Goal: Communication & Community: Share content

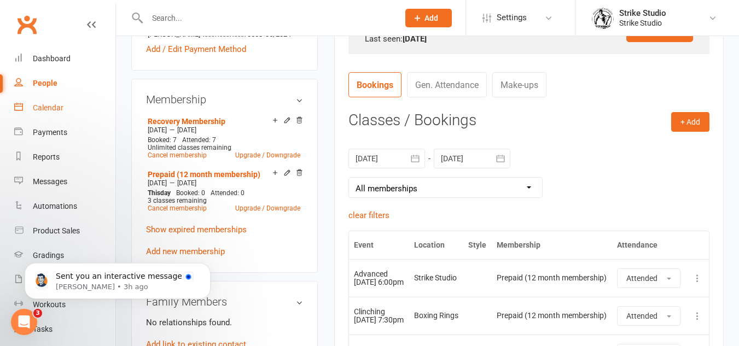
click at [48, 104] on div "Calendar" at bounding box center [48, 107] width 31 height 9
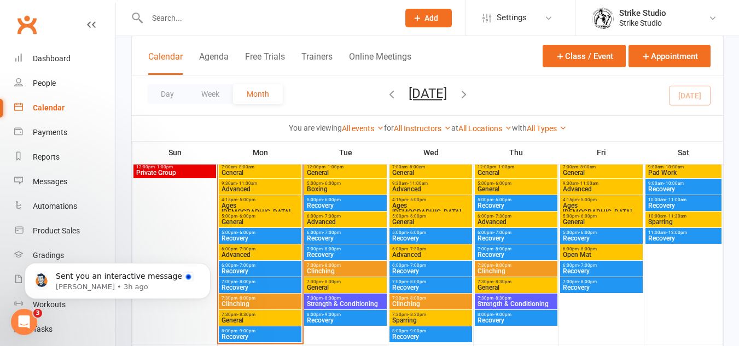
scroll to position [547, 0]
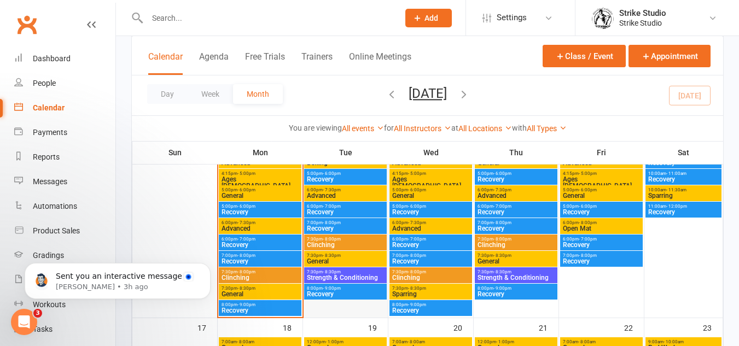
click at [350, 309] on div at bounding box center [345, 226] width 83 height 180
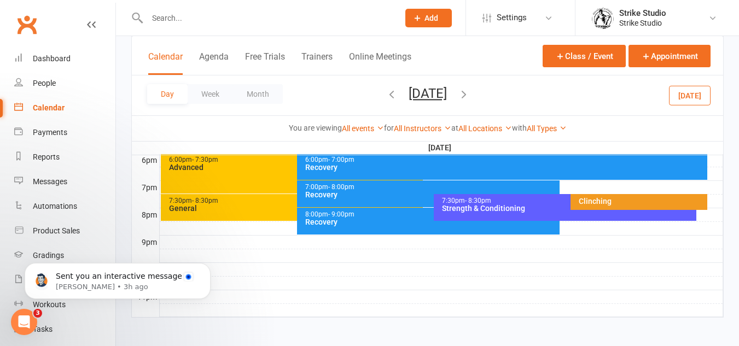
scroll to position [564, 0]
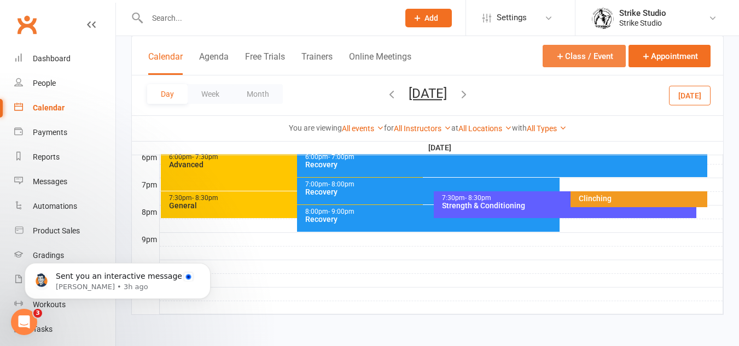
click at [604, 61] on button "Class / Event" at bounding box center [583, 56] width 83 height 22
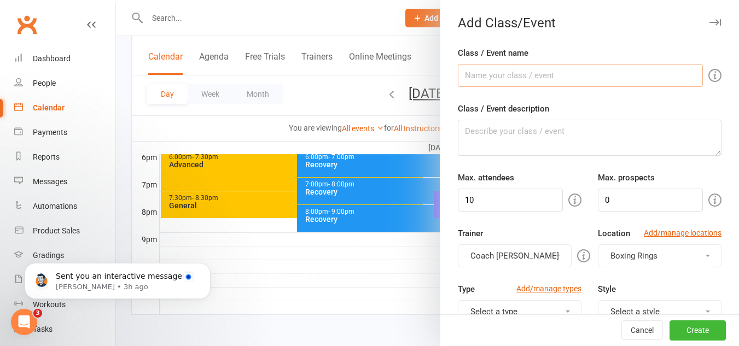
click at [554, 77] on input "Class / Event name" at bounding box center [580, 75] width 245 height 23
type input "Pad Holding"
click at [534, 124] on textarea "Class / Event description" at bounding box center [589, 138] width 263 height 36
paste textarea "New Class Alert: Pad Holding Skills for Advanced Class Entry Want to join our A…"
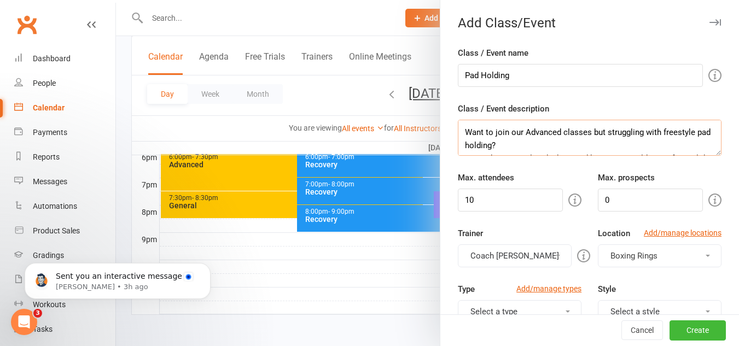
scroll to position [0, 0]
click at [532, 146] on textarea "New Class Alert: Pad Holding Skills for Advanced Class Entry Want to join our A…" at bounding box center [589, 138] width 263 height 36
drag, startPoint x: 535, startPoint y: 145, endPoint x: 461, endPoint y: 125, distance: 77.2
click at [461, 125] on textarea "New Class Alert: Pad Holding Skills for Advanced Class Entry Want to join our A…" at bounding box center [589, 138] width 263 height 36
type textarea "Want to join our Advanced classes but struggling with freestyle pad holding? Or…"
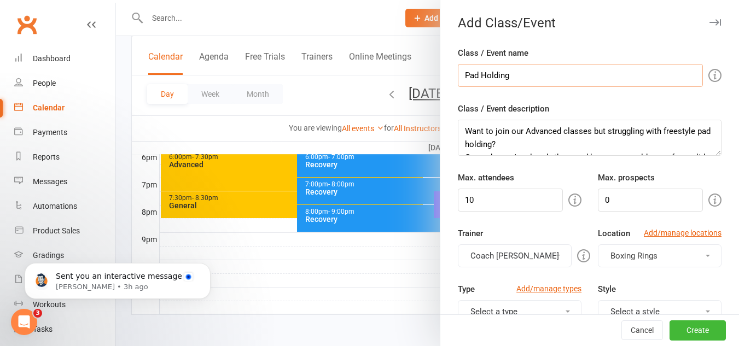
click at [523, 77] on input "Pad Holding" at bounding box center [580, 75] width 245 height 23
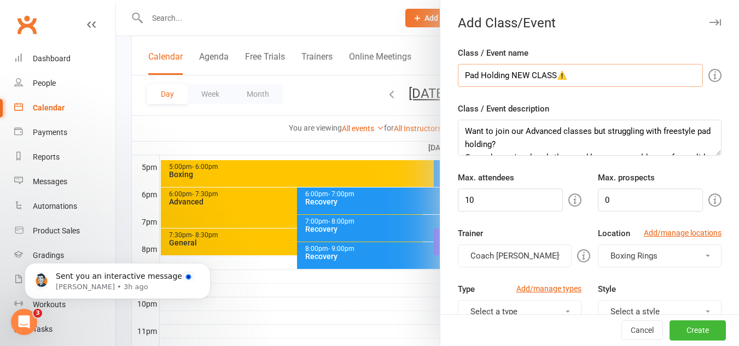
scroll to position [509, 0]
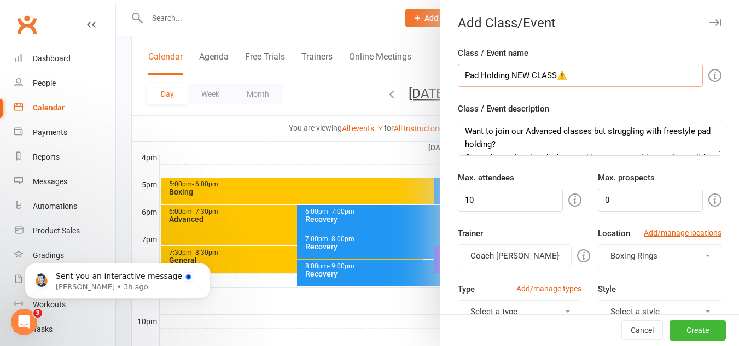
type input "Pad Holding NEW CLASS⚠️"
click at [528, 127] on textarea "Want to join our Advanced classes but struggling with freestyle pad holding? Or…" at bounding box center [589, 138] width 263 height 36
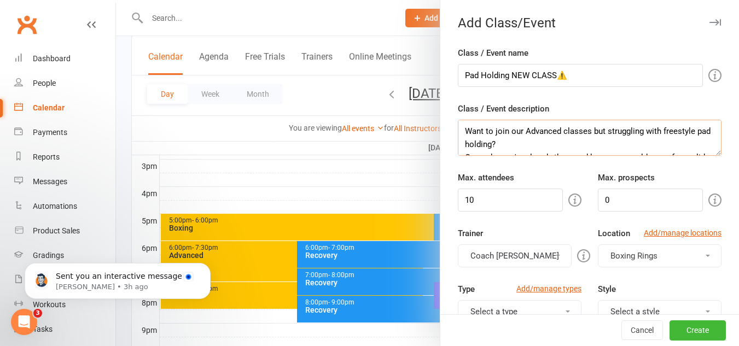
click at [577, 144] on textarea "Want to join our Advanced classes but struggling with freestyle pad holding? Or…" at bounding box center [589, 138] width 263 height 36
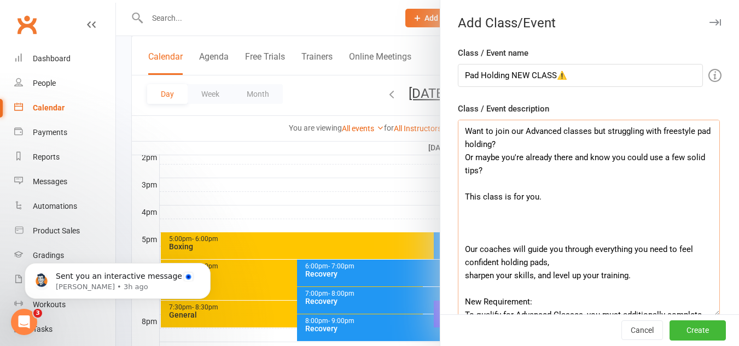
drag, startPoint x: 701, startPoint y: 151, endPoint x: 712, endPoint y: 311, distance: 160.5
click at [712, 311] on textarea "Want to join our Advanced classes but struggling with freestyle pad holding? Or…" at bounding box center [589, 218] width 262 height 196
drag, startPoint x: 715, startPoint y: 179, endPoint x: 713, endPoint y: 191, distance: 11.7
click at [713, 190] on textarea "Want to join our Advanced classes but struggling with freestyle pad holding? Or…" at bounding box center [589, 218] width 262 height 196
click at [559, 234] on textarea "Want to join our Advanced classes but struggling with freestyle pad holding? Or…" at bounding box center [589, 218] width 262 height 196
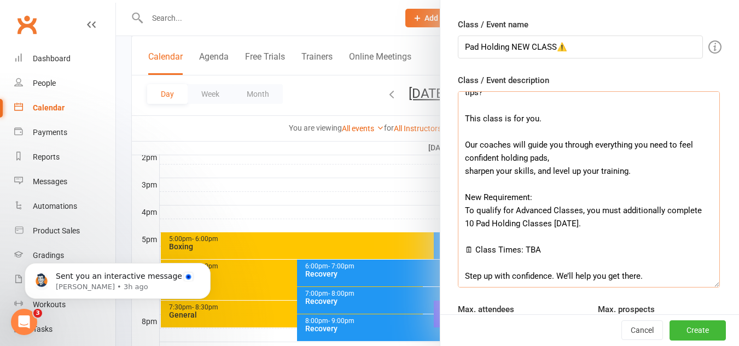
scroll to position [55, 0]
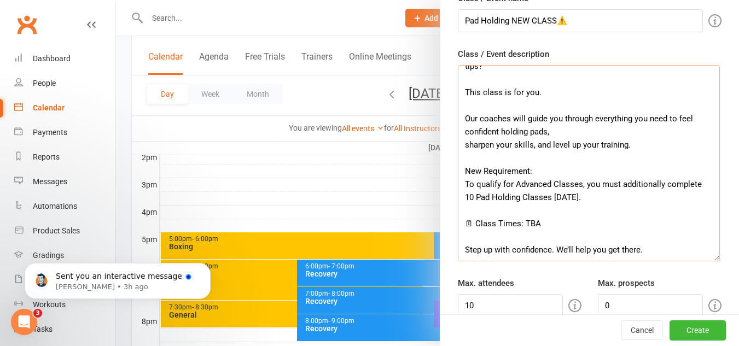
drag, startPoint x: 645, startPoint y: 249, endPoint x: 489, endPoint y: 207, distance: 160.9
click at [489, 207] on textarea "Want to join our Advanced classes but struggling with freestyle pad holding? Or…" at bounding box center [589, 163] width 262 height 196
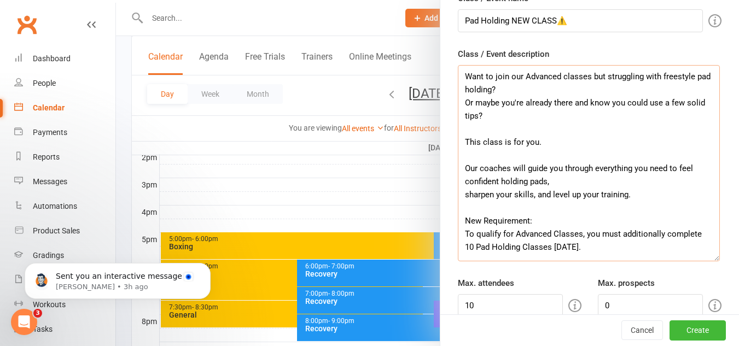
scroll to position [0, 0]
click at [534, 127] on textarea "Want to join our Advanced classes but struggling with freestyle pad holding? Or…" at bounding box center [589, 163] width 262 height 196
click at [461, 196] on textarea "Want to join our Advanced classes but struggling with freestyle pad holding? Or…" at bounding box center [589, 163] width 262 height 196
click at [461, 195] on textarea "Want to join our Advanced classes but struggling with freestyle pad holding? Or…" at bounding box center [589, 163] width 262 height 196
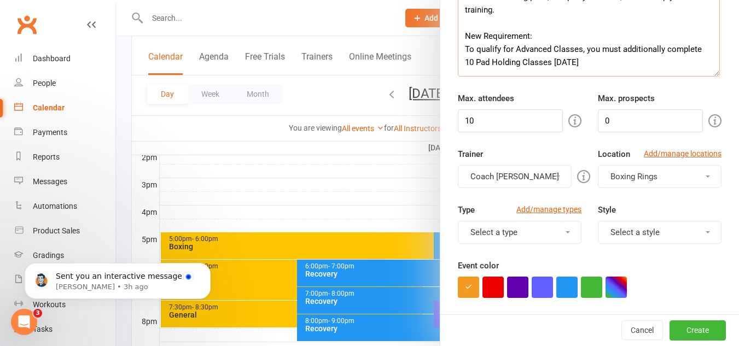
scroll to position [273, 0]
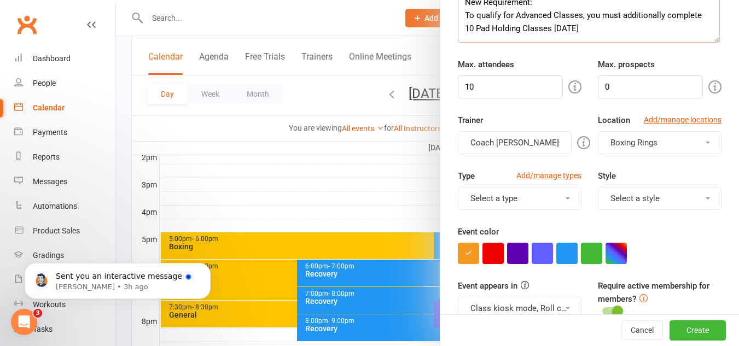
type textarea "Want to join our Advanced classes but struggling with freestyle pad holding? Or…"
drag, startPoint x: 628, startPoint y: 84, endPoint x: 621, endPoint y: 78, distance: 9.7
click at [621, 78] on input "0" at bounding box center [650, 86] width 105 height 23
drag, startPoint x: 621, startPoint y: 80, endPoint x: 626, endPoint y: 84, distance: 6.6
click at [622, 81] on input "0" at bounding box center [650, 86] width 105 height 23
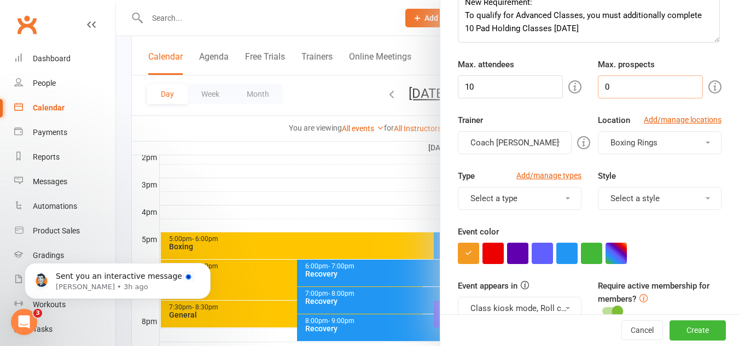
click at [626, 84] on input "0" at bounding box center [650, 86] width 105 height 23
drag, startPoint x: 497, startPoint y: 84, endPoint x: 248, endPoint y: 29, distance: 255.2
click at [116, 0] on new-event-schedule "Add Class/Event Class / Event name Pad Holding NEW CLASS⚠️ Class / Event descri…" at bounding box center [116, 0] width 0 height 0
click at [487, 81] on input "20" at bounding box center [510, 86] width 105 height 23
click at [487, 82] on input "20" at bounding box center [510, 86] width 105 height 23
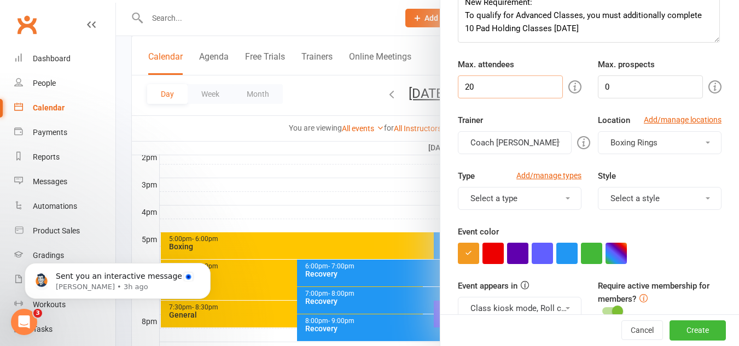
click at [487, 82] on input "20" at bounding box center [510, 86] width 105 height 23
type input "8"
click at [501, 111] on form "Class / Event name Pad Holding NEW CLASS⚠️ Class / Event description Want to jo…" at bounding box center [589, 277] width 263 height 1009
click at [541, 140] on button "Coach [PERSON_NAME]" at bounding box center [515, 142] width 114 height 23
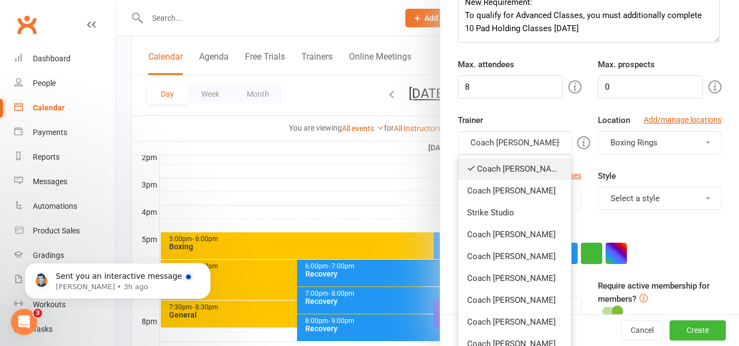
click at [519, 167] on link "Coach [PERSON_NAME]" at bounding box center [514, 169] width 113 height 22
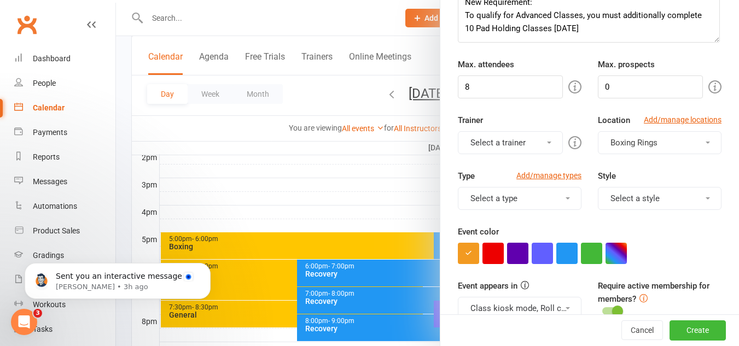
click at [520, 150] on button "Select a trainer" at bounding box center [510, 142] width 105 height 23
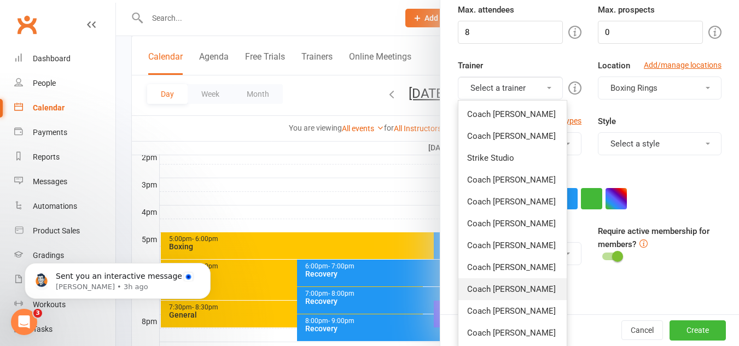
scroll to position [383, 0]
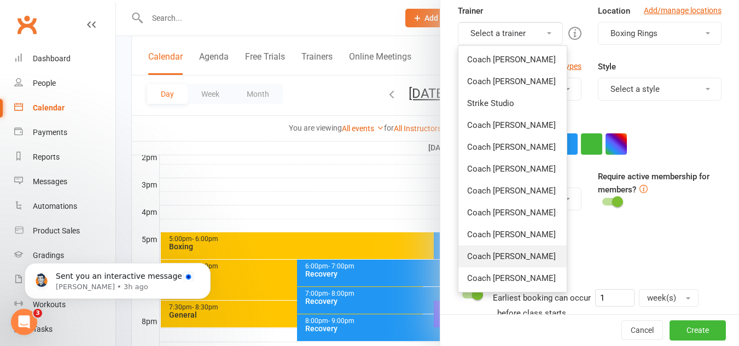
click at [522, 252] on link "Coach [PERSON_NAME]" at bounding box center [512, 256] width 108 height 22
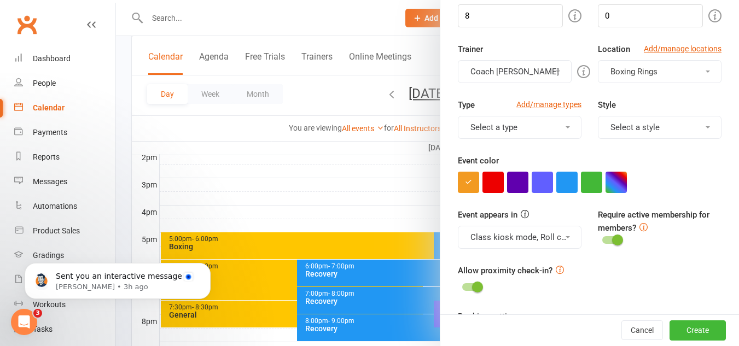
scroll to position [328, 0]
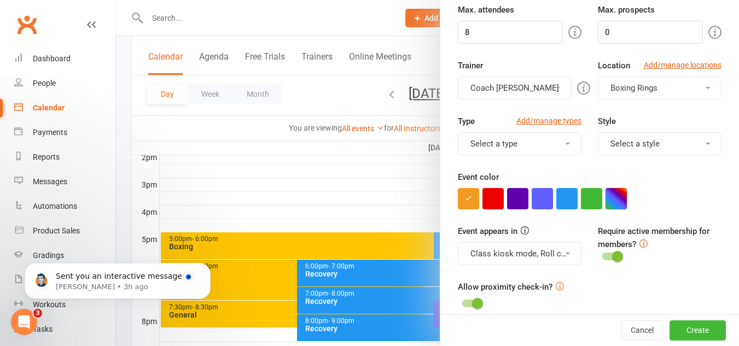
click at [618, 201] on button "button" at bounding box center [615, 198] width 21 height 21
click at [635, 195] on div at bounding box center [589, 198] width 263 height 21
click at [611, 196] on button "button" at bounding box center [615, 198] width 21 height 21
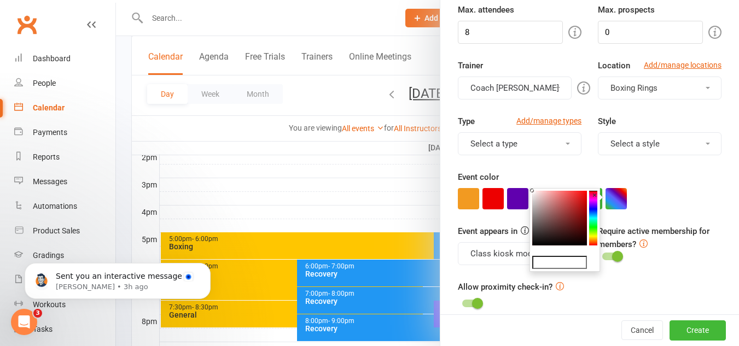
click at [595, 241] on colorpicker-hue at bounding box center [593, 218] width 8 height 55
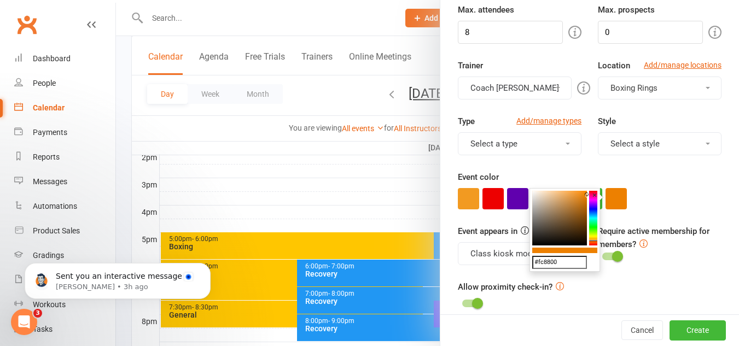
type input "#ff8a00"
drag, startPoint x: 577, startPoint y: 232, endPoint x: 601, endPoint y: 181, distance: 56.2
click at [575, 265] on input "#ff8a00" at bounding box center [559, 262] width 55 height 13
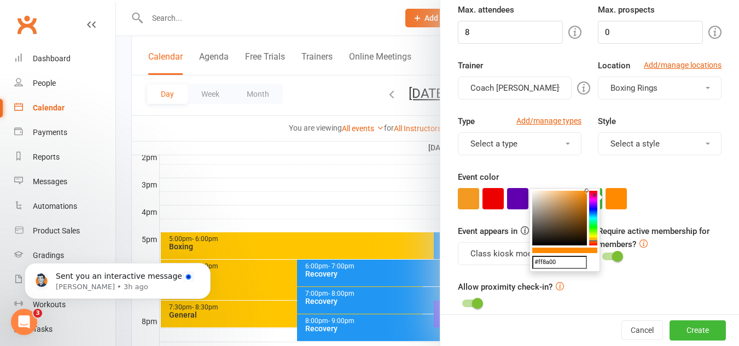
click at [575, 265] on input "#ff8a00" at bounding box center [559, 262] width 55 height 13
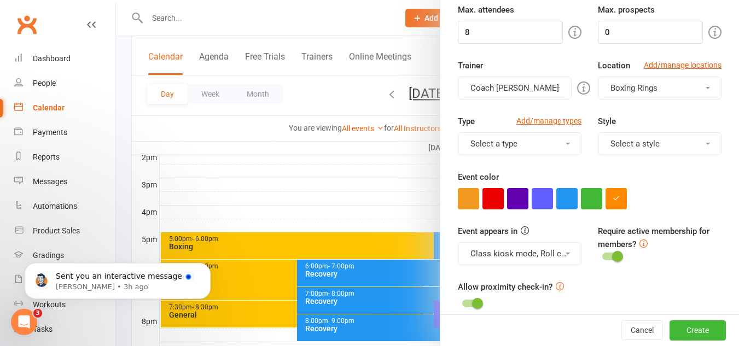
click at [687, 191] on div at bounding box center [589, 198] width 263 height 21
click at [554, 148] on button "Select a type" at bounding box center [520, 143] width 124 height 23
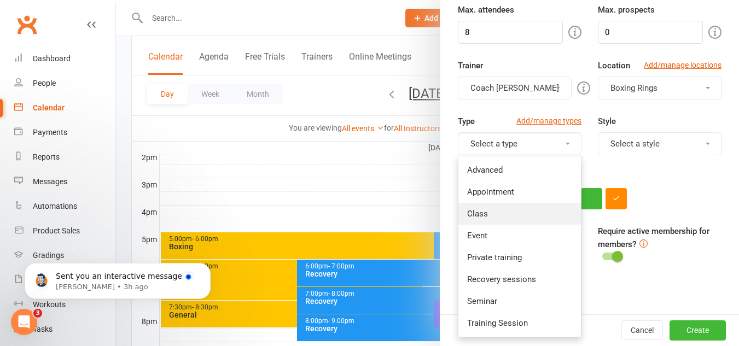
click at [481, 214] on link "Class" at bounding box center [519, 214] width 122 height 22
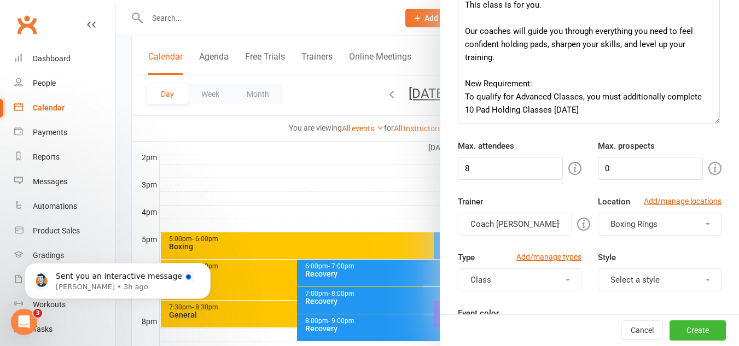
scroll to position [219, 0]
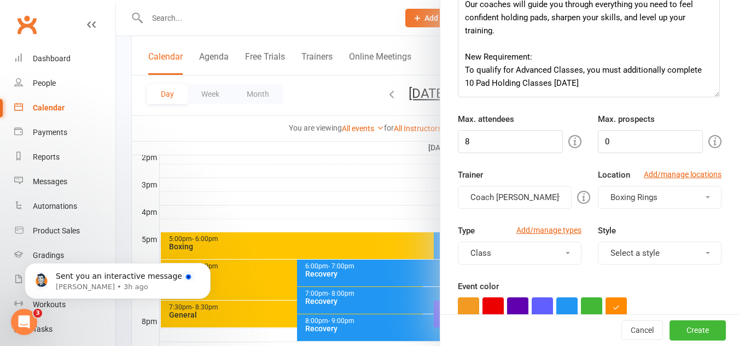
click at [646, 196] on span "Boxing Rings" at bounding box center [633, 197] width 47 height 10
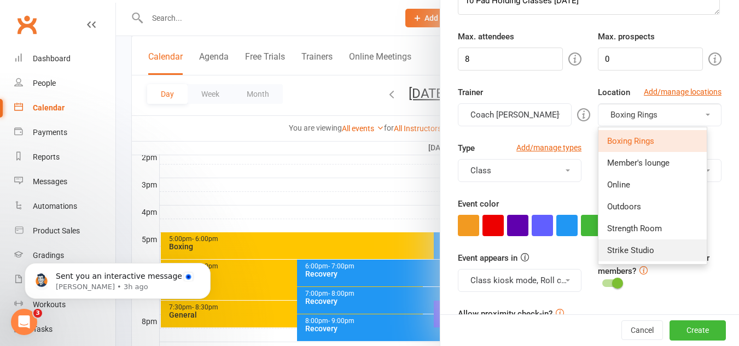
scroll to position [328, 0]
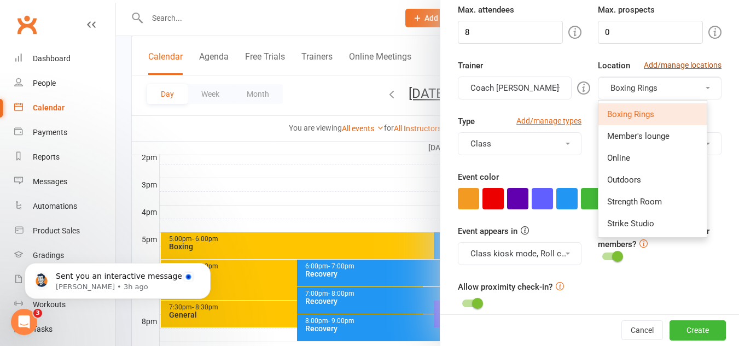
click at [687, 64] on link "Add/manage locations" at bounding box center [682, 65] width 78 height 12
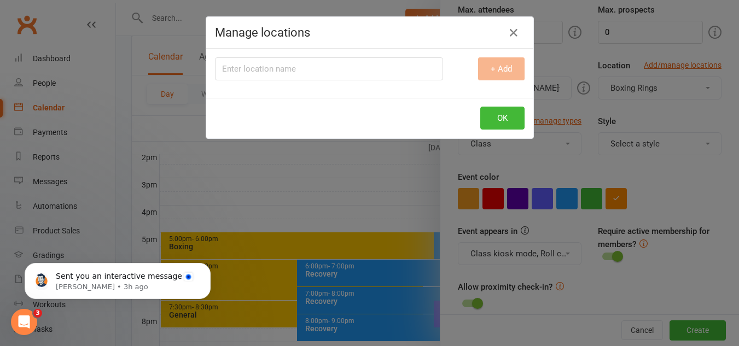
scroll to position [0, 0]
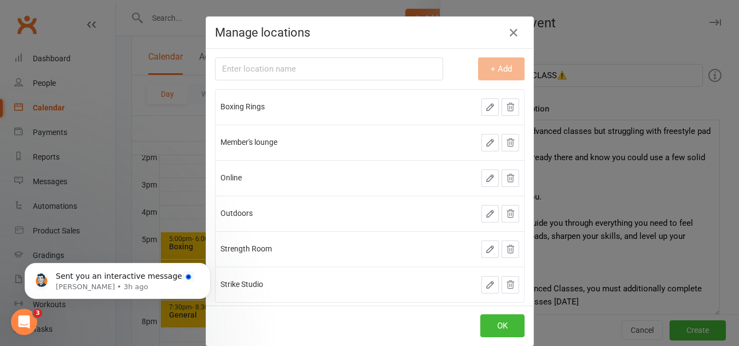
click at [349, 63] on input "text" at bounding box center [329, 68] width 228 height 23
type input "Bag Room"
click at [498, 78] on button "+ Add" at bounding box center [501, 68] width 46 height 23
click at [505, 326] on button "OK" at bounding box center [502, 325] width 44 height 23
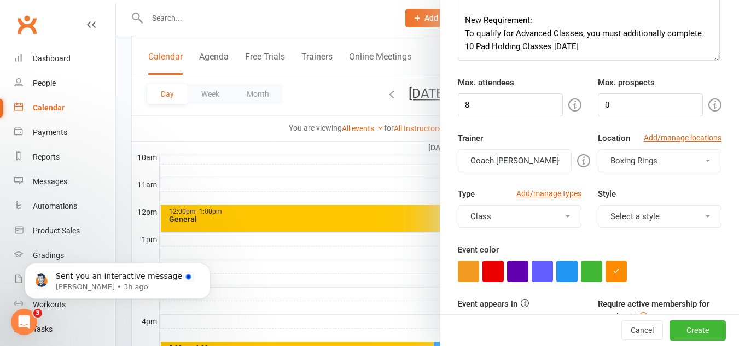
scroll to position [273, 0]
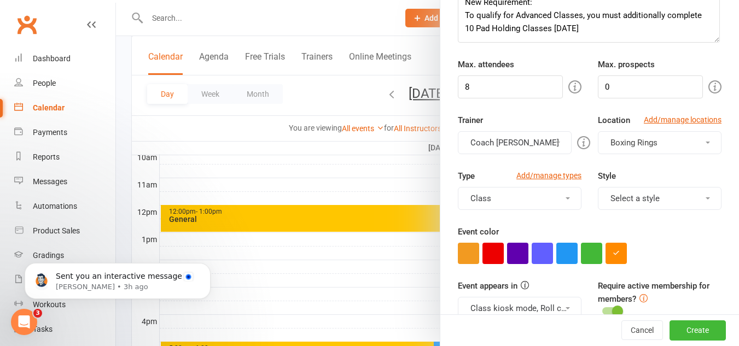
click at [669, 146] on button "Boxing Rings" at bounding box center [660, 142] width 124 height 23
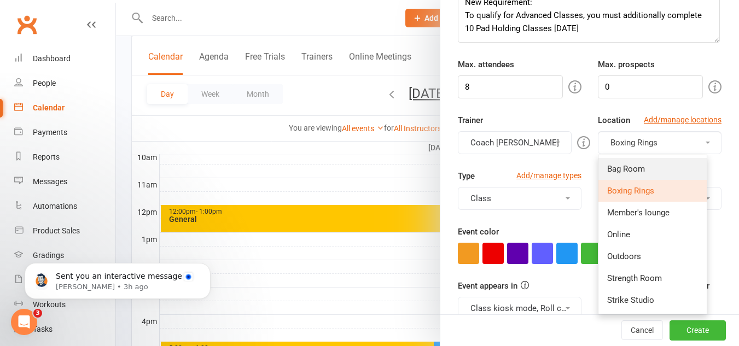
click at [651, 162] on link "Bag Room" at bounding box center [652, 169] width 108 height 22
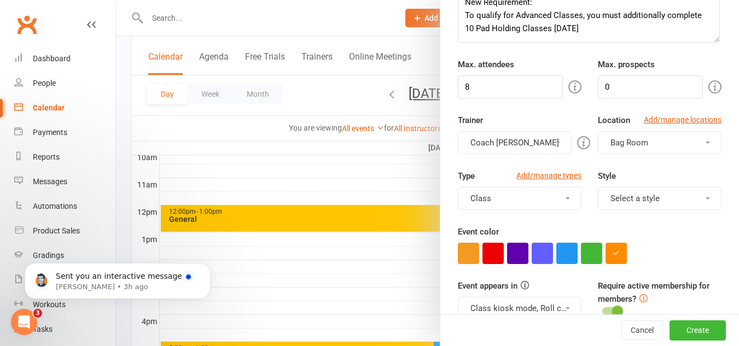
click at [652, 201] on button "Select a style" at bounding box center [660, 198] width 124 height 23
click at [671, 163] on div "Trainer Coach Quang Coach Tim Coach Allan Strike Studio Coach Matt Coach Angela…" at bounding box center [589, 142] width 280 height 56
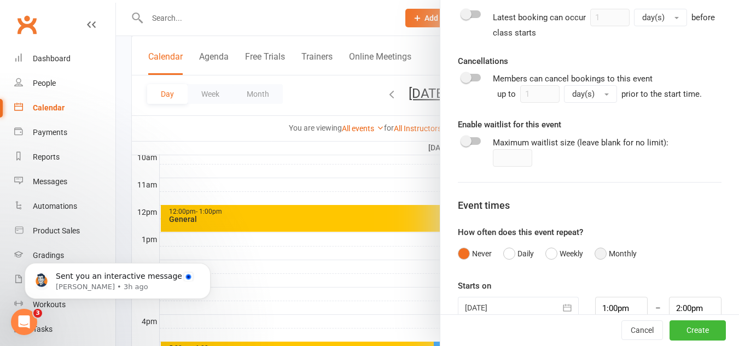
scroll to position [758, 0]
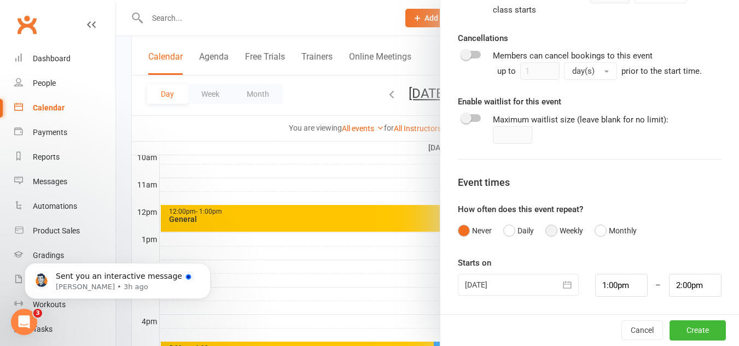
click at [554, 225] on button "Weekly" at bounding box center [564, 230] width 38 height 21
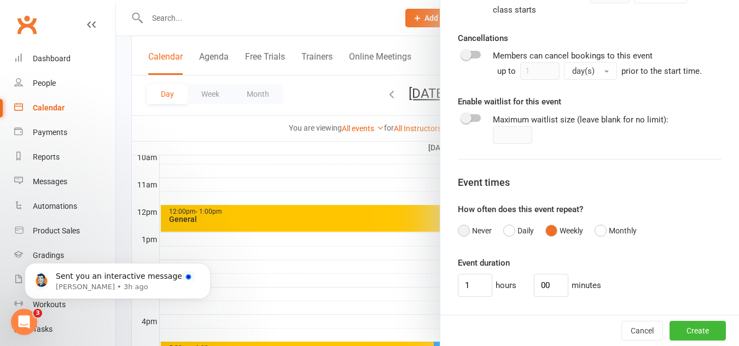
click at [473, 230] on button "Never" at bounding box center [475, 230] width 34 height 21
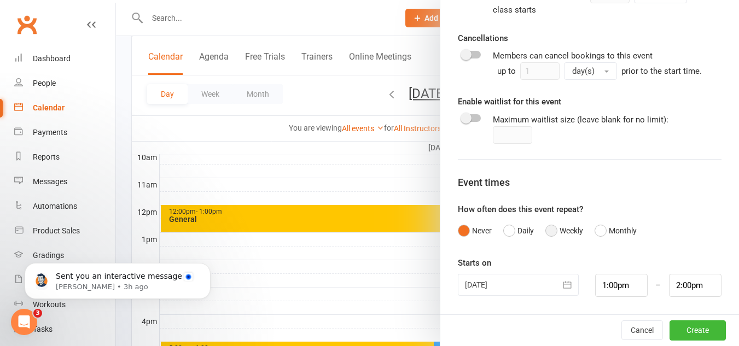
click at [566, 234] on button "Weekly" at bounding box center [564, 230] width 38 height 21
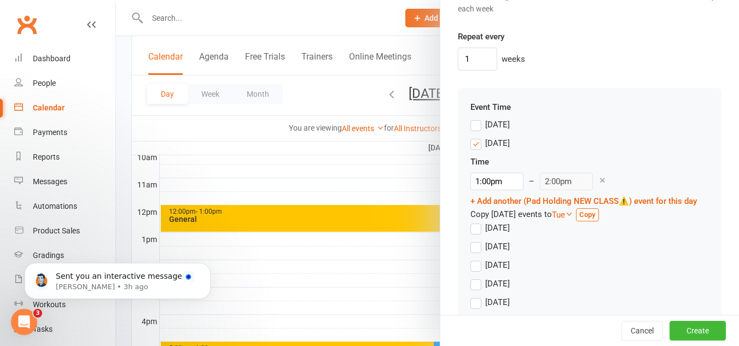
scroll to position [1196, 0]
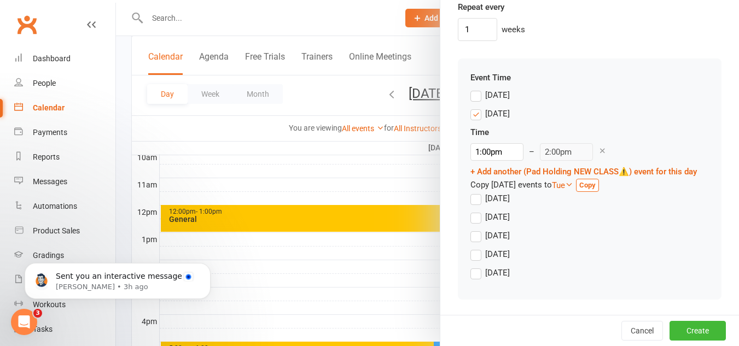
click at [491, 107] on div "[DATE]" at bounding box center [497, 112] width 25 height 11
click at [477, 107] on input "[DATE]" at bounding box center [473, 107] width 7 height 0
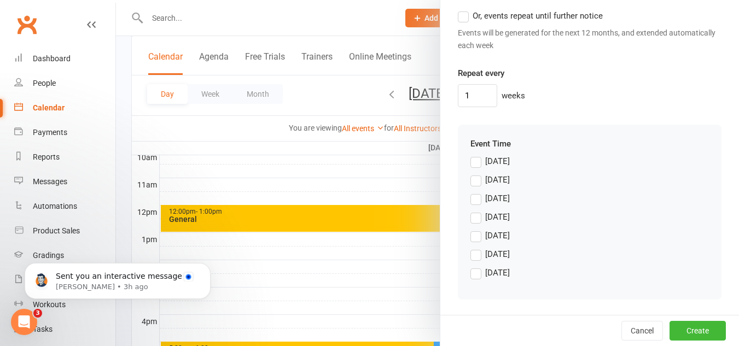
click at [496, 197] on div "[DATE]" at bounding box center [497, 197] width 25 height 11
click at [477, 192] on input "[DATE]" at bounding box center [473, 192] width 7 height 0
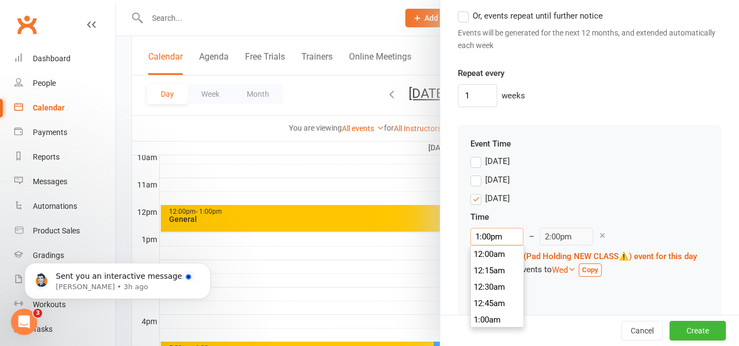
click at [490, 230] on input "1:00pm" at bounding box center [496, 236] width 53 height 17
type input "5:00pm"
type input "6:00pm"
click at [490, 313] on li "5:00pm" at bounding box center [497, 314] width 52 height 16
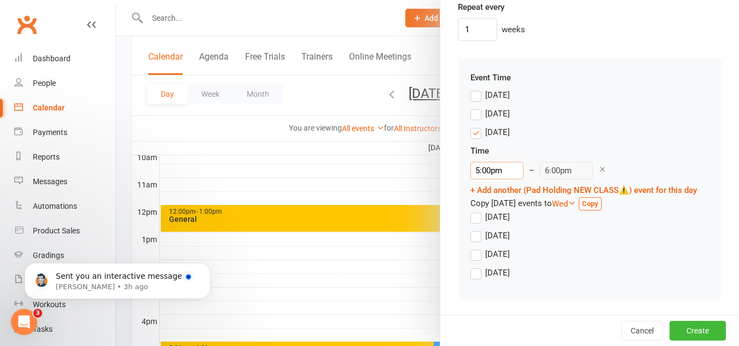
scroll to position [1196, 0]
click at [502, 234] on div "[DATE]" at bounding box center [497, 234] width 25 height 11
click at [477, 229] on input "[DATE]" at bounding box center [473, 229] width 7 height 0
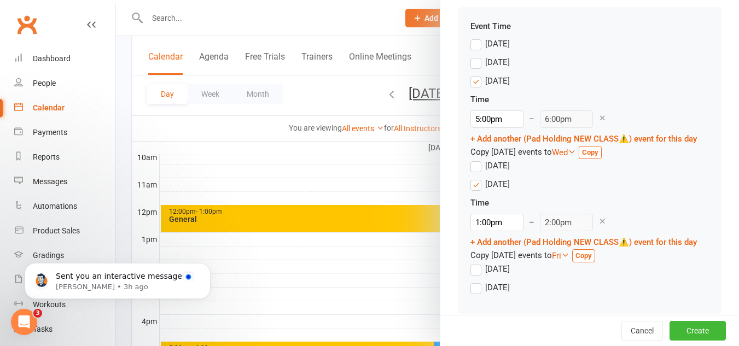
scroll to position [1275, 0]
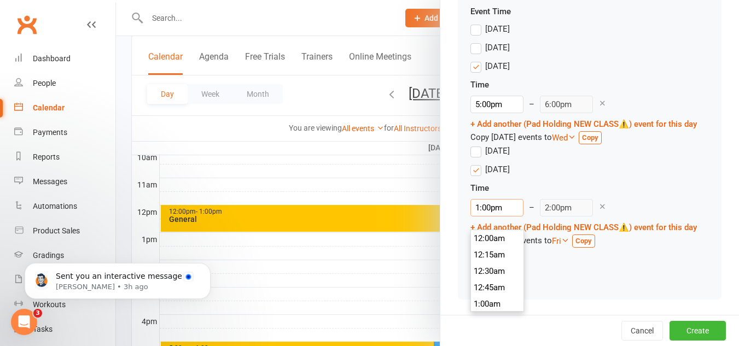
click at [485, 199] on input "1:00pm" at bounding box center [496, 207] width 53 height 17
type input "7:30pm"
type input "8:30pm"
click at [498, 250] on li "7:30pm" at bounding box center [497, 258] width 52 height 16
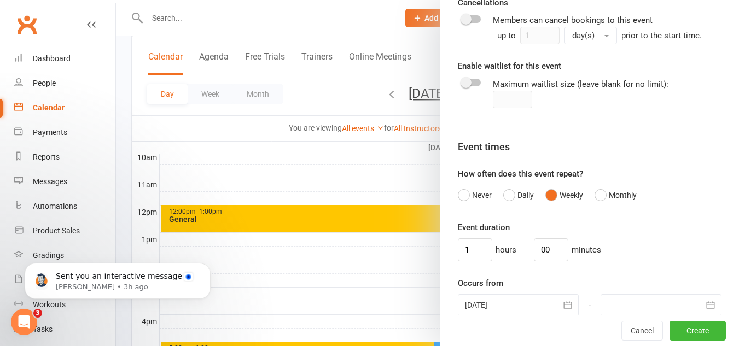
scroll to position [929, 0]
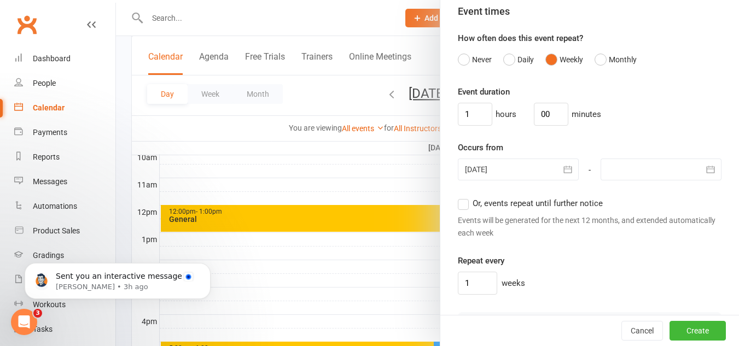
click at [543, 163] on div at bounding box center [518, 170] width 121 height 22
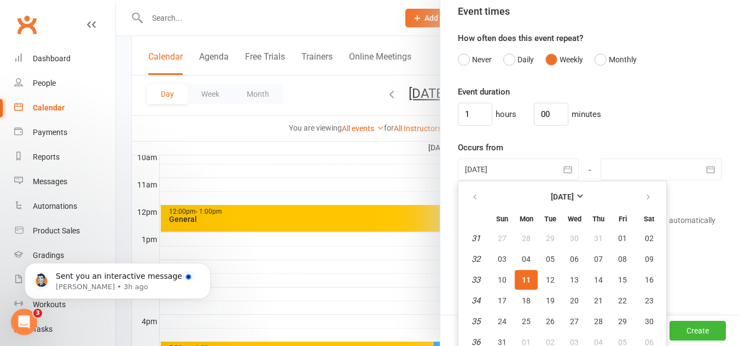
scroll to position [937, 0]
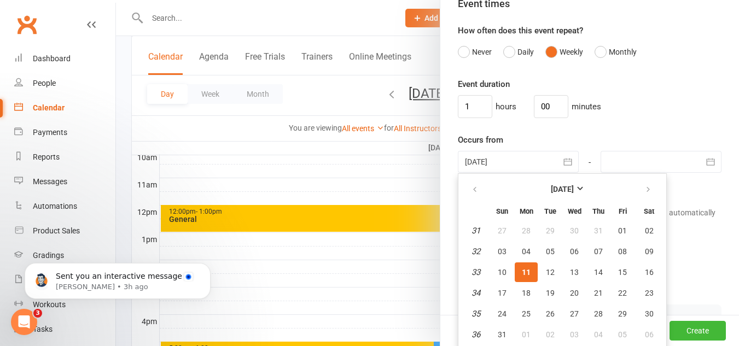
click at [526, 165] on div at bounding box center [518, 162] width 121 height 22
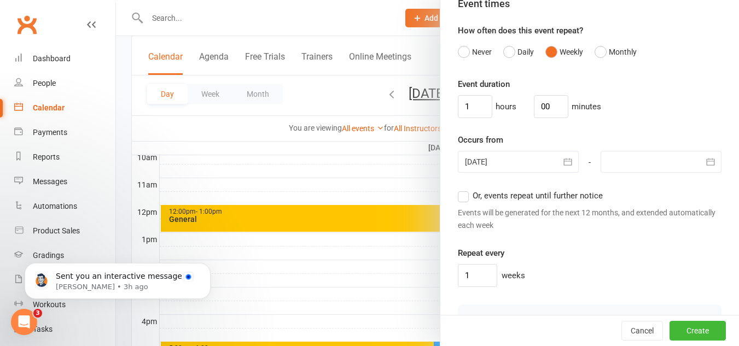
click at [535, 169] on div at bounding box center [518, 162] width 121 height 22
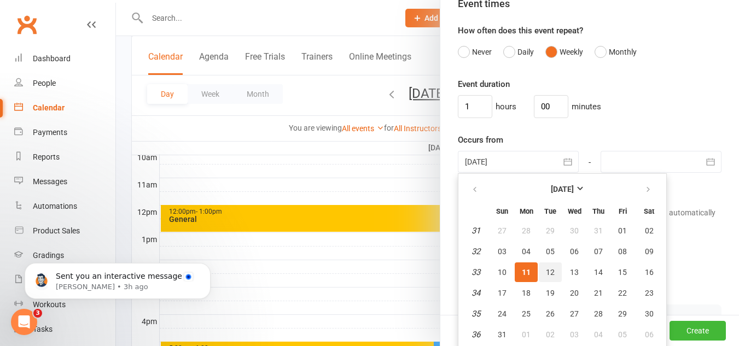
click at [548, 269] on span "12" at bounding box center [550, 272] width 9 height 9
type input "12 Aug 2025"
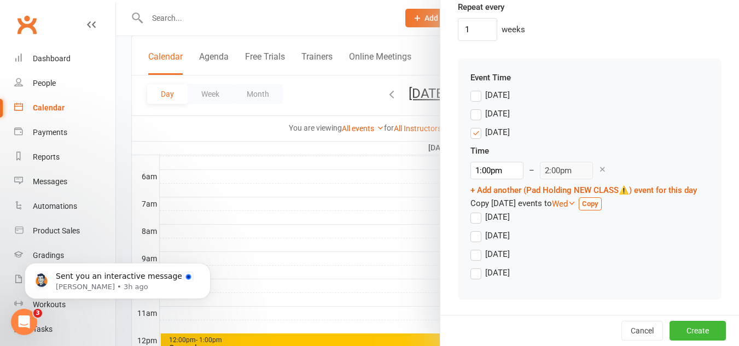
scroll to position [181, 0]
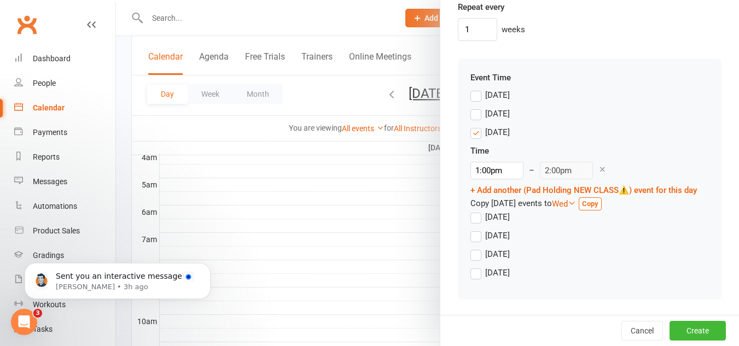
click at [497, 230] on div "[DATE]" at bounding box center [497, 234] width 25 height 11
click at [477, 229] on input "[DATE]" at bounding box center [473, 229] width 7 height 0
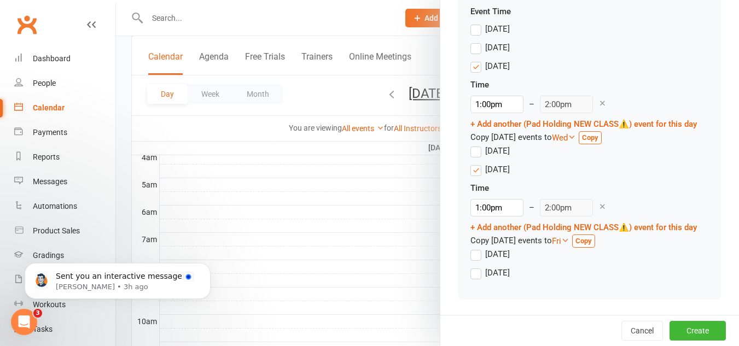
scroll to position [1275, 0]
click at [502, 199] on input "1:00pm" at bounding box center [496, 207] width 53 height 17
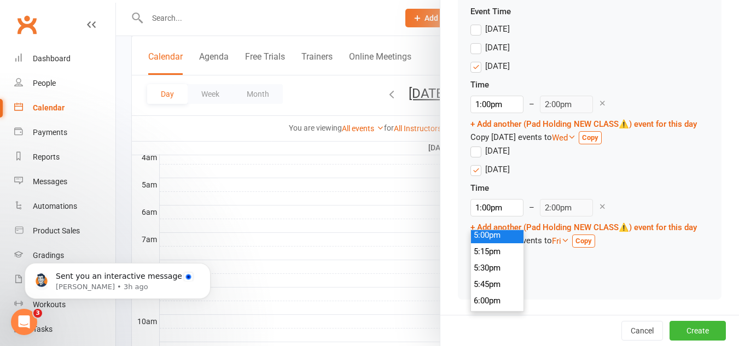
type input "5:00pm"
type input "6:00pm"
click at [495, 227] on li "5:00pm" at bounding box center [497, 235] width 52 height 16
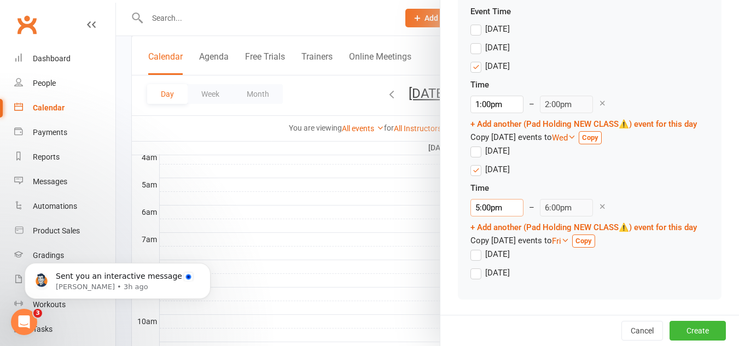
click at [501, 202] on input "5:00pm" at bounding box center [496, 207] width 53 height 17
type input "7:30pm"
type input "8:30pm"
click at [494, 301] on li "7:30pm" at bounding box center [497, 309] width 52 height 16
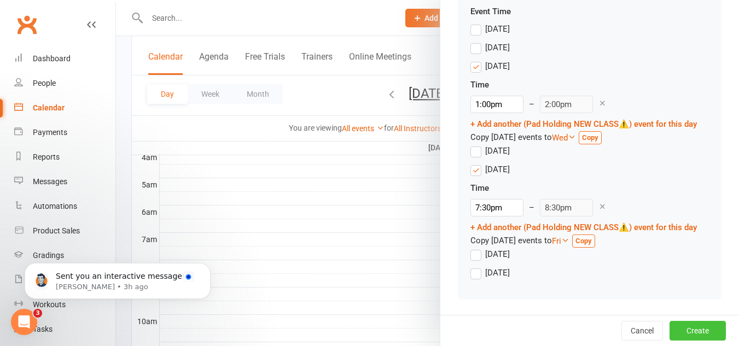
click at [693, 329] on button "Create" at bounding box center [697, 331] width 56 height 20
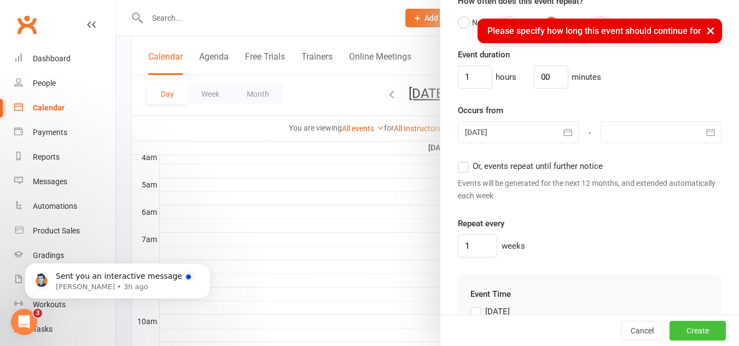
scroll to position [947, 0]
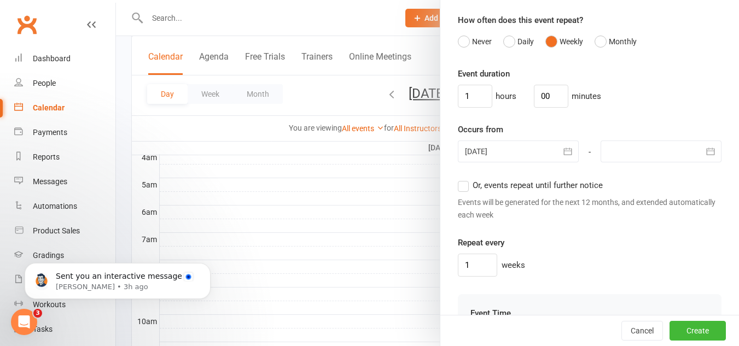
drag, startPoint x: 539, startPoint y: 189, endPoint x: 637, endPoint y: 240, distance: 110.5
click at [634, 248] on div "Event duration 1 hours 00 minutes Occurs from 12 Aug 2025 August 2025 Sun Mon T…" at bounding box center [589, 171] width 263 height 209
click at [536, 189] on span "Or, events repeat until further notice" at bounding box center [537, 184] width 130 height 11
click at [465, 179] on input "Or, events repeat until further notice" at bounding box center [461, 179] width 7 height 0
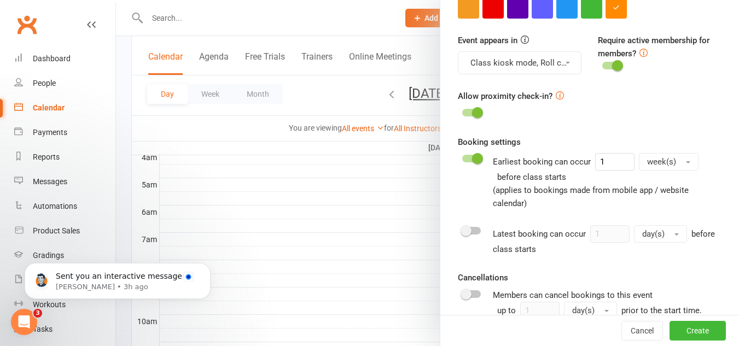
scroll to position [510, 0]
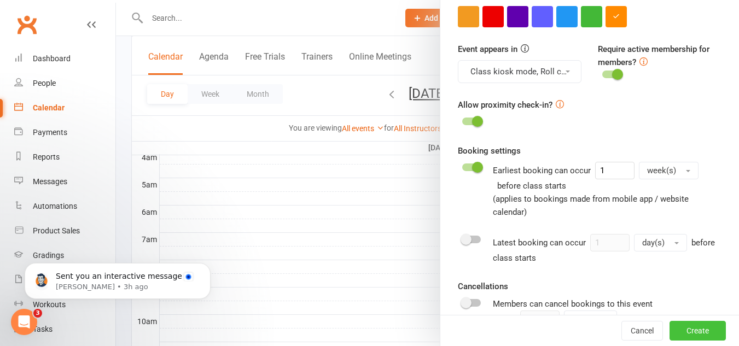
click at [688, 334] on button "Create" at bounding box center [697, 331] width 56 height 20
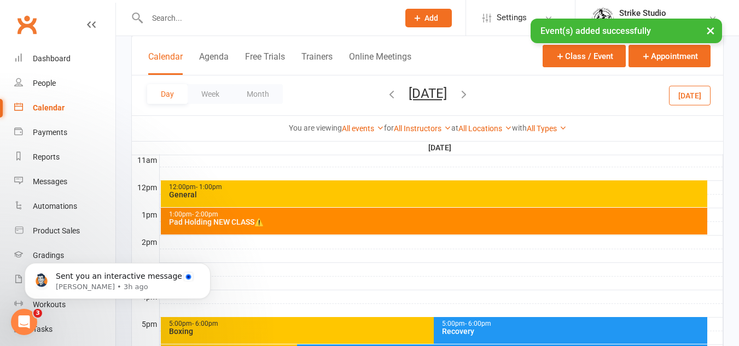
scroll to position [400, 0]
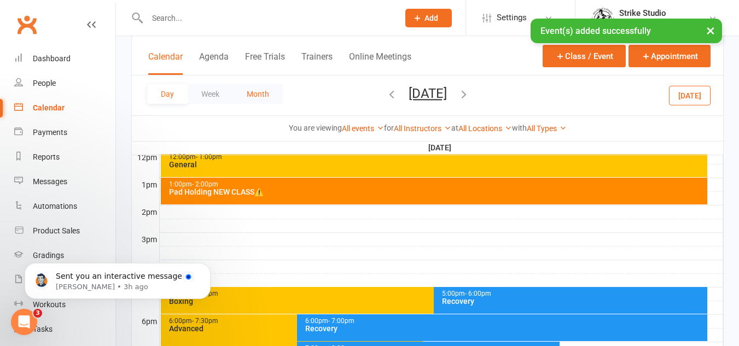
click at [245, 90] on button "Month" at bounding box center [258, 94] width 50 height 20
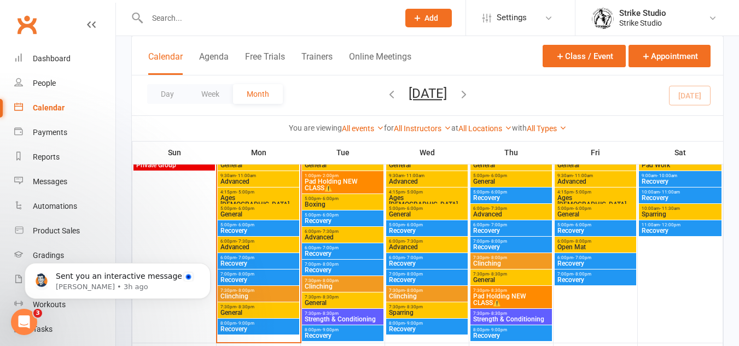
scroll to position [509, 0]
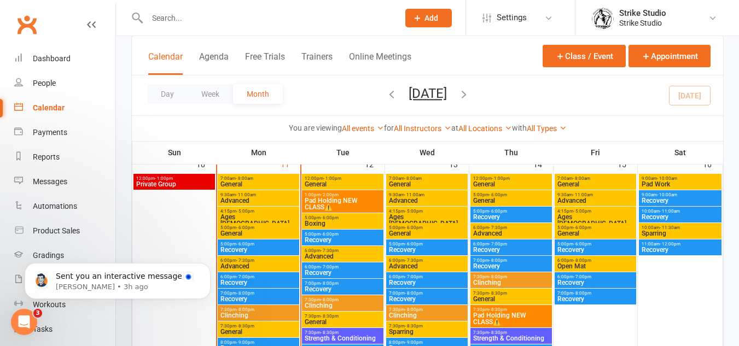
click at [524, 317] on span "Pad Holding NEW CLASS⚠️" at bounding box center [510, 318] width 77 height 13
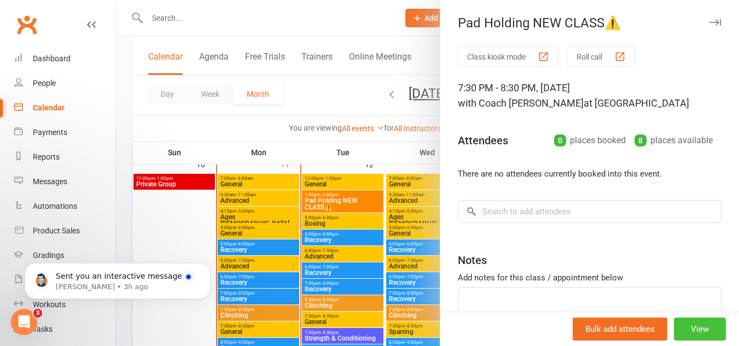
click at [690, 325] on button "View" at bounding box center [699, 329] width 52 height 23
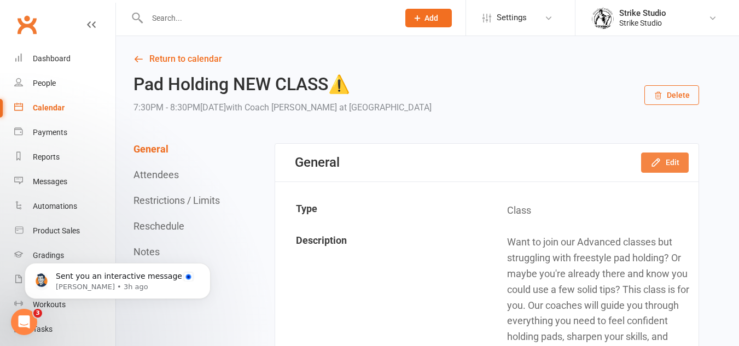
click at [676, 168] on button "Edit" at bounding box center [665, 163] width 48 height 20
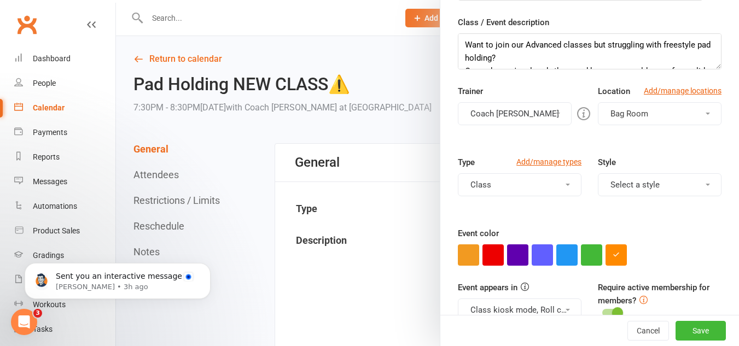
scroll to position [164, 0]
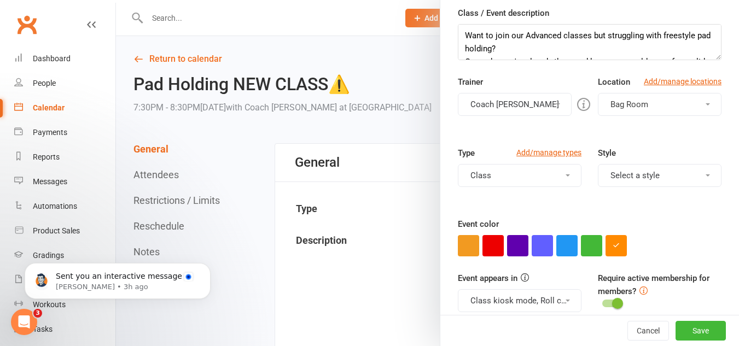
drag, startPoint x: 516, startPoint y: 101, endPoint x: 530, endPoint y: 124, distance: 27.0
click at [516, 101] on button "Coach [PERSON_NAME]" at bounding box center [515, 104] width 114 height 23
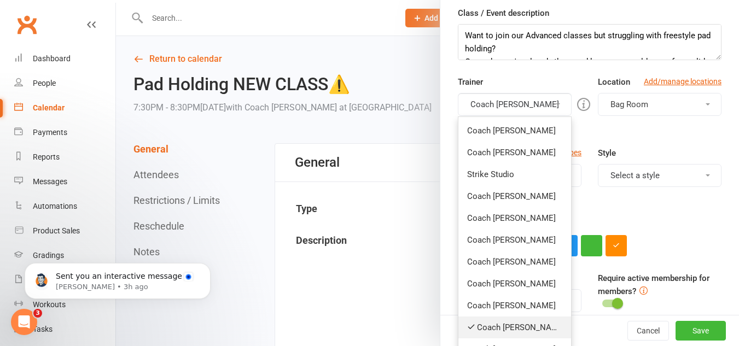
click at [508, 325] on link "Coach [PERSON_NAME]" at bounding box center [514, 328] width 113 height 22
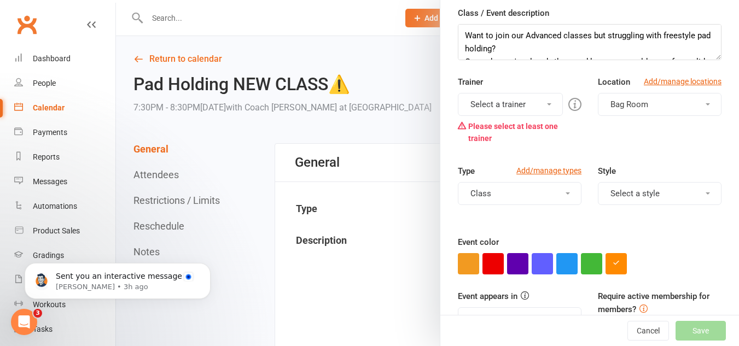
click at [505, 102] on button "Select a trainer" at bounding box center [510, 104] width 105 height 23
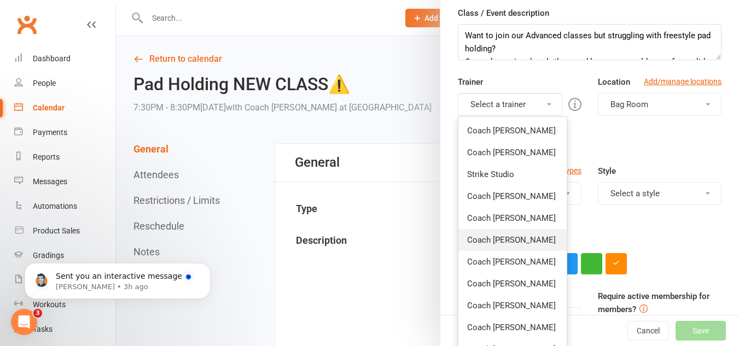
click at [512, 236] on link "Coach [PERSON_NAME]" at bounding box center [512, 240] width 108 height 22
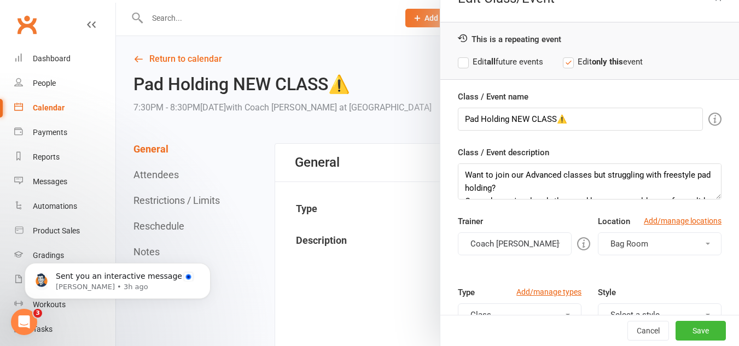
scroll to position [0, 0]
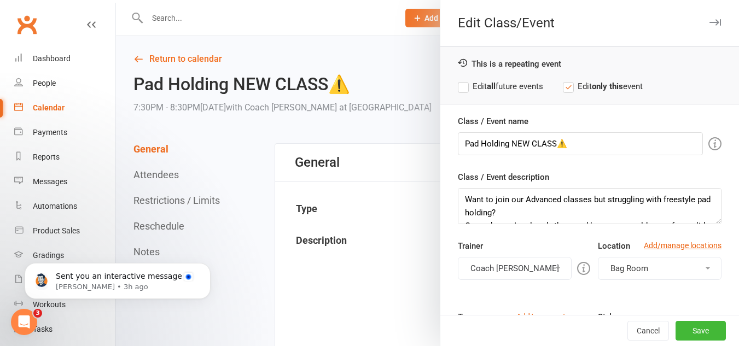
drag, startPoint x: 519, startPoint y: 85, endPoint x: 598, endPoint y: 155, distance: 105.3
click at [519, 85] on label "Edit all future events" at bounding box center [500, 86] width 85 height 13
click at [692, 329] on button "Save" at bounding box center [700, 331] width 50 height 20
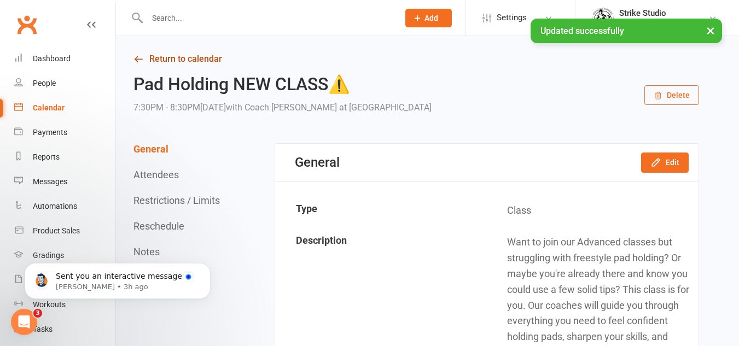
click at [145, 57] on link "Return to calendar" at bounding box center [415, 58] width 565 height 15
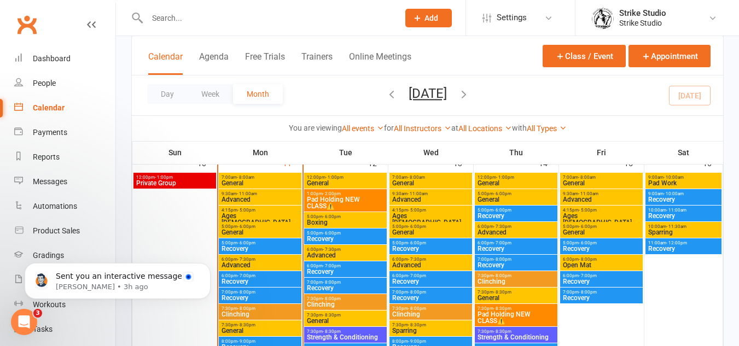
scroll to position [437, 0]
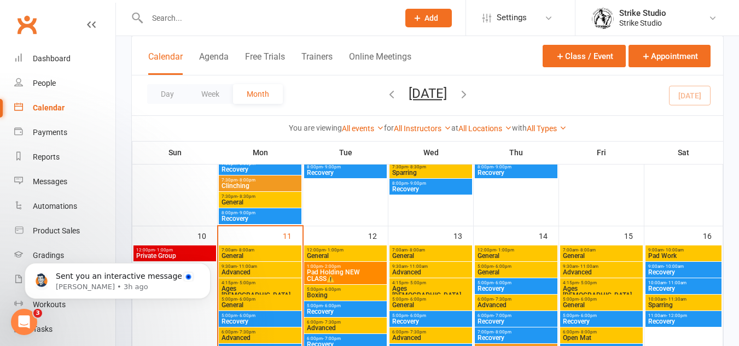
click at [345, 272] on span "Pad Holding NEW CLASS⚠️" at bounding box center [345, 275] width 78 height 13
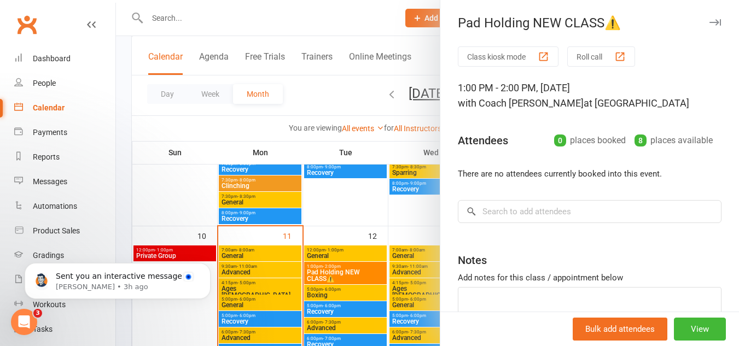
click at [377, 268] on div at bounding box center [427, 173] width 623 height 346
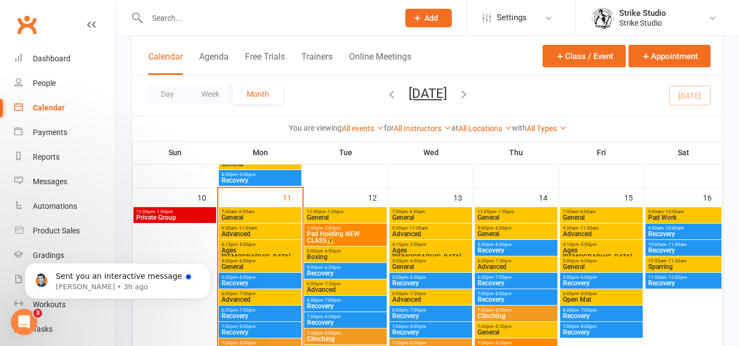
scroll to position [547, 0]
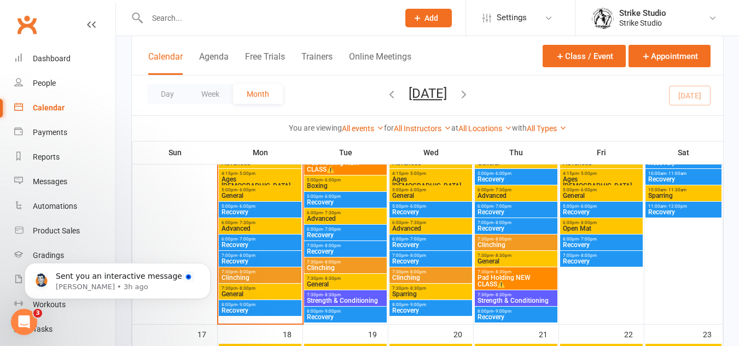
click at [521, 275] on span "Pad Holding NEW CLASS⚠️" at bounding box center [516, 280] width 78 height 13
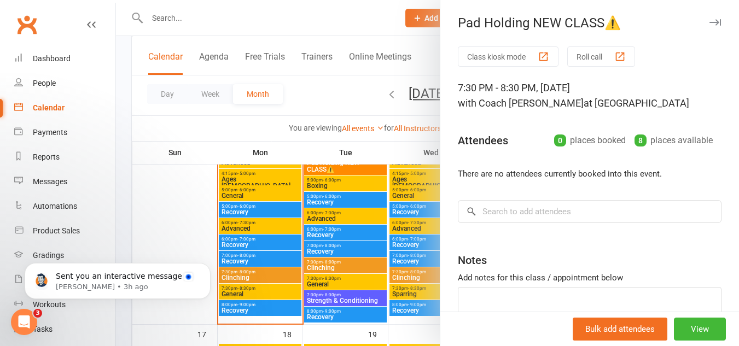
click at [404, 265] on div at bounding box center [427, 173] width 623 height 346
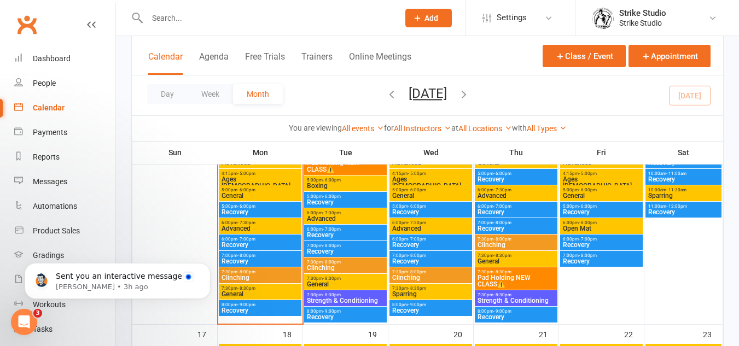
click at [241, 274] on span "Clinching" at bounding box center [260, 277] width 78 height 7
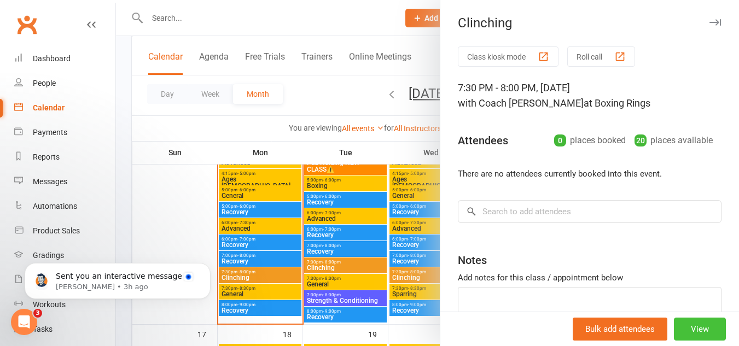
click at [681, 324] on button "View" at bounding box center [699, 329] width 52 height 23
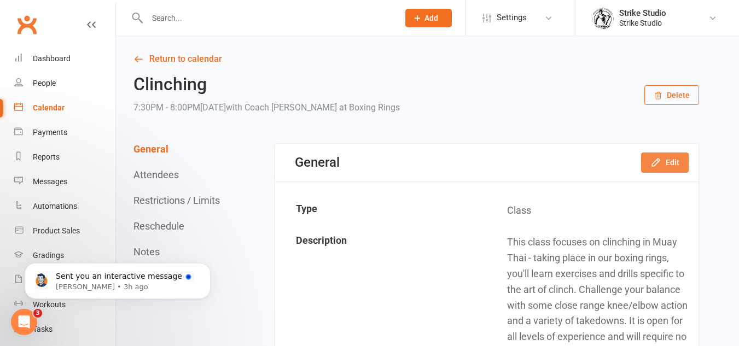
click at [667, 160] on button "Edit" at bounding box center [665, 163] width 48 height 20
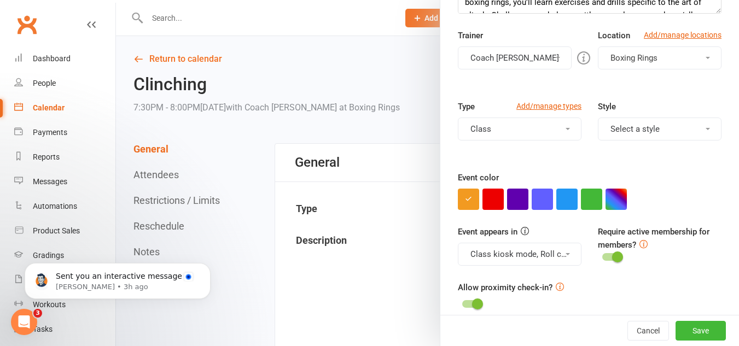
scroll to position [219, 0]
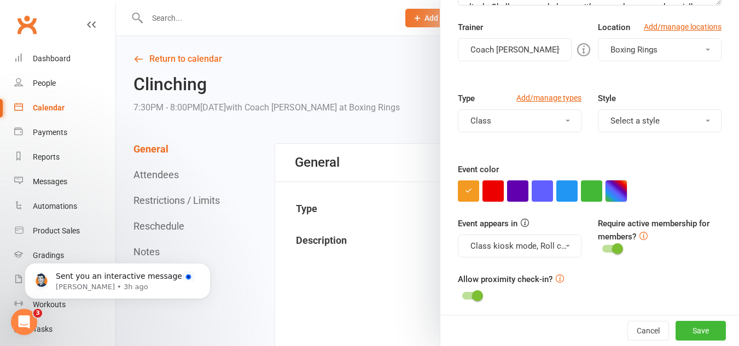
click at [608, 184] on button "button" at bounding box center [615, 190] width 21 height 21
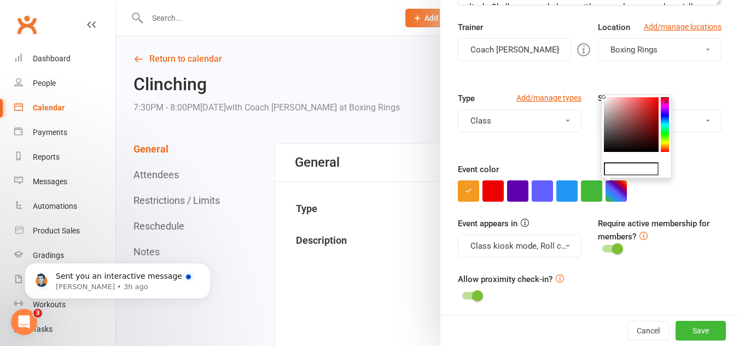
click at [665, 107] on button "×" at bounding box center [665, 102] width 11 height 14
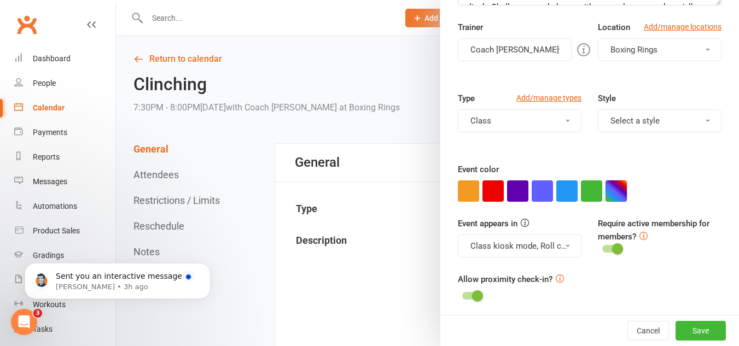
click at [618, 196] on button "button" at bounding box center [615, 190] width 21 height 21
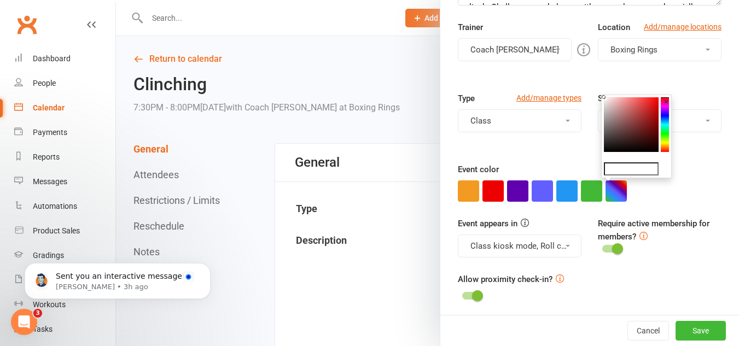
drag, startPoint x: 665, startPoint y: 102, endPoint x: 651, endPoint y: 127, distance: 29.2
click at [651, 127] on div "×" at bounding box center [636, 137] width 71 height 84
drag, startPoint x: 649, startPoint y: 117, endPoint x: 655, endPoint y: 127, distance: 12.3
click at [657, 124] on colorpicker-saturation at bounding box center [631, 124] width 55 height 55
type input "#820303"
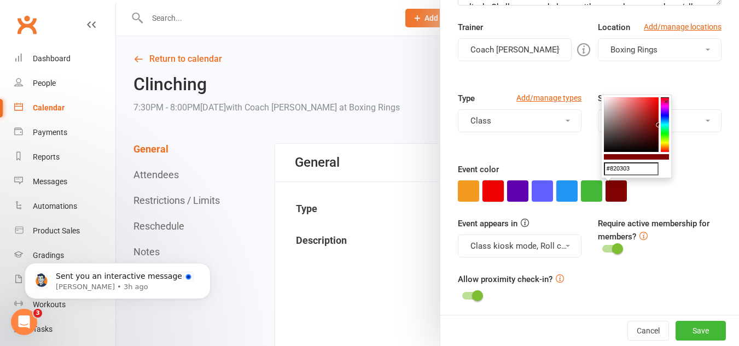
drag, startPoint x: 490, startPoint y: 196, endPoint x: 513, endPoint y: 184, distance: 26.2
click at [491, 196] on button "button" at bounding box center [492, 190] width 21 height 21
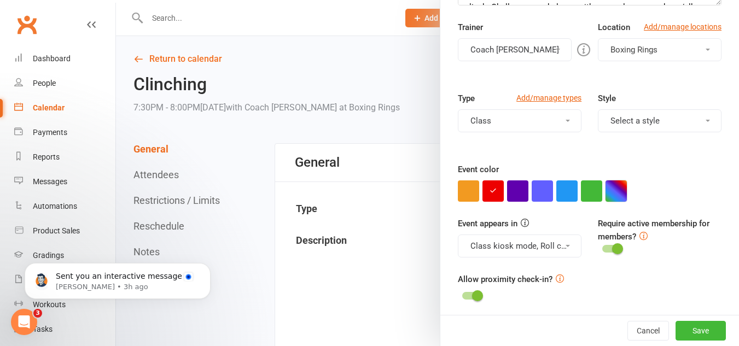
click at [620, 192] on button "button" at bounding box center [615, 190] width 21 height 21
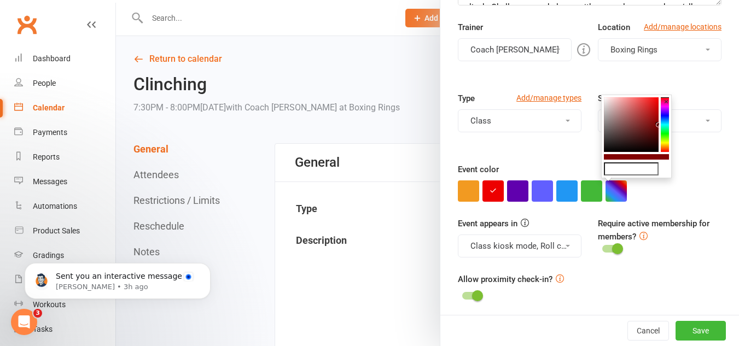
click at [666, 106] on button "×" at bounding box center [665, 102] width 11 height 14
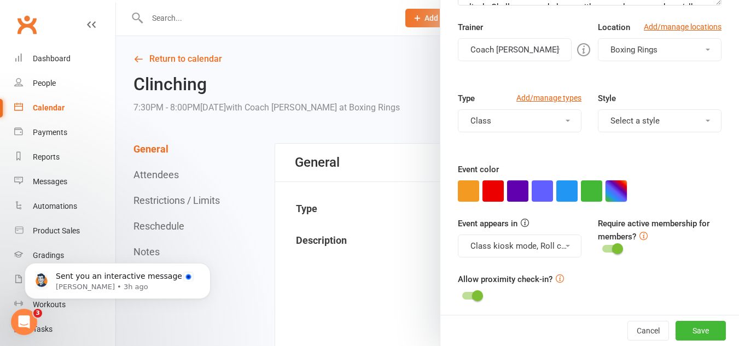
click at [610, 189] on button "button" at bounding box center [615, 190] width 21 height 21
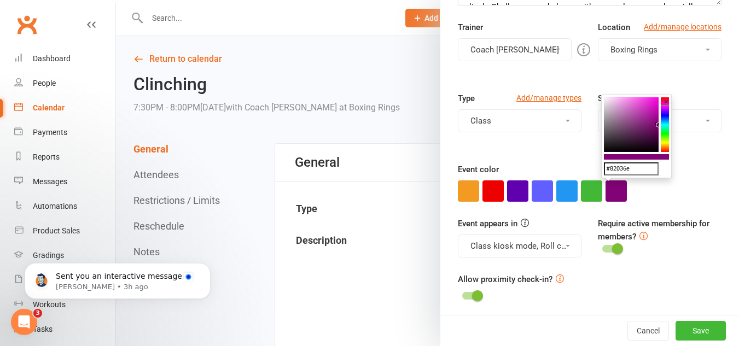
click at [665, 105] on div "#82036e ×" at bounding box center [636, 137] width 71 height 84
drag, startPoint x: 643, startPoint y: 107, endPoint x: 662, endPoint y: 93, distance: 23.1
click at [688, 205] on div "Class / Event name Clinching Class / Event description This class focuses on cl…" at bounding box center [589, 107] width 298 height 423
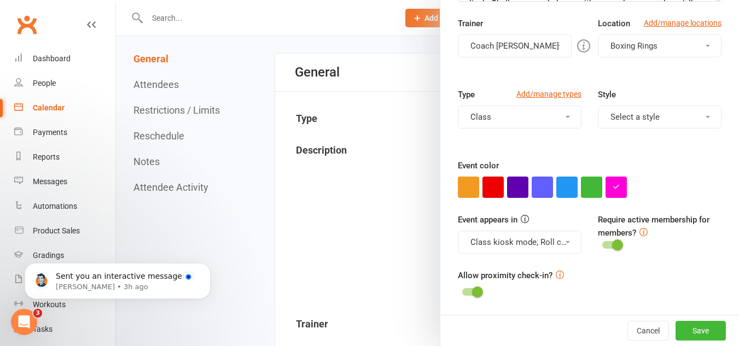
scroll to position [109, 0]
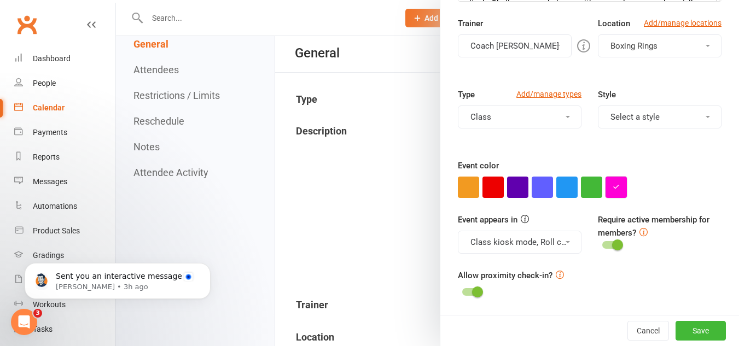
click at [616, 184] on button "button" at bounding box center [615, 187] width 21 height 21
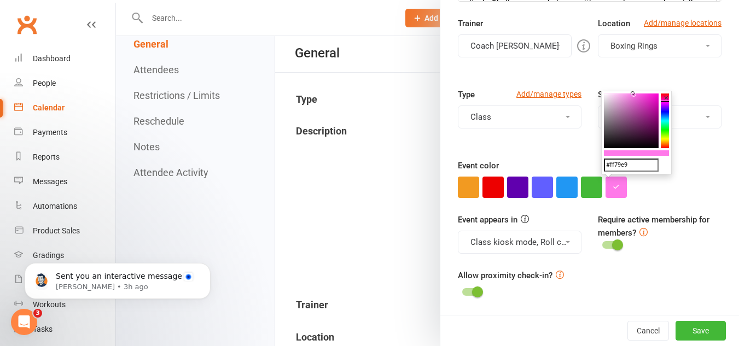
drag, startPoint x: 654, startPoint y: 98, endPoint x: 632, endPoint y: 82, distance: 27.0
click at [637, 168] on input "#ff79e9" at bounding box center [631, 165] width 55 height 13
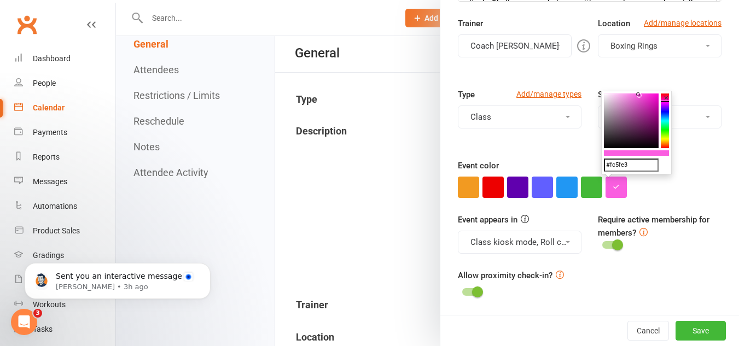
drag, startPoint x: 642, startPoint y: 104, endPoint x: 638, endPoint y: 94, distance: 10.8
click at [638, 94] on colorpicker-saturation at bounding box center [631, 120] width 55 height 55
click at [666, 101] on div "#fc5fda ×" at bounding box center [636, 133] width 71 height 84
type input "#f061d0"
click at [636, 97] on colorpicker-saturation at bounding box center [631, 120] width 55 height 55
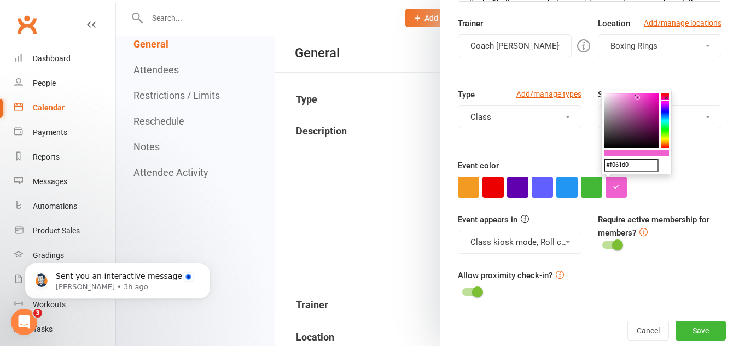
click at [643, 165] on input "#f061d0" at bounding box center [631, 165] width 55 height 13
click at [674, 278] on div "Allow proximity check-in?" at bounding box center [589, 284] width 263 height 31
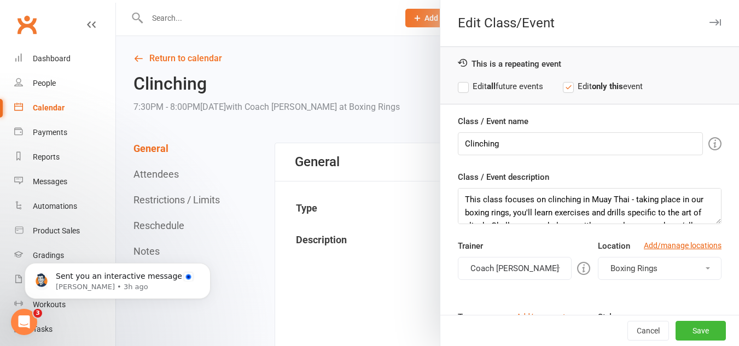
scroll to position [0, 0]
drag, startPoint x: 525, startPoint y: 81, endPoint x: 530, endPoint y: 84, distance: 6.1
click at [526, 81] on label "Edit all future events" at bounding box center [500, 86] width 85 height 13
click at [677, 326] on button "Save" at bounding box center [700, 331] width 50 height 20
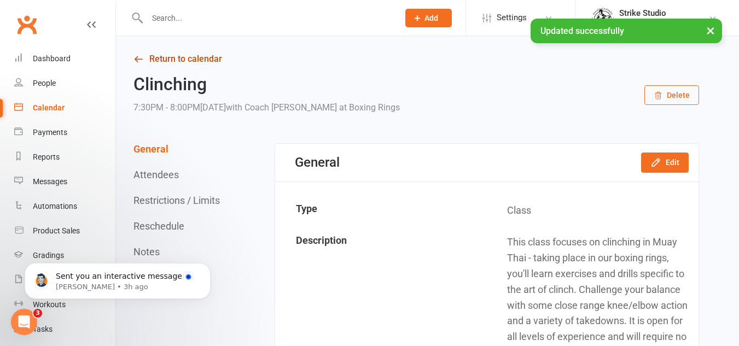
click at [157, 59] on link "Return to calendar" at bounding box center [415, 58] width 565 height 15
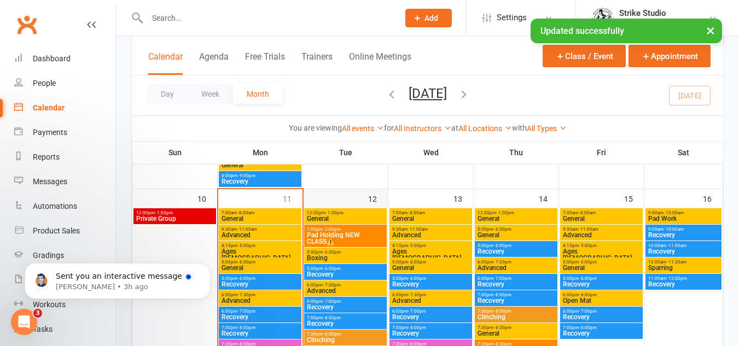
scroll to position [547, 0]
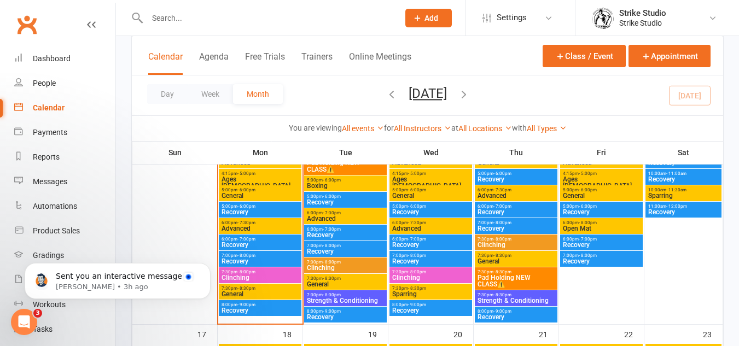
click at [331, 265] on span "Clinching" at bounding box center [345, 268] width 78 height 7
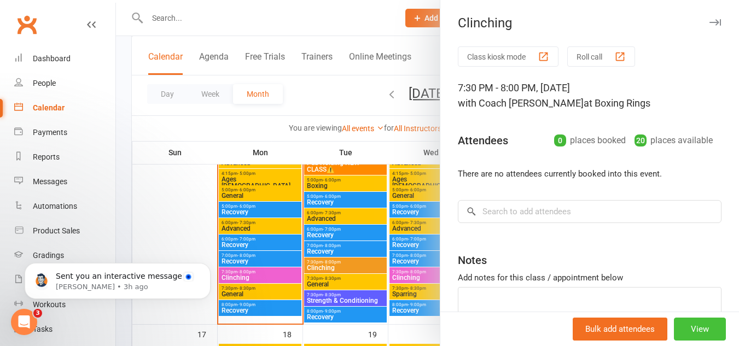
click at [692, 331] on button "View" at bounding box center [699, 329] width 52 height 23
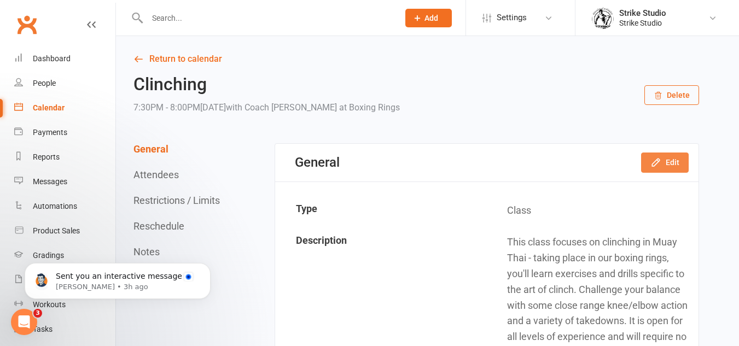
click at [677, 166] on button "Edit" at bounding box center [665, 163] width 48 height 20
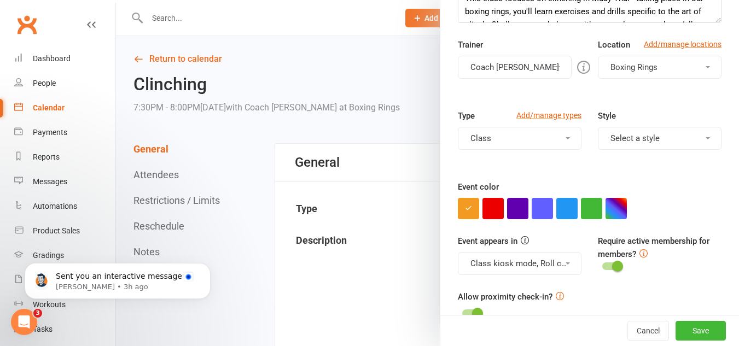
scroll to position [219, 0]
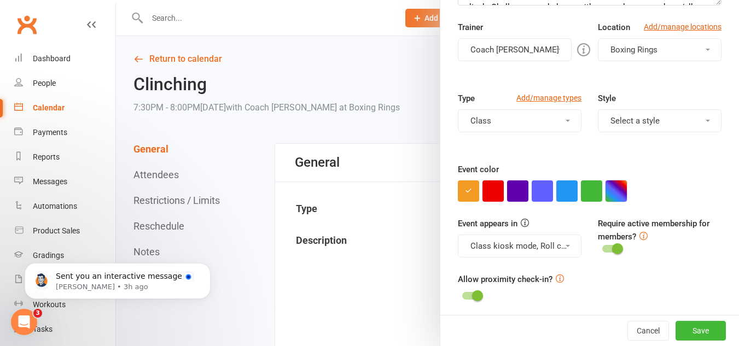
click at [610, 183] on button "button" at bounding box center [615, 190] width 21 height 21
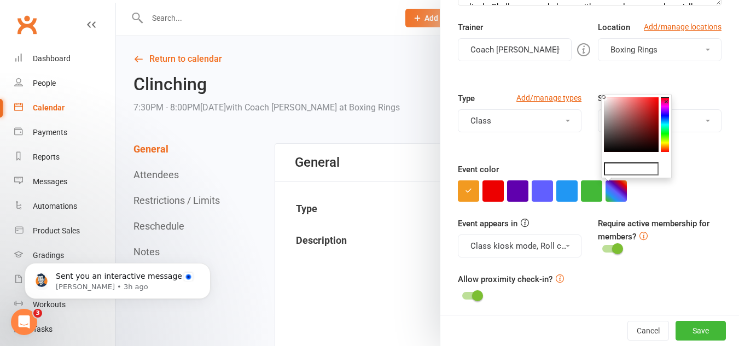
click at [632, 171] on input "text" at bounding box center [631, 168] width 55 height 13
paste input "#f061d0"
type input "#f061d0"
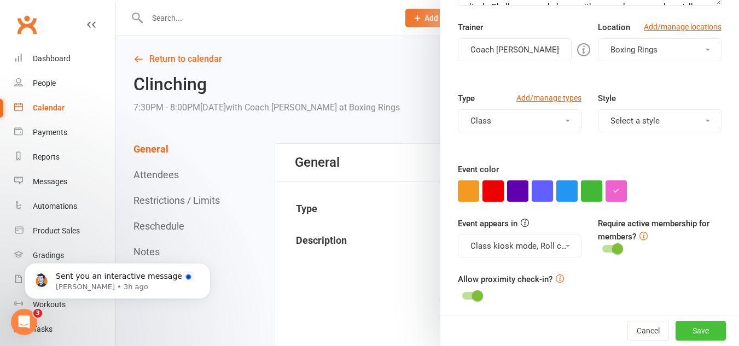
click at [687, 329] on button "Save" at bounding box center [700, 331] width 50 height 20
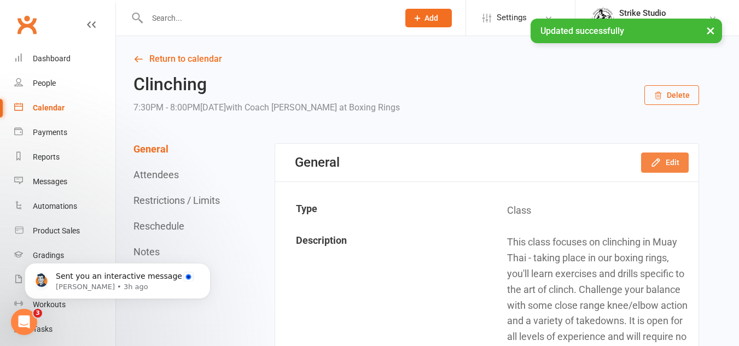
click at [677, 167] on button "Edit" at bounding box center [665, 163] width 48 height 20
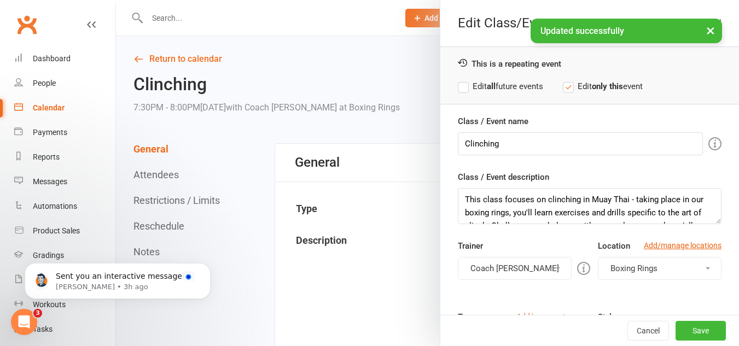
click at [476, 84] on label "Edit all future events" at bounding box center [500, 86] width 85 height 13
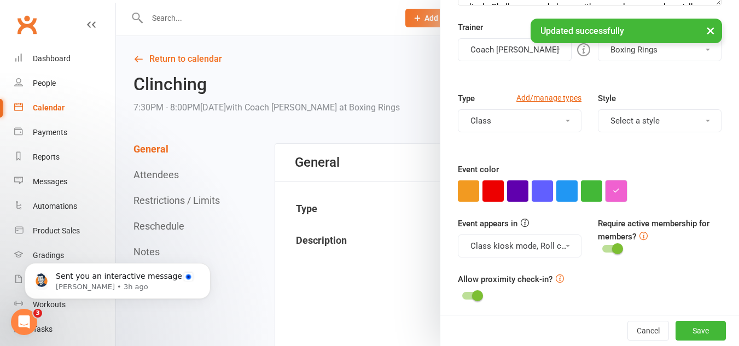
click at [613, 191] on icon "button" at bounding box center [615, 190] width 7 height 7
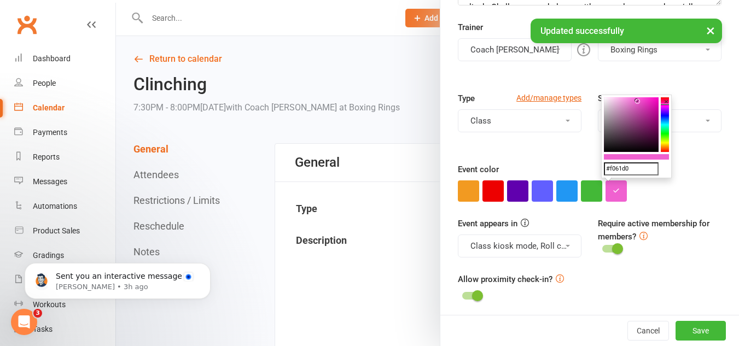
click at [631, 163] on input "#f061d0" at bounding box center [631, 168] width 55 height 13
click at [632, 165] on input "#f061d0" at bounding box center [631, 168] width 55 height 13
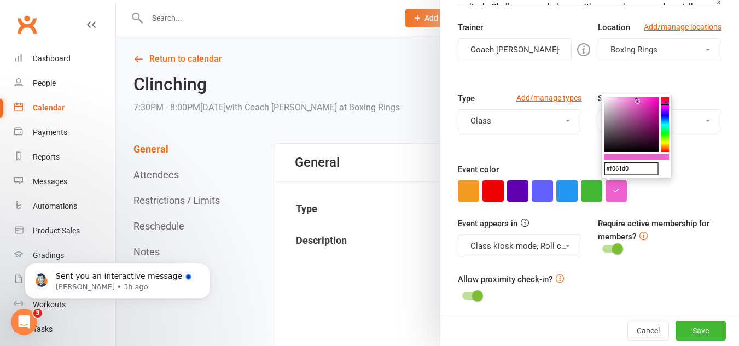
click at [632, 165] on input "#f061d0" at bounding box center [631, 168] width 55 height 13
click at [657, 208] on div "Class / Event name Clinching Class / Event description This class focuses on cl…" at bounding box center [589, 107] width 298 height 423
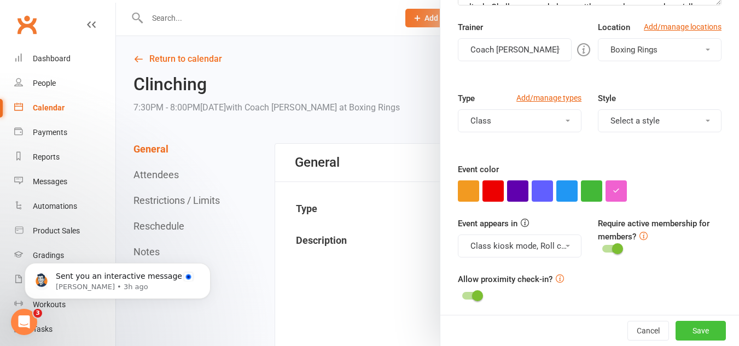
click at [680, 330] on button "Save" at bounding box center [700, 331] width 50 height 20
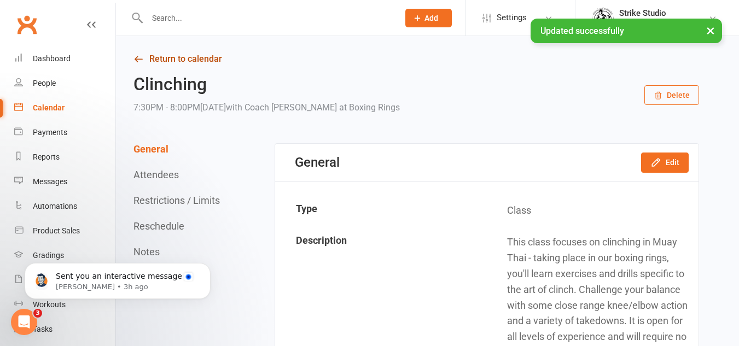
click at [184, 52] on link "Return to calendar" at bounding box center [415, 58] width 565 height 15
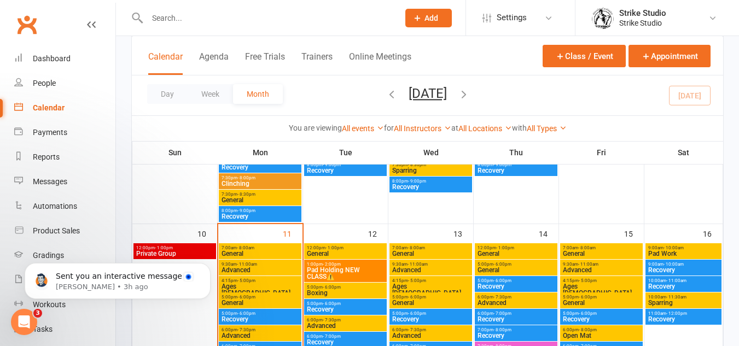
scroll to position [437, 0]
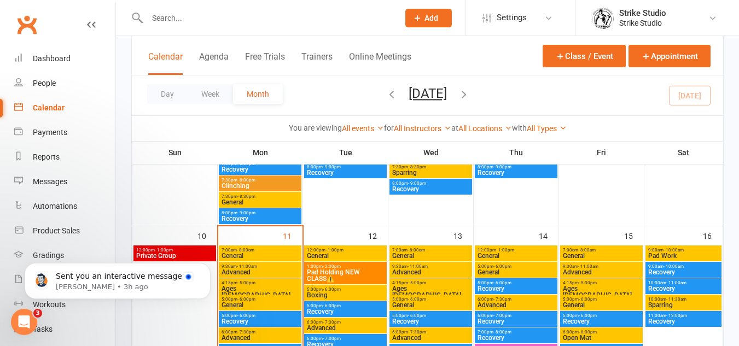
click at [249, 254] on span "General" at bounding box center [260, 256] width 78 height 7
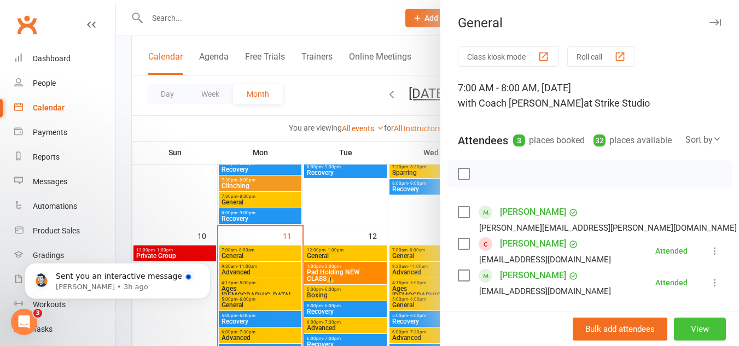
click at [677, 335] on button "View" at bounding box center [699, 329] width 52 height 23
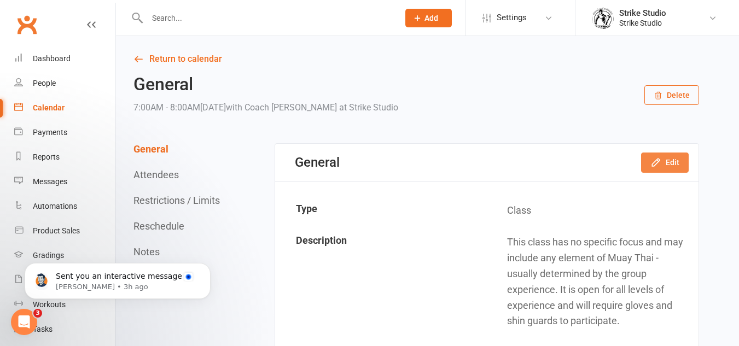
click at [674, 156] on button "Edit" at bounding box center [665, 163] width 48 height 20
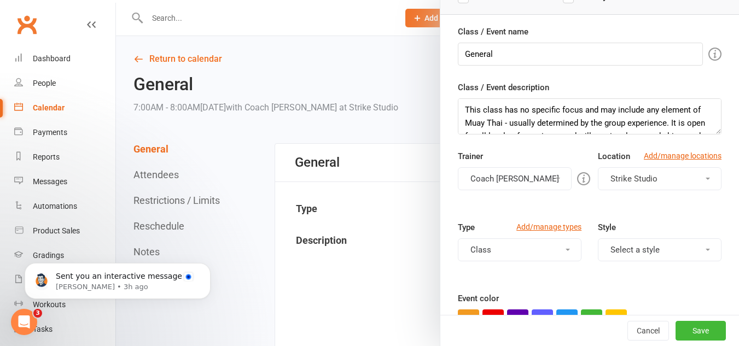
scroll to position [164, 0]
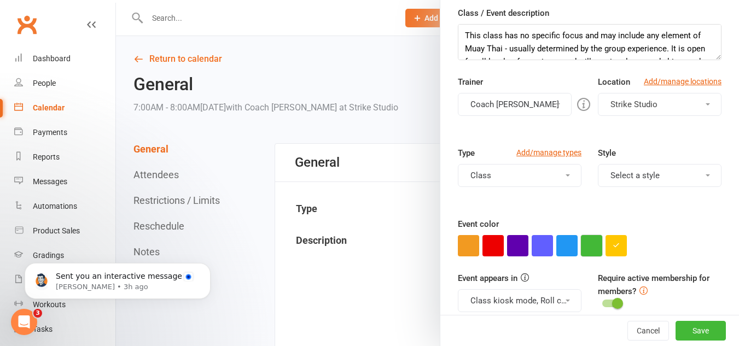
click at [590, 253] on button "button" at bounding box center [591, 245] width 21 height 21
click at [616, 248] on button "button" at bounding box center [615, 245] width 21 height 21
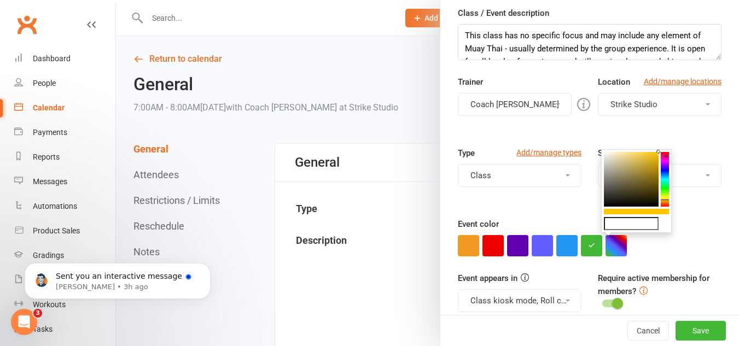
click at [665, 185] on colorpicker-hue at bounding box center [664, 179] width 8 height 55
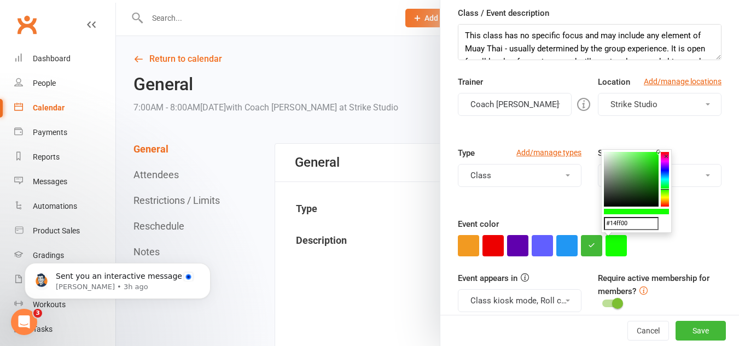
drag, startPoint x: 665, startPoint y: 185, endPoint x: 660, endPoint y: 189, distance: 5.8
click at [660, 189] on icon at bounding box center [664, 189] width 8 height 1
type input "#14ff00"
drag, startPoint x: 640, startPoint y: 172, endPoint x: 678, endPoint y: 142, distance: 48.2
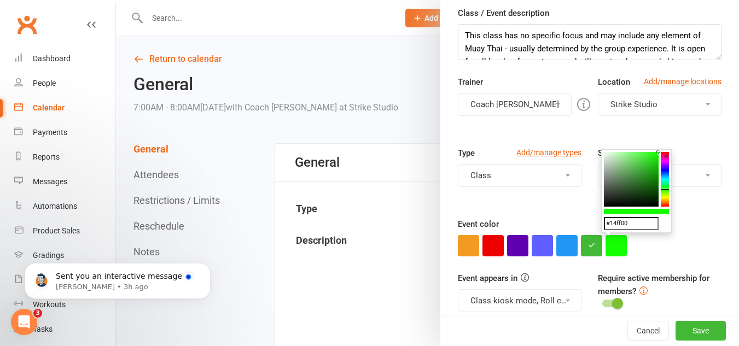
click at [635, 227] on input "#14ff00" at bounding box center [631, 223] width 55 height 13
click at [698, 227] on div "Event color" at bounding box center [589, 237] width 263 height 39
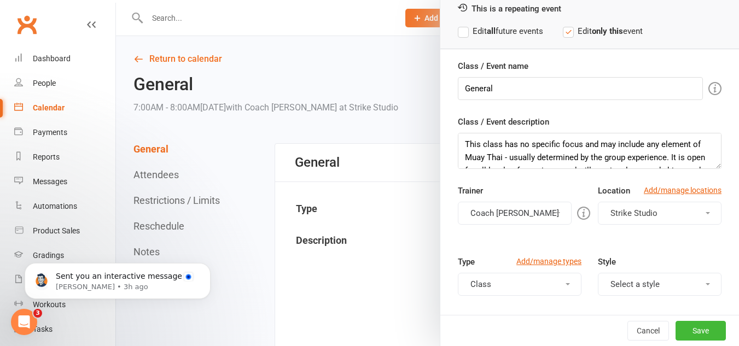
scroll to position [0, 0]
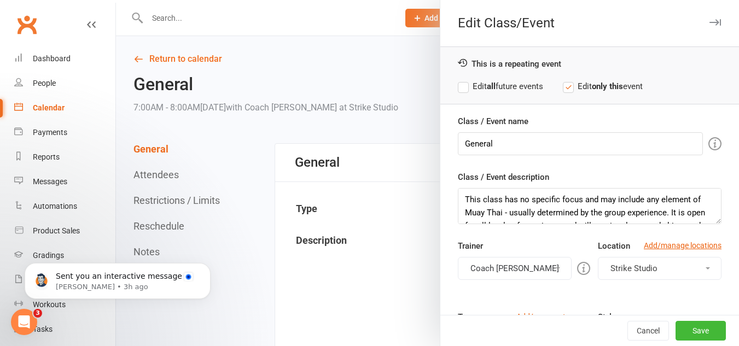
click at [502, 91] on label "Edit all future events" at bounding box center [500, 86] width 85 height 13
click at [700, 336] on button "Save" at bounding box center [700, 331] width 50 height 20
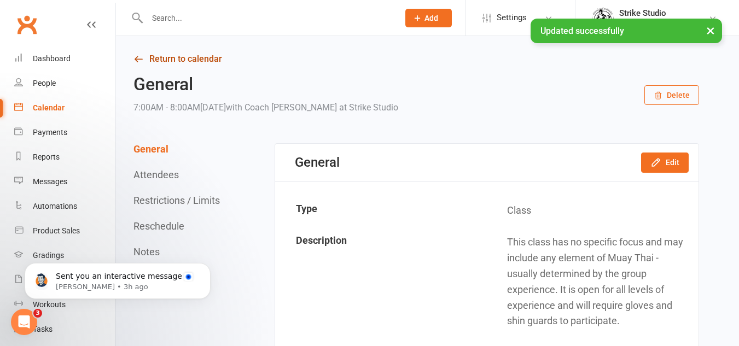
click at [201, 57] on link "Return to calendar" at bounding box center [415, 58] width 565 height 15
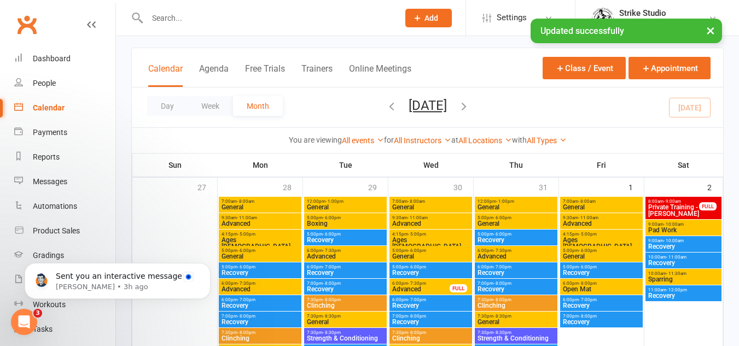
scroll to position [492, 0]
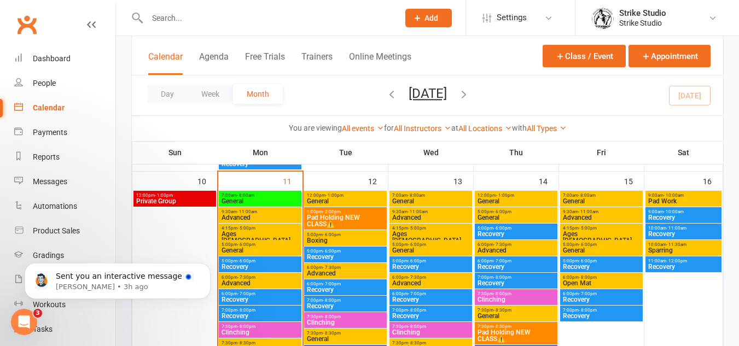
click at [252, 251] on span "General" at bounding box center [260, 250] width 78 height 7
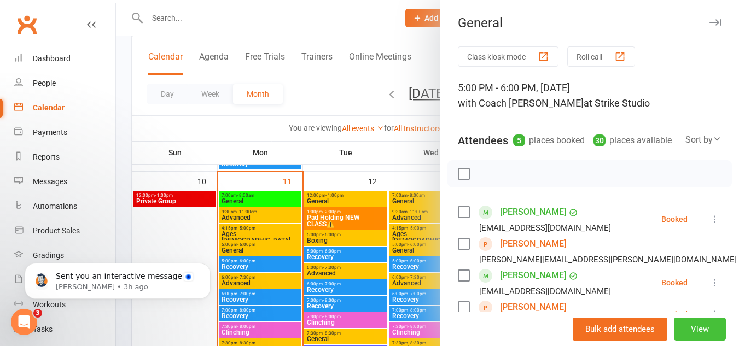
click at [689, 325] on button "View" at bounding box center [699, 329] width 52 height 23
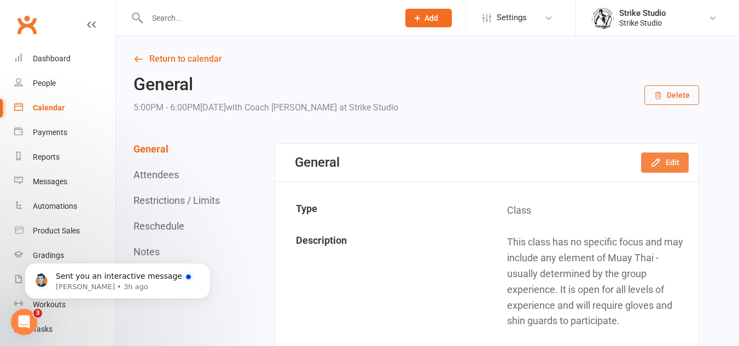
click at [661, 163] on icon "button" at bounding box center [655, 162] width 11 height 11
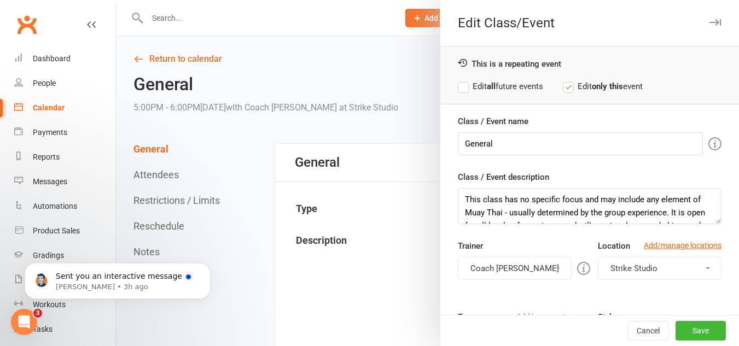
click at [516, 90] on label "Edit all future events" at bounding box center [500, 86] width 85 height 13
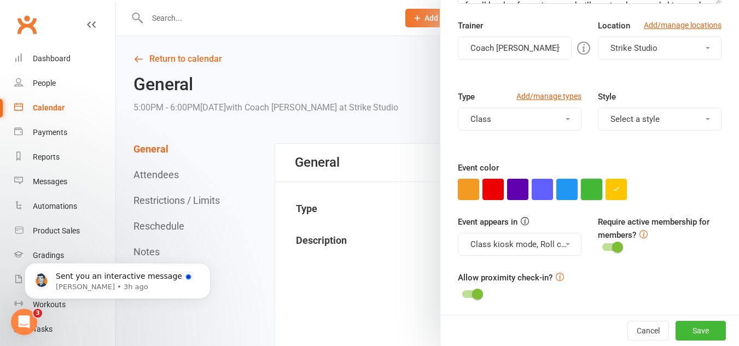
scroll to position [222, 0]
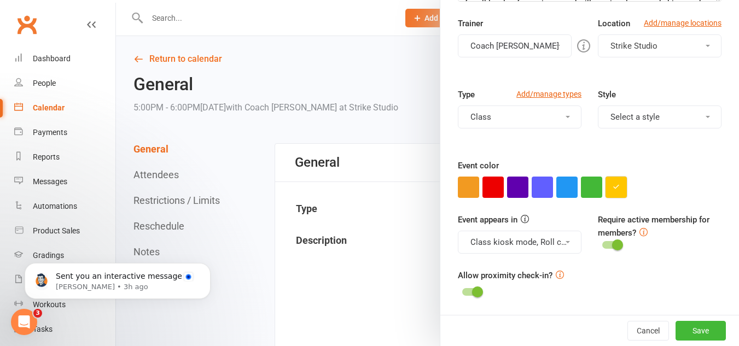
click at [613, 184] on icon "button" at bounding box center [615, 186] width 7 height 7
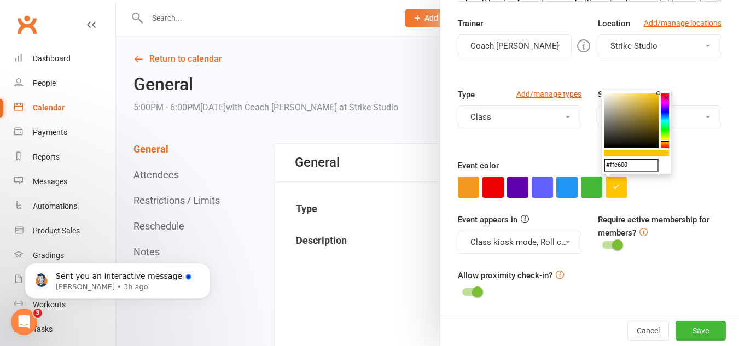
click at [634, 169] on input "#ffc600" at bounding box center [631, 165] width 55 height 13
paste input "14ff"
type input "#14ff00"
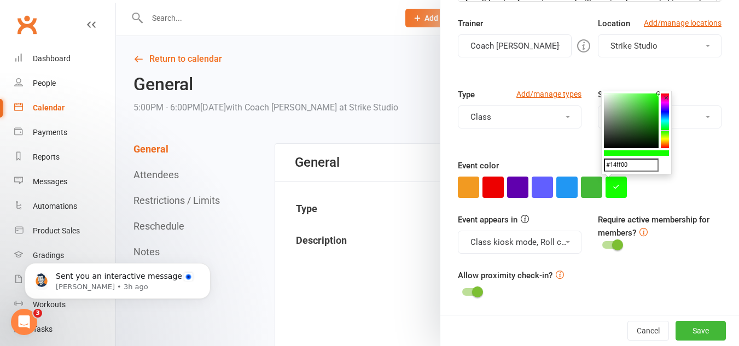
click at [691, 276] on div "Allow proximity check-in?" at bounding box center [589, 284] width 263 height 31
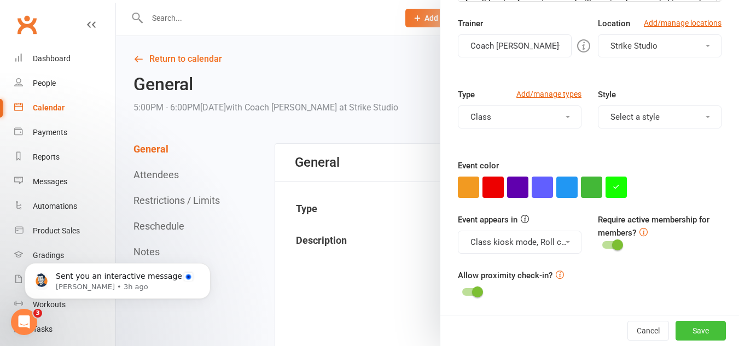
click at [696, 328] on button "Save" at bounding box center [700, 331] width 50 height 20
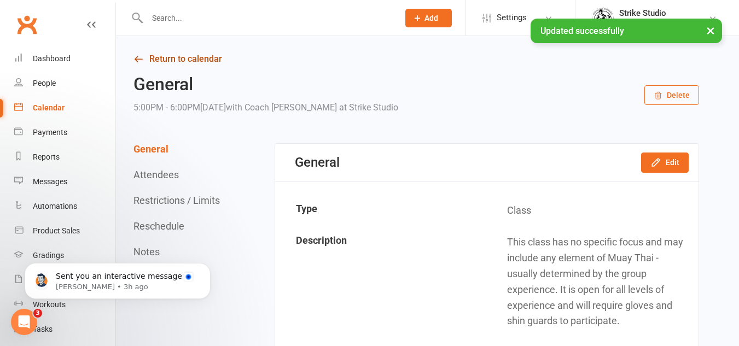
click at [183, 60] on link "Return to calendar" at bounding box center [415, 58] width 565 height 15
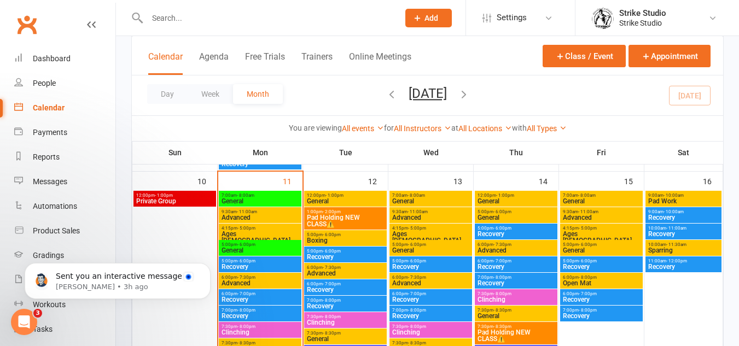
scroll to position [547, 0]
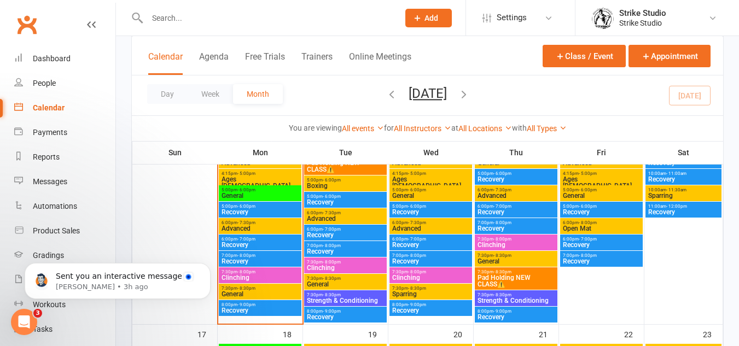
click at [278, 291] on span "General" at bounding box center [260, 294] width 78 height 7
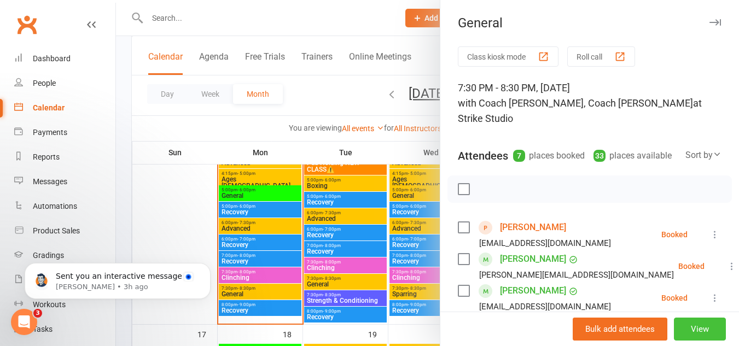
click at [686, 325] on button "View" at bounding box center [699, 329] width 52 height 23
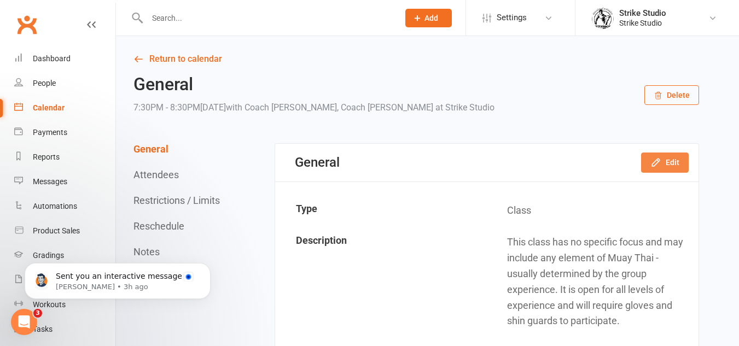
click at [681, 161] on button "Edit" at bounding box center [665, 163] width 48 height 20
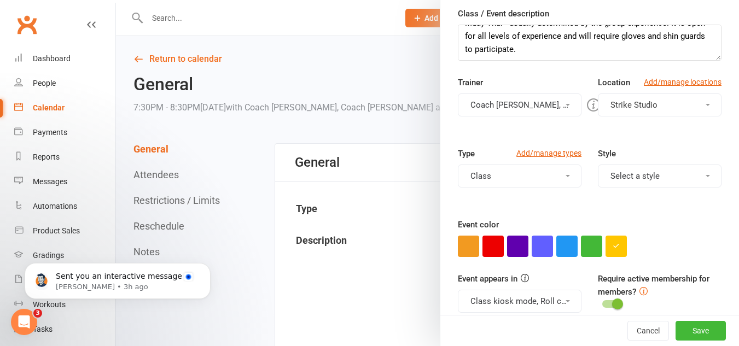
scroll to position [164, 0]
click at [612, 248] on icon "button" at bounding box center [615, 245] width 7 height 7
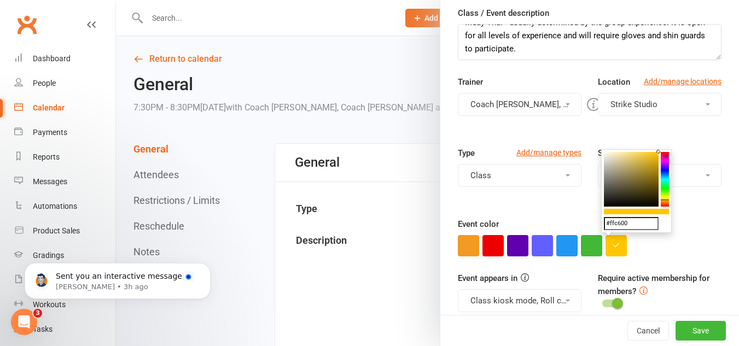
click at [637, 232] on div "#ffc600 ×" at bounding box center [636, 191] width 71 height 84
click at [639, 225] on input "#ffc600" at bounding box center [631, 223] width 55 height 13
paste input "14ff"
type input "#14ff00"
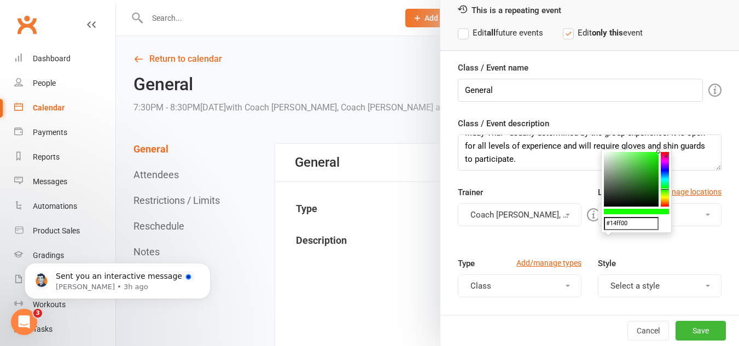
scroll to position [0, 0]
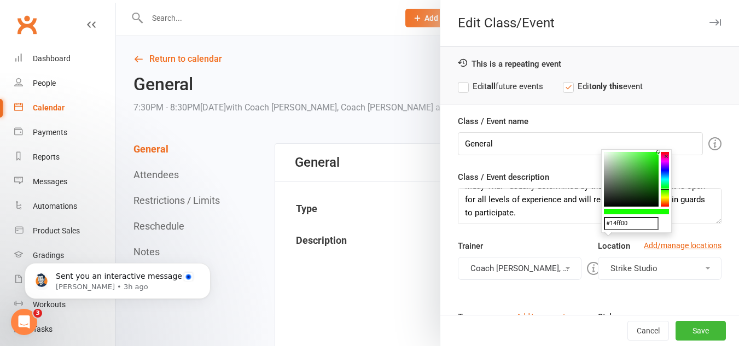
click at [490, 80] on label "Edit all future events" at bounding box center [500, 86] width 85 height 13
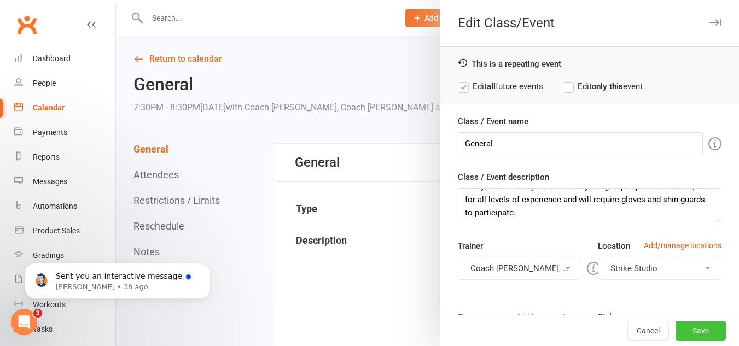
click at [679, 330] on button "Save" at bounding box center [700, 331] width 50 height 20
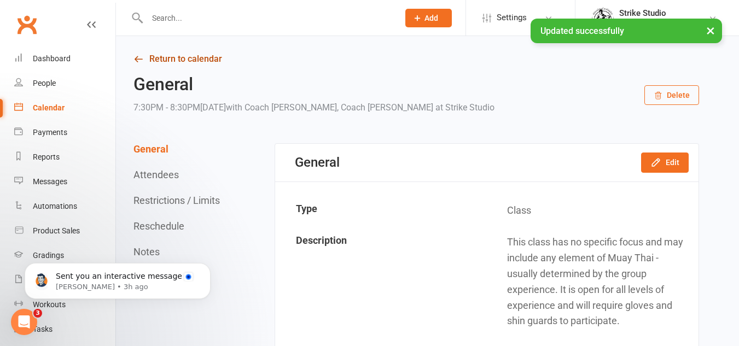
click at [166, 61] on link "Return to calendar" at bounding box center [415, 58] width 565 height 15
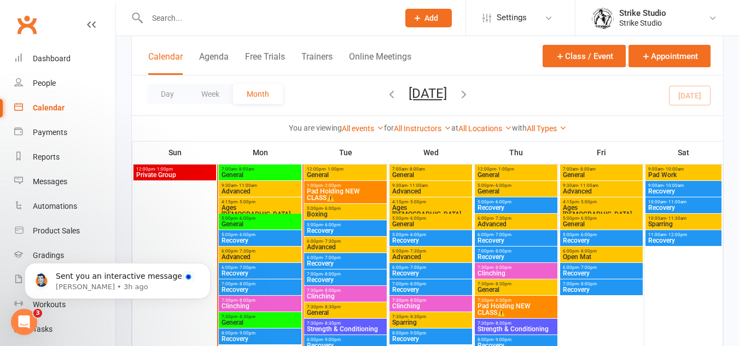
scroll to position [492, 0]
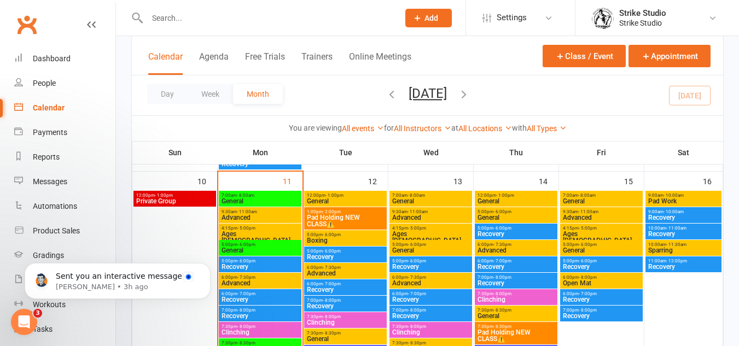
click at [268, 200] on span "General" at bounding box center [260, 201] width 78 height 7
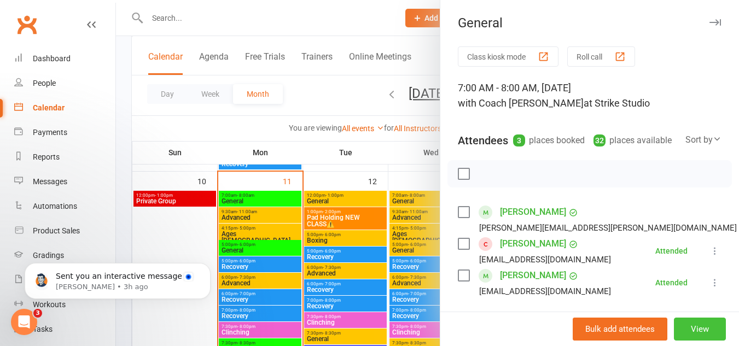
click at [700, 323] on button "View" at bounding box center [699, 329] width 52 height 23
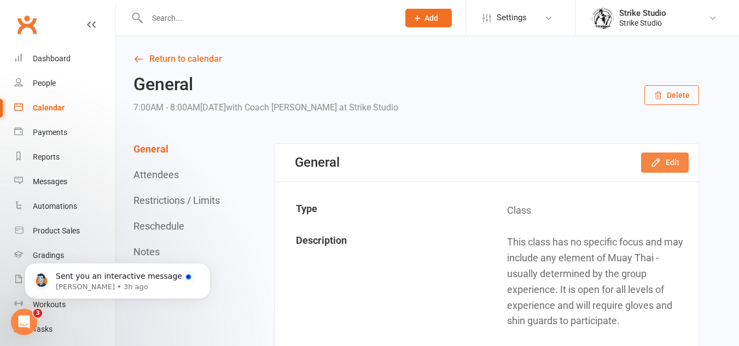
click at [671, 163] on button "Edit" at bounding box center [665, 163] width 48 height 20
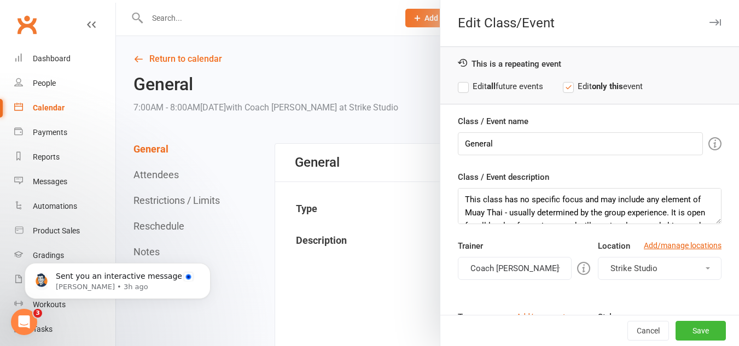
click at [519, 82] on label "Edit all future events" at bounding box center [500, 86] width 85 height 13
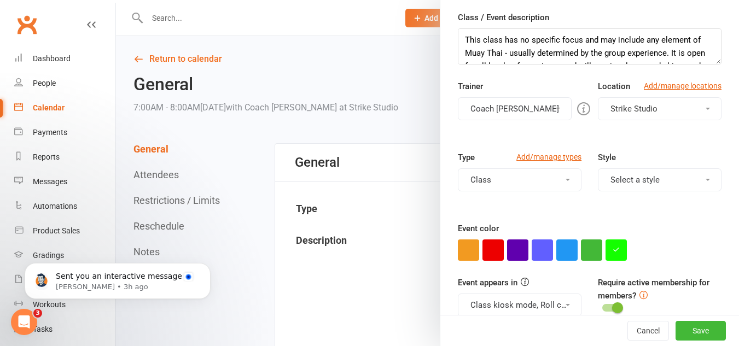
scroll to position [164, 0]
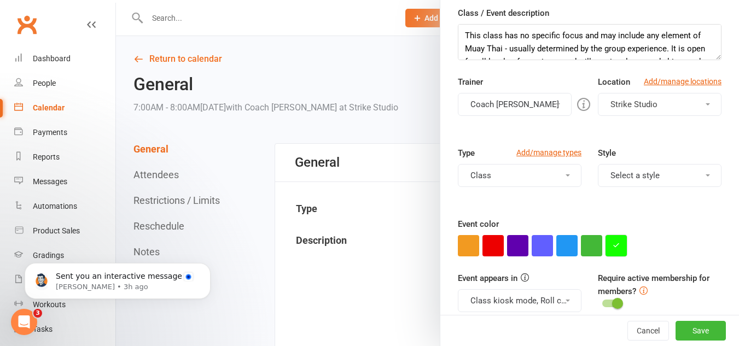
click at [620, 246] on button "button" at bounding box center [615, 245] width 21 height 21
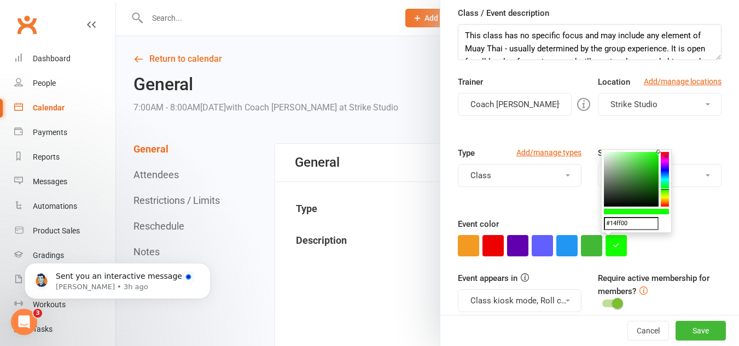
click at [645, 224] on input "#14ff00" at bounding box center [631, 223] width 55 height 13
paste input "9eff1f"
type input "#9eff1f"
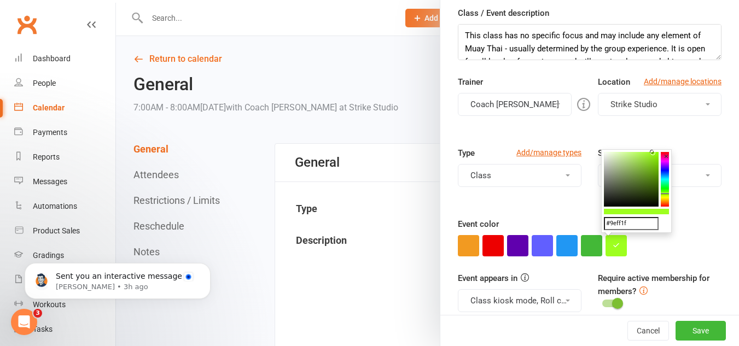
click at [676, 273] on label "Require active membership for members?" at bounding box center [654, 284] width 112 height 23
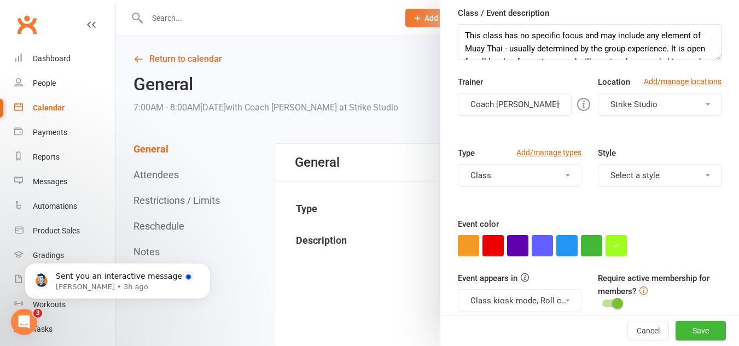
scroll to position [0, 0]
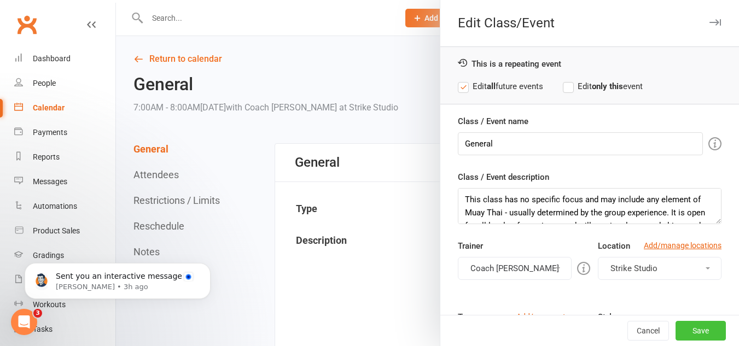
click at [699, 332] on button "Save" at bounding box center [700, 331] width 50 height 20
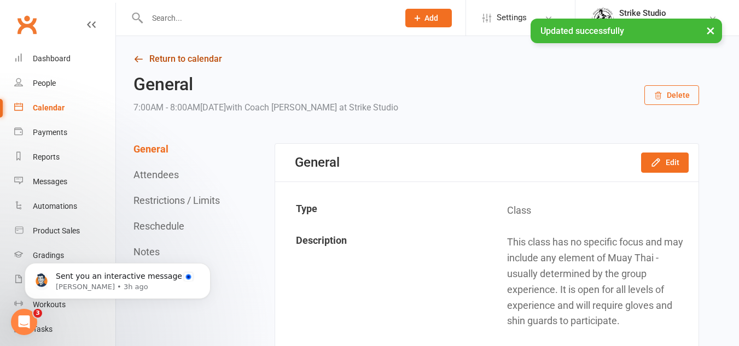
click at [204, 58] on link "Return to calendar" at bounding box center [415, 58] width 565 height 15
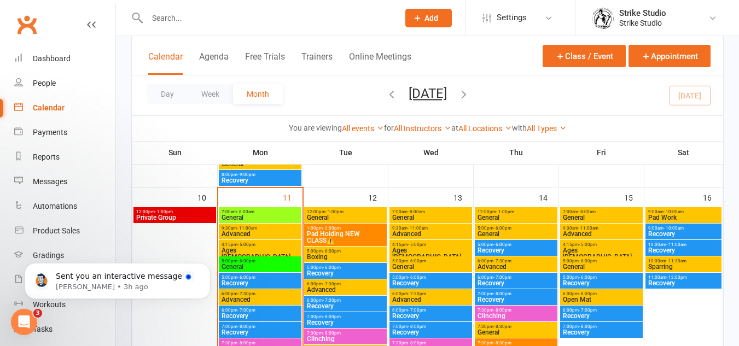
scroll to position [492, 0]
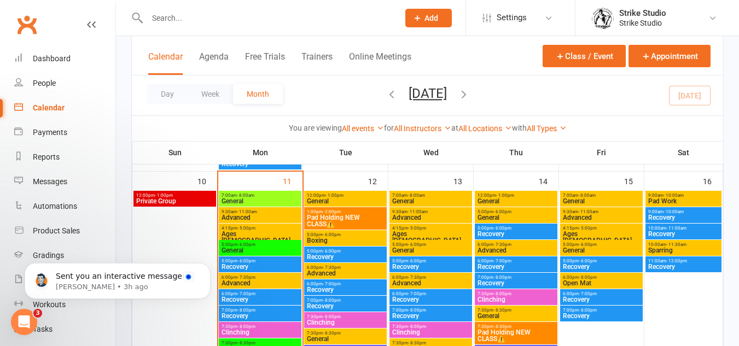
click at [256, 248] on span "General" at bounding box center [260, 250] width 78 height 7
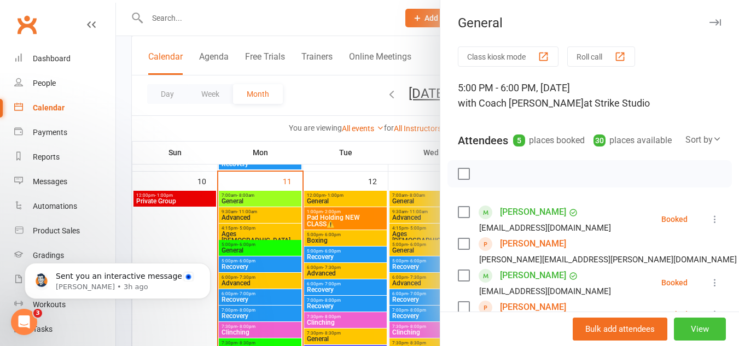
click at [687, 326] on button "View" at bounding box center [699, 329] width 52 height 23
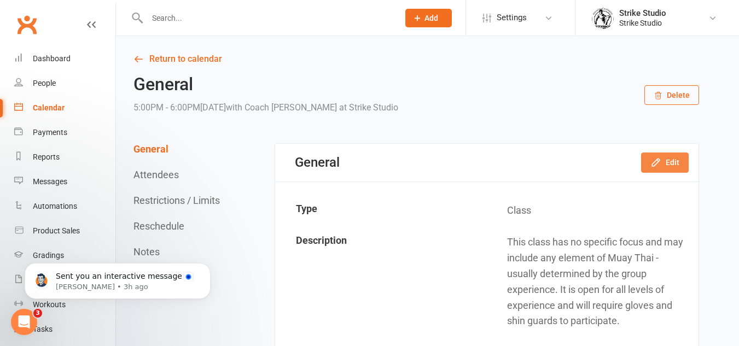
click at [665, 165] on button "Edit" at bounding box center [665, 163] width 48 height 20
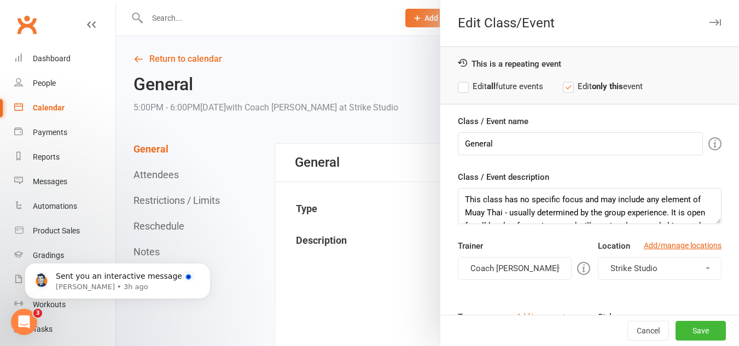
click at [520, 90] on label "Edit all future events" at bounding box center [500, 86] width 85 height 13
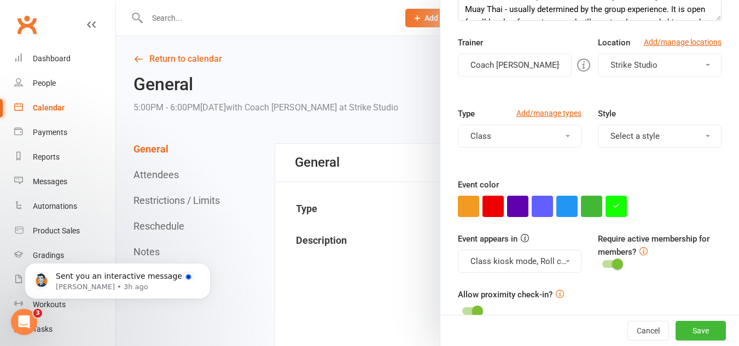
scroll to position [222, 0]
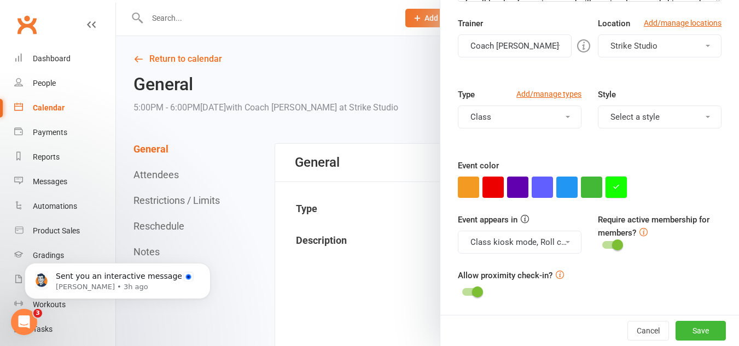
click at [610, 196] on button "button" at bounding box center [615, 187] width 21 height 21
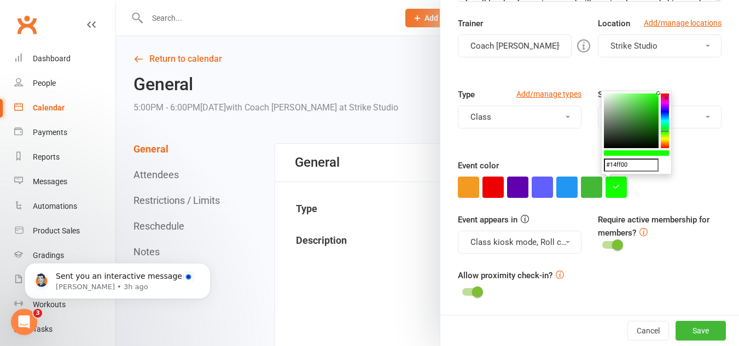
click at [632, 171] on input "#14ff00" at bounding box center [631, 165] width 55 height 13
paste input "9eff1f"
type input "#9eff1f"
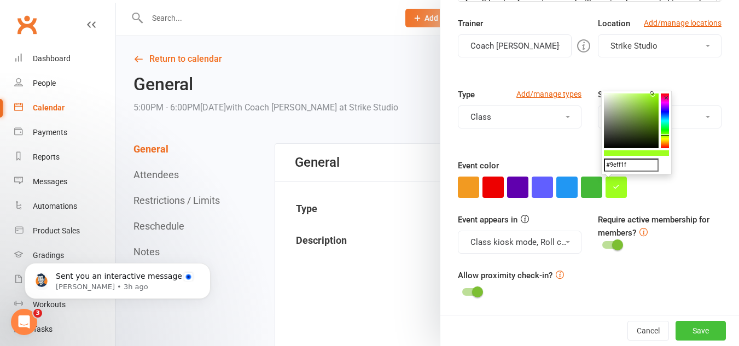
click at [699, 321] on button "Save" at bounding box center [700, 331] width 50 height 20
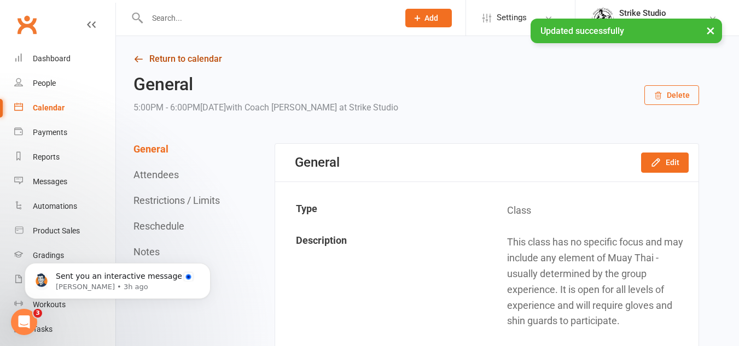
click at [163, 60] on link "Return to calendar" at bounding box center [415, 58] width 565 height 15
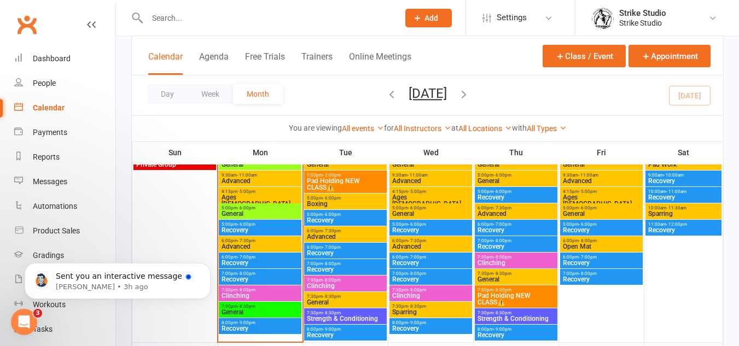
scroll to position [547, 0]
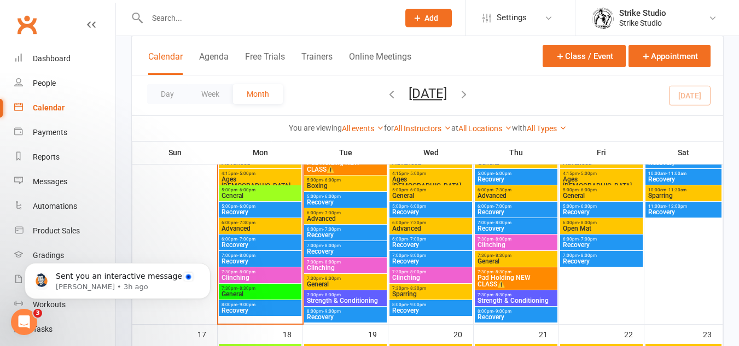
click at [263, 294] on span "General" at bounding box center [260, 294] width 78 height 7
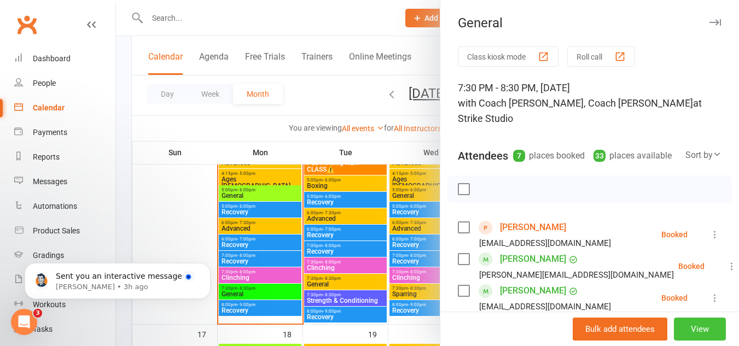
click at [673, 325] on button "View" at bounding box center [699, 329] width 52 height 23
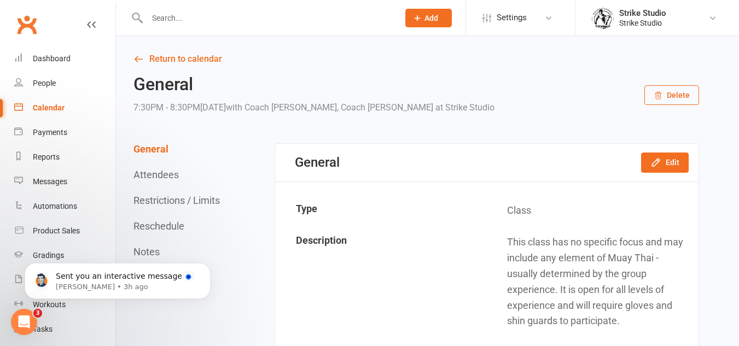
click at [690, 165] on div "General Edit" at bounding box center [486, 163] width 423 height 38
click at [678, 162] on button "Edit" at bounding box center [665, 163] width 48 height 20
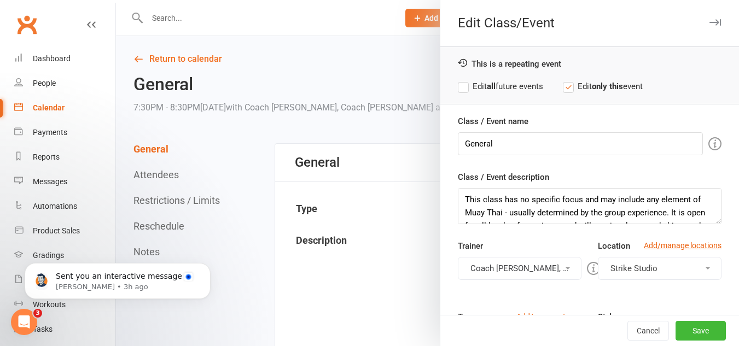
click at [497, 82] on label "Edit all future events" at bounding box center [500, 86] width 85 height 13
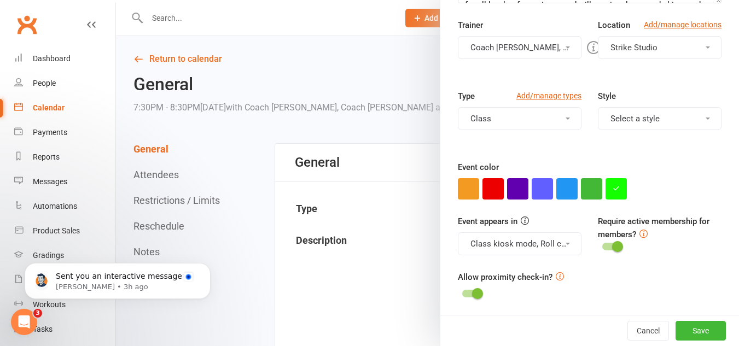
scroll to position [222, 0]
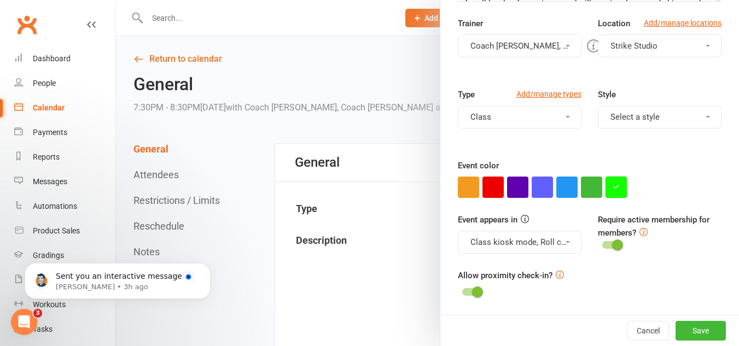
click at [615, 186] on icon "button" at bounding box center [615, 186] width 7 height 7
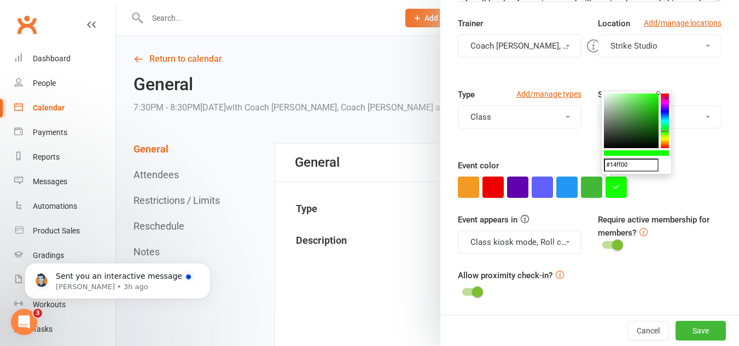
click at [630, 167] on input "#14ff00" at bounding box center [631, 165] width 55 height 13
paste input "9eff1f"
type input "#9eff1f"
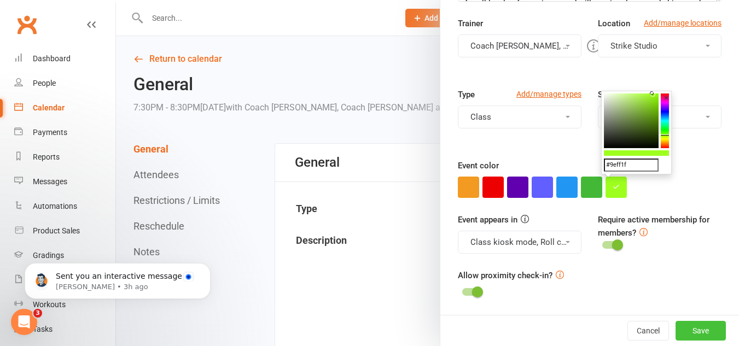
click at [688, 335] on button "Save" at bounding box center [700, 331] width 50 height 20
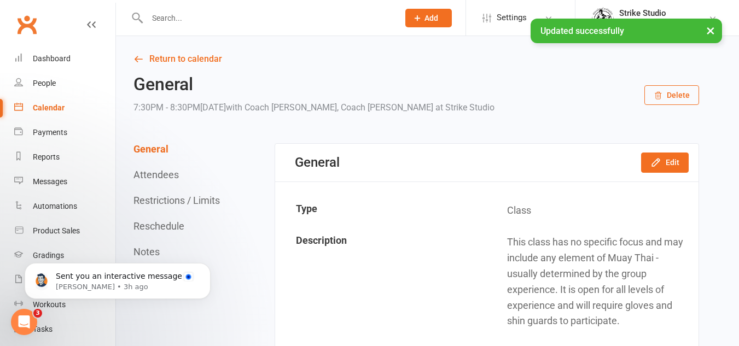
click at [160, 58] on link "Return to calendar" at bounding box center [415, 58] width 565 height 15
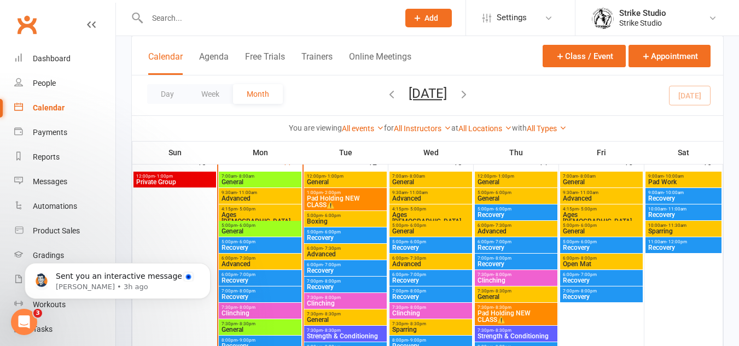
scroll to position [492, 0]
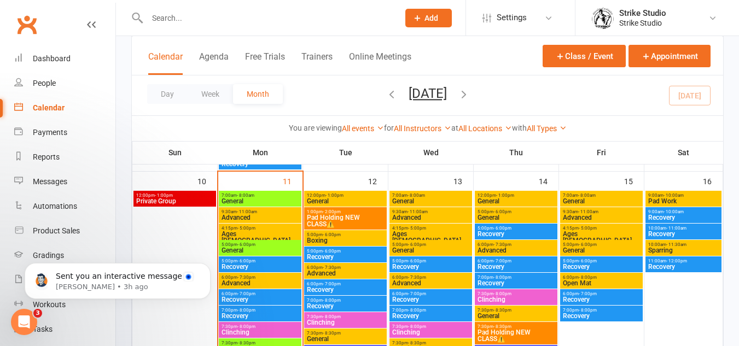
click at [352, 201] on span "General" at bounding box center [345, 201] width 78 height 7
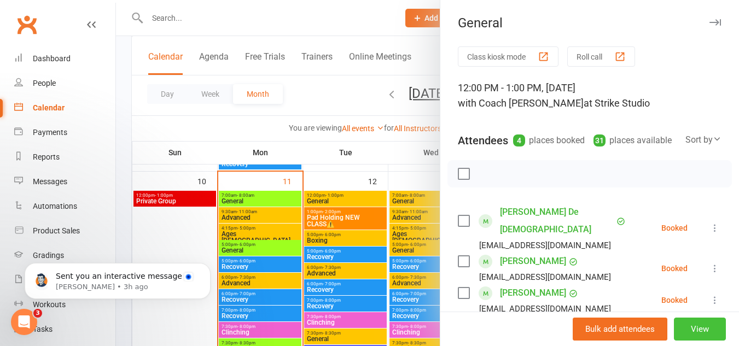
click at [685, 327] on button "View" at bounding box center [699, 329] width 52 height 23
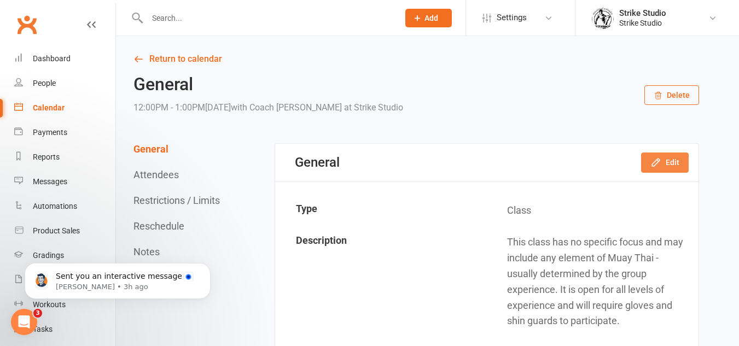
click at [658, 168] on button "Edit" at bounding box center [665, 163] width 48 height 20
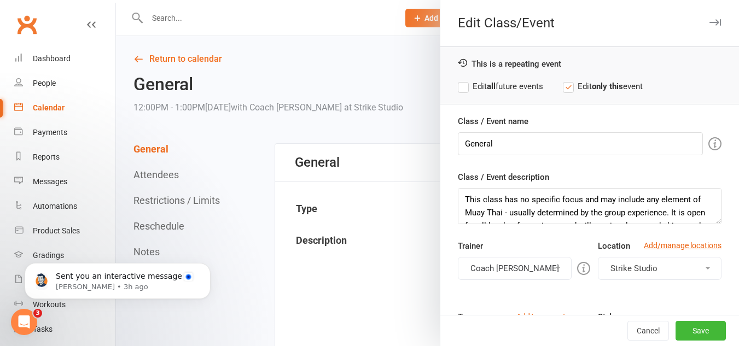
click at [512, 92] on label "Edit all future events" at bounding box center [500, 86] width 85 height 13
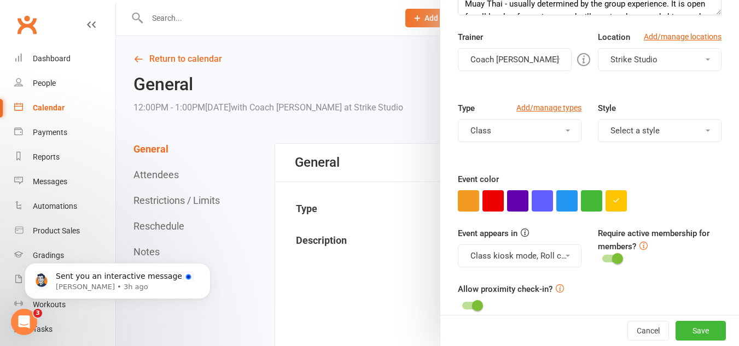
scroll to position [219, 0]
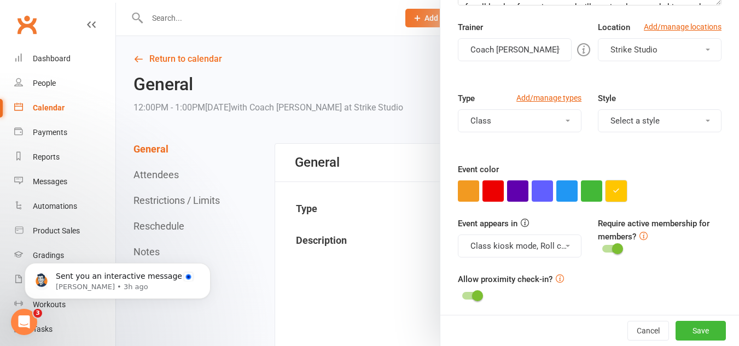
click at [610, 195] on button "button" at bounding box center [615, 190] width 21 height 21
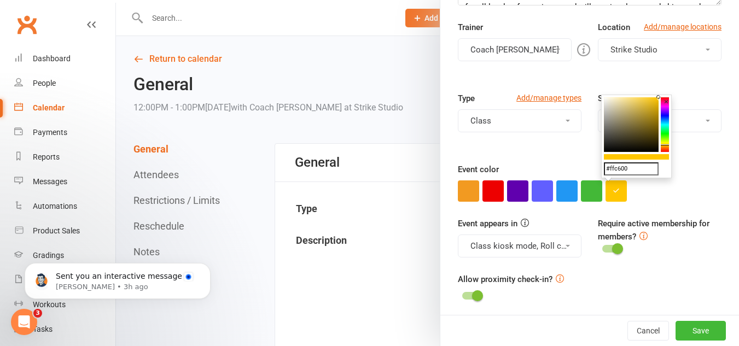
click at [634, 172] on input "#ffc600" at bounding box center [631, 168] width 55 height 13
paste input "9eff1f"
type input "#9eff1f"
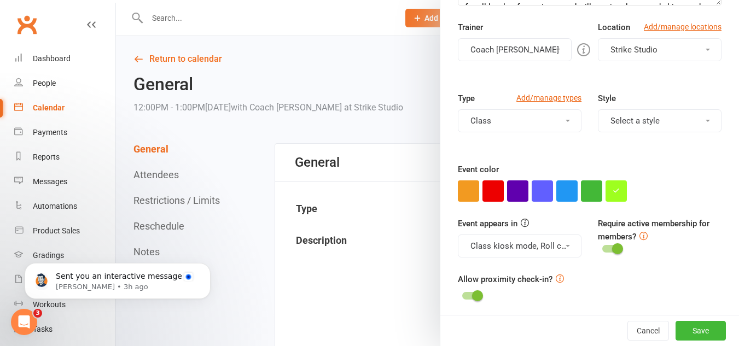
click at [655, 209] on div "Class / Event name General Class / Event description This class has no specific…" at bounding box center [589, 107] width 298 height 423
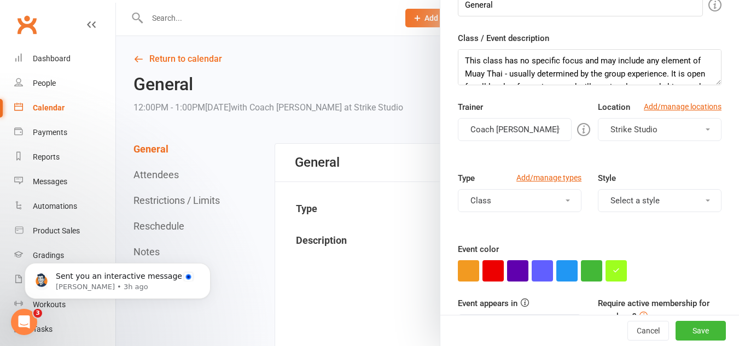
scroll to position [58, 0]
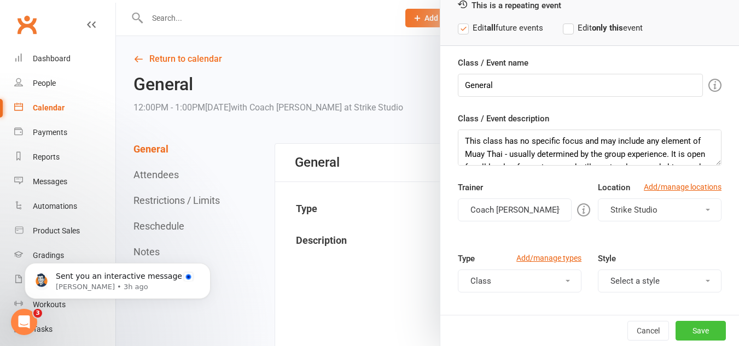
click at [698, 327] on button "Save" at bounding box center [700, 331] width 50 height 20
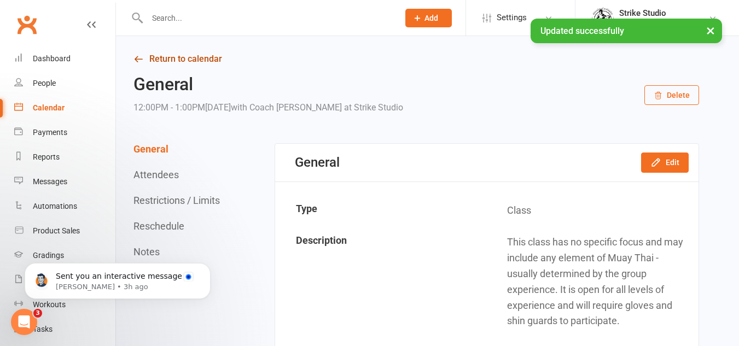
click at [173, 65] on link "Return to calendar" at bounding box center [415, 58] width 565 height 15
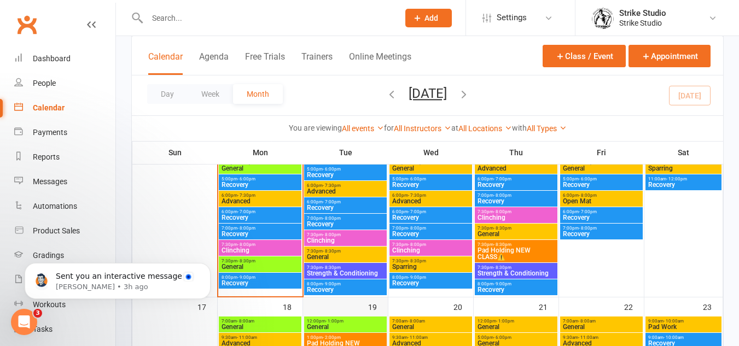
scroll to position [601, 0]
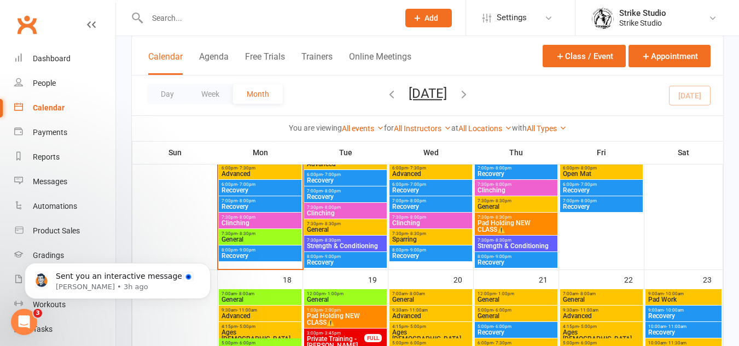
click at [349, 226] on span "General" at bounding box center [345, 229] width 78 height 7
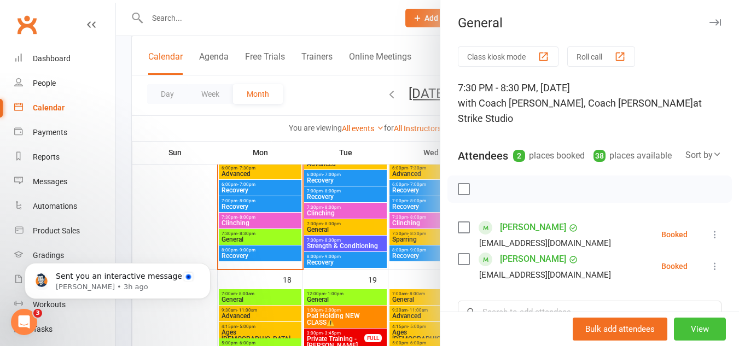
click at [690, 322] on button "View" at bounding box center [699, 329] width 52 height 23
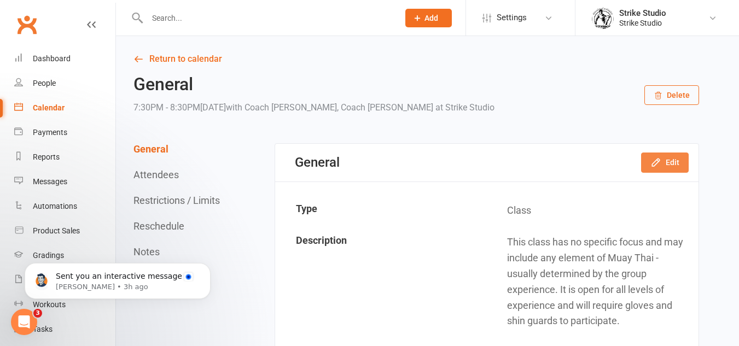
click at [669, 163] on button "Edit" at bounding box center [665, 163] width 48 height 20
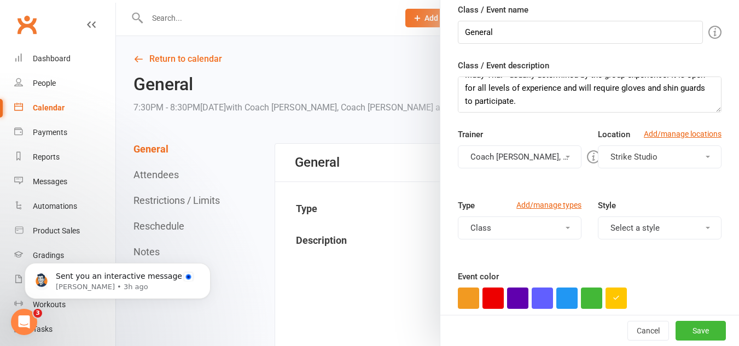
scroll to position [219, 0]
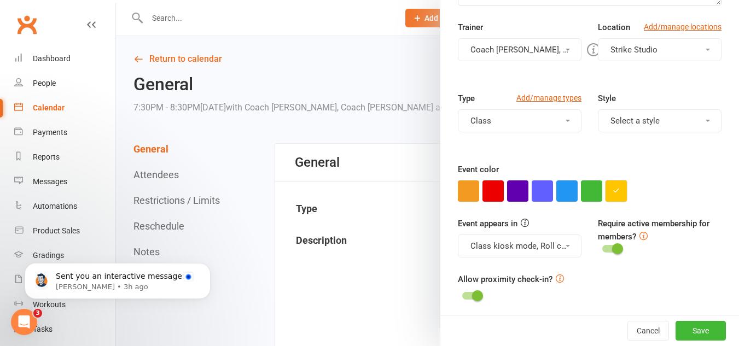
click at [612, 194] on icon "button" at bounding box center [615, 190] width 7 height 7
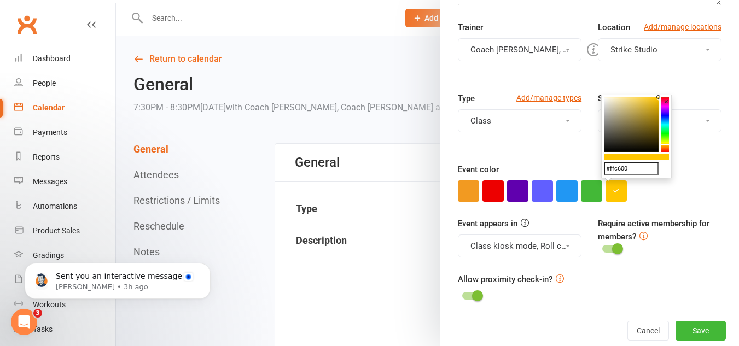
click at [631, 173] on input "#ffc600" at bounding box center [631, 168] width 55 height 13
paste input "9eff1f"
type input "#9eff1f"
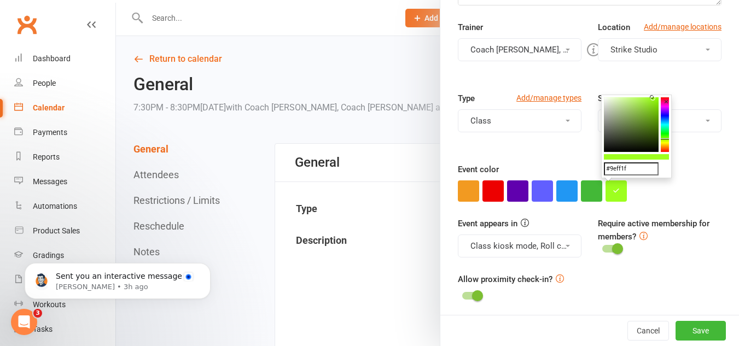
click at [672, 205] on div "Class / Event name General Class / Event description This class has no specific…" at bounding box center [589, 107] width 298 height 423
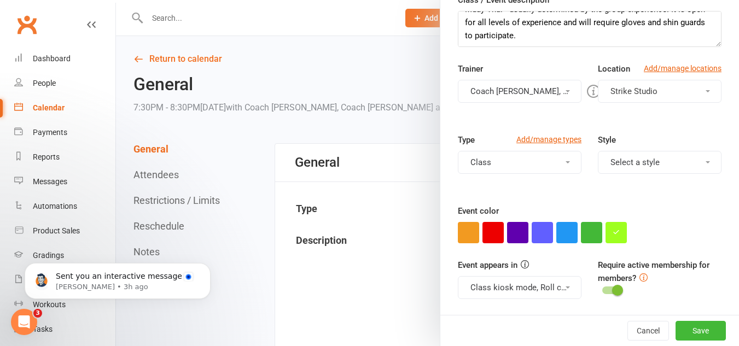
scroll to position [0, 0]
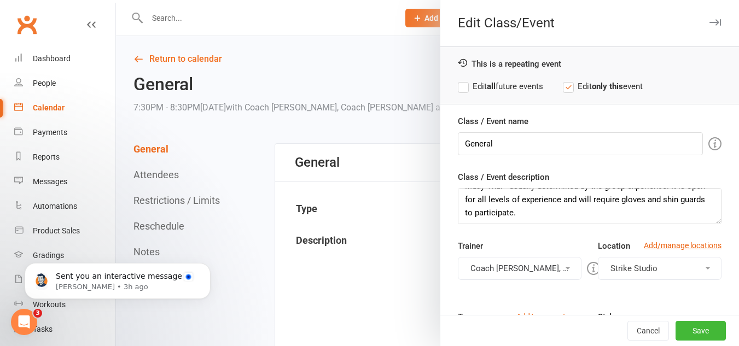
click at [527, 90] on label "Edit all future events" at bounding box center [500, 86] width 85 height 13
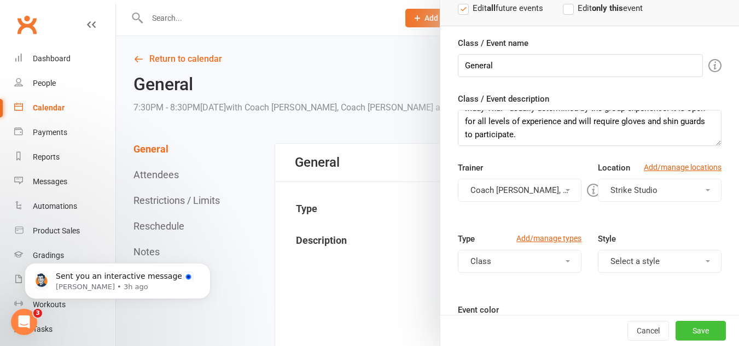
scroll to position [222, 0]
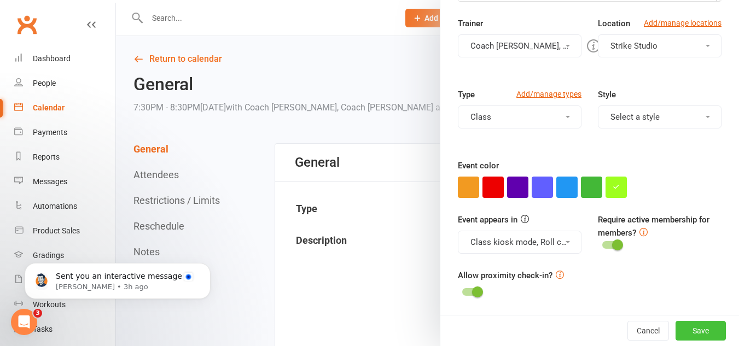
click at [700, 332] on button "Save" at bounding box center [700, 331] width 50 height 20
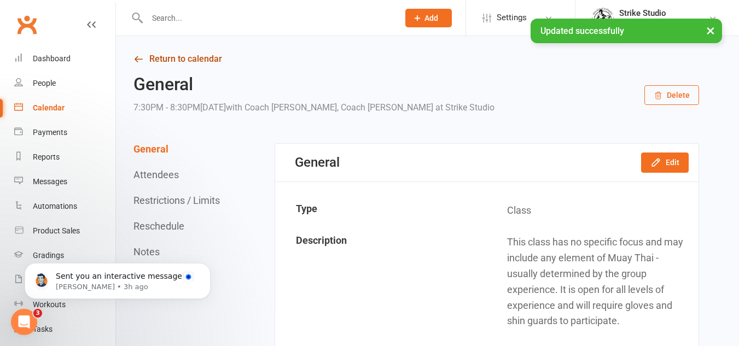
click at [153, 58] on link "Return to calendar" at bounding box center [415, 58] width 565 height 15
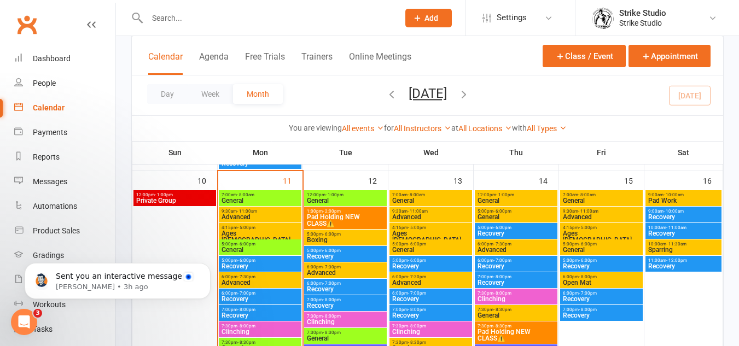
scroll to position [492, 0]
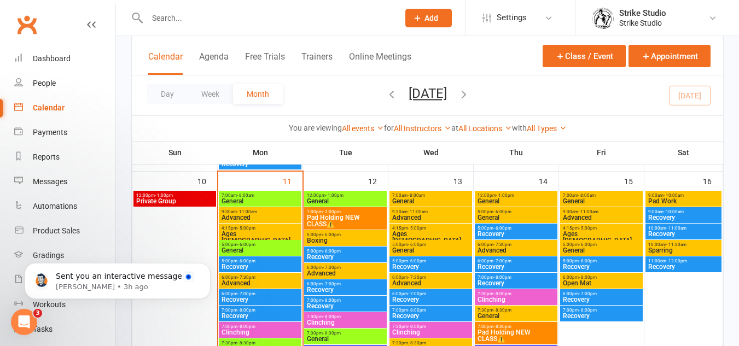
click at [424, 197] on span "- 8:00am" at bounding box center [415, 195] width 17 height 5
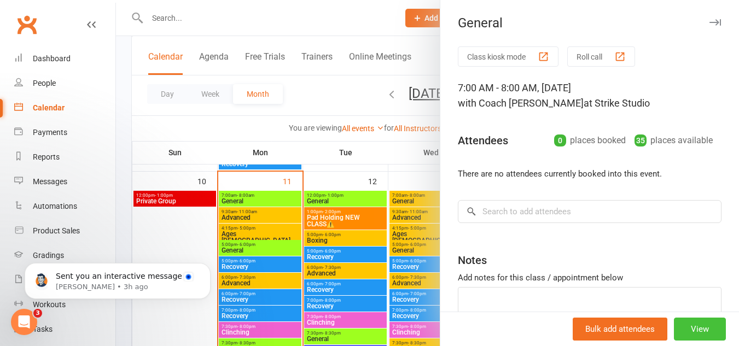
click at [680, 321] on button "View" at bounding box center [699, 329] width 52 height 23
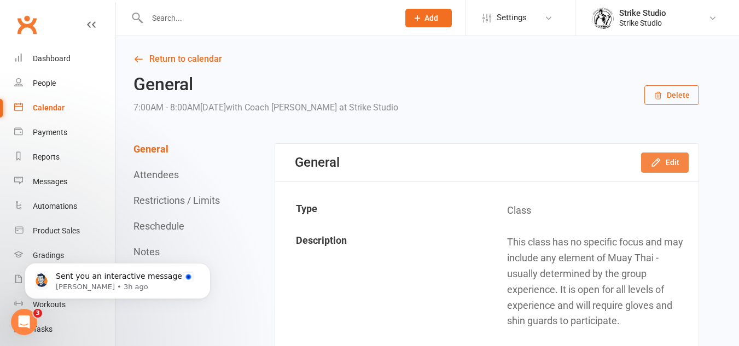
click at [659, 168] on icon "button" at bounding box center [655, 162] width 11 height 11
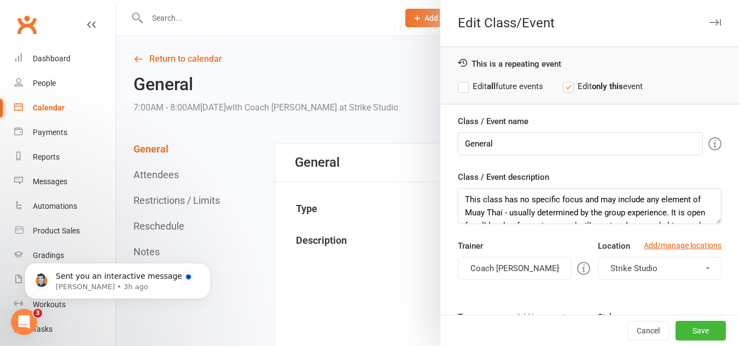
click at [517, 85] on label "Edit all future events" at bounding box center [500, 86] width 85 height 13
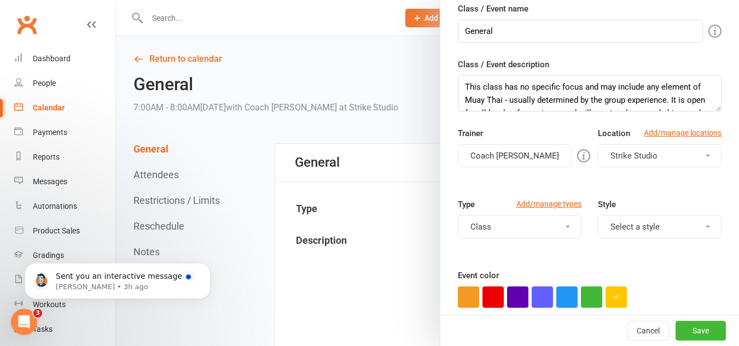
scroll to position [222, 0]
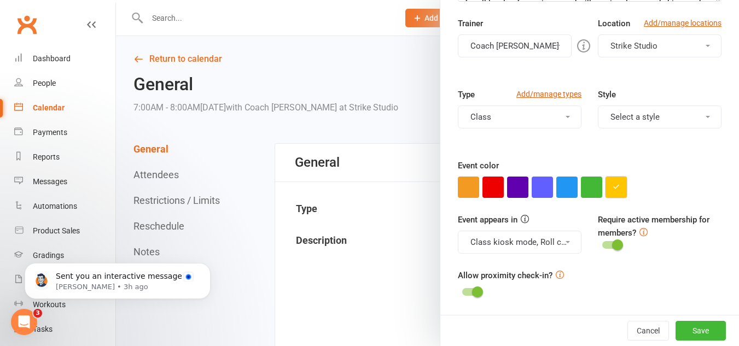
click at [618, 184] on button "button" at bounding box center [615, 187] width 21 height 21
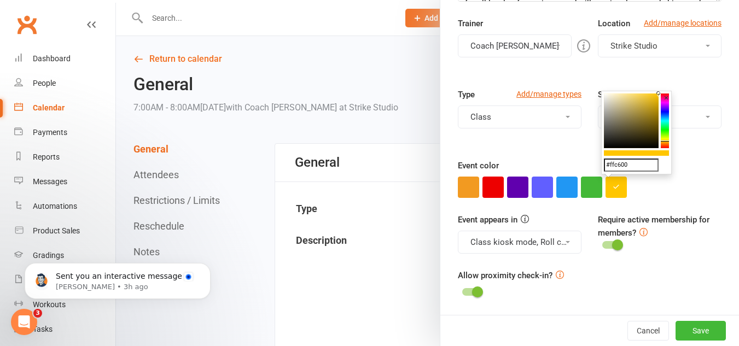
click at [628, 159] on input "#ffc600" at bounding box center [631, 165] width 55 height 13
click at [628, 161] on input "#ffc600" at bounding box center [631, 165] width 55 height 13
paste input "9eff1f"
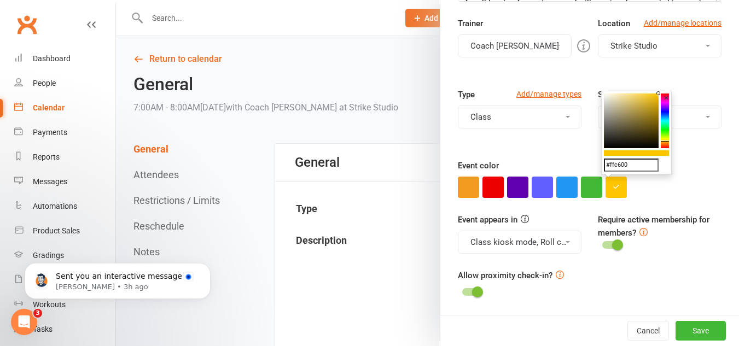
type input "#9eff1f"
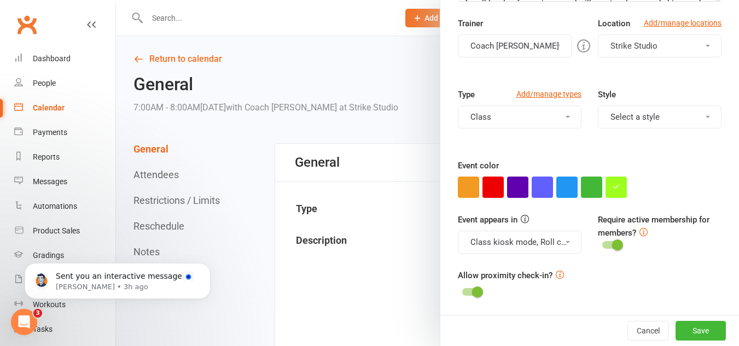
click at [684, 203] on div "Class / Event name General Class / Event description This class has no specific…" at bounding box center [589, 103] width 298 height 423
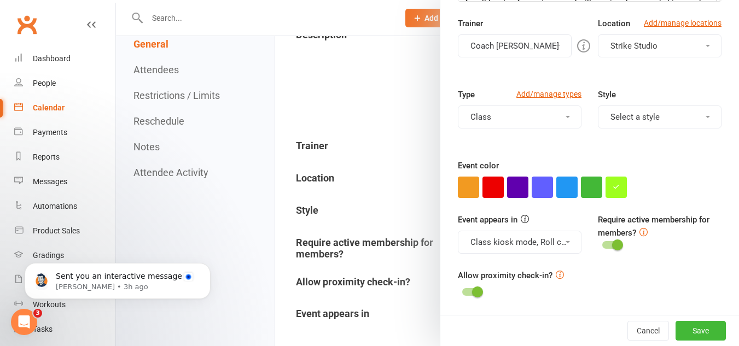
scroll to position [328, 0]
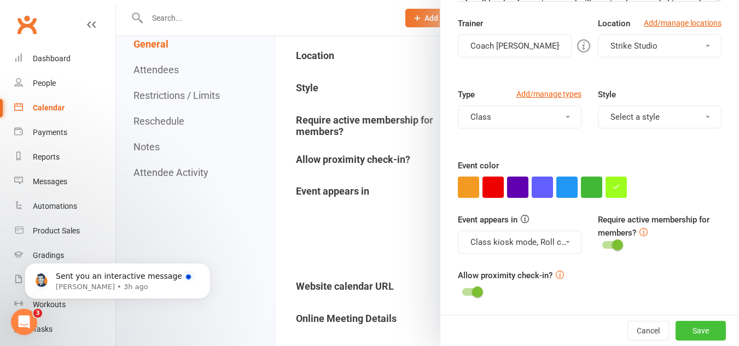
click at [687, 328] on button "Save" at bounding box center [700, 331] width 50 height 20
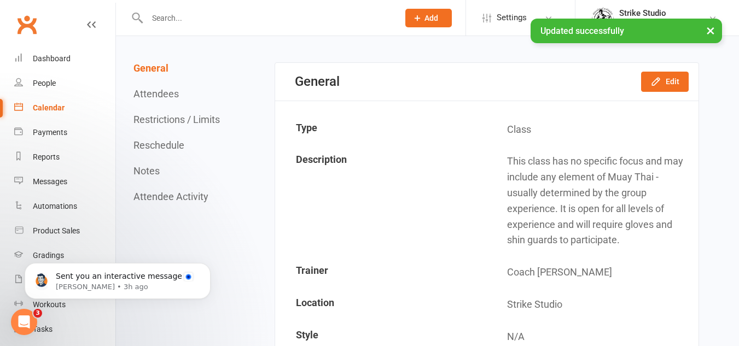
scroll to position [0, 0]
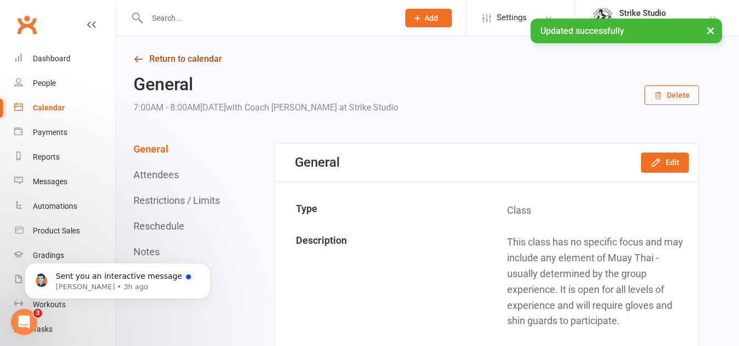
click at [208, 57] on link "Return to calendar" at bounding box center [415, 58] width 565 height 15
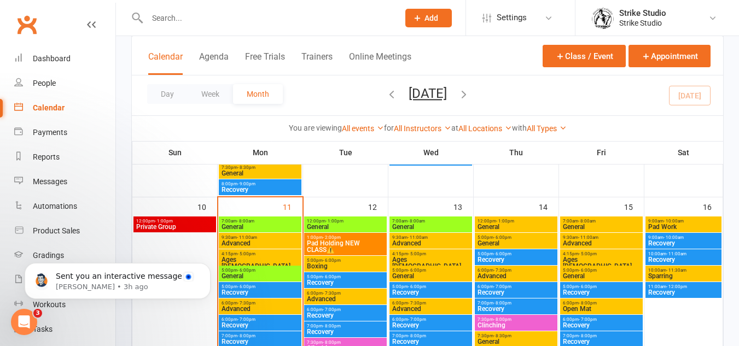
scroll to position [492, 0]
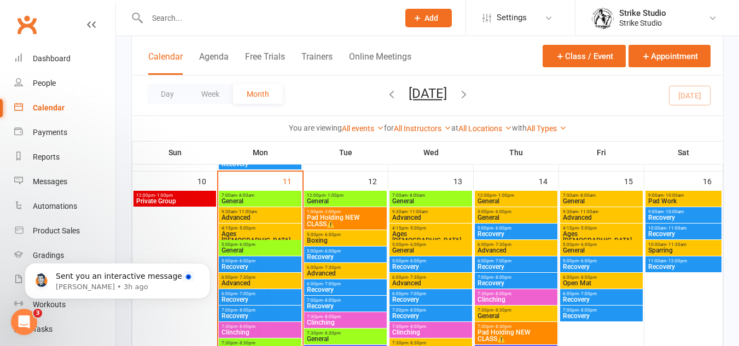
click at [415, 248] on span "General" at bounding box center [430, 250] width 78 height 7
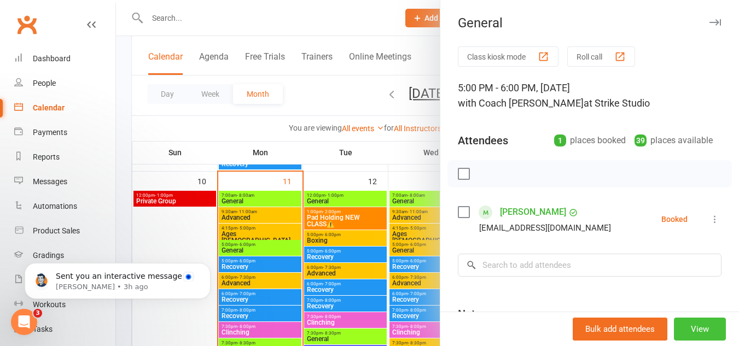
click at [699, 335] on button "View" at bounding box center [699, 329] width 52 height 23
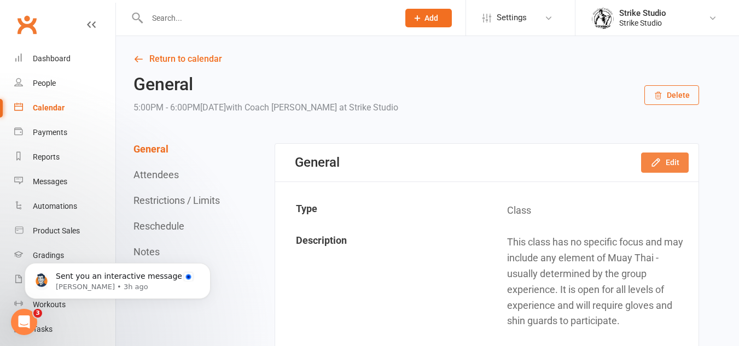
click at [668, 161] on button "Edit" at bounding box center [665, 163] width 48 height 20
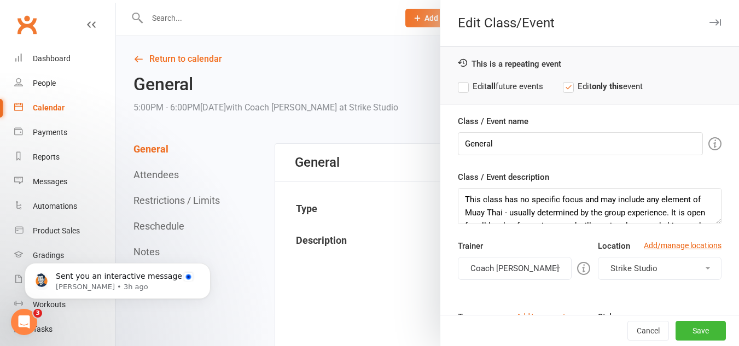
click at [504, 93] on div "This is a repeating event Edit all future events Edit only this event" at bounding box center [589, 75] width 298 height 58
click at [519, 93] on div "This is a repeating event Edit all future events Edit only this event" at bounding box center [589, 75] width 298 height 58
click at [534, 88] on label "Edit all future events" at bounding box center [500, 86] width 85 height 13
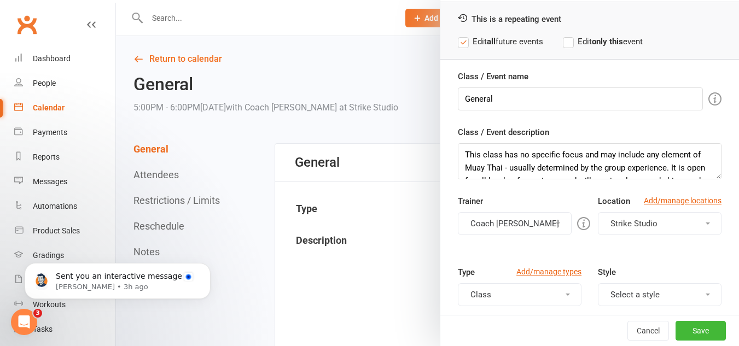
scroll to position [222, 0]
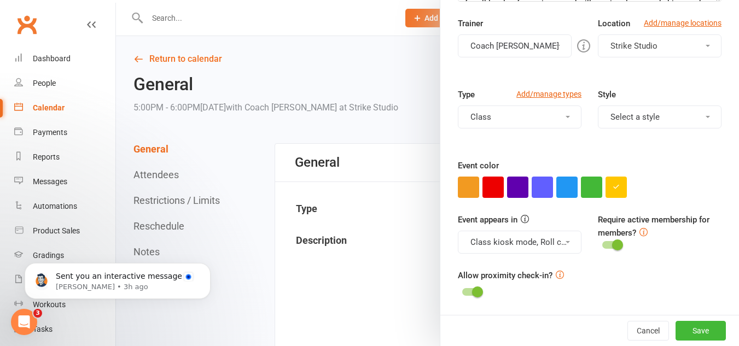
drag, startPoint x: 612, startPoint y: 185, endPoint x: 620, endPoint y: 226, distance: 41.8
click at [612, 185] on icon "button" at bounding box center [615, 186] width 7 height 7
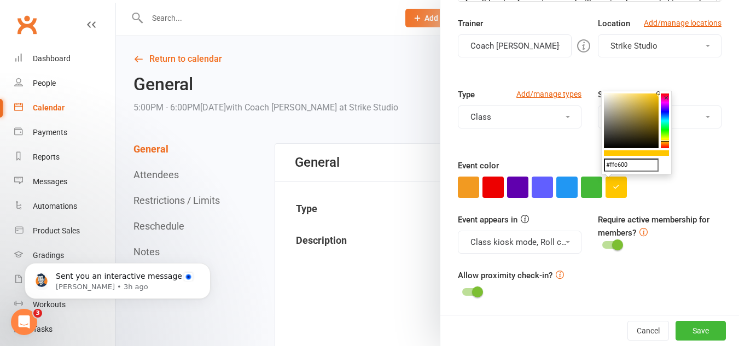
click at [640, 168] on input "#ffc600" at bounding box center [631, 165] width 55 height 13
paste input "9eff1f"
type input "#9eff1f"
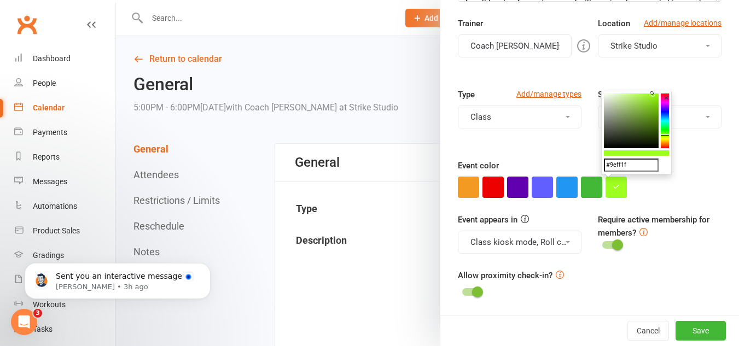
click at [684, 250] on div "Require active membership for members?" at bounding box center [659, 232] width 140 height 39
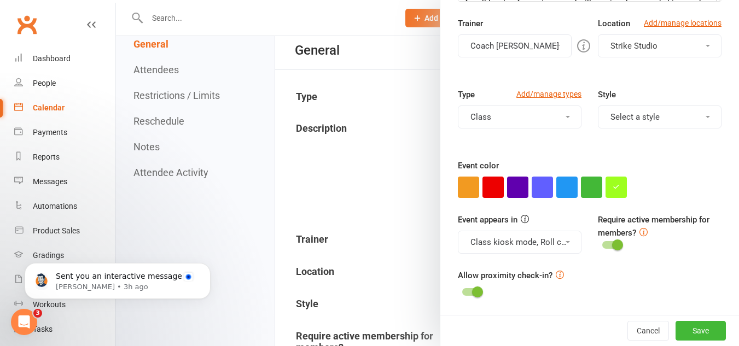
scroll to position [164, 0]
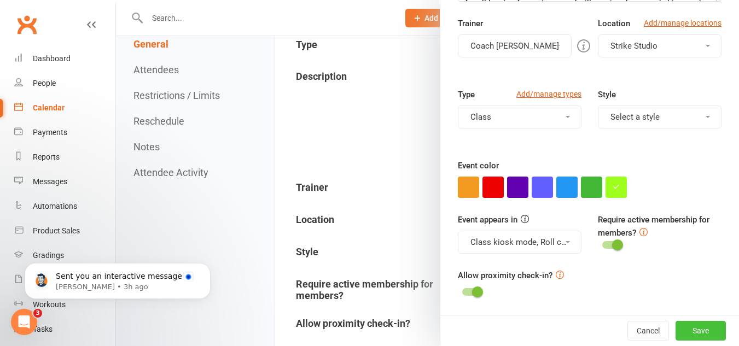
click at [688, 329] on button "Save" at bounding box center [700, 331] width 50 height 20
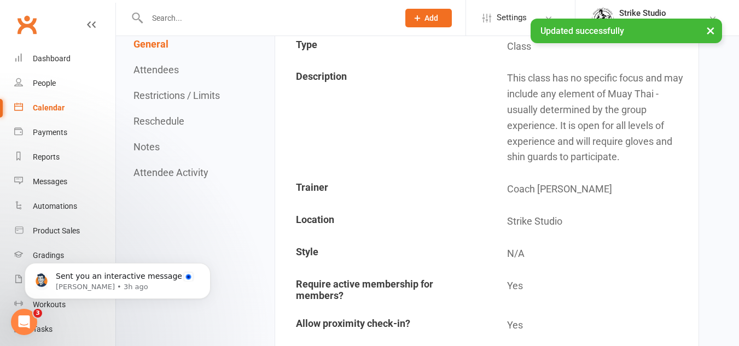
scroll to position [0, 0]
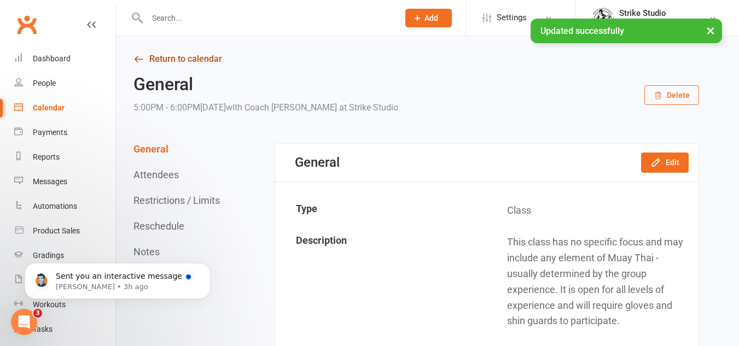
click at [184, 57] on link "Return to calendar" at bounding box center [415, 58] width 565 height 15
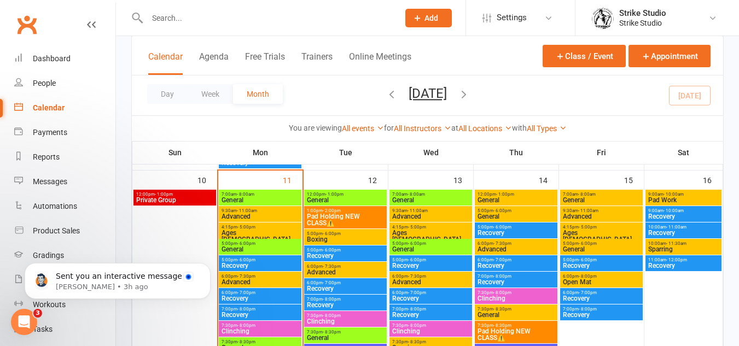
scroll to position [492, 0]
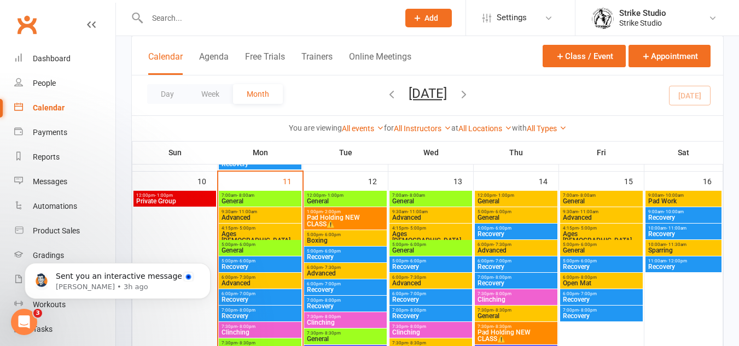
click at [522, 200] on span "General" at bounding box center [516, 201] width 78 height 7
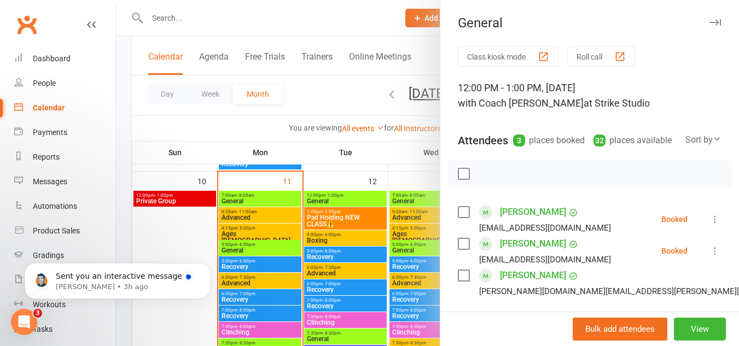
click at [259, 255] on div at bounding box center [427, 173] width 623 height 346
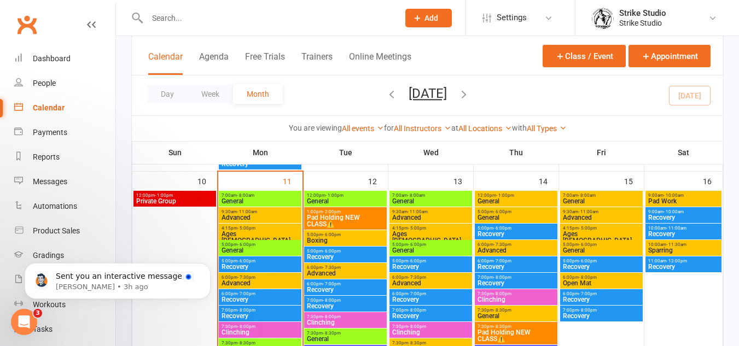
click at [520, 198] on span "General" at bounding box center [516, 201] width 78 height 7
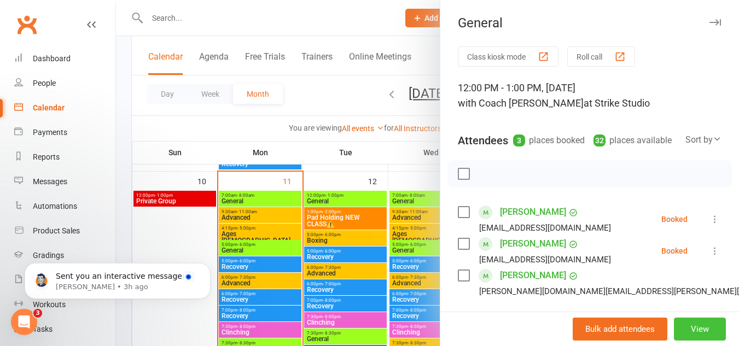
click at [706, 331] on button "View" at bounding box center [699, 329] width 52 height 23
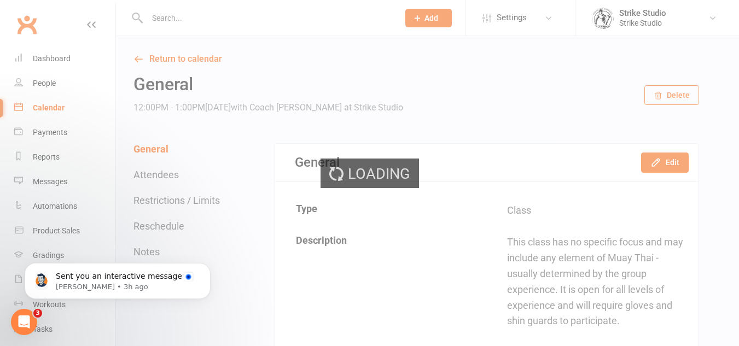
click at [655, 159] on div "Loading" at bounding box center [369, 173] width 739 height 346
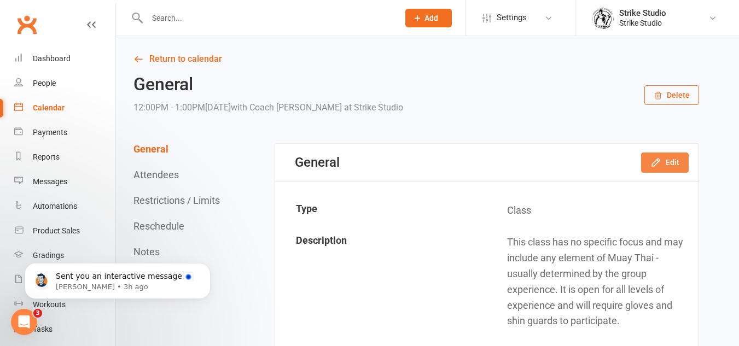
click at [666, 170] on button "Edit" at bounding box center [665, 163] width 48 height 20
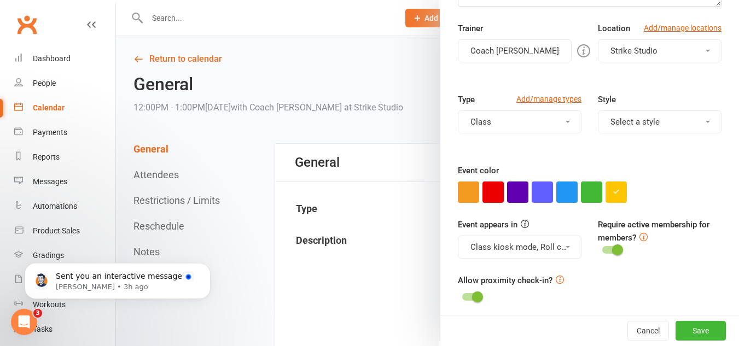
scroll to position [222, 0]
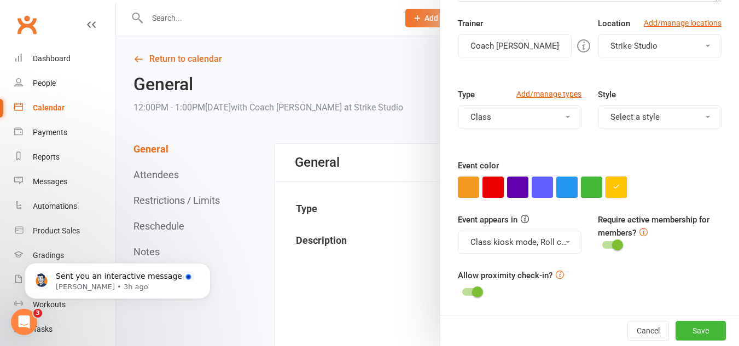
click at [616, 179] on button "button" at bounding box center [615, 187] width 21 height 21
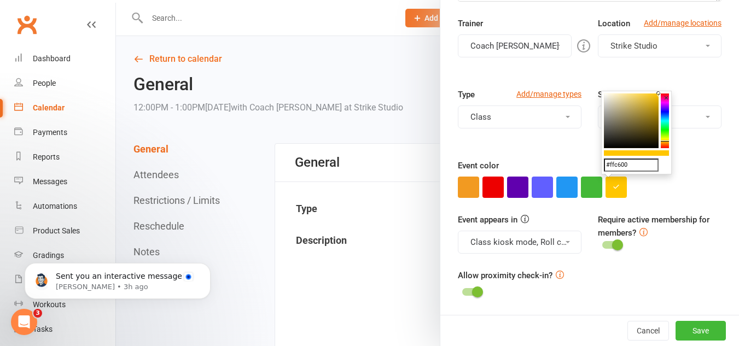
click at [631, 169] on input "#ffc600" at bounding box center [631, 165] width 55 height 13
paste input "9eff1f"
type input "#9eff1f"
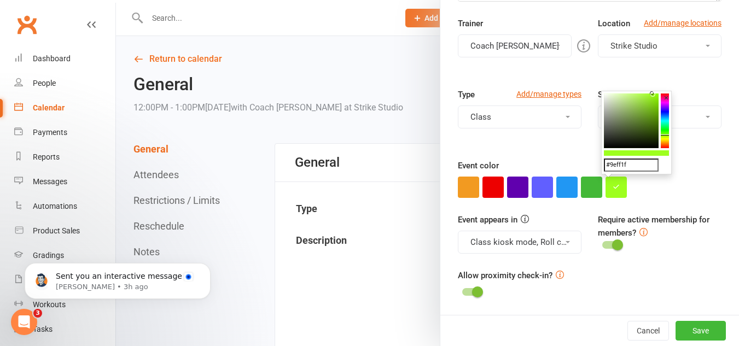
click at [699, 261] on div "Event appears in Class kiosk mode, Roll call, Clubworx website calendar and Mob…" at bounding box center [589, 241] width 280 height 56
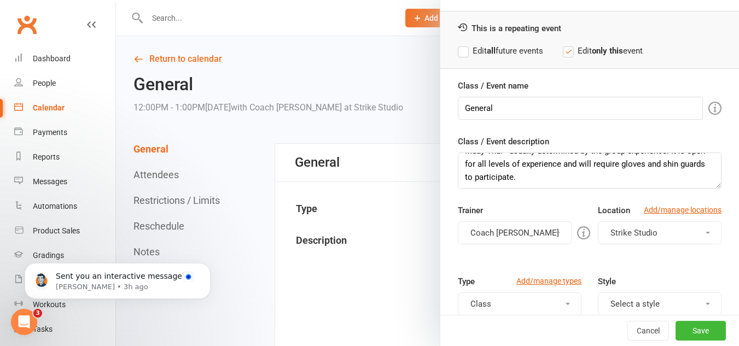
scroll to position [0, 0]
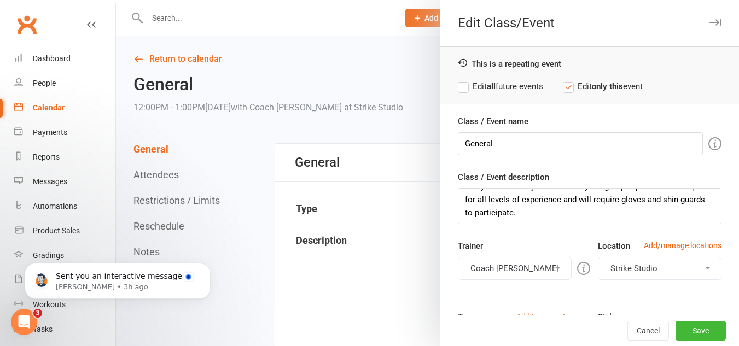
drag, startPoint x: 524, startPoint y: 89, endPoint x: 534, endPoint y: 95, distance: 12.0
click at [524, 89] on label "Edit all future events" at bounding box center [500, 86] width 85 height 13
click at [675, 329] on button "Save" at bounding box center [700, 331] width 50 height 20
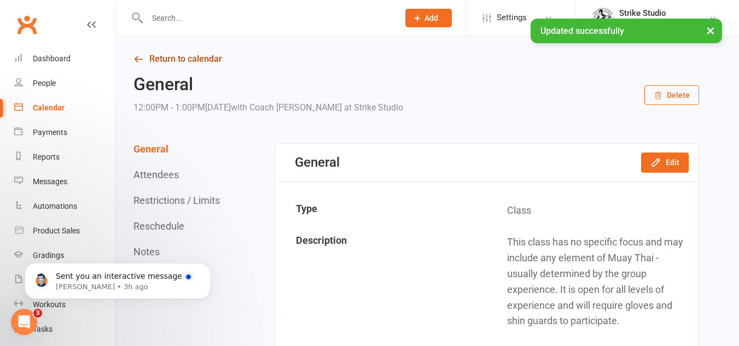
click at [194, 57] on link "Return to calendar" at bounding box center [415, 58] width 565 height 15
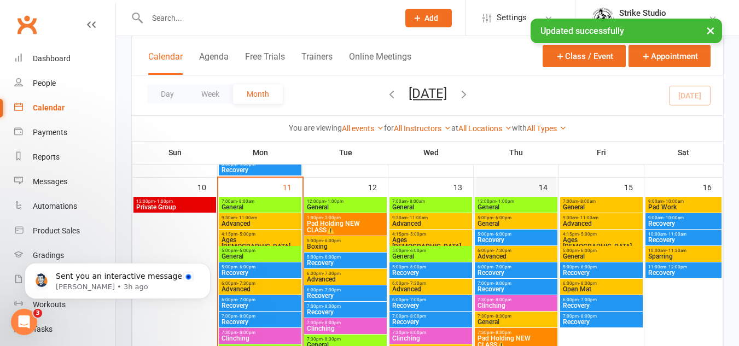
scroll to position [492, 0]
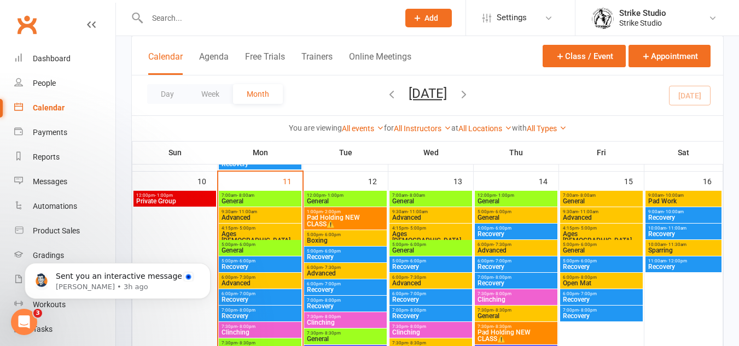
click at [525, 213] on span "5:00pm - 6:00pm" at bounding box center [516, 211] width 78 height 5
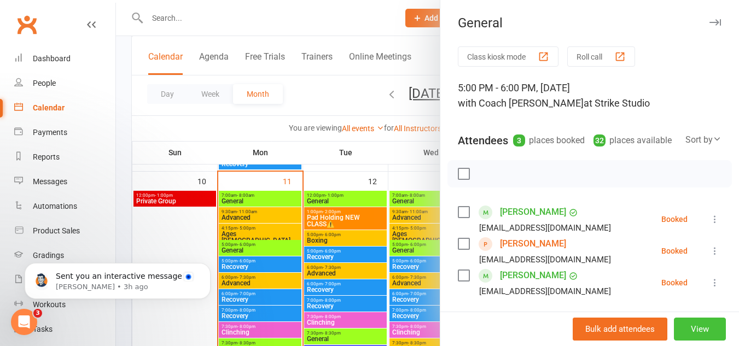
click at [676, 329] on button "View" at bounding box center [699, 329] width 52 height 23
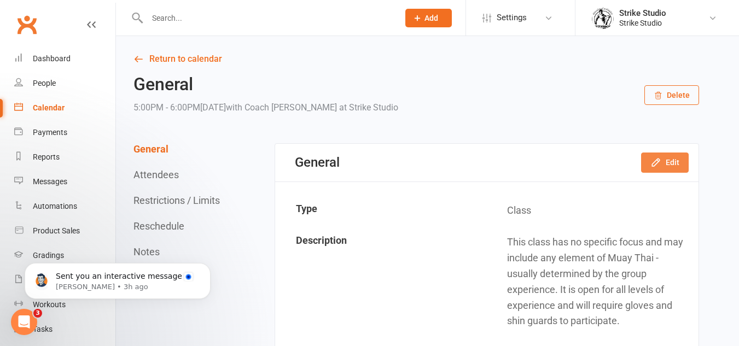
click at [665, 161] on button "Edit" at bounding box center [665, 163] width 48 height 20
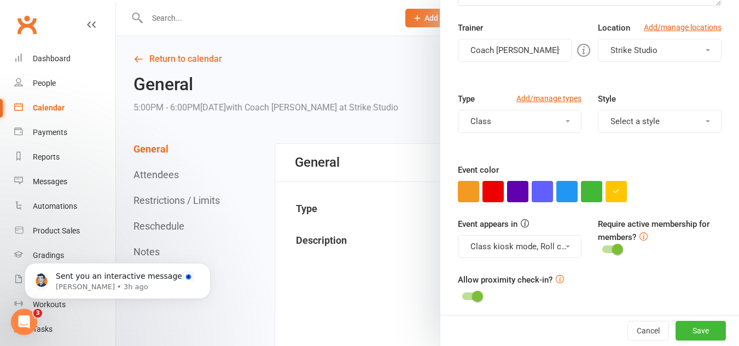
scroll to position [219, 0]
click at [623, 190] on div at bounding box center [589, 190] width 263 height 21
click at [617, 197] on button "button" at bounding box center [615, 190] width 21 height 21
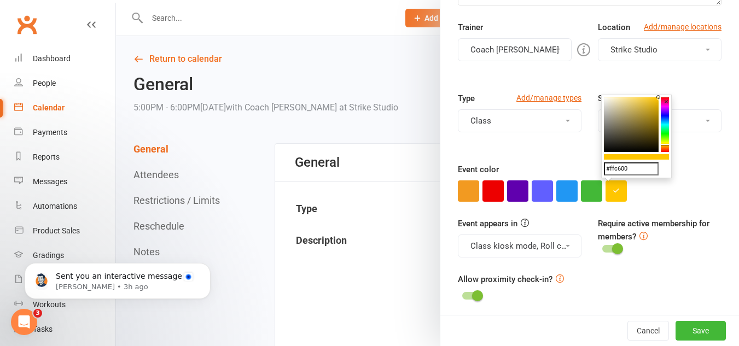
click at [630, 174] on input "#ffc600" at bounding box center [631, 168] width 55 height 13
click at [630, 173] on input "#ffc600" at bounding box center [631, 168] width 55 height 13
paste input "#9eff1f"
paste input "text"
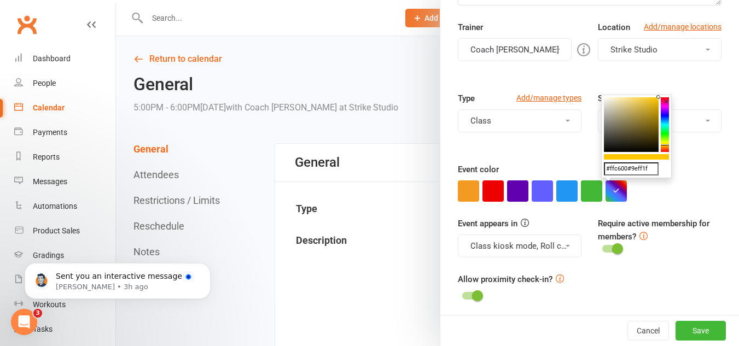
type input "#9eff1f"
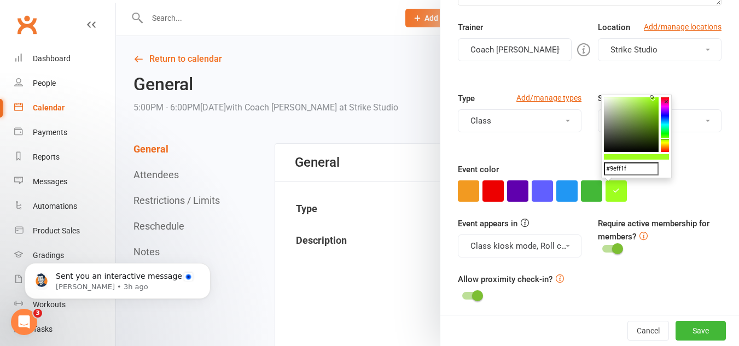
click at [664, 196] on div at bounding box center [589, 190] width 263 height 21
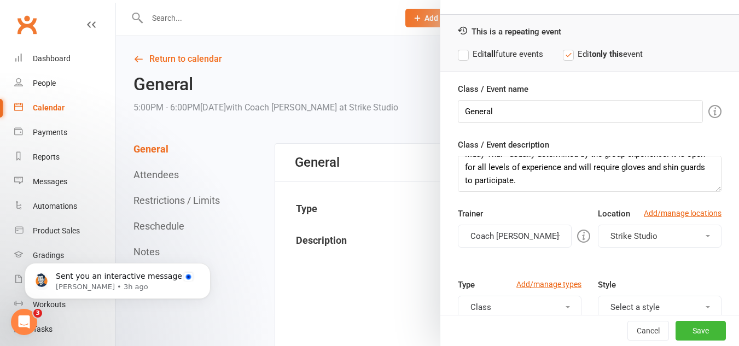
scroll to position [0, 0]
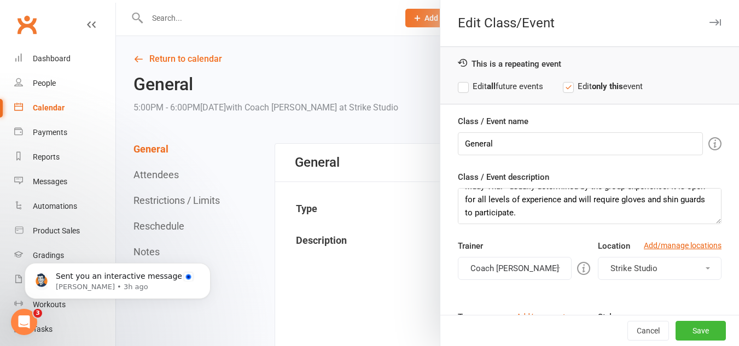
click at [536, 86] on label "Edit all future events" at bounding box center [500, 86] width 85 height 13
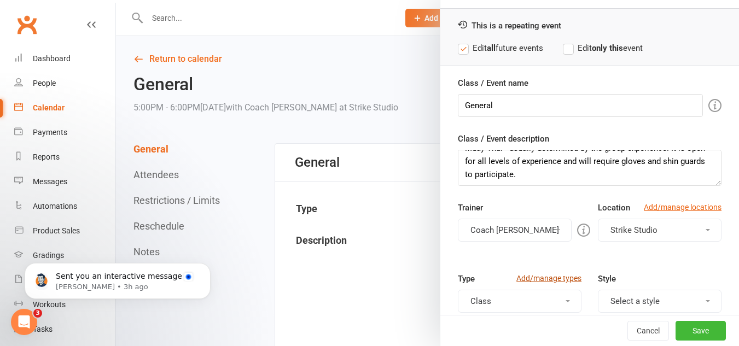
scroll to position [55, 0]
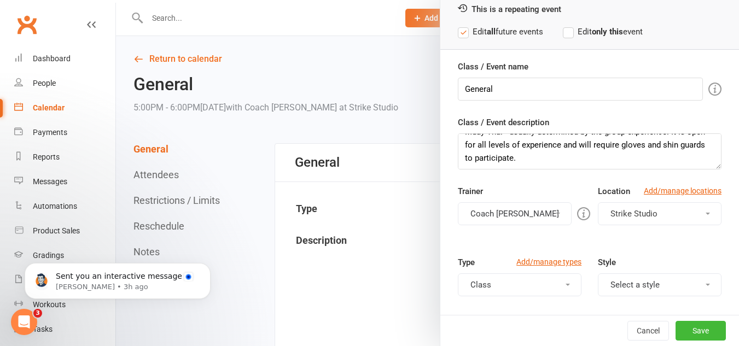
click at [532, 219] on button "Coach [PERSON_NAME]" at bounding box center [515, 213] width 114 height 23
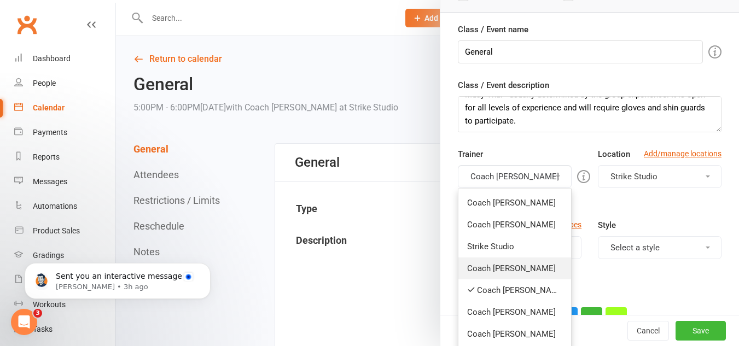
scroll to position [109, 0]
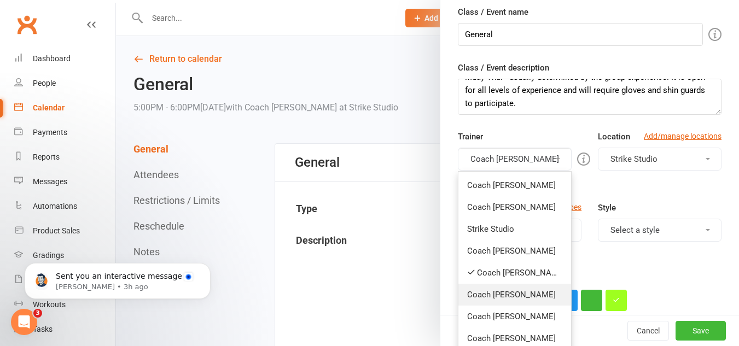
click at [527, 293] on link "Coach [PERSON_NAME]" at bounding box center [514, 295] width 113 height 22
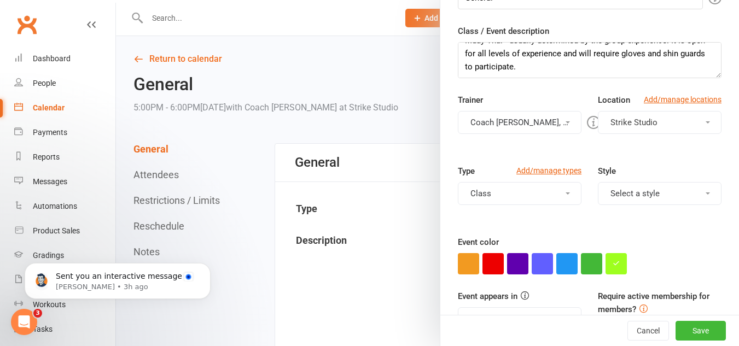
scroll to position [164, 0]
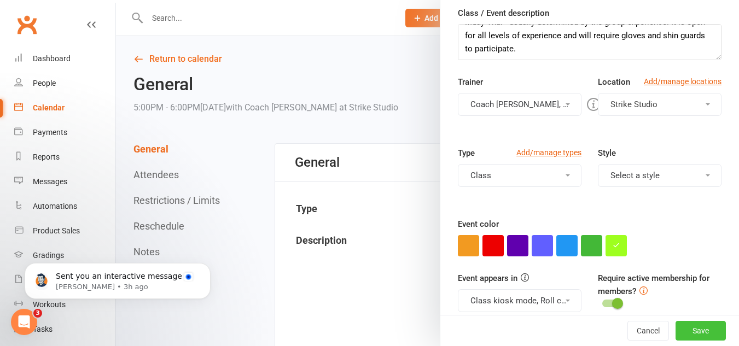
click at [695, 327] on button "Save" at bounding box center [700, 331] width 50 height 20
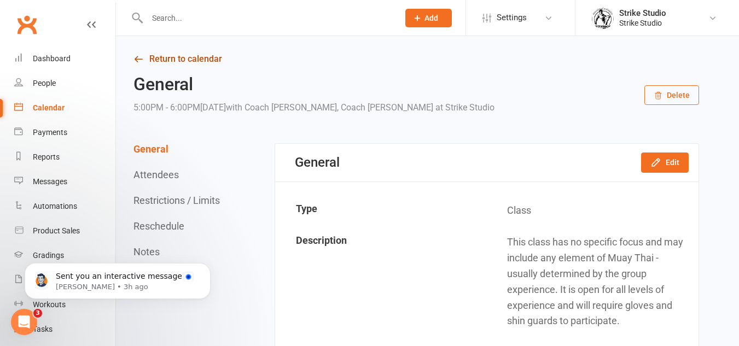
click at [207, 64] on link "Return to calendar" at bounding box center [415, 58] width 565 height 15
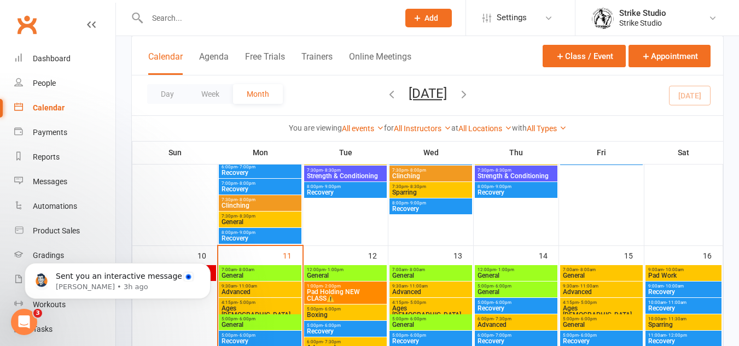
scroll to position [492, 0]
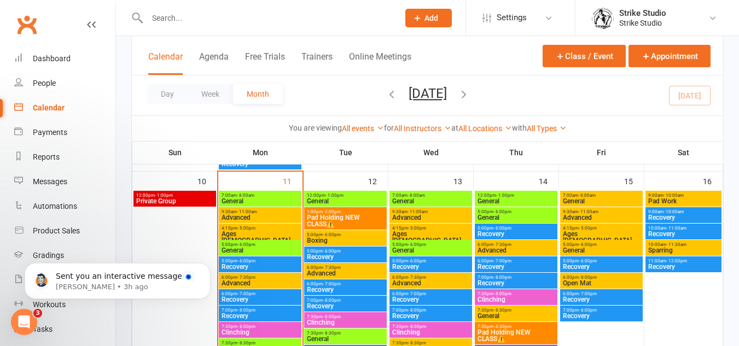
click at [275, 200] on span "General" at bounding box center [260, 201] width 78 height 7
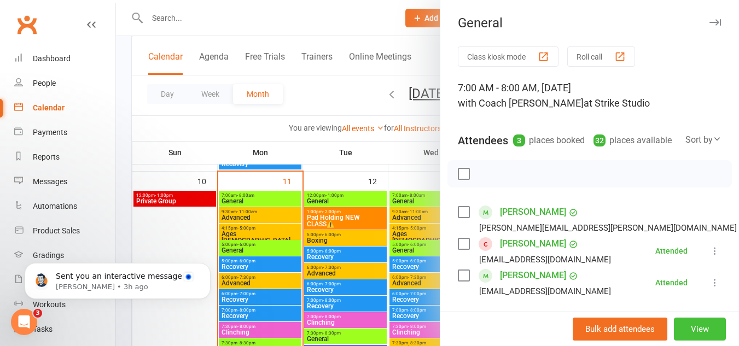
click at [680, 324] on button "View" at bounding box center [699, 329] width 52 height 23
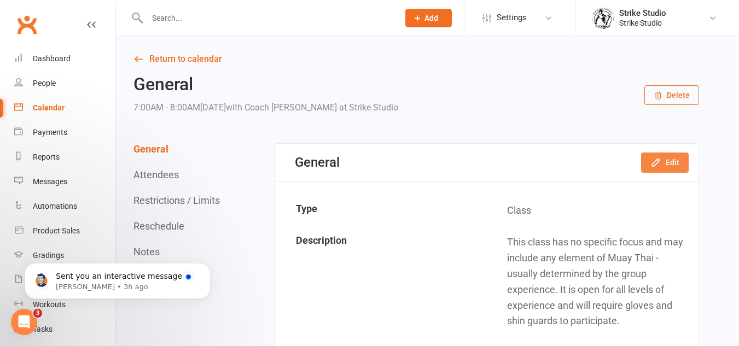
click at [670, 154] on button "Edit" at bounding box center [665, 163] width 48 height 20
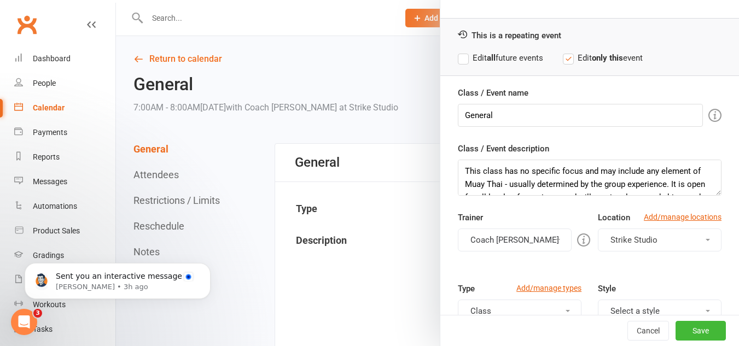
scroll to position [55, 0]
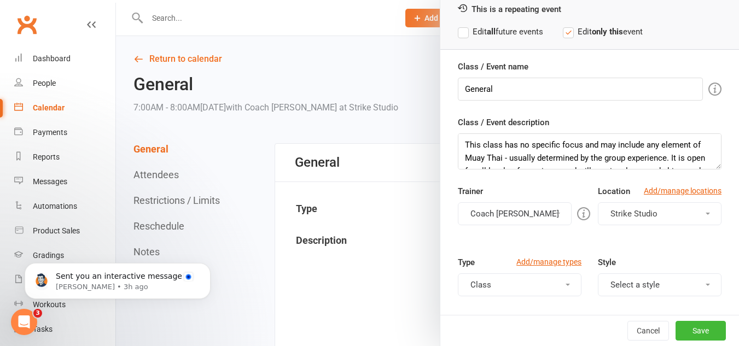
click at [179, 58] on div at bounding box center [427, 173] width 623 height 346
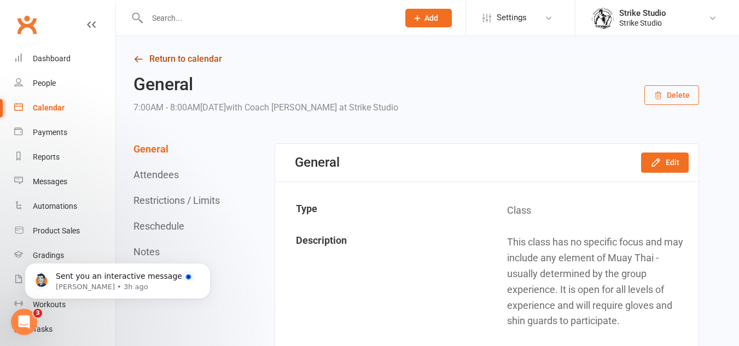
click at [189, 62] on link "Return to calendar" at bounding box center [415, 58] width 565 height 15
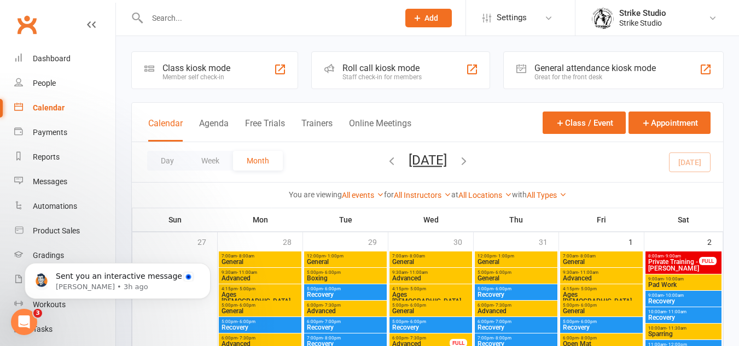
scroll to position [492, 0]
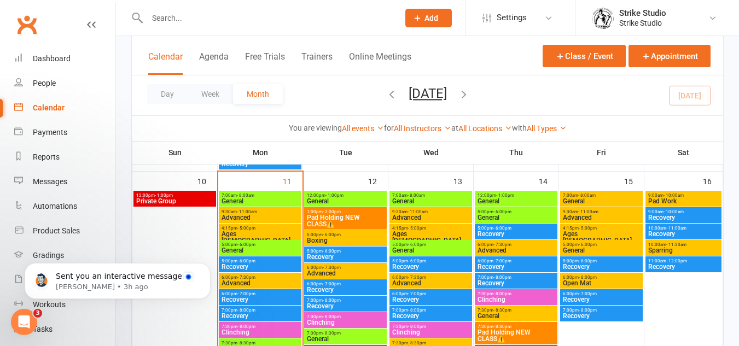
click at [248, 216] on span "Advanced" at bounding box center [260, 217] width 78 height 7
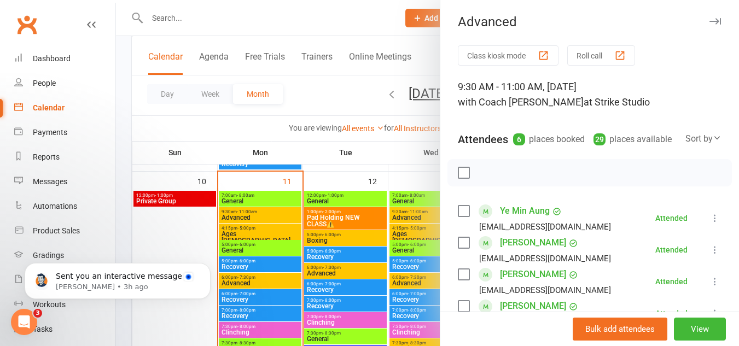
scroll to position [0, 0]
click at [683, 330] on button "View" at bounding box center [699, 329] width 52 height 23
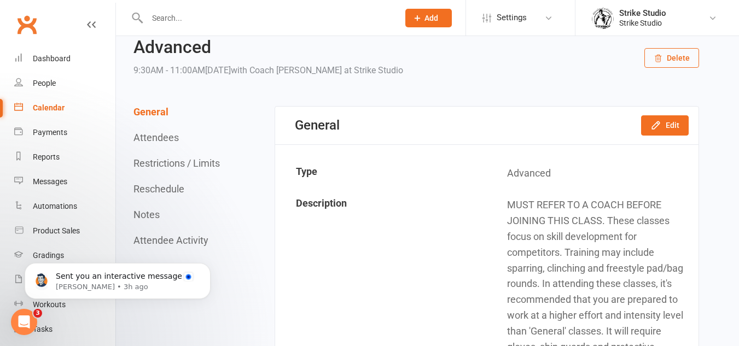
scroll to position [55, 0]
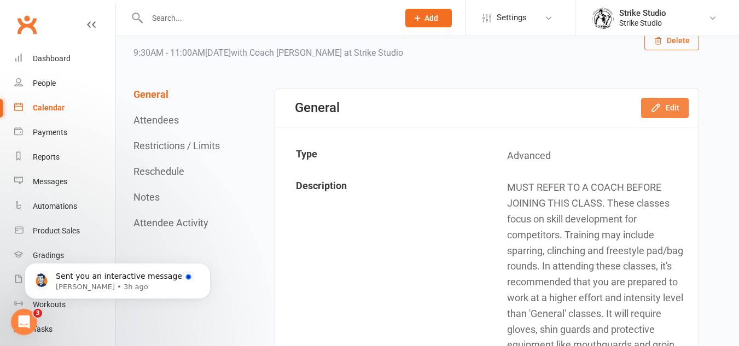
click at [658, 110] on icon "button" at bounding box center [655, 107] width 11 height 11
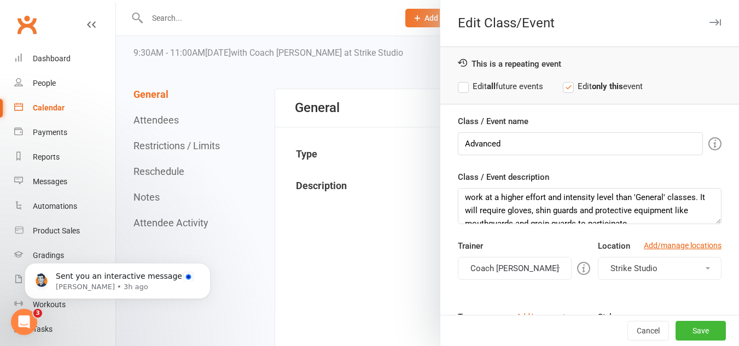
click at [518, 267] on button "Coach [PERSON_NAME]" at bounding box center [515, 268] width 114 height 23
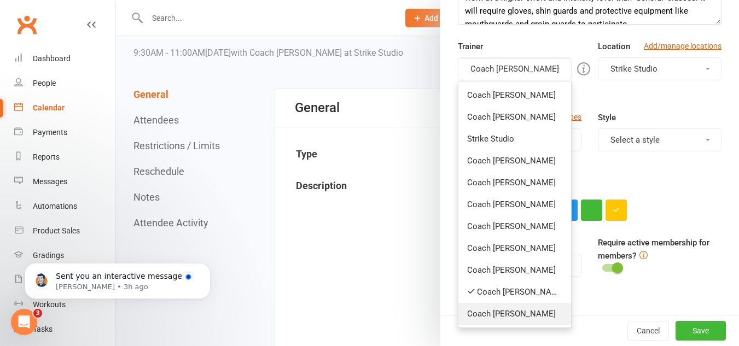
scroll to position [219, 0]
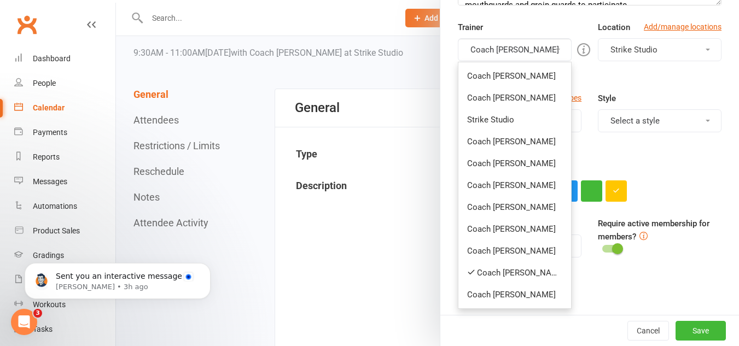
click at [519, 227] on link "Coach [PERSON_NAME]" at bounding box center [514, 229] width 113 height 22
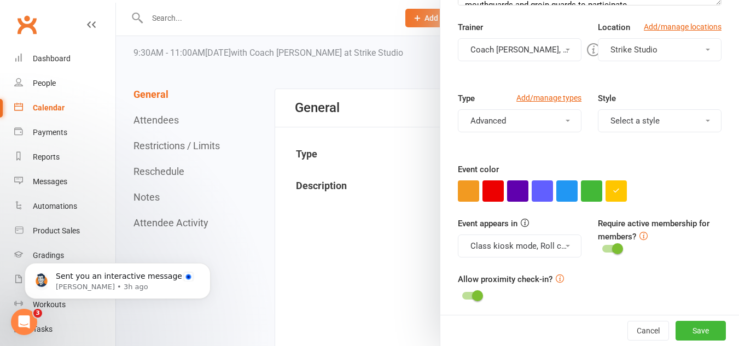
click at [541, 49] on button "Coach Quang, Coach Vinay" at bounding box center [520, 49] width 124 height 23
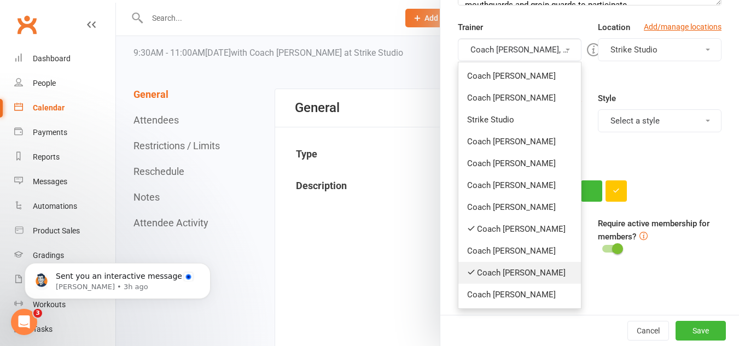
click at [507, 266] on link "Coach [PERSON_NAME]" at bounding box center [519, 273] width 122 height 22
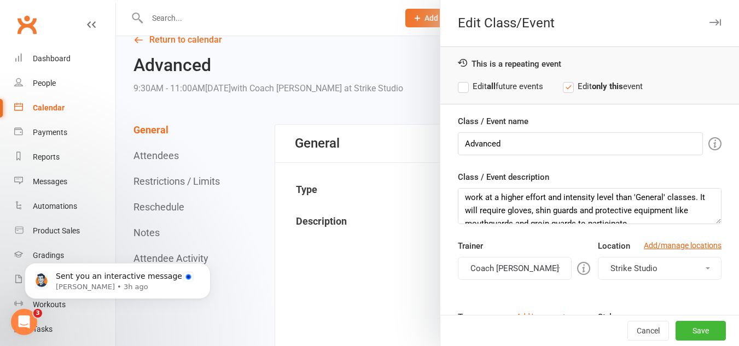
scroll to position [0, 0]
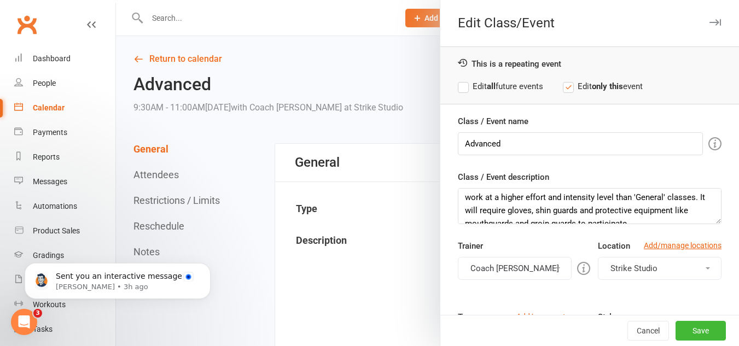
click at [487, 83] on strong "all" at bounding box center [491, 86] width 9 height 10
click at [694, 334] on button "Save" at bounding box center [700, 331] width 50 height 20
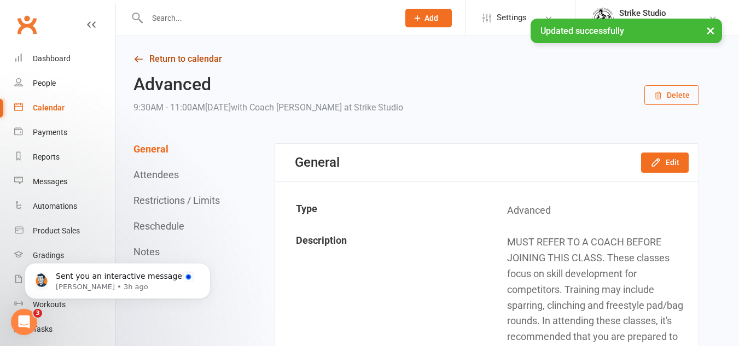
click at [212, 58] on link "Return to calendar" at bounding box center [415, 58] width 565 height 15
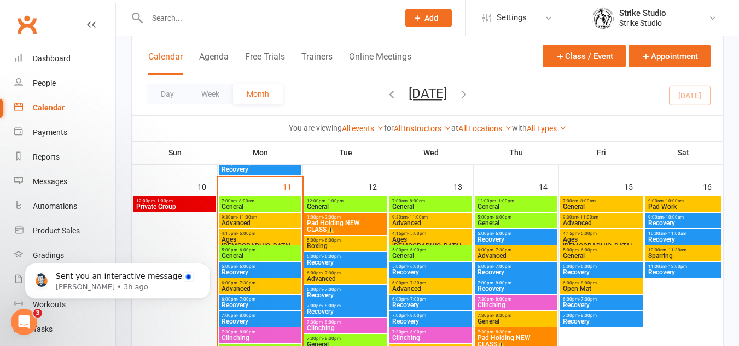
scroll to position [492, 0]
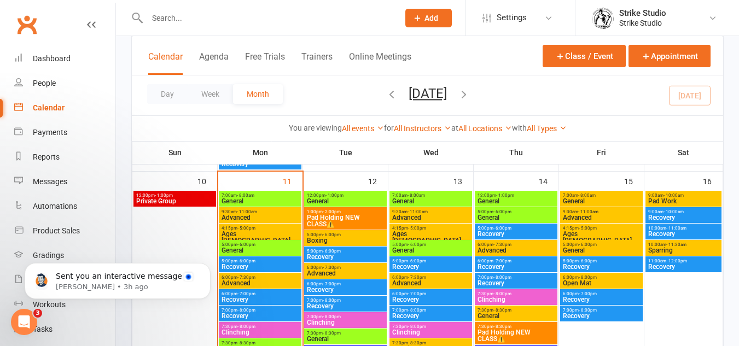
drag, startPoint x: 261, startPoint y: 229, endPoint x: 262, endPoint y: 279, distance: 50.9
click at [264, 245] on span "5:00pm - 6:00pm" at bounding box center [260, 244] width 78 height 5
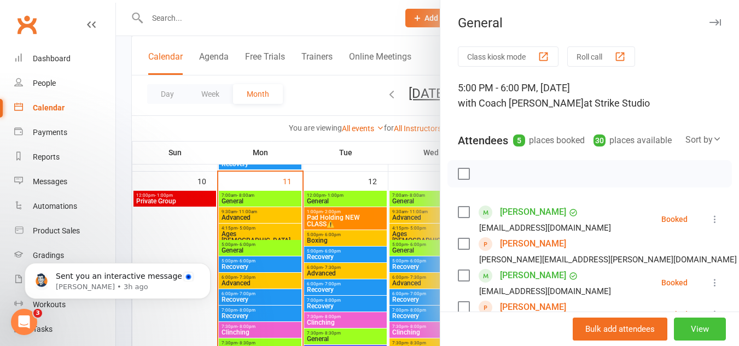
click at [685, 329] on button "View" at bounding box center [699, 329] width 52 height 23
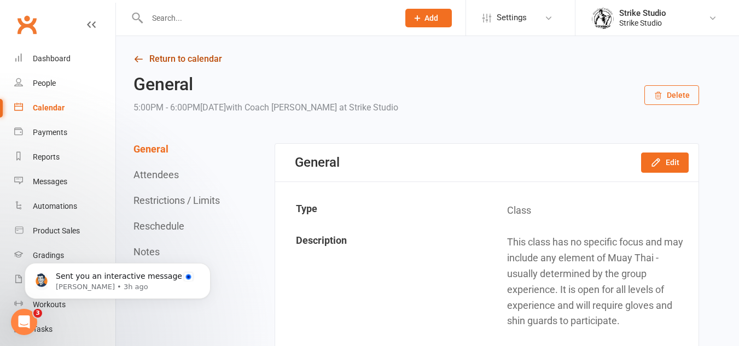
click at [156, 52] on link "Return to calendar" at bounding box center [415, 58] width 565 height 15
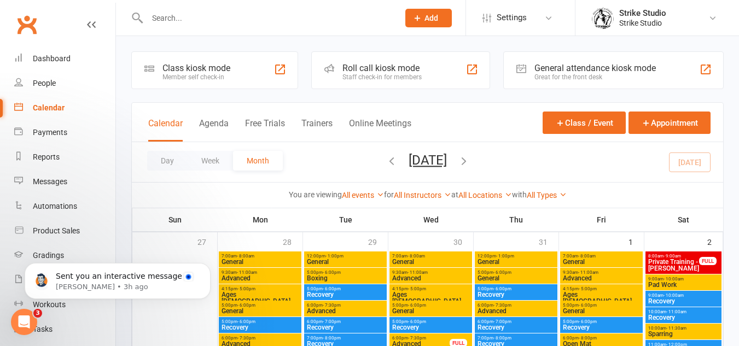
scroll to position [492, 0]
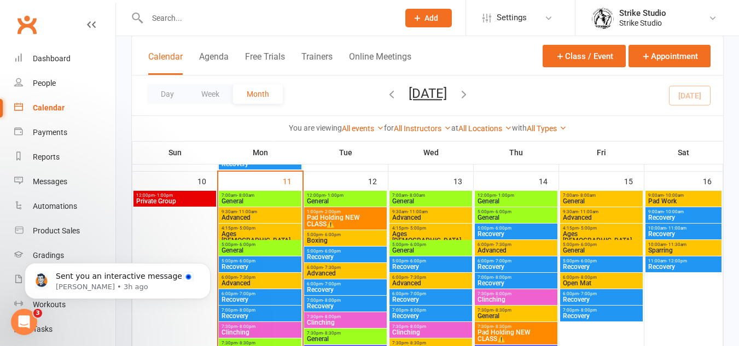
click at [254, 247] on span "- 6:00pm" at bounding box center [246, 244] width 18 height 5
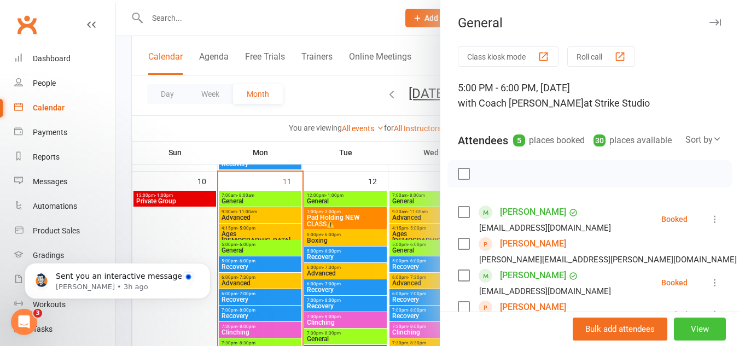
click at [694, 326] on button "View" at bounding box center [699, 329] width 52 height 23
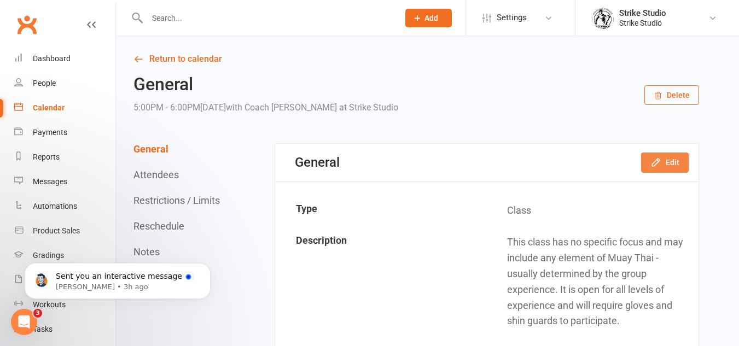
click at [664, 157] on button "Edit" at bounding box center [665, 163] width 48 height 20
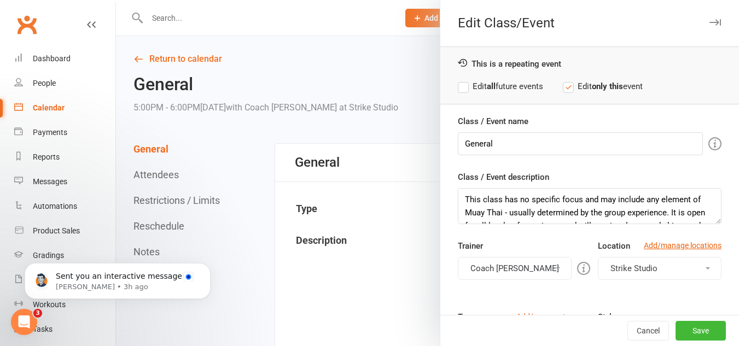
click at [520, 86] on label "Edit all future events" at bounding box center [500, 86] width 85 height 13
click at [522, 270] on button "Coach [PERSON_NAME]" at bounding box center [515, 268] width 114 height 23
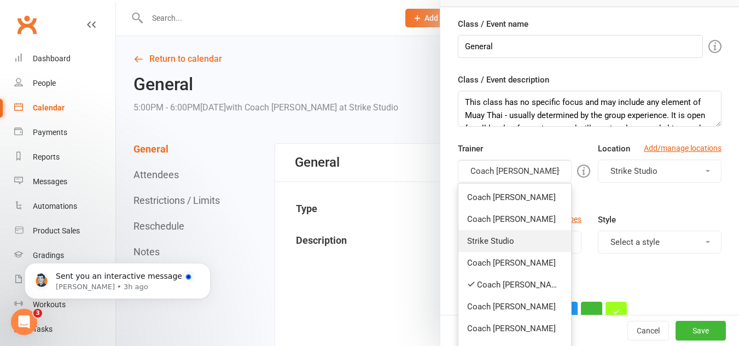
scroll to position [109, 0]
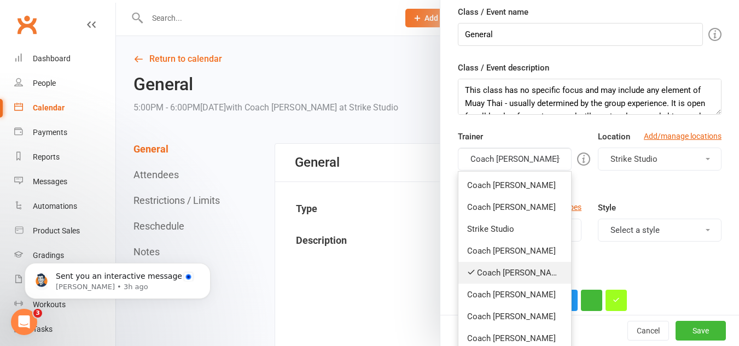
click at [519, 271] on link "Coach [PERSON_NAME]" at bounding box center [514, 273] width 113 height 22
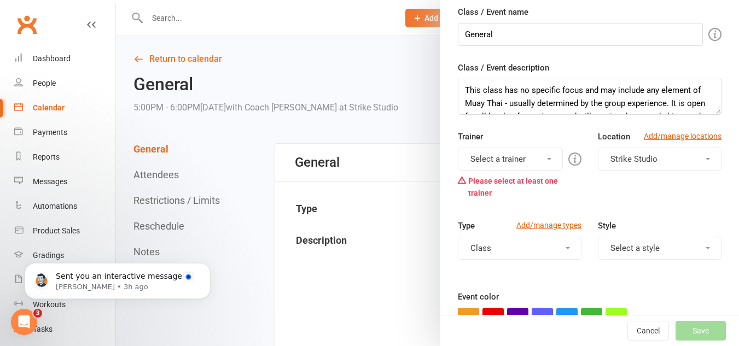
click at [547, 160] on span at bounding box center [549, 159] width 4 height 2
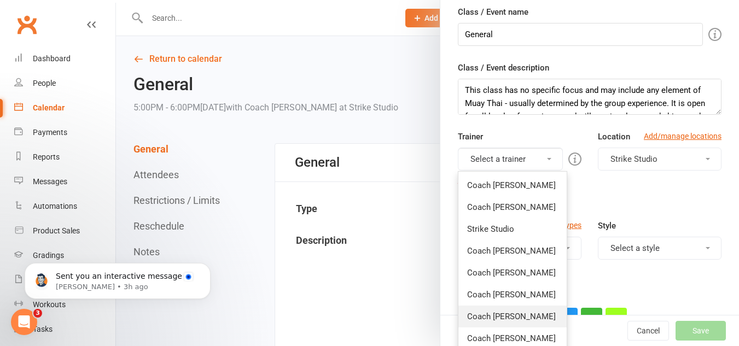
click at [515, 316] on link "Coach [PERSON_NAME]" at bounding box center [512, 317] width 108 height 22
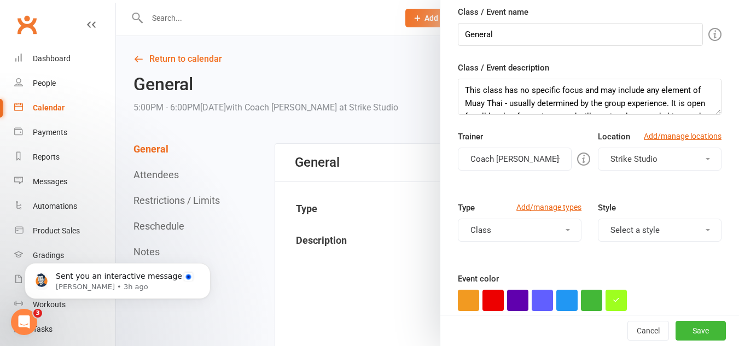
click at [520, 157] on button "Coach [PERSON_NAME]" at bounding box center [515, 159] width 114 height 23
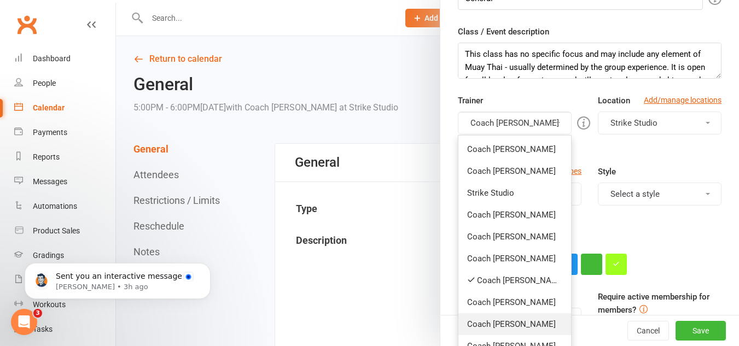
scroll to position [219, 0]
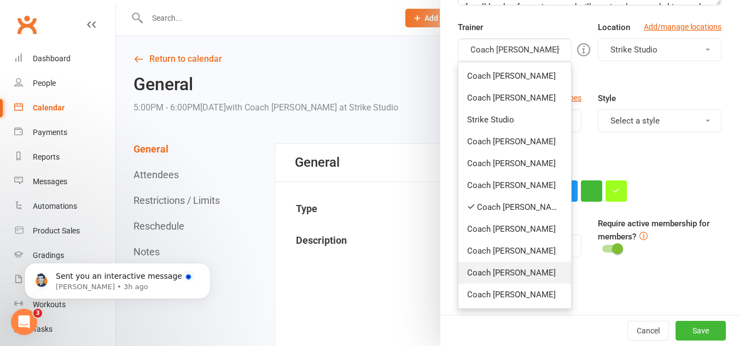
click at [512, 274] on link "Coach [PERSON_NAME]" at bounding box center [514, 273] width 113 height 22
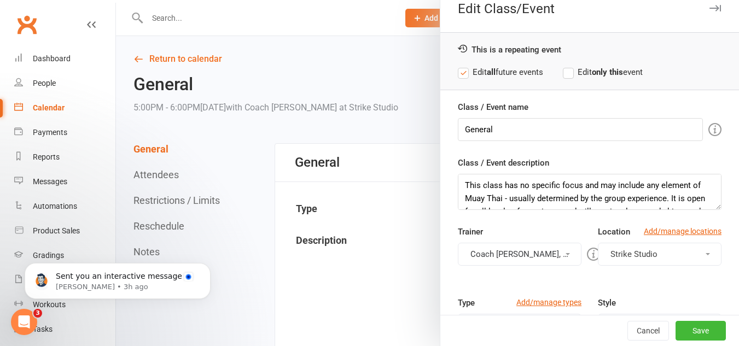
scroll to position [0, 0]
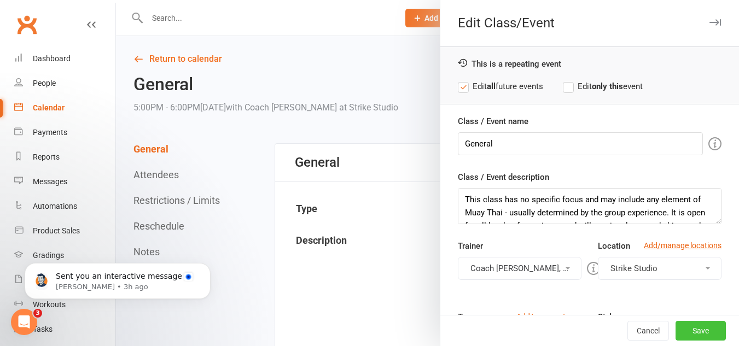
click at [694, 322] on button "Save" at bounding box center [700, 331] width 50 height 20
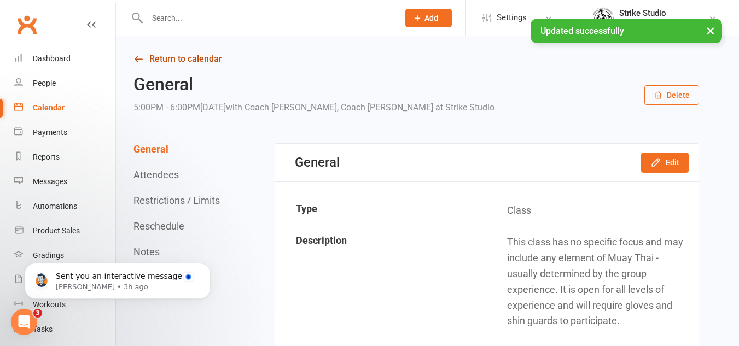
click at [162, 57] on link "Return to calendar" at bounding box center [415, 58] width 565 height 15
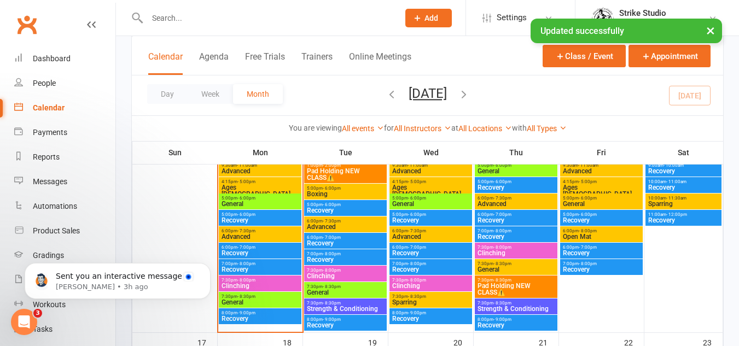
scroll to position [547, 0]
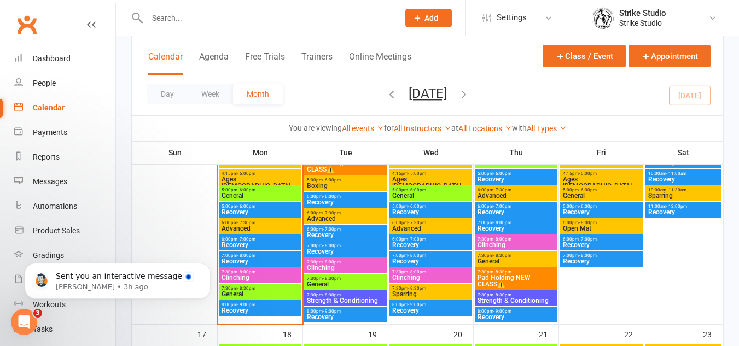
click at [260, 226] on span "Advanced" at bounding box center [260, 228] width 78 height 7
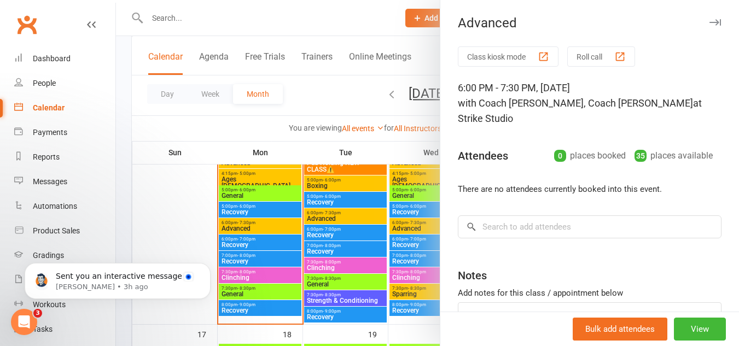
click at [289, 240] on div at bounding box center [427, 173] width 623 height 346
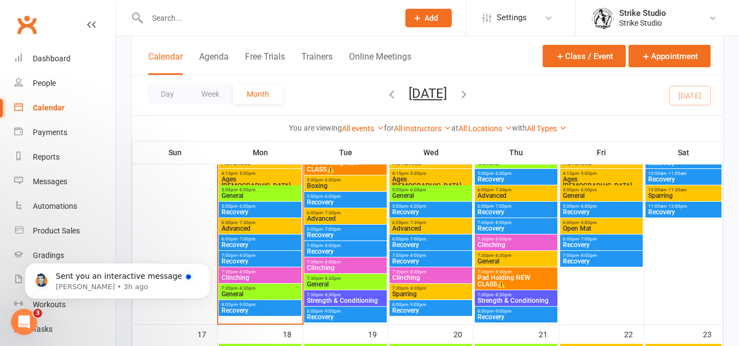
click at [263, 225] on span "Advanced" at bounding box center [260, 228] width 78 height 7
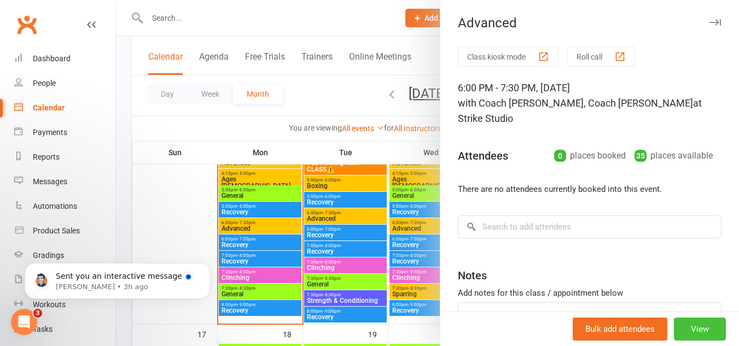
click at [693, 321] on button "View" at bounding box center [699, 329] width 52 height 23
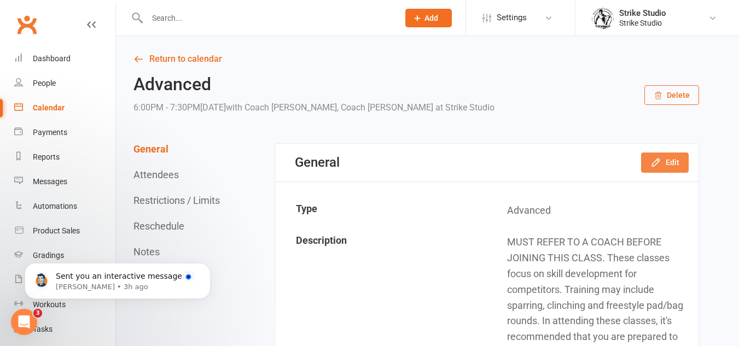
click at [665, 169] on button "Edit" at bounding box center [665, 163] width 48 height 20
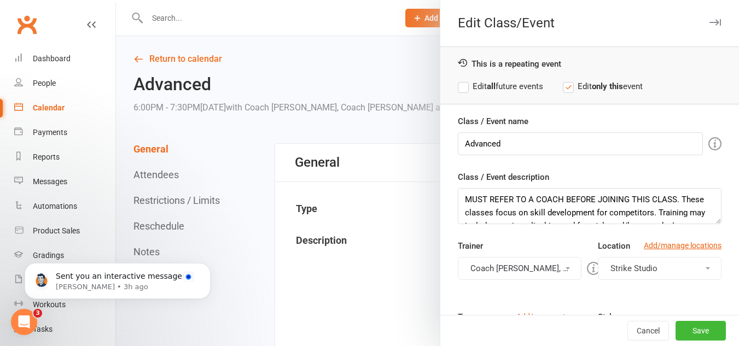
click at [519, 89] on label "Edit all future events" at bounding box center [500, 86] width 85 height 13
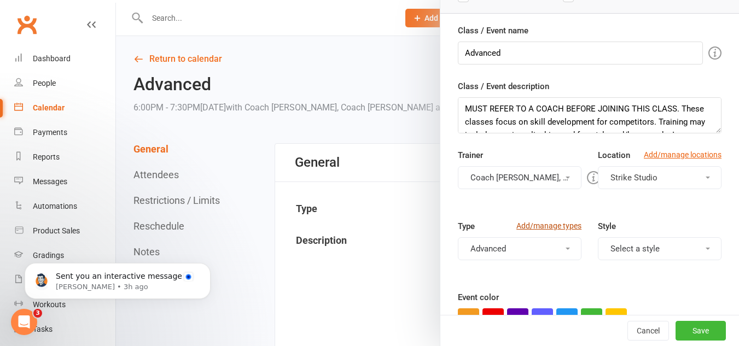
scroll to position [109, 0]
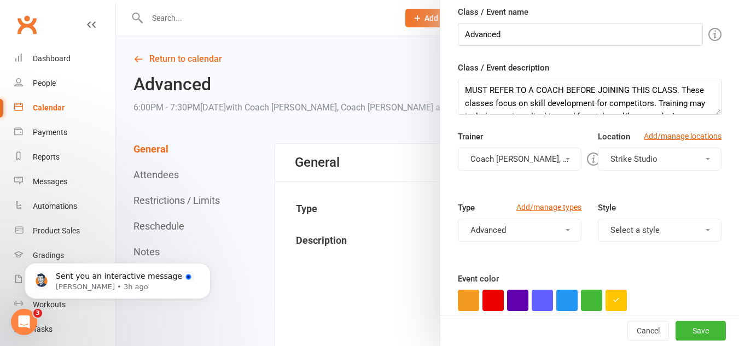
click at [554, 159] on button "Coach Chris, Coach Angela" at bounding box center [520, 159] width 124 height 23
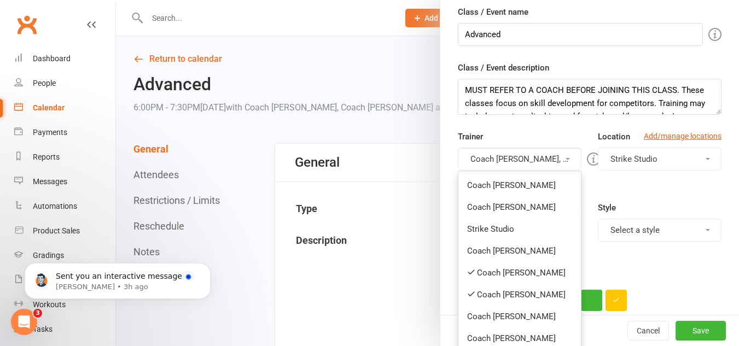
drag, startPoint x: 515, startPoint y: 276, endPoint x: 518, endPoint y: 254, distance: 21.6
click at [515, 275] on link "Coach [PERSON_NAME]" at bounding box center [519, 273] width 122 height 22
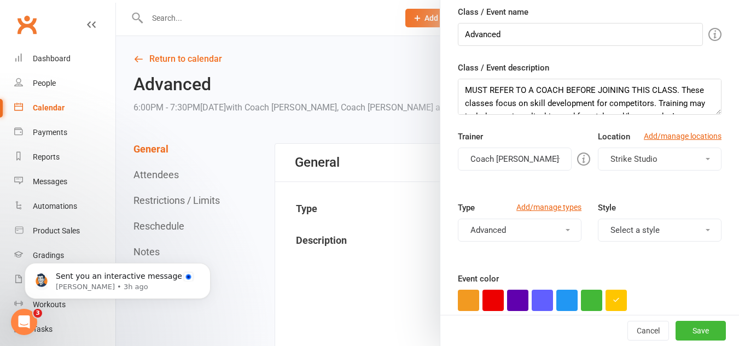
click at [509, 153] on button "Coach [PERSON_NAME]" at bounding box center [515, 159] width 114 height 23
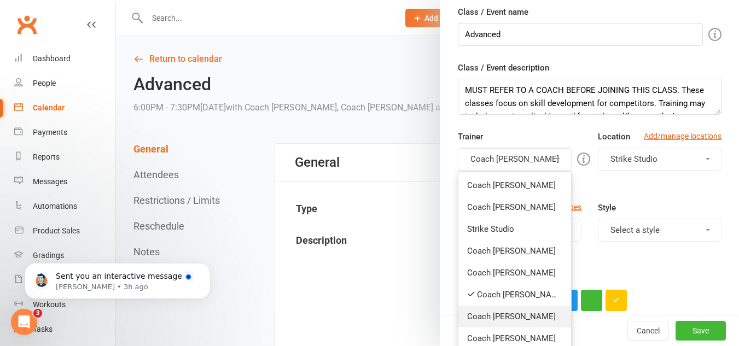
click at [512, 312] on link "Coach [PERSON_NAME]" at bounding box center [514, 317] width 113 height 22
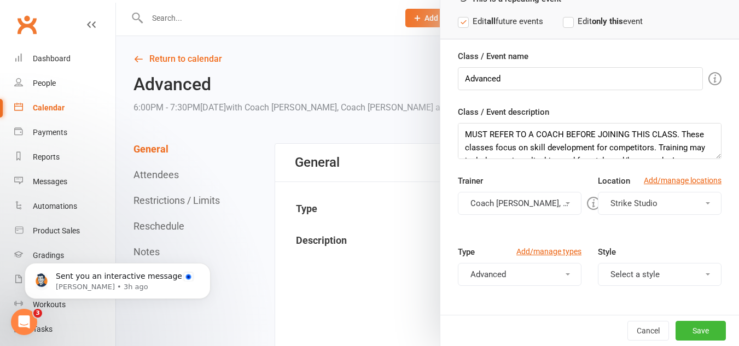
scroll to position [0, 0]
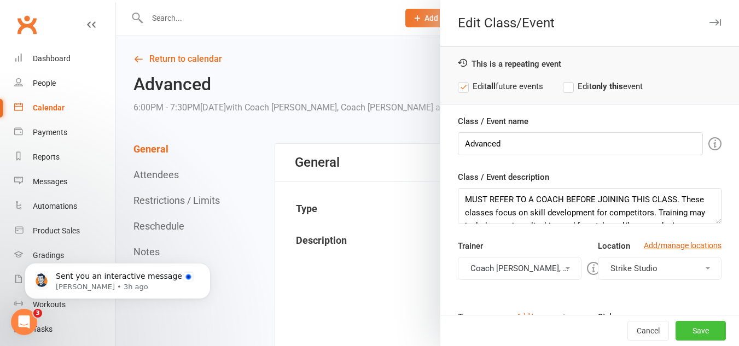
click at [698, 323] on button "Save" at bounding box center [700, 331] width 50 height 20
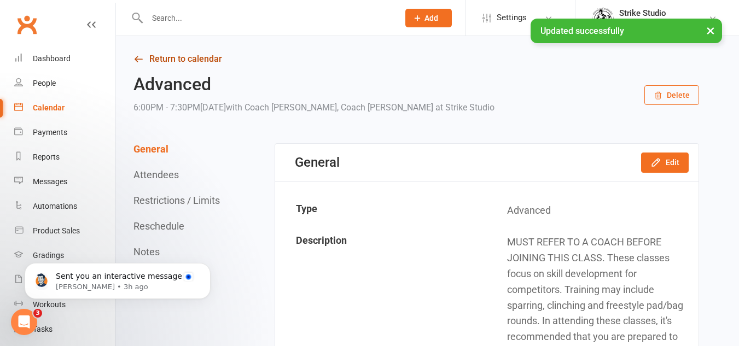
click at [185, 61] on link "Return to calendar" at bounding box center [415, 58] width 565 height 15
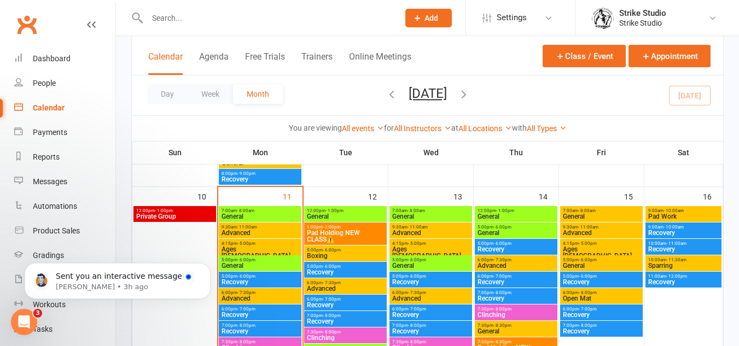
scroll to position [547, 0]
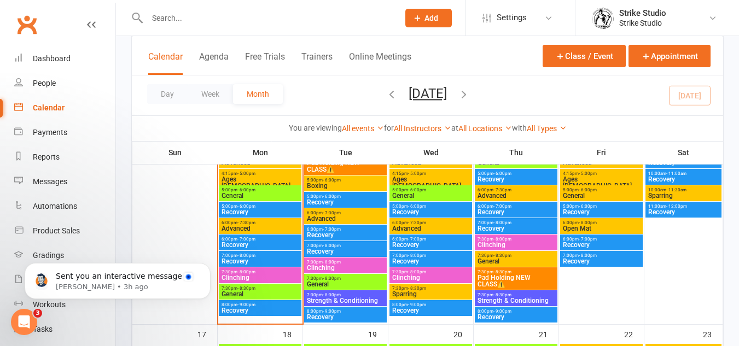
click at [258, 277] on span "Clinching" at bounding box center [260, 277] width 78 height 7
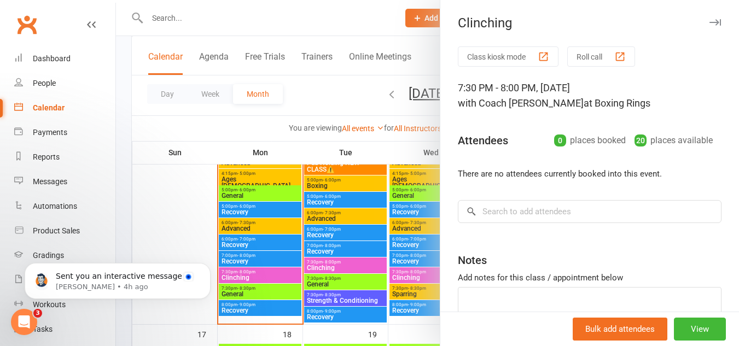
click at [261, 270] on div at bounding box center [427, 173] width 623 height 346
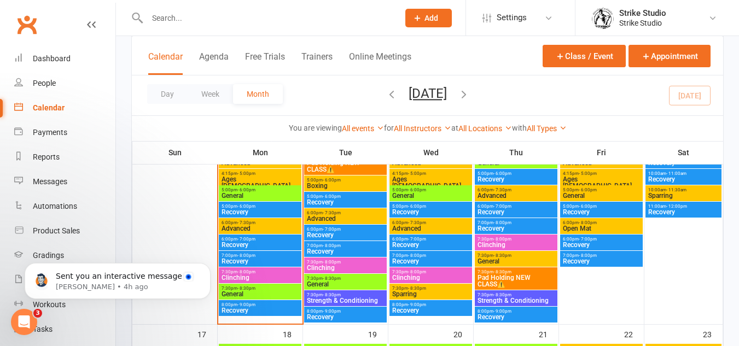
click at [261, 276] on span "Clinching" at bounding box center [260, 277] width 78 height 7
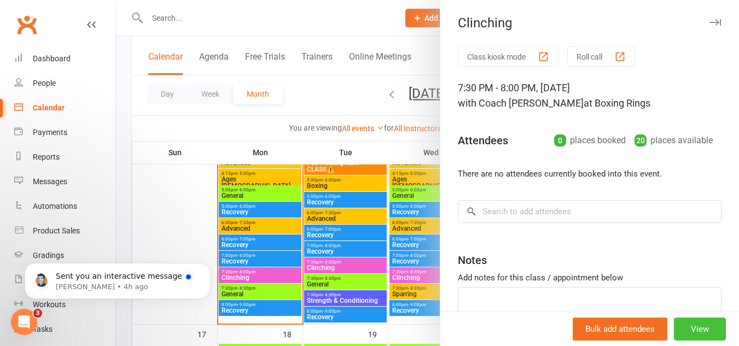
click at [702, 329] on button "View" at bounding box center [699, 329] width 52 height 23
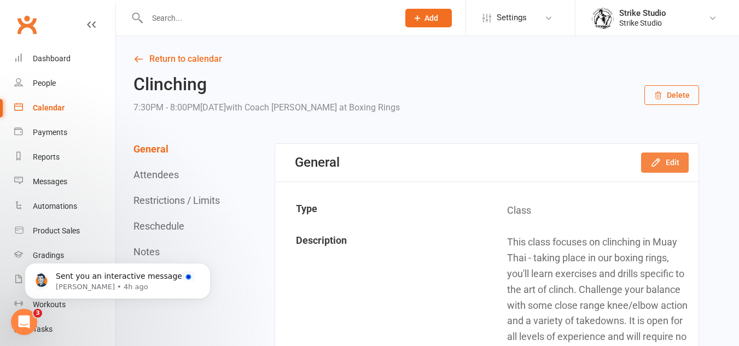
click at [659, 162] on icon "button" at bounding box center [655, 162] width 7 height 7
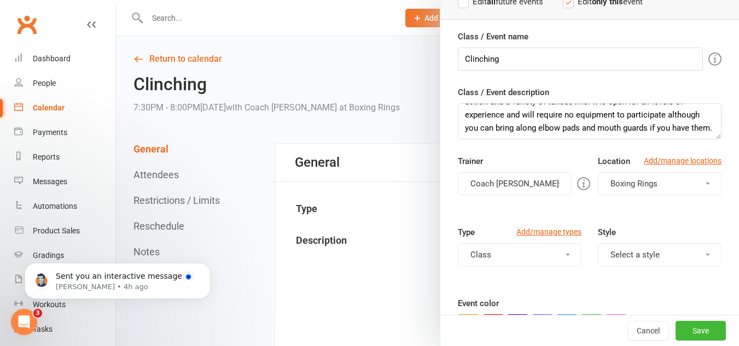
scroll to position [219, 0]
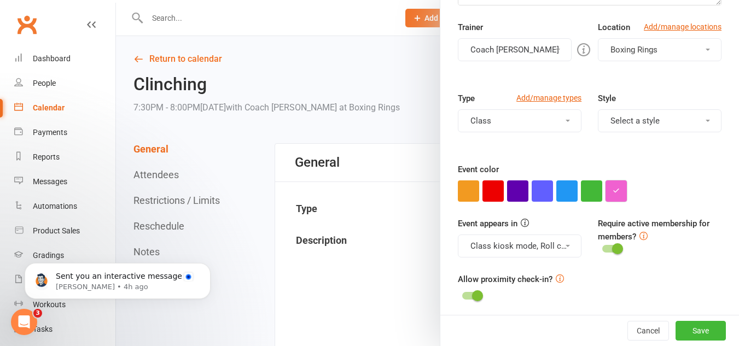
click at [610, 181] on button "button" at bounding box center [615, 190] width 21 height 21
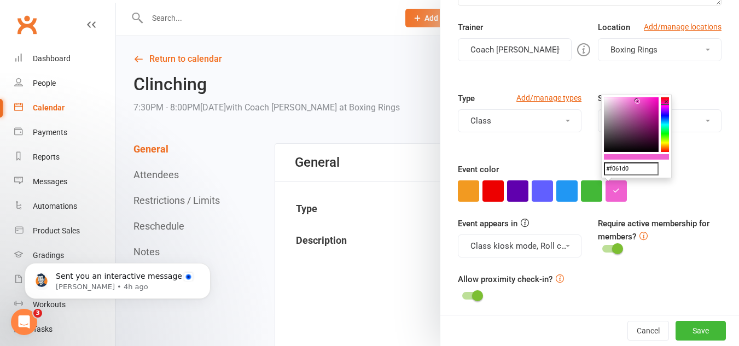
click at [637, 172] on input "#f061d0" at bounding box center [631, 168] width 55 height 13
paste input "fc2c2"
type input "#ffc2c2"
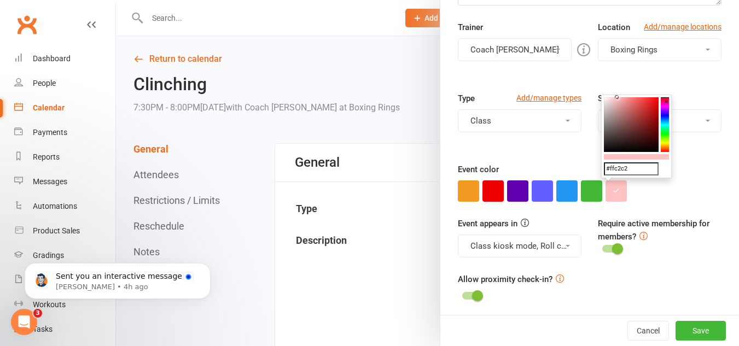
click at [682, 194] on div at bounding box center [589, 190] width 263 height 21
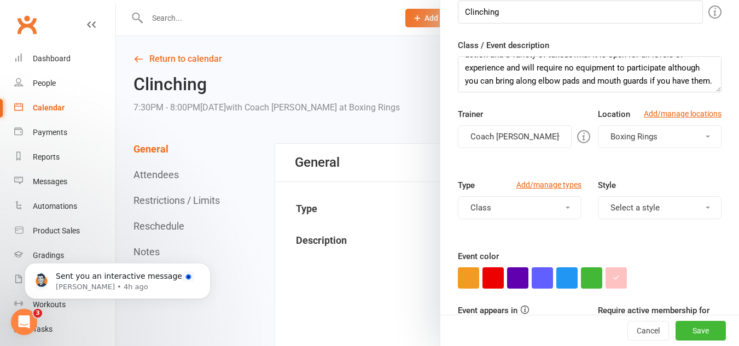
scroll to position [0, 0]
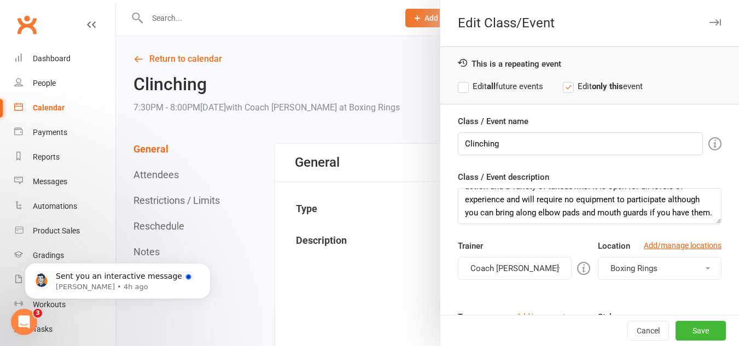
click at [498, 89] on label "Edit all future events" at bounding box center [500, 86] width 85 height 13
click at [682, 327] on button "Save" at bounding box center [700, 331] width 50 height 20
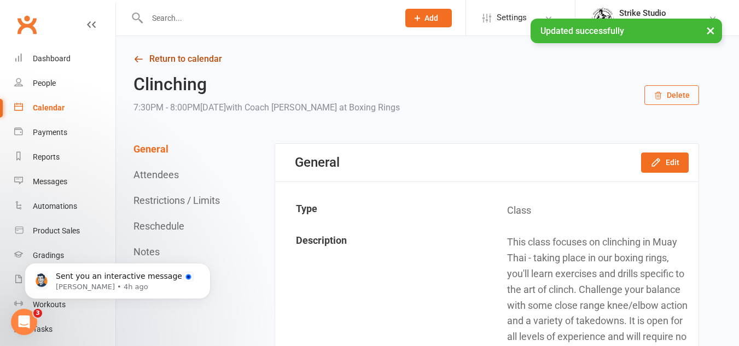
click at [188, 64] on link "Return to calendar" at bounding box center [415, 58] width 565 height 15
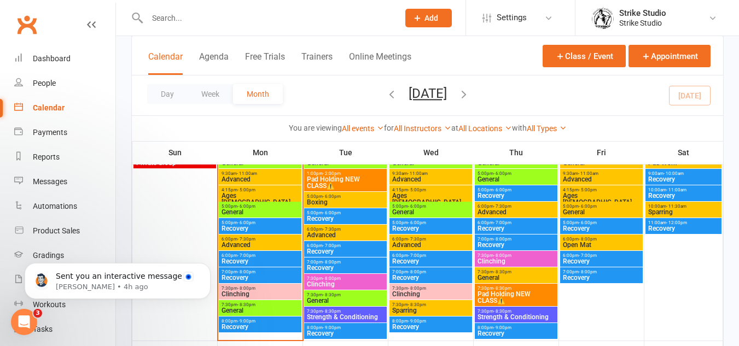
scroll to position [547, 0]
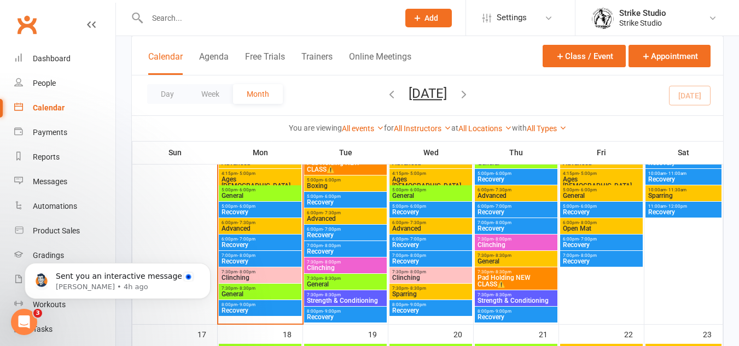
click at [259, 291] on span "General" at bounding box center [260, 294] width 78 height 7
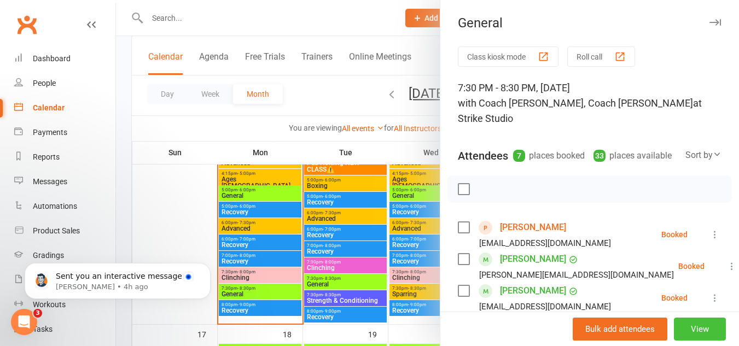
click at [681, 324] on button "View" at bounding box center [699, 329] width 52 height 23
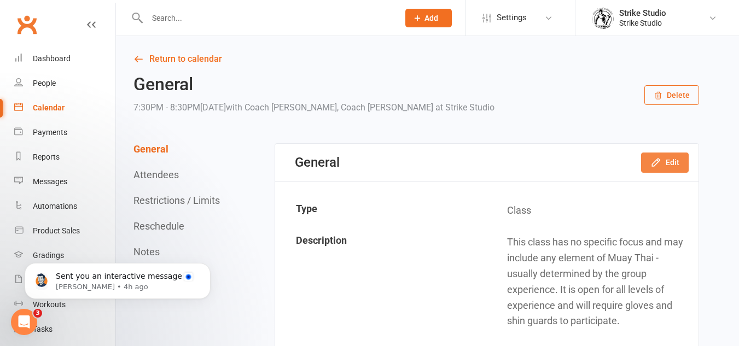
click at [662, 161] on button "Edit" at bounding box center [665, 163] width 48 height 20
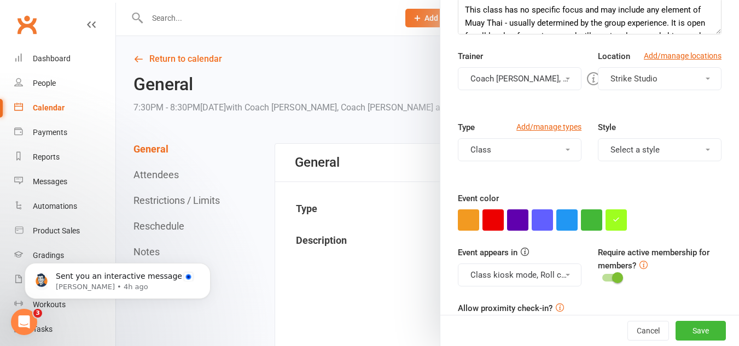
scroll to position [164, 0]
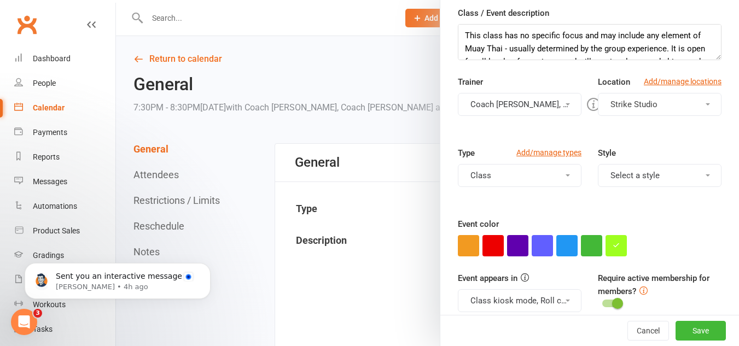
click at [348, 275] on div at bounding box center [427, 173] width 623 height 346
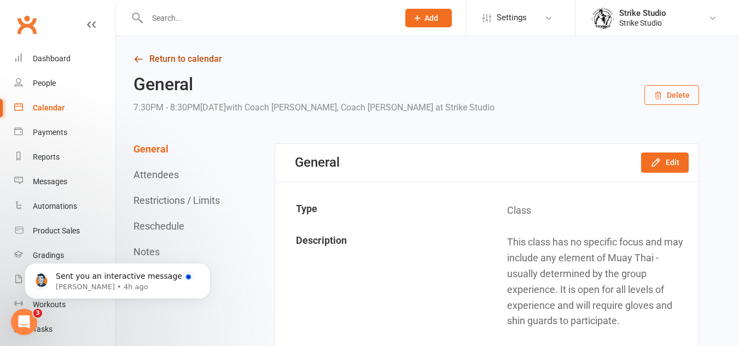
click at [177, 61] on link "Return to calendar" at bounding box center [415, 58] width 565 height 15
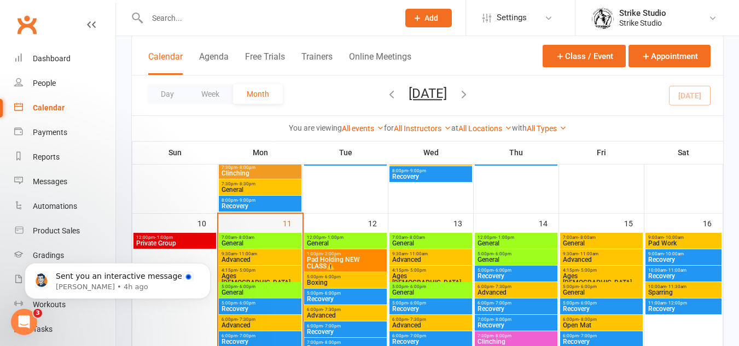
scroll to position [437, 0]
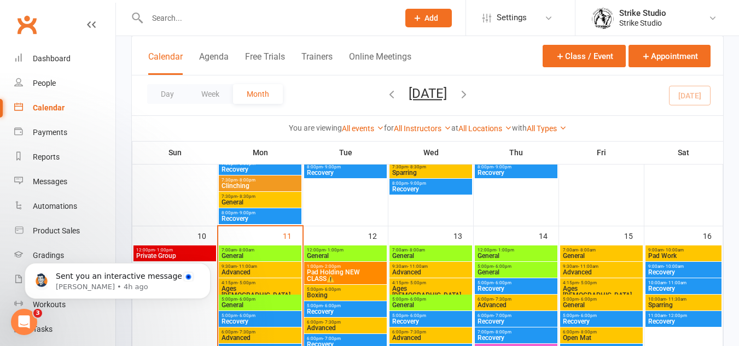
click at [333, 254] on span "General" at bounding box center [345, 256] width 78 height 7
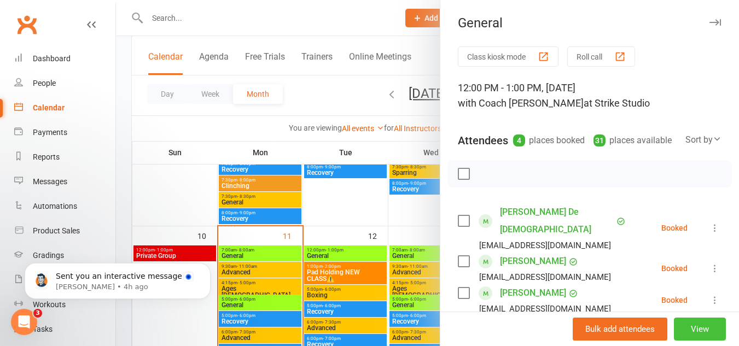
click at [689, 332] on button "View" at bounding box center [699, 329] width 52 height 23
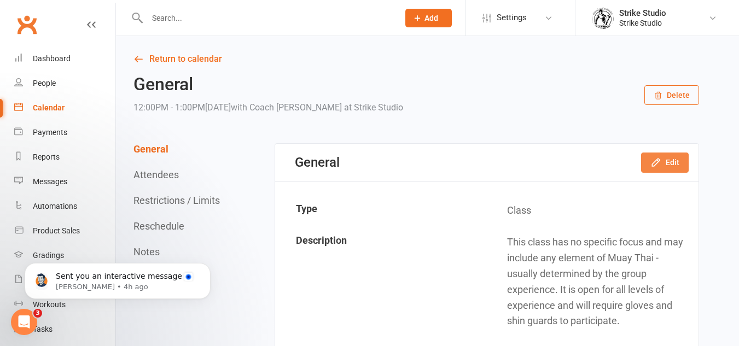
click at [664, 160] on button "Edit" at bounding box center [665, 163] width 48 height 20
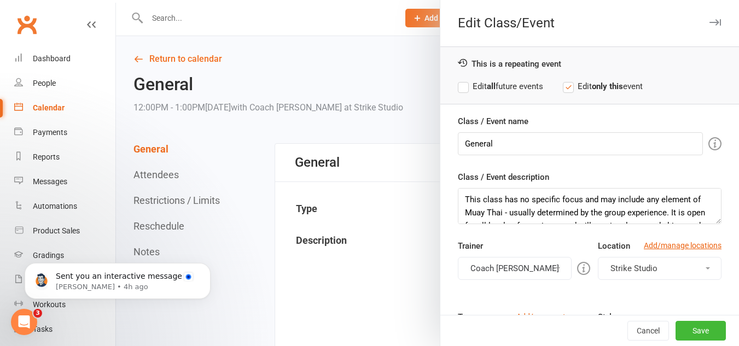
click at [494, 82] on label "Edit all future events" at bounding box center [500, 86] width 85 height 13
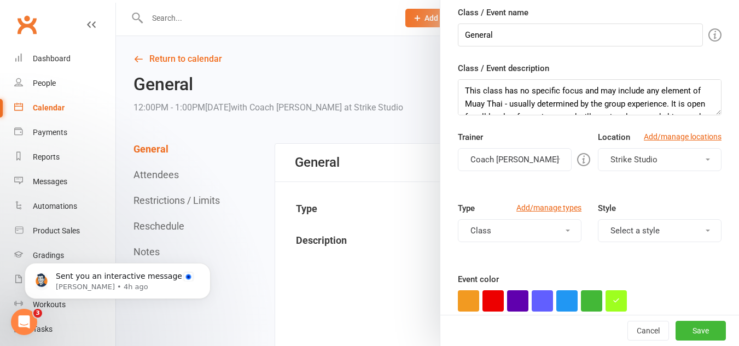
scroll to position [109, 0]
click at [537, 161] on button "Coach [PERSON_NAME]" at bounding box center [515, 159] width 114 height 23
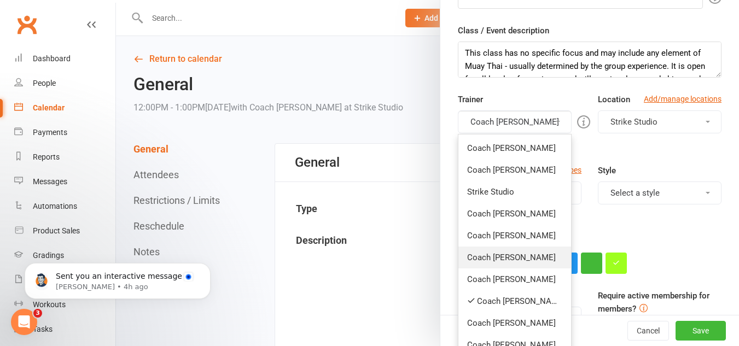
scroll to position [164, 0]
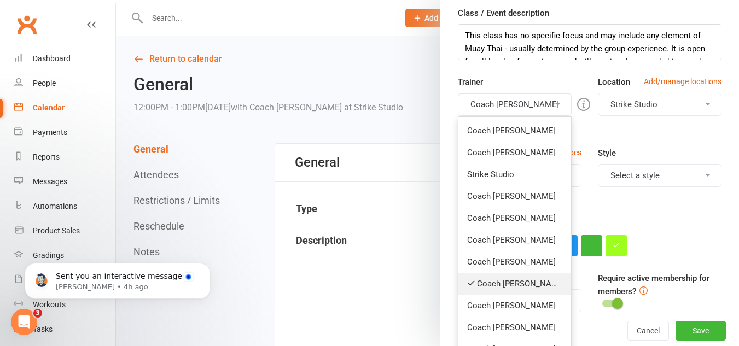
click at [510, 281] on link "Coach [PERSON_NAME]" at bounding box center [514, 284] width 113 height 22
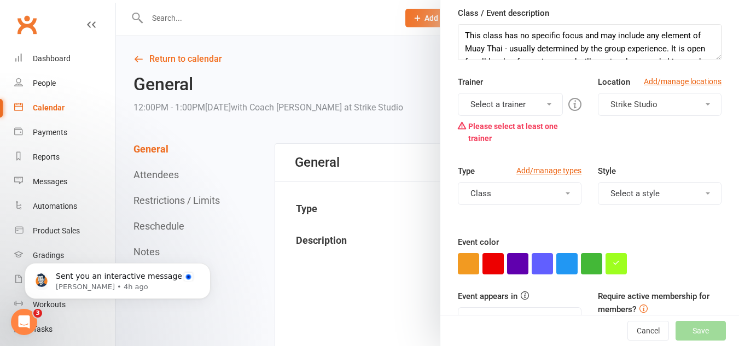
click at [542, 103] on button "Select a trainer" at bounding box center [510, 104] width 105 height 23
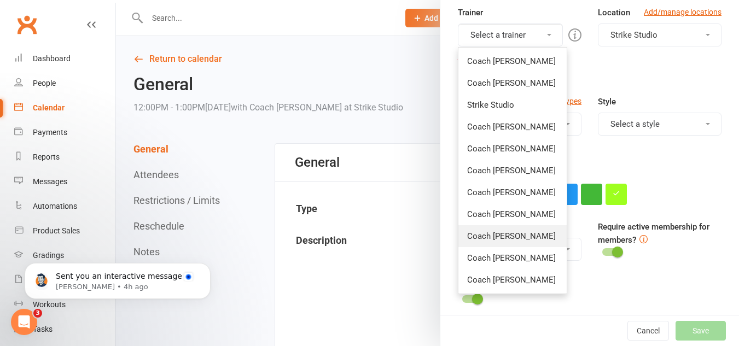
scroll to position [241, 0]
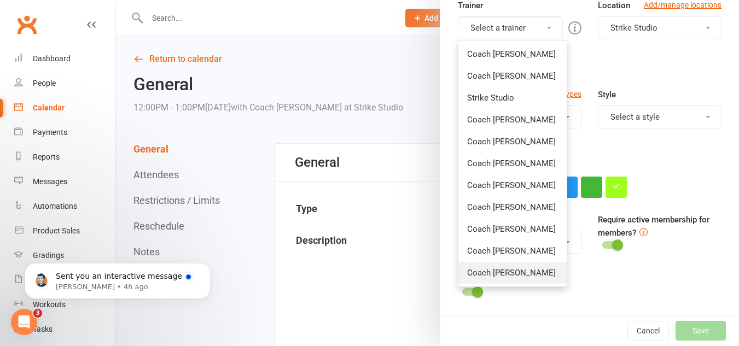
click at [495, 267] on link "Coach [PERSON_NAME]" at bounding box center [512, 273] width 108 height 22
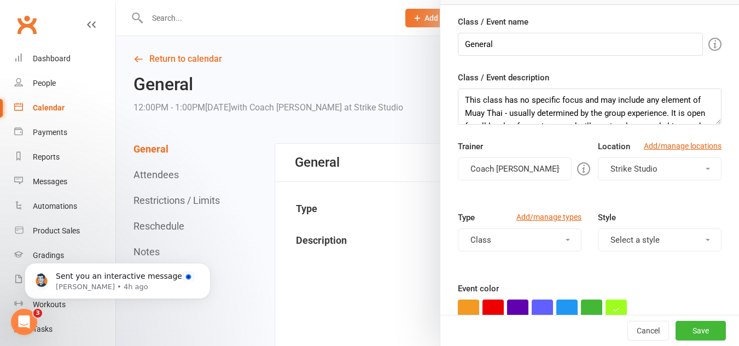
scroll to position [58, 0]
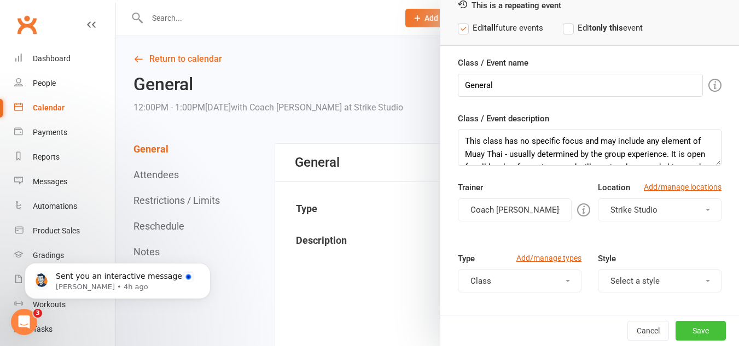
click at [683, 327] on button "Save" at bounding box center [700, 331] width 50 height 20
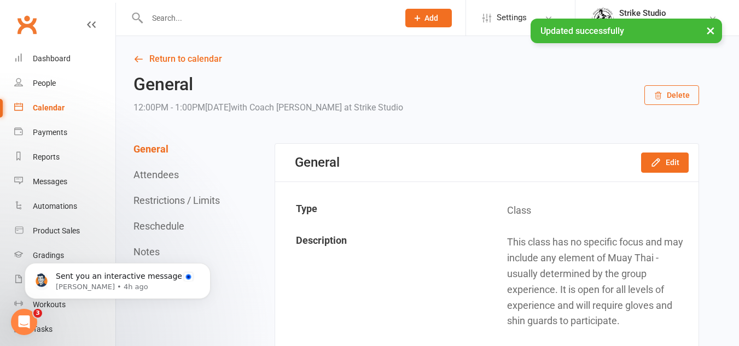
click at [208, 62] on link "Return to calendar" at bounding box center [415, 58] width 565 height 15
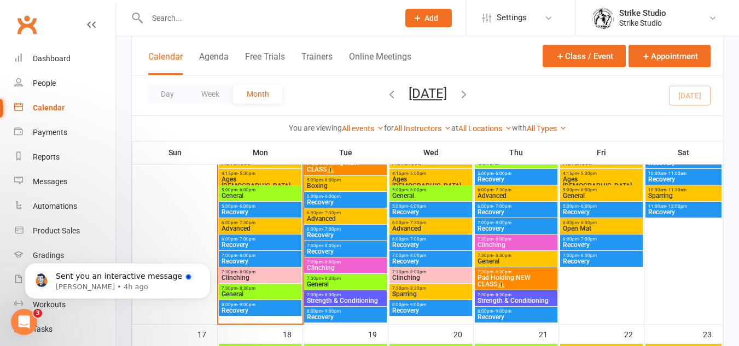
scroll to position [492, 0]
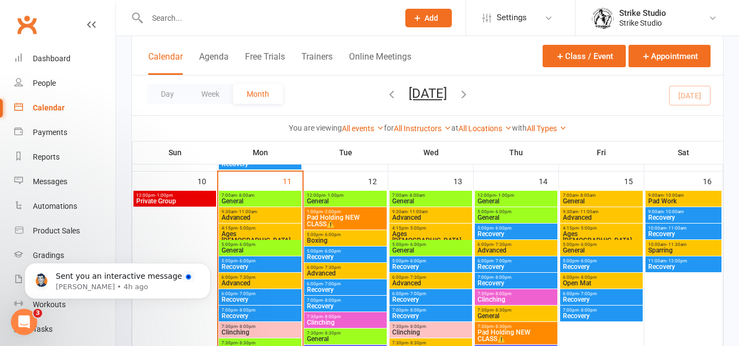
click at [364, 215] on span "Pad Holding NEW CLASS⚠️" at bounding box center [345, 220] width 78 height 13
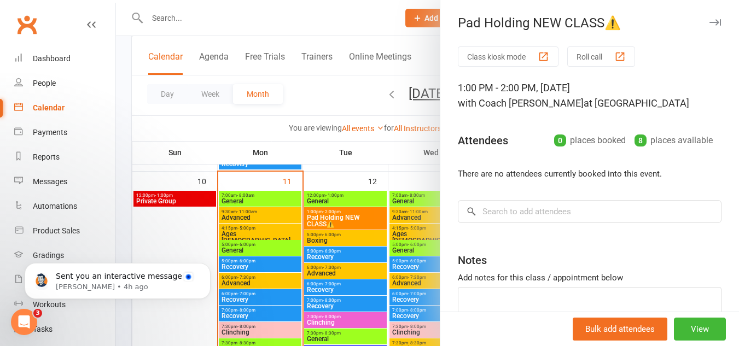
click at [342, 211] on div at bounding box center [427, 173] width 623 height 346
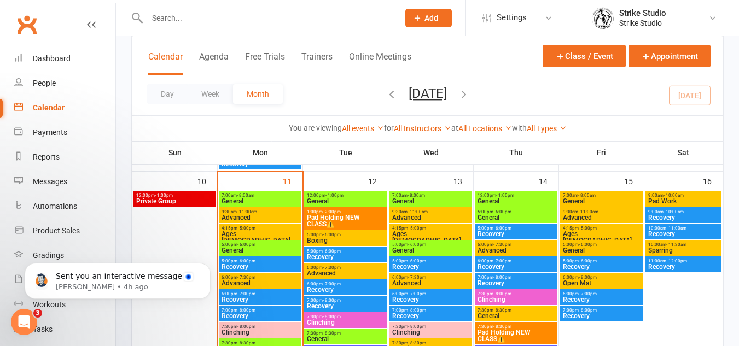
click at [352, 219] on span "Pad Holding NEW CLASS⚠️" at bounding box center [345, 220] width 78 height 13
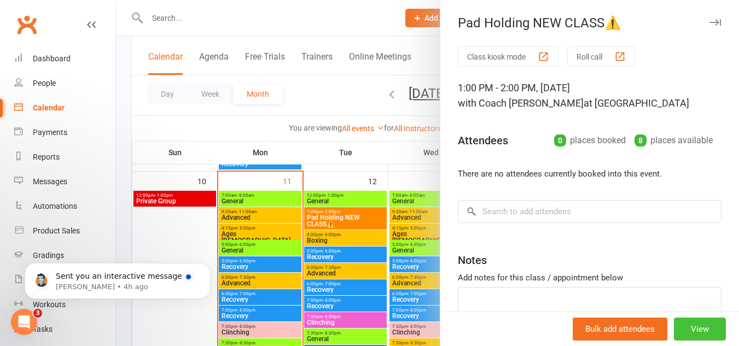
click at [683, 327] on button "View" at bounding box center [699, 329] width 52 height 23
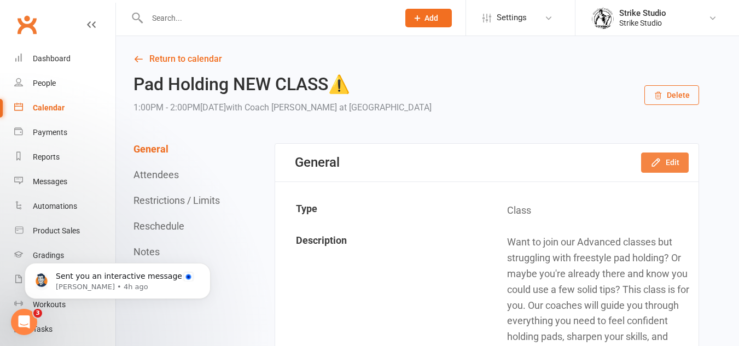
click at [669, 155] on button "Edit" at bounding box center [665, 163] width 48 height 20
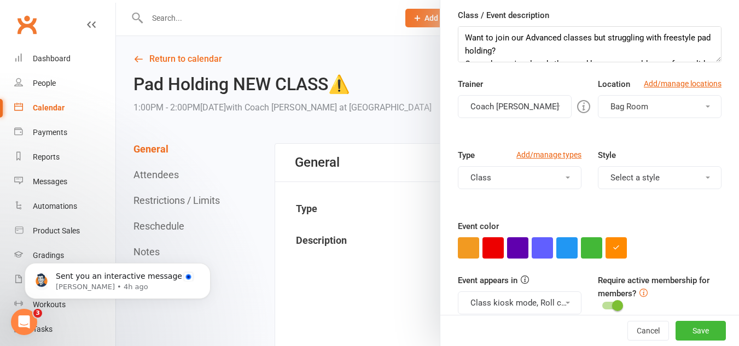
scroll to position [222, 0]
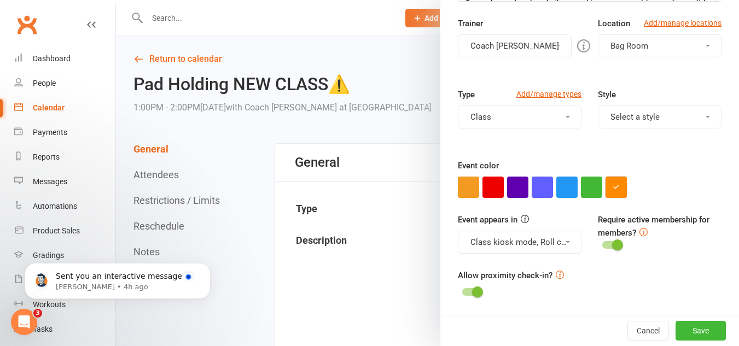
click at [622, 189] on button "button" at bounding box center [615, 187] width 21 height 21
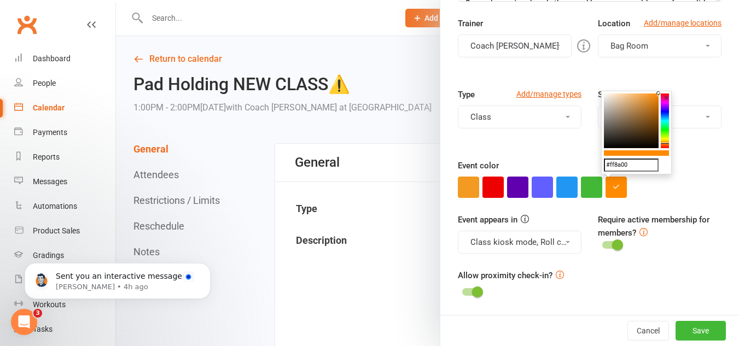
click at [644, 169] on input "#ff8a00" at bounding box center [631, 165] width 55 height 13
paste input "#ff61"
type input "##ff6100"
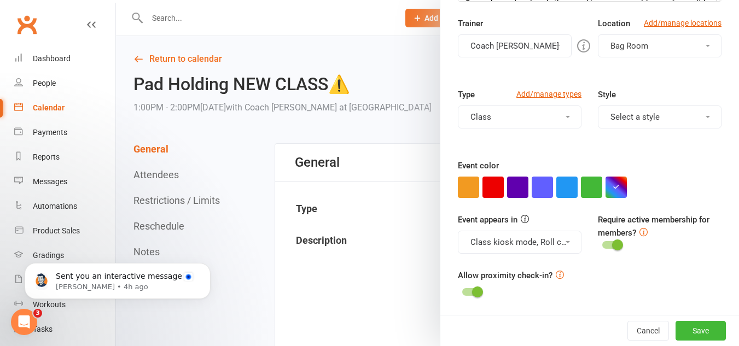
click at [678, 200] on div "Class / Event name Pad Holding NEW CLASS⚠️ Class / Event description Want to jo…" at bounding box center [589, 103] width 298 height 423
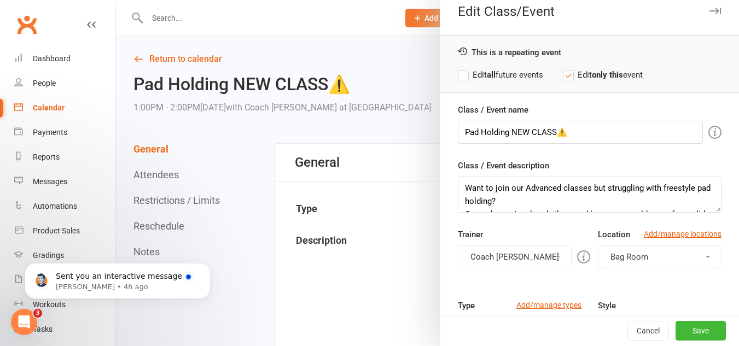
scroll to position [0, 0]
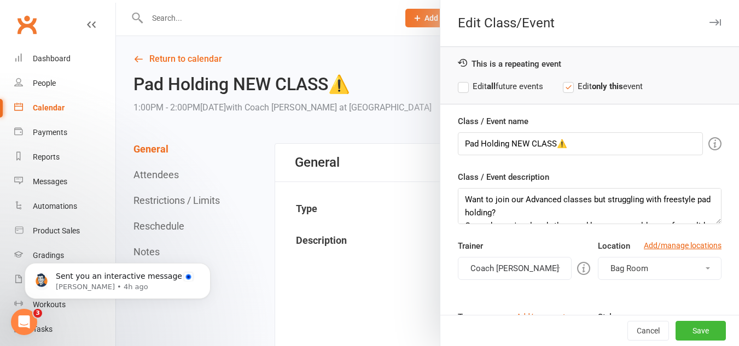
click at [495, 92] on label "Edit all future events" at bounding box center [500, 86] width 85 height 13
click at [688, 336] on button "Save" at bounding box center [700, 331] width 50 height 20
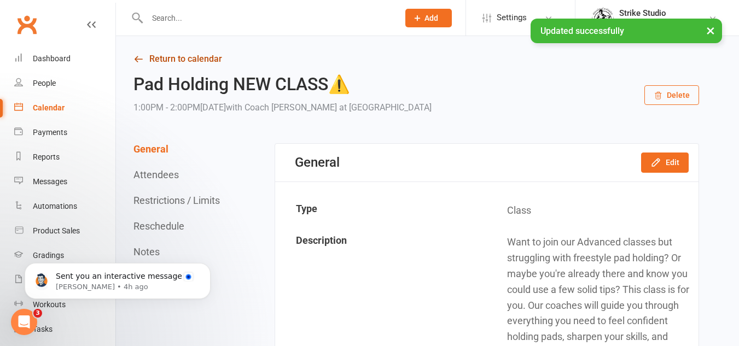
click at [198, 58] on link "Return to calendar" at bounding box center [415, 58] width 565 height 15
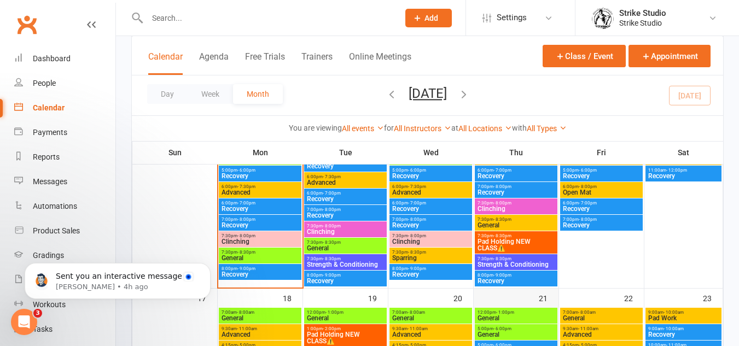
scroll to position [601, 0]
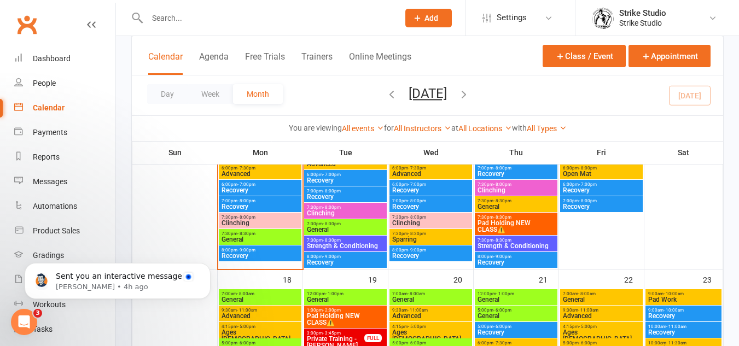
click at [540, 215] on span "7:30pm - 8:30pm" at bounding box center [516, 217] width 78 height 5
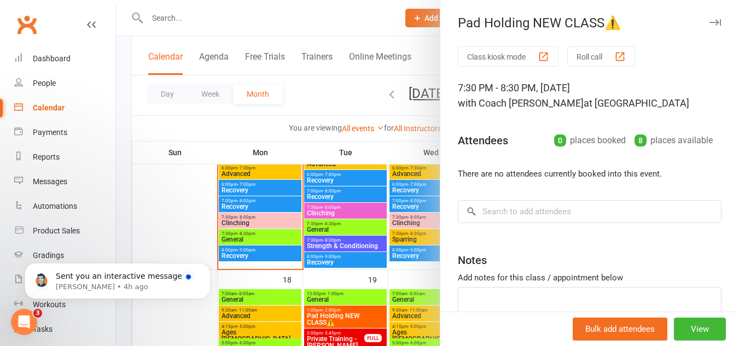
click at [341, 218] on div at bounding box center [427, 173] width 623 height 346
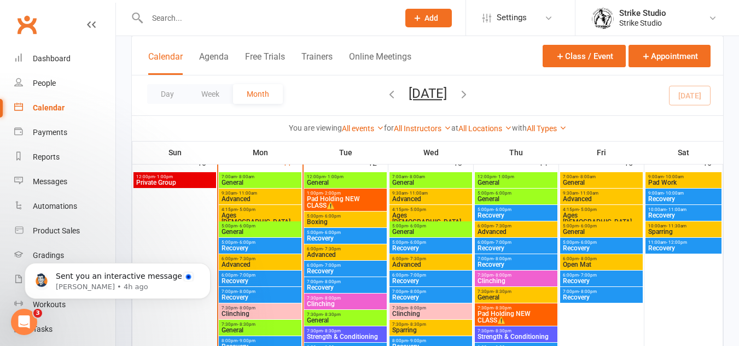
scroll to position [492, 0]
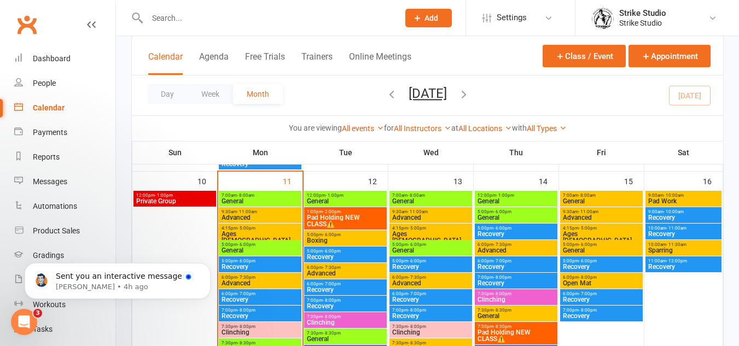
click at [531, 331] on span "Pad Holding NEW CLASS⚠️" at bounding box center [516, 335] width 78 height 13
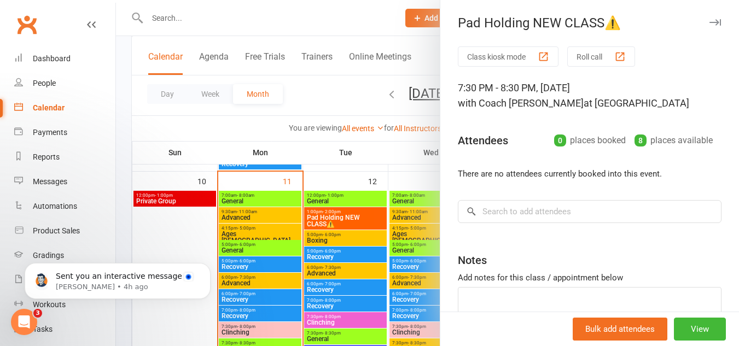
click at [360, 265] on div at bounding box center [427, 173] width 623 height 346
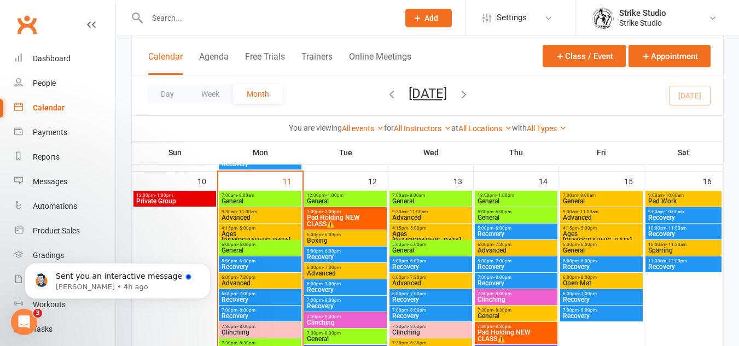
click at [363, 226] on span "Pad Holding NEW CLASS⚠️" at bounding box center [345, 220] width 78 height 13
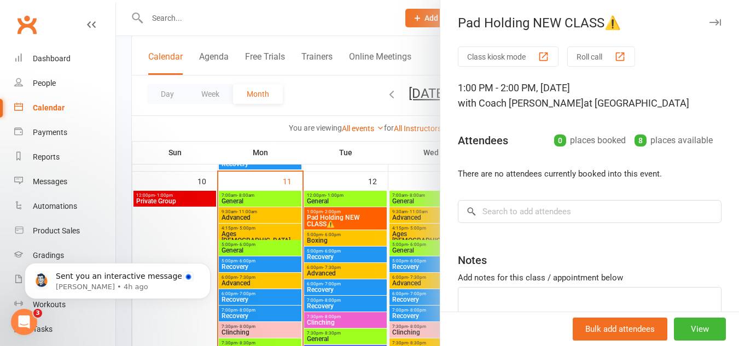
click at [364, 241] on div at bounding box center [427, 173] width 623 height 346
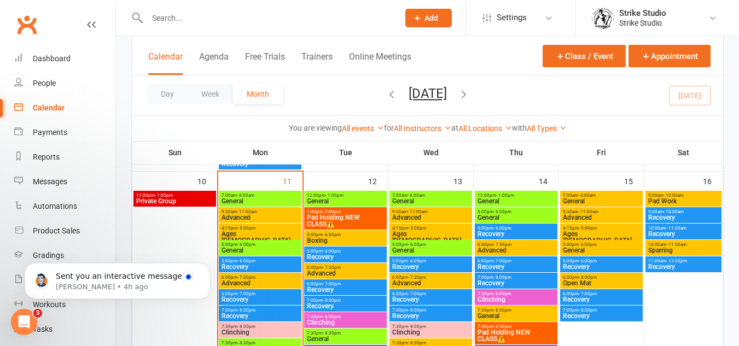
click at [516, 331] on span "Pad Holding NEW CLASS⚠️" at bounding box center [516, 335] width 78 height 13
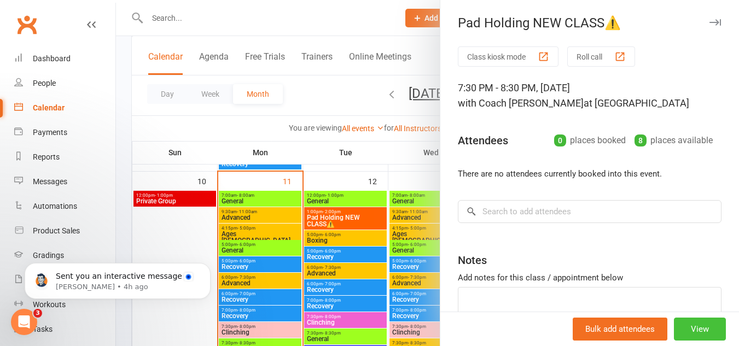
click at [688, 329] on button "View" at bounding box center [699, 329] width 52 height 23
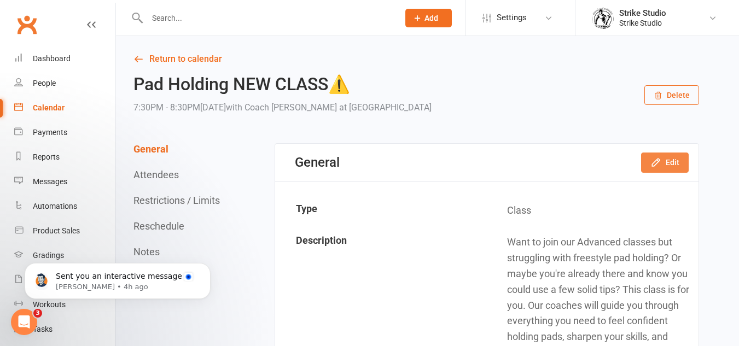
click at [680, 166] on button "Edit" at bounding box center [665, 163] width 48 height 20
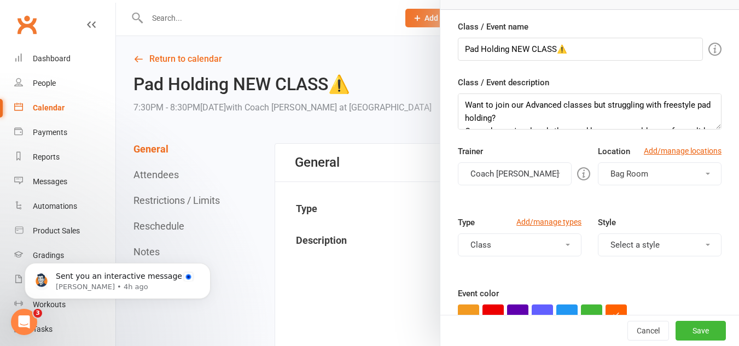
scroll to position [109, 0]
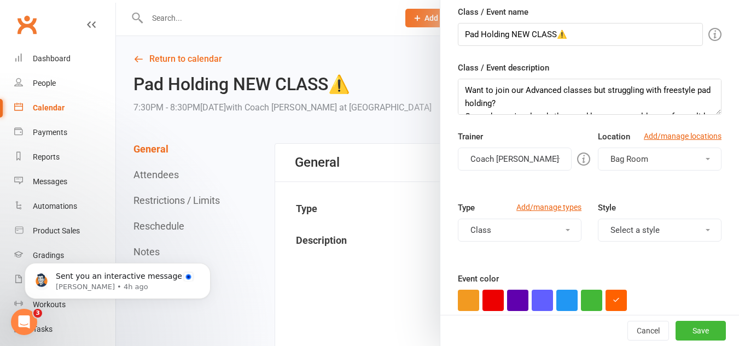
click at [522, 166] on button "Coach [PERSON_NAME]" at bounding box center [515, 159] width 114 height 23
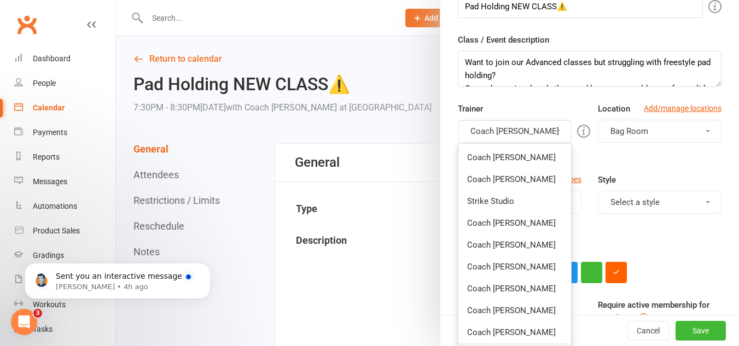
scroll to position [164, 0]
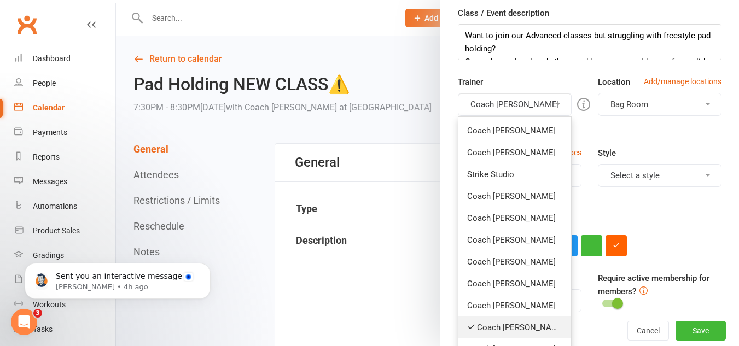
click at [503, 323] on link "Coach [PERSON_NAME]" at bounding box center [514, 328] width 113 height 22
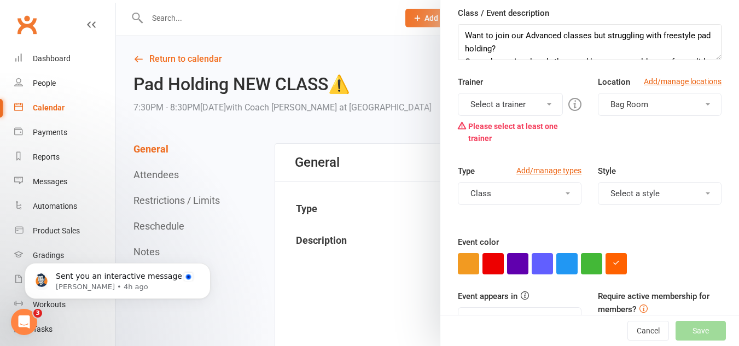
click at [522, 103] on button "Select a trainer" at bounding box center [510, 104] width 105 height 23
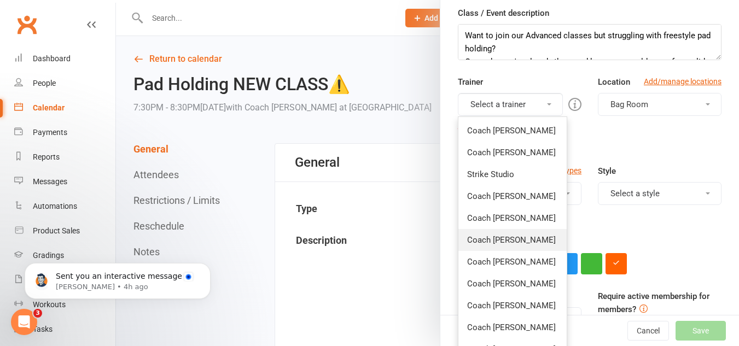
click at [519, 238] on link "Coach [PERSON_NAME]" at bounding box center [512, 240] width 108 height 22
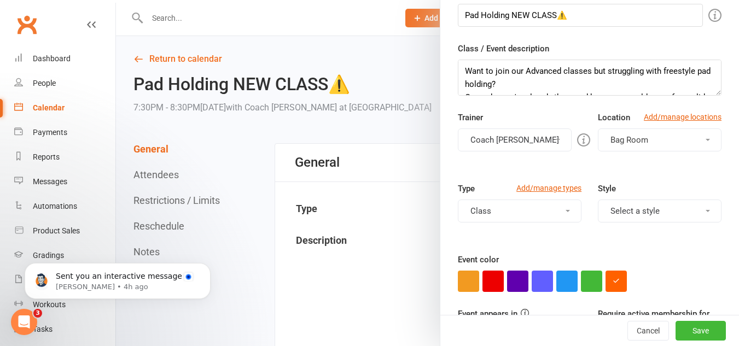
scroll to position [0, 0]
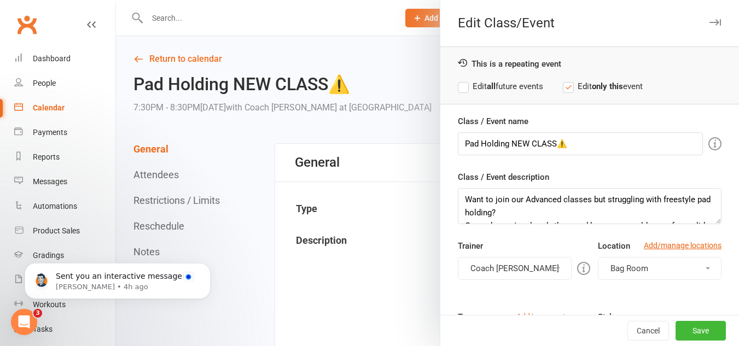
click at [494, 87] on label "Edit all future events" at bounding box center [500, 86] width 85 height 13
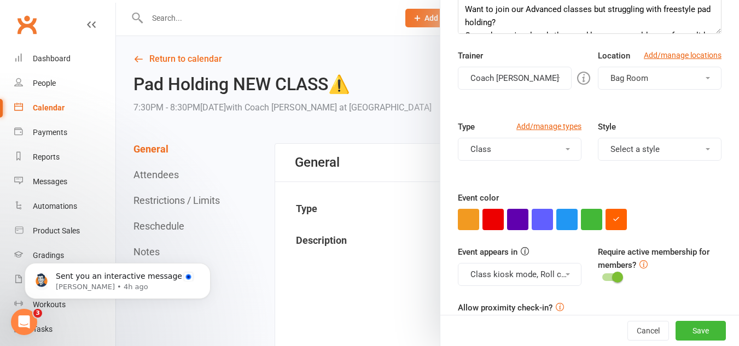
scroll to position [222, 0]
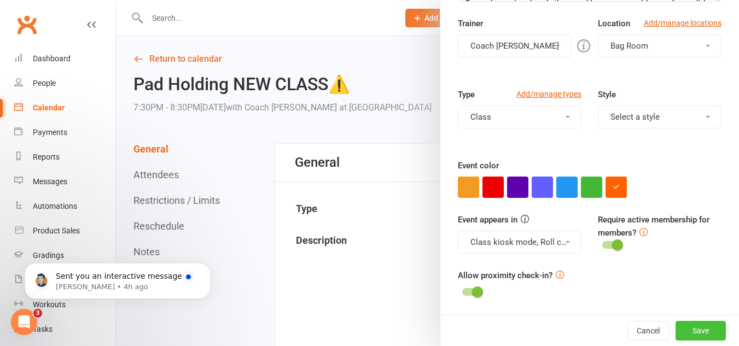
click at [683, 332] on button "Save" at bounding box center [700, 331] width 50 height 20
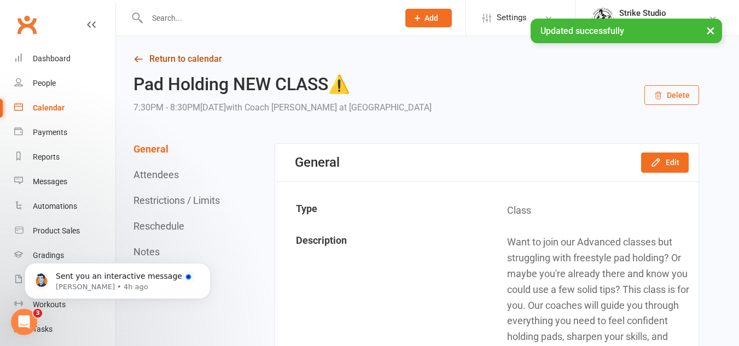
click at [208, 62] on link "Return to calendar" at bounding box center [415, 58] width 565 height 15
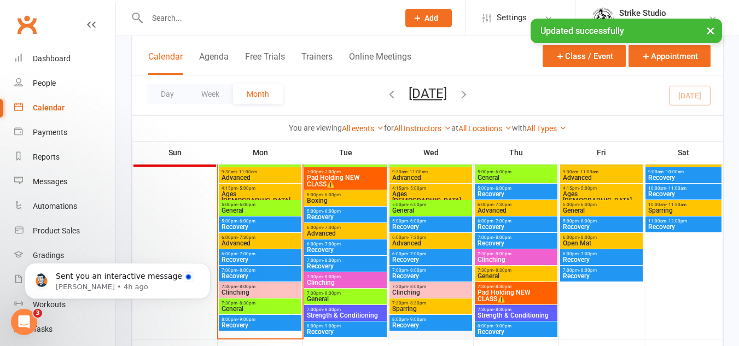
scroll to position [547, 0]
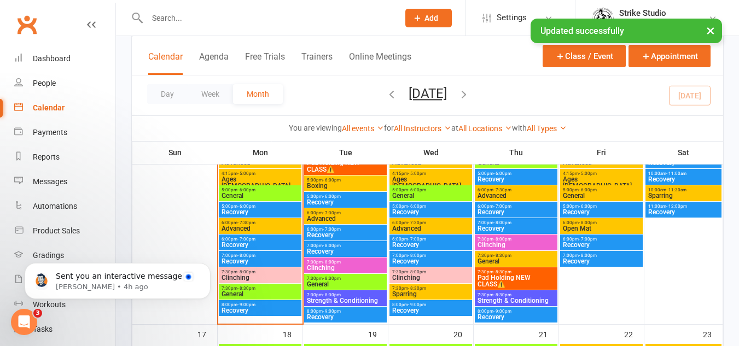
click at [339, 169] on span "Pad Holding NEW CLASS⚠️" at bounding box center [345, 166] width 78 height 13
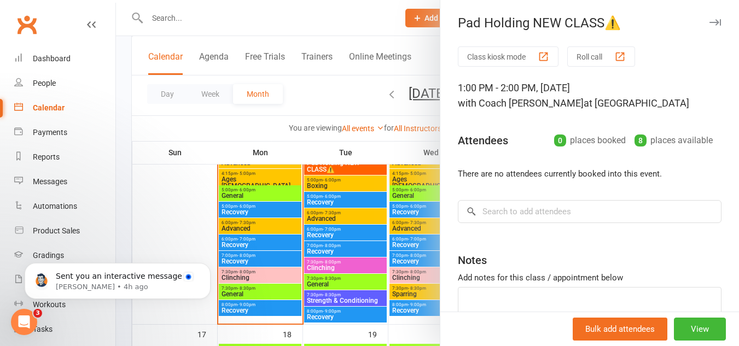
click at [391, 228] on div at bounding box center [427, 173] width 623 height 346
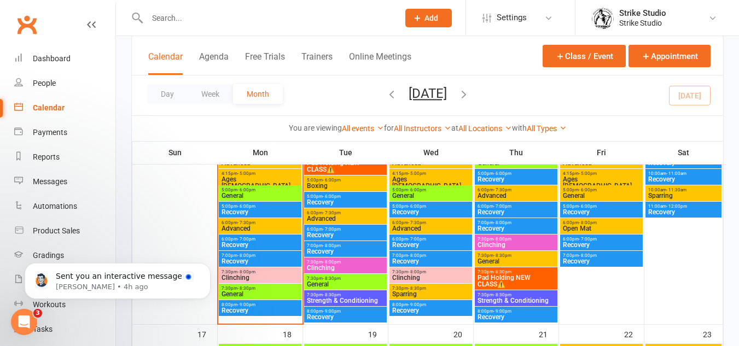
click at [527, 276] on span "Pad Holding NEW CLASS⚠️" at bounding box center [516, 280] width 78 height 13
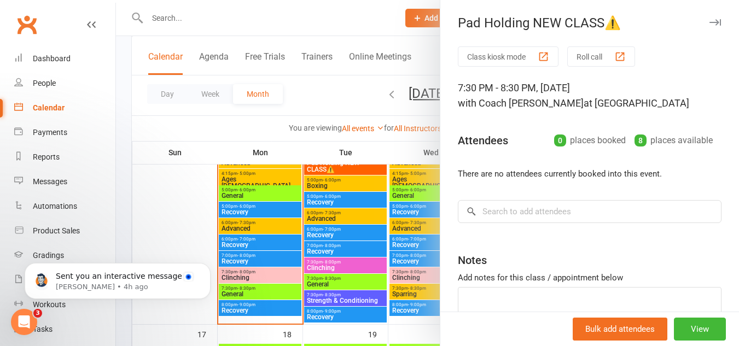
click at [312, 235] on div at bounding box center [427, 173] width 623 height 346
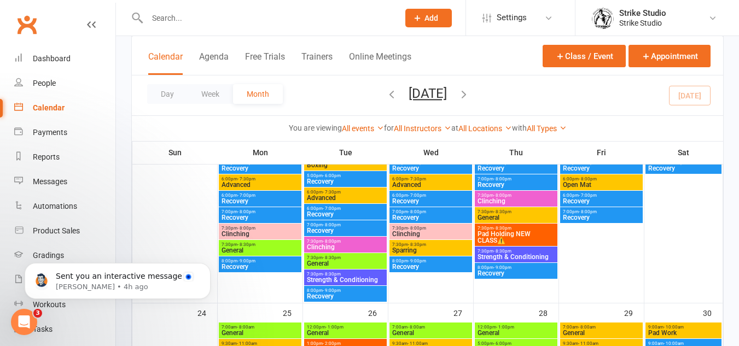
scroll to position [820, 0]
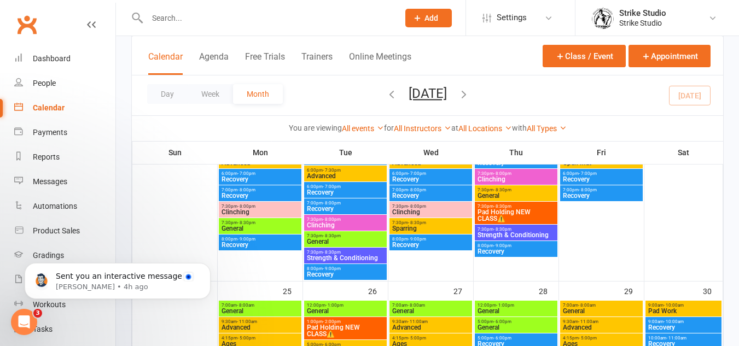
click at [509, 216] on span "Pad Holding NEW CLASS⚠️" at bounding box center [516, 215] width 78 height 13
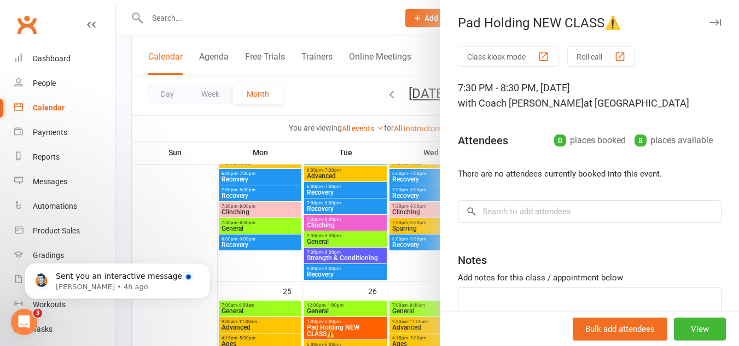
click at [353, 218] on div at bounding box center [427, 173] width 623 height 346
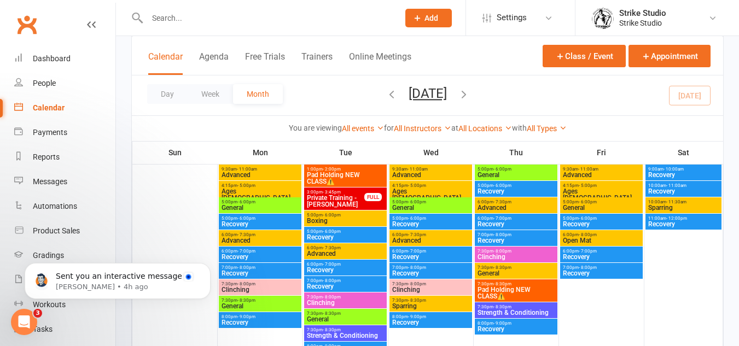
scroll to position [711, 0]
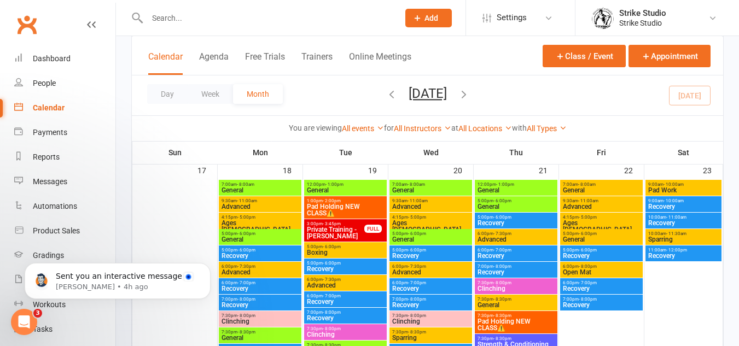
click at [345, 212] on span "Pad Holding NEW CLASS⚠️" at bounding box center [345, 209] width 78 height 13
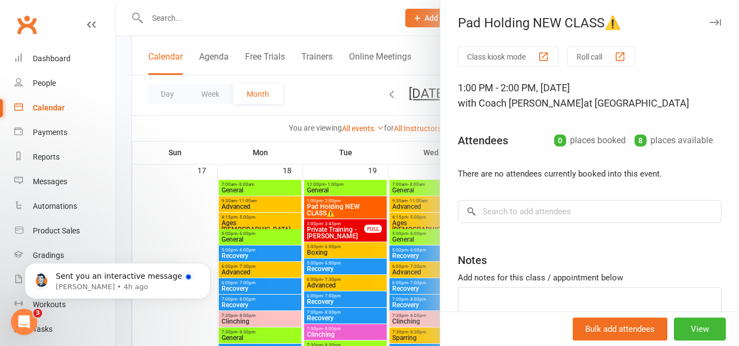
click at [330, 215] on div at bounding box center [427, 173] width 623 height 346
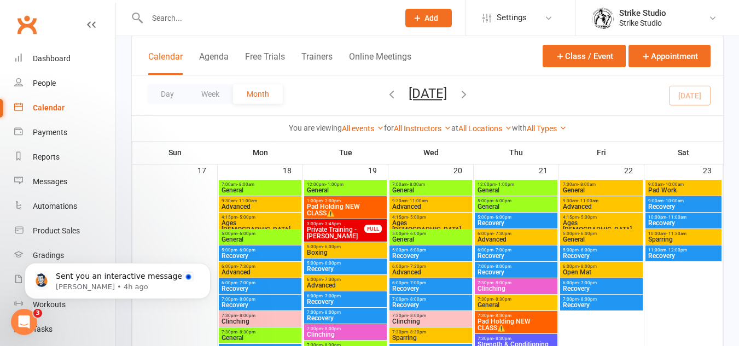
click at [342, 209] on span "Pad Holding NEW CLASS⚠️" at bounding box center [345, 209] width 78 height 13
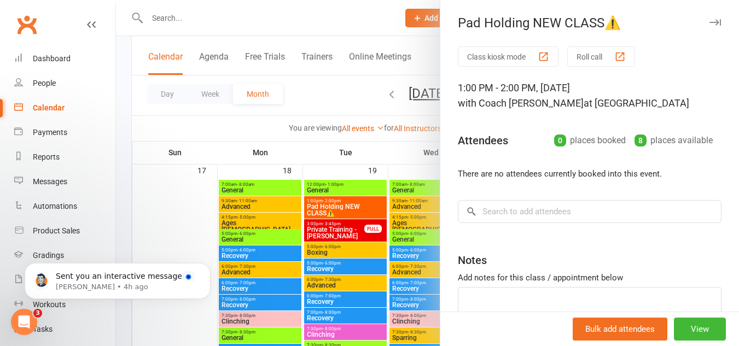
click at [371, 244] on div at bounding box center [427, 173] width 623 height 346
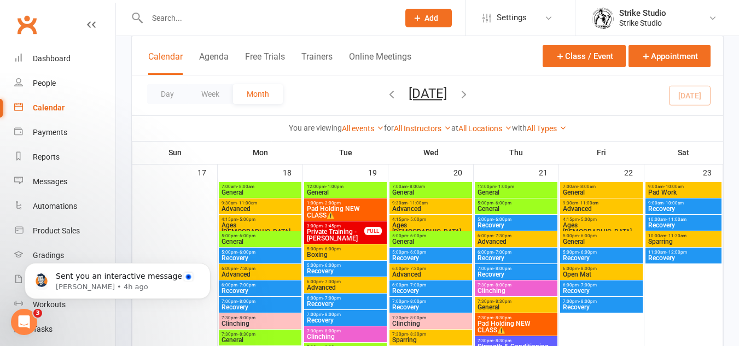
scroll to position [656, 0]
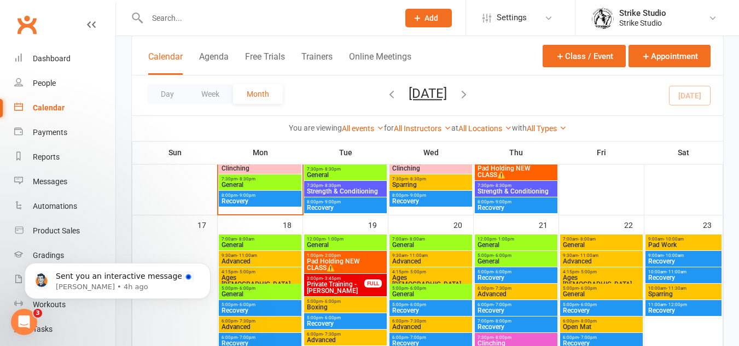
click at [353, 264] on span "Pad Holding NEW CLASS⚠️" at bounding box center [345, 264] width 78 height 13
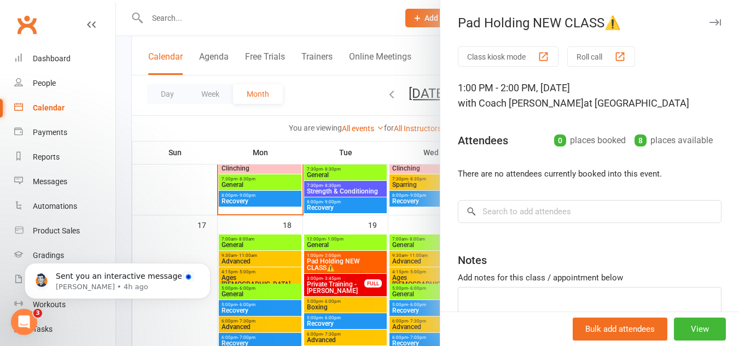
click at [328, 236] on div at bounding box center [427, 173] width 623 height 346
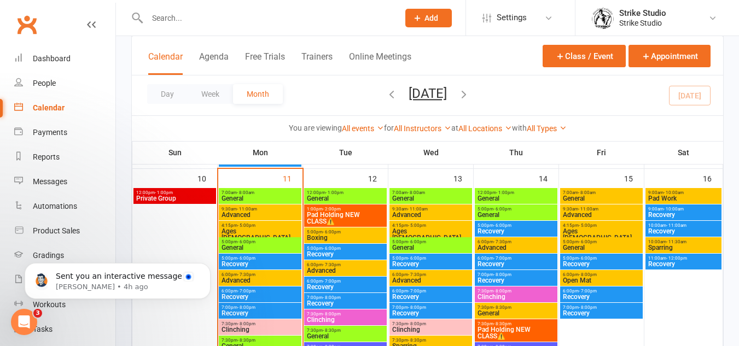
scroll to position [492, 0]
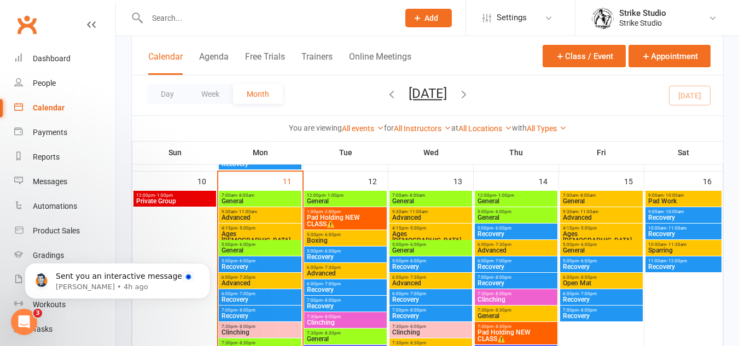
click at [510, 331] on span "Pad Holding NEW CLASS⚠️" at bounding box center [516, 335] width 78 height 13
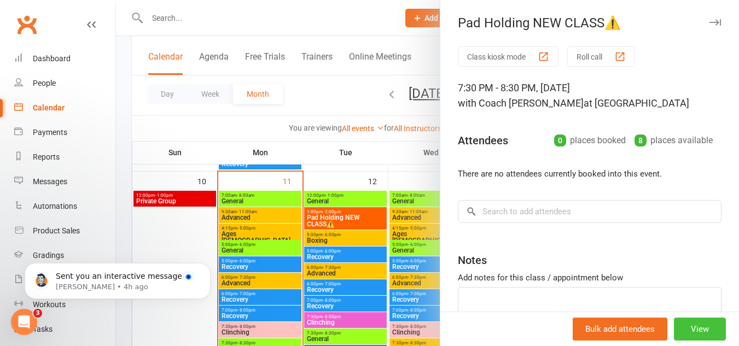
click at [678, 330] on button "View" at bounding box center [699, 329] width 52 height 23
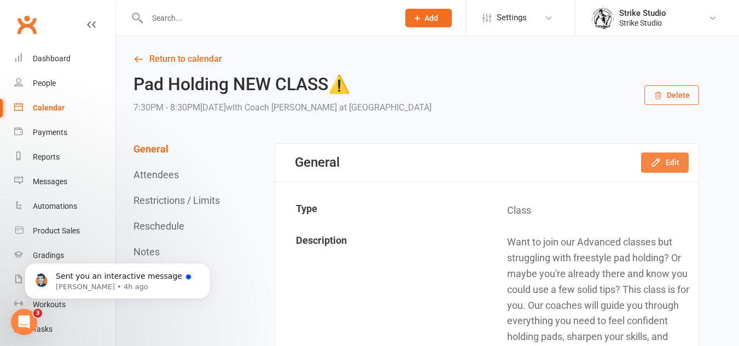
click at [673, 161] on button "Edit" at bounding box center [665, 163] width 48 height 20
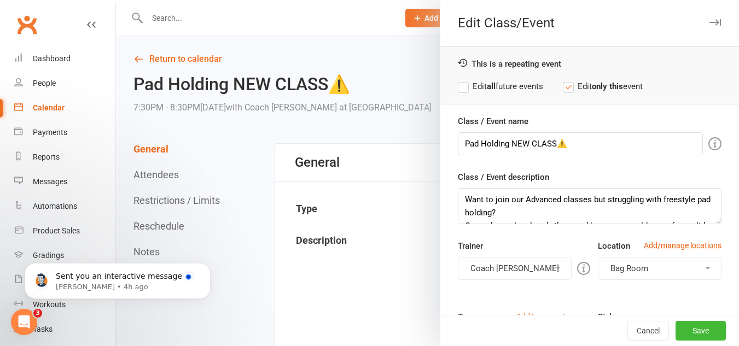
click at [514, 95] on div "This is a repeating event Edit all future events Edit only this event" at bounding box center [589, 75] width 298 height 58
click at [518, 89] on label "Edit all future events" at bounding box center [500, 86] width 85 height 13
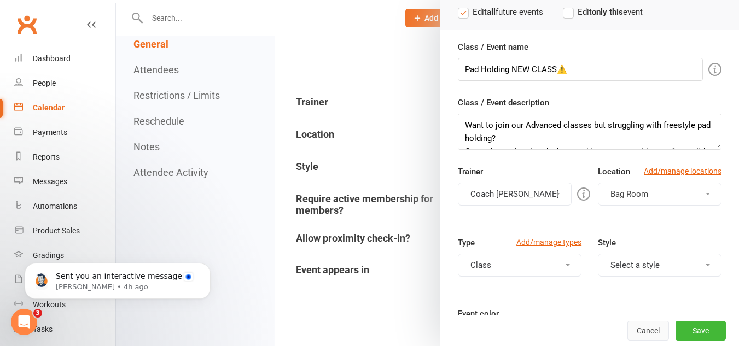
scroll to position [4, 0]
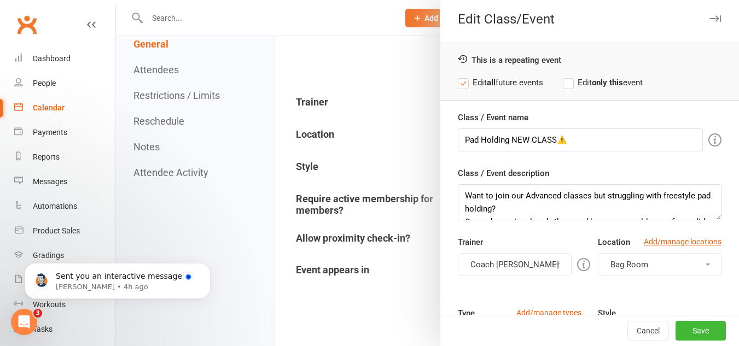
click at [178, 99] on div at bounding box center [427, 173] width 623 height 346
click at [642, 330] on button "Cancel" at bounding box center [648, 331] width 42 height 20
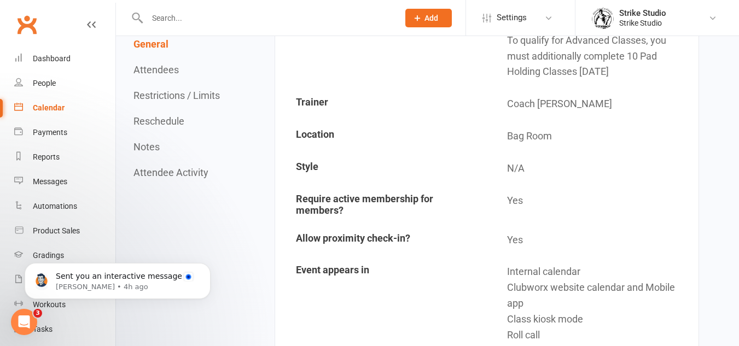
click at [180, 123] on button "Reschedule" at bounding box center [158, 120] width 51 height 11
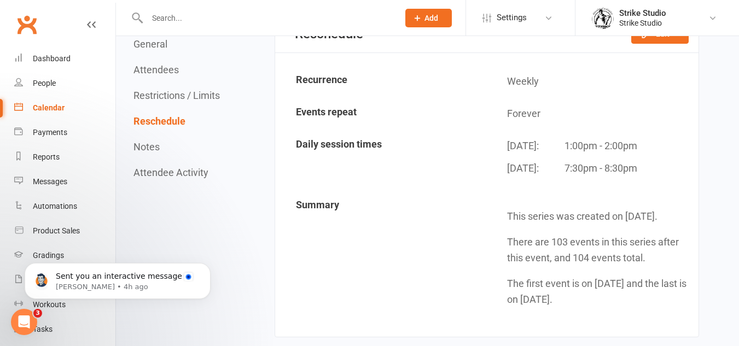
scroll to position [1173, 0]
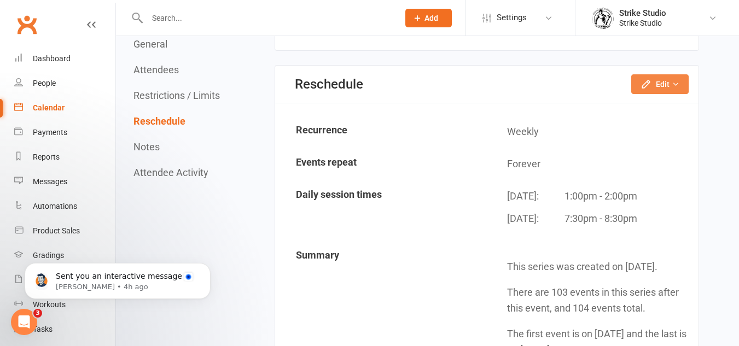
click at [660, 90] on button "Edit" at bounding box center [659, 84] width 57 height 20
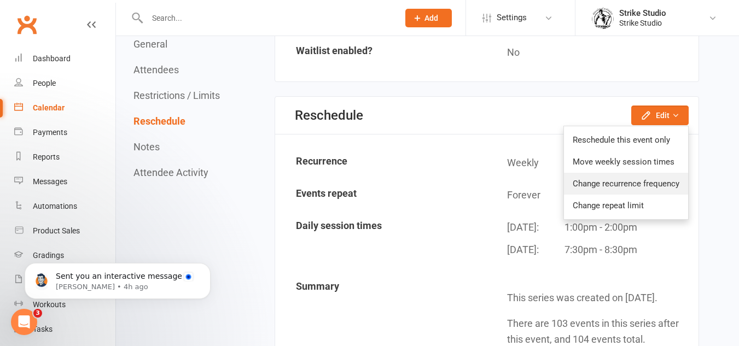
click at [667, 153] on ul "Reschedule this event only Move weekly session times Change recurrence frequenc…" at bounding box center [625, 173] width 125 height 94
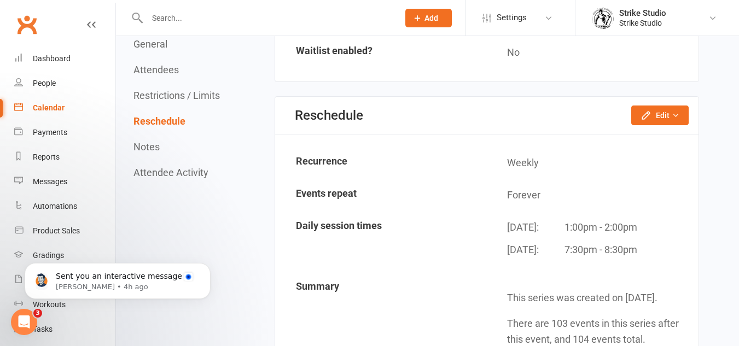
scroll to position [1118, 0]
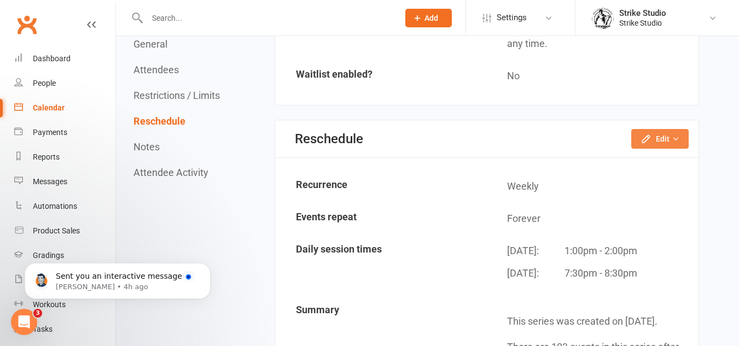
click at [659, 140] on button "Edit" at bounding box center [659, 139] width 57 height 20
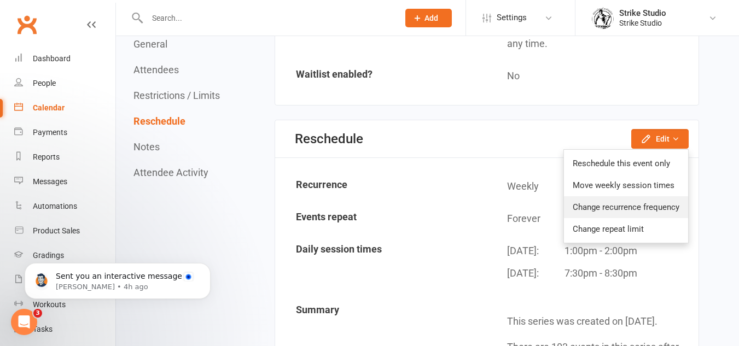
click at [636, 209] on link "Change recurrence frequency" at bounding box center [626, 207] width 124 height 22
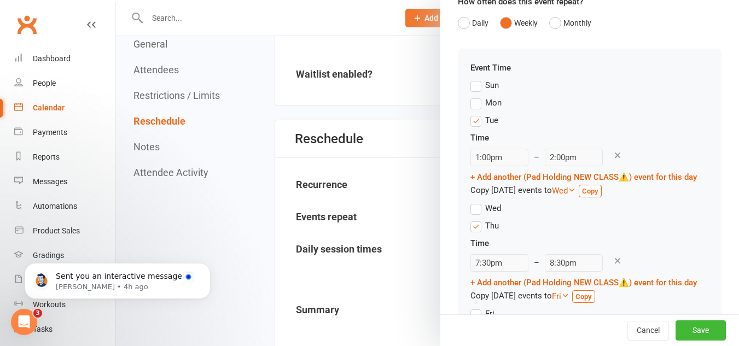
scroll to position [109, 0]
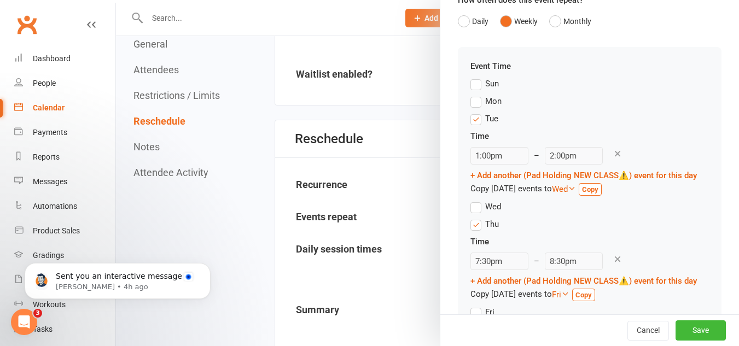
click at [470, 231] on label "Thu" at bounding box center [484, 224] width 28 height 13
click at [470, 218] on input "Thu" at bounding box center [473, 218] width 7 height 0
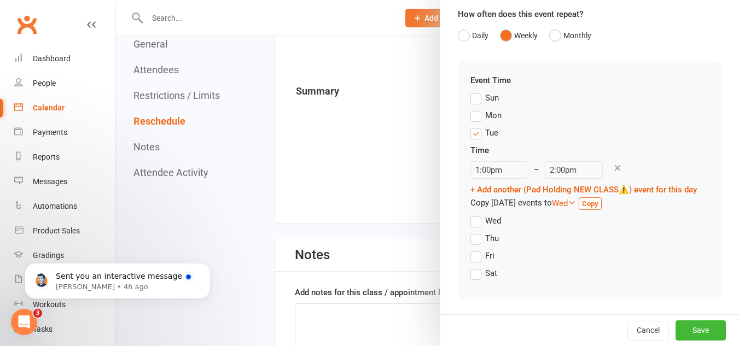
scroll to position [108, 0]
drag, startPoint x: 595, startPoint y: 155, endPoint x: 564, endPoint y: 177, distance: 38.4
click at [564, 178] on div "Time 1:00pm – 2:00pm + Add another (Pad Holding NEW CLASS⚠️) event for this day…" at bounding box center [583, 179] width 226 height 71
click at [612, 163] on icon at bounding box center [617, 168] width 10 height 10
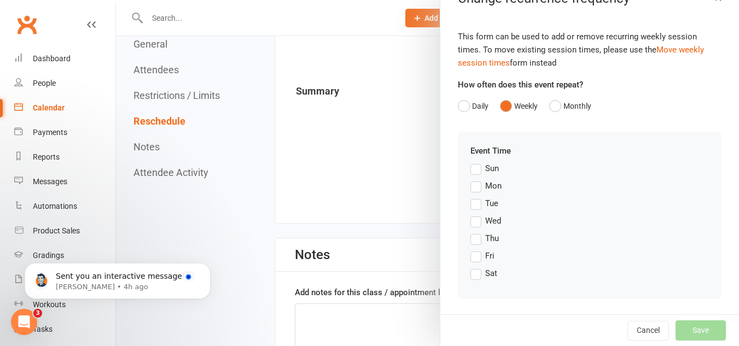
scroll to position [25, 0]
click at [471, 201] on label "Tue" at bounding box center [484, 203] width 28 height 13
click at [471, 197] on input "Tue" at bounding box center [473, 197] width 7 height 0
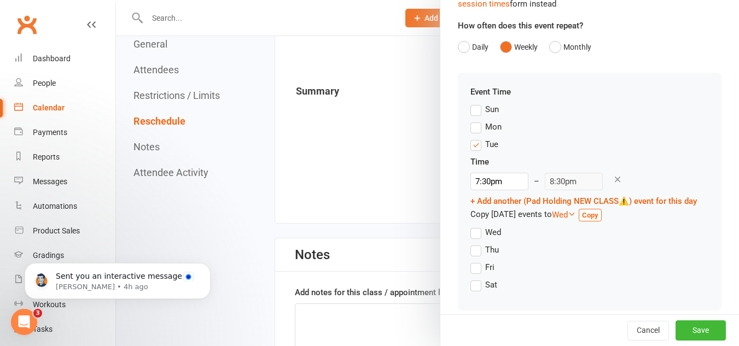
scroll to position [108, 0]
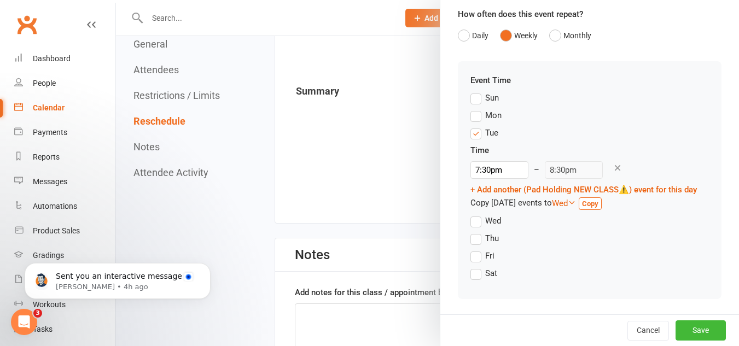
click at [490, 168] on div "Time 7:30pm – 8:30pm + Add another (Pad Holding NEW CLASS⚠️) event for this day…" at bounding box center [583, 179] width 226 height 71
click at [493, 162] on input "7:30pm" at bounding box center [499, 169] width 58 height 17
type input "4:45pm"
type input "5:45pm"
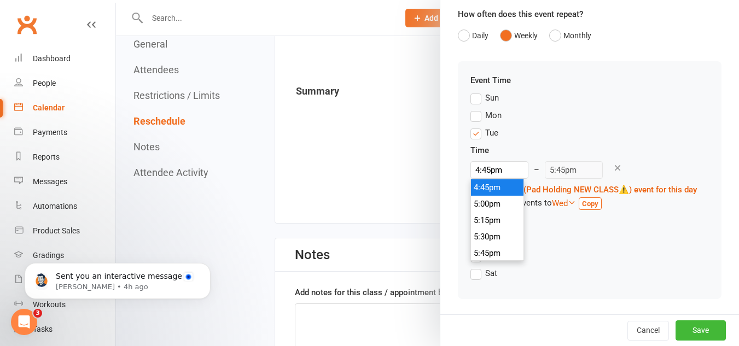
click at [493, 182] on li "4:45pm" at bounding box center [497, 187] width 52 height 16
click at [496, 161] on input "4:45pm" at bounding box center [499, 169] width 58 height 17
type input "5:00pm"
type input "6:00pm"
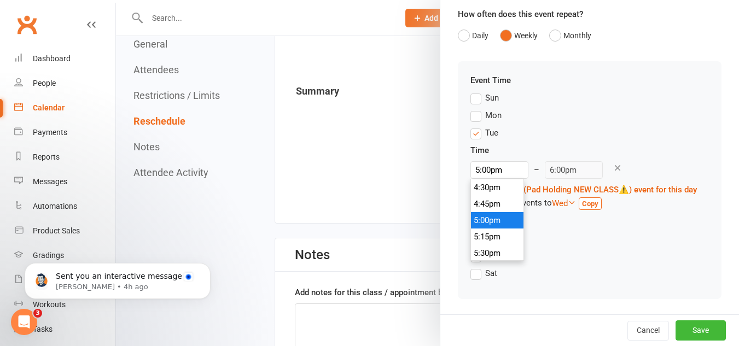
click at [495, 212] on li "5:00pm" at bounding box center [497, 220] width 52 height 16
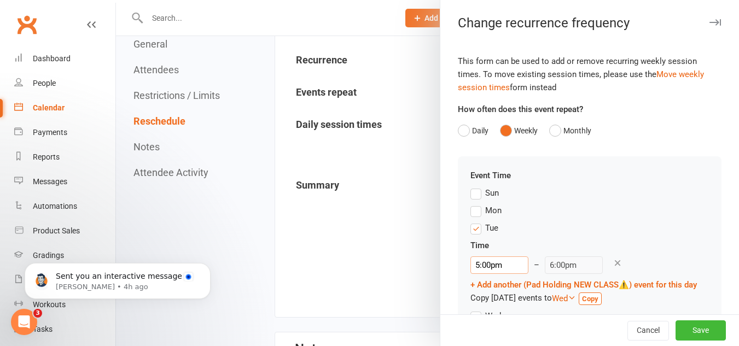
scroll to position [1173, 0]
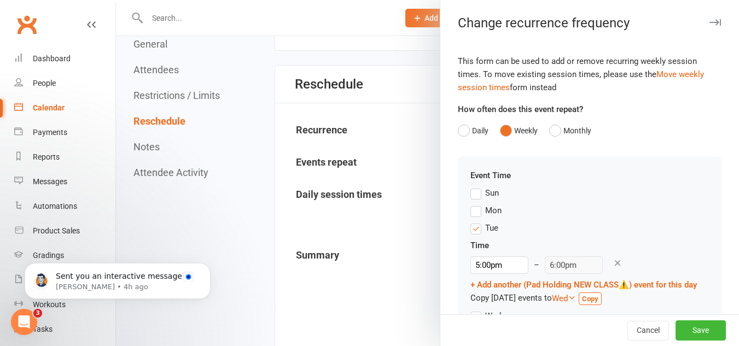
click at [639, 183] on div "Event Time Sun Mon Tue Time 5:00pm 12:00am 12:15am 12:30am 12:45am 1:00am 1:15a…" at bounding box center [589, 274] width 238 height 210
click at [678, 329] on button "Save" at bounding box center [700, 331] width 50 height 20
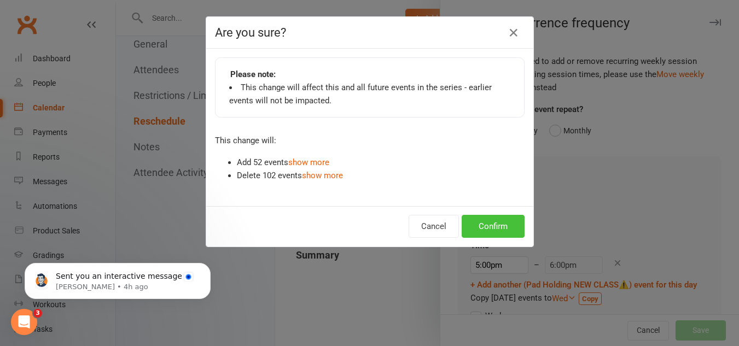
click at [514, 225] on button "Confirm" at bounding box center [492, 226] width 63 height 23
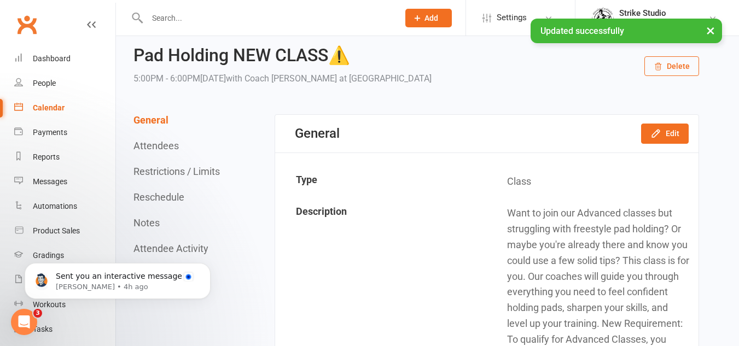
scroll to position [0, 0]
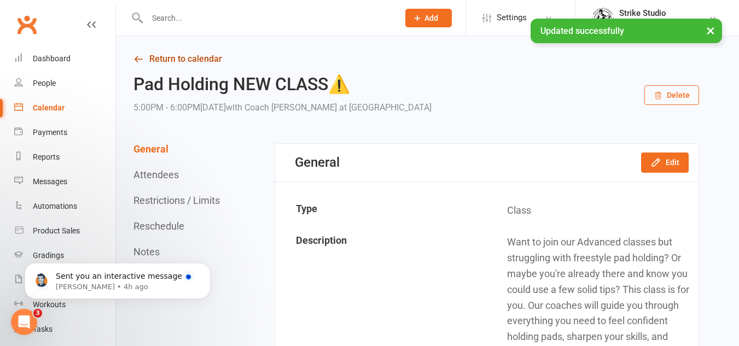
click at [163, 62] on link "Return to calendar" at bounding box center [415, 58] width 565 height 15
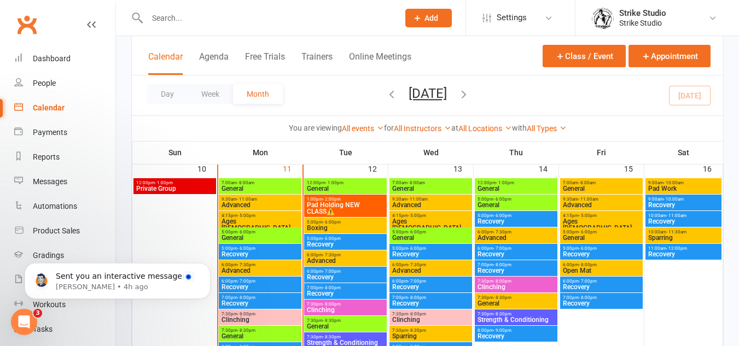
scroll to position [492, 0]
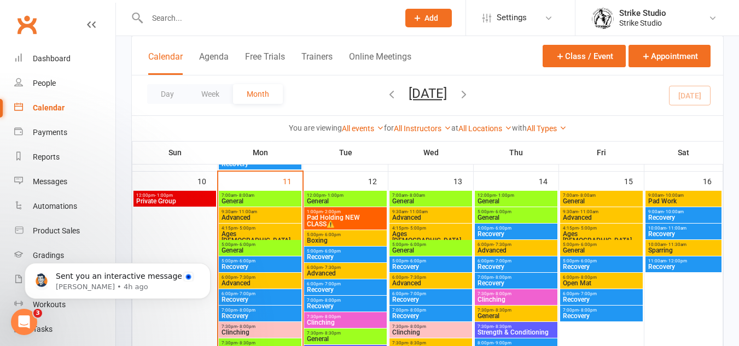
click at [355, 216] on span "Pad Holding NEW CLASS⚠️" at bounding box center [345, 220] width 78 height 13
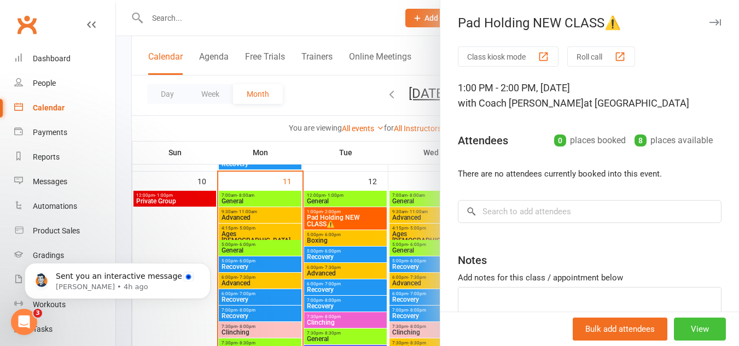
drag, startPoint x: 683, startPoint y: 325, endPoint x: 684, endPoint y: 316, distance: 8.8
click at [684, 325] on button "View" at bounding box center [699, 329] width 52 height 23
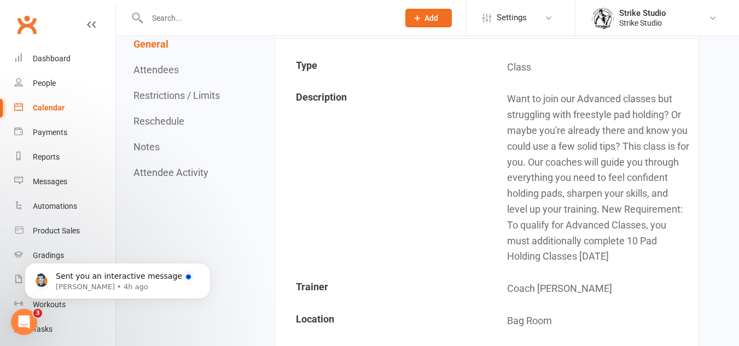
scroll to position [164, 0]
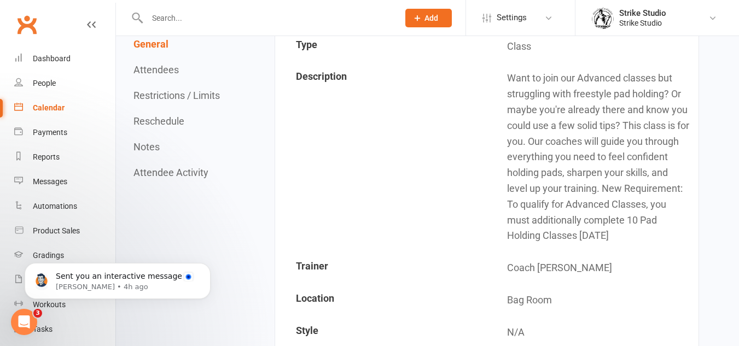
drag, startPoint x: 509, startPoint y: 241, endPoint x: 693, endPoint y: 238, distance: 183.7
click at [693, 238] on td "Want to join our Advanced classes but struggling with freestyle pad holding? Or…" at bounding box center [592, 157] width 210 height 189
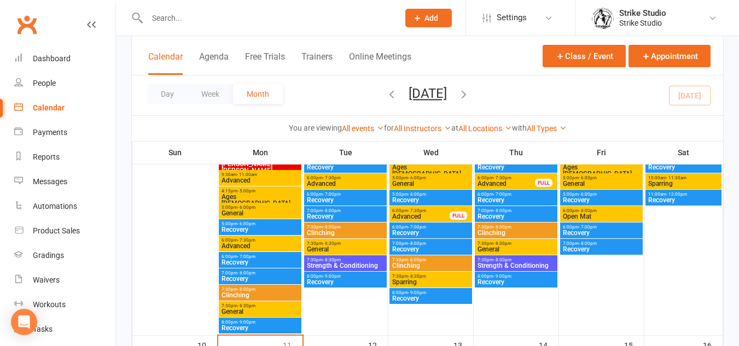
scroll to position [492, 0]
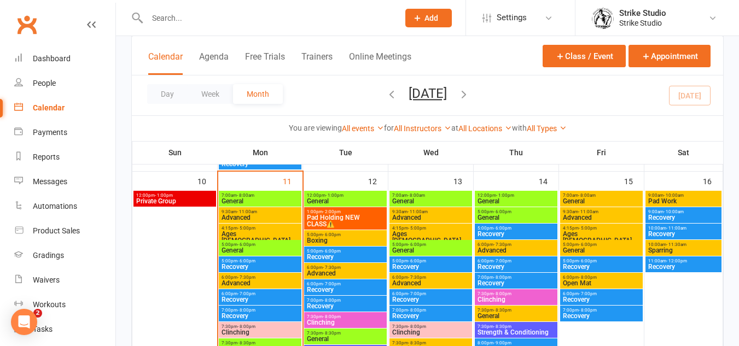
click at [351, 218] on span "Pad Holding NEW CLASS⚠️" at bounding box center [345, 220] width 78 height 13
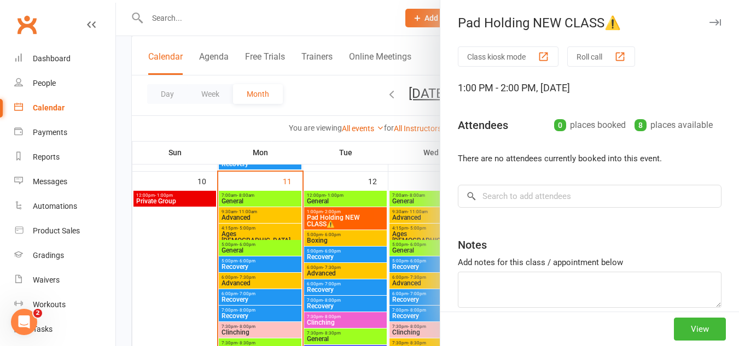
scroll to position [0, 0]
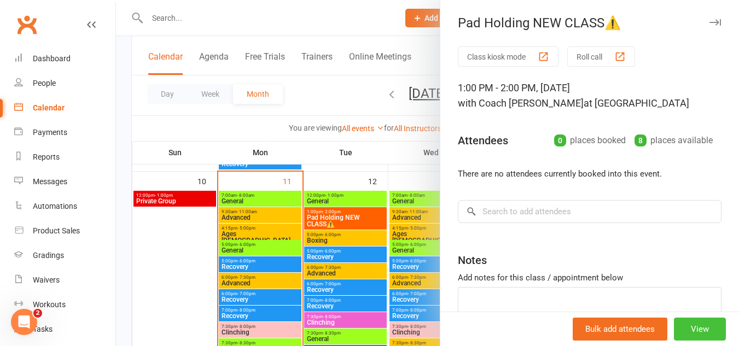
click at [683, 326] on button "View" at bounding box center [699, 329] width 52 height 23
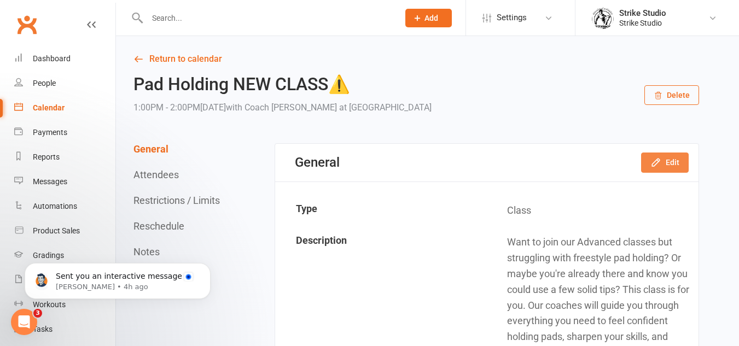
click at [668, 160] on button "Edit" at bounding box center [665, 163] width 48 height 20
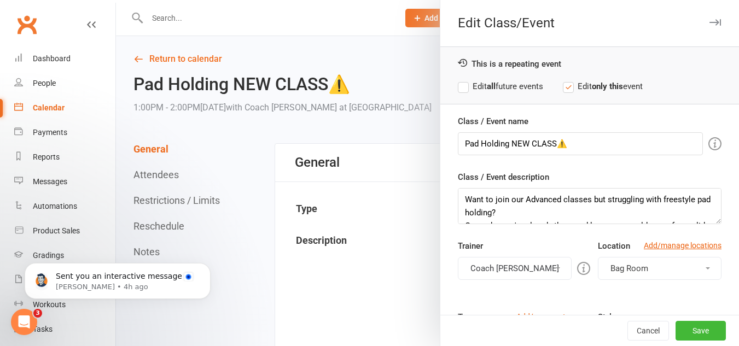
click at [507, 97] on div "This is a repeating event Edit all future events Edit only this event" at bounding box center [589, 75] width 298 height 58
click at [513, 89] on label "Edit all future events" at bounding box center [500, 86] width 85 height 13
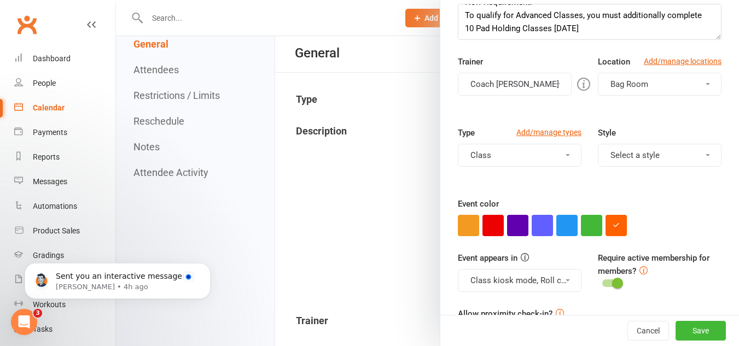
scroll to position [222, 0]
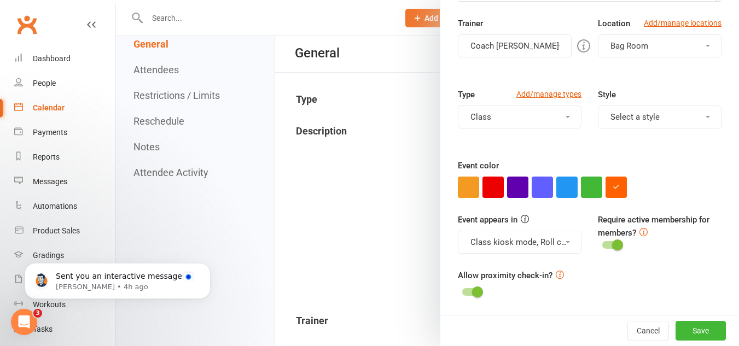
drag, startPoint x: 174, startPoint y: 99, endPoint x: 415, endPoint y: 59, distance: 245.0
click at [175, 99] on div at bounding box center [427, 173] width 623 height 346
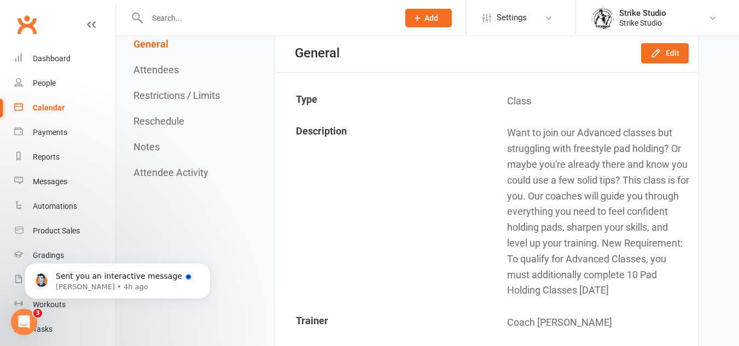
click at [166, 120] on button "Reschedule" at bounding box center [158, 120] width 51 height 11
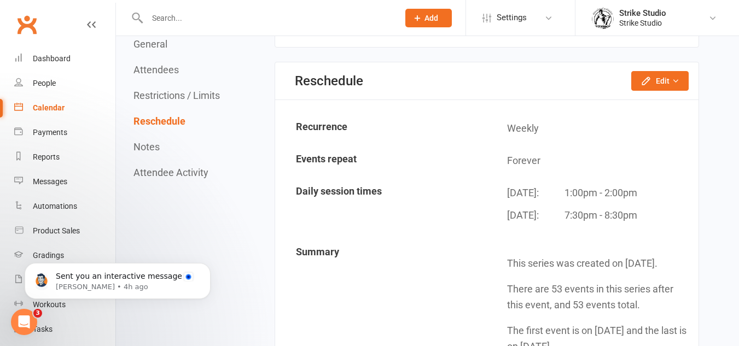
scroll to position [1118, 0]
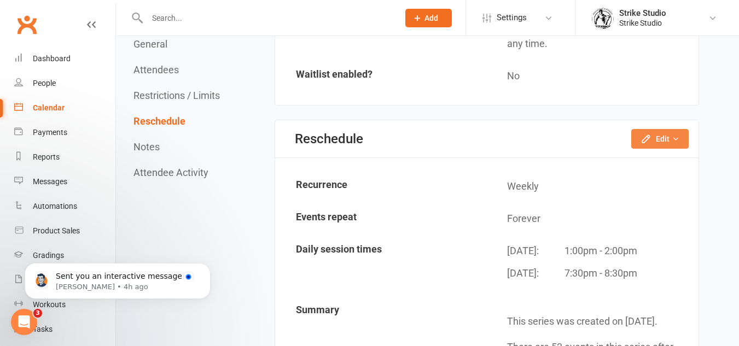
click at [651, 138] on icon "button" at bounding box center [645, 138] width 11 height 11
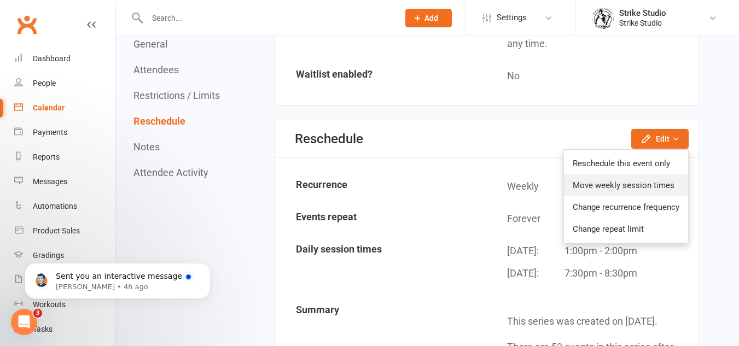
click at [653, 182] on link "Move weekly session times" at bounding box center [626, 185] width 124 height 22
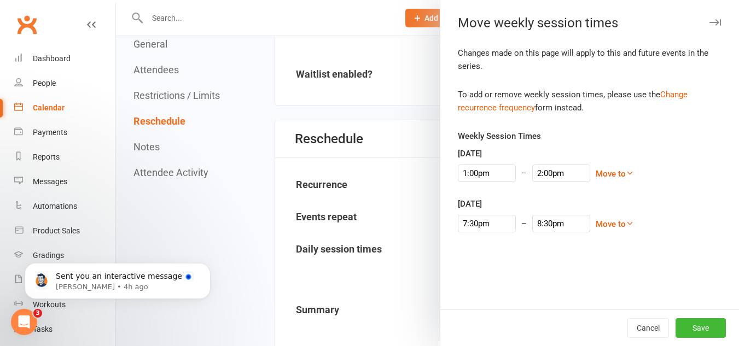
click at [604, 229] on span "Move to Sunday Monday Tuesday Wednesday Friday Saturday Move to a later date" at bounding box center [614, 224] width 38 height 13
click at [491, 168] on input "1:00pm" at bounding box center [487, 173] width 58 height 17
type input "5:00pm"
type input "6:00pm"
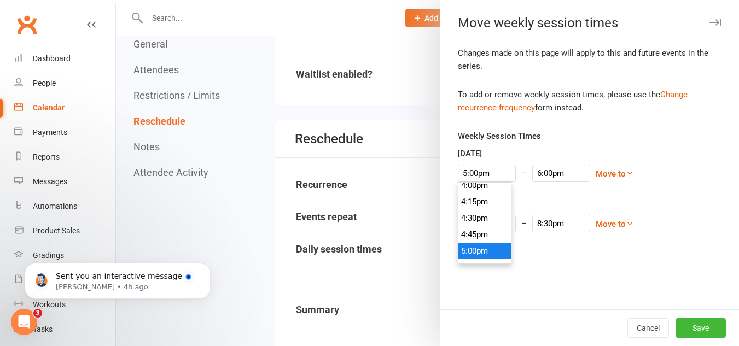
click at [476, 248] on li "5:00pm" at bounding box center [484, 251] width 52 height 16
drag, startPoint x: 690, startPoint y: 325, endPoint x: 688, endPoint y: 133, distance: 192.4
click at [696, 174] on div "Move weekly session times Changes made on this page will apply to this and futu…" at bounding box center [589, 173] width 299 height 346
click at [675, 91] on link "Change recurrence frequency" at bounding box center [573, 101] width 230 height 23
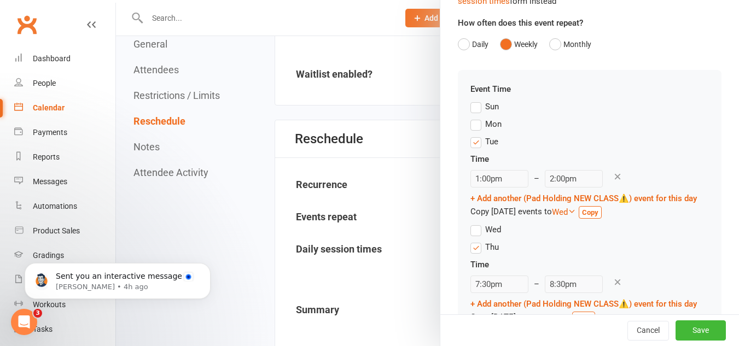
scroll to position [109, 0]
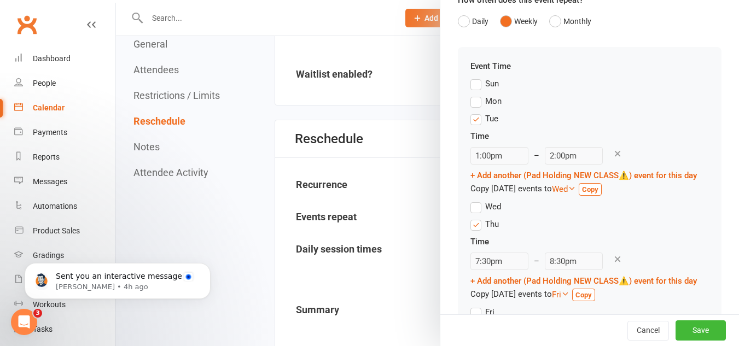
click at [473, 231] on label "Thu" at bounding box center [484, 224] width 28 height 13
click at [473, 218] on input "Thu" at bounding box center [473, 218] width 7 height 0
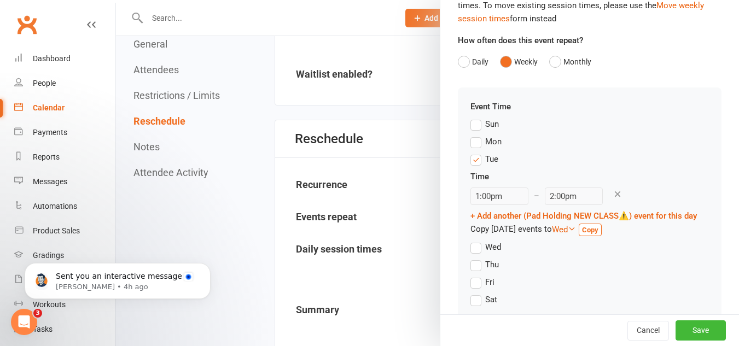
scroll to position [108, 0]
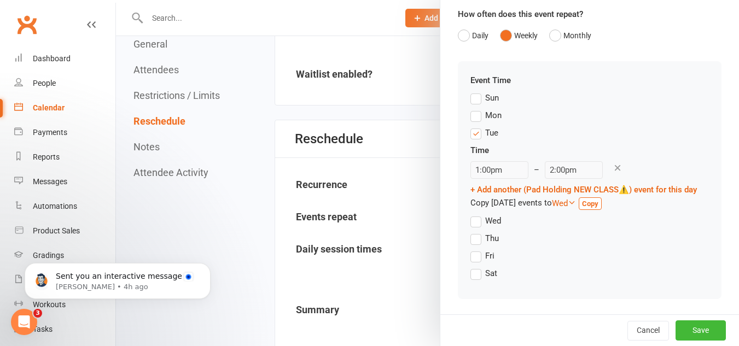
click at [612, 163] on icon at bounding box center [617, 168] width 10 height 10
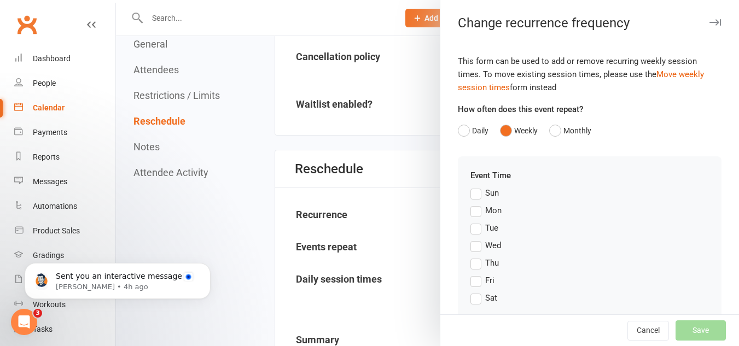
scroll to position [1009, 0]
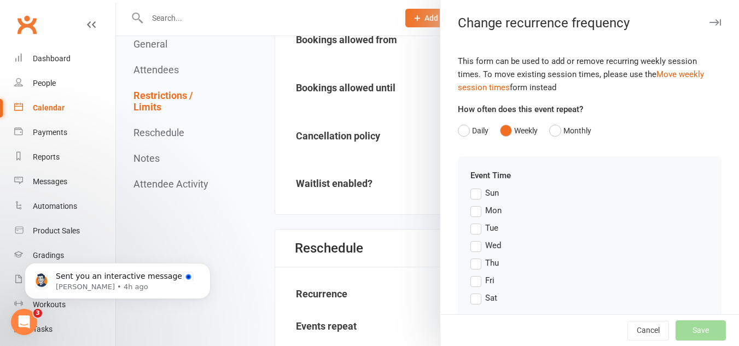
click at [471, 225] on label "Tue" at bounding box center [484, 227] width 28 height 13
click at [471, 221] on input "Tue" at bounding box center [473, 221] width 7 height 0
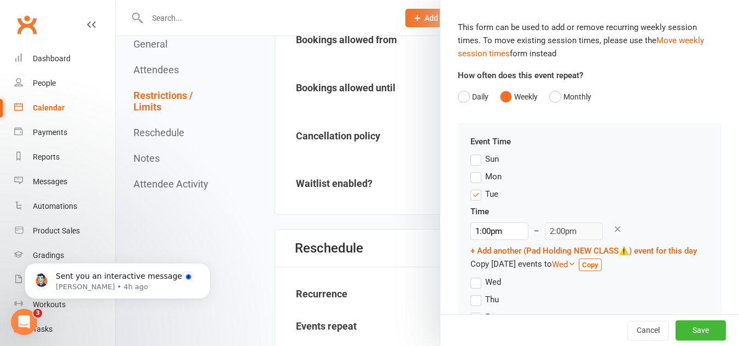
scroll to position [55, 0]
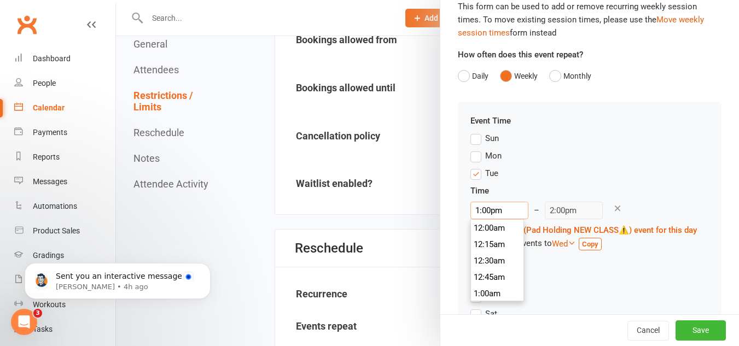
click at [485, 212] on input "1:00pm" at bounding box center [499, 210] width 58 height 17
type input "5:00pm"
type input "6:00pm"
click at [490, 285] on li "5:00pm" at bounding box center [497, 288] width 52 height 16
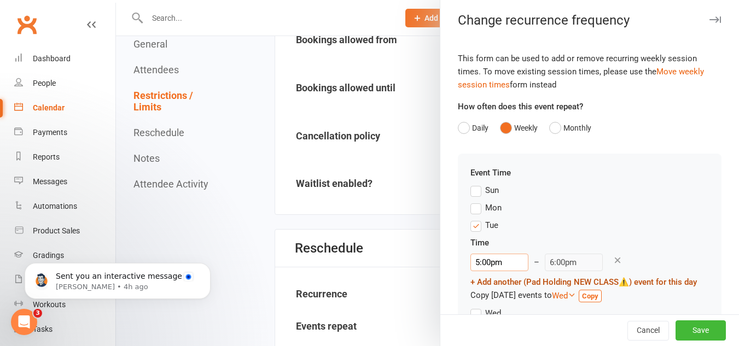
scroll to position [0, 0]
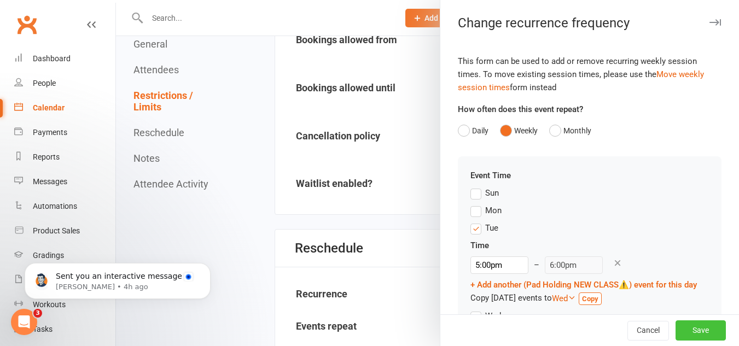
click at [677, 322] on button "Save" at bounding box center [700, 331] width 50 height 20
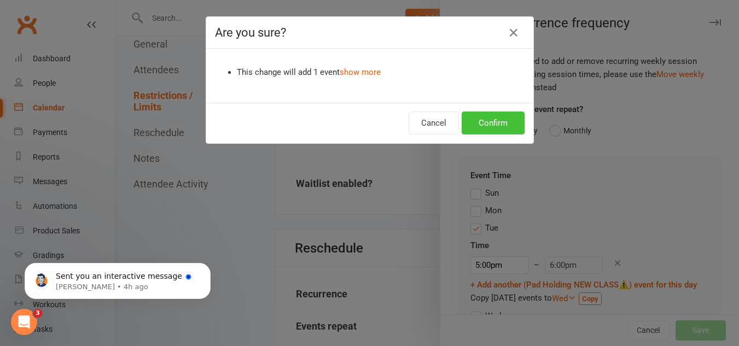
click at [499, 121] on button "Confirm" at bounding box center [492, 123] width 63 height 23
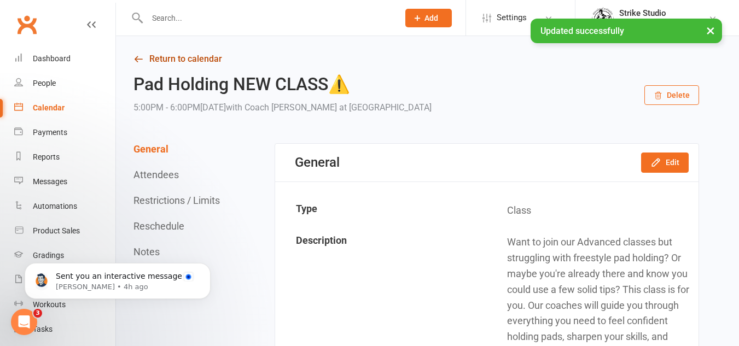
click at [182, 51] on link "Return to calendar" at bounding box center [415, 58] width 565 height 15
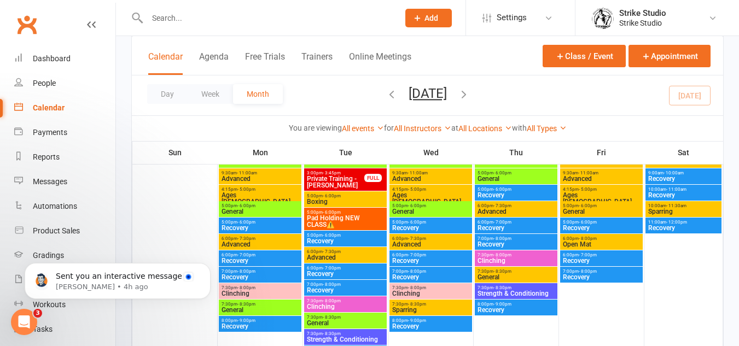
scroll to position [711, 0]
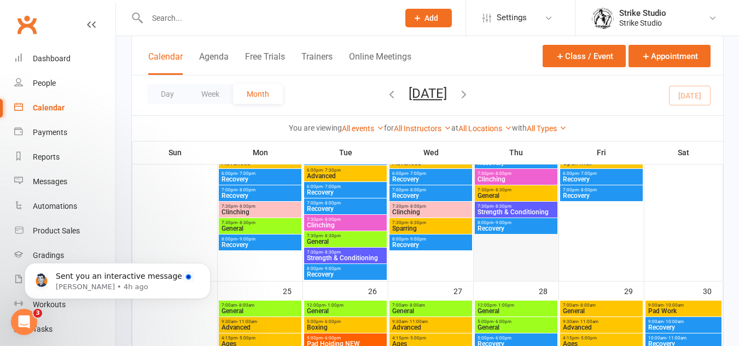
click at [526, 247] on div at bounding box center [516, 176] width 83 height 210
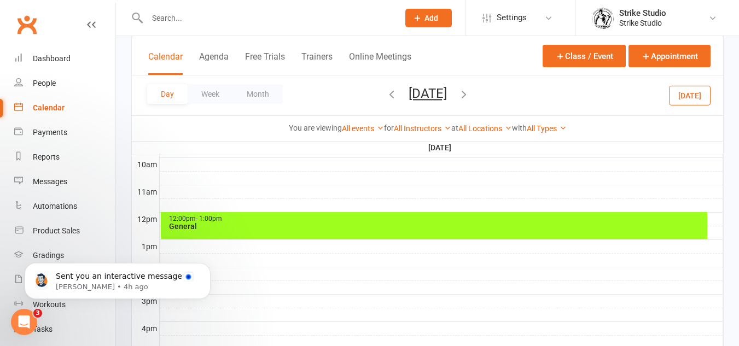
scroll to position [0, 0]
click at [599, 54] on button "Class / Event" at bounding box center [583, 56] width 83 height 22
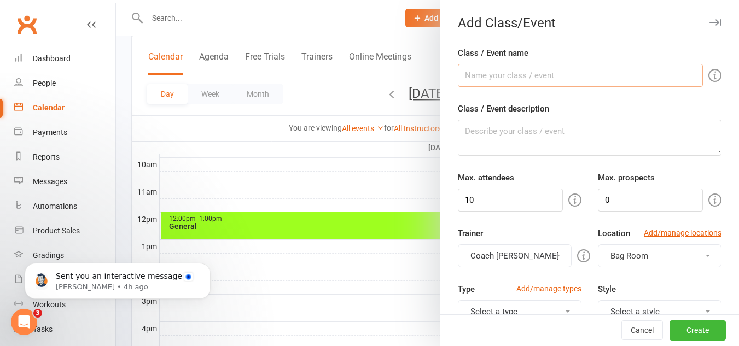
click at [549, 83] on input "Class / Event name" at bounding box center [580, 75] width 245 height 23
type input "Pad Holding NEW CLASS⚠️"
click at [536, 124] on textarea "Class / Event description" at bounding box center [589, 138] width 263 height 36
click at [524, 197] on input "10" at bounding box center [510, 200] width 105 height 23
click at [517, 195] on input "10" at bounding box center [510, 200] width 105 height 23
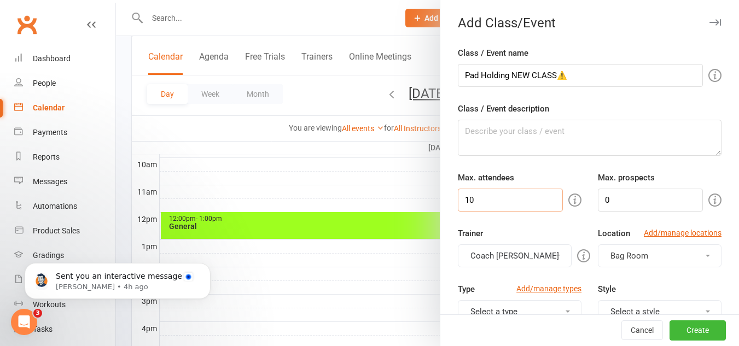
click at [517, 195] on input "10" at bounding box center [510, 200] width 105 height 23
type input "1"
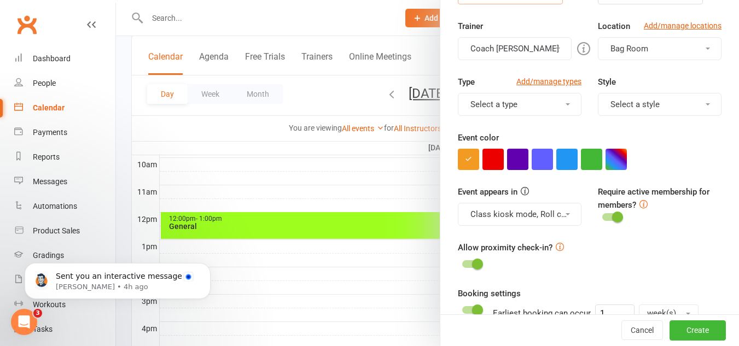
scroll to position [219, 0]
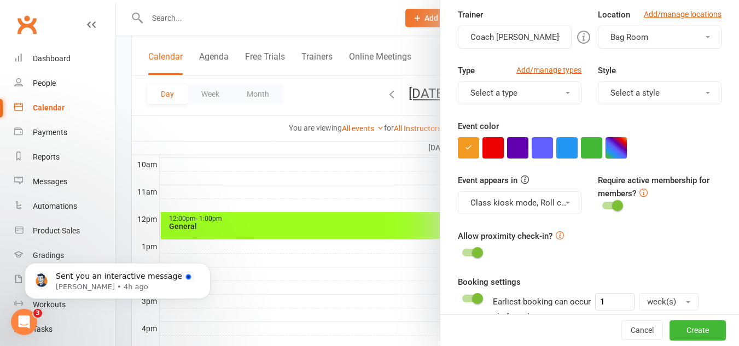
type input "8"
click at [609, 151] on button "button" at bounding box center [615, 147] width 21 height 21
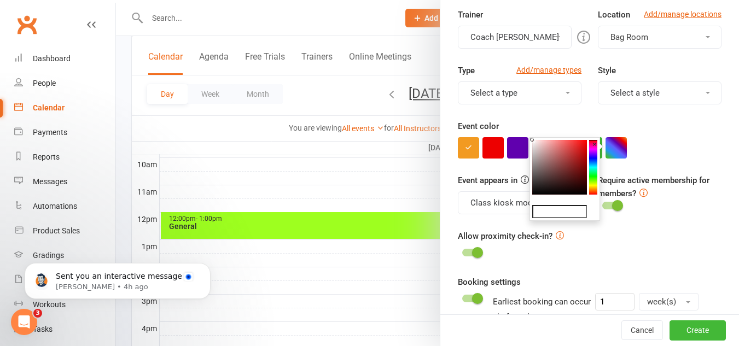
click at [578, 214] on input "text" at bounding box center [559, 211] width 55 height 13
paste input "#ff6100"
type input "#ff6100"
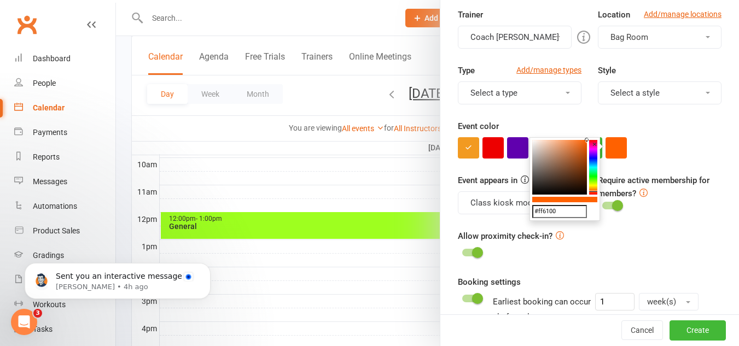
click at [680, 157] on div at bounding box center [589, 147] width 263 height 21
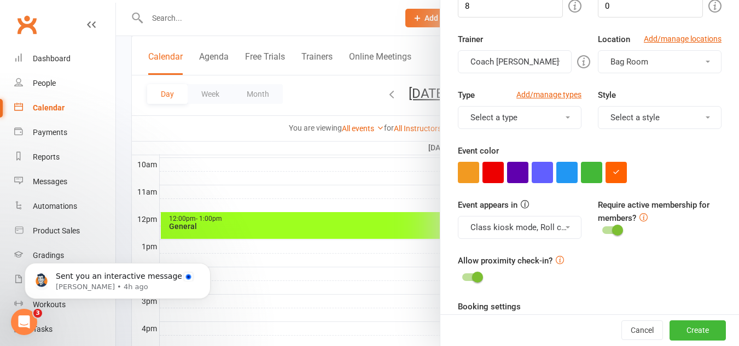
scroll to position [109, 0]
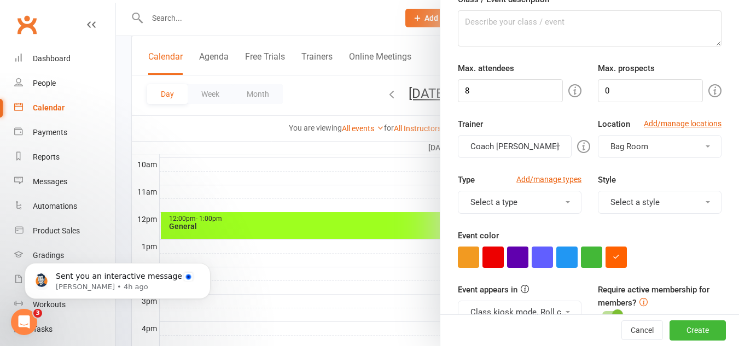
click at [519, 147] on button "Coach [PERSON_NAME]" at bounding box center [515, 146] width 114 height 23
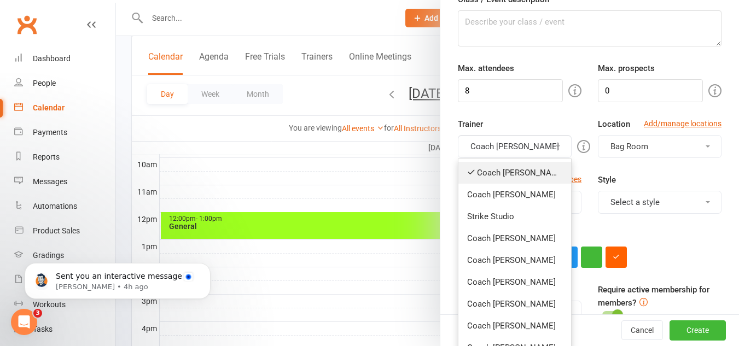
click at [530, 175] on link "Coach [PERSON_NAME]" at bounding box center [514, 173] width 113 height 22
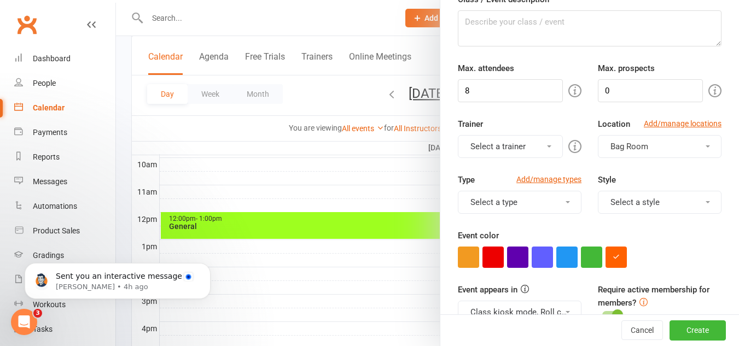
click at [547, 147] on span at bounding box center [549, 146] width 4 height 2
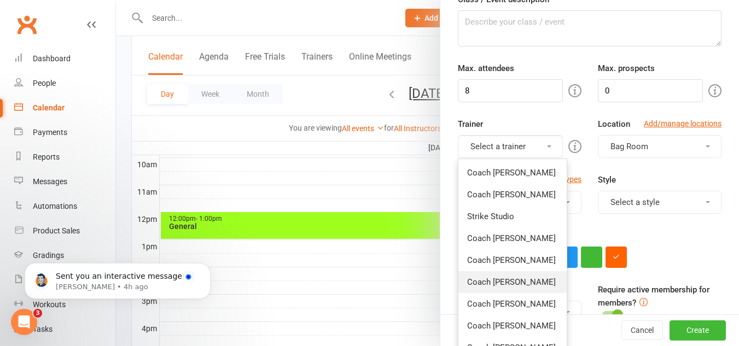
click at [518, 281] on link "Coach [PERSON_NAME]" at bounding box center [512, 282] width 108 height 22
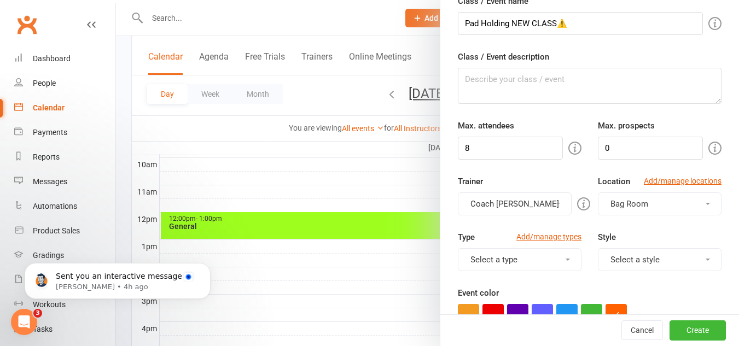
scroll to position [55, 0]
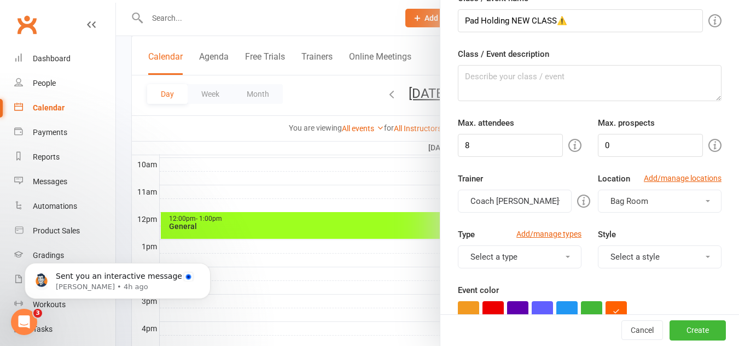
click at [516, 196] on button "Coach [PERSON_NAME]" at bounding box center [515, 201] width 114 height 23
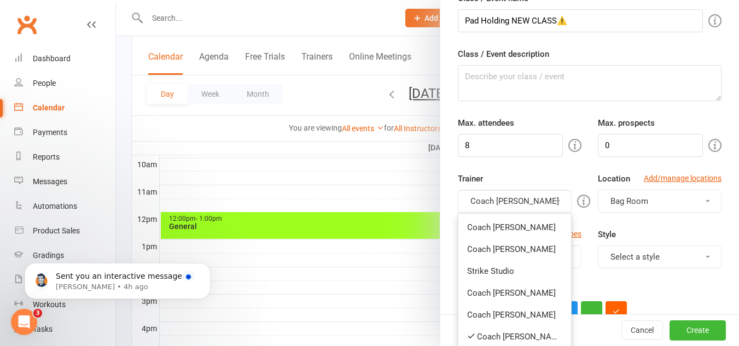
click at [516, 196] on button "Coach [PERSON_NAME]" at bounding box center [515, 201] width 114 height 23
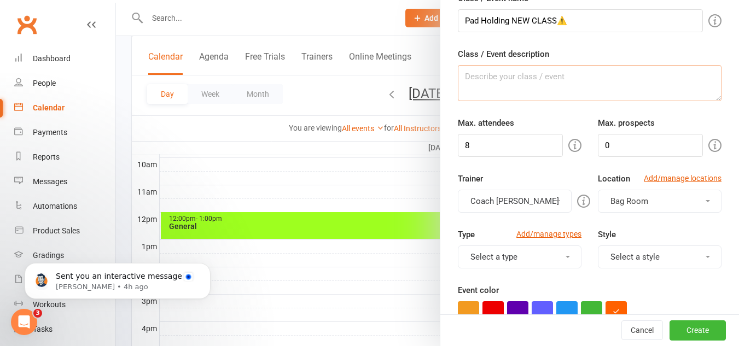
click at [543, 83] on textarea "Class / Event description" at bounding box center [589, 83] width 263 height 36
paste textarea "Want to join our Advanced classes but struggling with freestyle pad holding? Or…"
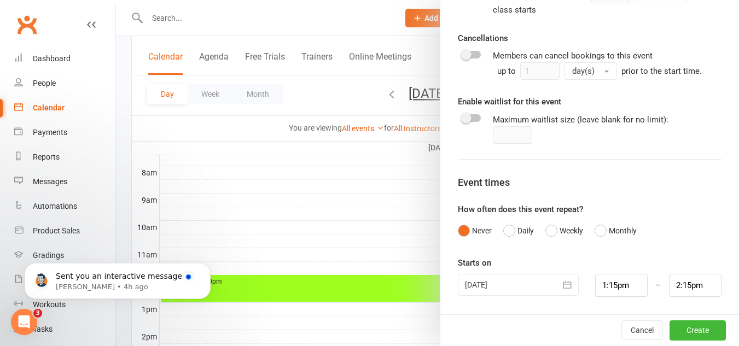
scroll to position [283, 0]
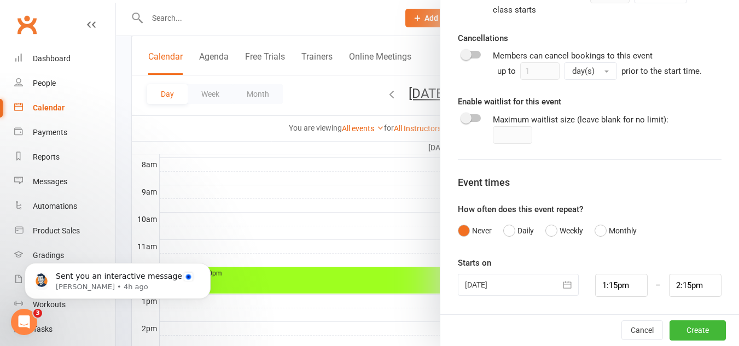
type textarea "Want to join our Advanced classes but struggling with freestyle pad holding? Or…"
click at [515, 279] on div at bounding box center [518, 285] width 121 height 22
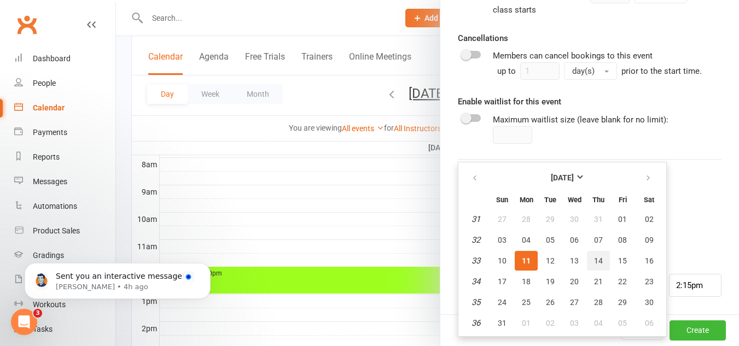
click at [595, 259] on span "14" at bounding box center [598, 260] width 9 height 9
type input "14 Aug 2025"
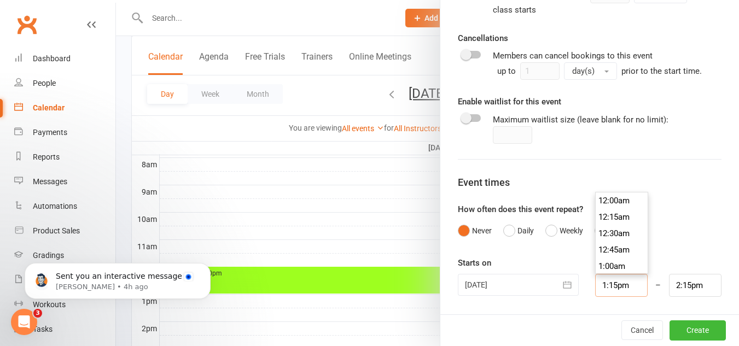
click at [600, 283] on input "1:15pm" at bounding box center [621, 285] width 52 height 23
type input "7:30pm"
type input "8:30pm"
drag, startPoint x: 614, startPoint y: 243, endPoint x: 640, endPoint y: 260, distance: 31.1
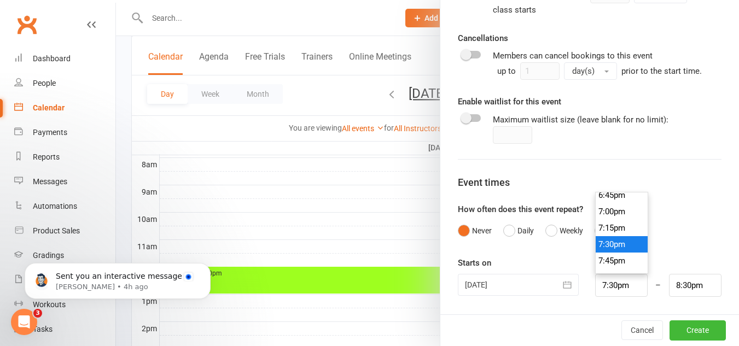
click at [615, 243] on li "7:30pm" at bounding box center [621, 244] width 52 height 16
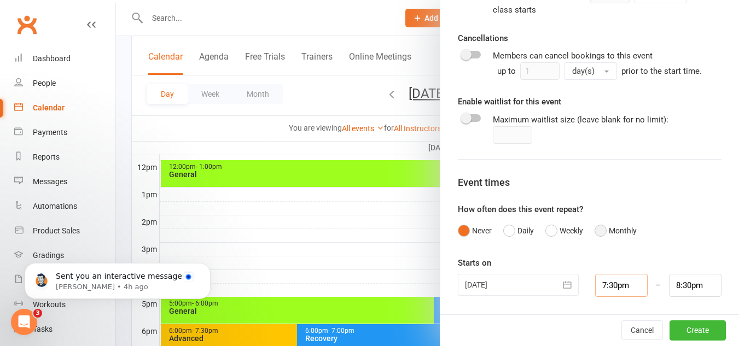
scroll to position [393, 0]
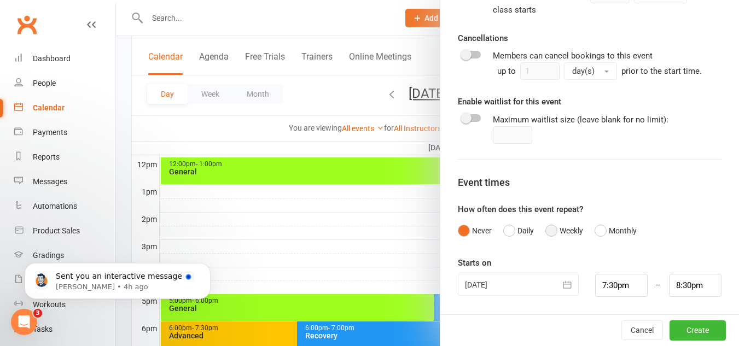
click at [563, 236] on button "Weekly" at bounding box center [564, 230] width 38 height 21
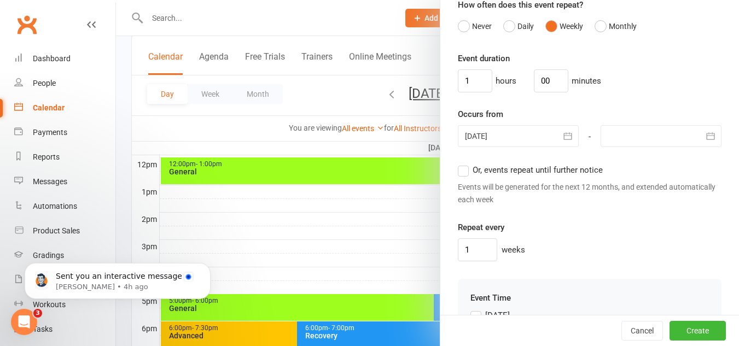
scroll to position [871, 0]
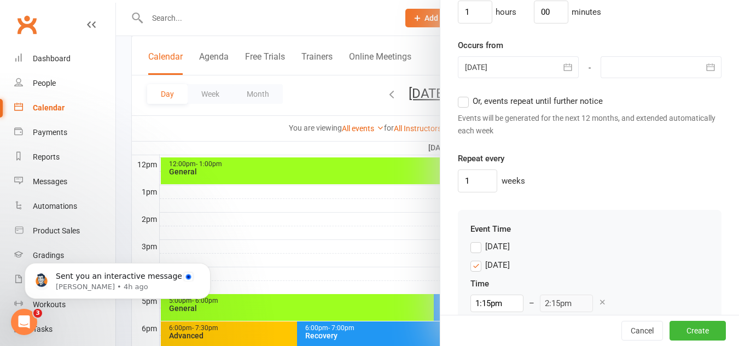
click at [517, 68] on div at bounding box center [518, 67] width 121 height 22
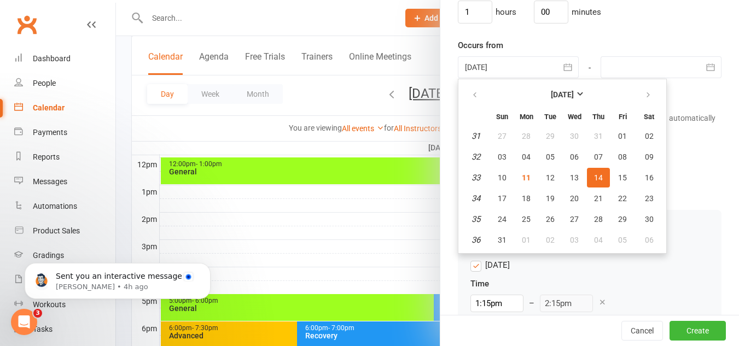
click at [517, 68] on div at bounding box center [518, 67] width 121 height 22
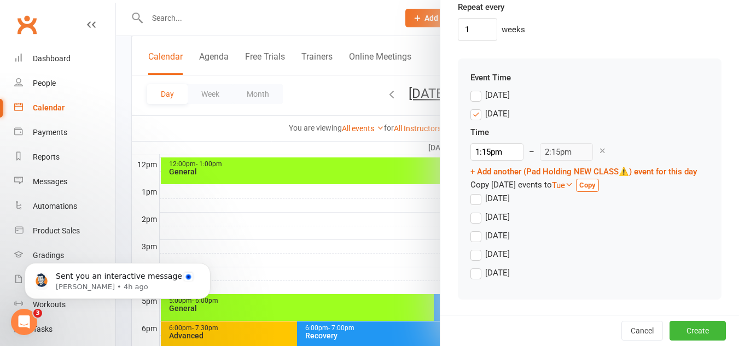
click at [471, 107] on label "Monday" at bounding box center [489, 113] width 39 height 13
click at [471, 107] on input "Monday" at bounding box center [473, 107] width 7 height 0
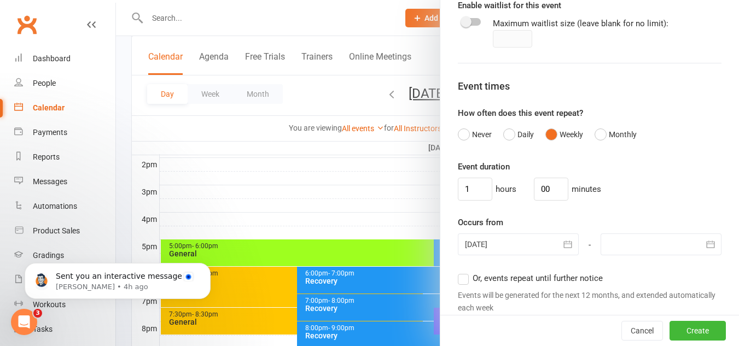
scroll to position [683, 0]
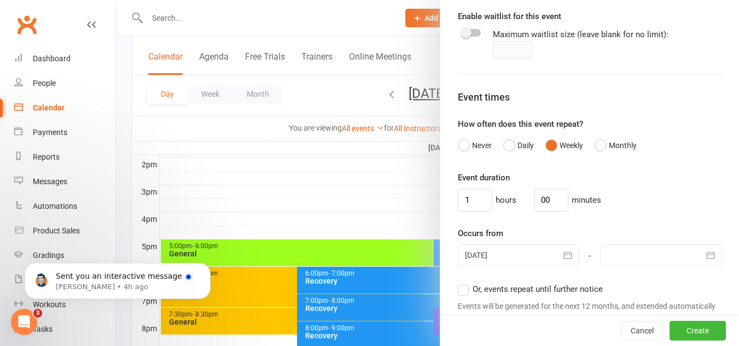
click at [646, 255] on div at bounding box center [660, 255] width 121 height 22
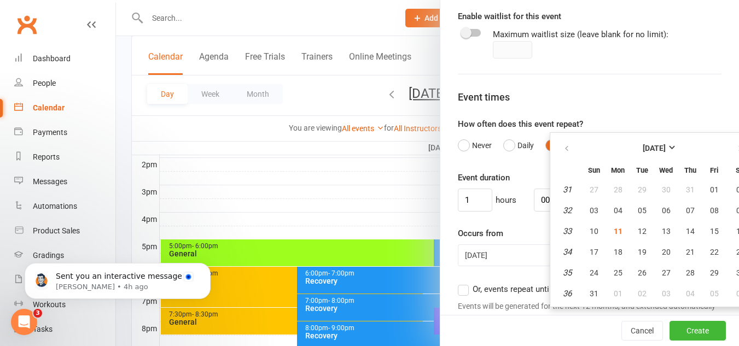
click at [476, 288] on span "Or, events repeat until further notice" at bounding box center [537, 288] width 130 height 11
click at [465, 283] on input "Or, events repeat until further notice" at bounding box center [461, 283] width 7 height 0
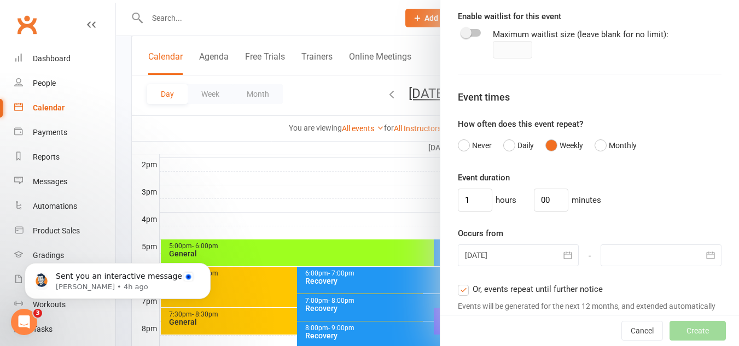
click at [517, 253] on div at bounding box center [518, 255] width 121 height 22
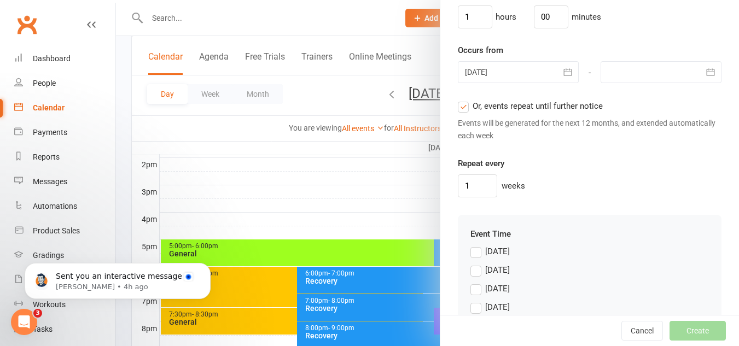
scroll to position [929, 0]
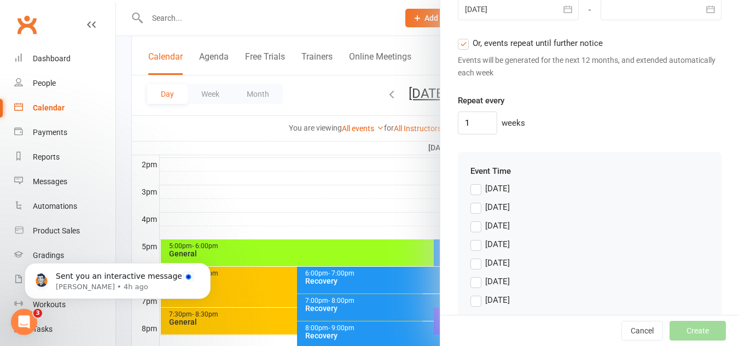
click at [502, 264] on div "Thursday" at bounding box center [497, 261] width 25 height 11
click at [477, 256] on input "Thursday" at bounding box center [473, 256] width 7 height 0
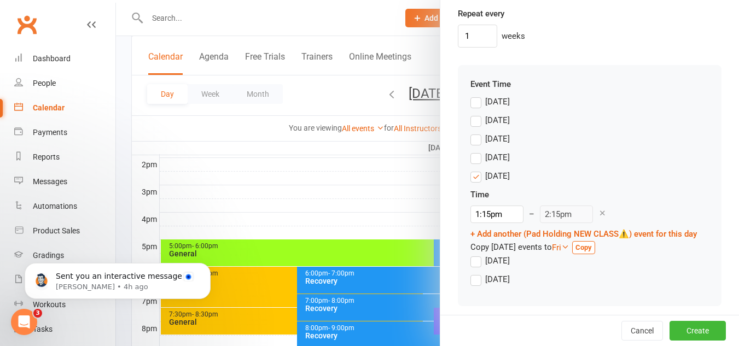
scroll to position [1036, 0]
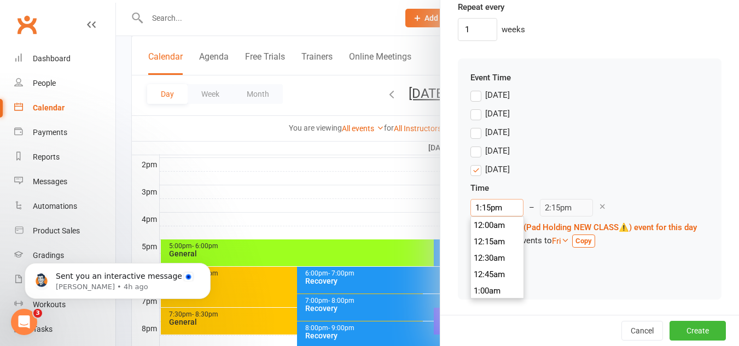
click at [485, 199] on input "1:15pm" at bounding box center [496, 207] width 53 height 17
type input "7:30pm"
type input "8:30pm"
click at [508, 220] on li "7:30pm" at bounding box center [497, 228] width 52 height 16
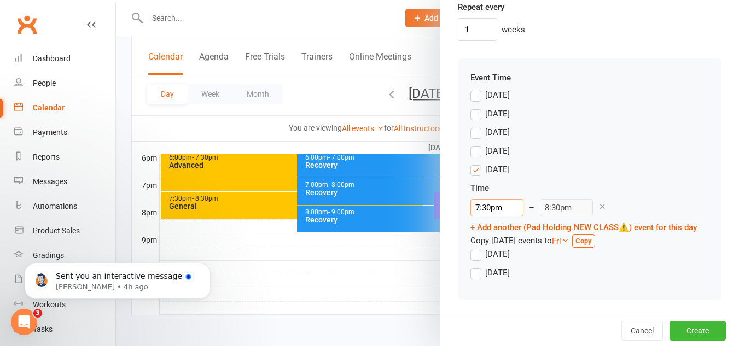
scroll to position [564, 0]
click at [686, 329] on button "Create" at bounding box center [697, 331] width 56 height 20
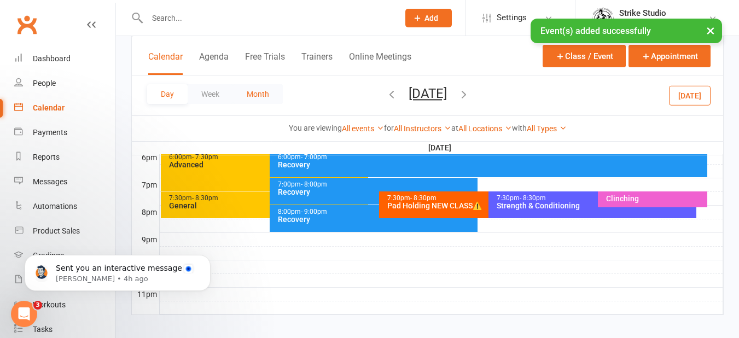
click at [261, 91] on button "Month" at bounding box center [258, 94] width 50 height 20
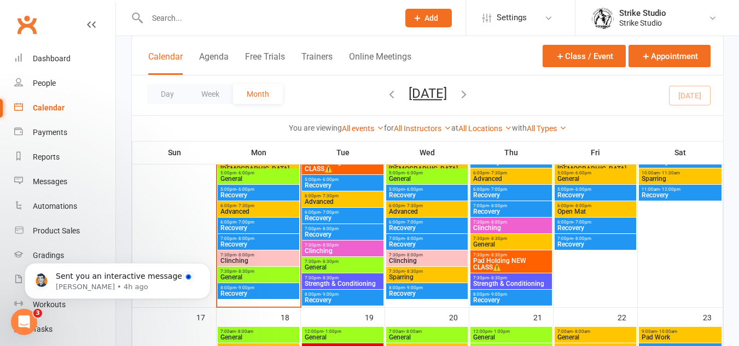
click at [495, 262] on span "Pad Holding NEW CLASS⚠️" at bounding box center [510, 263] width 77 height 13
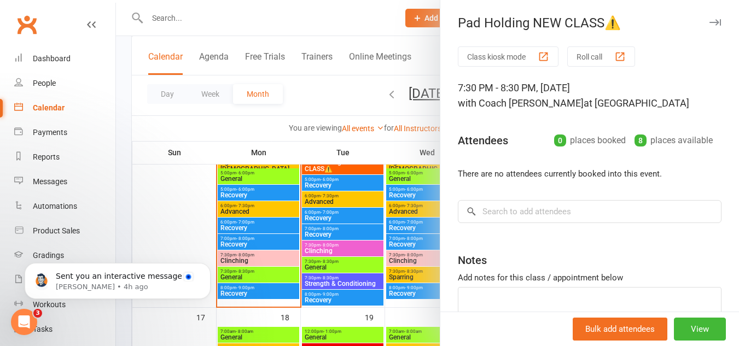
click at [338, 254] on div at bounding box center [427, 173] width 623 height 346
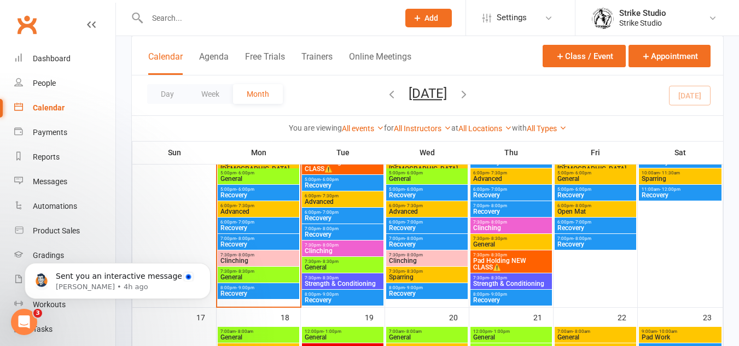
click at [512, 262] on span "Pad Holding NEW CLASS⚠️" at bounding box center [510, 263] width 77 height 13
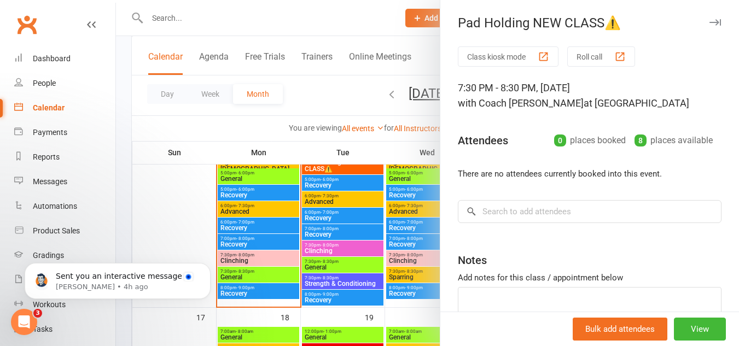
click at [332, 218] on div at bounding box center [427, 173] width 623 height 346
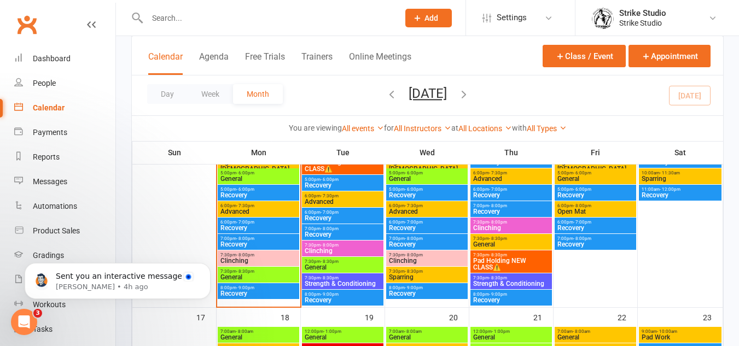
click at [347, 169] on span "Pad Holding NEW CLASS⚠️" at bounding box center [342, 165] width 77 height 13
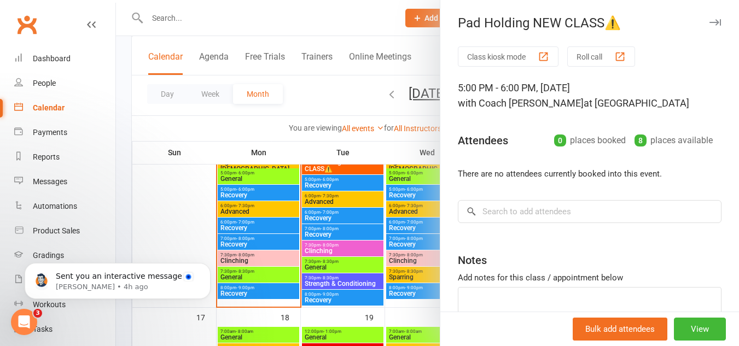
scroll to position [509, 0]
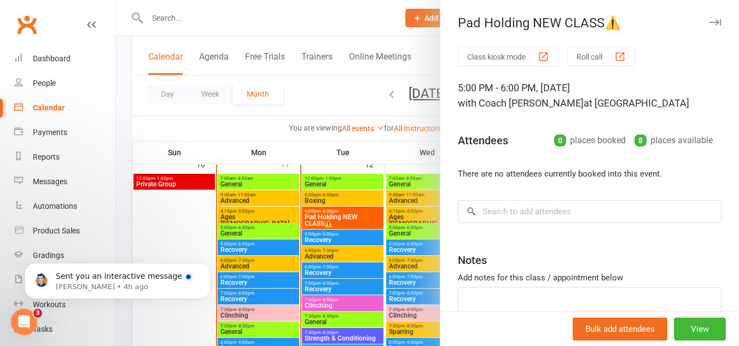
click at [332, 236] on div at bounding box center [427, 173] width 623 height 346
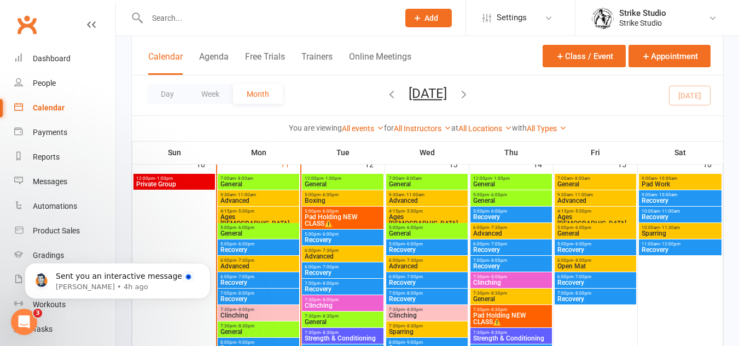
click at [338, 235] on span "5:00pm - 6:00pm" at bounding box center [342, 234] width 77 height 5
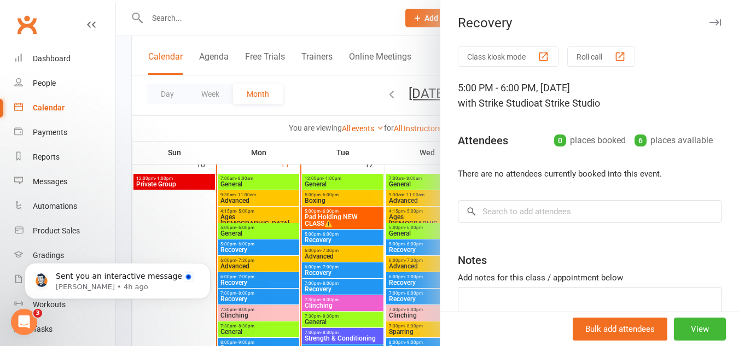
click at [341, 247] on div at bounding box center [427, 173] width 623 height 346
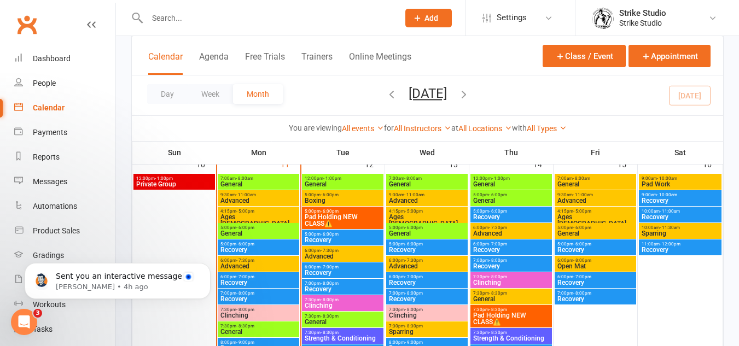
click at [328, 200] on span "Boxing" at bounding box center [342, 200] width 77 height 7
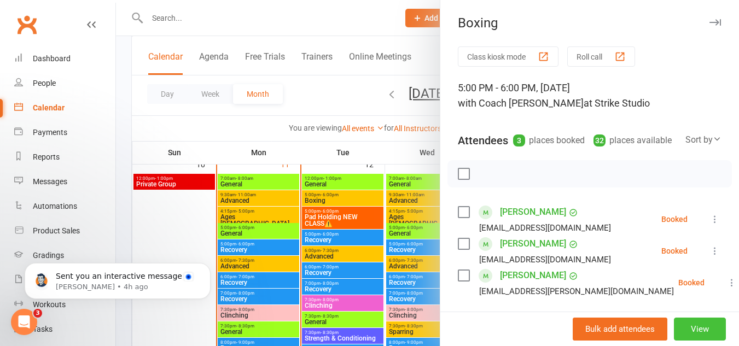
click at [680, 333] on button "View" at bounding box center [699, 329] width 52 height 23
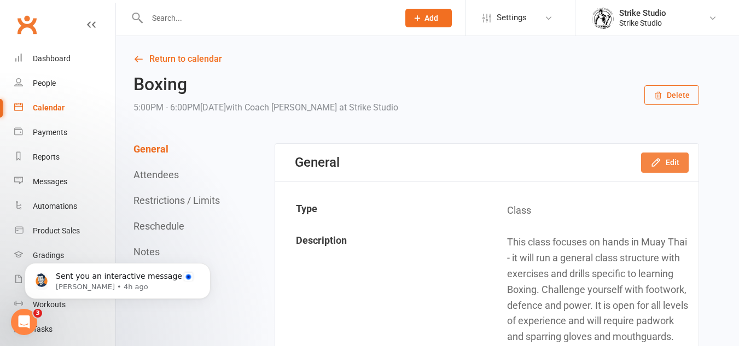
click at [659, 167] on icon "button" at bounding box center [655, 162] width 11 height 11
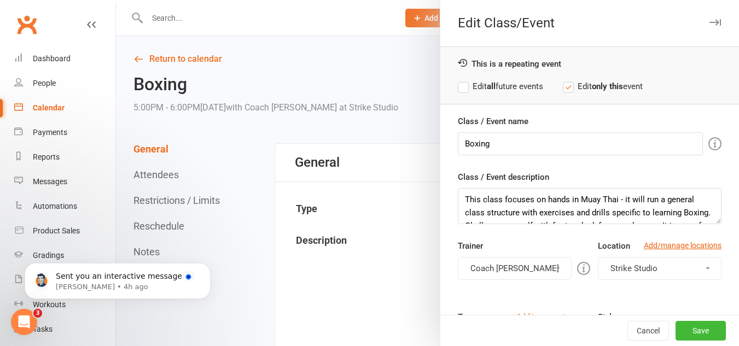
click at [534, 73] on div "This is a repeating event Edit all future events Edit only this event" at bounding box center [589, 75] width 298 height 58
click at [530, 90] on label "Edit all future events" at bounding box center [500, 86] width 85 height 13
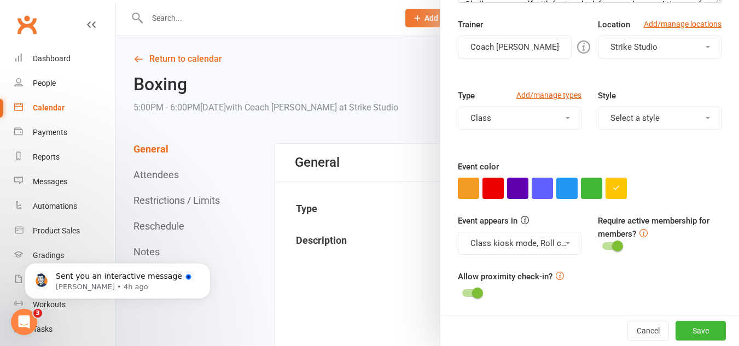
scroll to position [222, 0]
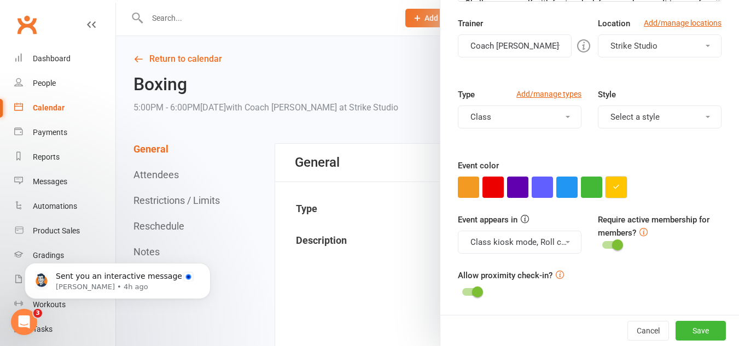
click at [611, 191] on button "button" at bounding box center [615, 187] width 21 height 21
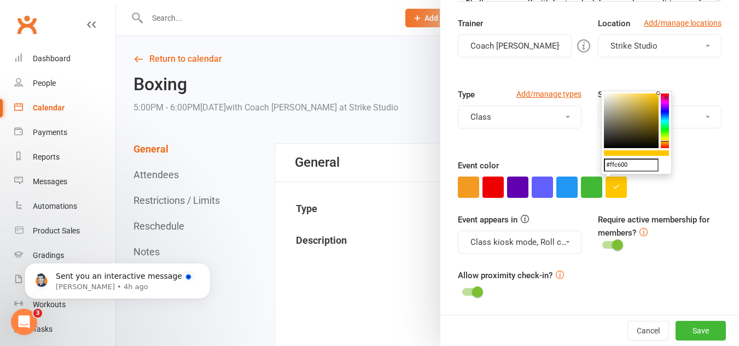
click at [632, 167] on input "#ffc600" at bounding box center [631, 165] width 55 height 13
paste input "8c52ff"
type input "8c52ff"
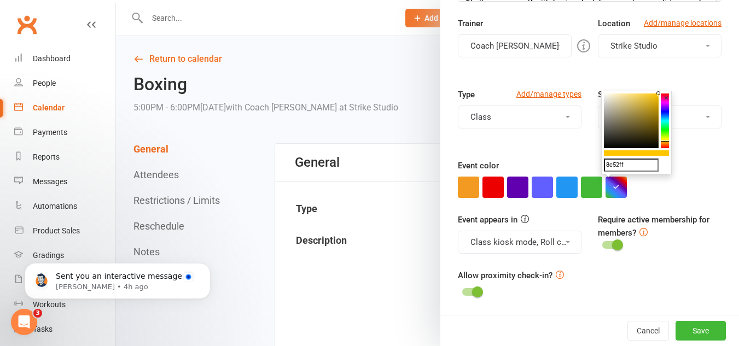
click at [680, 208] on div "Class / Event name Boxing Class / Event description This class focuses on hands…" at bounding box center [589, 103] width 298 height 423
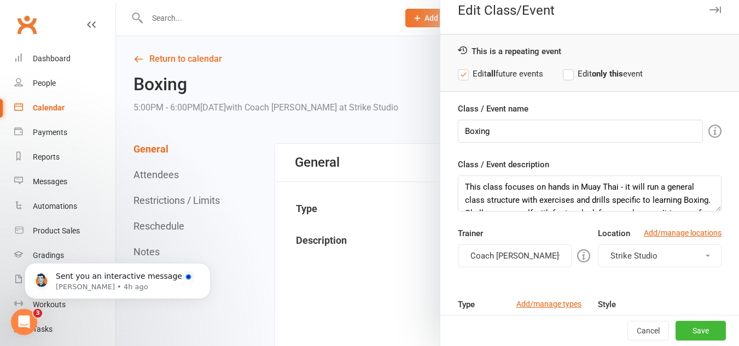
scroll to position [0, 0]
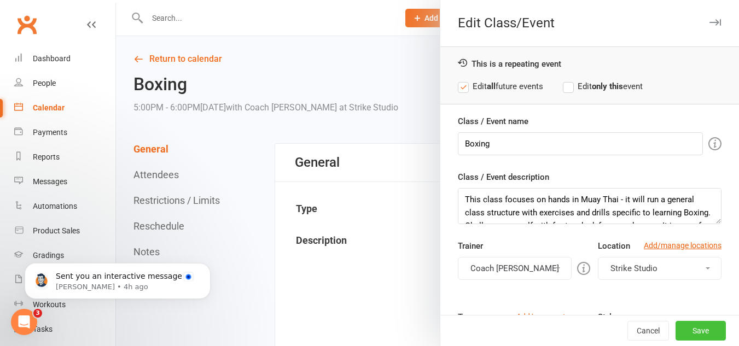
click at [703, 330] on button "Save" at bounding box center [700, 331] width 50 height 20
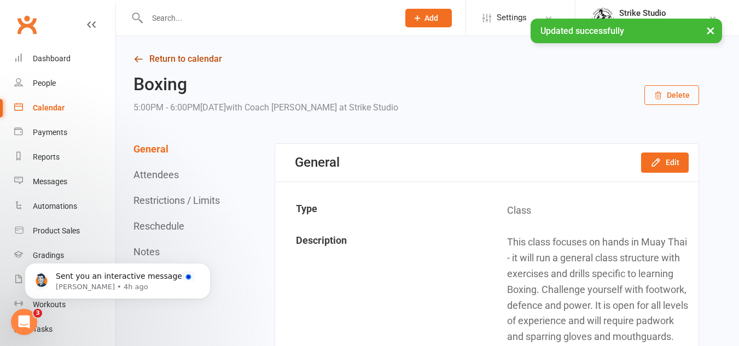
click at [180, 61] on link "Return to calendar" at bounding box center [415, 58] width 565 height 15
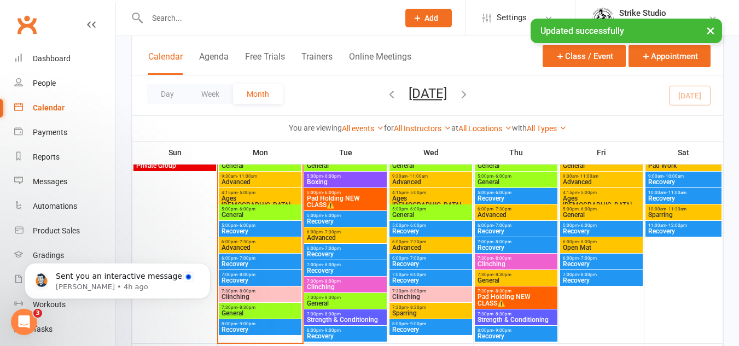
scroll to position [547, 0]
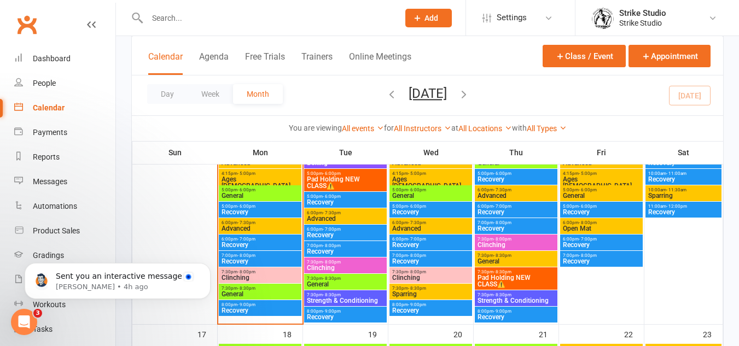
click at [338, 214] on span "- 7:30pm" at bounding box center [332, 212] width 18 height 5
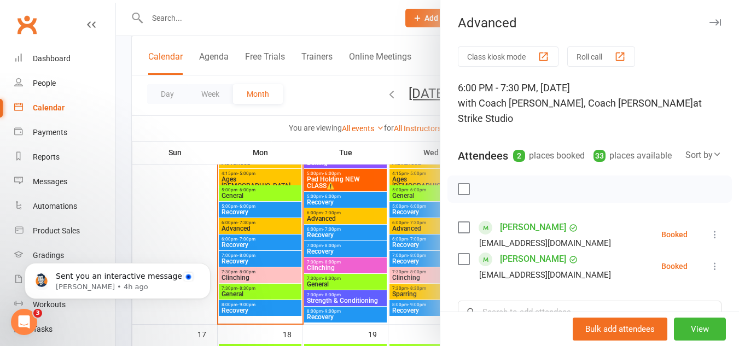
click at [340, 221] on div at bounding box center [427, 173] width 623 height 346
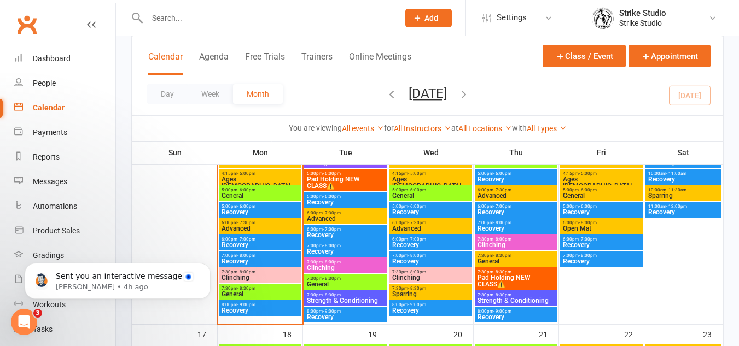
click at [356, 262] on span "7:30pm - 8:00pm" at bounding box center [345, 262] width 78 height 5
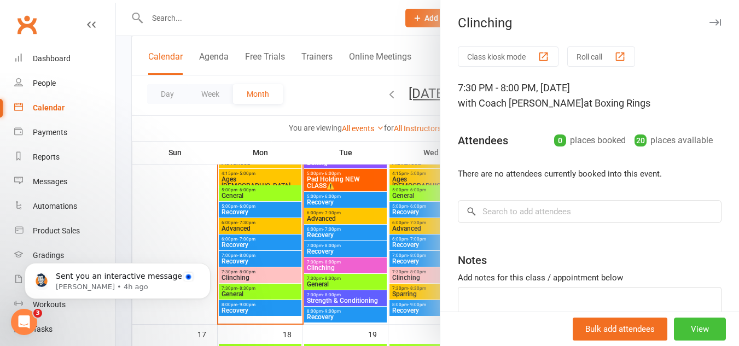
click at [691, 333] on button "View" at bounding box center [699, 329] width 52 height 23
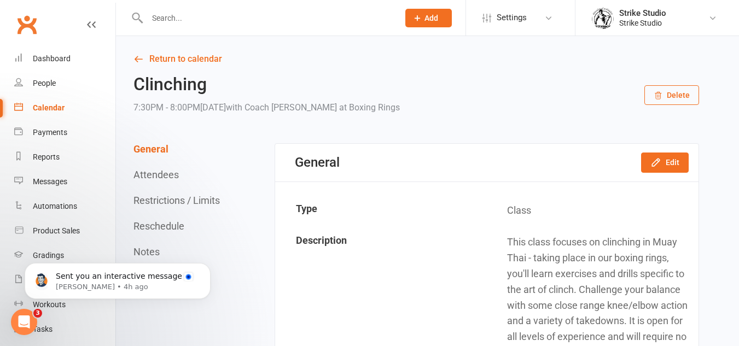
click at [690, 167] on div "General Edit" at bounding box center [486, 163] width 423 height 38
click at [677, 165] on button "Edit" at bounding box center [665, 163] width 48 height 20
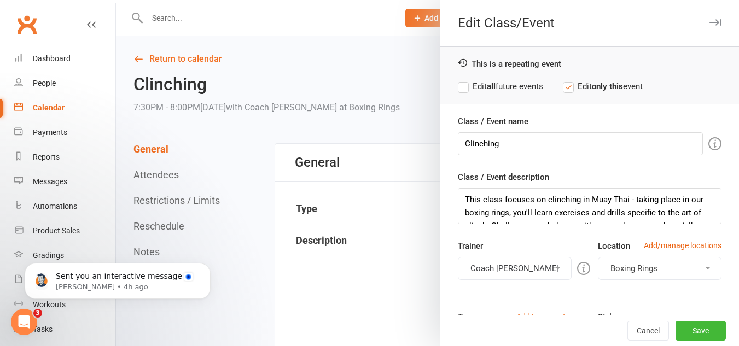
click at [506, 263] on button "Coach [PERSON_NAME]" at bounding box center [515, 268] width 114 height 23
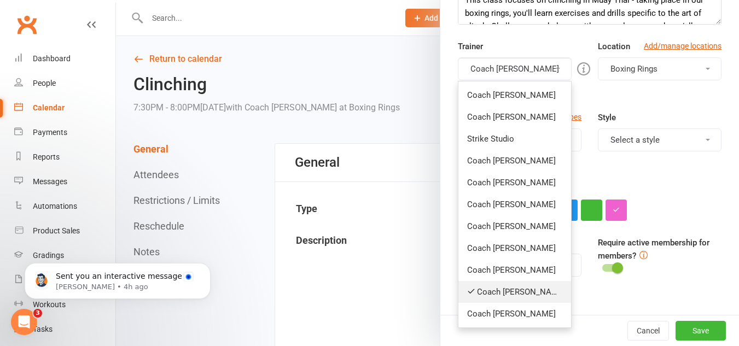
scroll to position [219, 0]
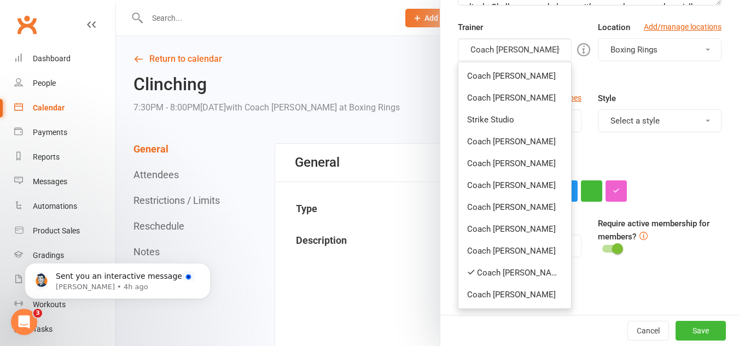
click at [508, 274] on link "Coach [PERSON_NAME]" at bounding box center [514, 273] width 113 height 22
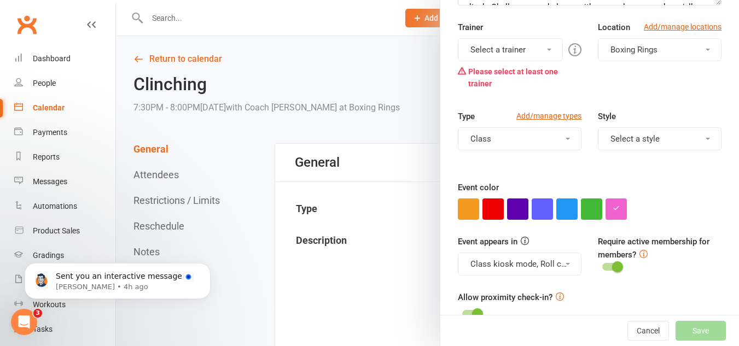
click at [519, 54] on button "Select a trainer" at bounding box center [510, 49] width 105 height 23
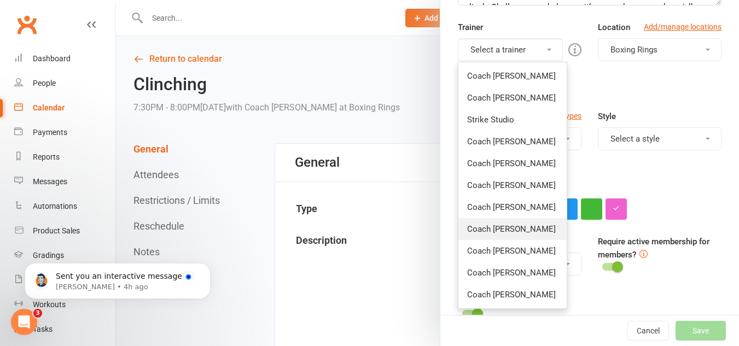
click at [520, 224] on link "Coach [PERSON_NAME]" at bounding box center [512, 229] width 108 height 22
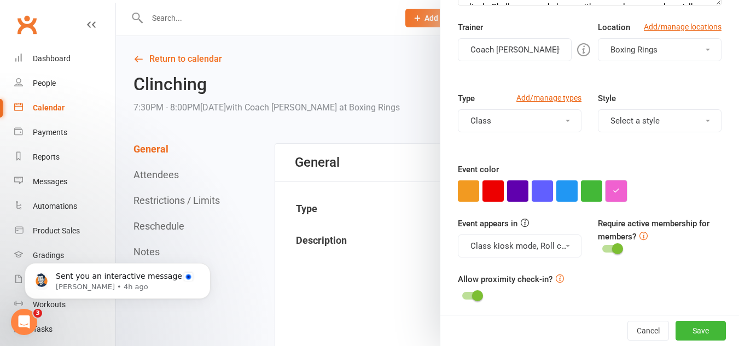
click at [607, 197] on button "button" at bounding box center [615, 190] width 21 height 21
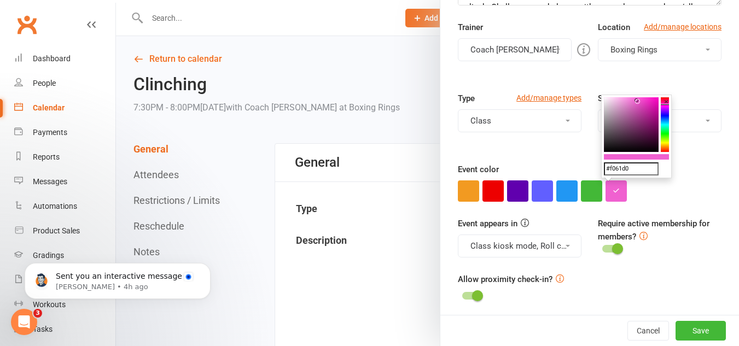
click at [641, 167] on input "#f061d0" at bounding box center [631, 168] width 55 height 13
paste input "#ffc2c2"
type input "##ffc2c2"
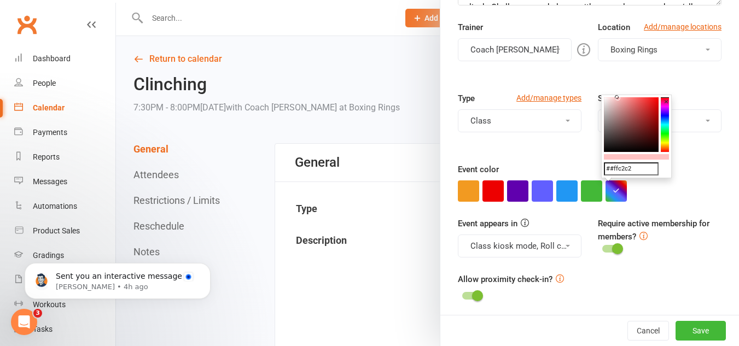
click at [637, 200] on div at bounding box center [589, 190] width 263 height 21
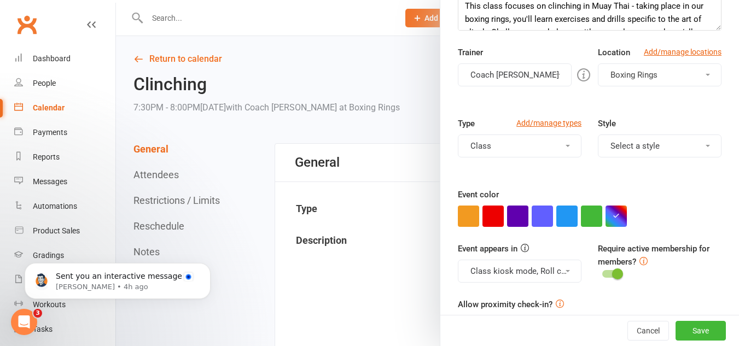
scroll to position [0, 0]
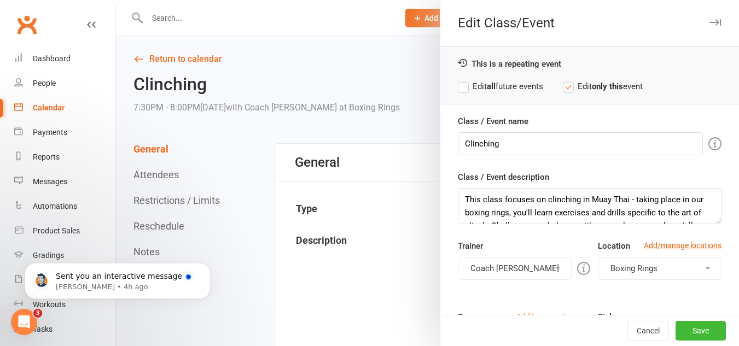
click at [511, 82] on label "Edit all future events" at bounding box center [500, 86] width 85 height 13
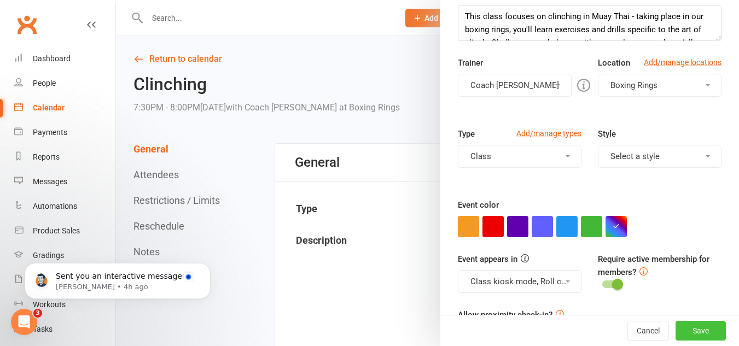
scroll to position [222, 0]
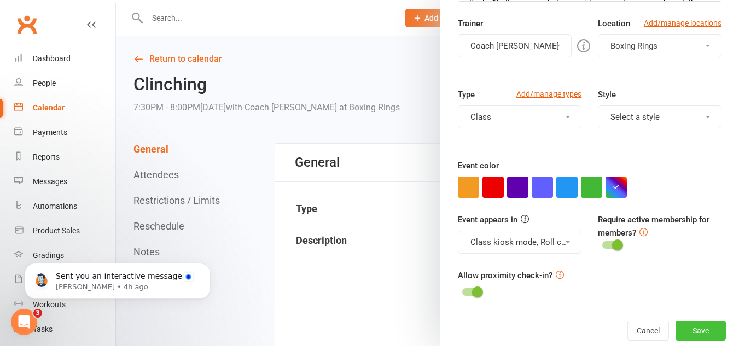
click at [701, 336] on button "Save" at bounding box center [700, 331] width 50 height 20
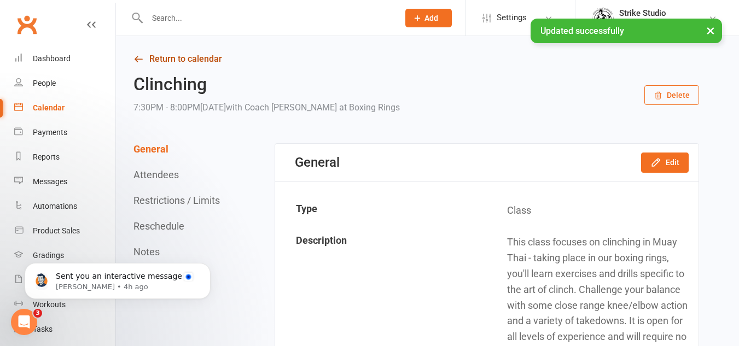
click at [188, 61] on link "Return to calendar" at bounding box center [415, 58] width 565 height 15
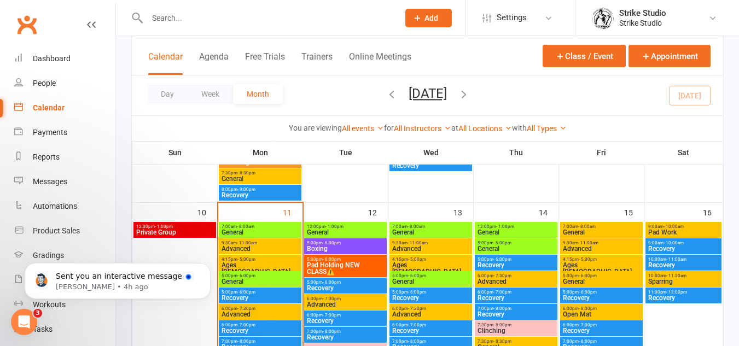
scroll to position [492, 0]
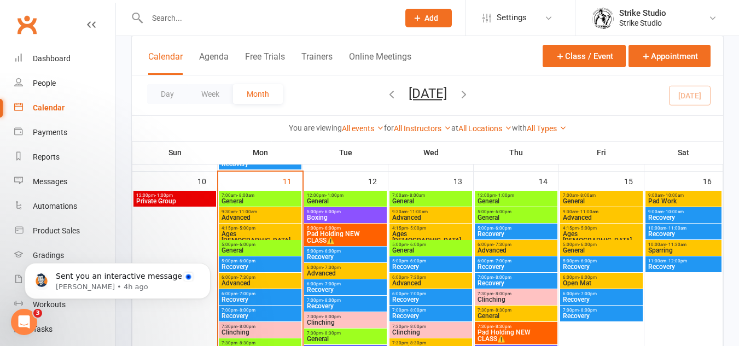
click at [256, 334] on span "Clinching" at bounding box center [260, 332] width 78 height 7
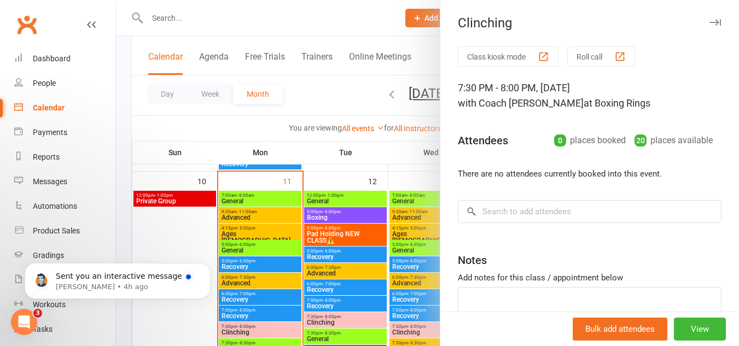
click at [285, 253] on div at bounding box center [427, 173] width 623 height 346
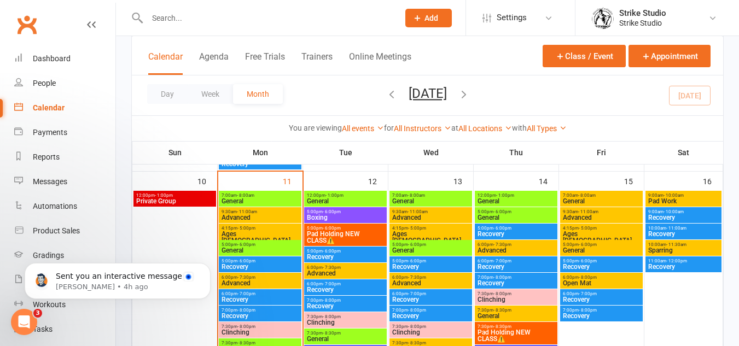
click at [412, 329] on span "Clinching" at bounding box center [430, 332] width 78 height 7
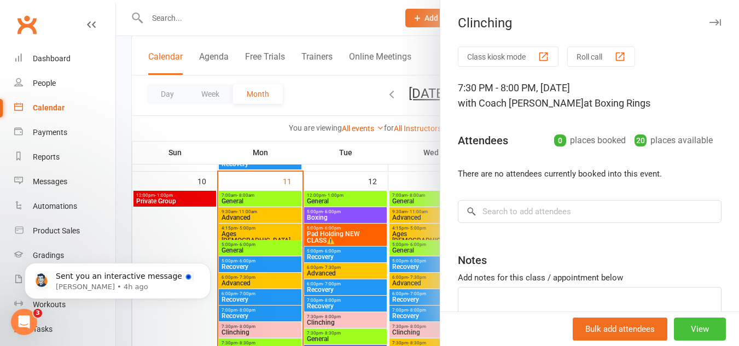
click at [676, 332] on button "View" at bounding box center [699, 329] width 52 height 23
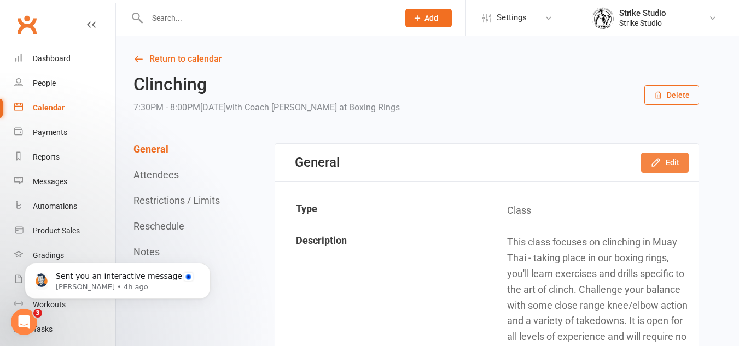
click at [652, 161] on icon "button" at bounding box center [655, 162] width 11 height 11
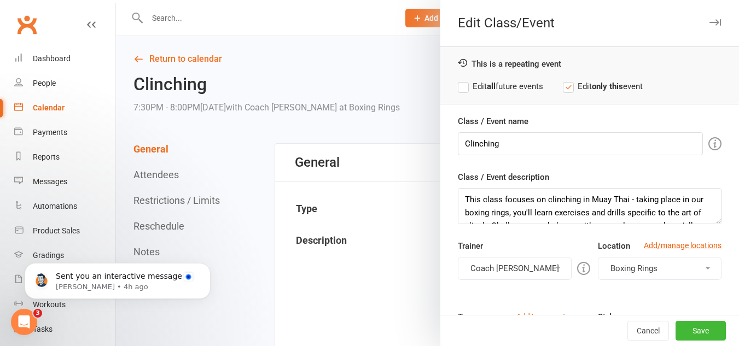
click at [504, 270] on button "Coach [PERSON_NAME]" at bounding box center [515, 268] width 114 height 23
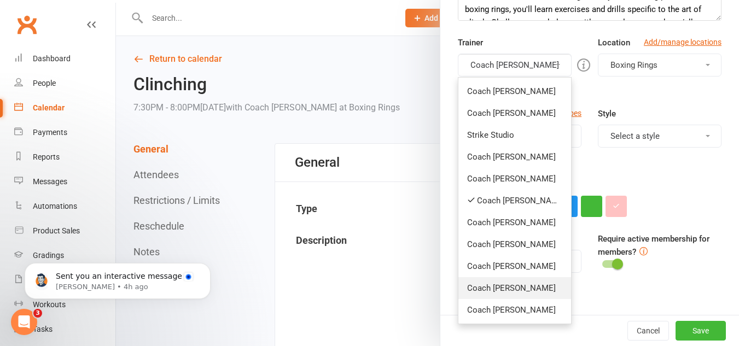
scroll to position [219, 0]
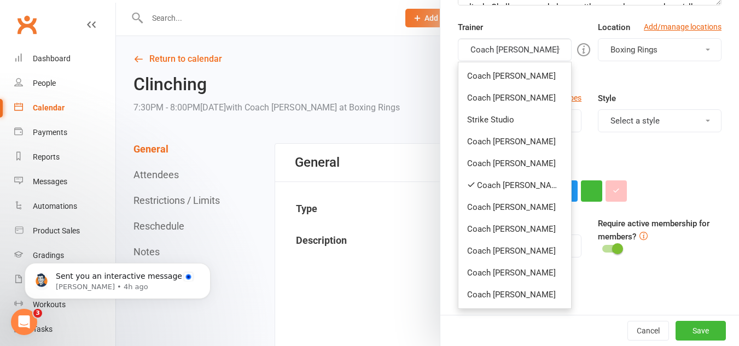
click at [510, 183] on link "Coach [PERSON_NAME]" at bounding box center [514, 185] width 113 height 22
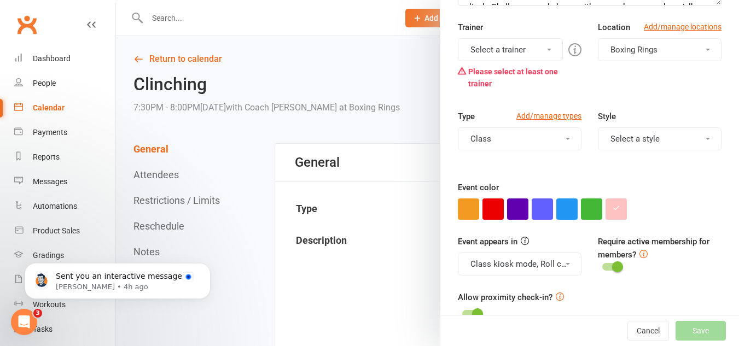
click at [507, 50] on button "Select a trainer" at bounding box center [510, 49] width 105 height 23
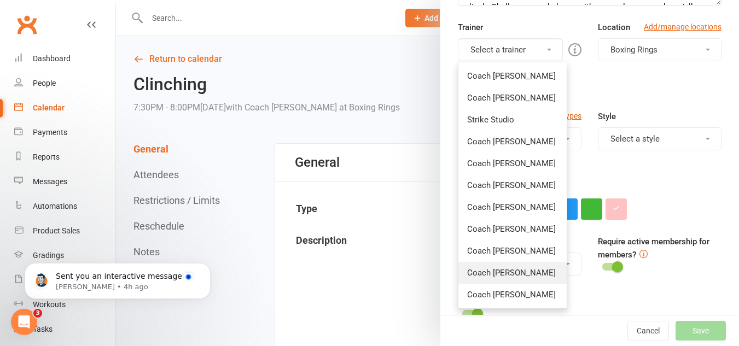
click at [519, 279] on link "Coach [PERSON_NAME]" at bounding box center [512, 273] width 108 height 22
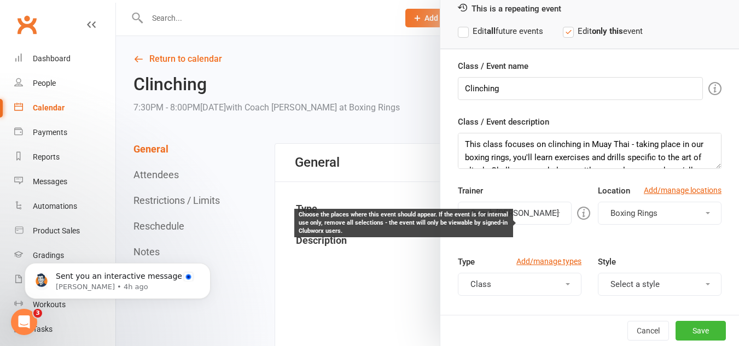
scroll to position [55, 0]
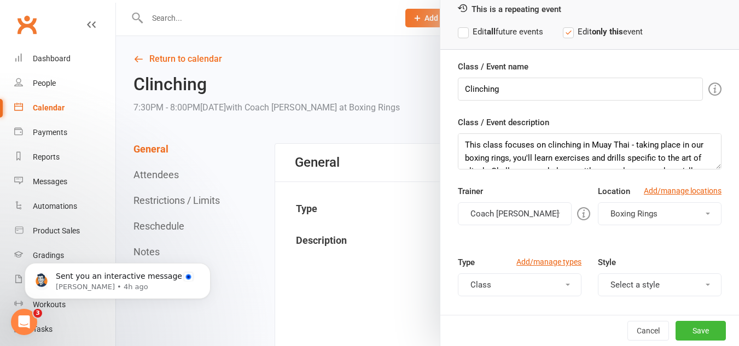
click at [535, 30] on label "Edit all future events" at bounding box center [500, 31] width 85 height 13
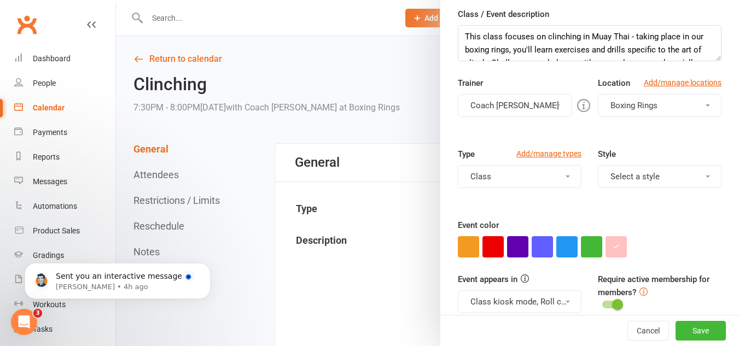
scroll to position [164, 0]
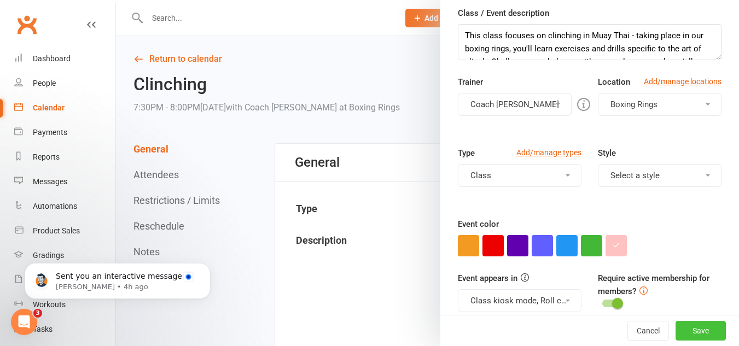
click at [691, 325] on button "Save" at bounding box center [700, 331] width 50 height 20
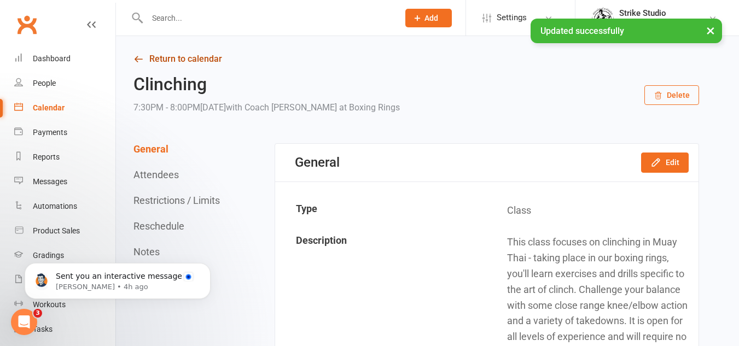
click at [199, 58] on link "Return to calendar" at bounding box center [415, 58] width 565 height 15
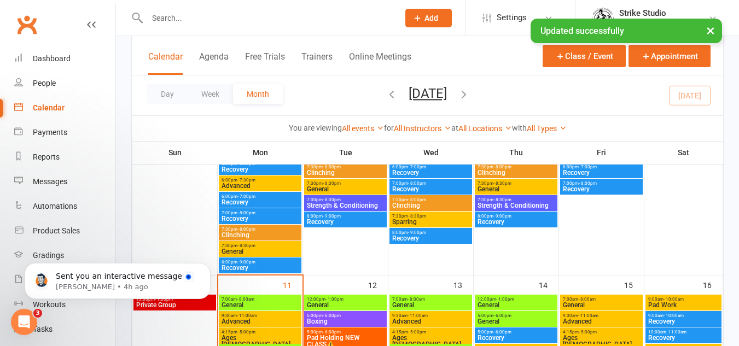
scroll to position [492, 0]
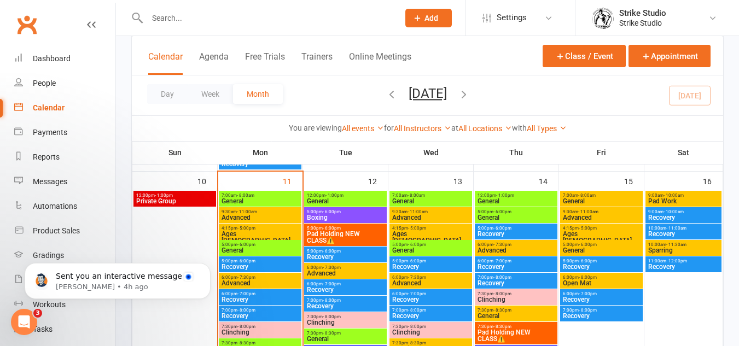
click at [535, 298] on span "Clinching" at bounding box center [516, 299] width 78 height 7
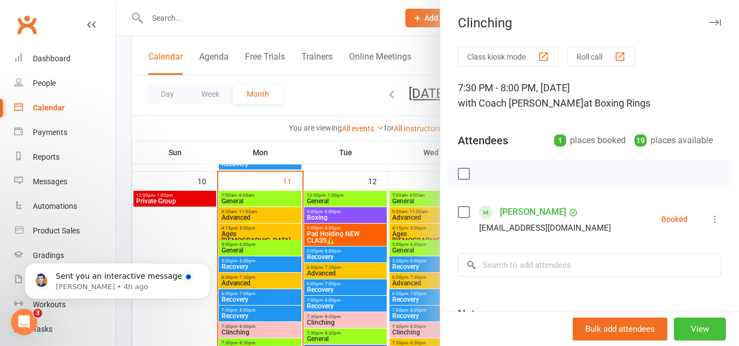
click at [695, 329] on button "View" at bounding box center [699, 329] width 52 height 23
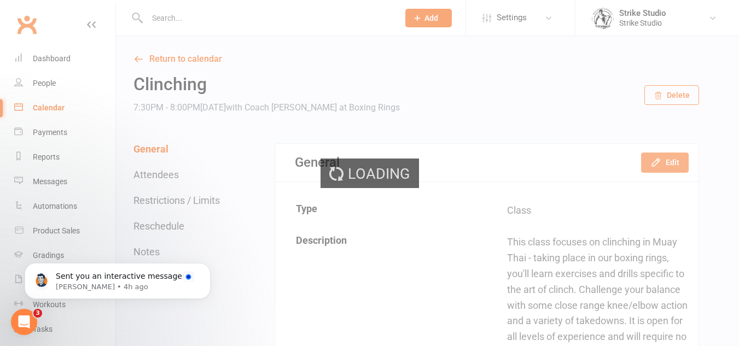
click at [665, 164] on button "Edit" at bounding box center [665, 163] width 48 height 20
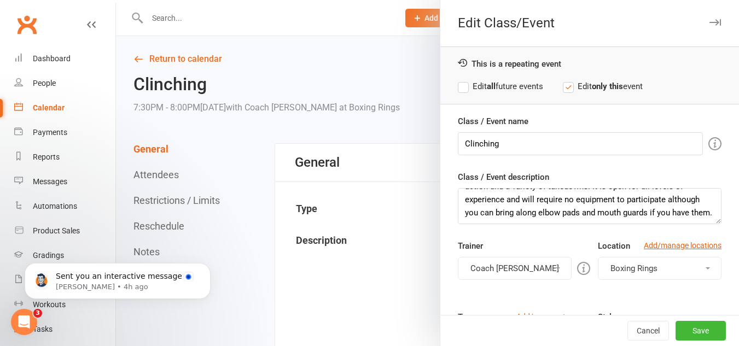
scroll to position [66, 0]
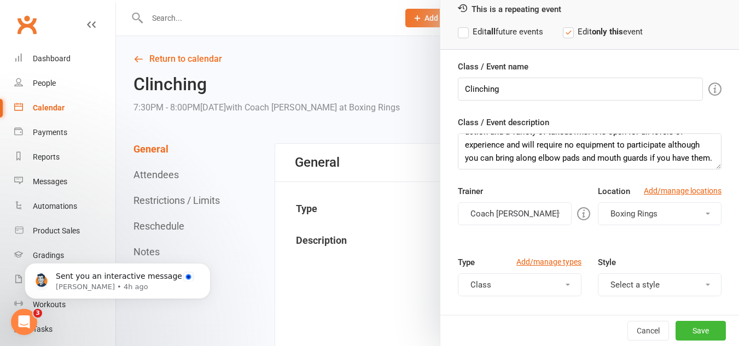
click at [523, 29] on label "Edit all future events" at bounding box center [500, 31] width 85 height 13
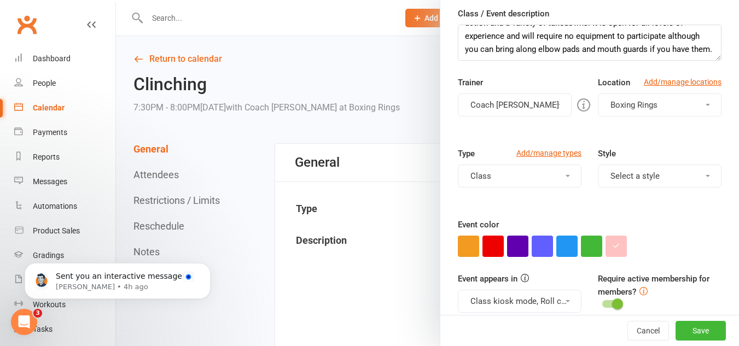
scroll to position [164, 0]
click at [530, 103] on button "Coach [PERSON_NAME]" at bounding box center [515, 104] width 114 height 23
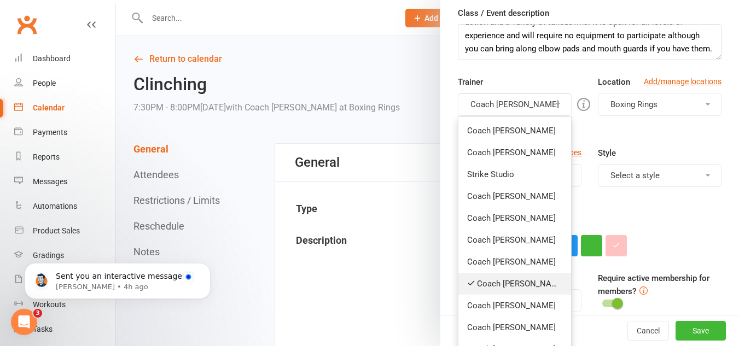
click at [516, 281] on link "Coach [PERSON_NAME]" at bounding box center [514, 284] width 113 height 22
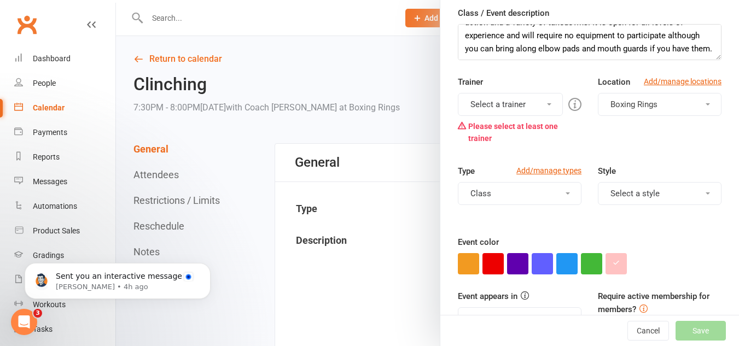
click at [517, 92] on div "Trainer Select a trainer Coach Tim Coach Allan Strike Studio Coach Matt Coach A…" at bounding box center [519, 112] width 140 height 74
click at [529, 108] on button "Select a trainer" at bounding box center [510, 104] width 105 height 23
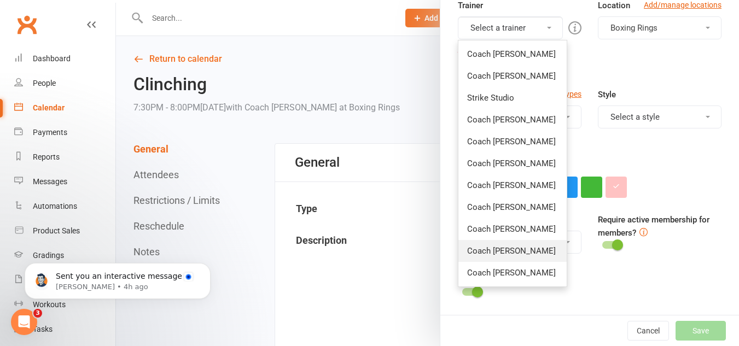
click at [518, 248] on link "Coach [PERSON_NAME]" at bounding box center [512, 251] width 108 height 22
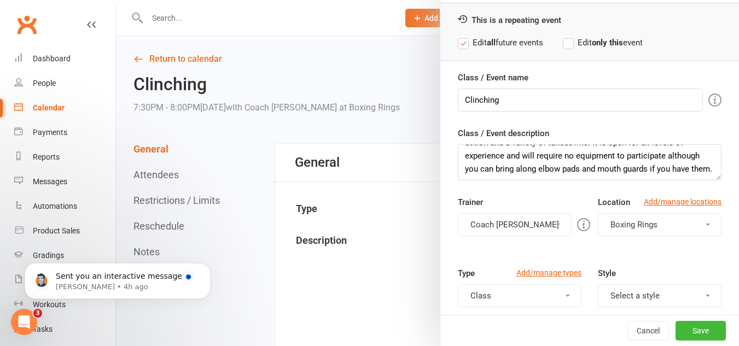
scroll to position [222, 0]
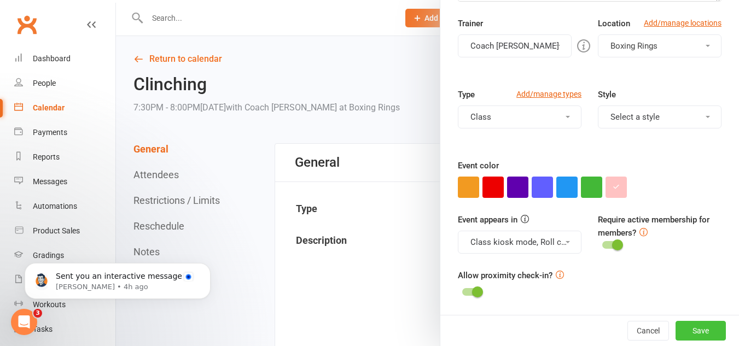
click at [675, 325] on button "Save" at bounding box center [700, 331] width 50 height 20
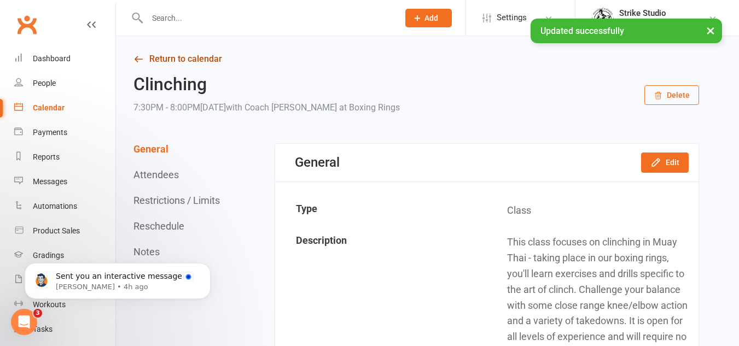
click at [199, 58] on link "Return to calendar" at bounding box center [415, 58] width 565 height 15
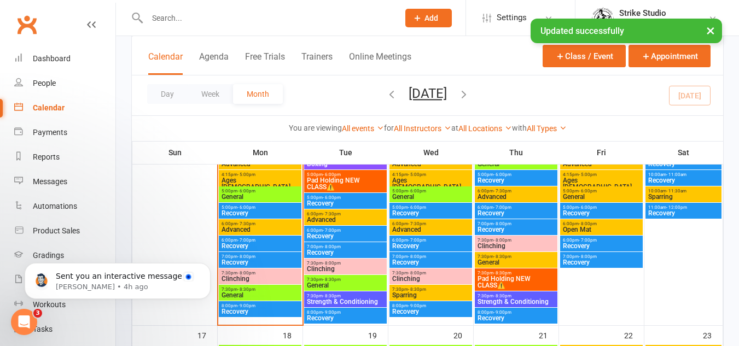
scroll to position [547, 0]
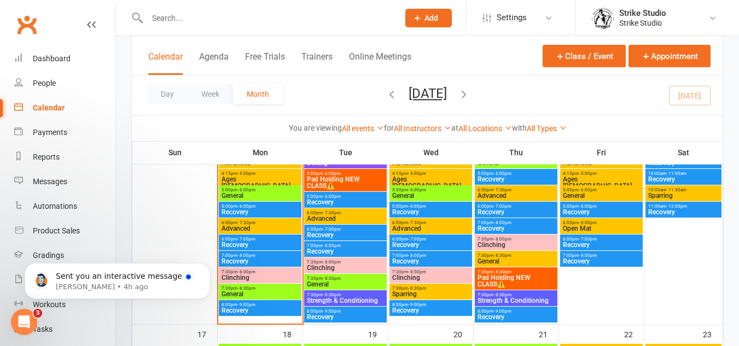
click at [345, 283] on span "General" at bounding box center [345, 284] width 78 height 7
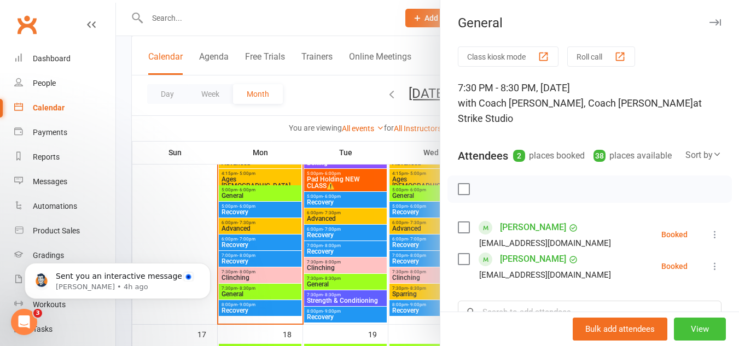
click at [678, 330] on button "View" at bounding box center [699, 329] width 52 height 23
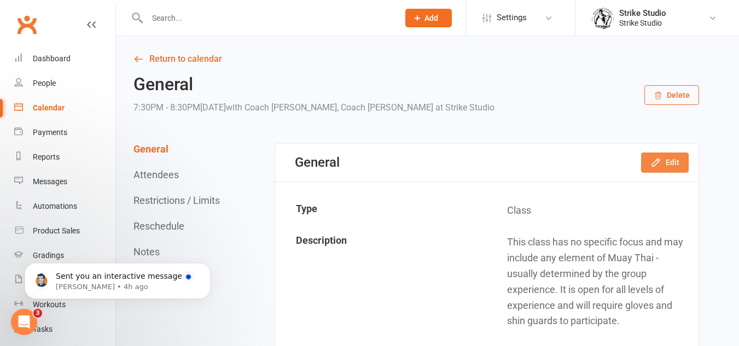
click at [651, 159] on icon "button" at bounding box center [655, 162] width 11 height 11
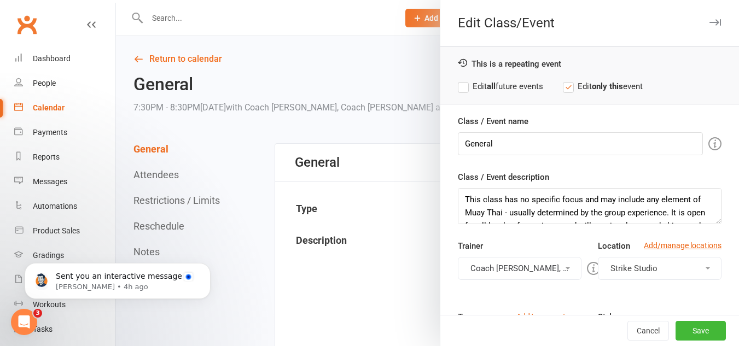
scroll to position [26, 0]
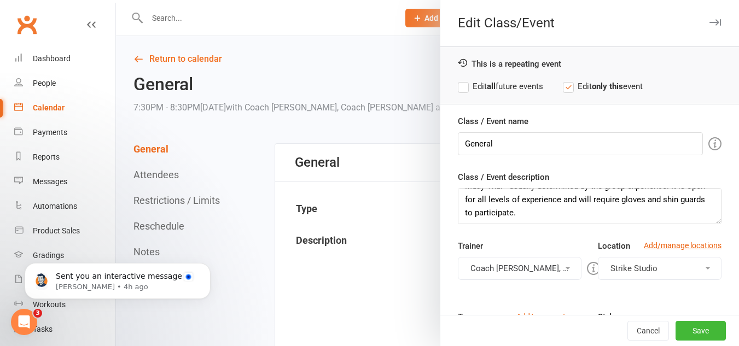
click at [531, 268] on button "Coach Angela, Coach Adi" at bounding box center [520, 268] width 124 height 23
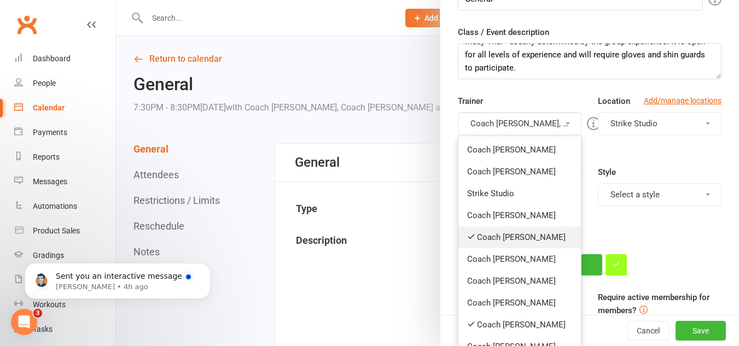
scroll to position [164, 0]
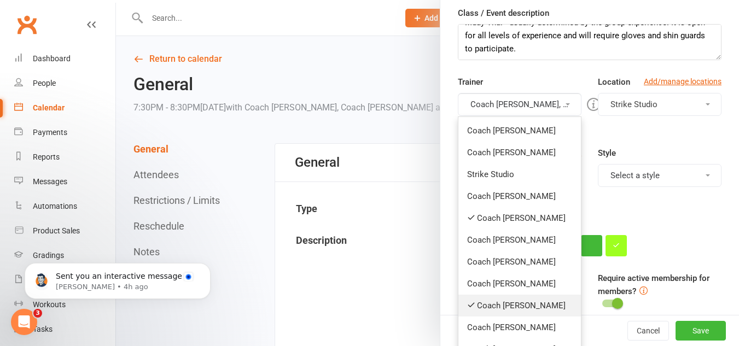
click at [518, 301] on link "Coach [PERSON_NAME]" at bounding box center [519, 306] width 122 height 22
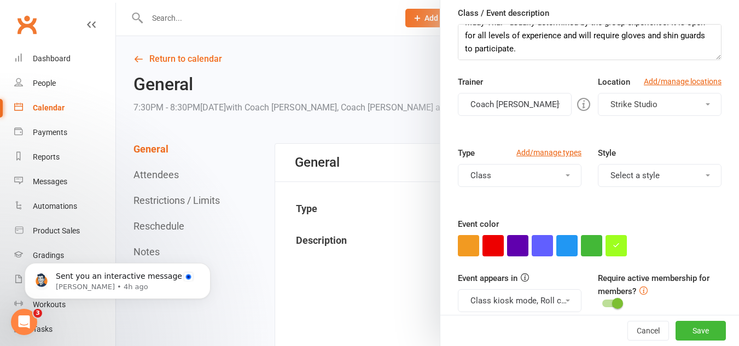
click at [524, 106] on button "Coach [PERSON_NAME]" at bounding box center [515, 104] width 114 height 23
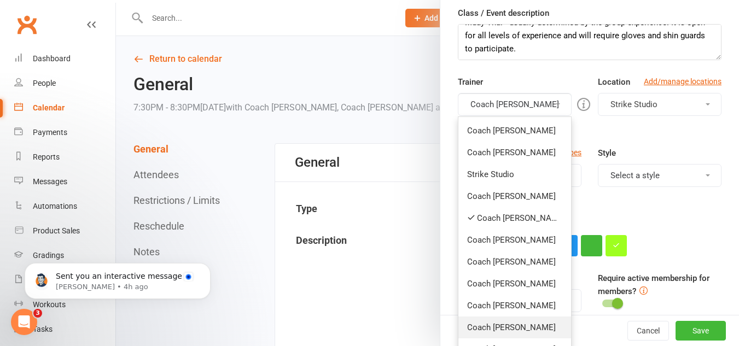
click at [513, 321] on link "Coach [PERSON_NAME]" at bounding box center [514, 328] width 113 height 22
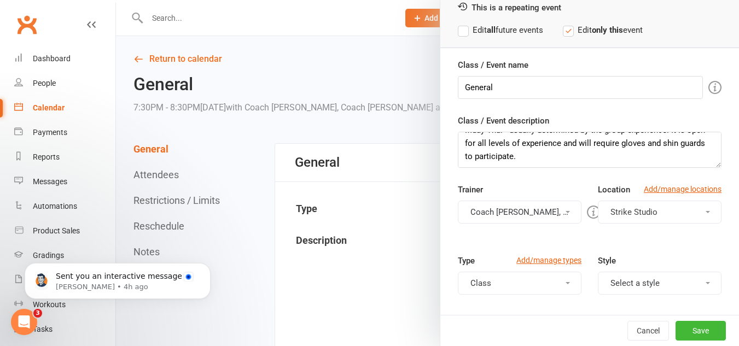
scroll to position [0, 0]
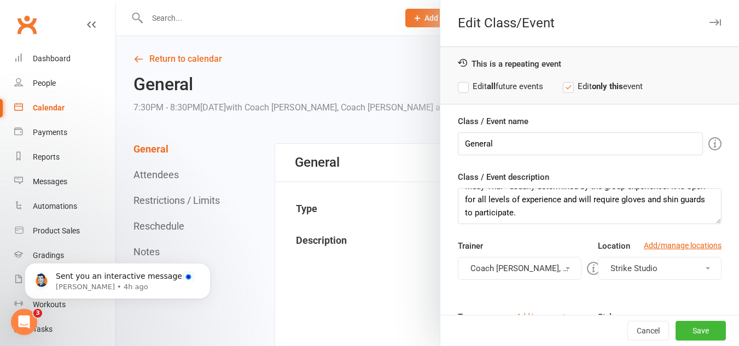
click at [517, 83] on label "Edit all future events" at bounding box center [500, 86] width 85 height 13
click at [696, 325] on button "Save" at bounding box center [700, 331] width 50 height 20
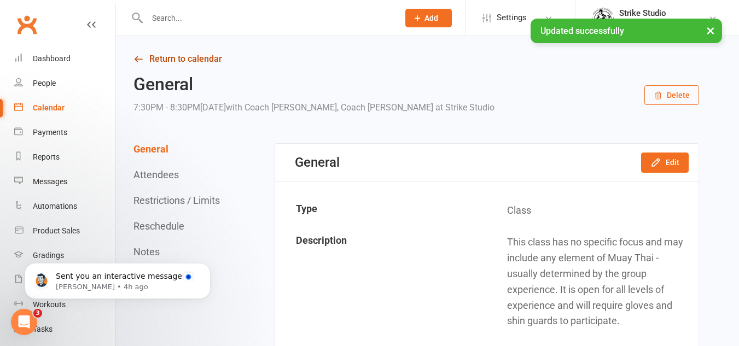
click at [178, 56] on link "Return to calendar" at bounding box center [415, 58] width 565 height 15
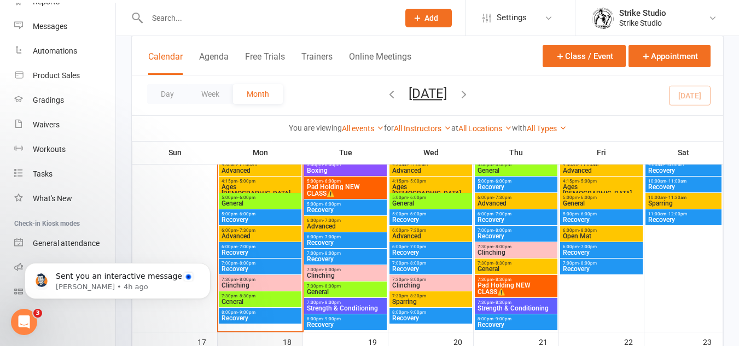
scroll to position [601, 0]
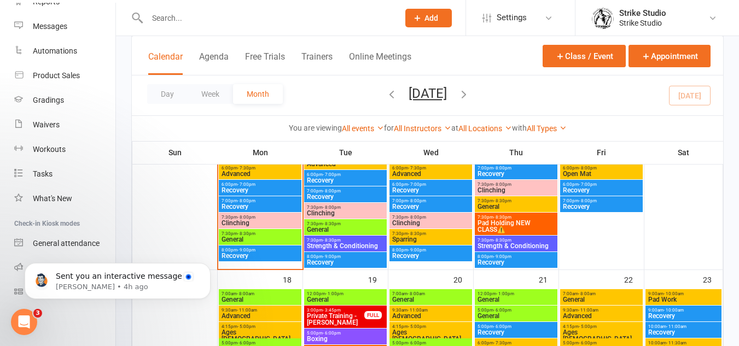
click at [273, 235] on span "7:30pm - 8:30pm" at bounding box center [260, 233] width 78 height 5
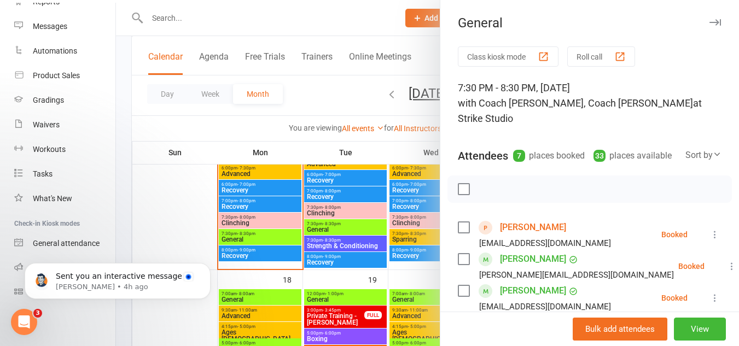
click at [301, 198] on div at bounding box center [427, 173] width 623 height 346
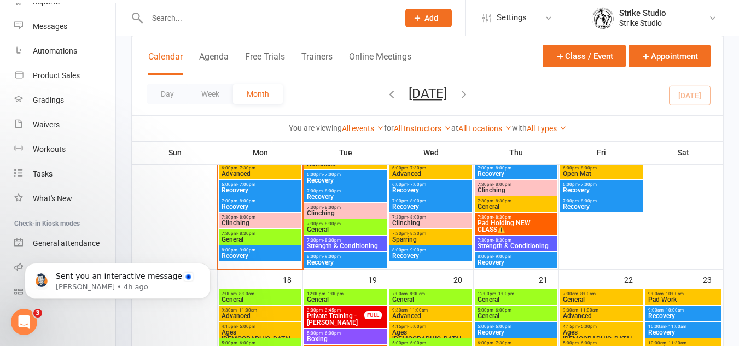
click at [347, 229] on span "General" at bounding box center [345, 229] width 78 height 7
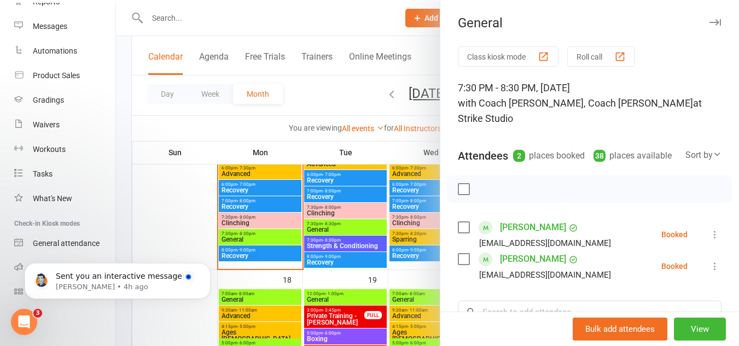
drag, startPoint x: 434, startPoint y: 226, endPoint x: 406, endPoint y: 225, distance: 27.4
click at [431, 226] on div at bounding box center [427, 173] width 623 height 346
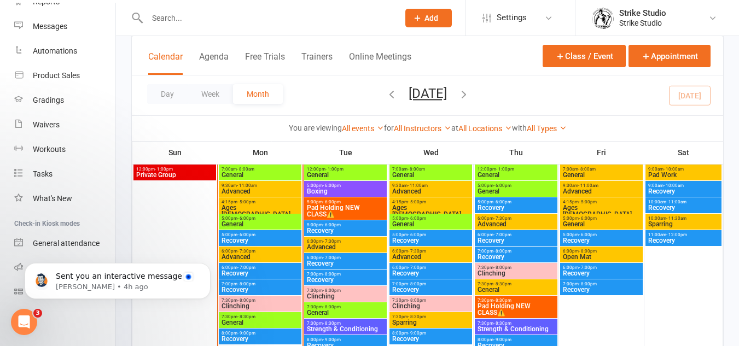
scroll to position [492, 0]
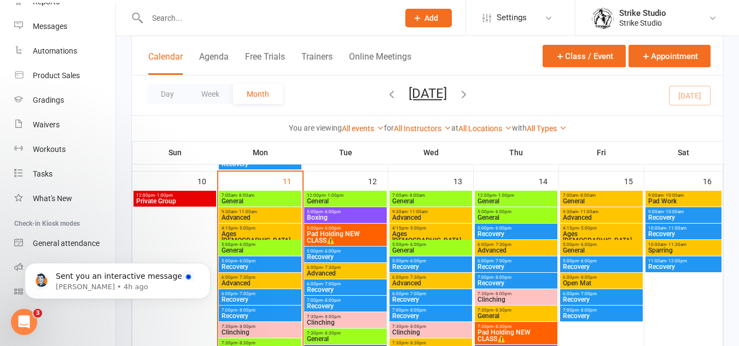
click at [374, 204] on span "General" at bounding box center [345, 201] width 78 height 7
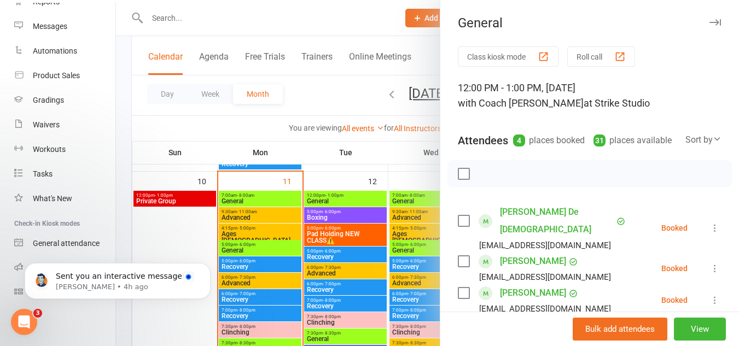
click at [389, 276] on div at bounding box center [427, 173] width 623 height 346
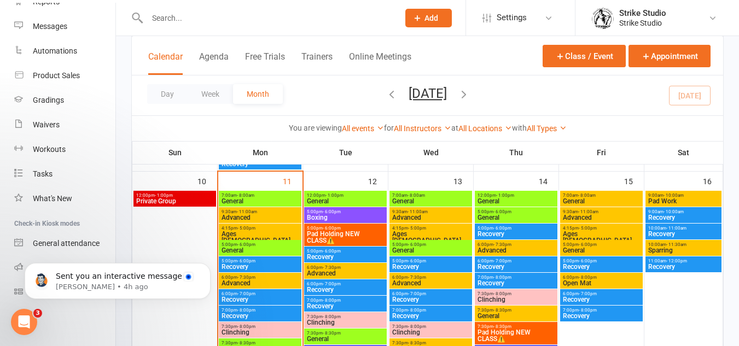
click at [426, 200] on span "General" at bounding box center [430, 201] width 78 height 7
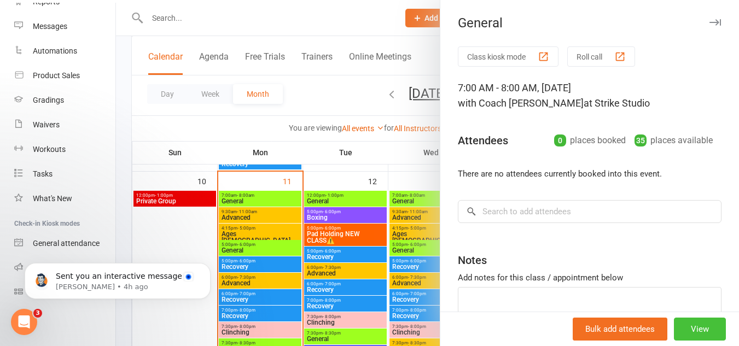
click at [698, 327] on button "View" at bounding box center [699, 329] width 52 height 23
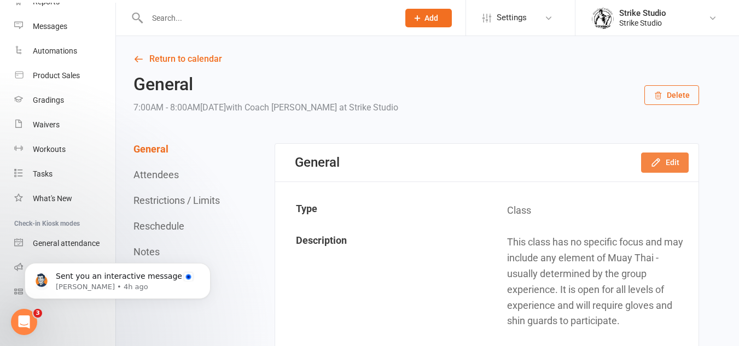
click at [661, 166] on icon "button" at bounding box center [655, 162] width 11 height 11
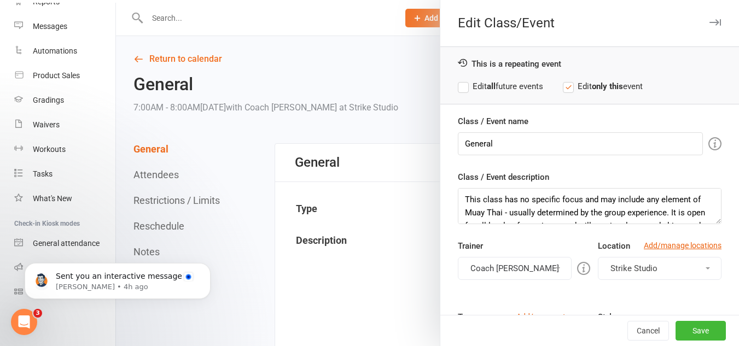
scroll to position [55, 0]
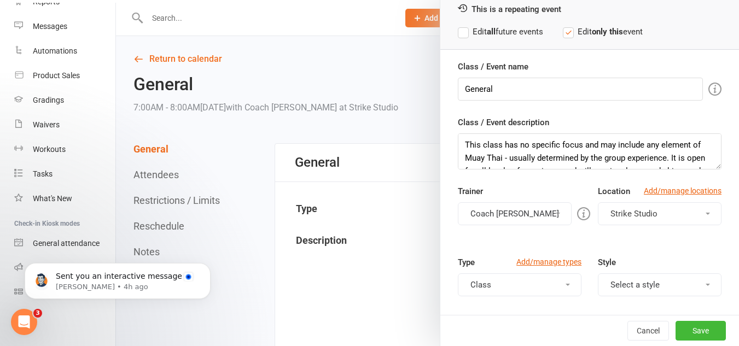
click at [522, 45] on div "This is a repeating event Edit all future events Edit only this event" at bounding box center [589, 21] width 298 height 58
click at [523, 42] on div "This is a repeating event Edit all future events Edit only this event" at bounding box center [589, 21] width 298 height 58
click at [527, 33] on label "Edit all future events" at bounding box center [500, 31] width 85 height 13
click at [516, 219] on button "Coach [PERSON_NAME]" at bounding box center [515, 213] width 114 height 23
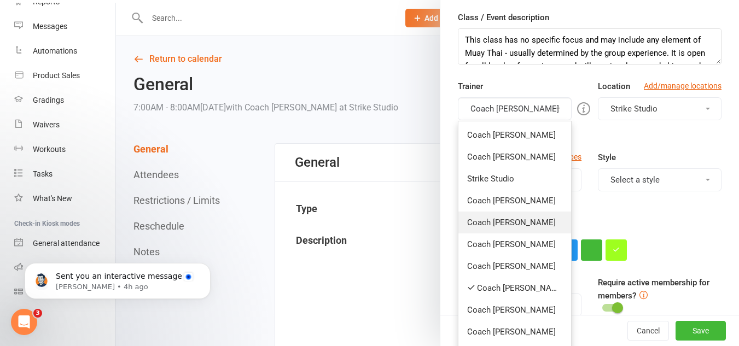
scroll to position [164, 0]
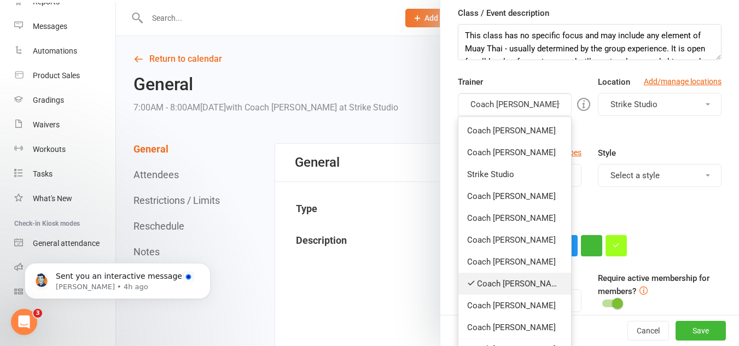
click at [508, 281] on link "Coach [PERSON_NAME]" at bounding box center [514, 284] width 113 height 22
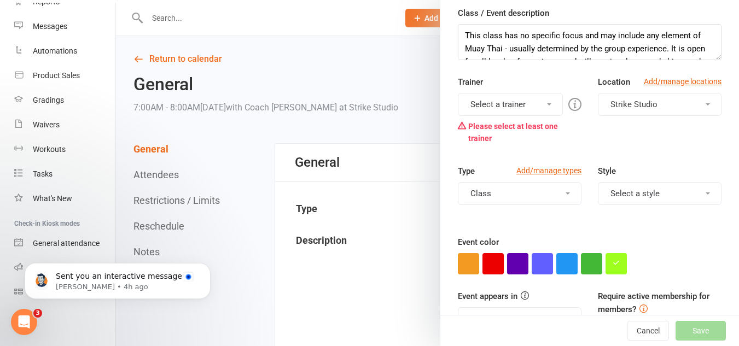
click at [527, 102] on button "Select a trainer" at bounding box center [510, 104] width 105 height 23
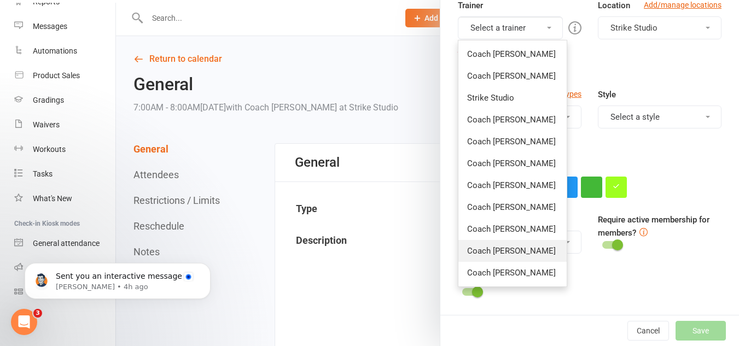
click at [519, 248] on link "Coach [PERSON_NAME]" at bounding box center [512, 251] width 108 height 22
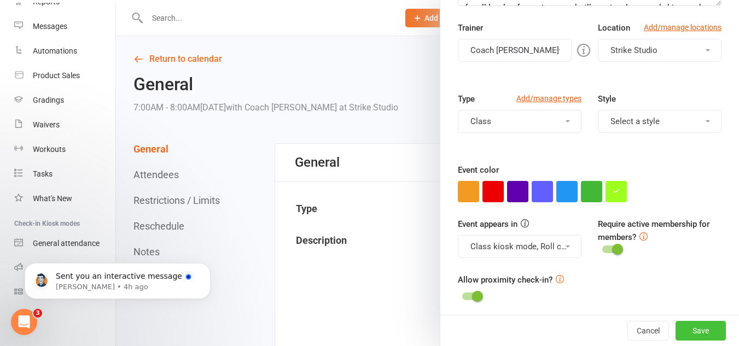
scroll to position [219, 0]
click at [681, 326] on button "Save" at bounding box center [700, 331] width 50 height 20
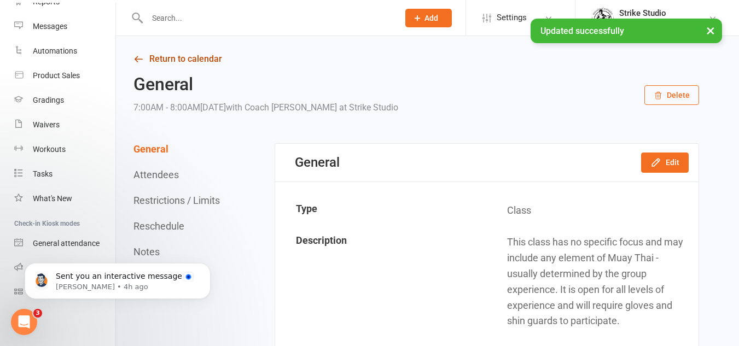
click at [210, 56] on link "Return to calendar" at bounding box center [415, 58] width 565 height 15
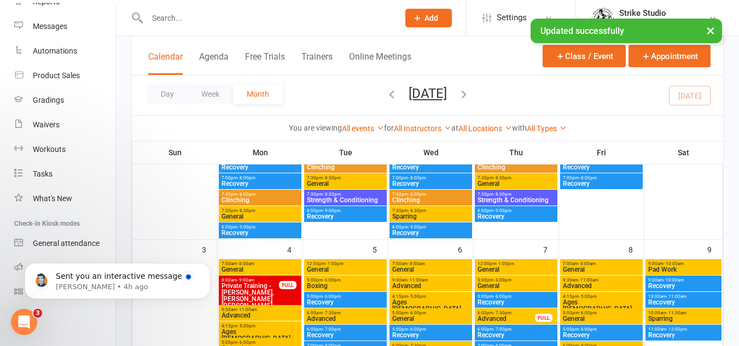
scroll to position [437, 0]
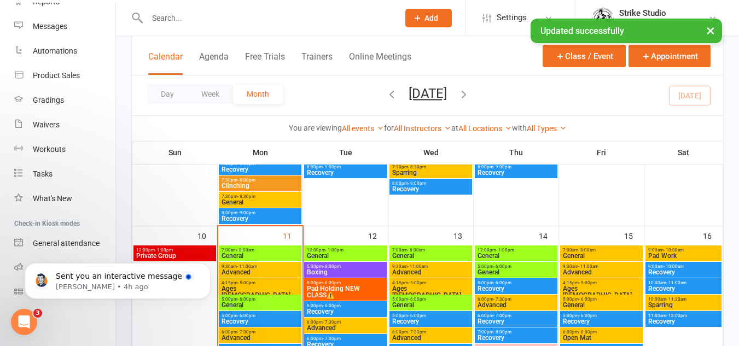
click at [435, 248] on span "7:00am - 8:00am" at bounding box center [430, 250] width 78 height 5
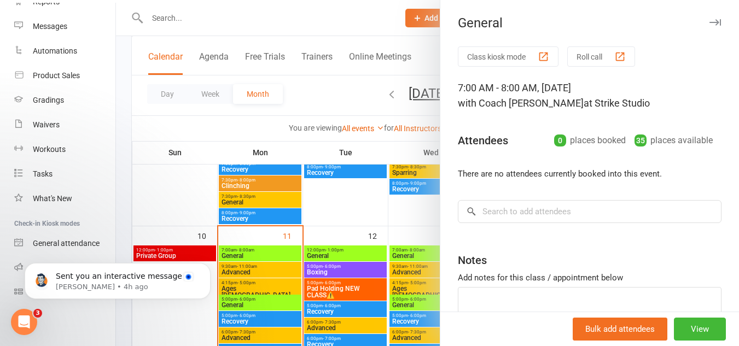
click at [327, 218] on div at bounding box center [427, 173] width 623 height 346
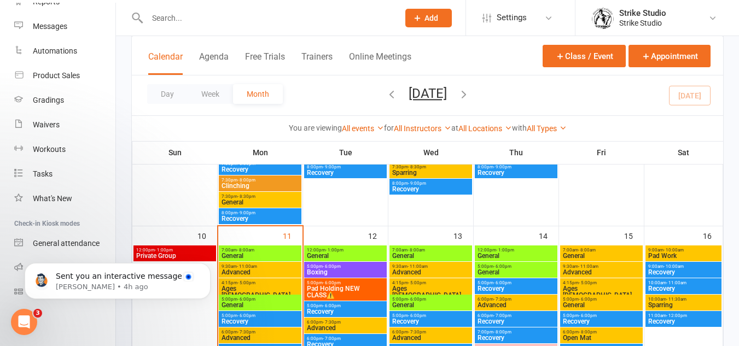
click at [414, 267] on span "- 11:00am" at bounding box center [417, 266] width 20 height 5
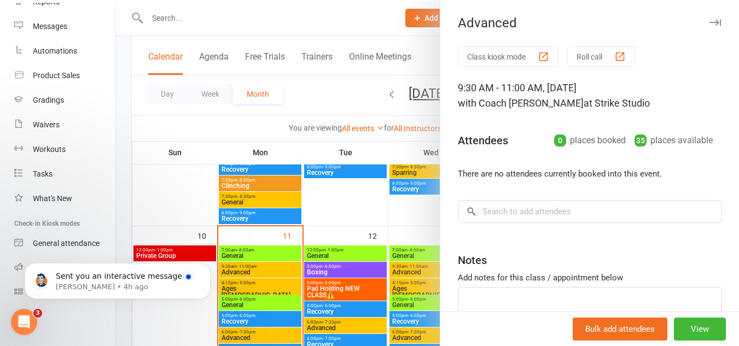
click at [374, 293] on div at bounding box center [427, 173] width 623 height 346
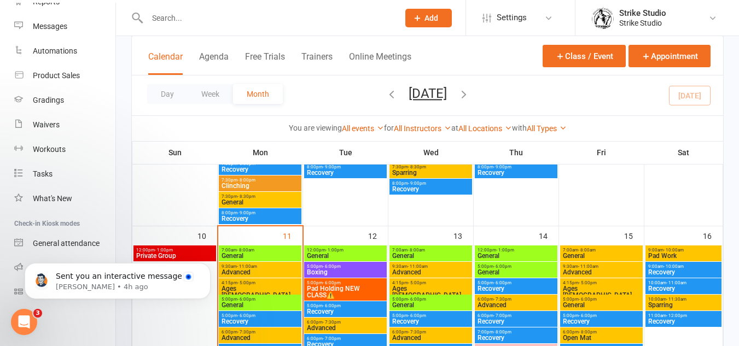
click at [421, 300] on span "- 6:00pm" at bounding box center [417, 299] width 18 height 5
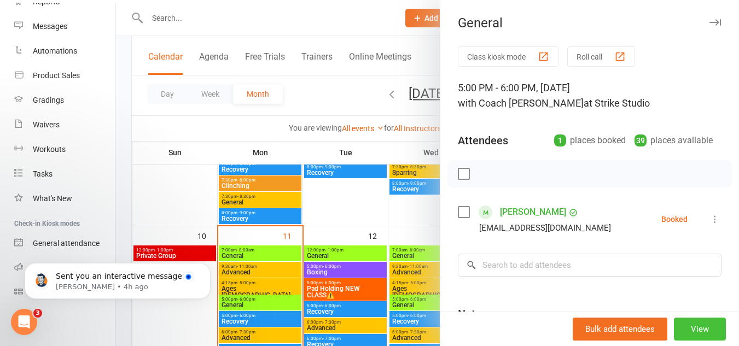
click at [692, 329] on button "View" at bounding box center [699, 329] width 52 height 23
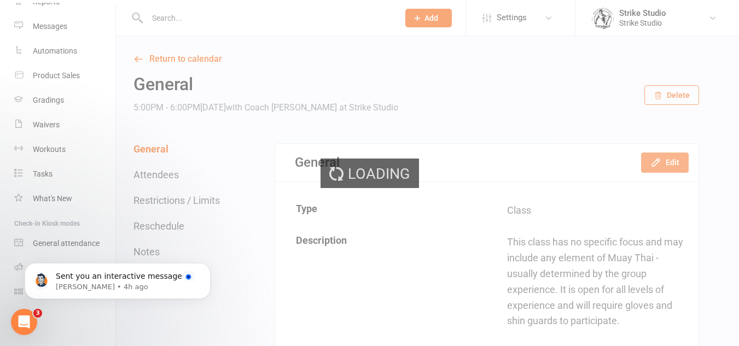
click at [673, 156] on button "Edit" at bounding box center [665, 163] width 48 height 20
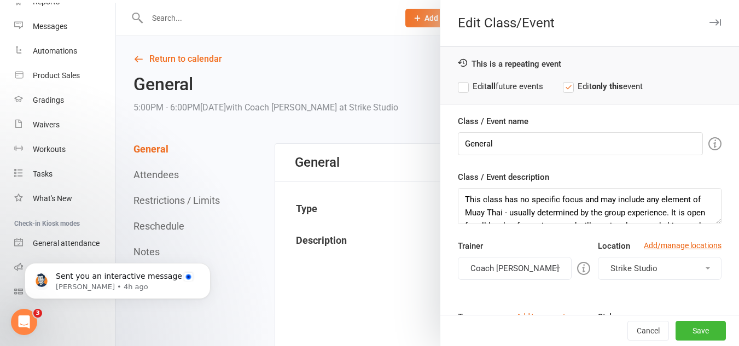
click at [503, 84] on label "Edit all future events" at bounding box center [500, 86] width 85 height 13
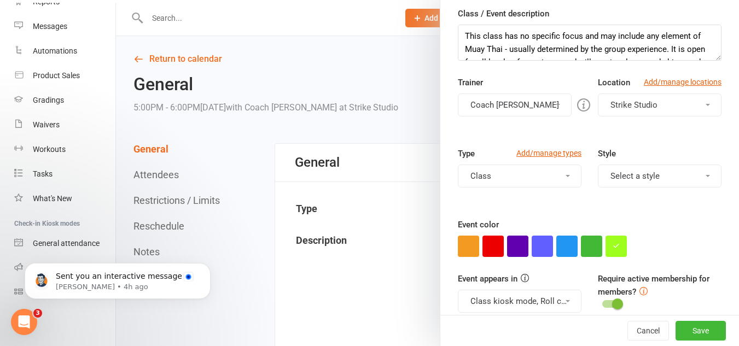
scroll to position [164, 0]
click at [526, 172] on button "Class" at bounding box center [520, 175] width 124 height 23
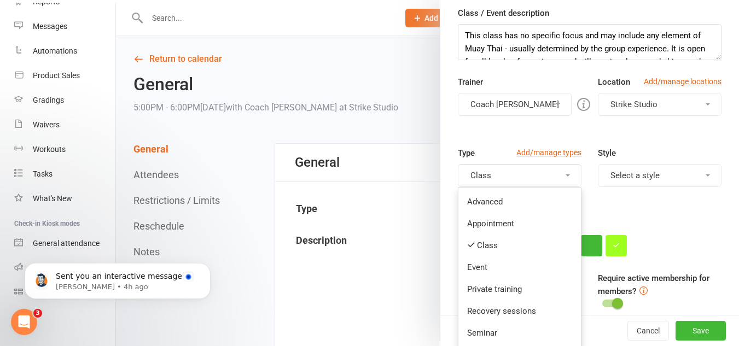
click at [529, 101] on button "Coach [PERSON_NAME]" at bounding box center [515, 104] width 114 height 23
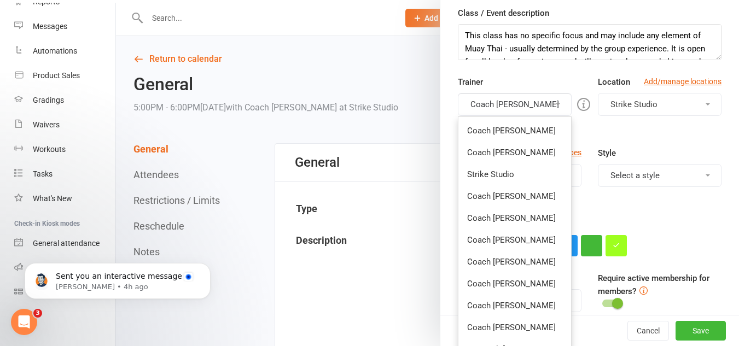
click at [494, 283] on link "Coach [PERSON_NAME]" at bounding box center [514, 284] width 113 height 22
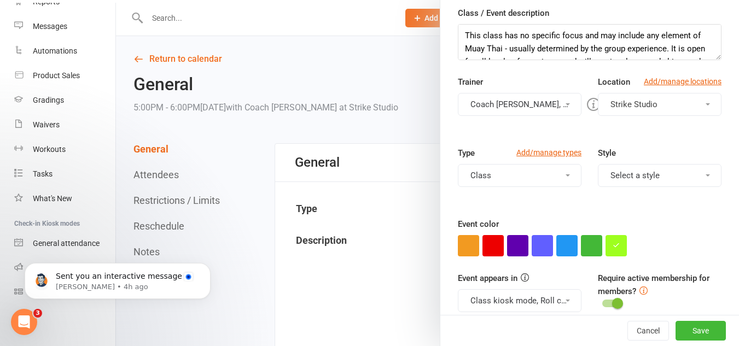
click at [525, 112] on button "Coach Kevin, Coach Vinay" at bounding box center [520, 104] width 124 height 23
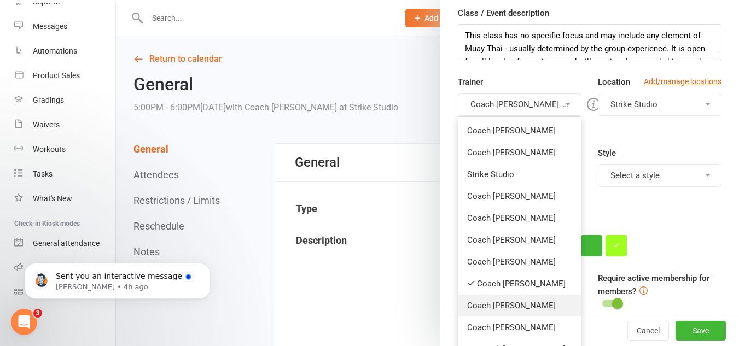
scroll to position [219, 0]
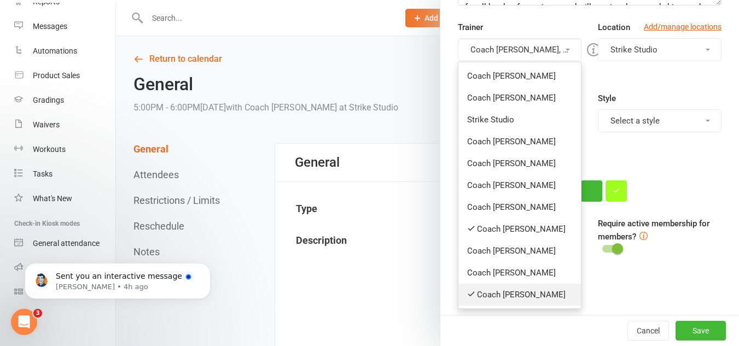
click at [507, 290] on link "Coach [PERSON_NAME]" at bounding box center [519, 295] width 122 height 22
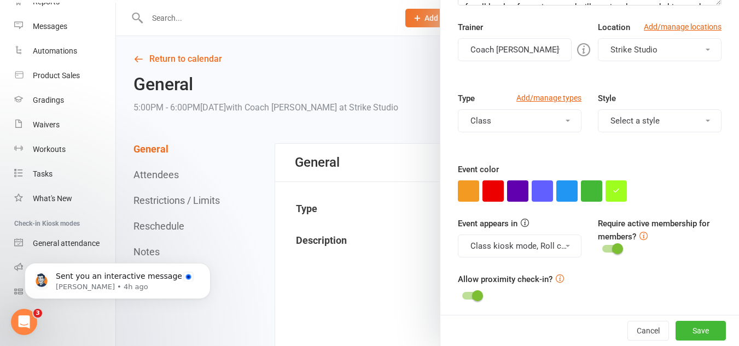
click at [493, 57] on button "Coach [PERSON_NAME]" at bounding box center [515, 49] width 114 height 23
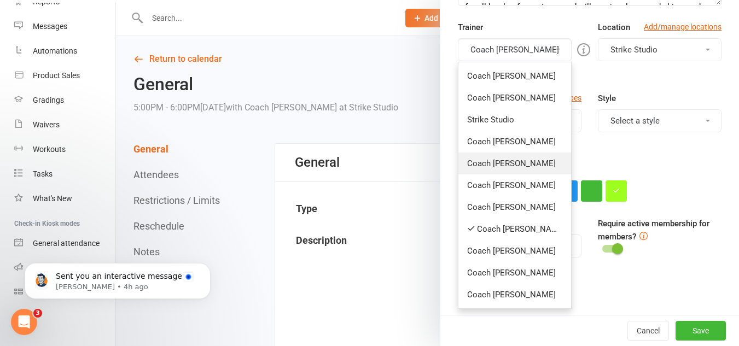
click at [510, 154] on link "Coach [PERSON_NAME]" at bounding box center [514, 164] width 113 height 22
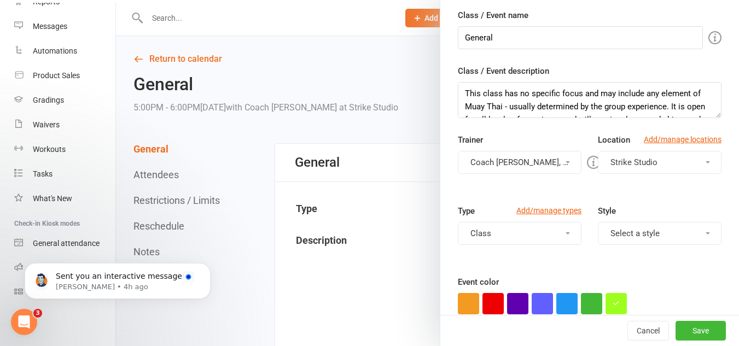
scroll to position [222, 0]
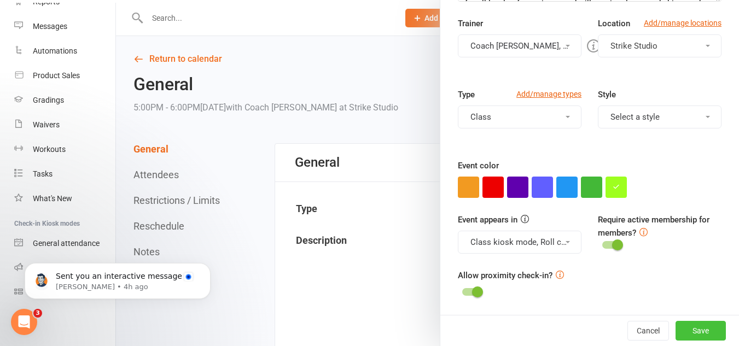
click at [686, 327] on button "Save" at bounding box center [700, 331] width 50 height 20
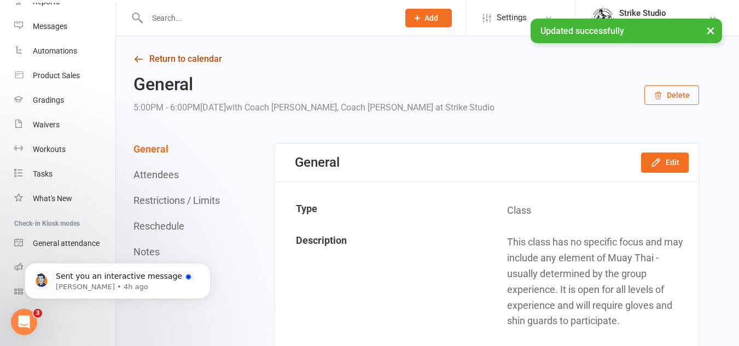
click at [198, 62] on link "Return to calendar" at bounding box center [415, 58] width 565 height 15
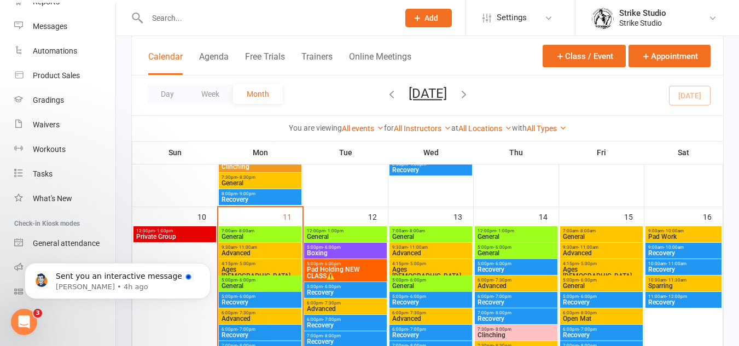
scroll to position [437, 0]
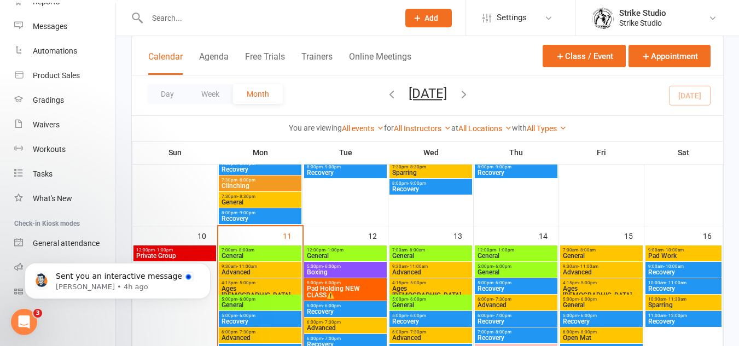
click at [437, 300] on span "5:00pm - 6:00pm" at bounding box center [430, 299] width 78 height 5
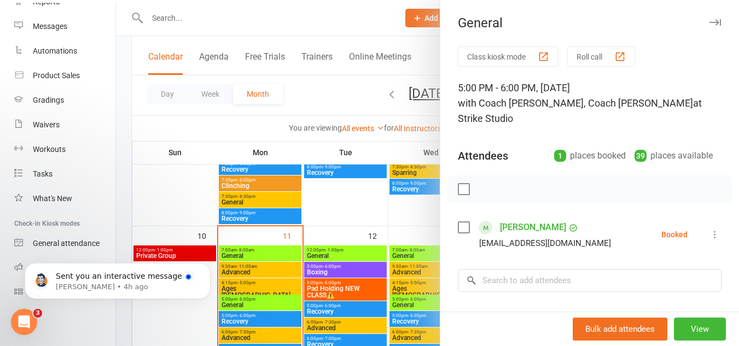
click at [326, 264] on div at bounding box center [427, 173] width 623 height 346
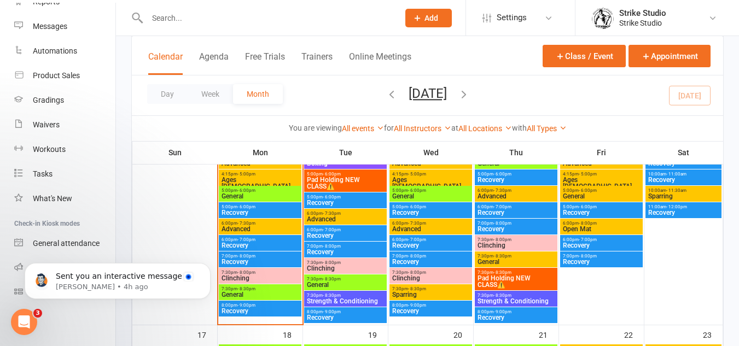
scroll to position [547, 0]
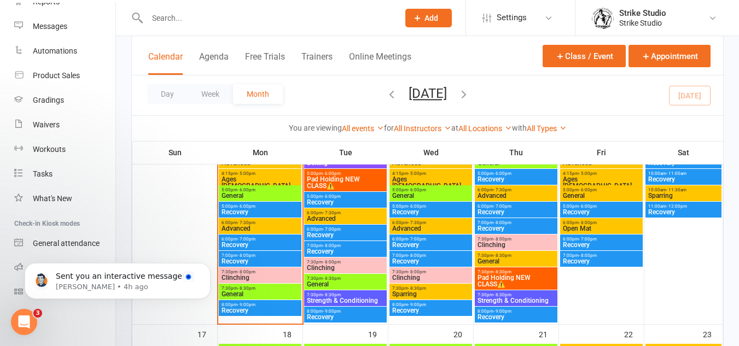
click at [428, 228] on span "Advanced" at bounding box center [430, 228] width 78 height 7
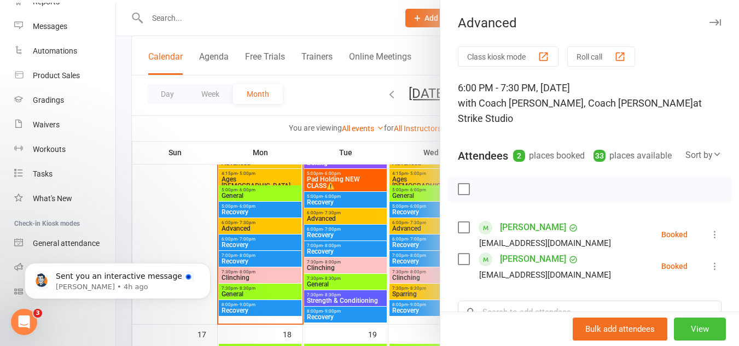
click at [689, 330] on button "View" at bounding box center [699, 329] width 52 height 23
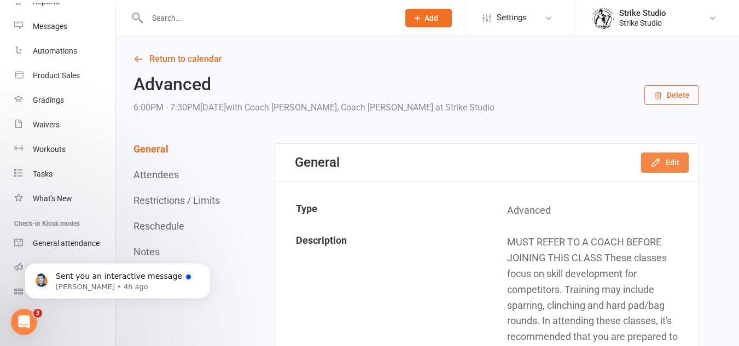
click at [672, 162] on button "Edit" at bounding box center [665, 163] width 48 height 20
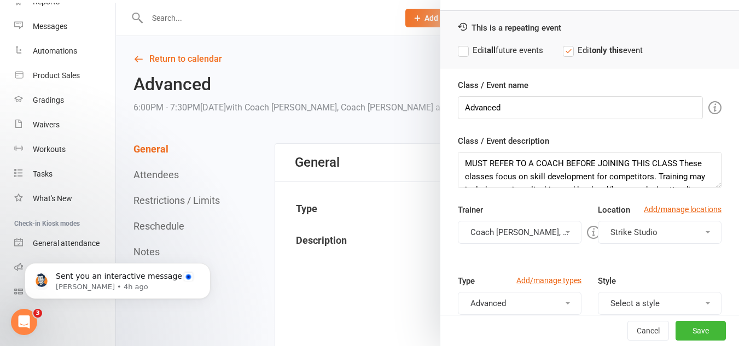
scroll to position [55, 0]
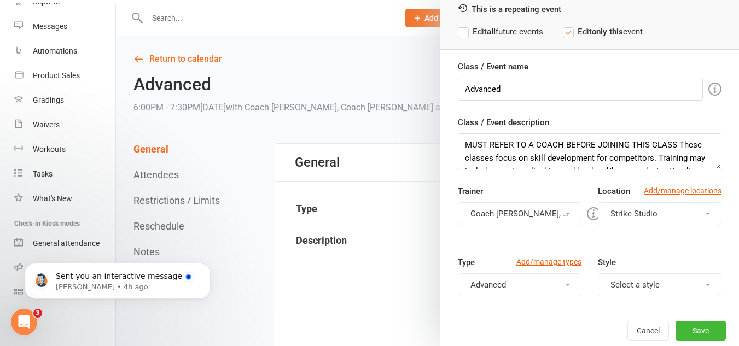
click at [516, 32] on label "Edit all future events" at bounding box center [500, 31] width 85 height 13
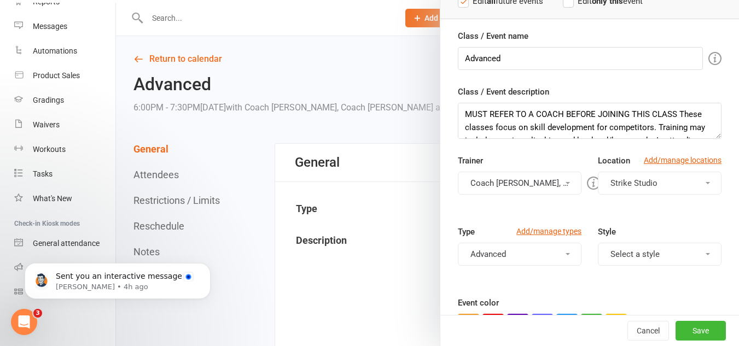
scroll to position [109, 0]
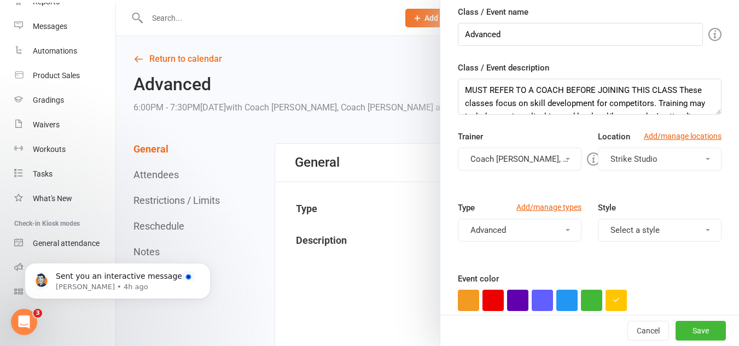
click at [509, 155] on button "Coach Chris, Coach Kevin" at bounding box center [520, 159] width 124 height 23
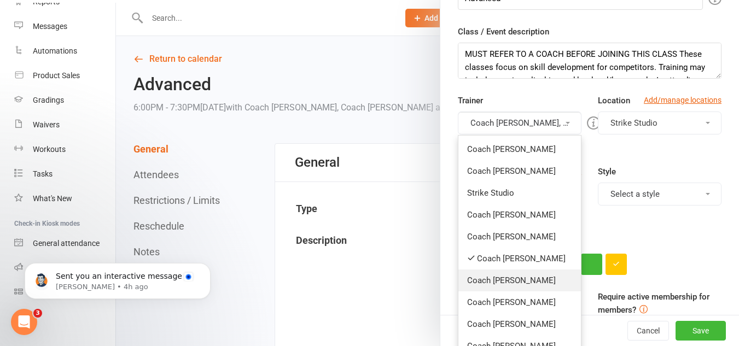
scroll to position [164, 0]
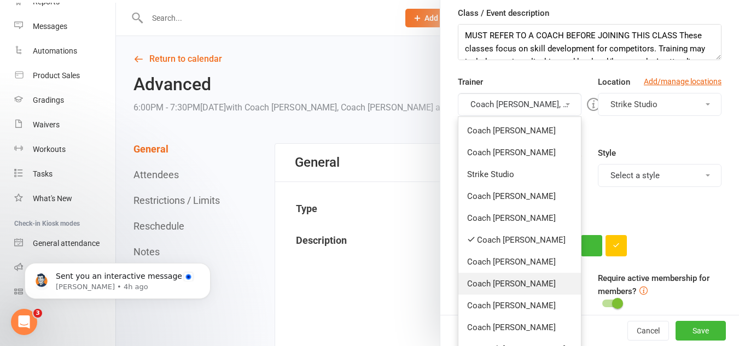
click at [508, 278] on link "Coach [PERSON_NAME]" at bounding box center [519, 284] width 122 height 22
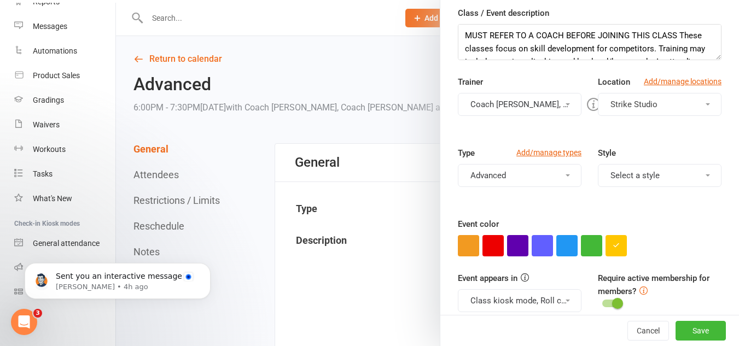
click at [520, 106] on button "Coach Chris, Coach Kevin, Coach Vinay" at bounding box center [520, 104] width 124 height 23
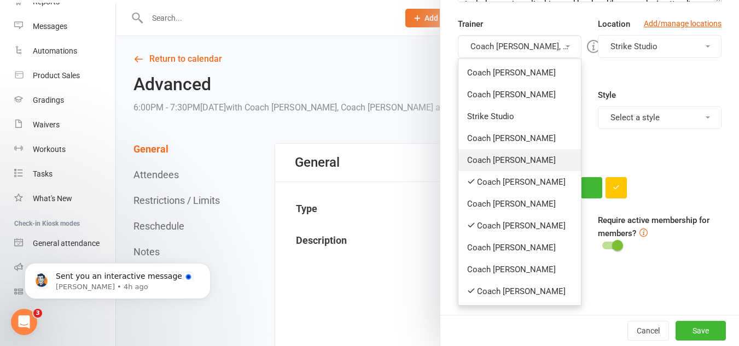
scroll to position [222, 0]
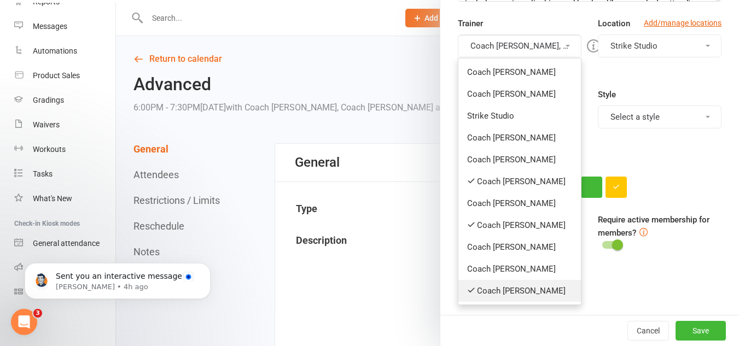
drag, startPoint x: 516, startPoint y: 285, endPoint x: 532, endPoint y: 261, distance: 29.3
click at [517, 285] on link "Coach [PERSON_NAME]" at bounding box center [519, 291] width 122 height 22
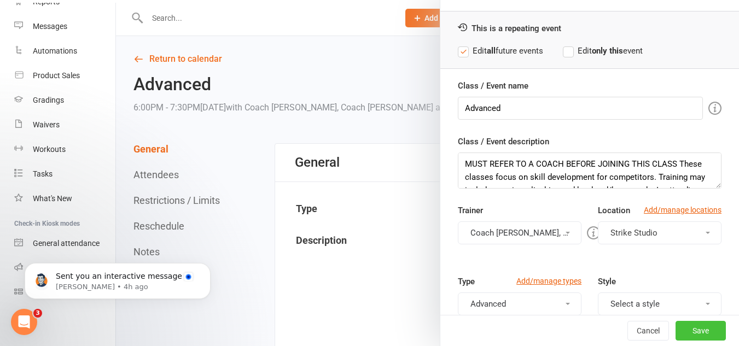
scroll to position [55, 0]
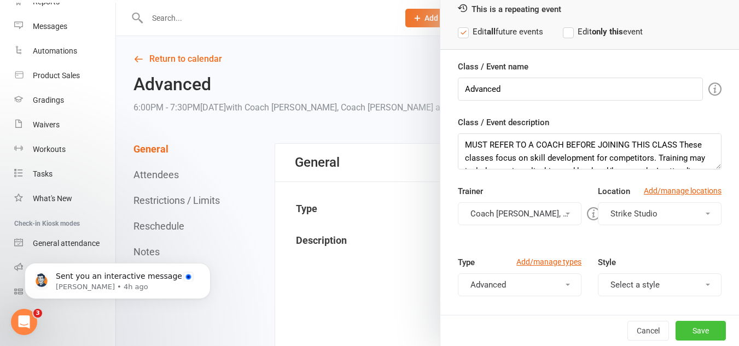
click at [690, 329] on button "Save" at bounding box center [700, 331] width 50 height 20
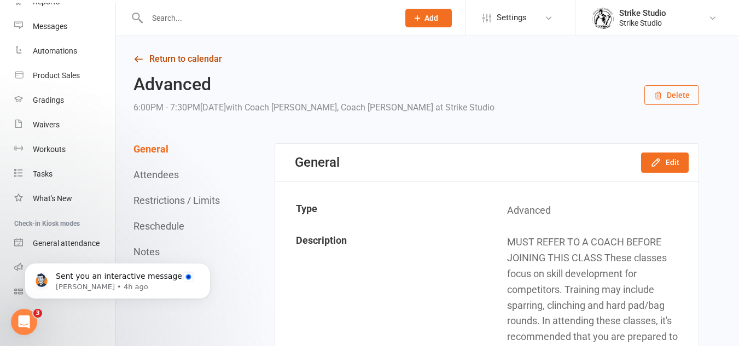
click at [188, 61] on link "Return to calendar" at bounding box center [415, 58] width 565 height 15
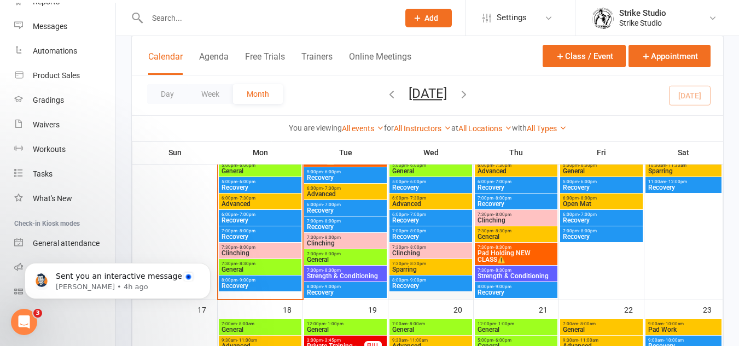
scroll to position [547, 0]
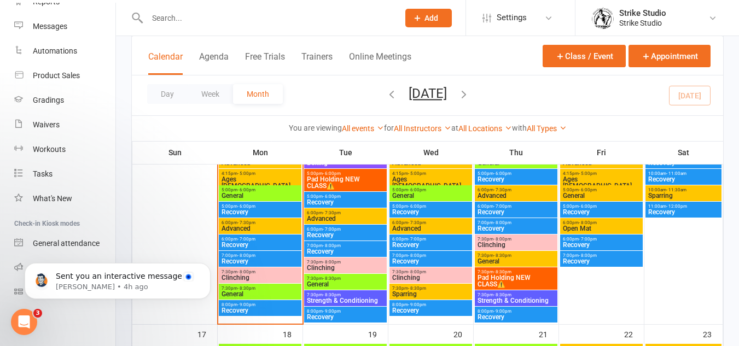
click at [450, 277] on span "Clinching" at bounding box center [430, 277] width 78 height 7
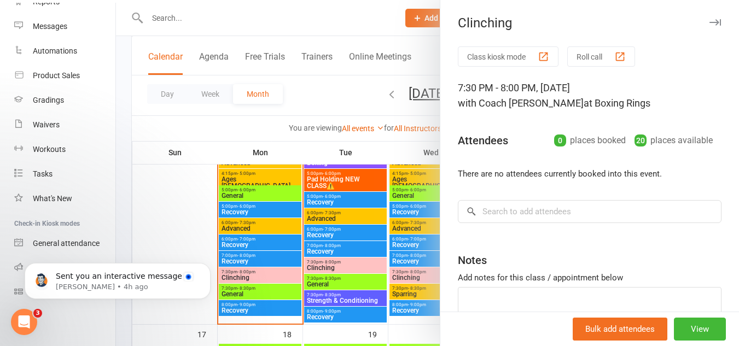
click at [346, 263] on div at bounding box center [427, 173] width 623 height 346
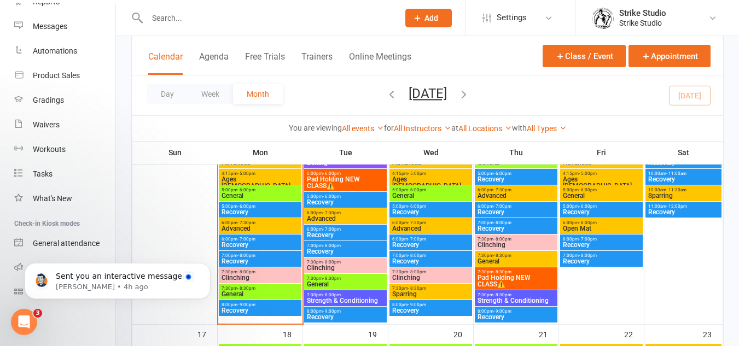
click at [450, 292] on span "Sparring" at bounding box center [430, 294] width 78 height 7
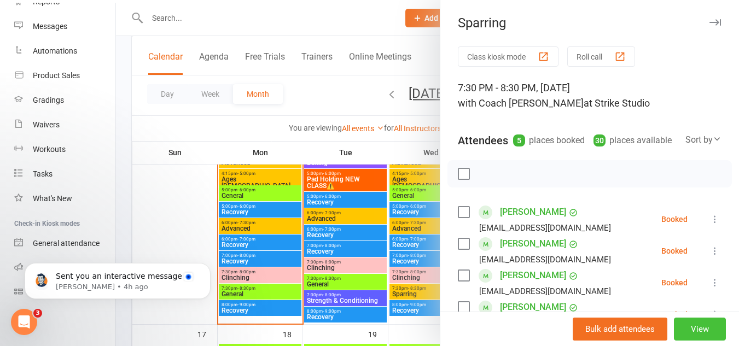
click at [689, 332] on button "View" at bounding box center [699, 329] width 52 height 23
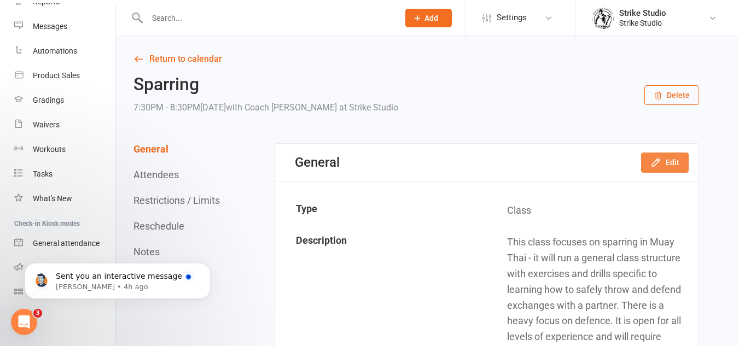
click at [668, 168] on button "Edit" at bounding box center [665, 163] width 48 height 20
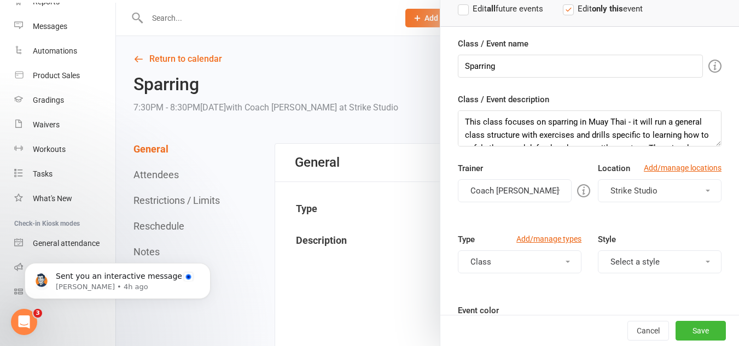
scroll to position [109, 0]
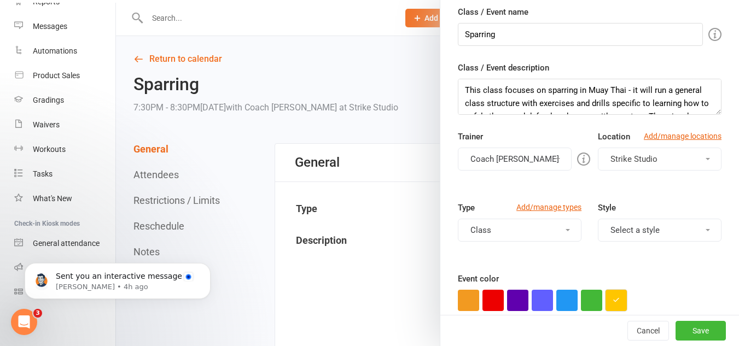
click at [621, 302] on button "button" at bounding box center [615, 300] width 21 height 21
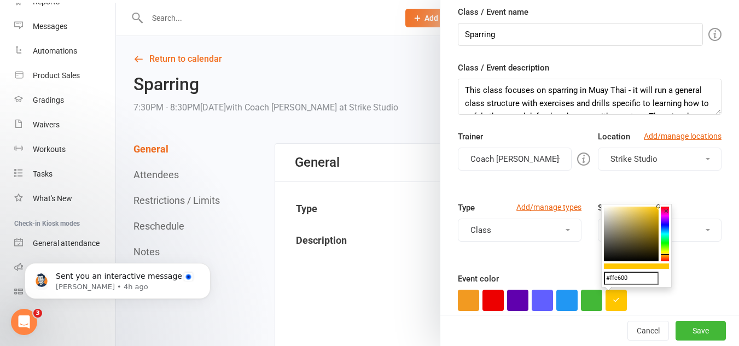
click at [622, 273] on input "#ffc600" at bounding box center [631, 278] width 55 height 13
paste input "df5745"
type input "#df5745"
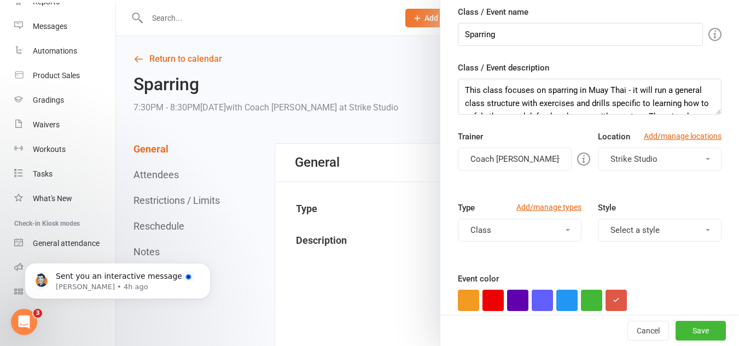
click at [706, 298] on div "Class / Event name Sparring Class / Event description This class focuses on spa…" at bounding box center [589, 216] width 298 height 423
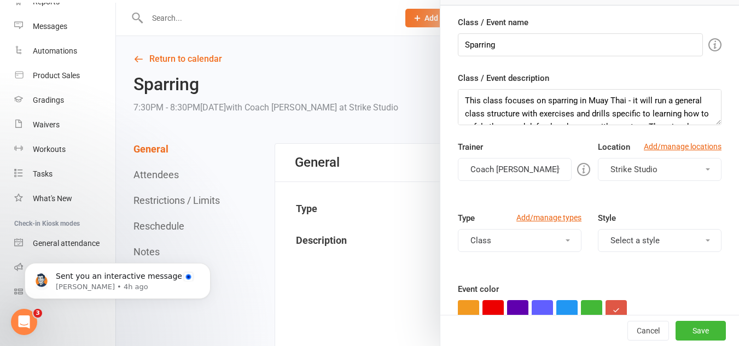
scroll to position [0, 0]
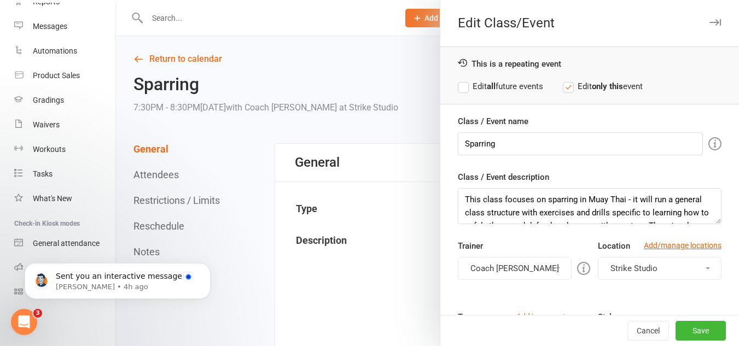
click at [500, 77] on div "This is a repeating event Edit all future events Edit only this event" at bounding box center [589, 75] width 298 height 58
click at [523, 90] on label "Edit all future events" at bounding box center [500, 86] width 85 height 13
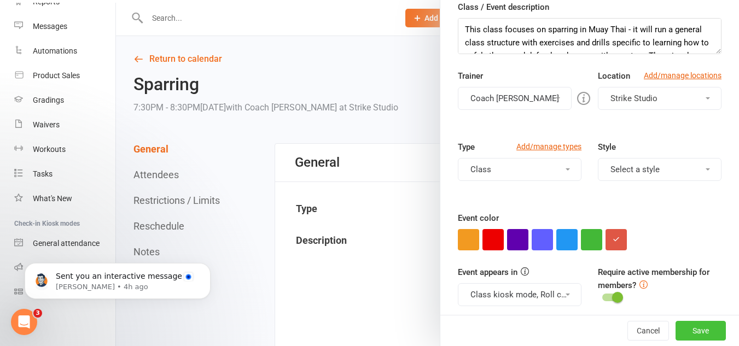
scroll to position [222, 0]
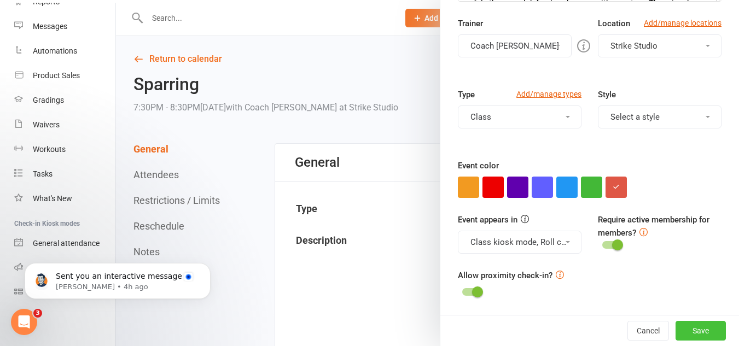
click at [695, 330] on button "Save" at bounding box center [700, 331] width 50 height 20
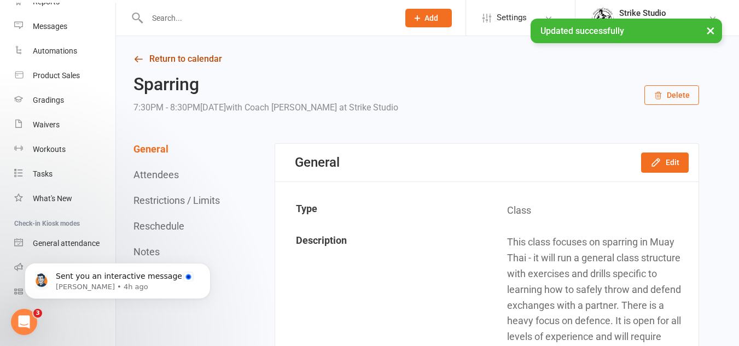
click at [171, 58] on link "Return to calendar" at bounding box center [415, 58] width 565 height 15
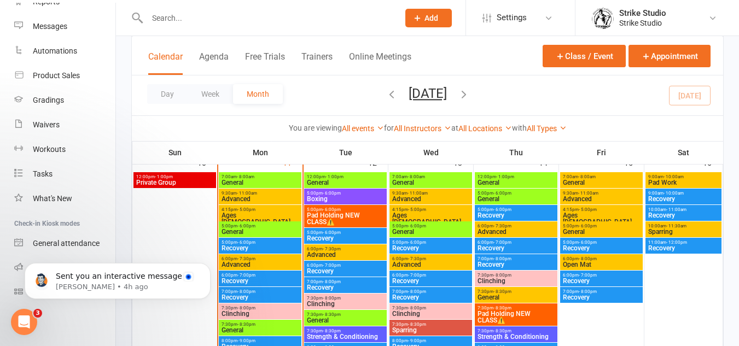
scroll to position [492, 0]
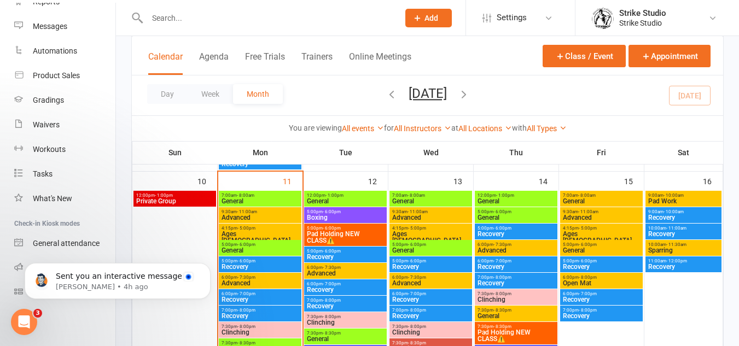
click at [672, 250] on span "Sparring" at bounding box center [683, 250] width 72 height 7
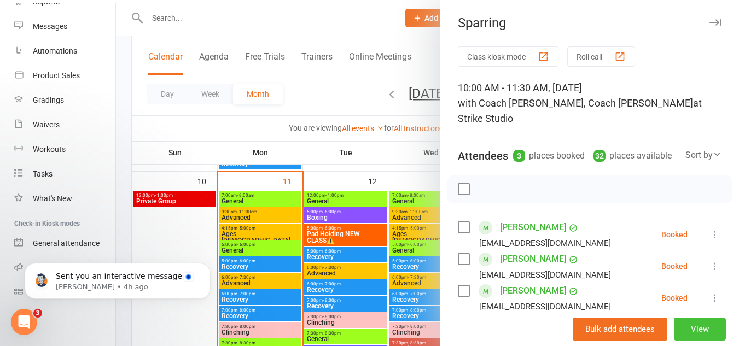
click at [683, 323] on button "View" at bounding box center [699, 329] width 52 height 23
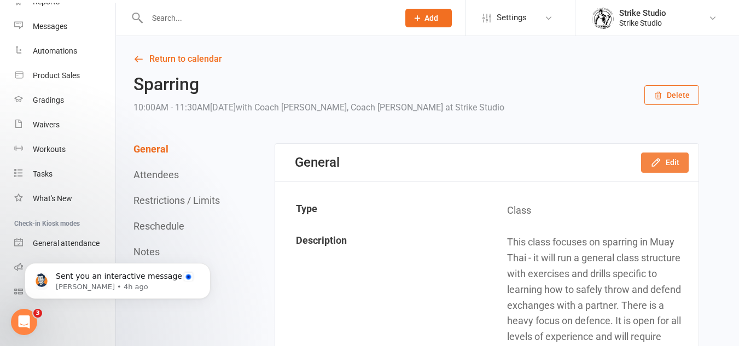
click at [679, 160] on button "Edit" at bounding box center [665, 163] width 48 height 20
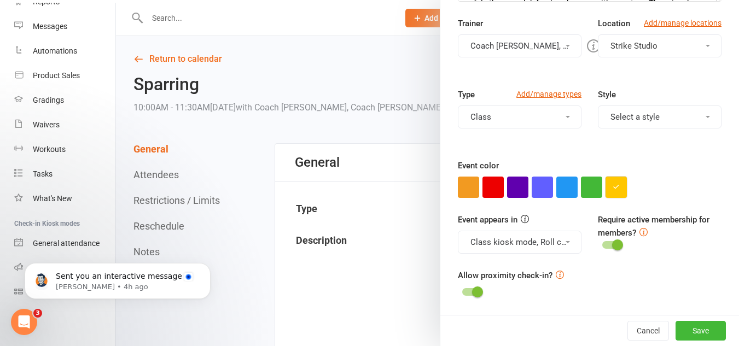
click at [612, 185] on icon "button" at bounding box center [615, 186] width 7 height 7
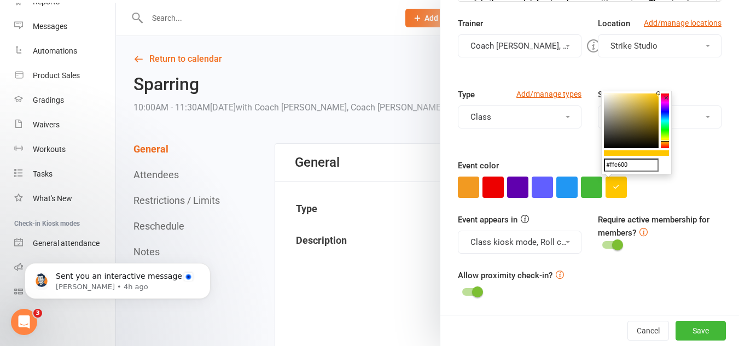
click at [628, 166] on input "#ffc600" at bounding box center [631, 165] width 55 height 13
paste input "#df5745"
type input "##df5745"
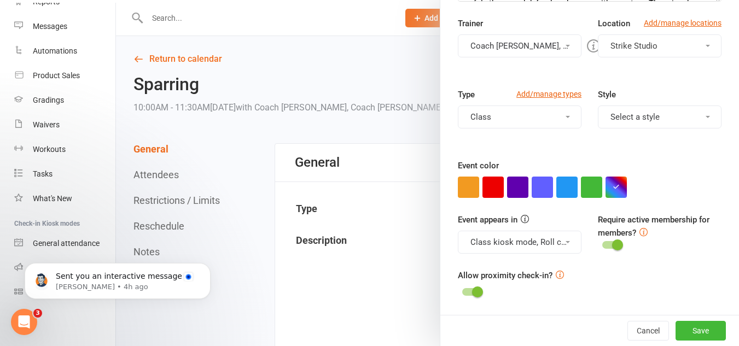
click at [674, 196] on div at bounding box center [589, 187] width 263 height 21
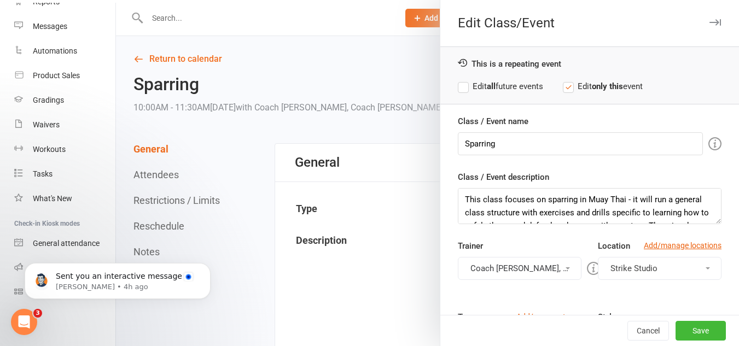
click at [525, 85] on label "Edit all future events" at bounding box center [500, 86] width 85 height 13
click at [685, 329] on button "Save" at bounding box center [700, 331] width 50 height 20
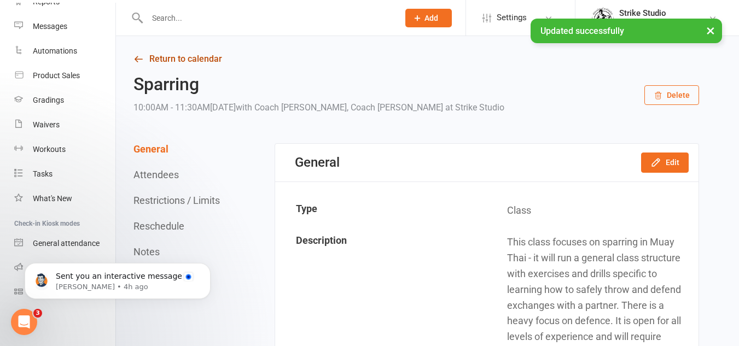
click at [180, 60] on link "Return to calendar" at bounding box center [415, 58] width 565 height 15
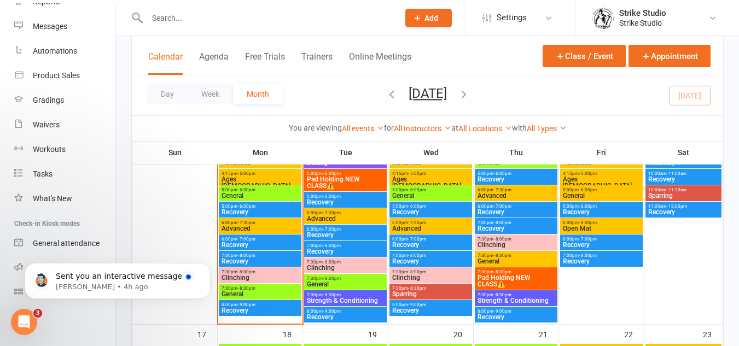
scroll to position [492, 0]
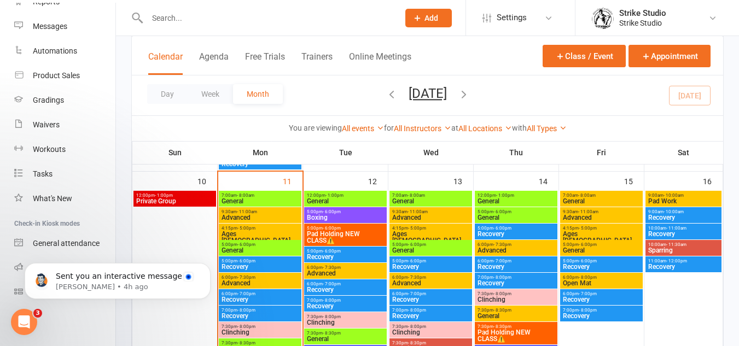
click at [495, 198] on span "General" at bounding box center [516, 201] width 78 height 7
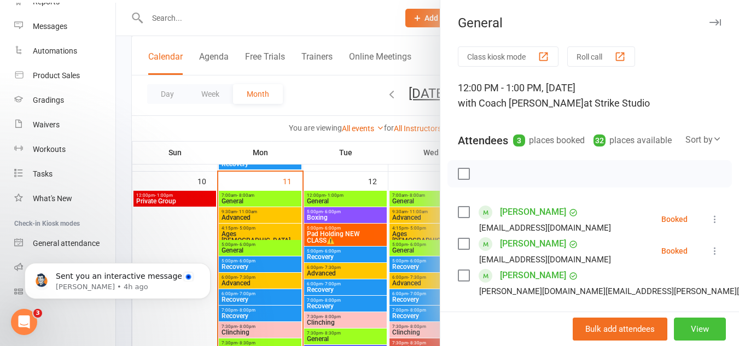
click at [687, 336] on button "View" at bounding box center [699, 329] width 52 height 23
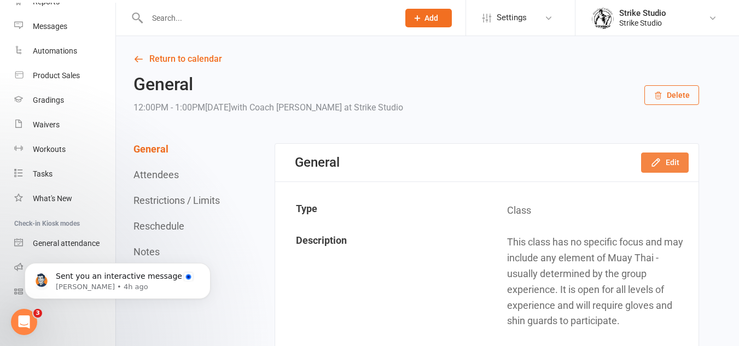
click at [675, 161] on button "Edit" at bounding box center [665, 163] width 48 height 20
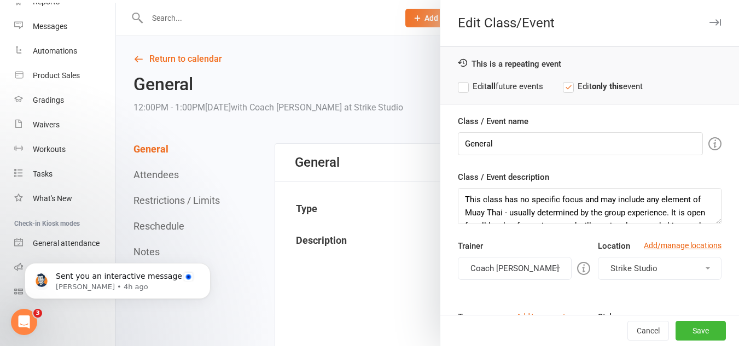
click at [525, 95] on div "This is a repeating event Edit all future events Edit only this event" at bounding box center [589, 75] width 298 height 58
click at [494, 80] on label "Edit all future events" at bounding box center [500, 86] width 85 height 13
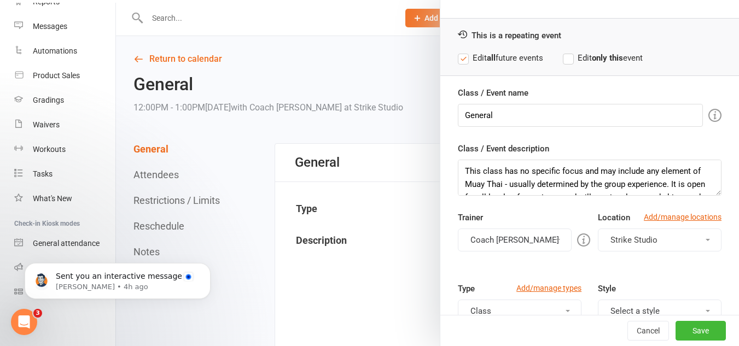
scroll to position [55, 0]
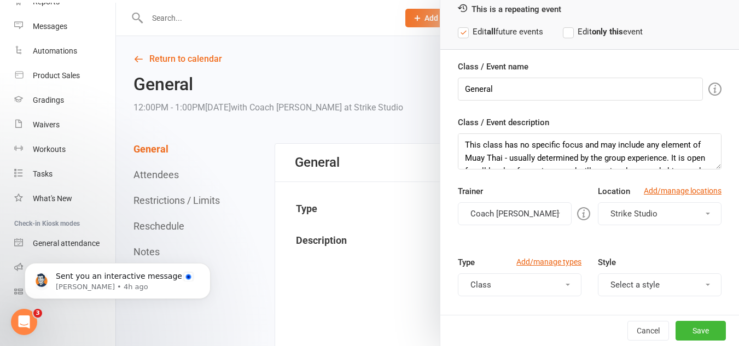
click at [525, 208] on button "Coach [PERSON_NAME]" at bounding box center [515, 213] width 114 height 23
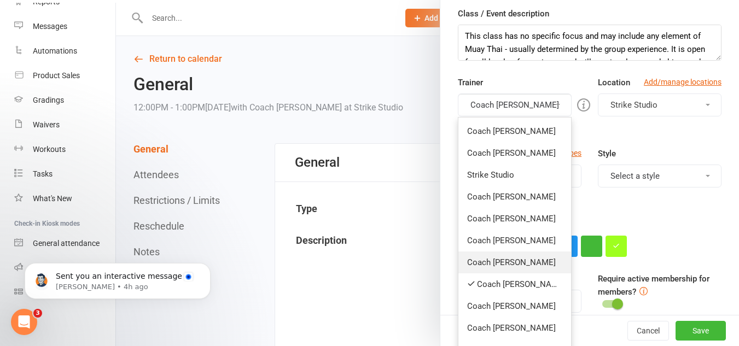
scroll to position [164, 0]
click at [513, 283] on link "Coach [PERSON_NAME]" at bounding box center [514, 284] width 113 height 22
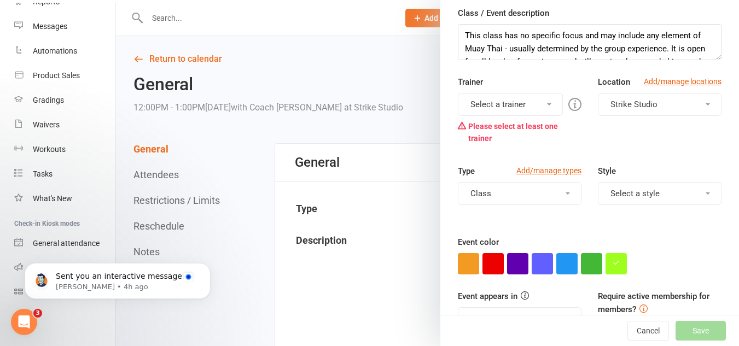
click at [522, 105] on button "Select a trainer" at bounding box center [510, 104] width 105 height 23
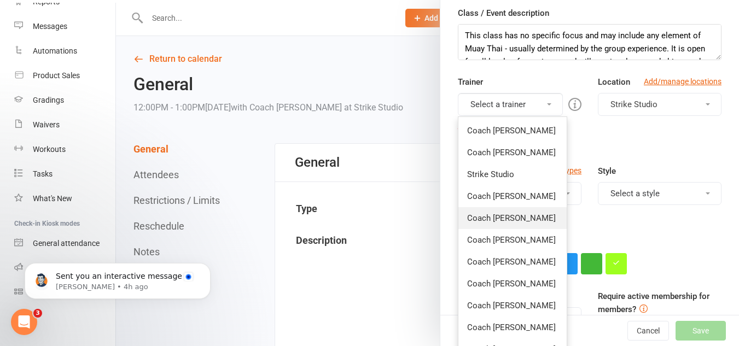
click at [522, 218] on link "Coach [PERSON_NAME]" at bounding box center [512, 218] width 108 height 22
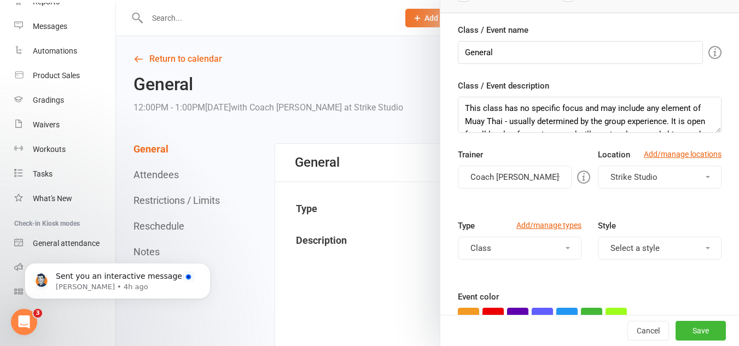
scroll to position [222, 0]
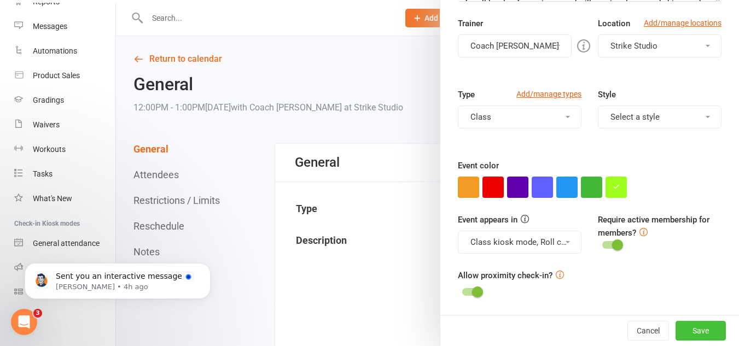
click at [696, 330] on button "Save" at bounding box center [700, 331] width 50 height 20
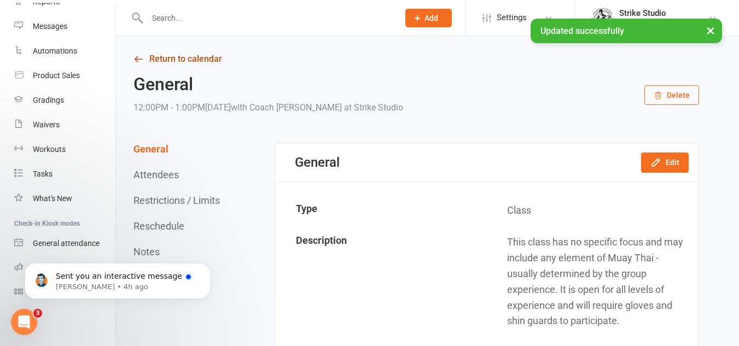
click at [190, 60] on link "Return to calendar" at bounding box center [415, 58] width 565 height 15
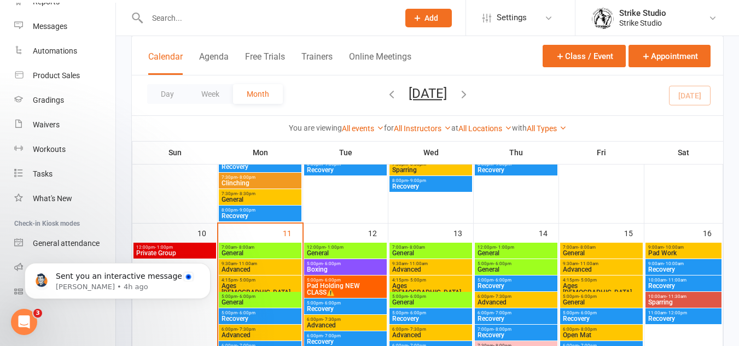
scroll to position [437, 0]
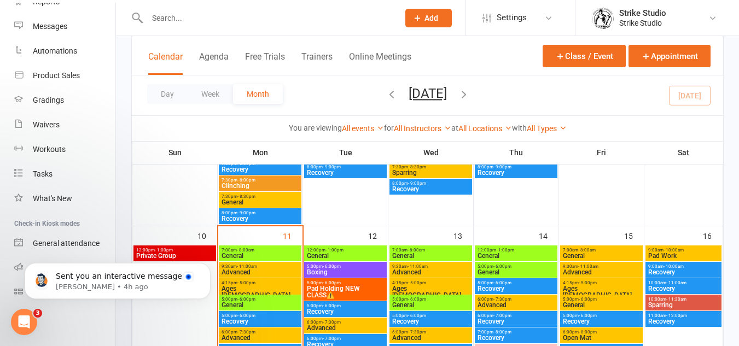
click at [510, 269] on span "General" at bounding box center [516, 272] width 78 height 7
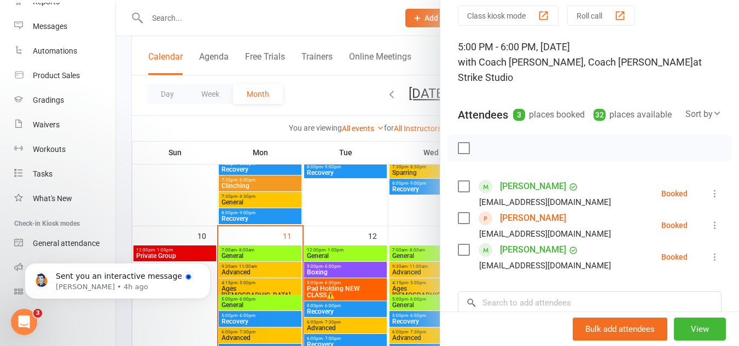
scroll to position [0, 0]
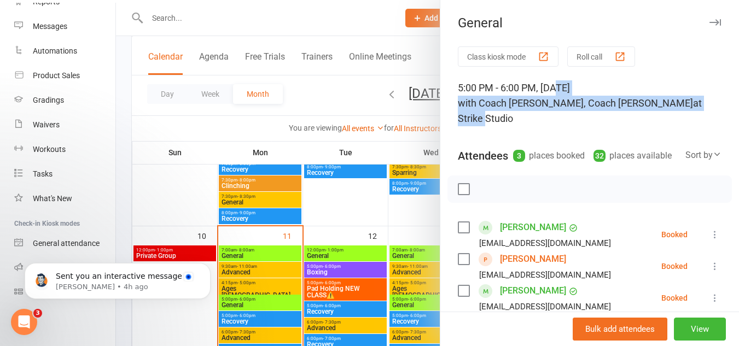
drag, startPoint x: 553, startPoint y: 90, endPoint x: 594, endPoint y: 98, distance: 41.9
click at [632, 97] on div "5:00 PM - 6:00 PM, Thursday, August, 14, 2025 with Coach Angela, Coach Chris at…" at bounding box center [589, 103] width 263 height 46
click at [575, 93] on div "5:00 PM - 6:00 PM, Thursday, August, 14, 2025 with Coach Angela, Coach Chris at…" at bounding box center [589, 103] width 263 height 46
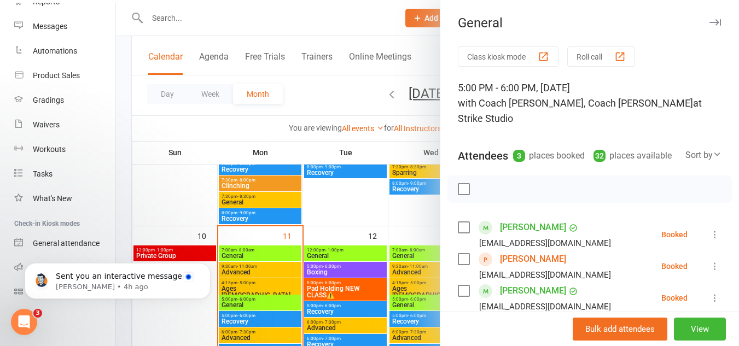
click at [514, 90] on div "5:00 PM - 6:00 PM, Thursday, August, 14, 2025 with Coach Angela, Coach Chris at…" at bounding box center [589, 103] width 263 height 46
drag, startPoint x: 453, startPoint y: 86, endPoint x: 533, endPoint y: 87, distance: 80.4
click at [533, 87] on div "Class kiosk mode Roll call 5:00 PM - 6:00 PM, Thursday, August, 14, 2025 with C…" at bounding box center [589, 278] width 298 height 464
click at [576, 92] on div "5:00 PM - 6:00 PM, Thursday, August, 14, 2025 with Coach Angela, Coach Chris at…" at bounding box center [589, 103] width 263 height 46
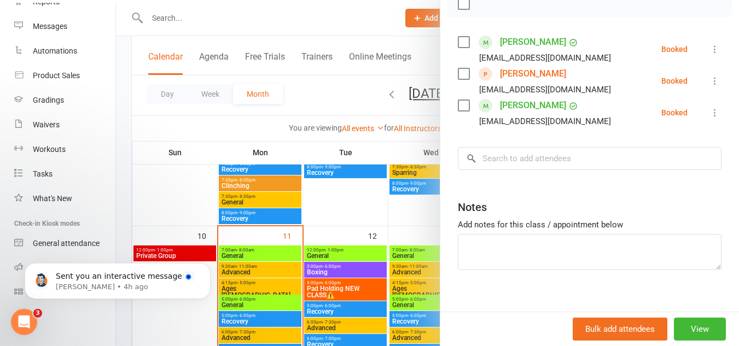
scroll to position [197, 0]
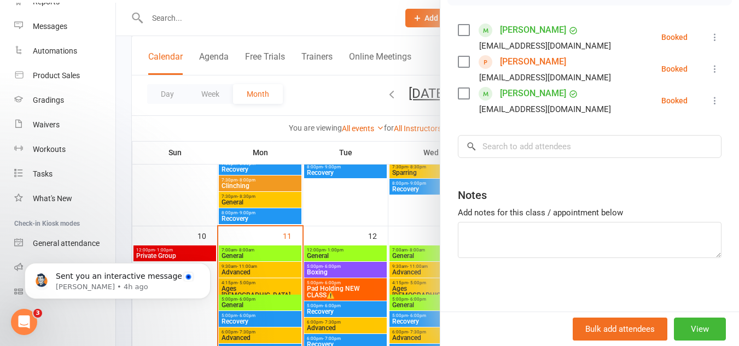
click at [376, 231] on div at bounding box center [427, 173] width 623 height 346
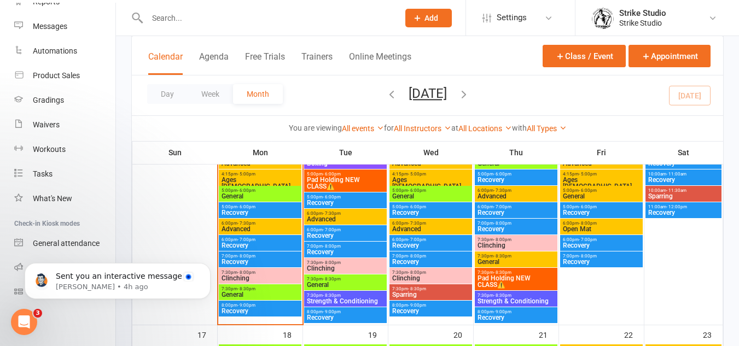
scroll to position [547, 0]
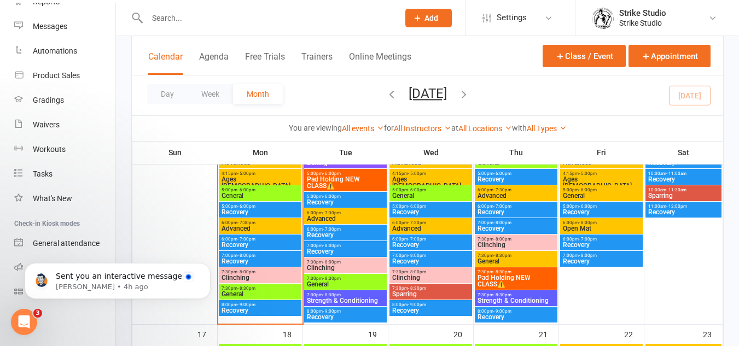
click at [506, 257] on span "- 8:30pm" at bounding box center [502, 255] width 18 height 5
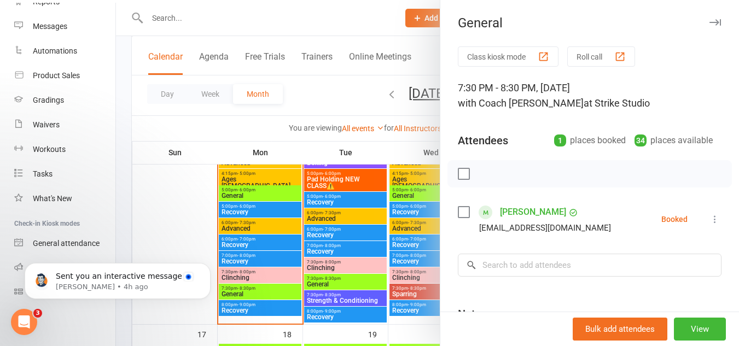
click at [416, 212] on div at bounding box center [427, 173] width 623 height 346
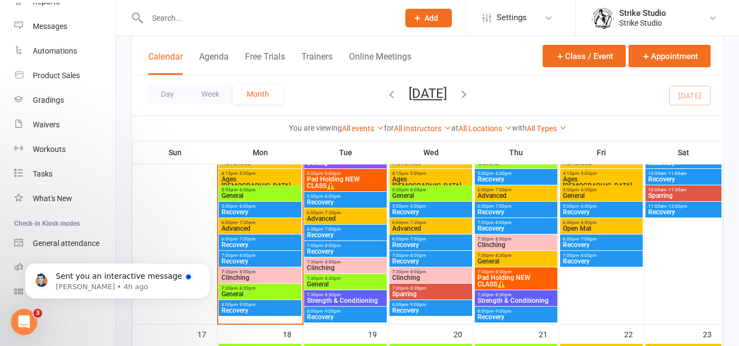
click at [518, 259] on span "General" at bounding box center [516, 261] width 78 height 7
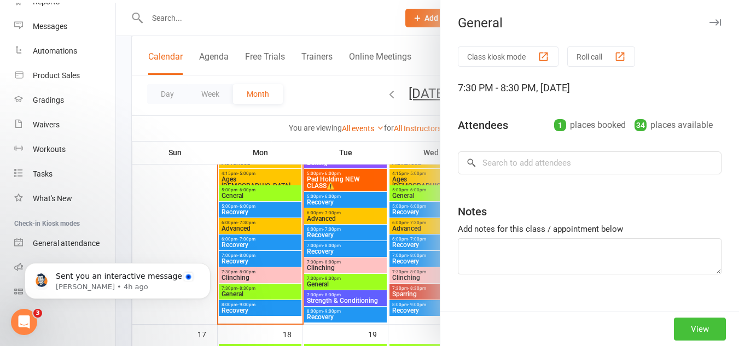
click at [694, 324] on button "View" at bounding box center [699, 329] width 52 height 23
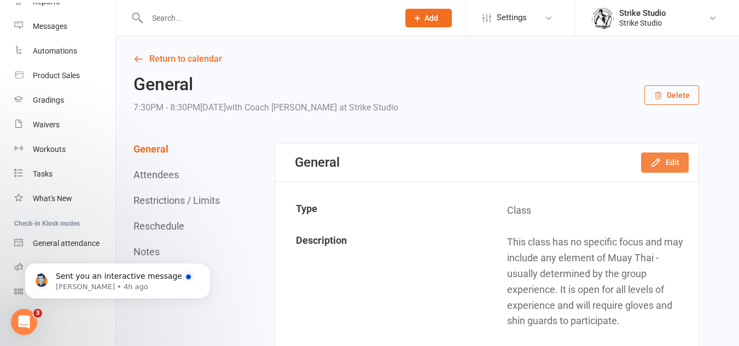
click at [661, 166] on icon "button" at bounding box center [655, 162] width 11 height 11
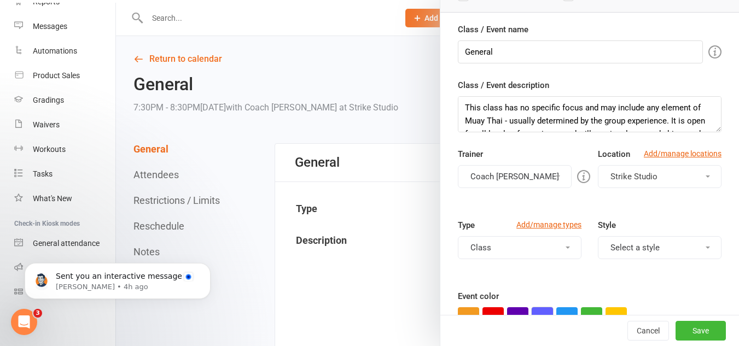
scroll to position [164, 0]
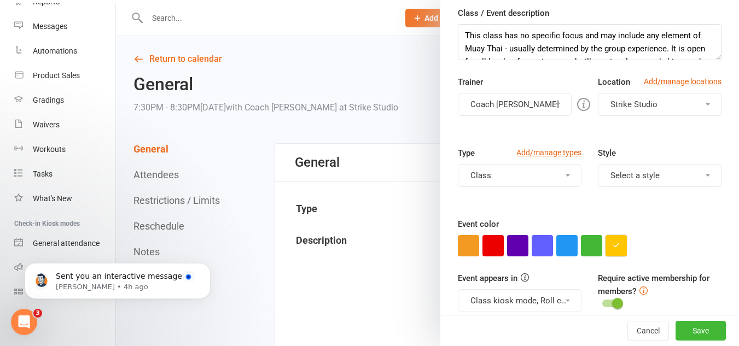
click at [612, 245] on icon "button" at bounding box center [615, 245] width 7 height 7
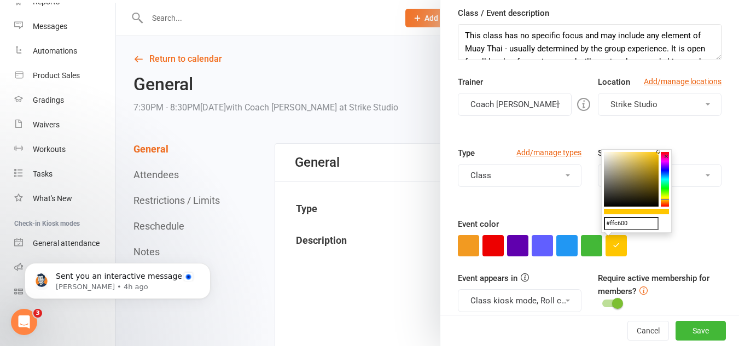
click at [642, 221] on input "#ffc600" at bounding box center [631, 223] width 55 height 13
paste input "9eff1f"
type input "#9eff1f"
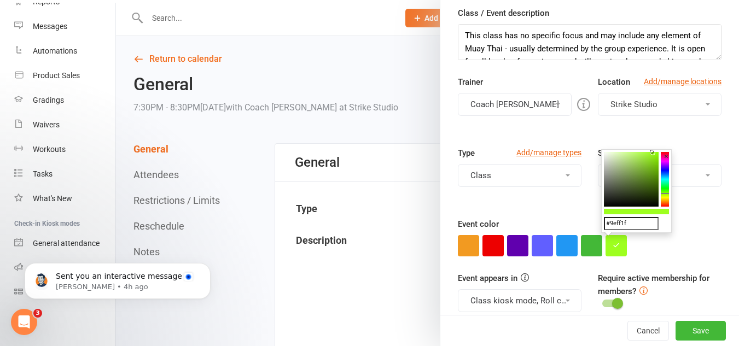
click at [700, 245] on div at bounding box center [589, 245] width 263 height 21
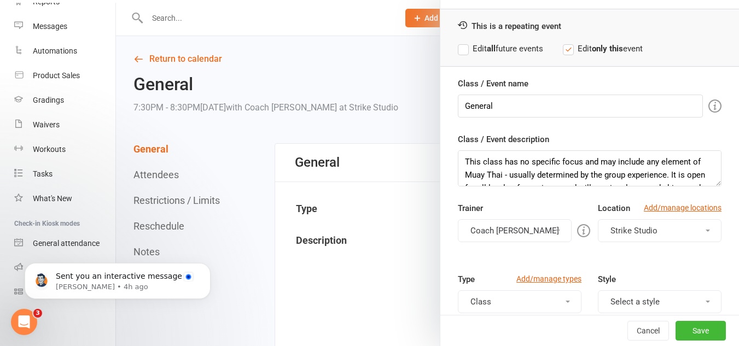
scroll to position [0, 0]
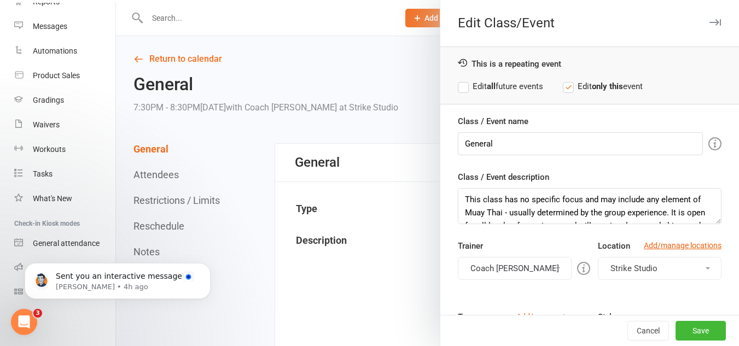
click at [511, 268] on button "Coach [PERSON_NAME]" at bounding box center [515, 268] width 114 height 23
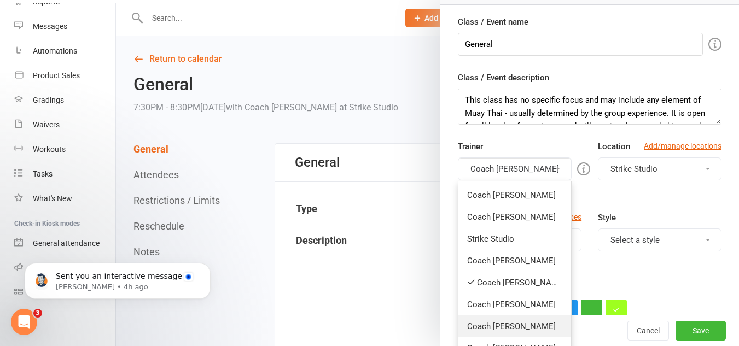
scroll to position [109, 0]
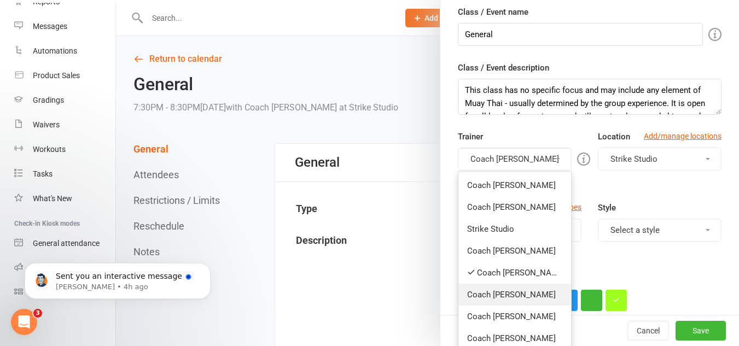
click at [518, 298] on link "Coach [PERSON_NAME]" at bounding box center [514, 295] width 113 height 22
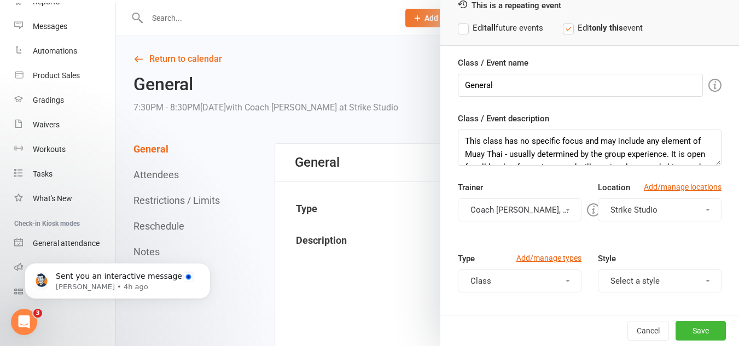
scroll to position [0, 0]
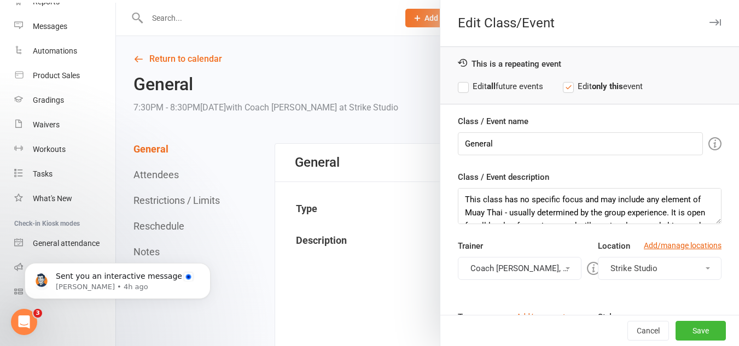
click at [546, 91] on div "Edit all future events Edit only this event" at bounding box center [589, 86] width 263 height 13
click at [534, 87] on label "Edit all future events" at bounding box center [500, 86] width 85 height 13
click at [676, 321] on button "Save" at bounding box center [700, 331] width 50 height 20
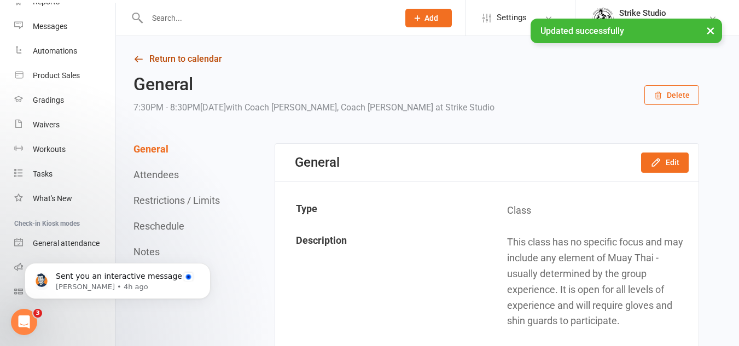
click at [153, 53] on link "Return to calendar" at bounding box center [415, 58] width 565 height 15
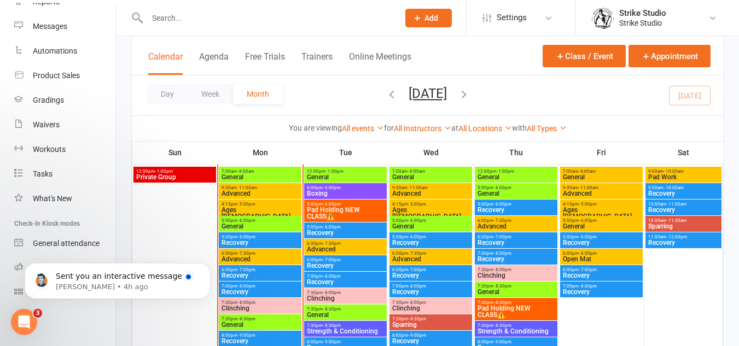
scroll to position [492, 0]
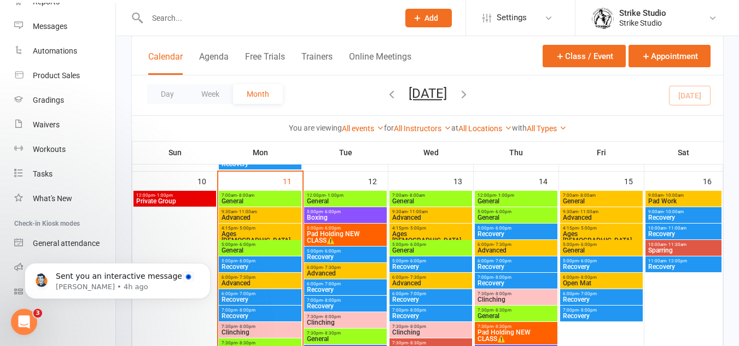
click at [600, 198] on span "General" at bounding box center [601, 201] width 78 height 7
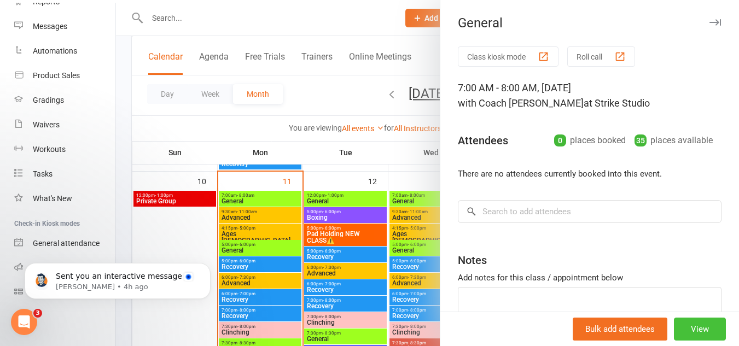
click at [690, 336] on button "View" at bounding box center [699, 329] width 52 height 23
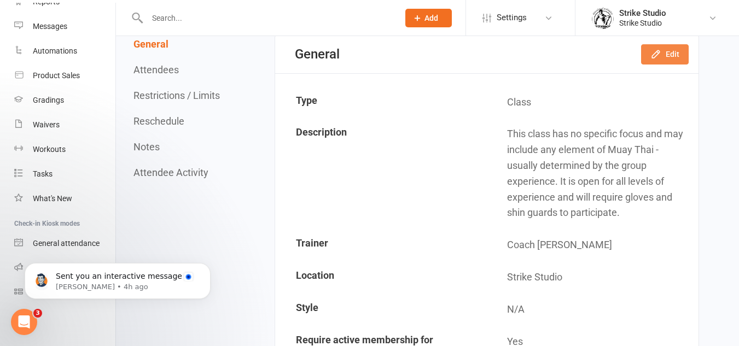
scroll to position [109, 0]
click at [658, 55] on icon "button" at bounding box center [655, 53] width 11 height 11
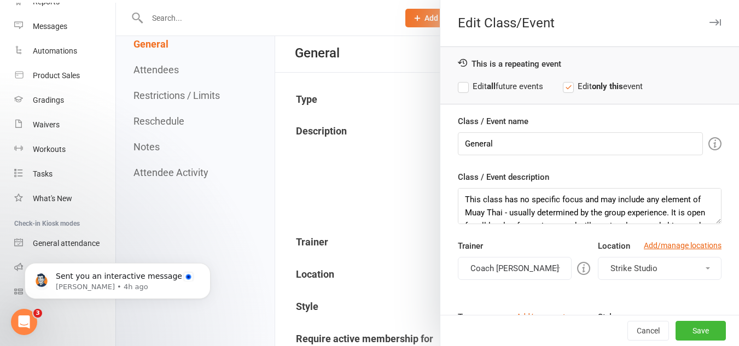
click at [512, 81] on label "Edit all future events" at bounding box center [500, 86] width 85 height 13
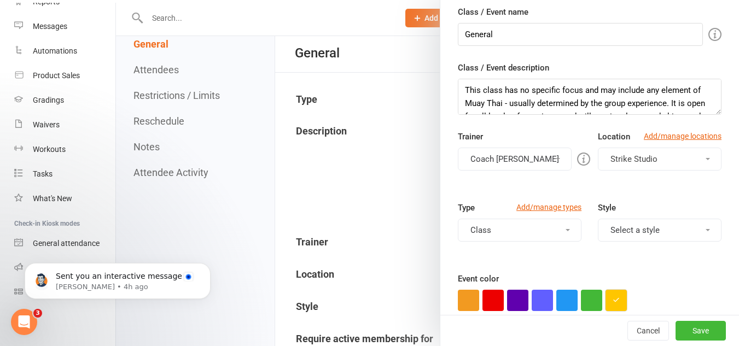
click at [617, 307] on button "button" at bounding box center [615, 300] width 21 height 21
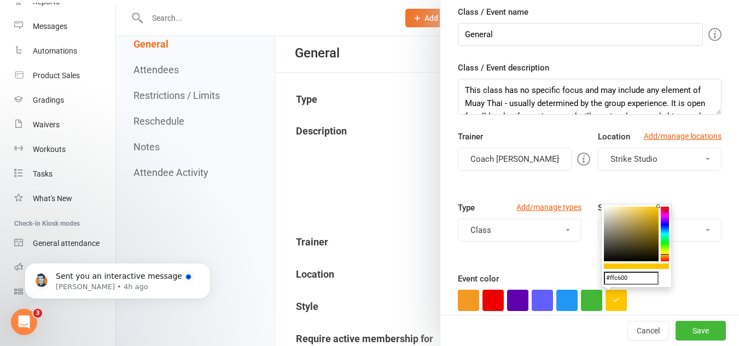
click at [630, 280] on input "#ffc600" at bounding box center [631, 278] width 55 height 13
paste input "#9eff1f"
type input "##9eff1f"
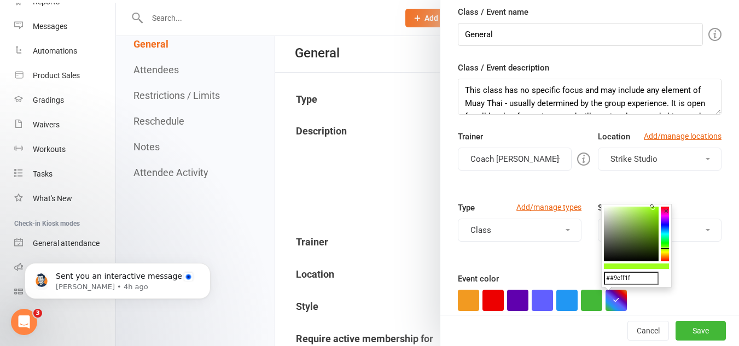
click at [687, 273] on div "Event color" at bounding box center [589, 291] width 263 height 39
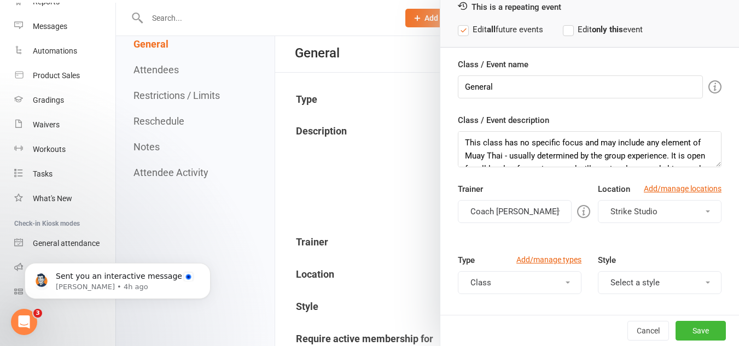
scroll to position [0, 0]
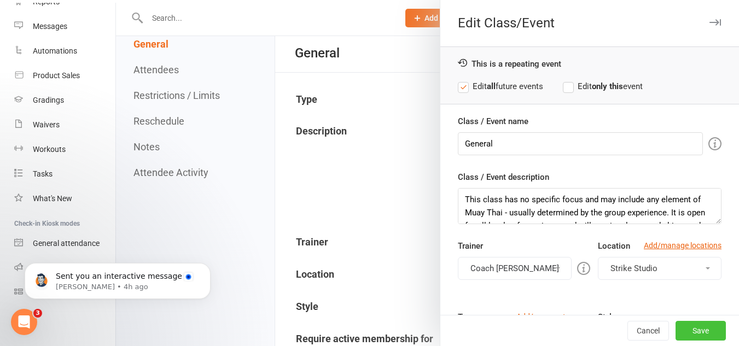
click at [687, 333] on button "Save" at bounding box center [700, 331] width 50 height 20
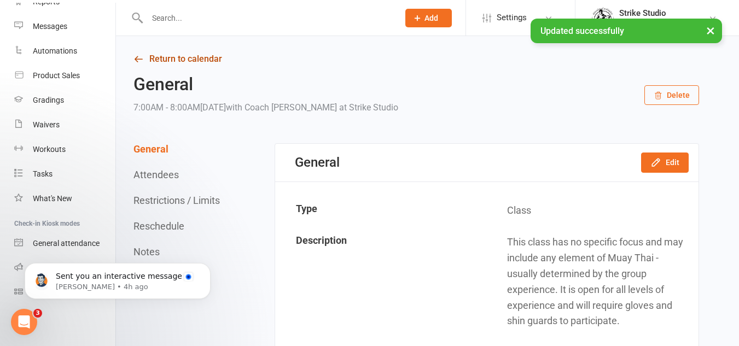
click at [183, 62] on link "Return to calendar" at bounding box center [415, 58] width 565 height 15
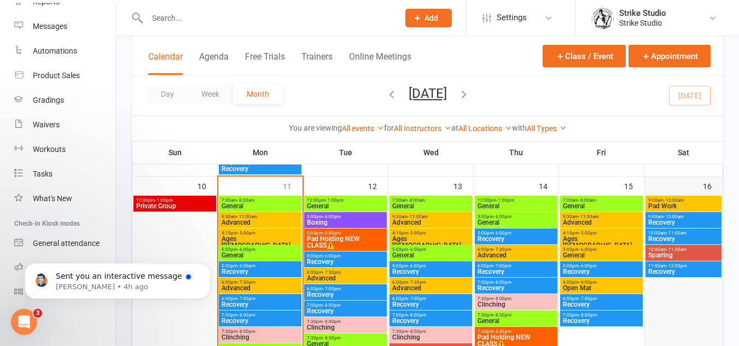
scroll to position [492, 0]
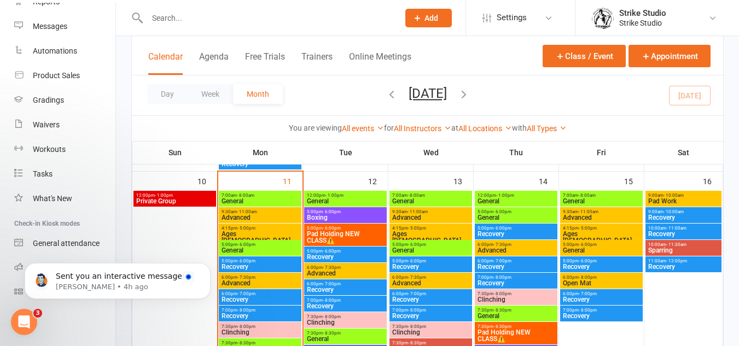
click at [595, 244] on span "- 6:00pm" at bounding box center [587, 244] width 18 height 5
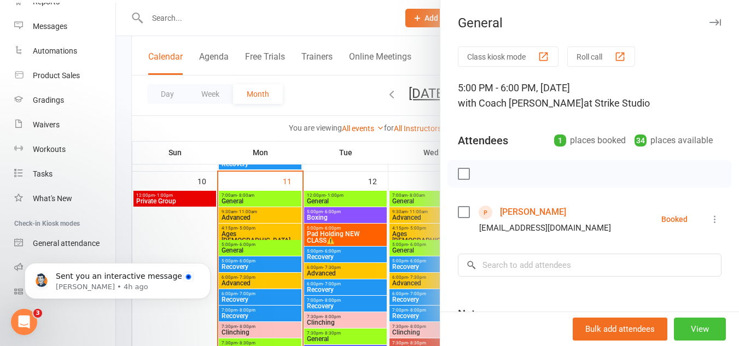
click at [695, 327] on button "View" at bounding box center [699, 329] width 52 height 23
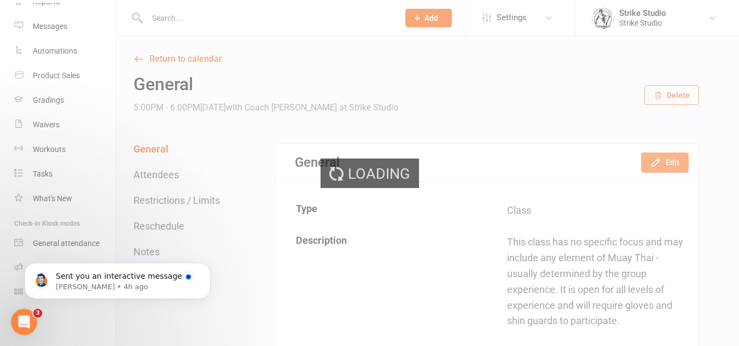
click at [672, 157] on div "Loading" at bounding box center [369, 173] width 739 height 346
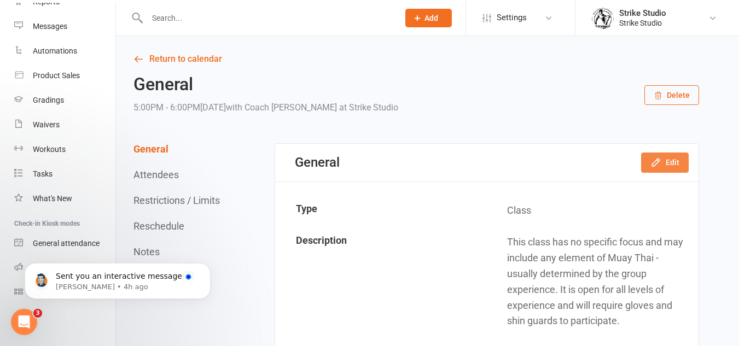
click at [664, 160] on button "Edit" at bounding box center [665, 163] width 48 height 20
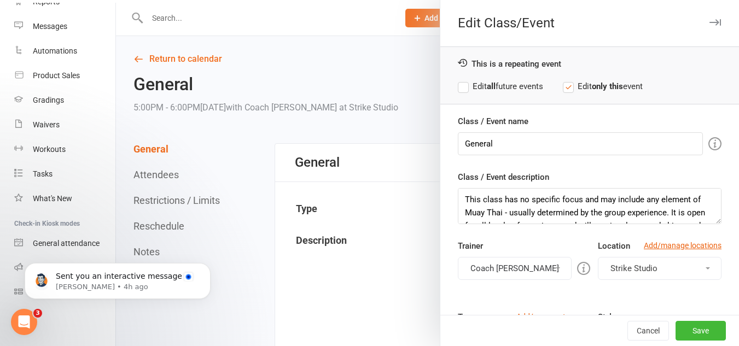
click at [505, 92] on label "Edit all future events" at bounding box center [500, 86] width 85 height 13
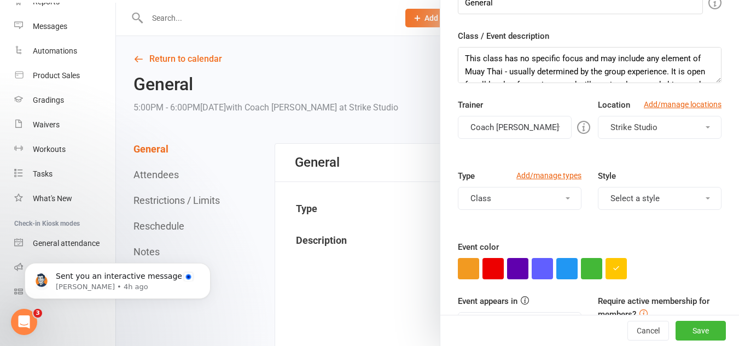
scroll to position [164, 0]
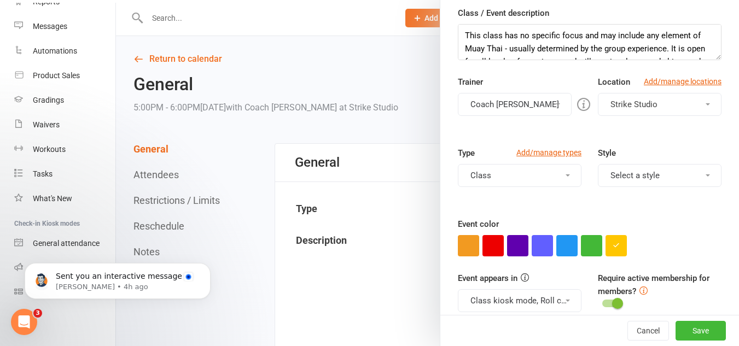
click at [511, 107] on button "Coach [PERSON_NAME]" at bounding box center [515, 104] width 114 height 23
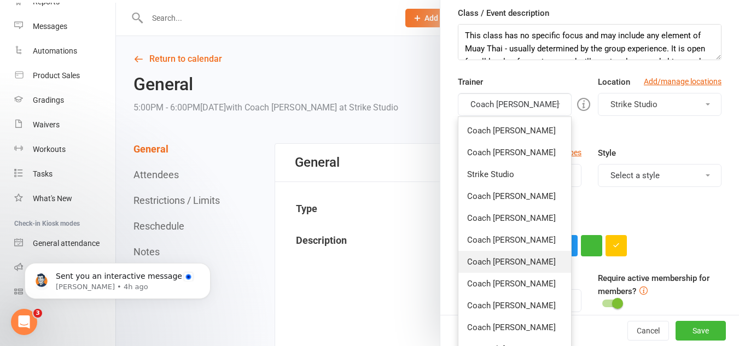
click at [511, 263] on link "Coach [PERSON_NAME]" at bounding box center [514, 262] width 113 height 22
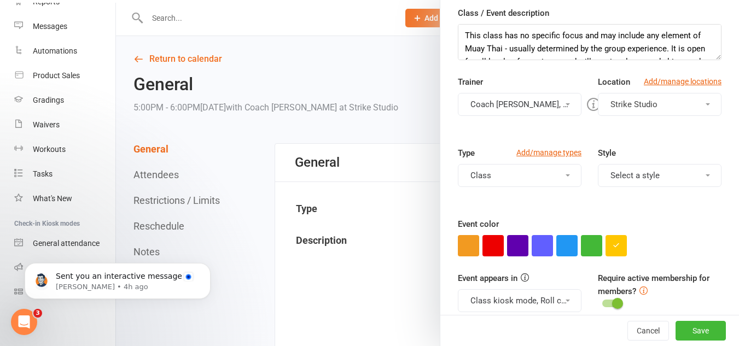
click at [623, 242] on div at bounding box center [589, 245] width 263 height 21
click at [616, 244] on button "button" at bounding box center [615, 245] width 21 height 21
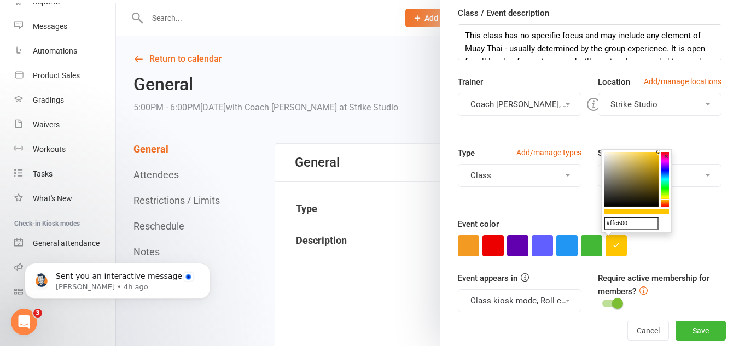
click at [628, 226] on input "#ffc600" at bounding box center [631, 223] width 55 height 13
paste input "9eff1f"
type input "#9eff1f"
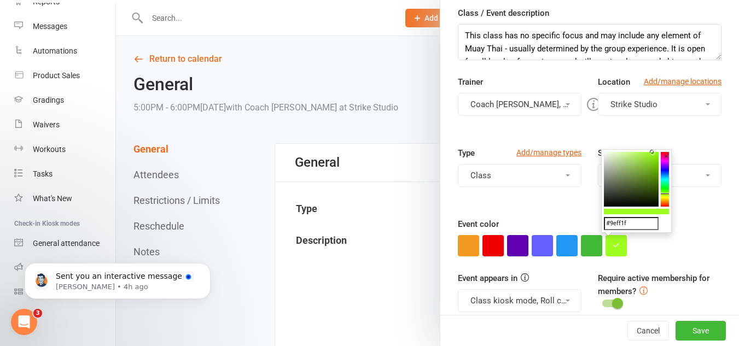
click at [654, 254] on div at bounding box center [589, 245] width 263 height 21
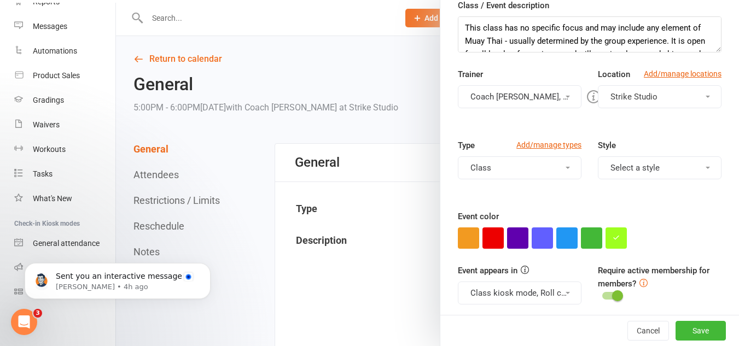
scroll to position [222, 0]
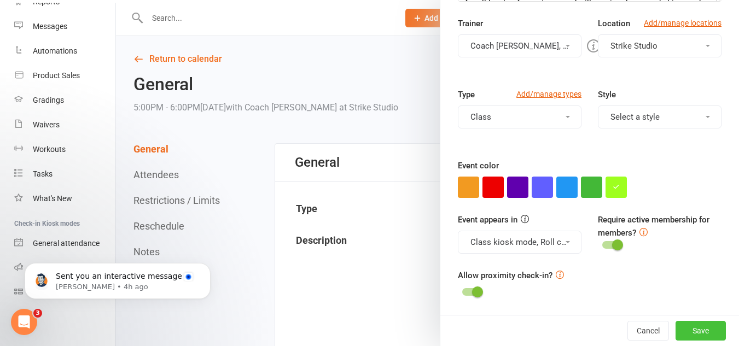
click at [692, 336] on button "Save" at bounding box center [700, 331] width 50 height 20
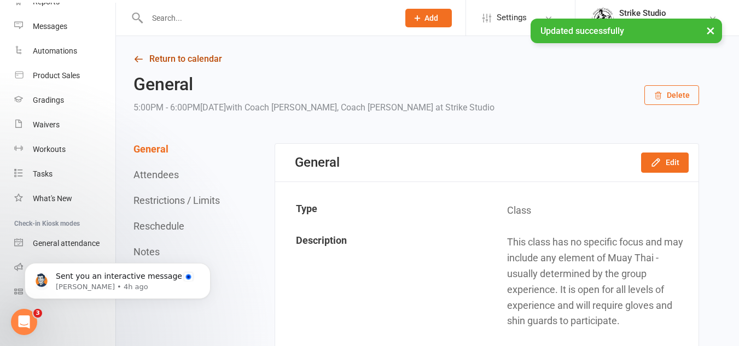
click at [178, 58] on link "Return to calendar" at bounding box center [415, 58] width 565 height 15
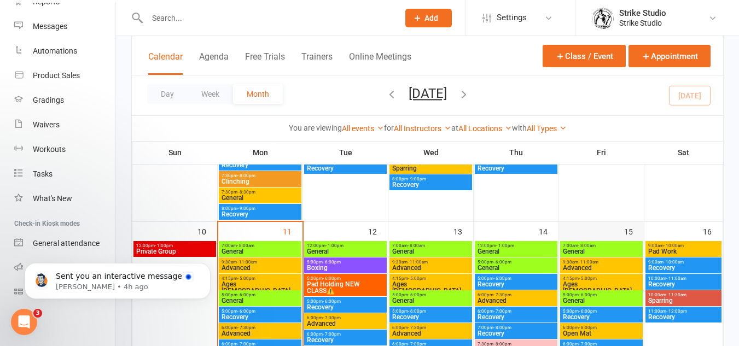
scroll to position [437, 0]
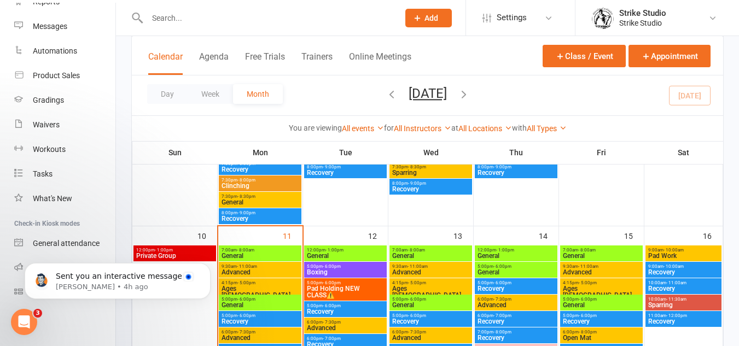
click at [681, 248] on span "- 10:00am" at bounding box center [673, 250] width 20 height 5
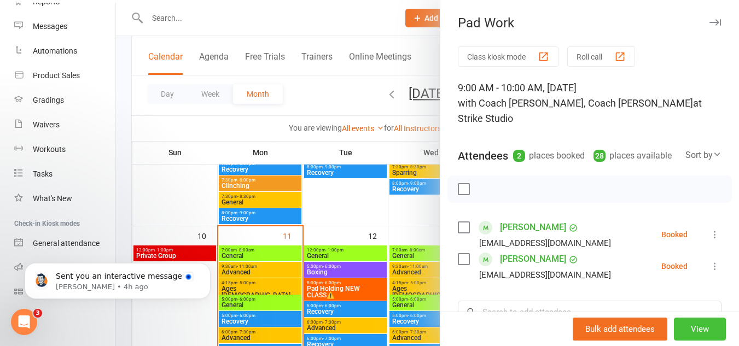
click at [680, 327] on button "View" at bounding box center [699, 329] width 52 height 23
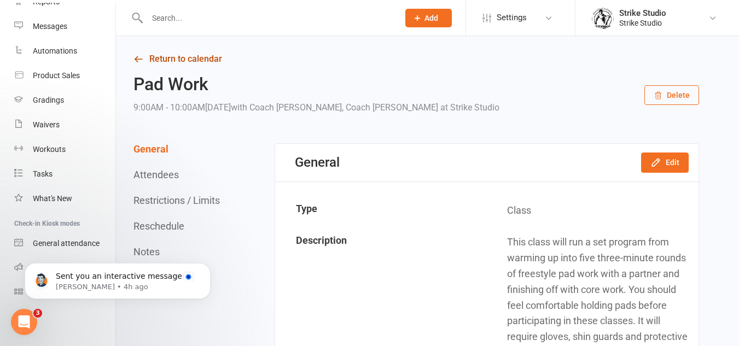
click at [177, 61] on link "Return to calendar" at bounding box center [415, 58] width 565 height 15
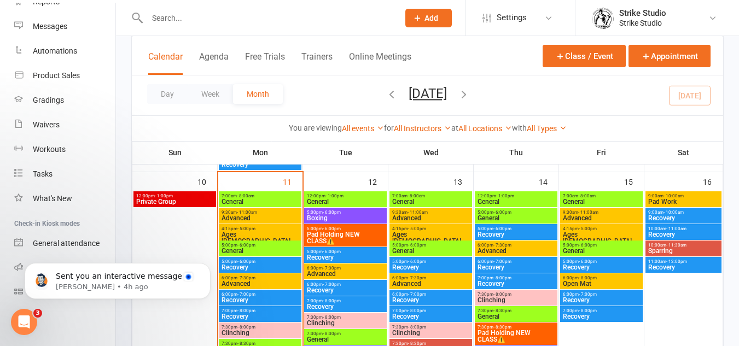
scroll to position [492, 0]
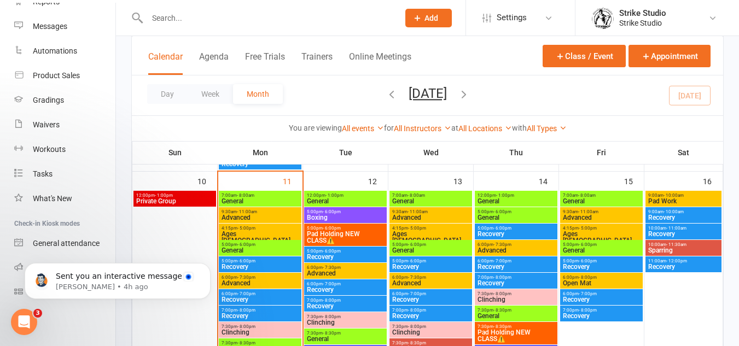
click at [698, 199] on span "Pad Work" at bounding box center [683, 201] width 72 height 7
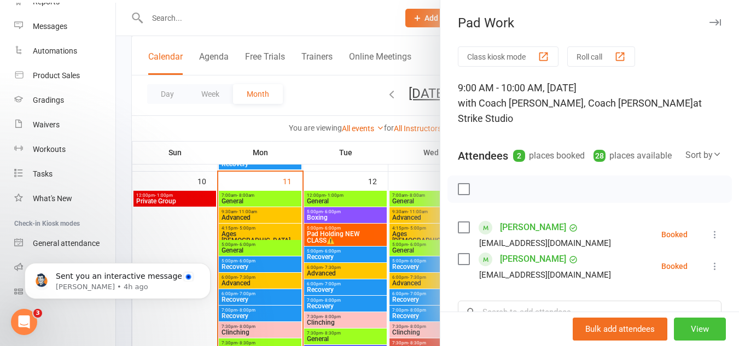
click at [675, 332] on button "View" at bounding box center [699, 329] width 52 height 23
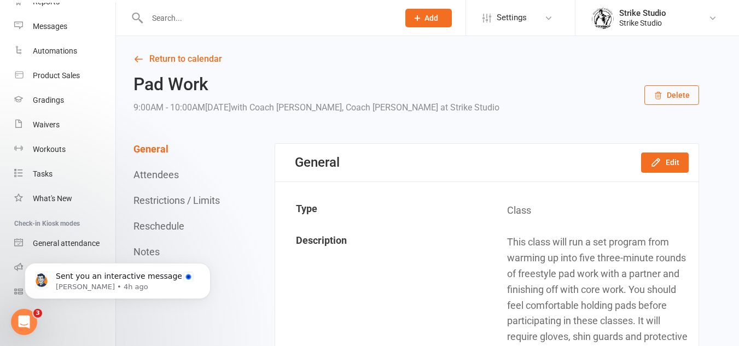
click at [661, 151] on div "General Edit" at bounding box center [486, 163] width 423 height 38
click at [663, 163] on button "Edit" at bounding box center [665, 163] width 48 height 20
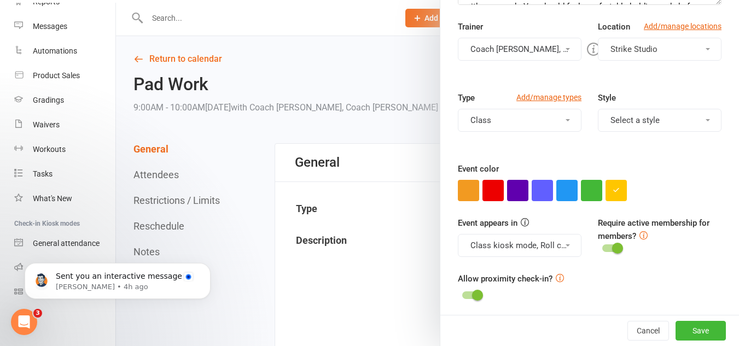
scroll to position [222, 0]
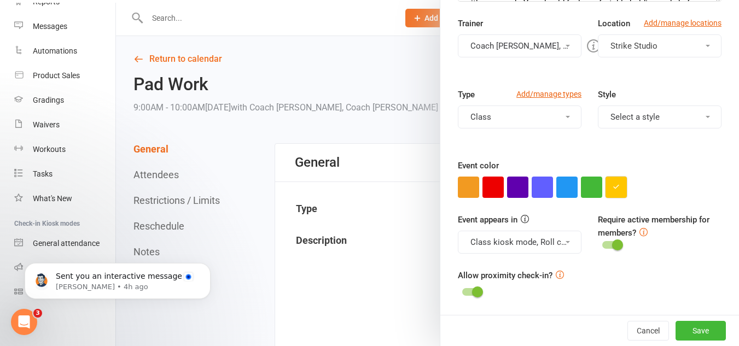
click at [612, 184] on icon "button" at bounding box center [615, 186] width 7 height 7
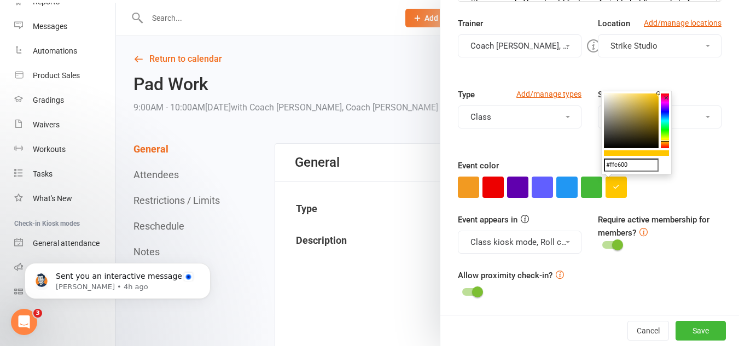
click at [625, 169] on input "#ffc600" at bounding box center [631, 165] width 55 height 13
paste input "#a359a"
type input "##a359a0"
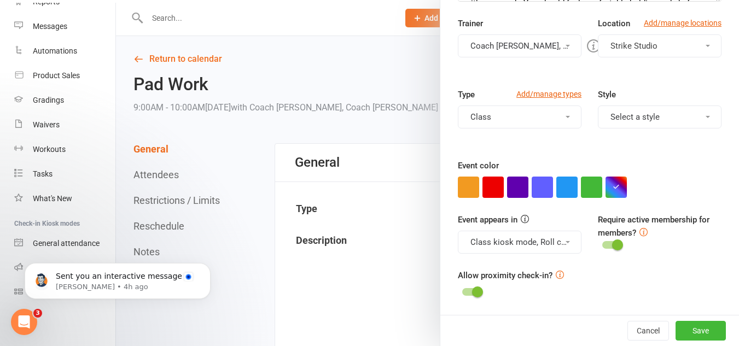
click at [673, 206] on div "Class / Event name Pad Work Class / Event description This class will run a set…" at bounding box center [589, 103] width 298 height 423
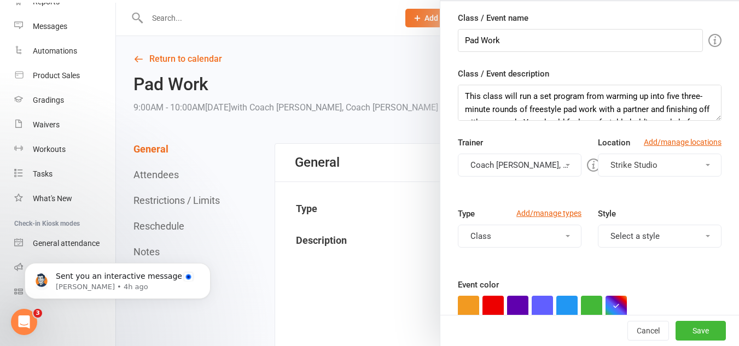
scroll to position [0, 0]
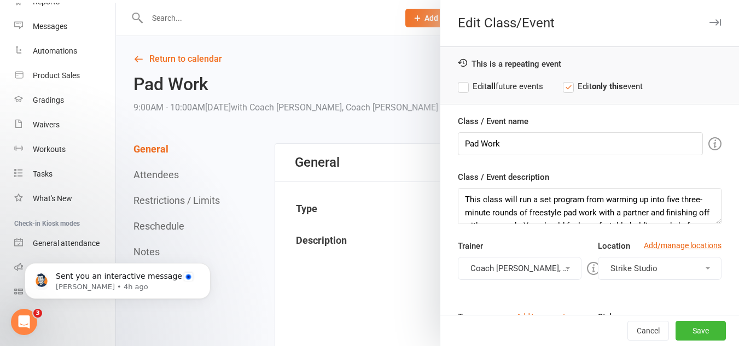
click at [523, 92] on label "Edit all future events" at bounding box center [500, 86] width 85 height 13
click at [687, 331] on button "Save" at bounding box center [700, 331] width 50 height 20
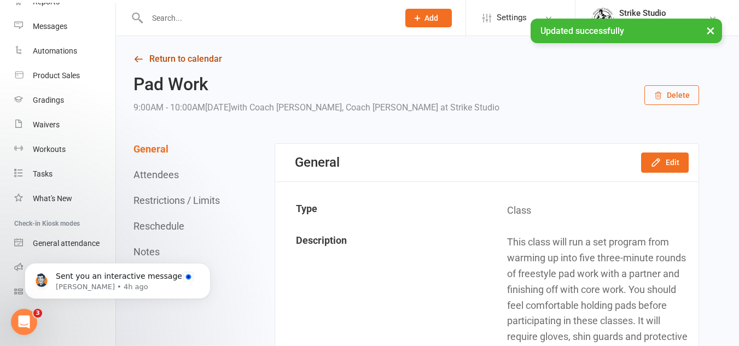
click at [193, 62] on link "Return to calendar" at bounding box center [415, 58] width 565 height 15
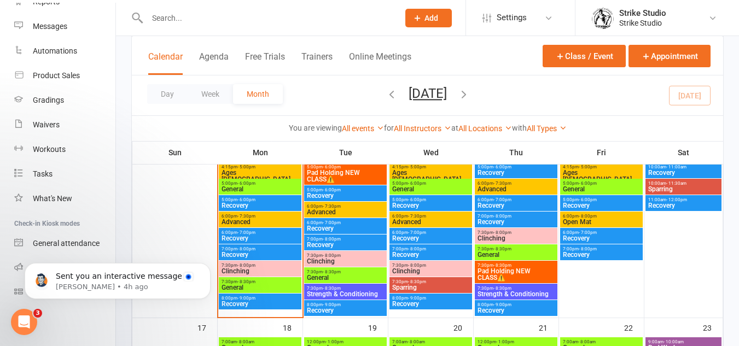
scroll to position [547, 0]
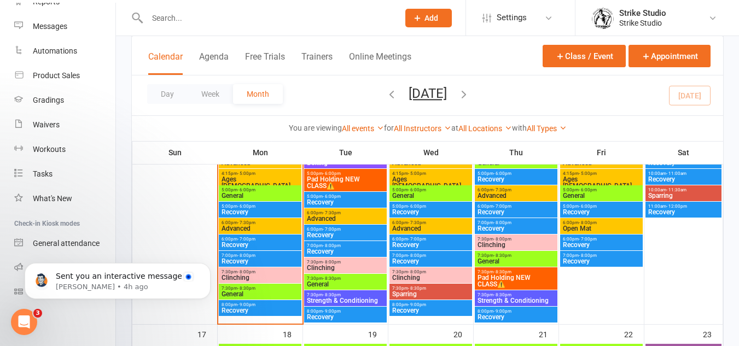
click at [255, 176] on span "Ages [DEMOGRAPHIC_DATA]" at bounding box center [260, 182] width 78 height 13
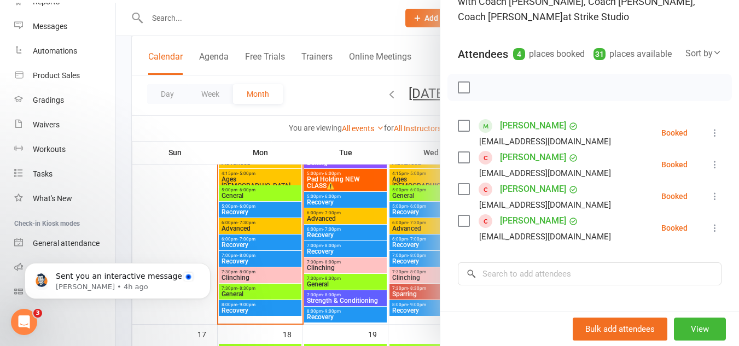
scroll to position [109, 0]
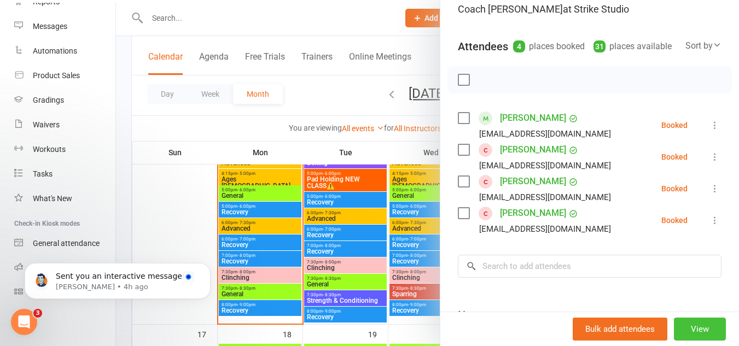
click at [695, 338] on button "View" at bounding box center [699, 329] width 52 height 23
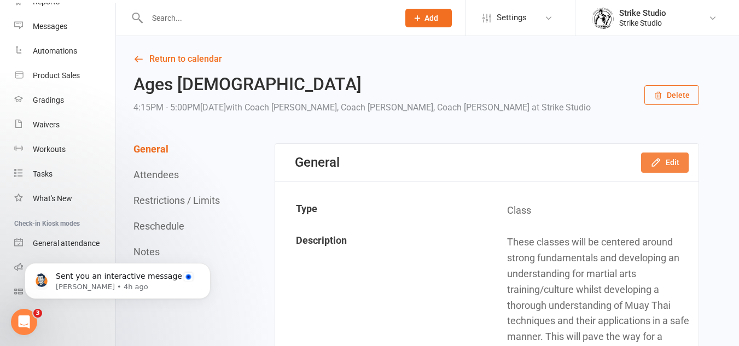
click at [670, 163] on button "Edit" at bounding box center [665, 163] width 48 height 20
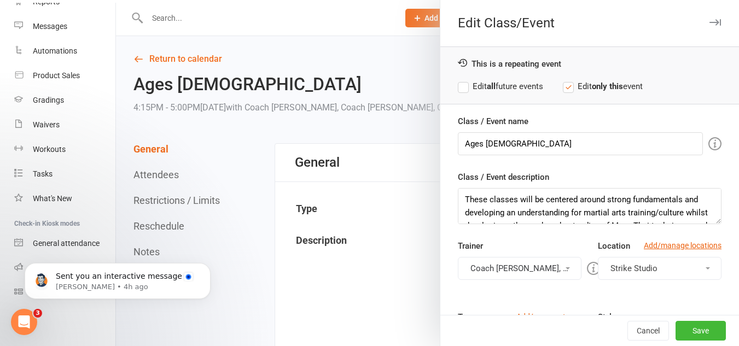
click at [534, 84] on label "Edit all future events" at bounding box center [500, 86] width 85 height 13
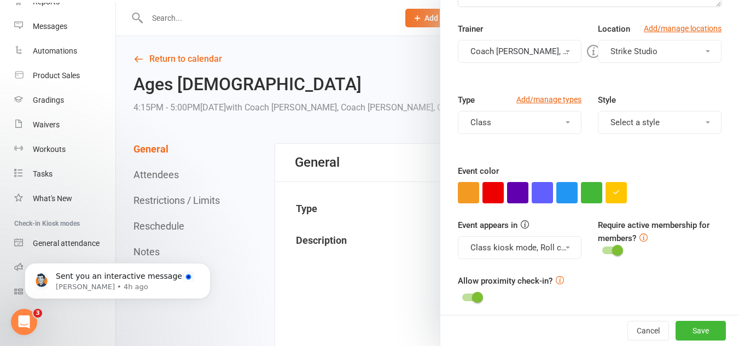
scroll to position [222, 0]
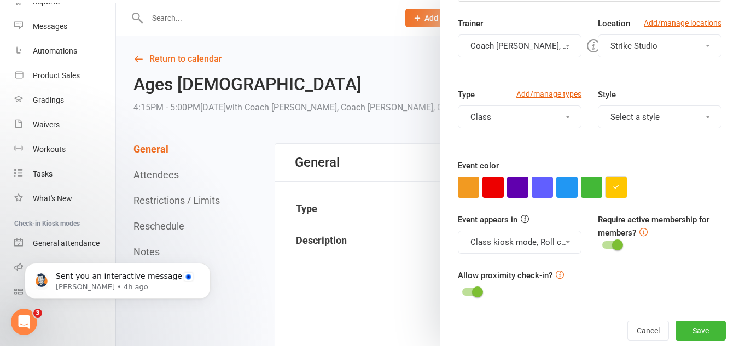
click at [612, 190] on icon "button" at bounding box center [615, 186] width 7 height 7
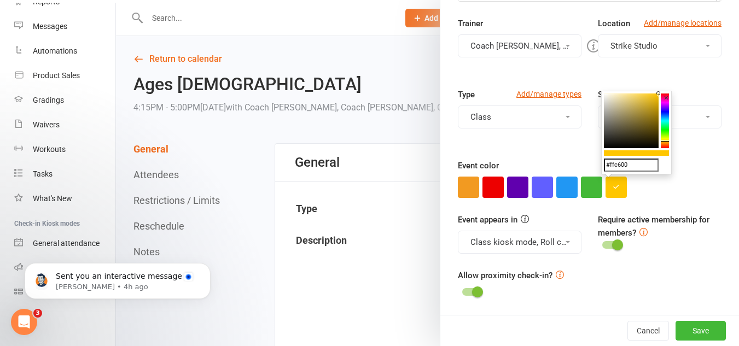
click at [642, 166] on input "#ffc600" at bounding box center [631, 165] width 55 height 13
paste input "#5ce1e6"
type input "##5ce1e6"
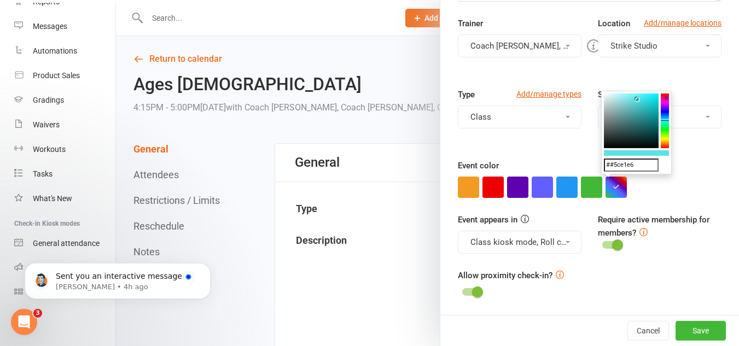
click at [670, 200] on div "Class / Event name Ages 6-14 Class / Event description These classes will be ce…" at bounding box center [589, 103] width 298 height 423
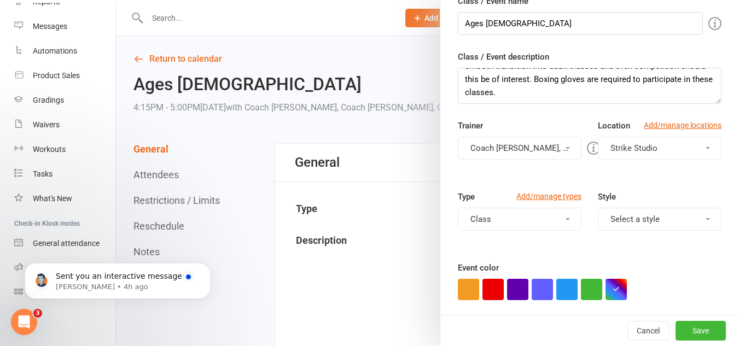
scroll to position [0, 0]
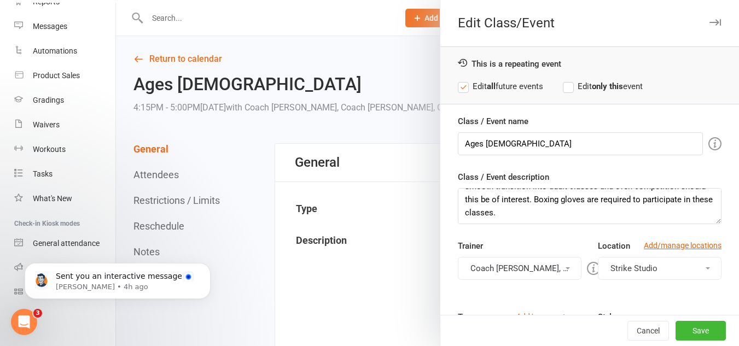
click at [542, 262] on button "Coach Vinay, Coach Bella, Coach Adi" at bounding box center [520, 268] width 124 height 23
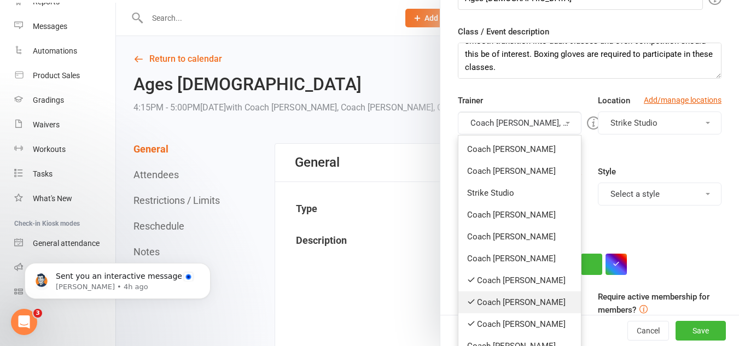
scroll to position [164, 0]
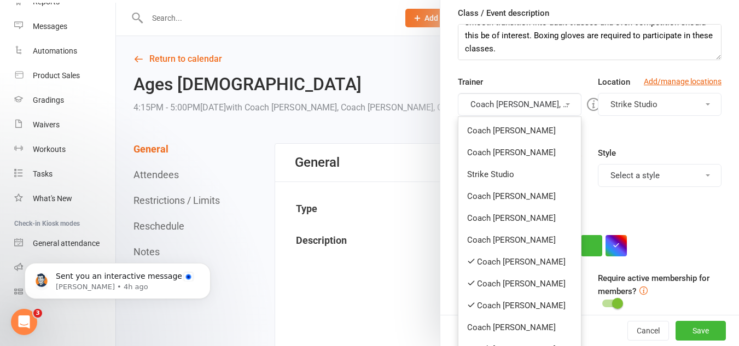
click at [701, 235] on div at bounding box center [589, 245] width 263 height 21
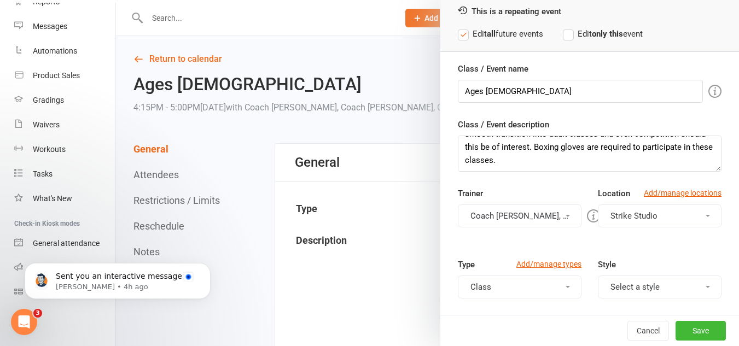
scroll to position [0, 0]
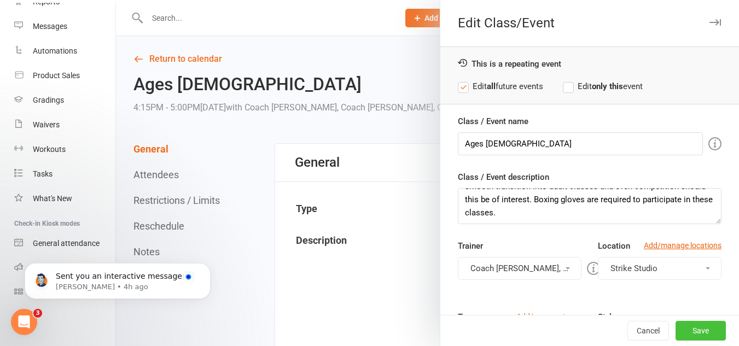
click at [690, 332] on button "Save" at bounding box center [700, 331] width 50 height 20
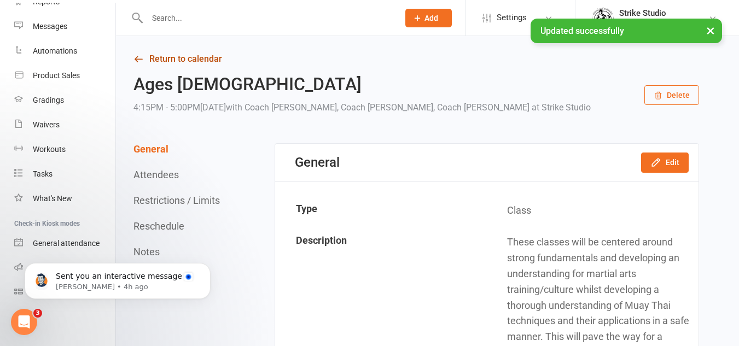
click at [155, 59] on link "Return to calendar" at bounding box center [415, 58] width 565 height 15
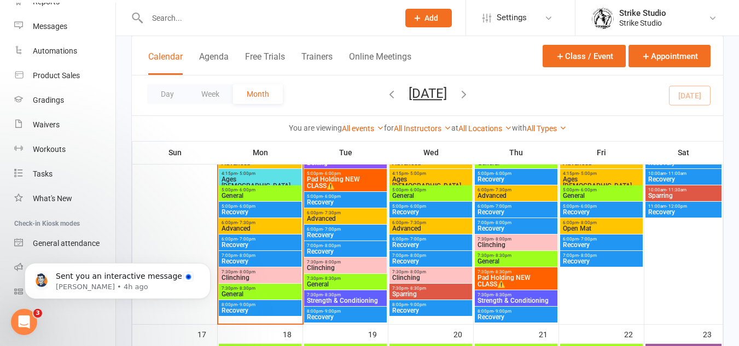
scroll to position [492, 0]
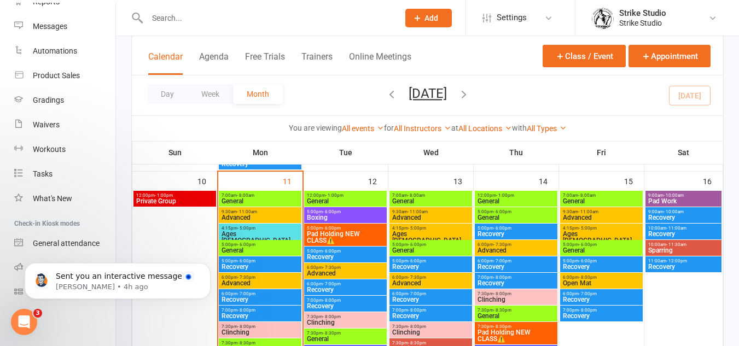
click at [441, 235] on span "Ages [DEMOGRAPHIC_DATA]" at bounding box center [430, 237] width 78 height 13
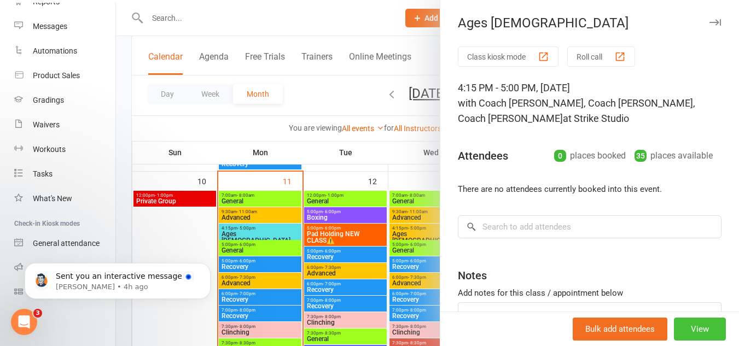
click at [708, 334] on button "View" at bounding box center [699, 329] width 52 height 23
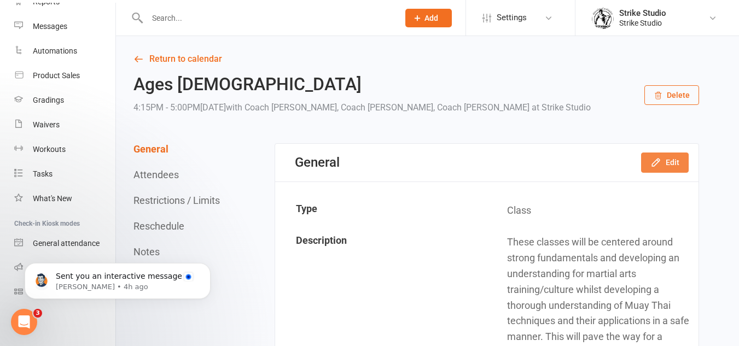
click at [667, 162] on button "Edit" at bounding box center [665, 163] width 48 height 20
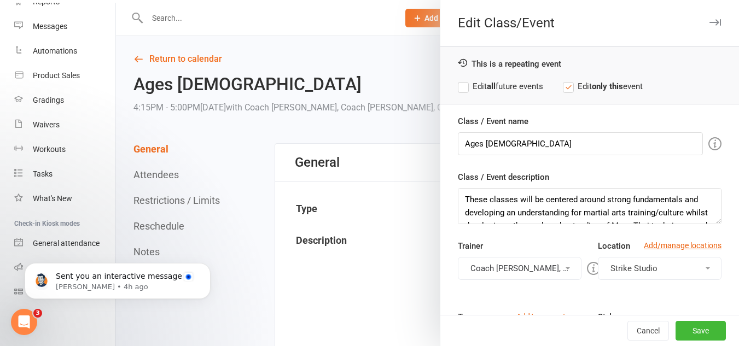
click at [508, 79] on div "This is a repeating event Edit all future events Edit only this event" at bounding box center [589, 75] width 298 height 58
click at [513, 83] on label "Edit all future events" at bounding box center [500, 86] width 85 height 13
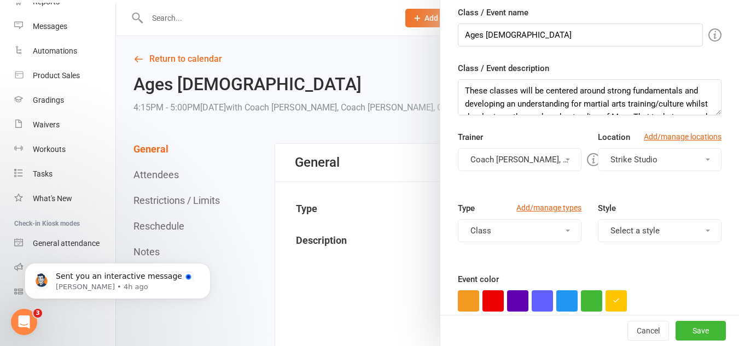
scroll to position [109, 0]
click at [617, 296] on button "button" at bounding box center [615, 300] width 21 height 21
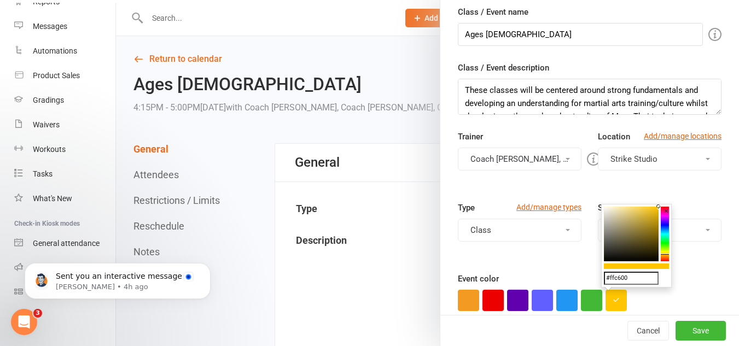
click at [625, 276] on input "#ffc600" at bounding box center [631, 278] width 55 height 13
paste input "5ce1e6"
type input "#5ce1e6"
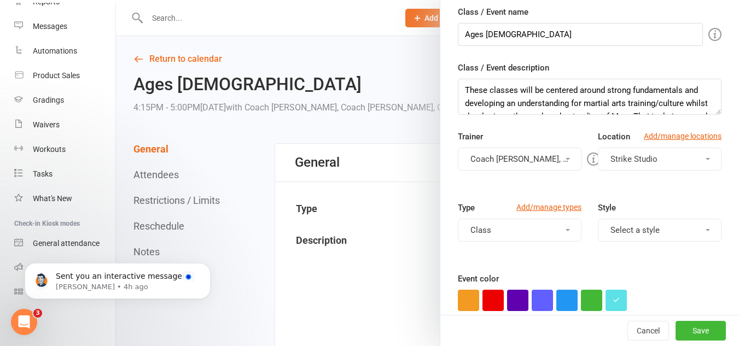
click at [685, 289] on div "Event color" at bounding box center [589, 291] width 263 height 39
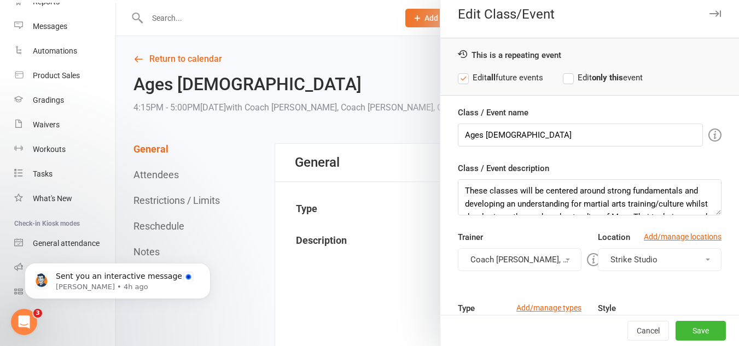
scroll to position [0, 0]
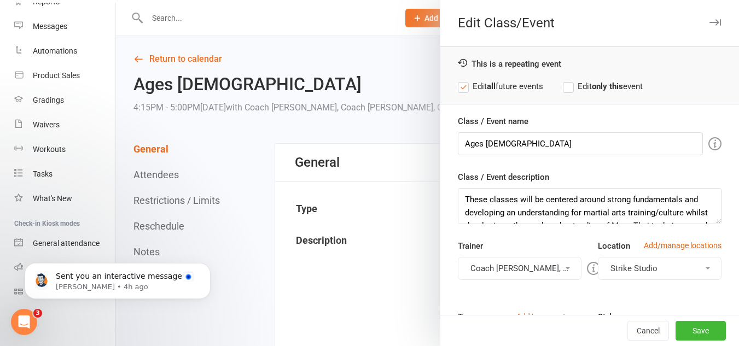
click at [566, 272] on button "Coach Vinay, Coach Adi, Coach Bella" at bounding box center [520, 268] width 124 height 23
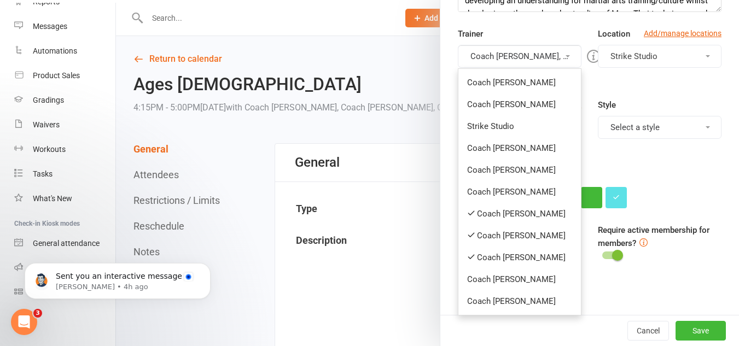
scroll to position [219, 0]
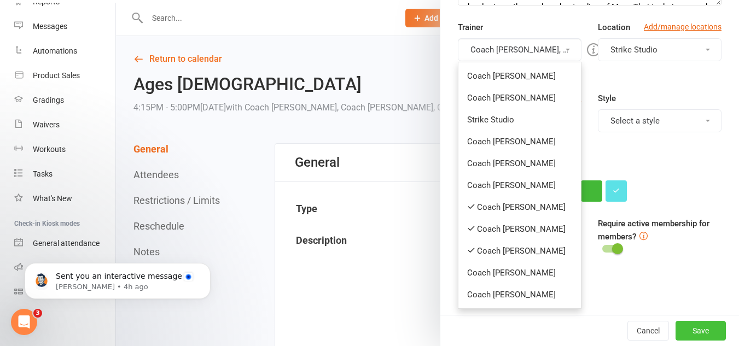
click at [685, 324] on button "Save" at bounding box center [700, 331] width 50 height 20
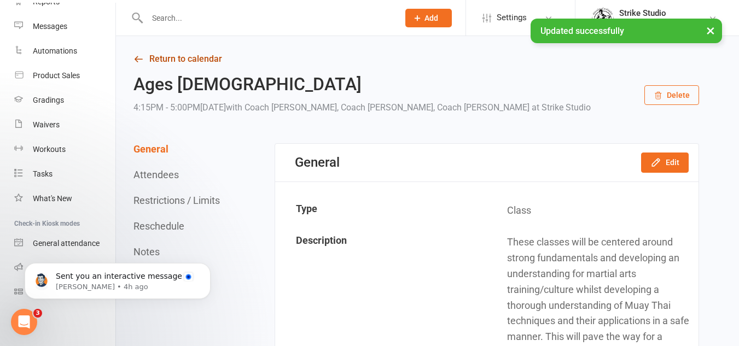
click at [202, 52] on link "Return to calendar" at bounding box center [415, 58] width 565 height 15
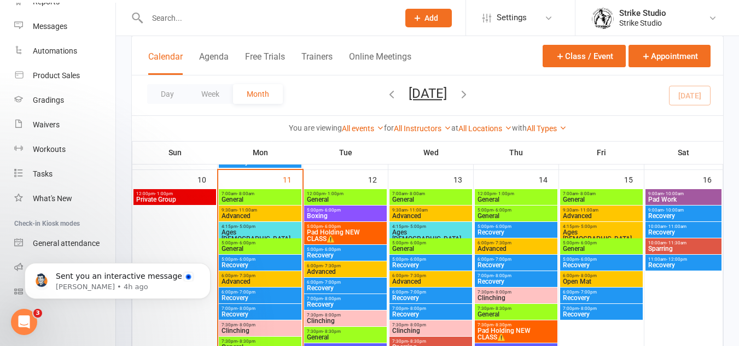
scroll to position [492, 0]
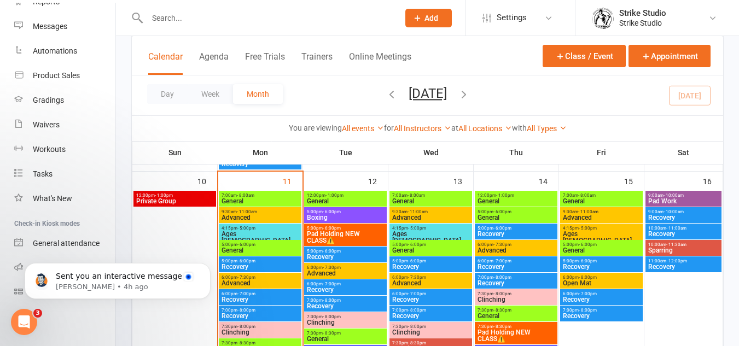
click at [602, 231] on span "Ages [DEMOGRAPHIC_DATA]" at bounding box center [601, 237] width 78 height 13
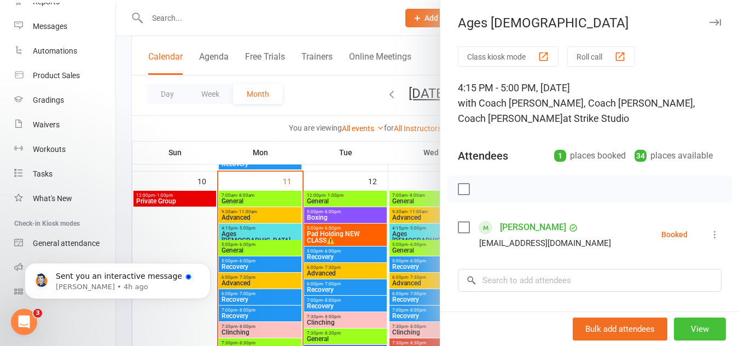
click at [683, 326] on button "View" at bounding box center [699, 329] width 52 height 23
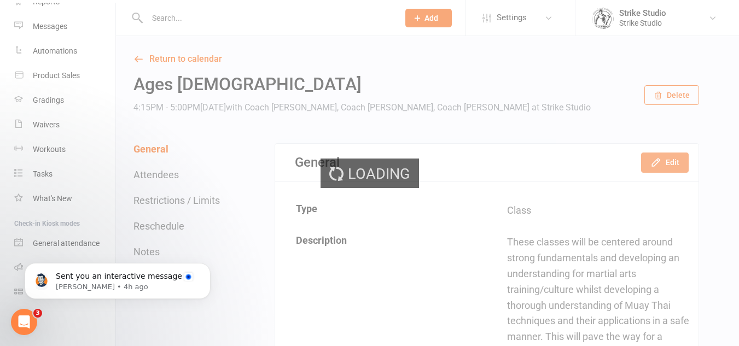
click at [678, 160] on button "Edit" at bounding box center [665, 163] width 48 height 20
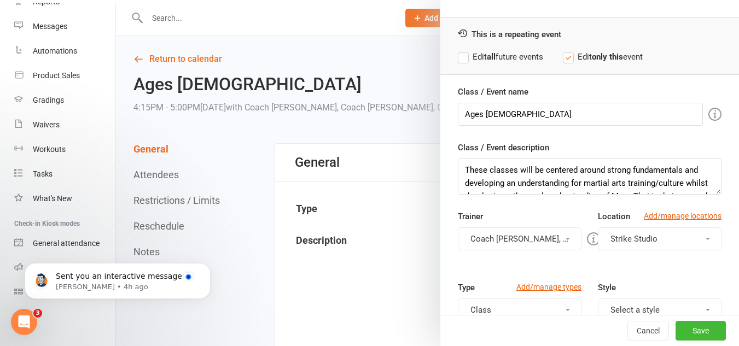
scroll to position [55, 0]
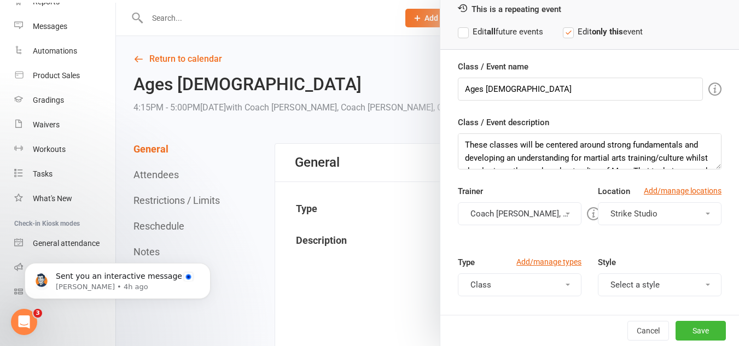
click at [522, 42] on div "This is a repeating event Edit all future events Edit only this event" at bounding box center [589, 21] width 298 height 58
click at [526, 31] on label "Edit all future events" at bounding box center [500, 31] width 85 height 13
click at [551, 220] on button "Coach Bella, Coach Quang, Coach Adi" at bounding box center [520, 213] width 124 height 23
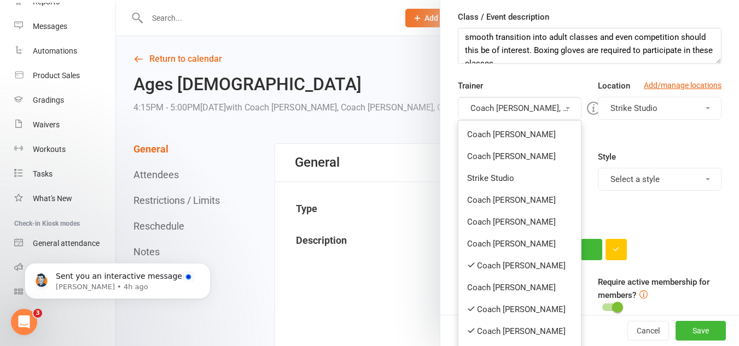
scroll to position [164, 0]
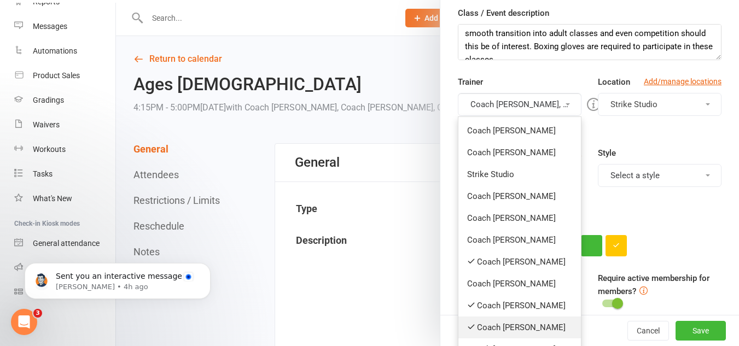
click at [529, 327] on link "Coach [PERSON_NAME]" at bounding box center [519, 328] width 122 height 22
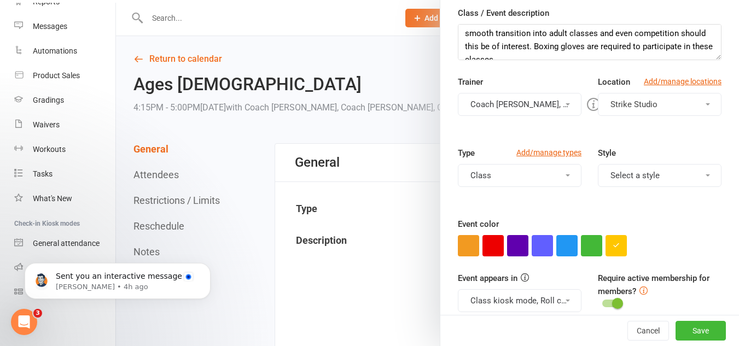
click at [546, 106] on button "Coach Bella, Coach Adi" at bounding box center [520, 104] width 124 height 23
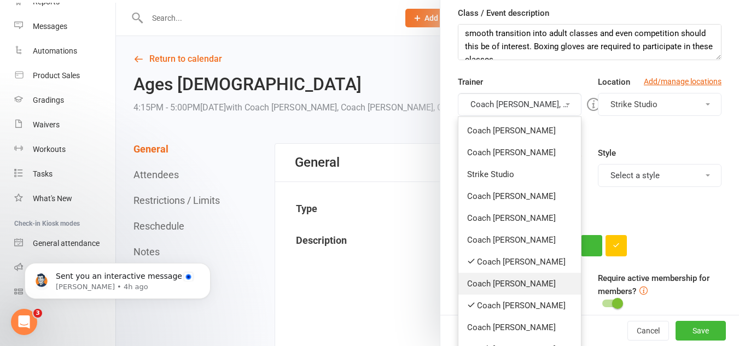
click at [521, 286] on link "Coach [PERSON_NAME]" at bounding box center [519, 284] width 122 height 22
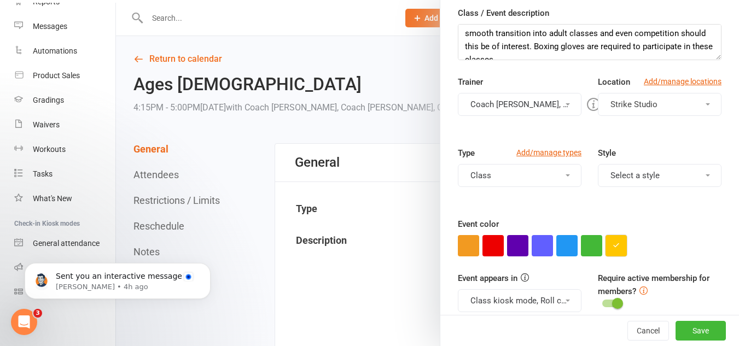
click at [617, 249] on button "button" at bounding box center [615, 245] width 21 height 21
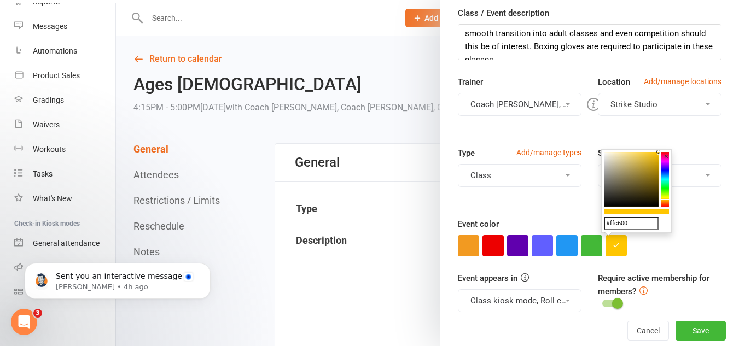
click at [630, 223] on input "#ffc600" at bounding box center [631, 223] width 55 height 13
paste input "#5ce1e6"
type input "##5ce1e6"
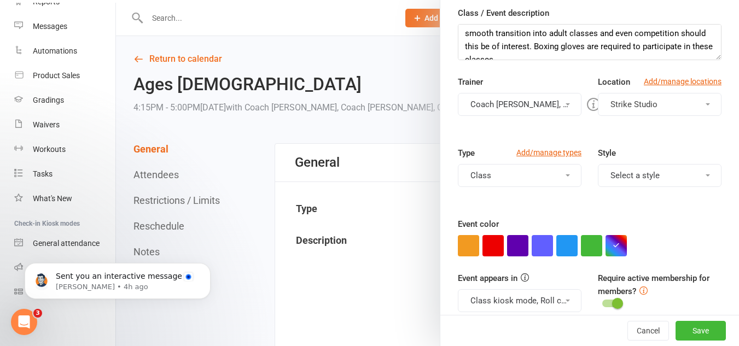
click at [658, 260] on div "Class / Event name Ages 6-14 Class / Event description These classes will be ce…" at bounding box center [589, 162] width 298 height 423
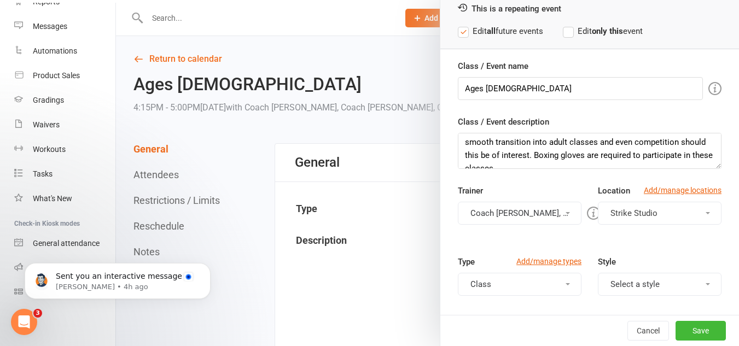
scroll to position [0, 0]
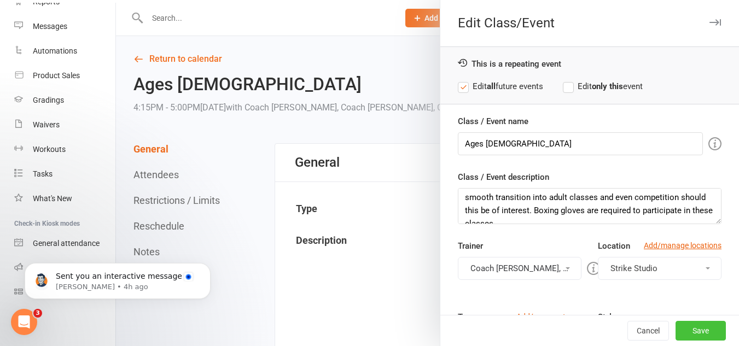
click at [686, 328] on button "Save" at bounding box center [700, 331] width 50 height 20
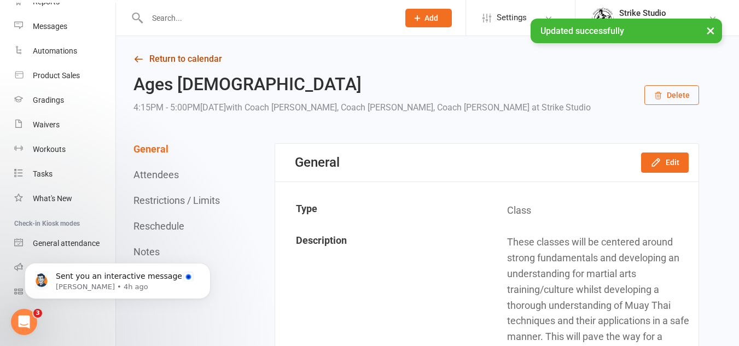
click at [162, 65] on link "Return to calendar" at bounding box center [415, 58] width 565 height 15
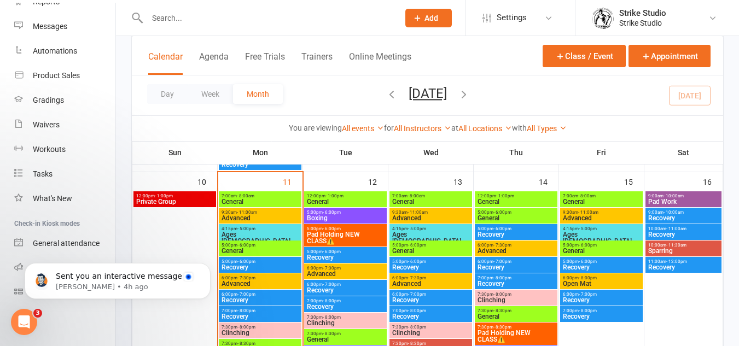
scroll to position [492, 0]
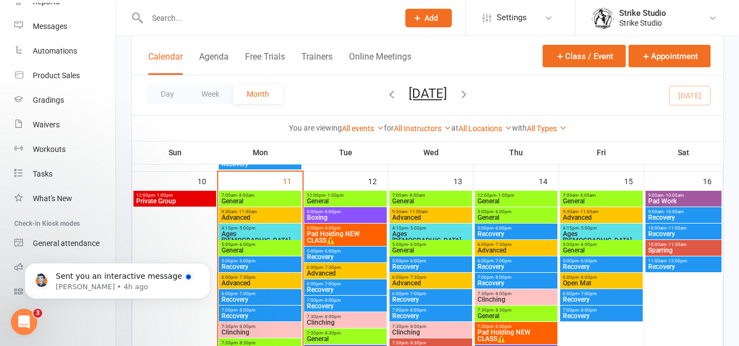
click at [254, 227] on span "- 5:00pm" at bounding box center [246, 228] width 18 height 5
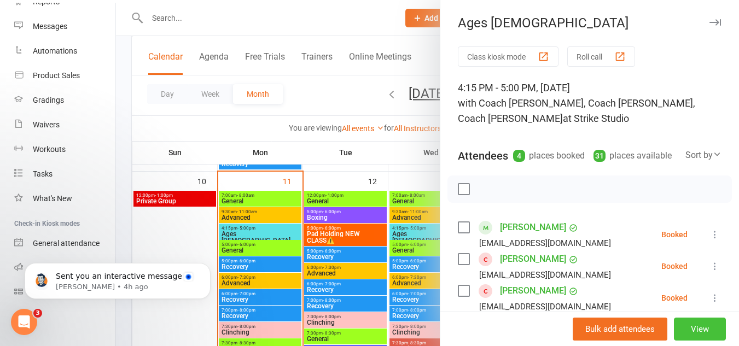
click at [692, 333] on button "View" at bounding box center [699, 329] width 52 height 23
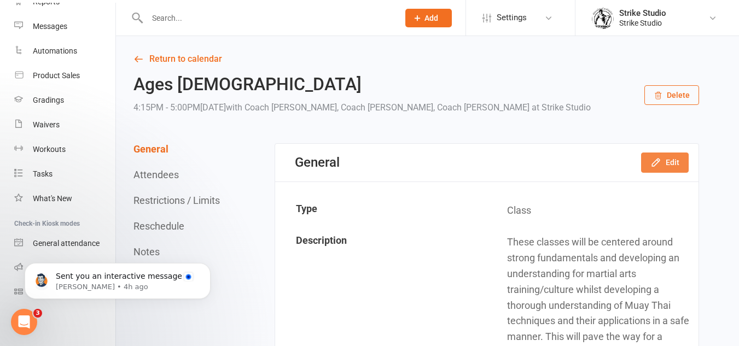
click at [671, 163] on button "Edit" at bounding box center [665, 163] width 48 height 20
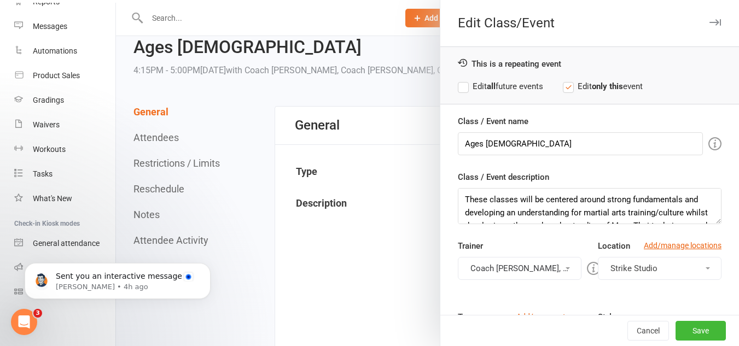
scroll to position [55, 0]
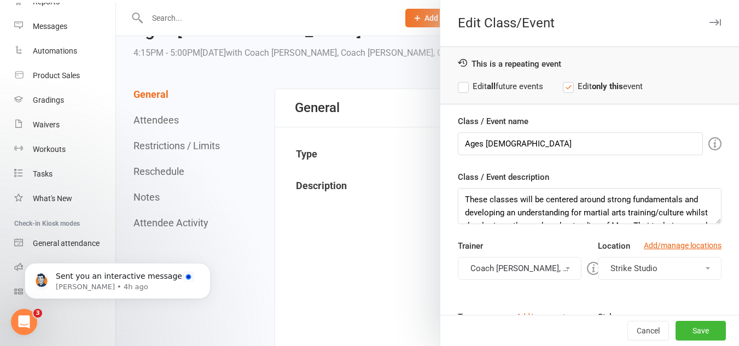
click at [543, 274] on button "Coach Vinay, Coach Bella, Coach Adi" at bounding box center [520, 268] width 124 height 23
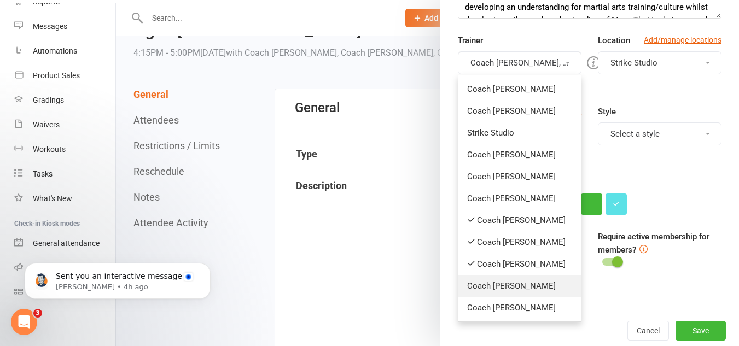
scroll to position [219, 0]
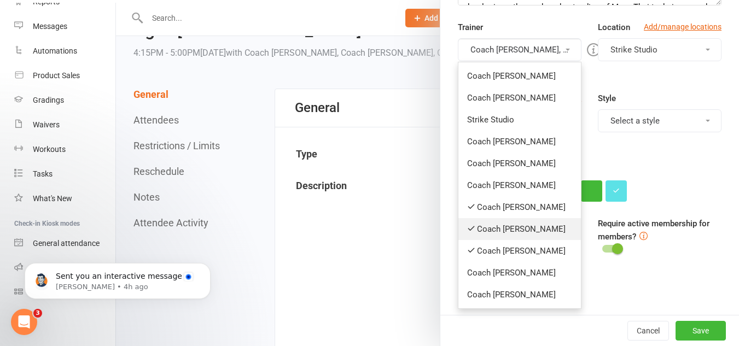
click at [512, 225] on link "Coach [PERSON_NAME]" at bounding box center [519, 229] width 122 height 22
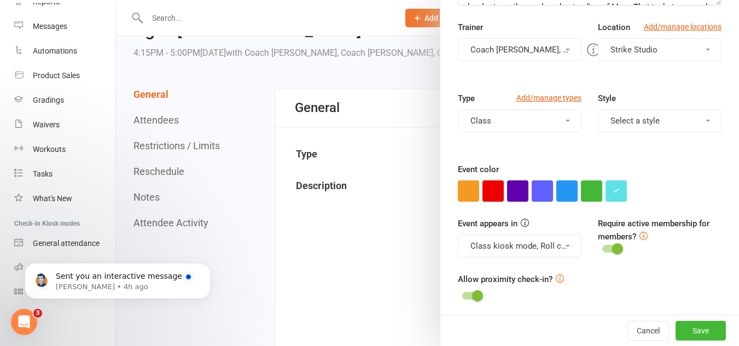
scroll to position [109, 0]
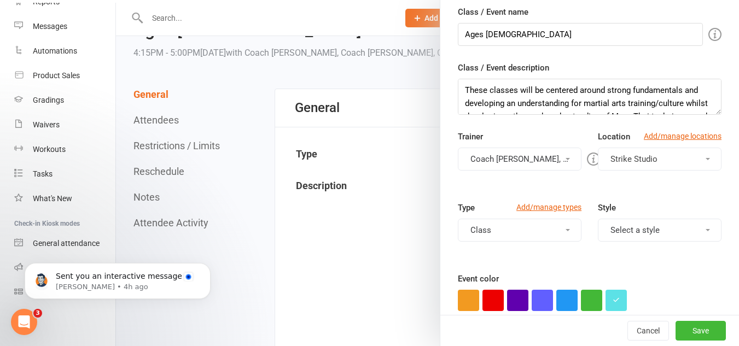
click at [543, 162] on button "Coach Bella, Coach Adi" at bounding box center [520, 159] width 124 height 23
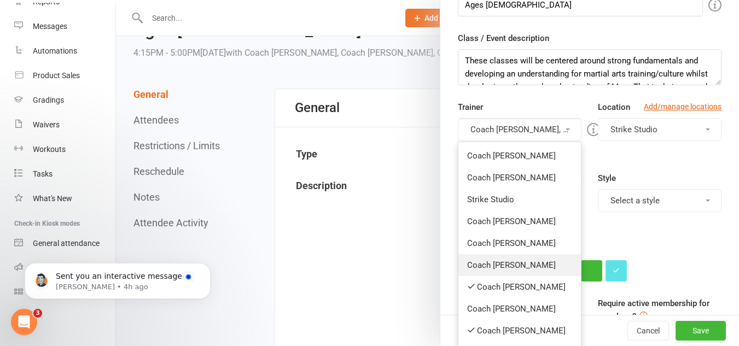
scroll to position [164, 0]
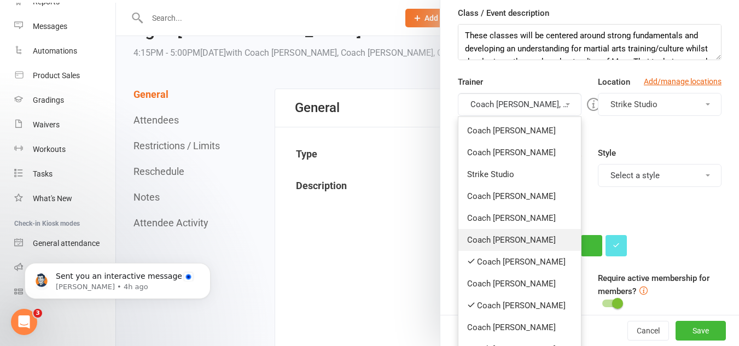
click at [532, 241] on link "Coach [PERSON_NAME]" at bounding box center [519, 240] width 122 height 22
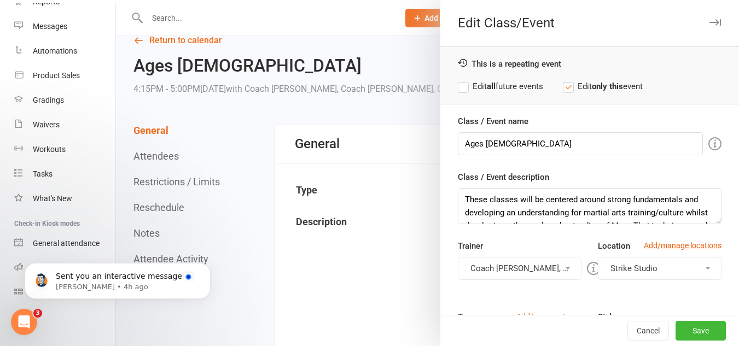
scroll to position [0, 0]
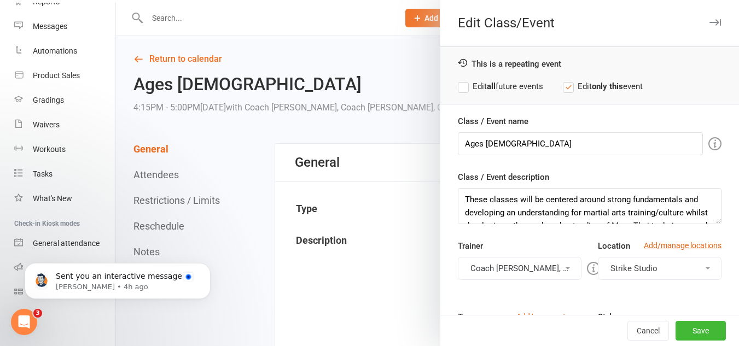
click at [517, 91] on label "Edit all future events" at bounding box center [500, 86] width 85 height 13
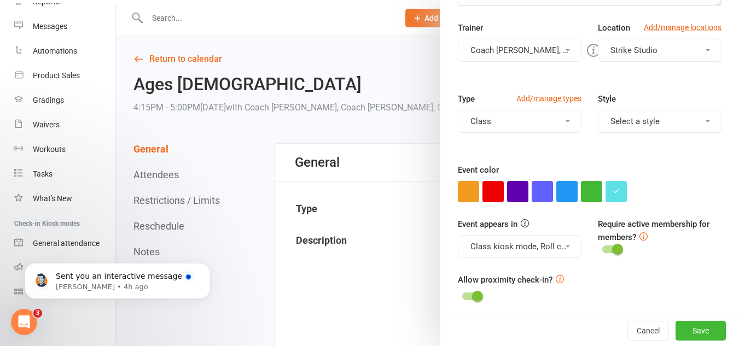
scroll to position [219, 0]
click at [683, 327] on button "Save" at bounding box center [700, 331] width 50 height 20
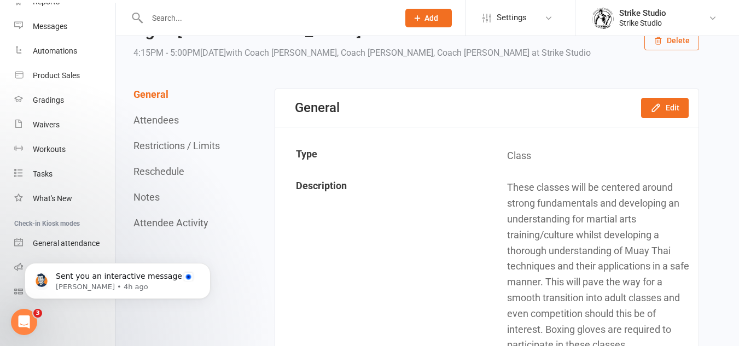
scroll to position [0, 0]
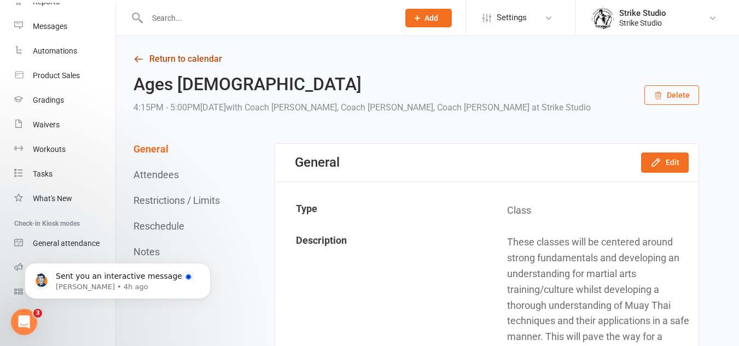
click at [180, 65] on link "Return to calendar" at bounding box center [415, 58] width 565 height 15
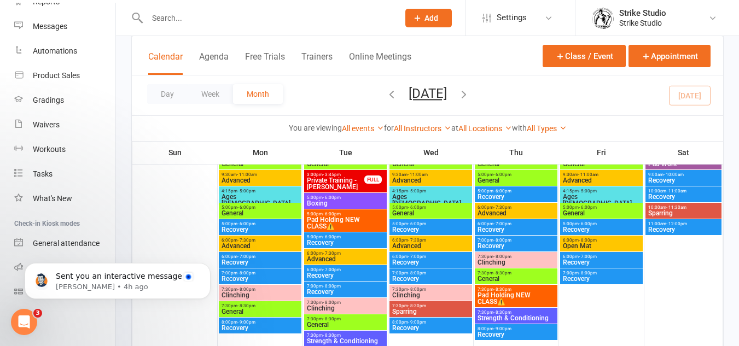
scroll to position [740, 0]
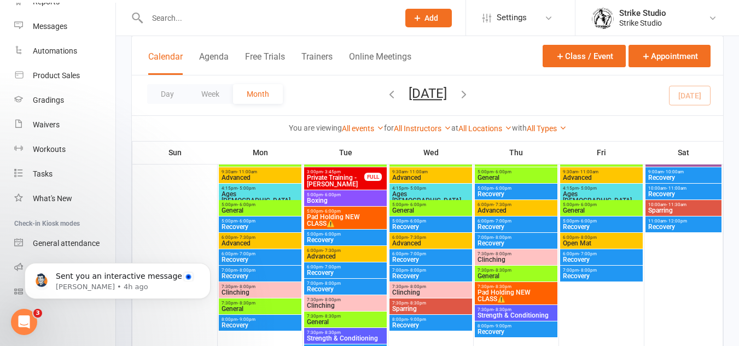
click at [415, 241] on span "Advanced" at bounding box center [430, 243] width 78 height 7
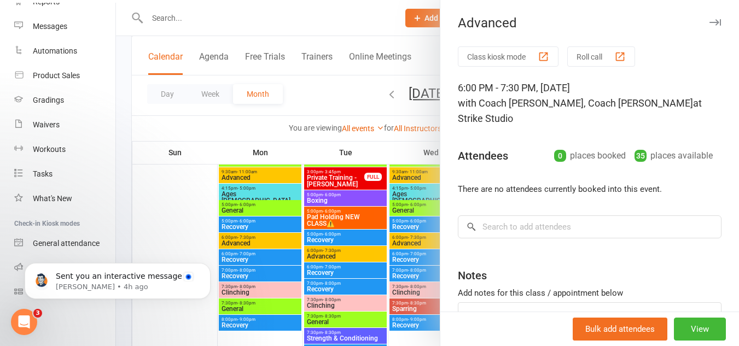
click at [285, 216] on div at bounding box center [427, 173] width 623 height 346
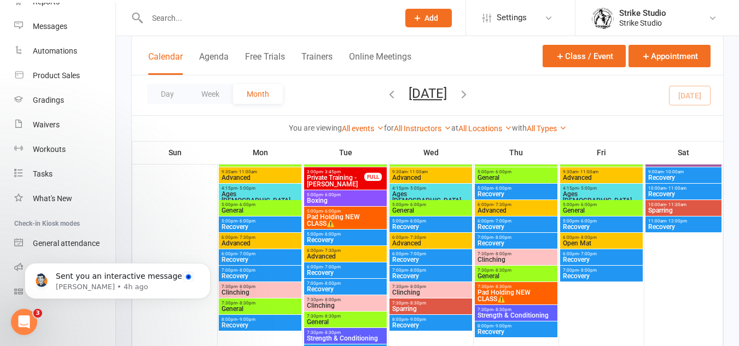
click at [513, 207] on span "Advanced" at bounding box center [516, 210] width 78 height 7
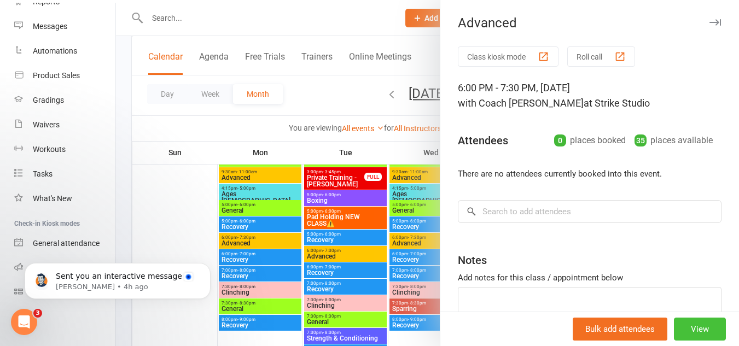
click at [705, 331] on button "View" at bounding box center [699, 329] width 52 height 23
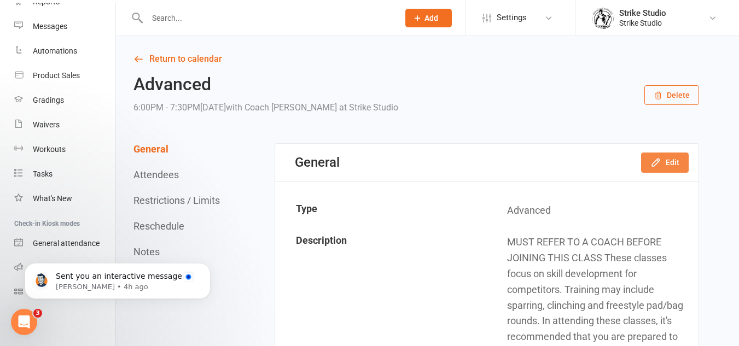
click at [669, 172] on button "Edit" at bounding box center [665, 163] width 48 height 20
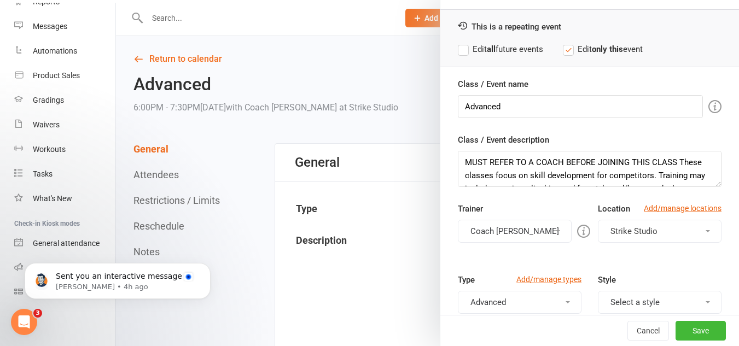
scroll to position [55, 0]
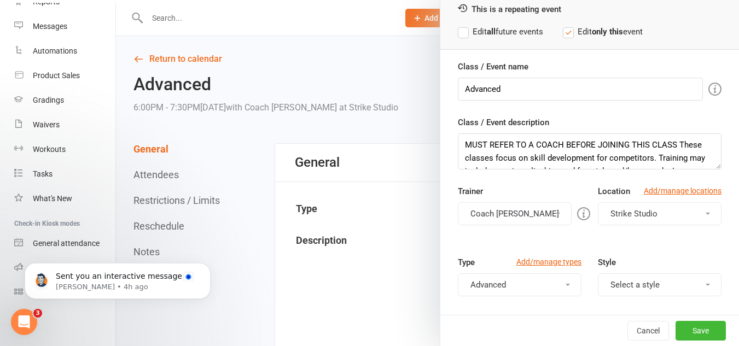
click at [541, 208] on button "Coach [PERSON_NAME]" at bounding box center [515, 213] width 114 height 23
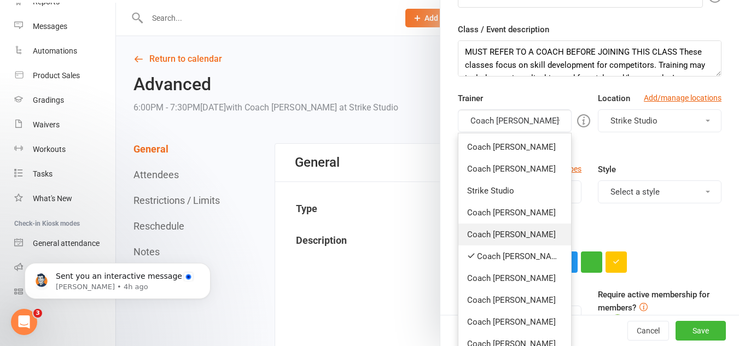
scroll to position [164, 0]
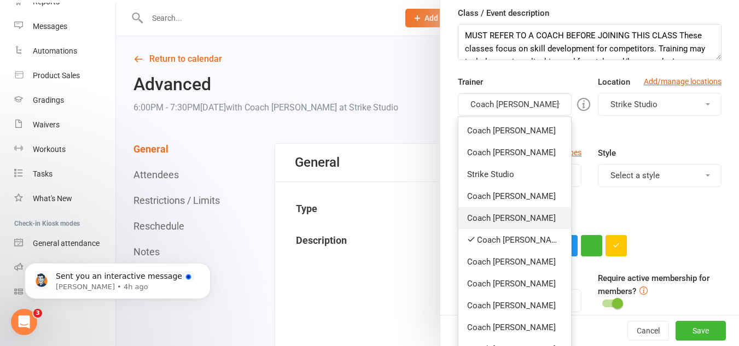
click at [515, 215] on link "Coach [PERSON_NAME]" at bounding box center [514, 218] width 113 height 22
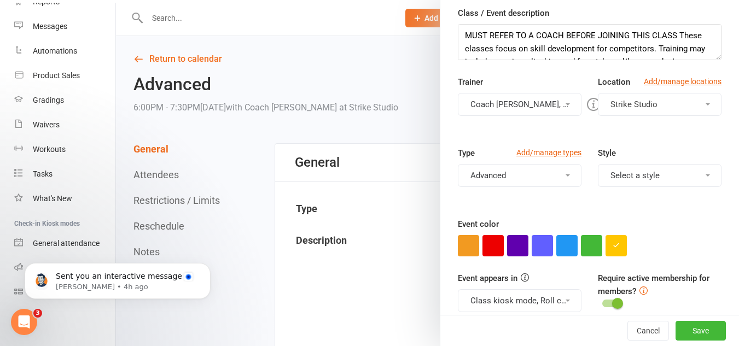
click at [553, 177] on button "Advanced" at bounding box center [520, 175] width 124 height 23
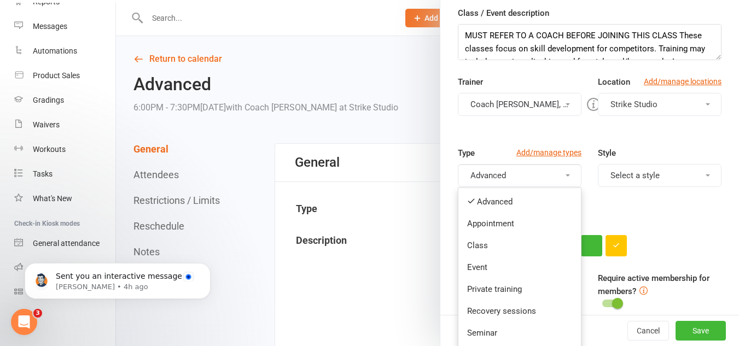
click at [522, 113] on button "Coach Chris, Coach Angela" at bounding box center [520, 104] width 124 height 23
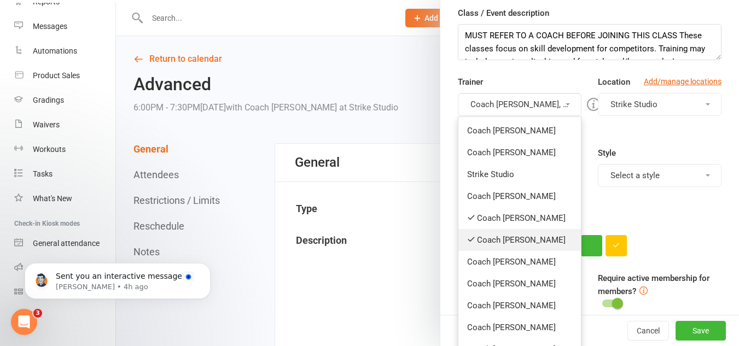
click at [513, 235] on link "Coach [PERSON_NAME]" at bounding box center [519, 240] width 122 height 22
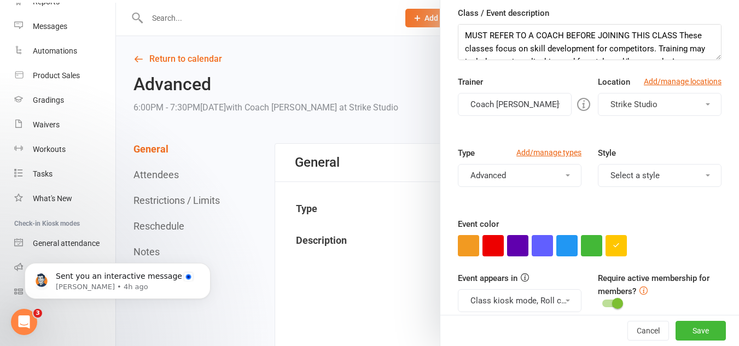
click at [529, 108] on button "Coach [PERSON_NAME]" at bounding box center [515, 104] width 114 height 23
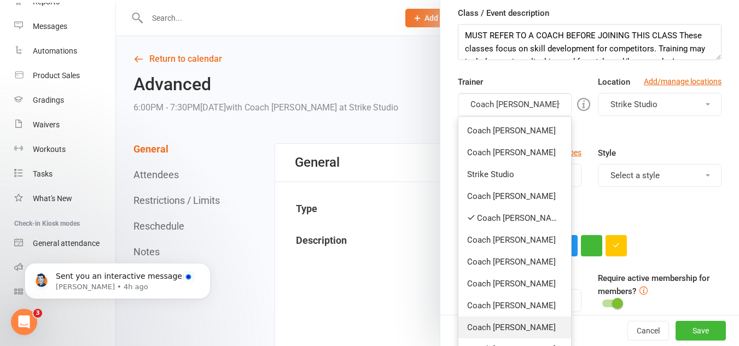
click at [500, 329] on link "Coach [PERSON_NAME]" at bounding box center [514, 328] width 113 height 22
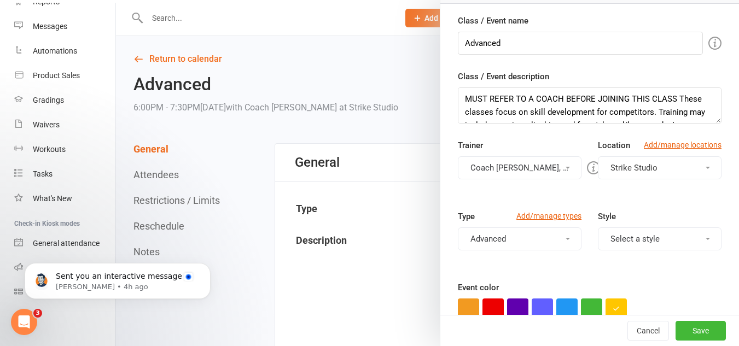
scroll to position [0, 0]
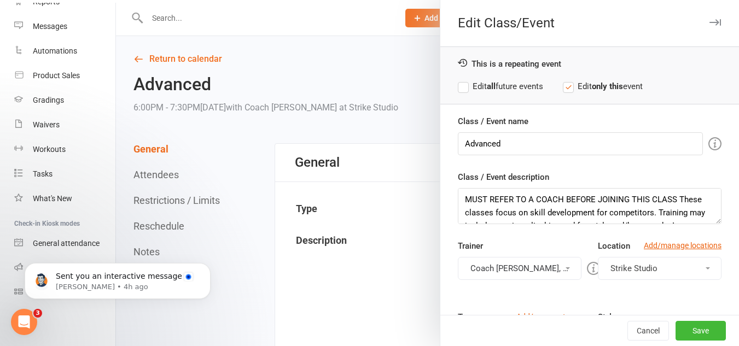
click at [535, 89] on label "Edit all future events" at bounding box center [500, 86] width 85 height 13
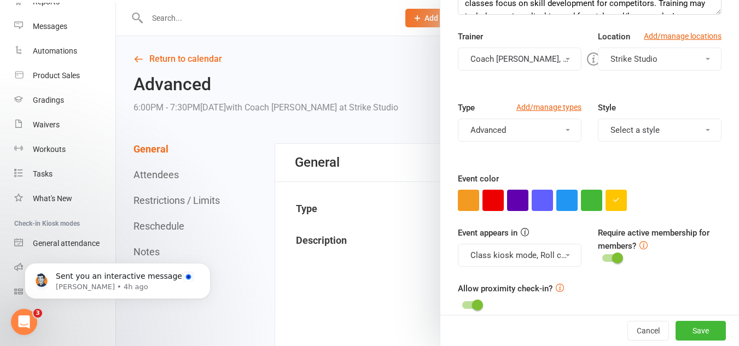
scroll to position [222, 0]
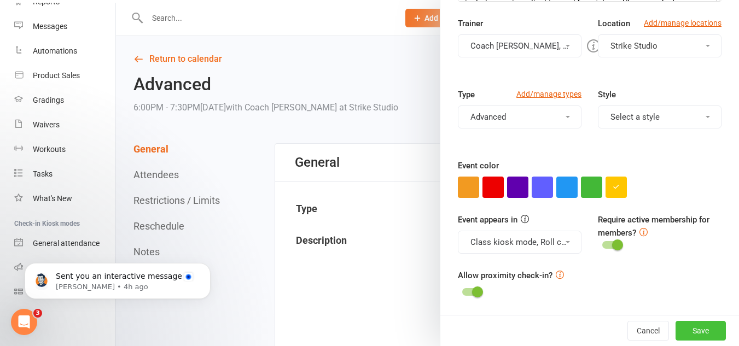
click at [699, 327] on button "Save" at bounding box center [700, 331] width 50 height 20
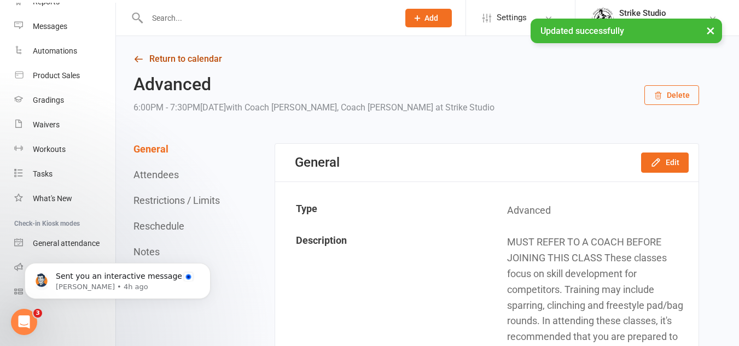
click at [179, 63] on link "Return to calendar" at bounding box center [415, 58] width 565 height 15
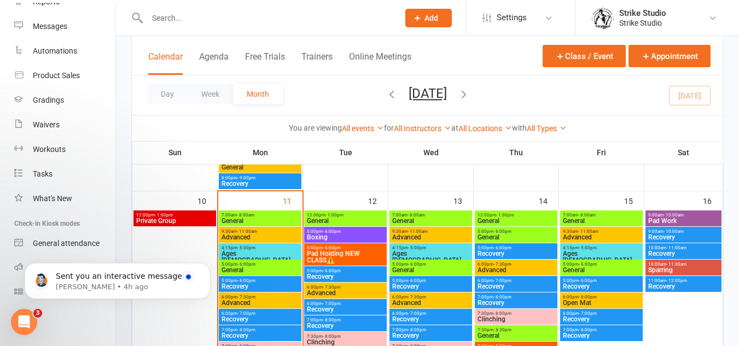
scroll to position [491, 0]
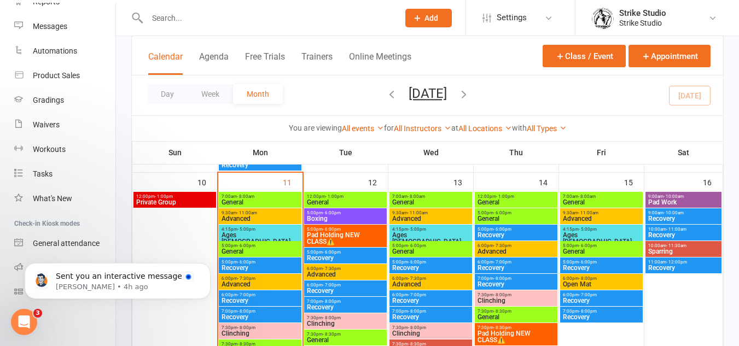
click at [595, 280] on span "- 8:00pm" at bounding box center [587, 278] width 18 height 5
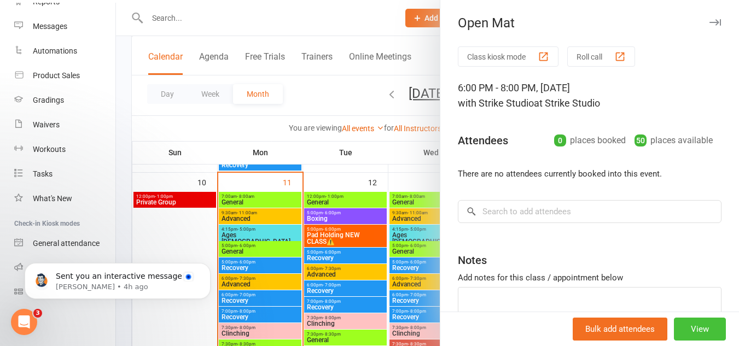
click at [684, 323] on button "View" at bounding box center [699, 329] width 52 height 23
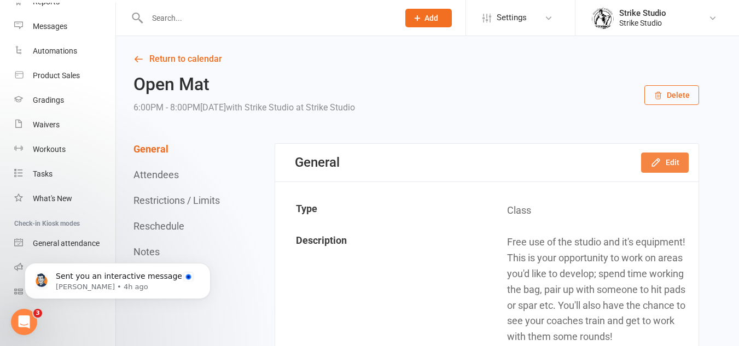
click at [669, 166] on button "Edit" at bounding box center [665, 163] width 48 height 20
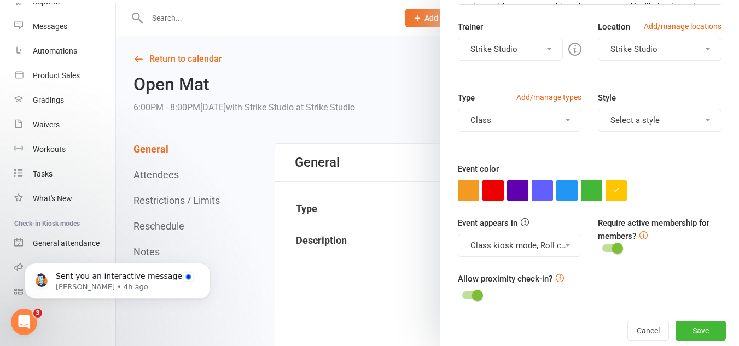
scroll to position [222, 0]
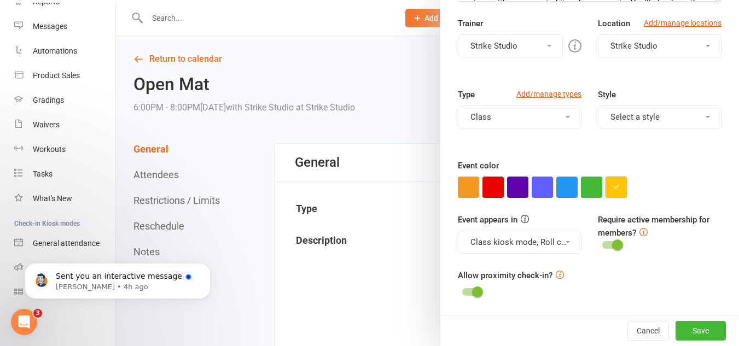
click at [620, 188] on button "button" at bounding box center [615, 187] width 21 height 21
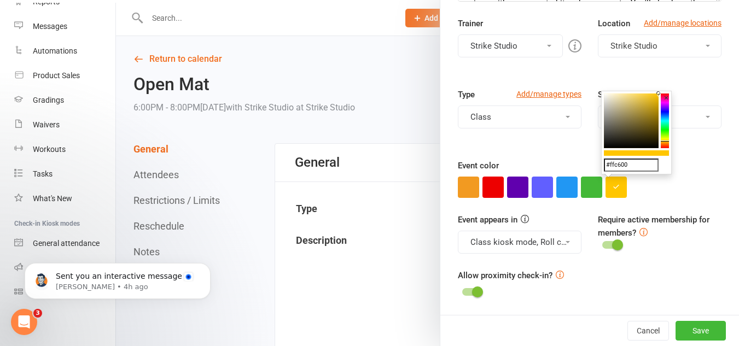
click at [631, 166] on input "#ffc600" at bounding box center [631, 165] width 55 height 13
paste input "#d5f1f"
type input "##d5f1f0"
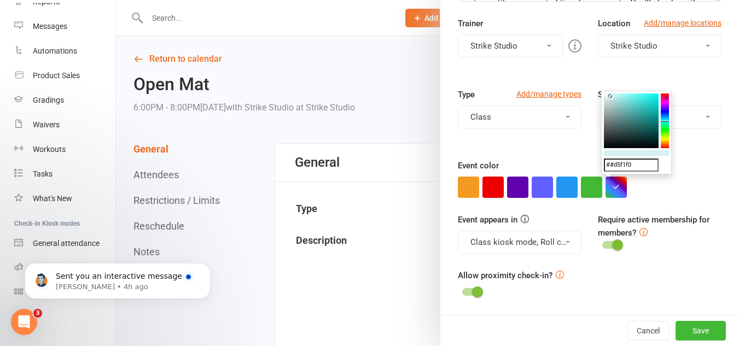
click at [675, 256] on div "Event appears in Class kiosk mode, Roll call, Clubworx website calendar and Mob…" at bounding box center [589, 241] width 280 height 56
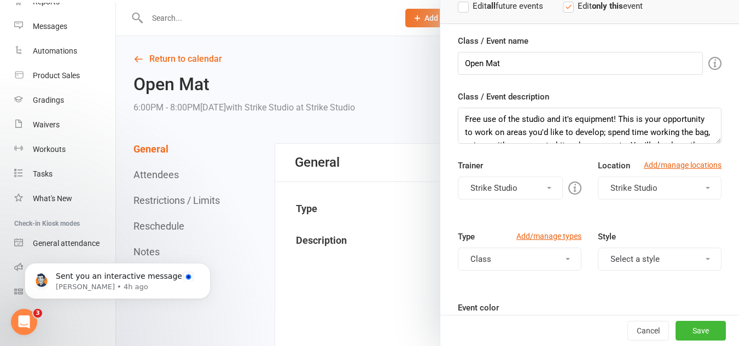
scroll to position [0, 0]
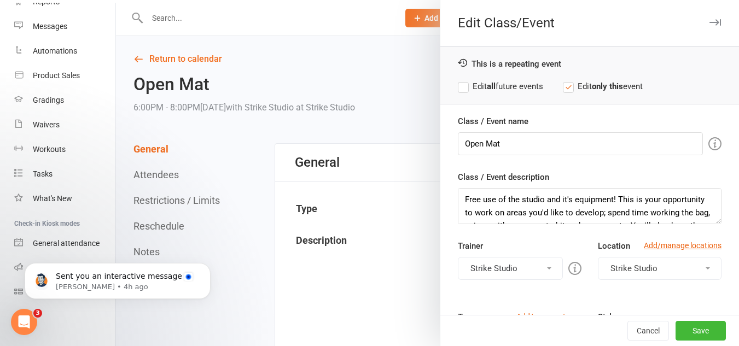
click at [537, 85] on label "Edit all future events" at bounding box center [500, 86] width 85 height 13
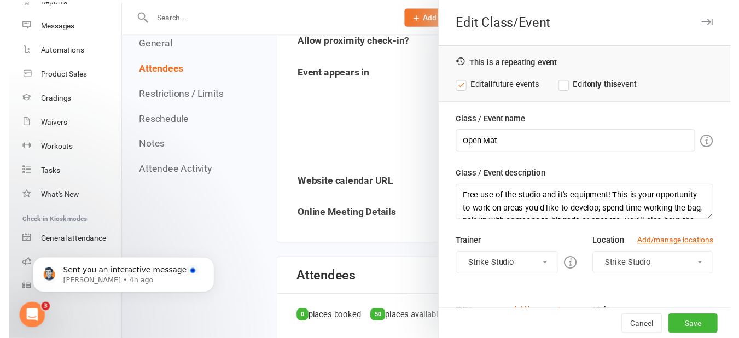
scroll to position [273, 0]
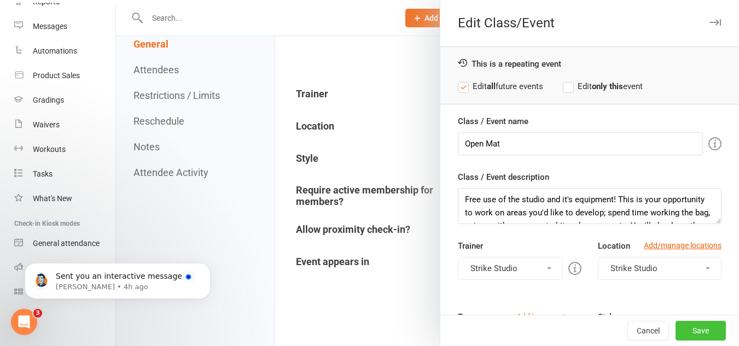
click at [690, 330] on button "Save" at bounding box center [700, 331] width 50 height 20
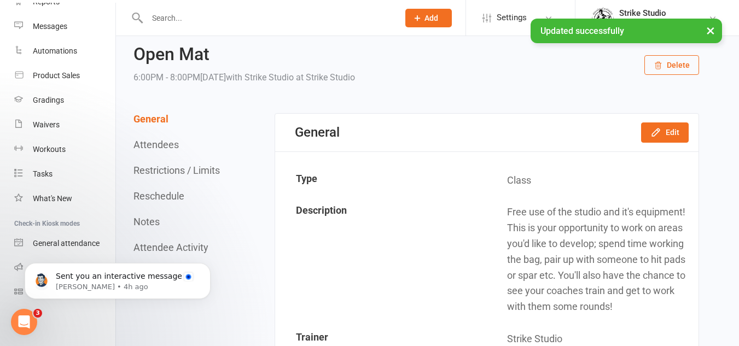
scroll to position [0, 0]
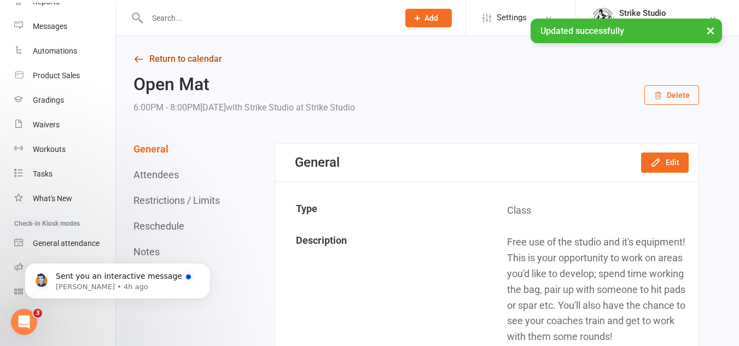
click at [195, 61] on link "Return to calendar" at bounding box center [415, 58] width 565 height 15
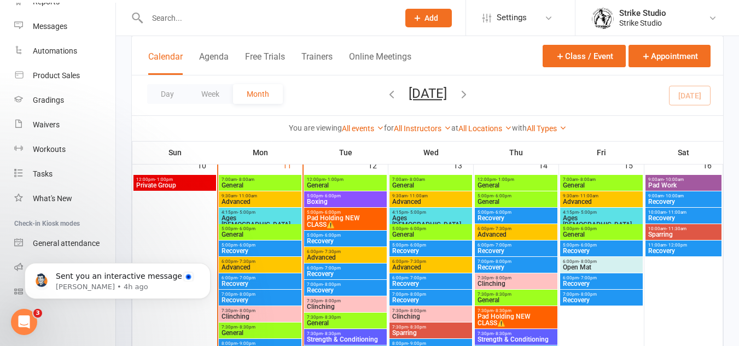
scroll to position [492, 0]
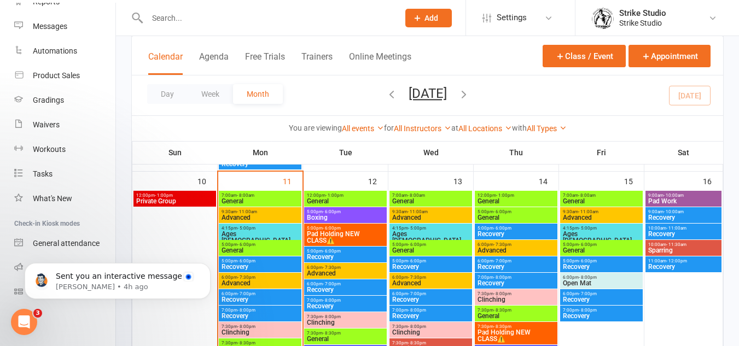
click at [269, 202] on span "General" at bounding box center [260, 201] width 78 height 7
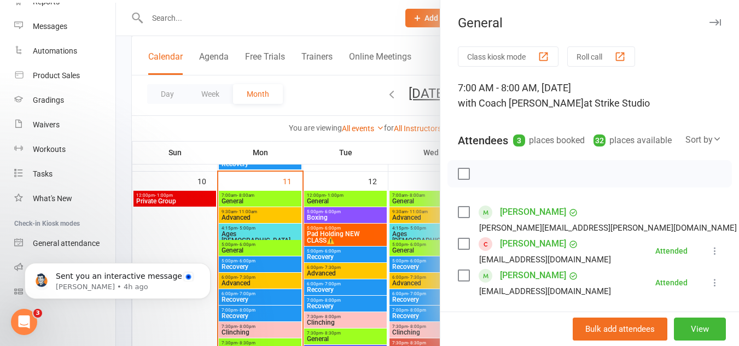
click at [272, 210] on div at bounding box center [427, 173] width 623 height 346
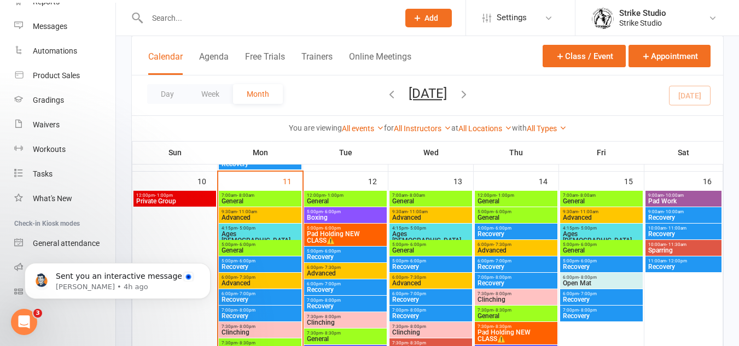
click at [341, 198] on span "General" at bounding box center [345, 201] width 78 height 7
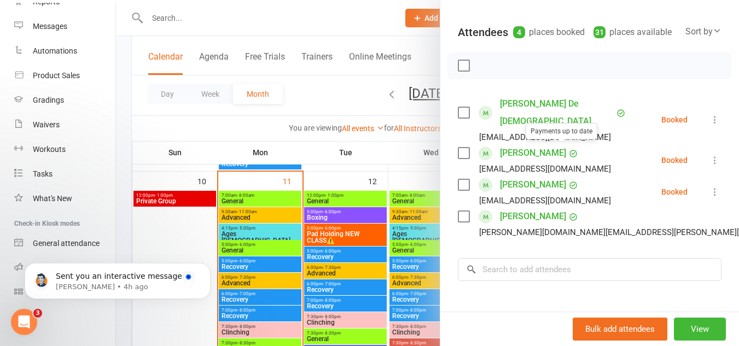
scroll to position [109, 0]
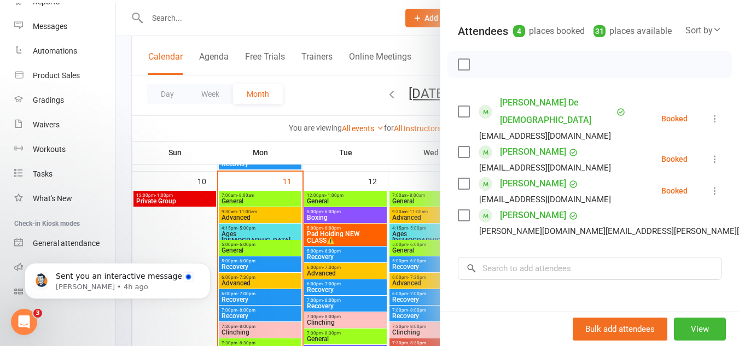
click at [317, 260] on div at bounding box center [427, 173] width 623 height 346
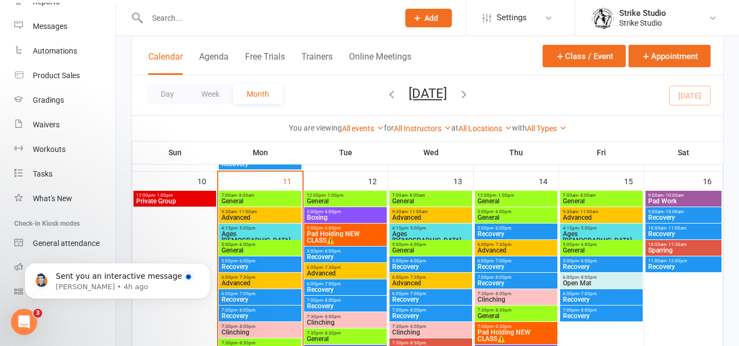
click at [413, 193] on span "- 8:00am" at bounding box center [415, 195] width 17 height 5
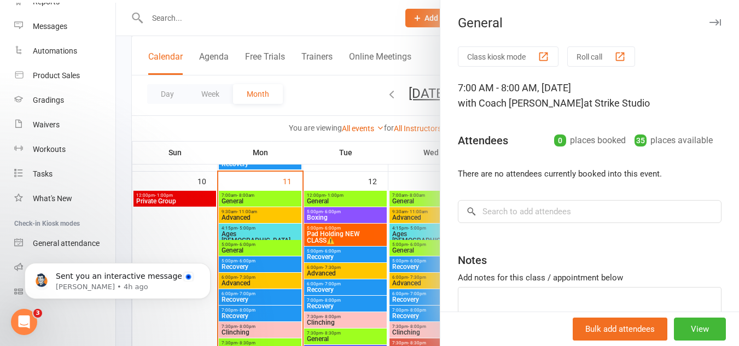
click at [286, 214] on div at bounding box center [427, 173] width 623 height 346
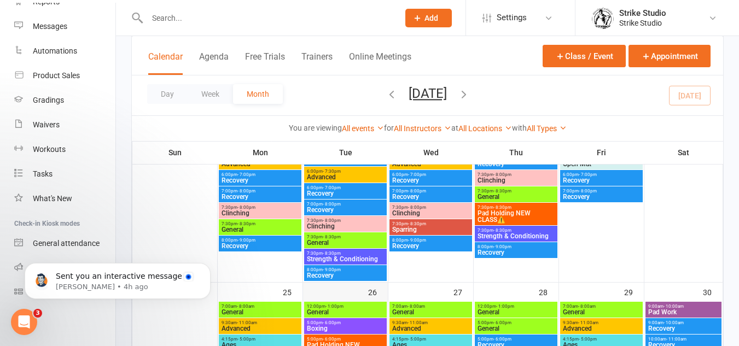
scroll to position [820, 0]
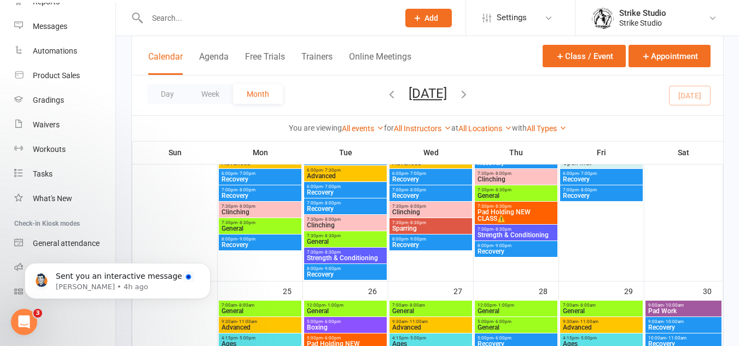
click at [371, 250] on span "7:30pm - 8:30pm" at bounding box center [345, 252] width 78 height 5
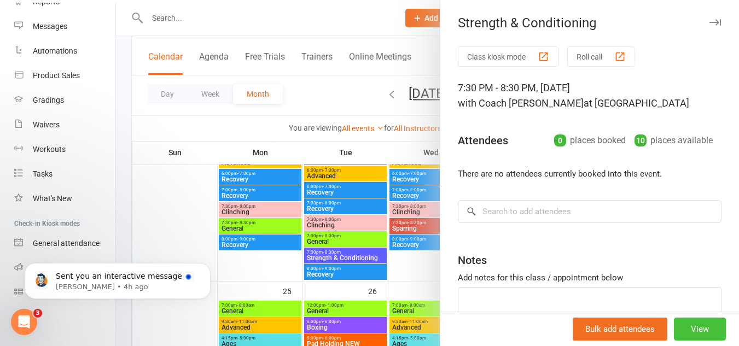
click at [690, 327] on button "View" at bounding box center [699, 329] width 52 height 23
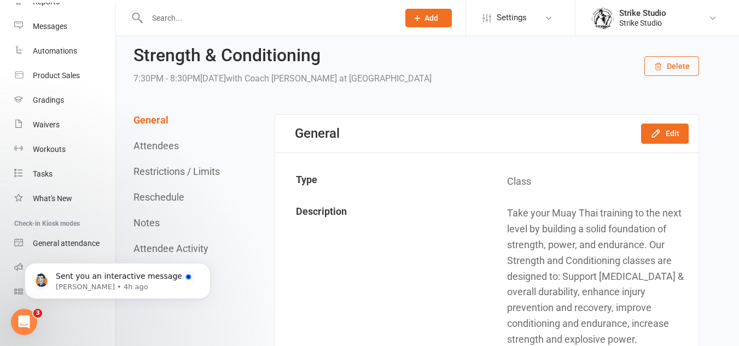
scroll to position [55, 0]
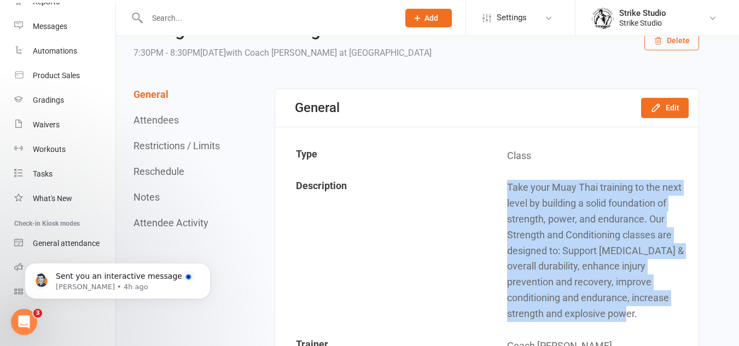
drag, startPoint x: 508, startPoint y: 185, endPoint x: 666, endPoint y: 318, distance: 207.2
click at [666, 318] on td "Take your Muay Thai training to the next level by building a solid foundation o…" at bounding box center [592, 250] width 210 height 157
copy td "Take your Muay Thai training to the next level by building a solid foundation o…"
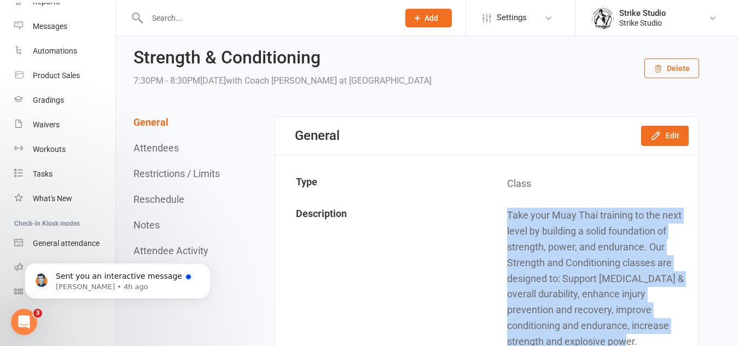
scroll to position [0, 0]
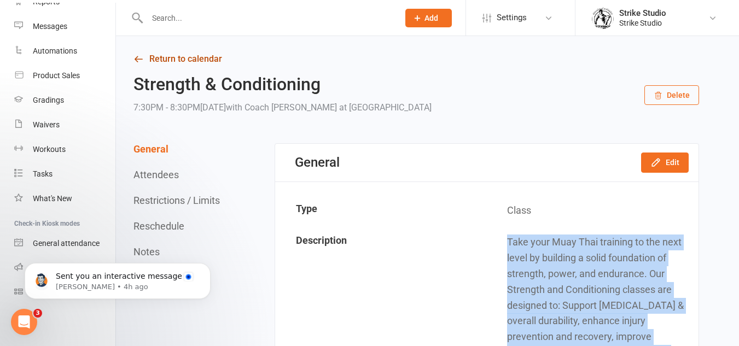
click at [149, 61] on link "Return to calendar" at bounding box center [415, 58] width 565 height 15
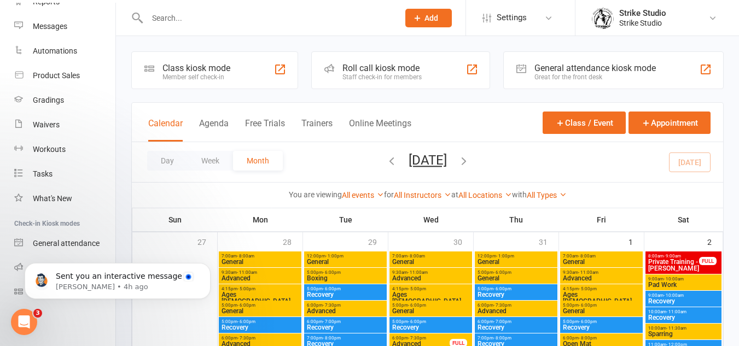
click at [610, 169] on div "Day Week Month August 2025 August 2025 Sun Mon Tue Wed Thu Fri Sat 27 28 29 30 …" at bounding box center [427, 162] width 591 height 40
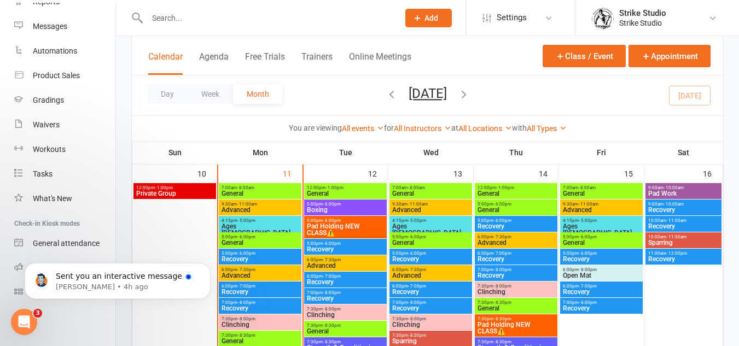
scroll to position [547, 0]
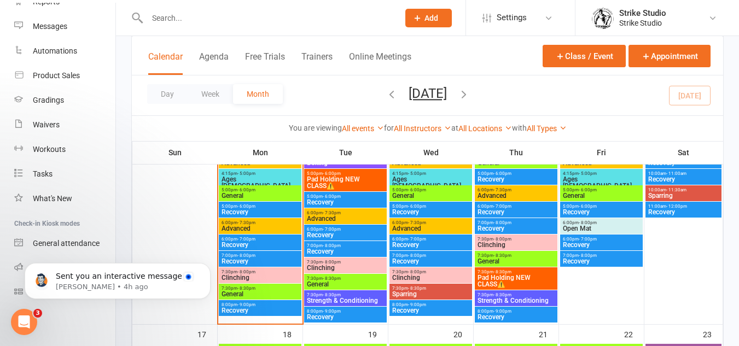
click at [362, 296] on span "7:30pm - 8:30pm" at bounding box center [345, 294] width 78 height 5
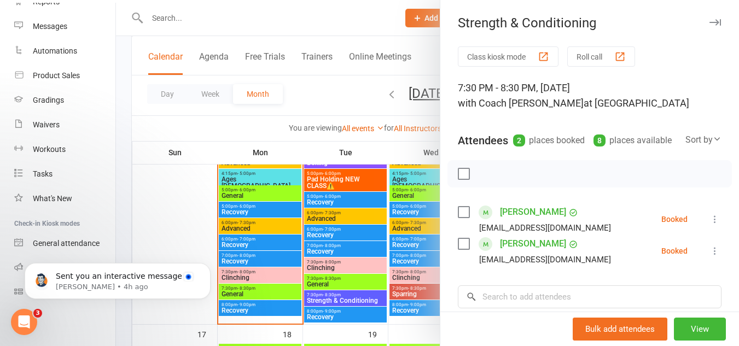
click at [352, 256] on div at bounding box center [427, 173] width 623 height 346
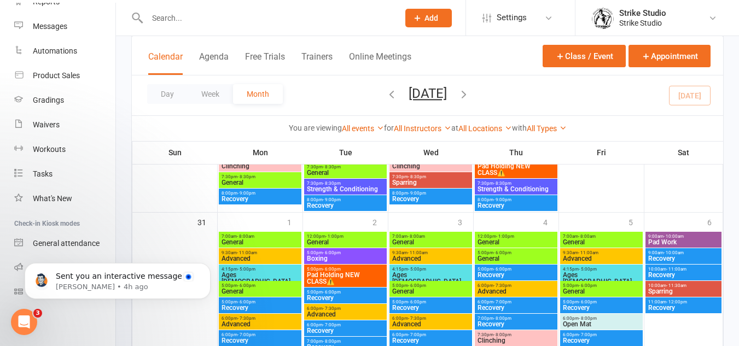
scroll to position [1092, 0]
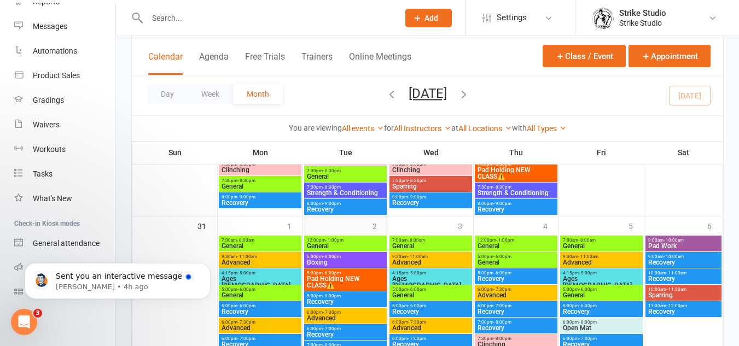
click at [351, 225] on div "2" at bounding box center [345, 319] width 85 height 207
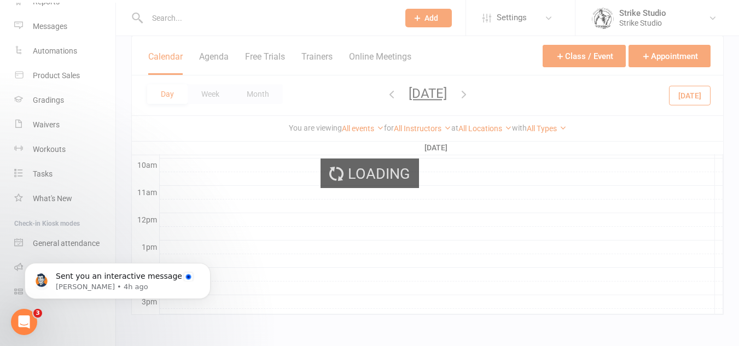
scroll to position [165, 0]
click at [592, 56] on div "Loading" at bounding box center [369, 173] width 739 height 346
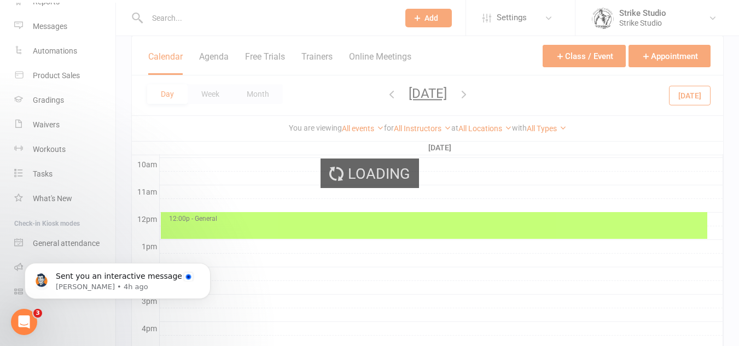
scroll to position [0, 0]
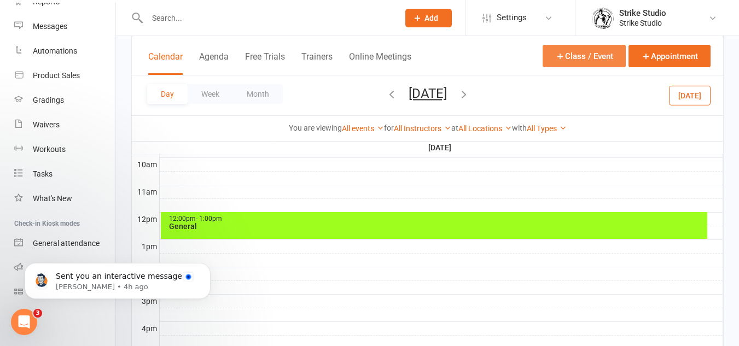
click at [581, 52] on button "Class / Event" at bounding box center [583, 56] width 83 height 22
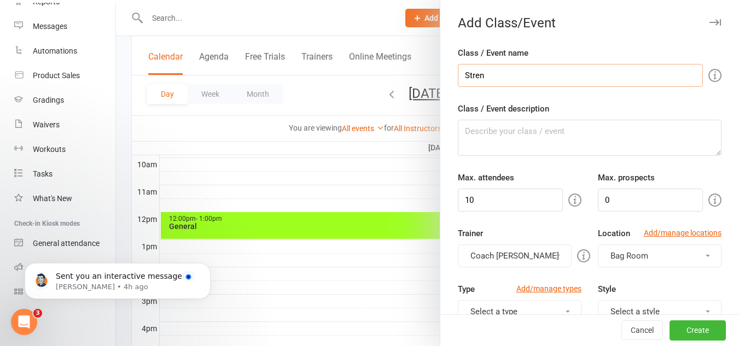
type input "Strength & Conditioning"
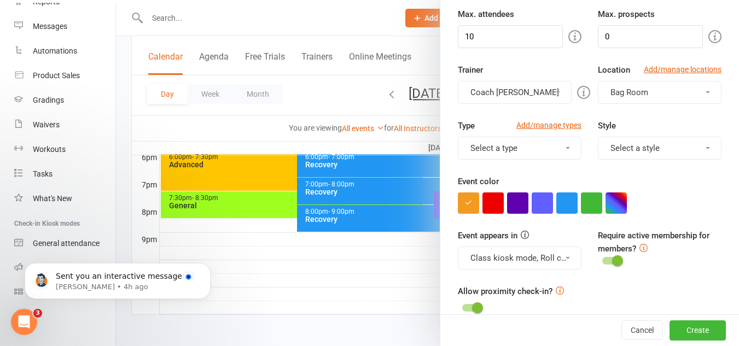
scroll to position [164, 0]
click at [607, 192] on div "Event color" at bounding box center [589, 193] width 263 height 39
click at [607, 200] on button "button" at bounding box center [615, 202] width 21 height 21
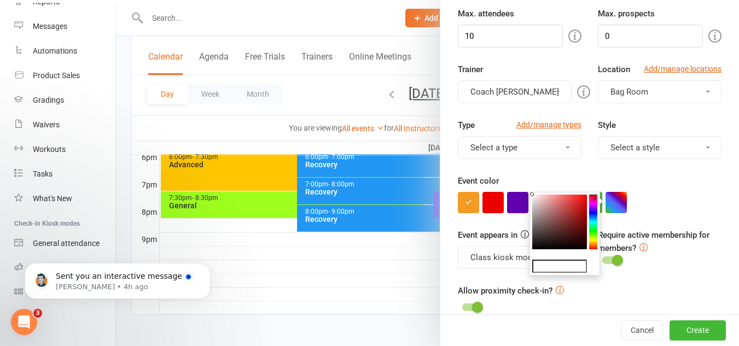
click at [576, 266] on input "text" at bounding box center [559, 266] width 55 height 13
paste input "#a8879d"
type input "#a8879d"
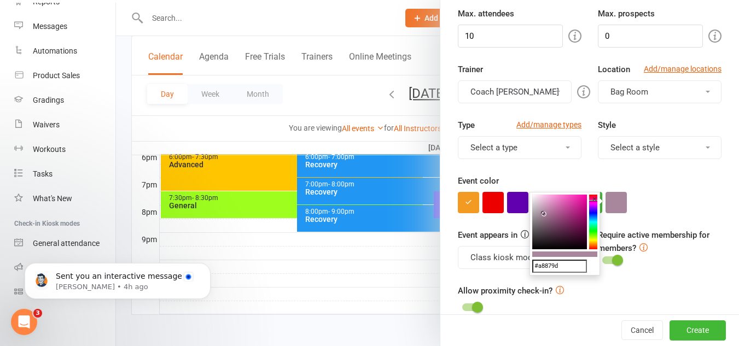
click at [667, 198] on div at bounding box center [589, 202] width 263 height 21
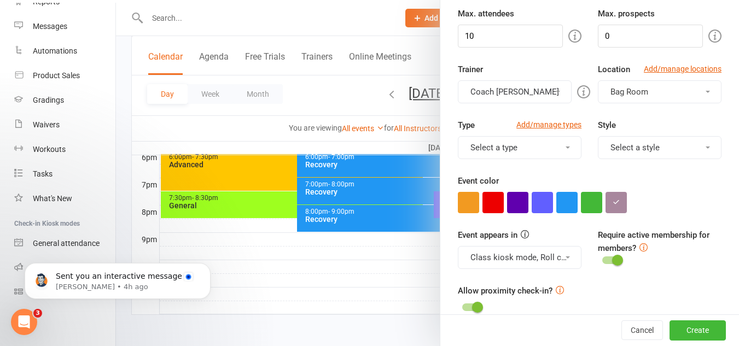
scroll to position [0, 0]
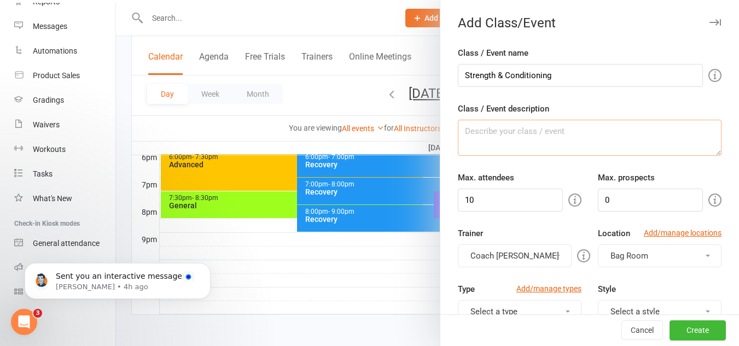
click at [522, 141] on textarea "Class / Event description" at bounding box center [589, 138] width 263 height 36
click at [544, 137] on textarea "Class / Event description" at bounding box center [589, 138] width 263 height 36
paste textarea "Take your Muay Thai training to the next level by building a solid foundation o…"
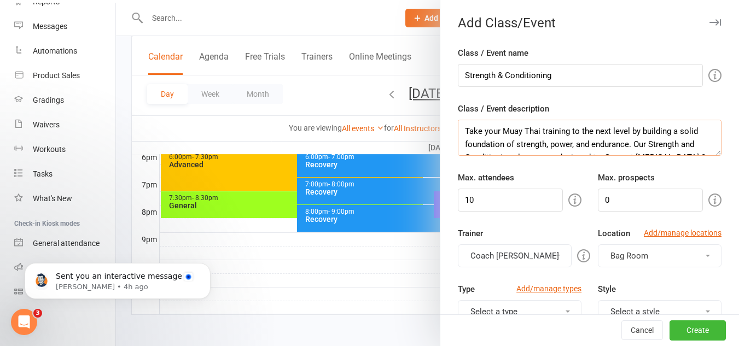
scroll to position [46, 0]
type textarea "Take your Muay Thai training to the next level by building a solid foundation o…"
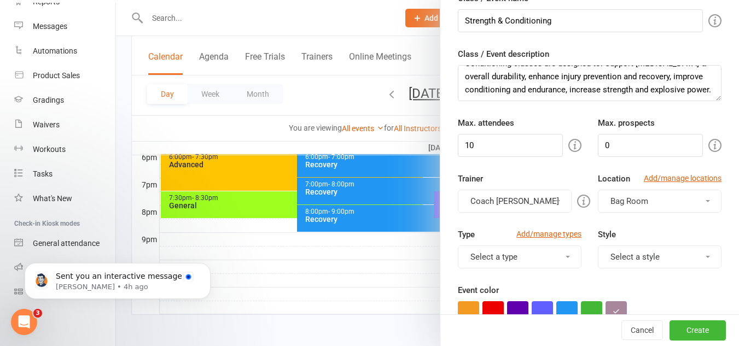
click at [626, 206] on button "Bag Room" at bounding box center [660, 201] width 124 height 23
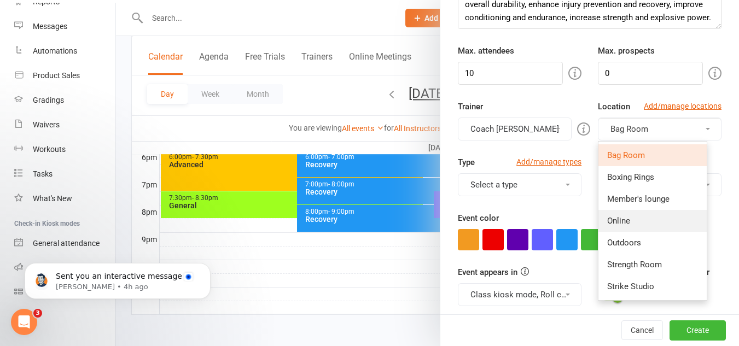
scroll to position [164, 0]
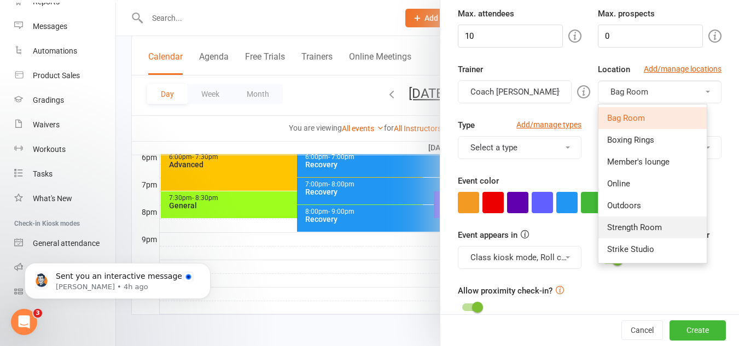
click at [621, 228] on span "Strength Room" at bounding box center [634, 227] width 55 height 10
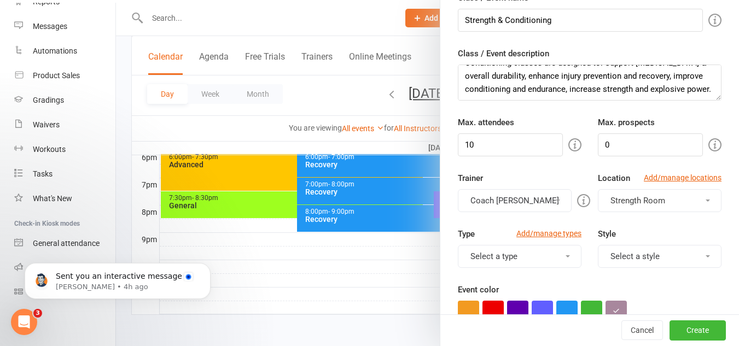
scroll to position [55, 0]
click at [622, 21] on input "Strength & Conditioning" at bounding box center [580, 20] width 245 height 23
click at [519, 202] on div "You can assign a trainer/instructor to the event. Don't see your trainer in the…" at bounding box center [444, 201] width 210 height 25
click at [536, 197] on button "Coach [PERSON_NAME]" at bounding box center [515, 201] width 114 height 23
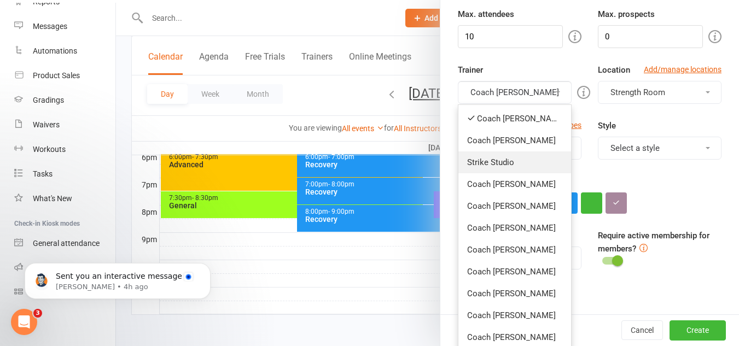
scroll to position [164, 0]
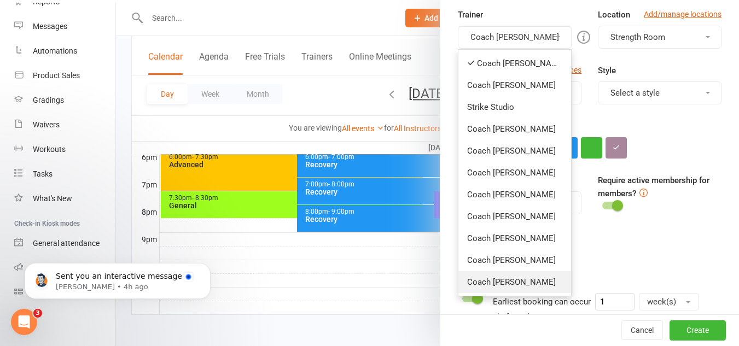
click at [508, 283] on link "Coach [PERSON_NAME]" at bounding box center [514, 282] width 113 height 22
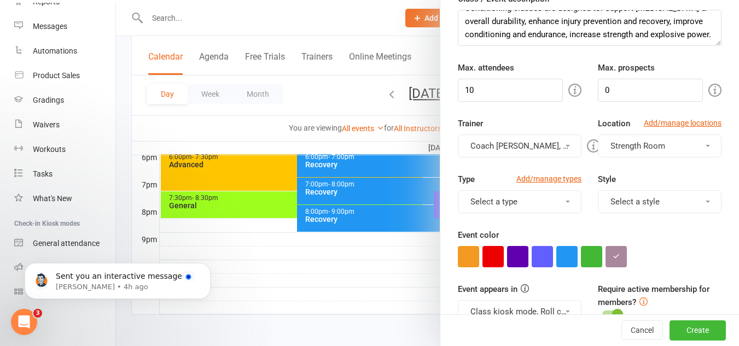
scroll to position [109, 0]
click at [508, 148] on button "Coach Tim, Coach Kevin" at bounding box center [520, 146] width 124 height 23
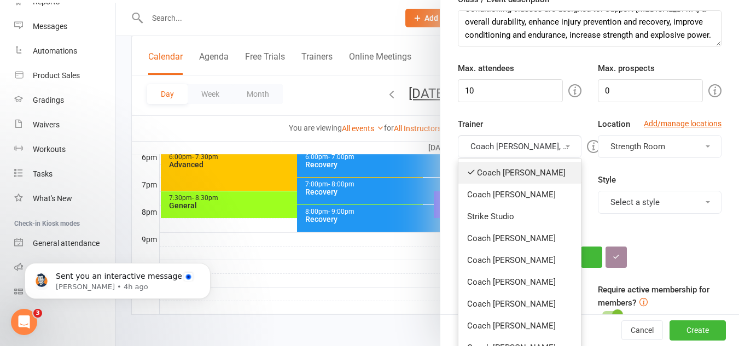
click at [525, 173] on link "Coach [PERSON_NAME]" at bounding box center [519, 173] width 122 height 22
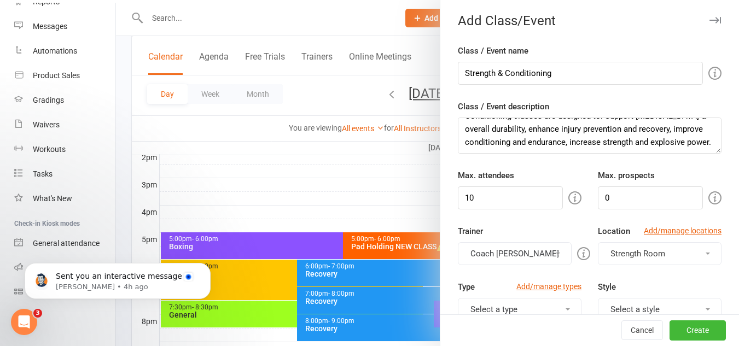
scroll to position [0, 0]
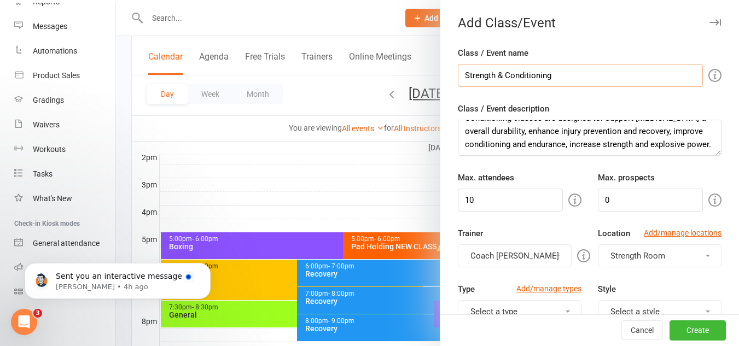
click at [583, 79] on input "Strength & Conditioning" at bounding box center [580, 75] width 245 height 23
drag, startPoint x: 625, startPoint y: 79, endPoint x: 550, endPoint y: 80, distance: 74.4
click at [550, 80] on input "Strength & Conditioning NEW CLASS⚠️" at bounding box center [580, 75] width 245 height 23
click at [634, 83] on input "Strength & Conditioning NEW CLASS⚠️" at bounding box center [580, 75] width 245 height 23
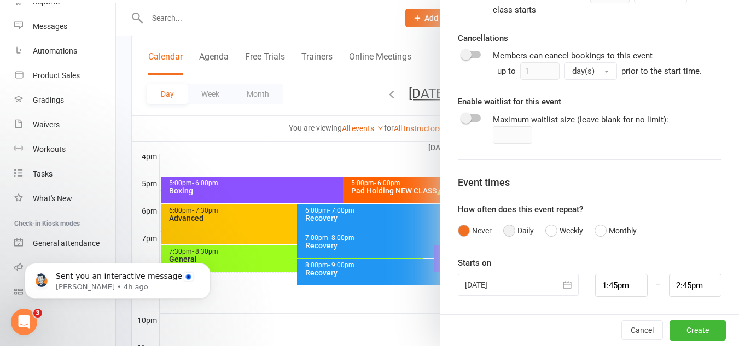
scroll to position [564, 0]
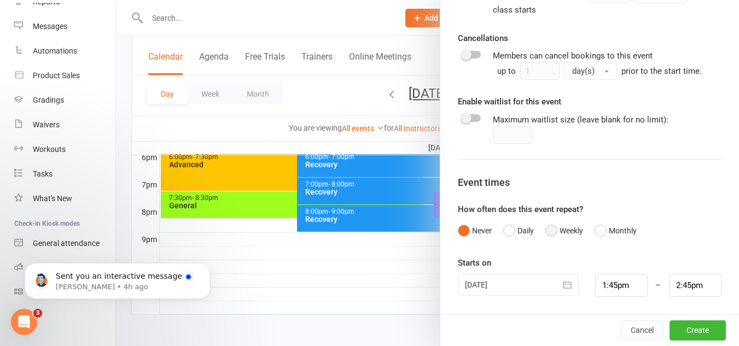
type input "Strength & Conditioning NEW CLASS⚠️"
click at [559, 228] on button "Weekly" at bounding box center [564, 230] width 38 height 21
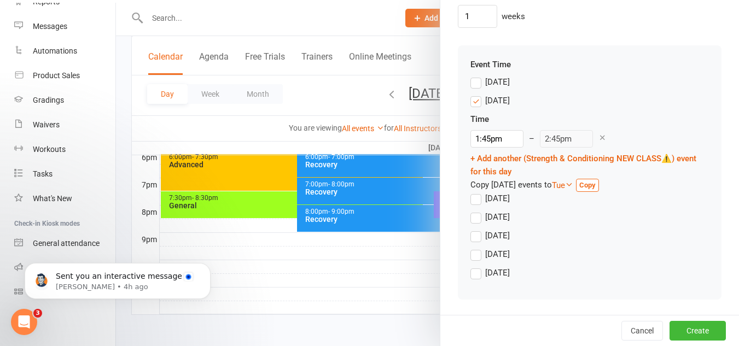
click at [495, 98] on div "Monday" at bounding box center [497, 99] width 25 height 11
click at [477, 94] on input "Monday" at bounding box center [473, 94] width 7 height 0
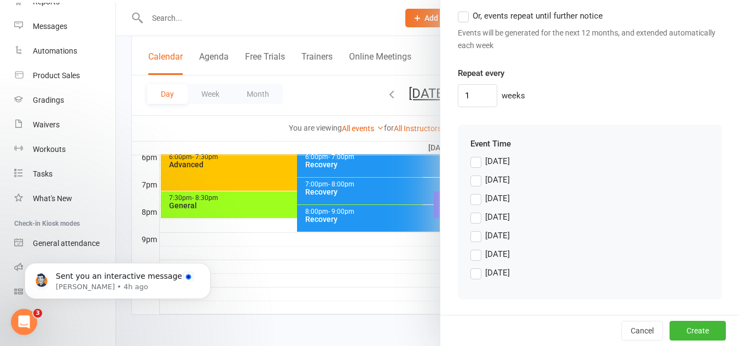
scroll to position [957, 0]
click at [488, 200] on div "Tuesday" at bounding box center [497, 197] width 25 height 11
click at [477, 192] on input "Tuesday" at bounding box center [473, 192] width 7 height 0
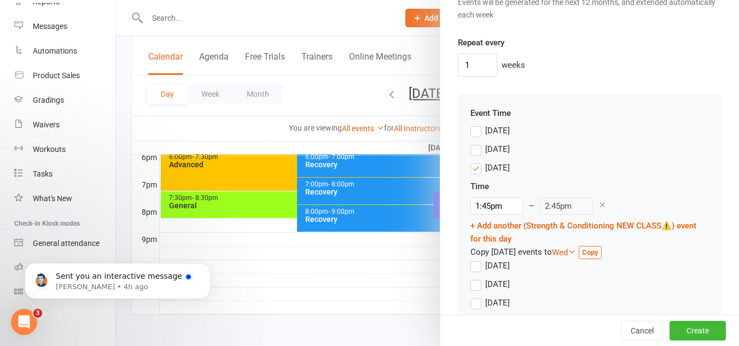
scroll to position [1036, 0]
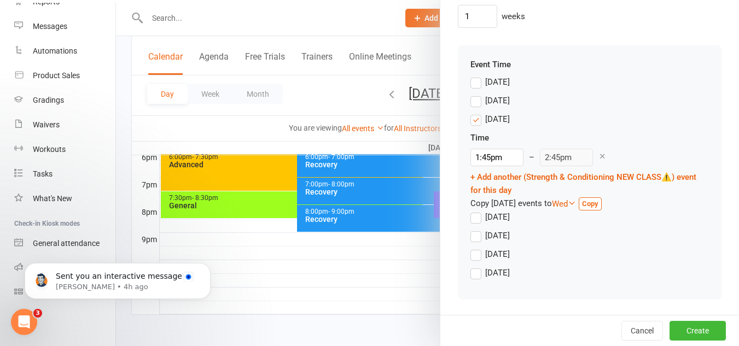
click at [499, 238] on div "Thursday" at bounding box center [497, 234] width 25 height 11
click at [477, 229] on input "Thursday" at bounding box center [473, 229] width 7 height 0
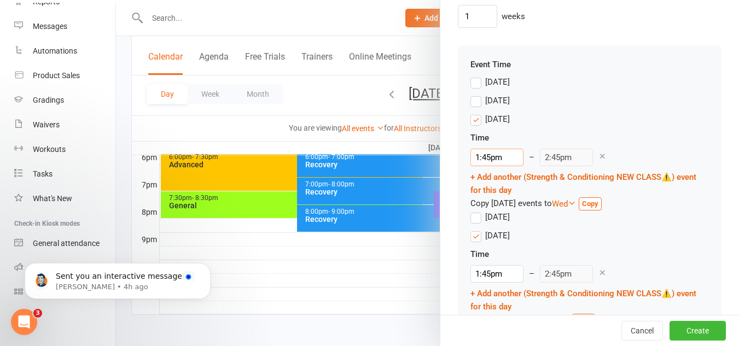
click at [499, 150] on input "1:45pm" at bounding box center [496, 157] width 53 height 17
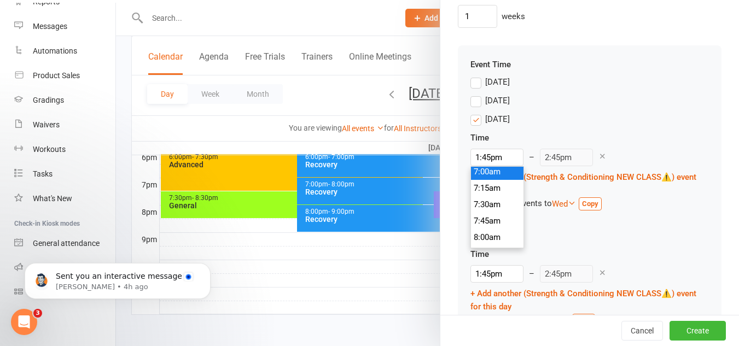
type input "7:00am"
type input "8:00am"
click at [495, 177] on li "7:00am" at bounding box center [497, 171] width 52 height 16
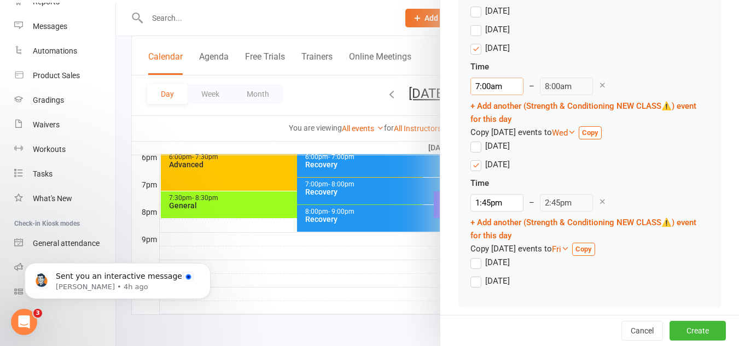
scroll to position [1115, 0]
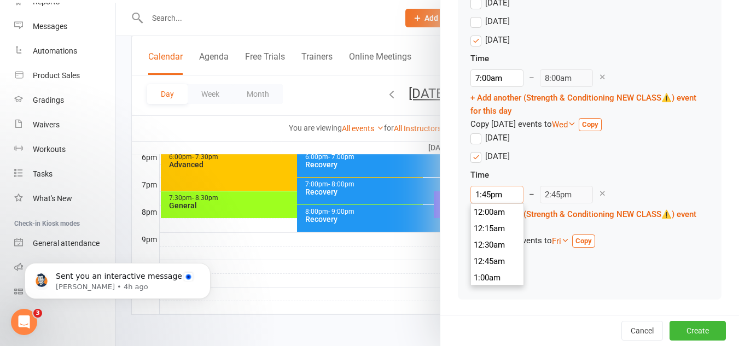
click at [485, 191] on input "1:45pm" at bounding box center [496, 194] width 53 height 17
type input "7:00am"
type input "8:00am"
click at [494, 209] on li "7:00am" at bounding box center [497, 209] width 52 height 16
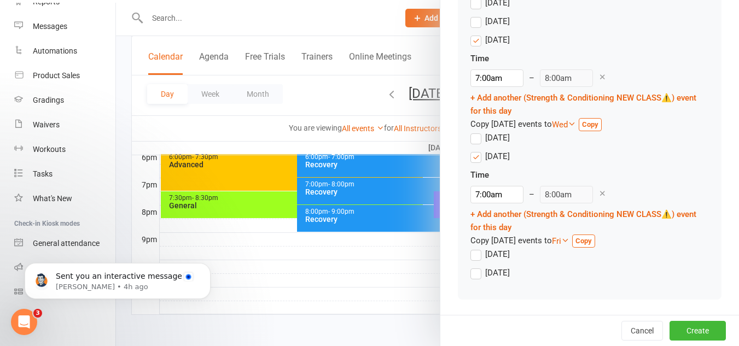
click at [633, 290] on div "Event Time Sunday Monday Tuesday Time 7:00am 12:00am 12:15am 12:30am 12:45am 1:…" at bounding box center [589, 132] width 263 height 333
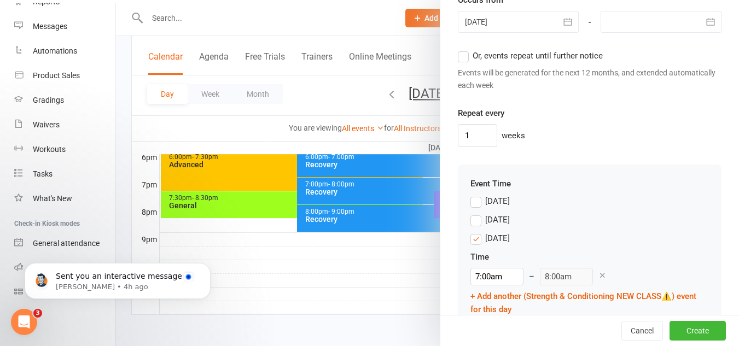
scroll to position [897, 0]
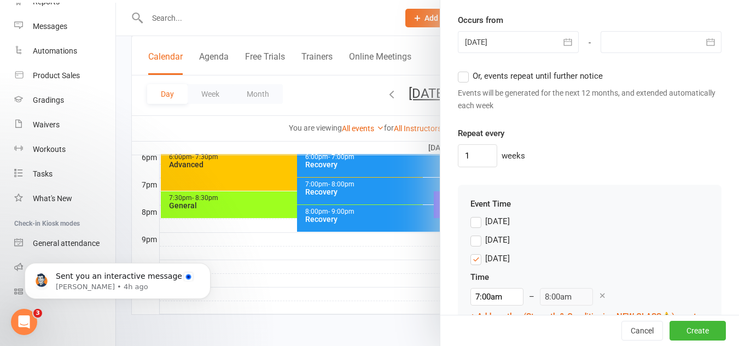
click at [518, 37] on div at bounding box center [518, 42] width 121 height 22
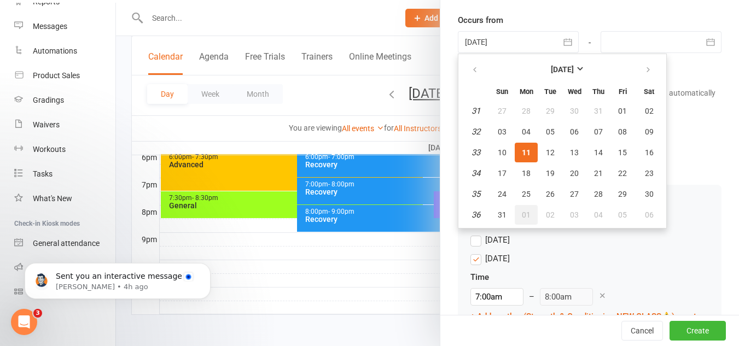
drag, startPoint x: 528, startPoint y: 218, endPoint x: 532, endPoint y: 213, distance: 6.6
click at [528, 218] on button "01" at bounding box center [525, 215] width 23 height 20
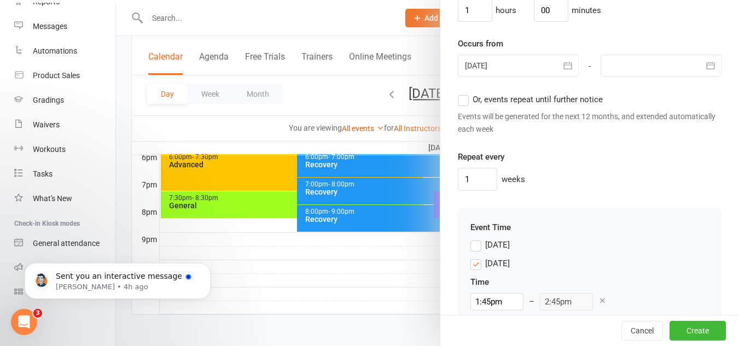
scroll to position [872, 0]
click at [528, 73] on div at bounding box center [518, 67] width 121 height 22
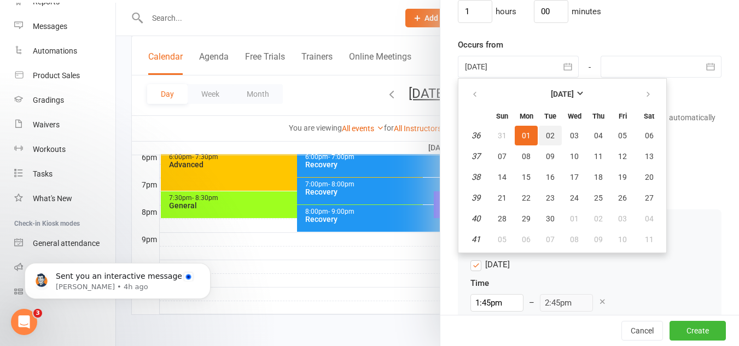
click at [549, 133] on span "02" at bounding box center [550, 135] width 9 height 9
type input "02 Sep 2025"
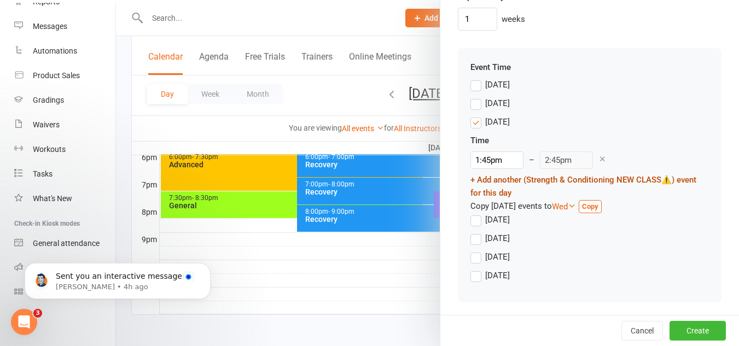
scroll to position [1036, 0]
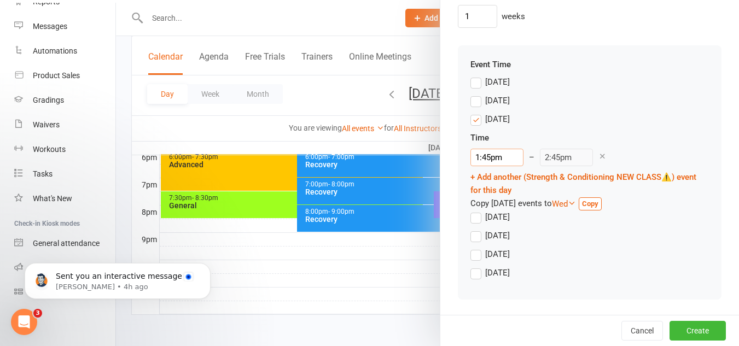
click at [496, 153] on input "1:45pm" at bounding box center [496, 157] width 53 height 17
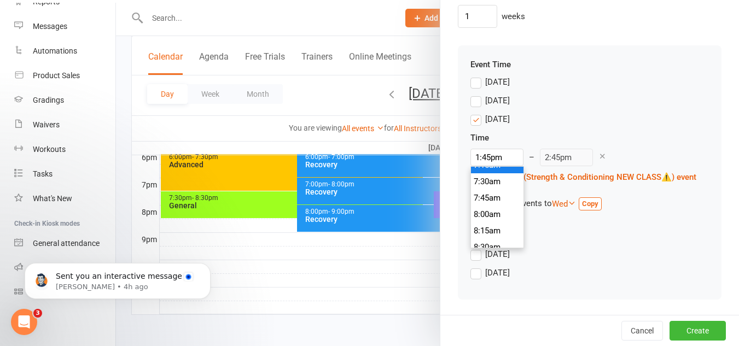
type input "7:15am"
type input "8:15am"
click at [506, 169] on li "7:15am" at bounding box center [497, 165] width 52 height 16
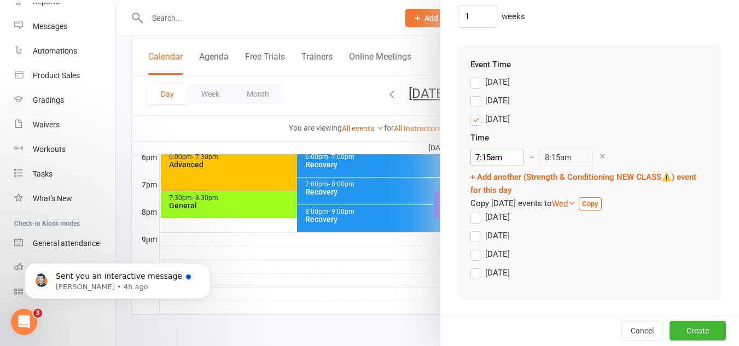
click at [503, 164] on input "7:15am" at bounding box center [496, 157] width 53 height 17
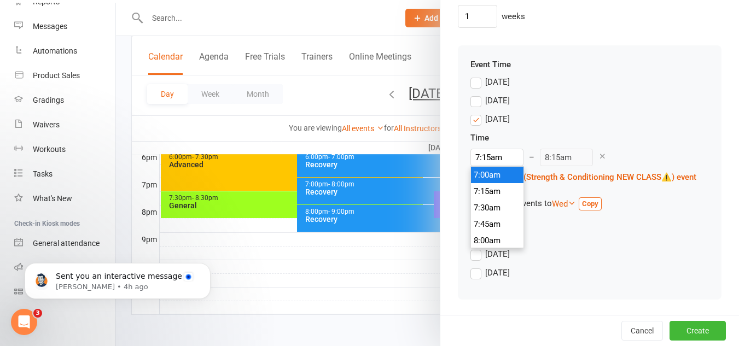
type input "7:00am"
type input "8:00am"
click at [502, 174] on li "7:00am" at bounding box center [497, 175] width 52 height 16
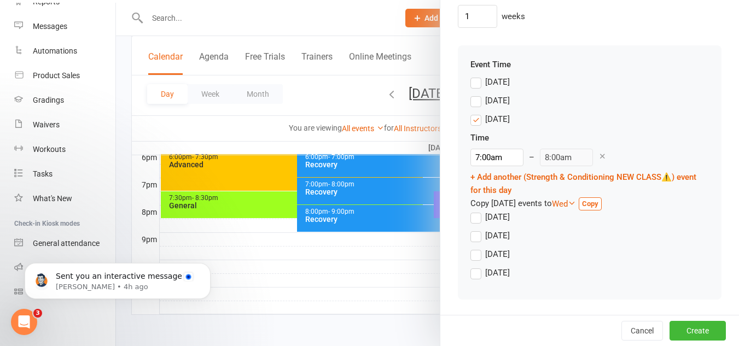
click at [507, 231] on div "Thursday" at bounding box center [497, 234] width 25 height 11
click at [477, 229] on input "Thursday" at bounding box center [473, 229] width 7 height 0
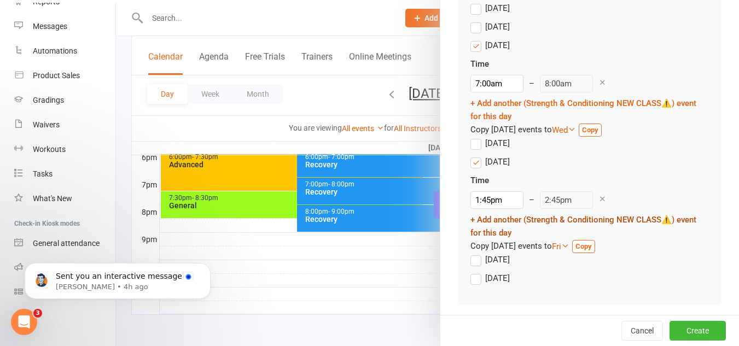
scroll to position [1115, 0]
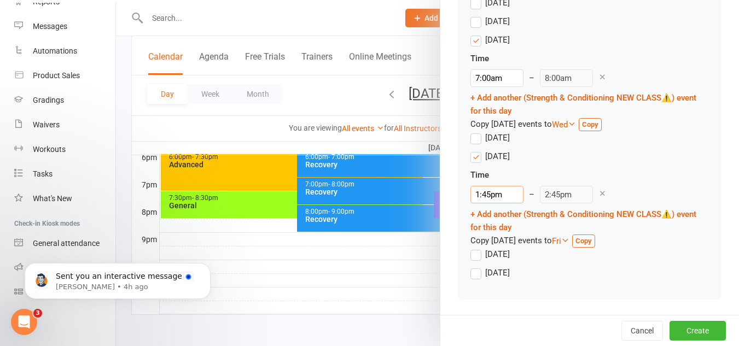
click at [502, 199] on input "1:45pm" at bounding box center [496, 194] width 53 height 17
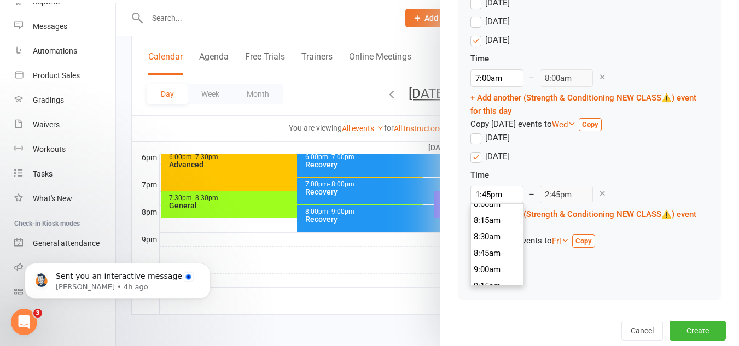
scroll to position [462, 0]
type input "7:00am"
type input "8:00am"
click at [494, 210] on li "7:00am" at bounding box center [497, 209] width 52 height 16
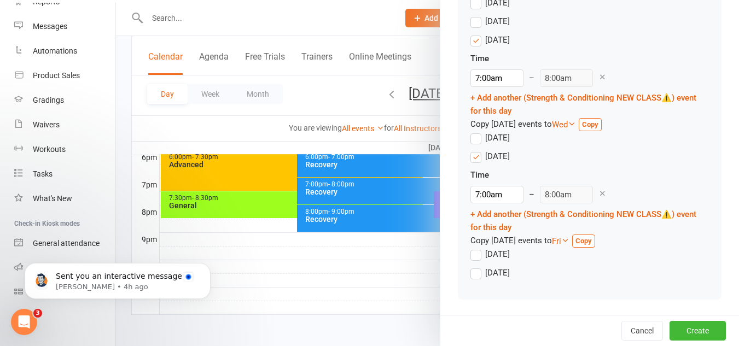
click at [646, 283] on div "Saturday" at bounding box center [589, 275] width 238 height 19
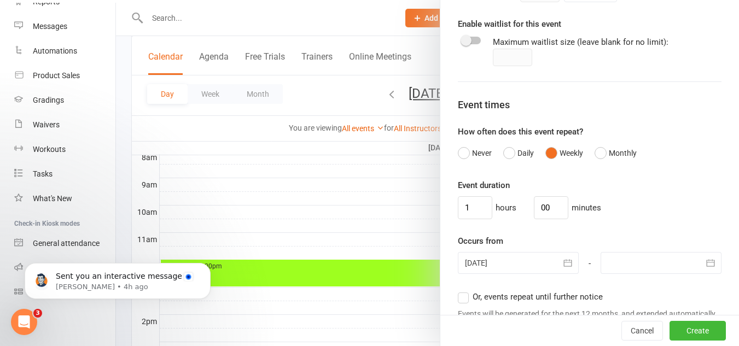
scroll to position [820, 0]
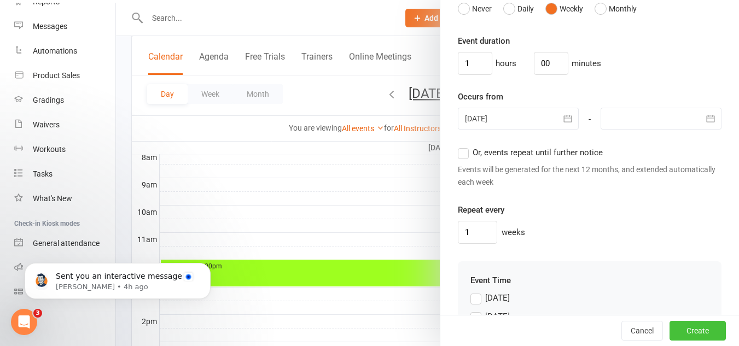
click at [698, 321] on button "Create" at bounding box center [697, 331] width 56 height 20
click at [462, 155] on label "Or, events repeat until further notice" at bounding box center [530, 152] width 145 height 13
click at [462, 146] on input "Or, events repeat until further notice" at bounding box center [461, 146] width 7 height 0
click at [695, 321] on button "Create" at bounding box center [697, 331] width 56 height 20
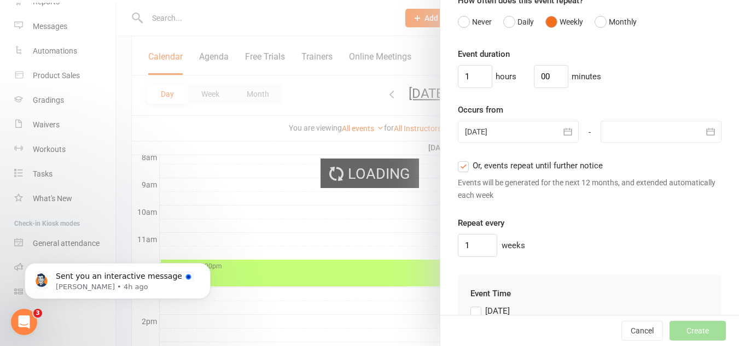
scroll to position [833, 0]
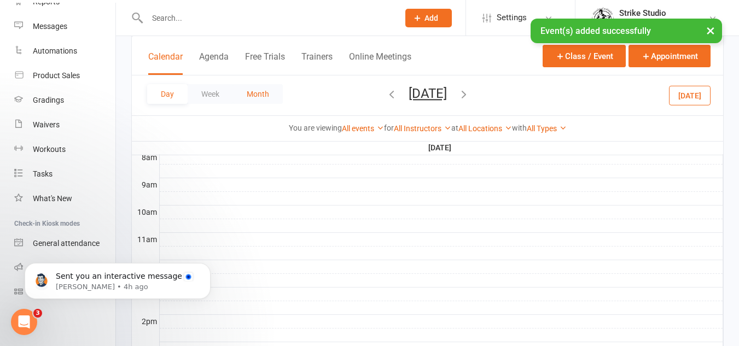
click at [265, 92] on button "Month" at bounding box center [258, 94] width 50 height 20
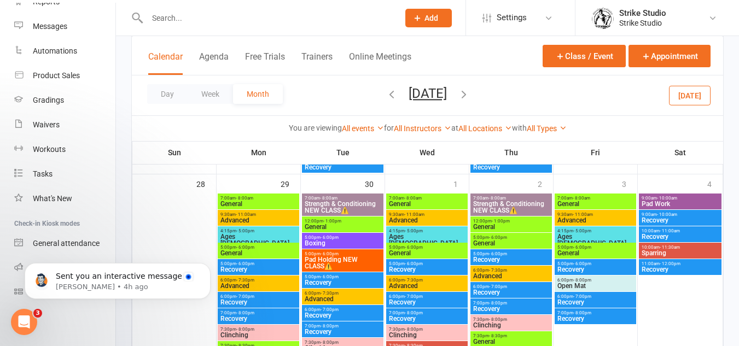
scroll to position [984, 0]
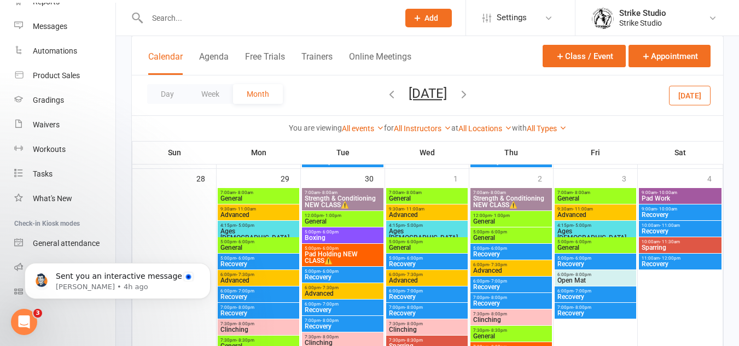
click at [339, 198] on span "Strength & Conditioning NEW CLASS⚠️" at bounding box center [342, 201] width 77 height 13
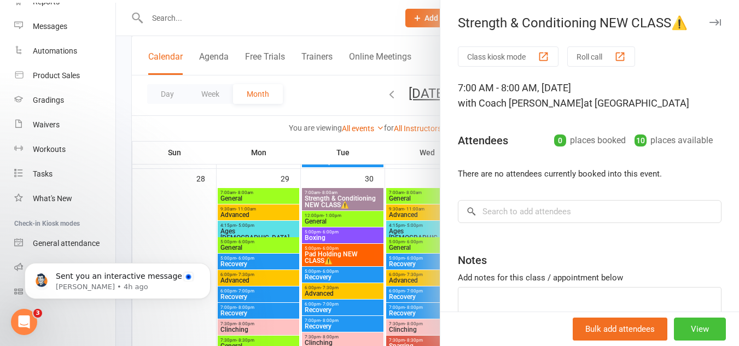
click at [688, 324] on button "View" at bounding box center [699, 329] width 52 height 23
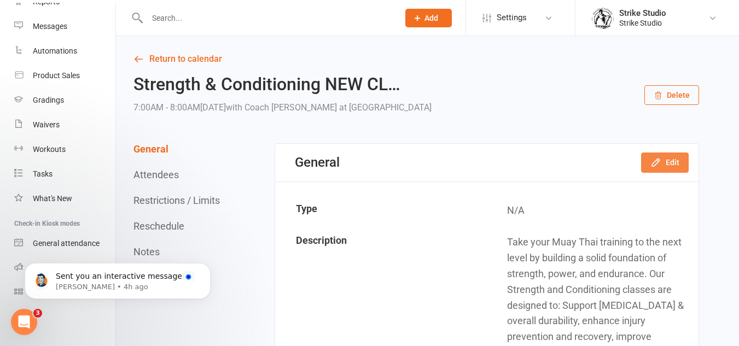
click at [667, 165] on button "Edit" at bounding box center [665, 163] width 48 height 20
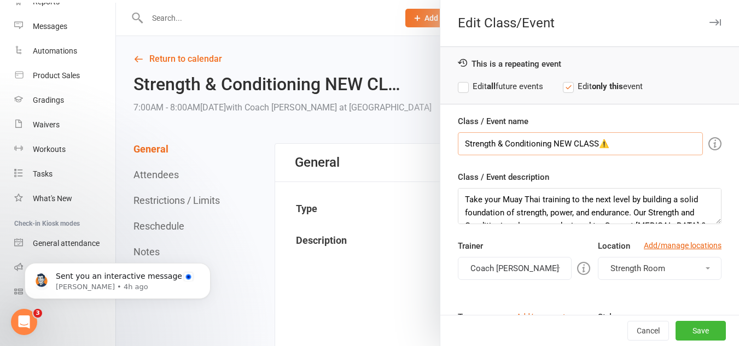
drag, startPoint x: 546, startPoint y: 140, endPoint x: 724, endPoint y: 158, distance: 179.1
click at [724, 158] on div "Edit Class/Event This is a repeating event Edit all future events Edit only thi…" at bounding box center [589, 173] width 299 height 346
type input "Strength & Conditioning"
click at [513, 83] on label "Edit all future events" at bounding box center [500, 86] width 85 height 13
click at [681, 332] on button "Save" at bounding box center [700, 331] width 50 height 20
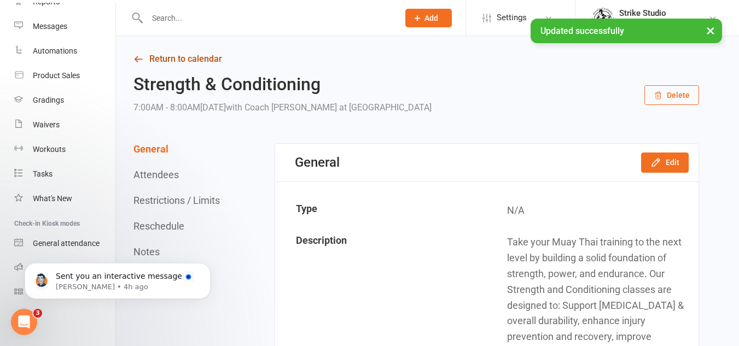
click at [167, 56] on link "Return to calendar" at bounding box center [415, 58] width 565 height 15
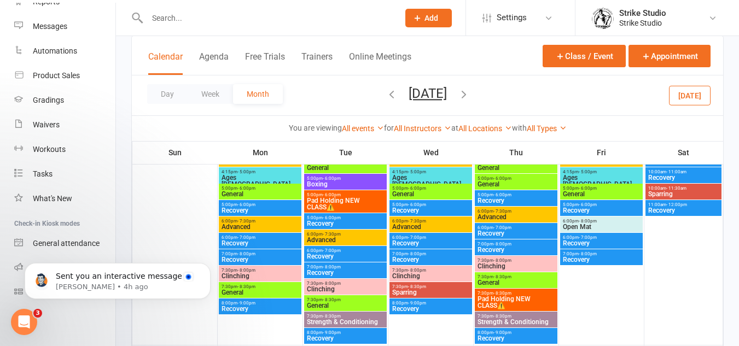
scroll to position [109, 0]
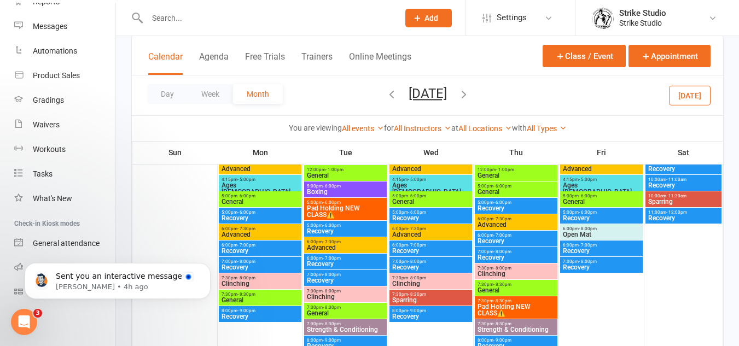
click at [385, 99] on icon "button" at bounding box center [391, 94] width 12 height 12
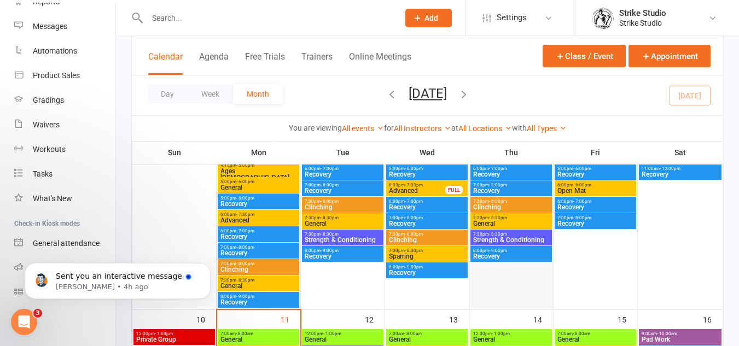
scroll to position [383, 0]
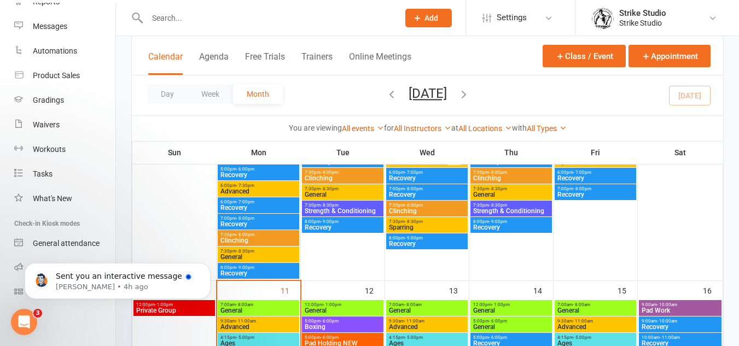
click at [470, 97] on icon "button" at bounding box center [464, 94] width 12 height 12
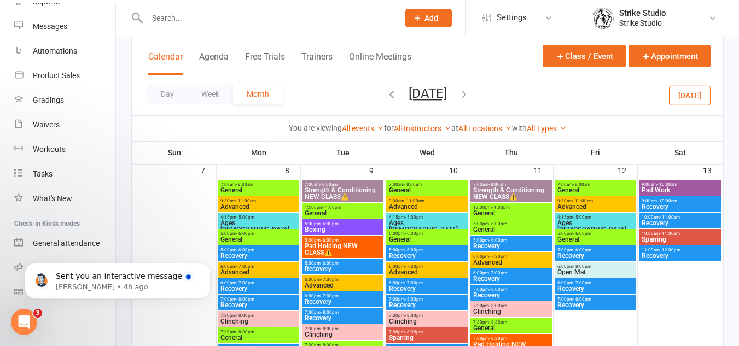
scroll to position [277, 0]
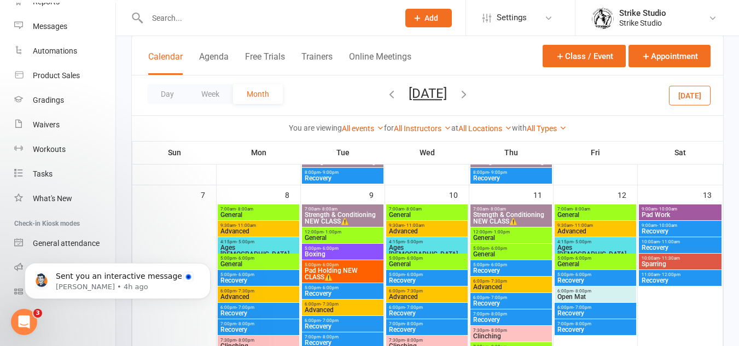
click at [345, 269] on span "Pad Holding NEW CLASS⚠️" at bounding box center [342, 273] width 77 height 13
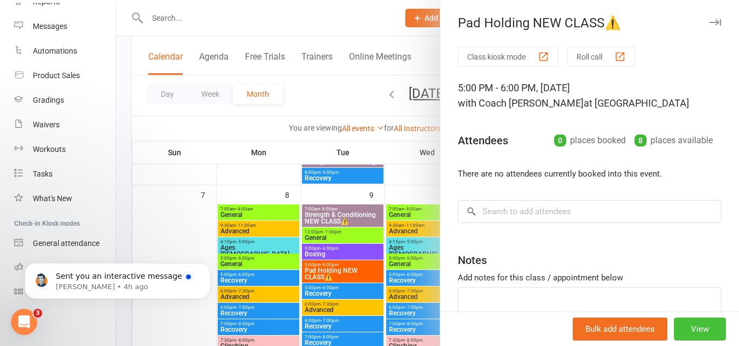
click at [682, 321] on button "View" at bounding box center [699, 329] width 52 height 23
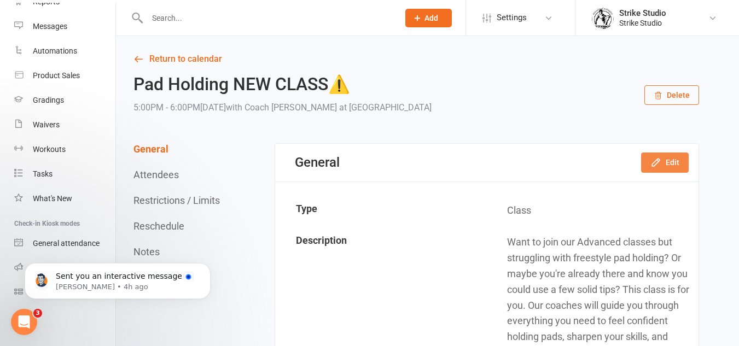
click at [663, 157] on button "Edit" at bounding box center [665, 163] width 48 height 20
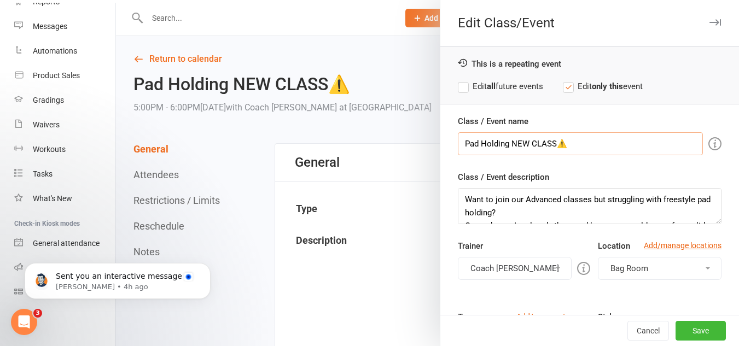
drag, startPoint x: 507, startPoint y: 144, endPoint x: 623, endPoint y: 150, distance: 116.0
click at [602, 155] on div "Class / Event name Pad Holding NEW CLASS⚠️ Class / Event description Want to jo…" at bounding box center [589, 326] width 298 height 423
type input "Pad Holding"
drag, startPoint x: 506, startPoint y: 87, endPoint x: 528, endPoint y: 109, distance: 30.5
click at [506, 87] on label "Edit all future events" at bounding box center [500, 86] width 85 height 13
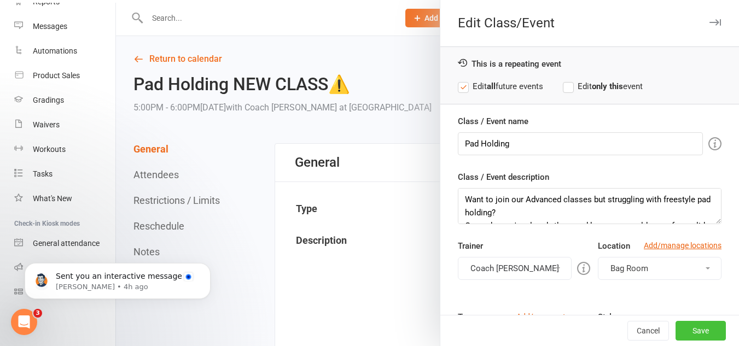
click at [699, 331] on button "Save" at bounding box center [700, 331] width 50 height 20
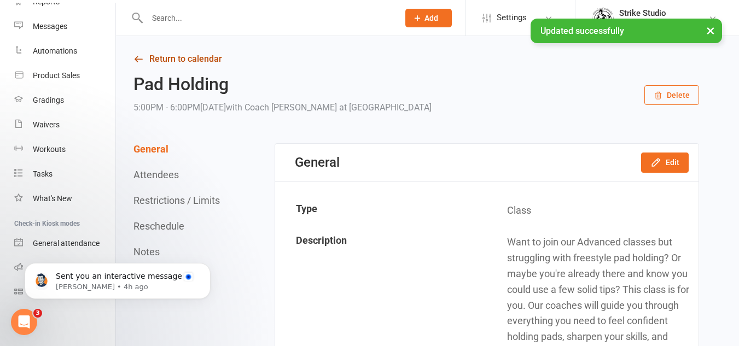
click at [206, 56] on link "Return to calendar" at bounding box center [415, 58] width 565 height 15
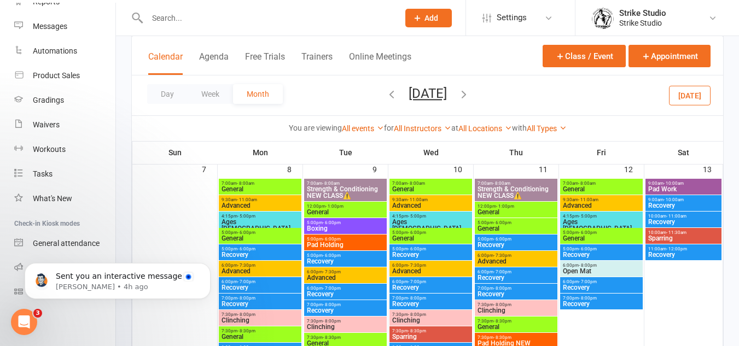
scroll to position [383, 0]
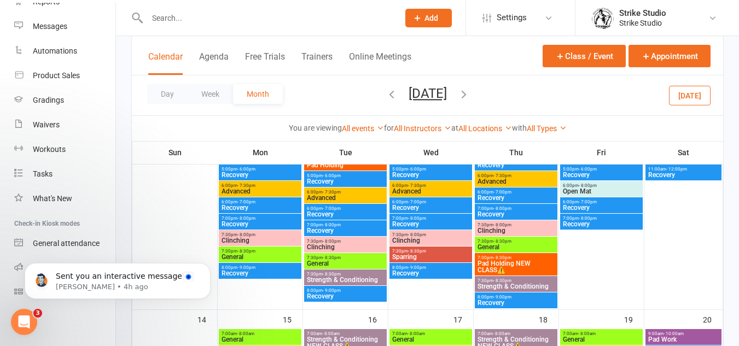
click at [534, 261] on span "Pad Holding NEW CLASS⚠️" at bounding box center [516, 266] width 78 height 13
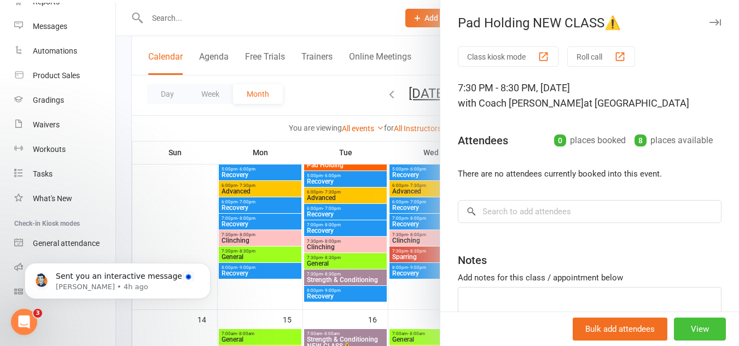
click at [698, 324] on button "View" at bounding box center [699, 329] width 52 height 23
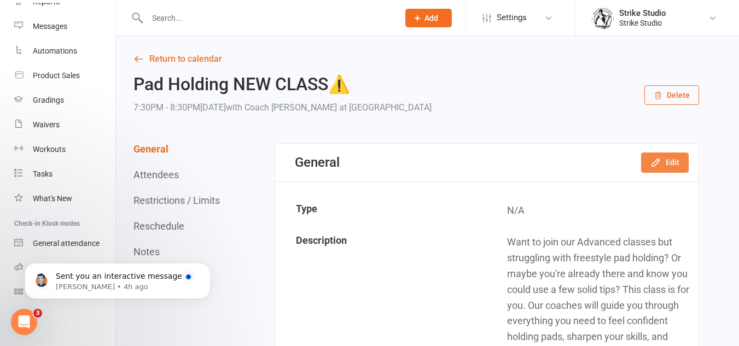
click at [667, 163] on button "Edit" at bounding box center [665, 163] width 48 height 20
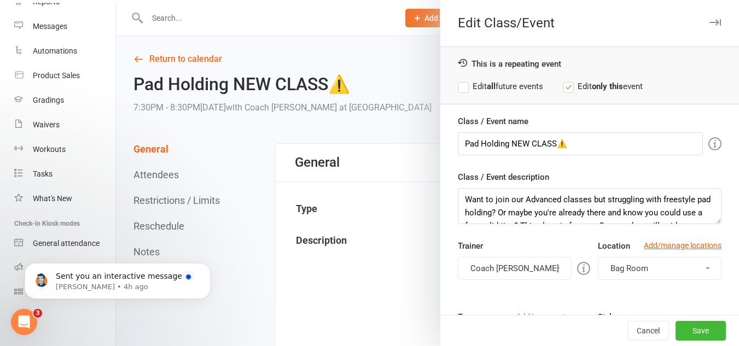
click at [505, 91] on label "Edit all future events" at bounding box center [500, 86] width 85 height 13
drag, startPoint x: 504, startPoint y: 143, endPoint x: 623, endPoint y: 147, distance: 119.3
click at [623, 147] on input "Pad Holding NEW CLASS⚠️" at bounding box center [580, 143] width 245 height 23
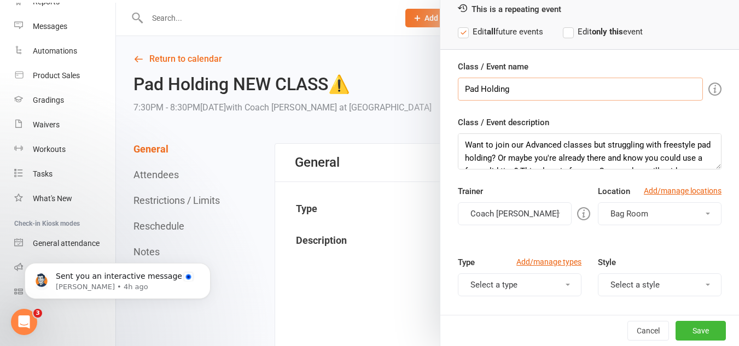
type input "Pad Holding"
click at [608, 68] on div "Class / Event name Pad Holding" at bounding box center [589, 80] width 263 height 40
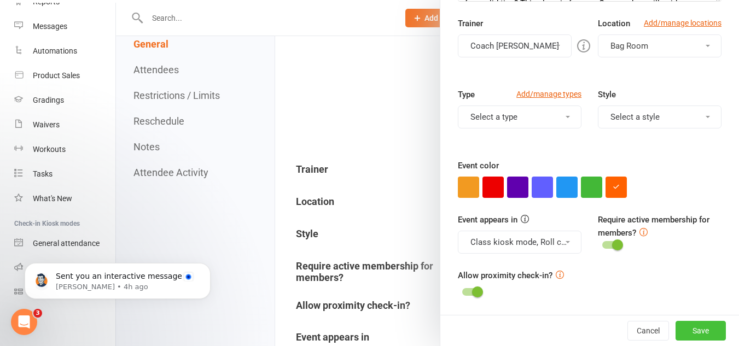
scroll to position [273, 0]
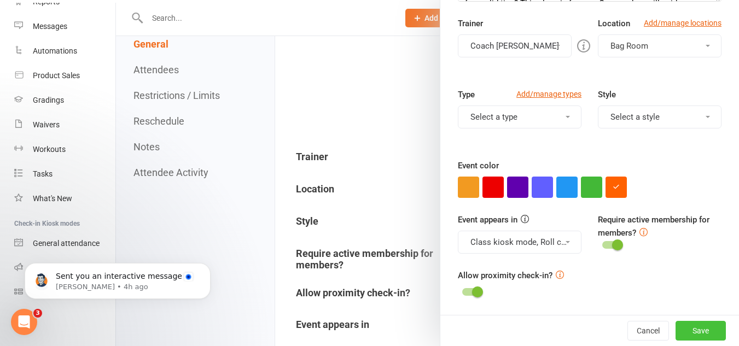
click at [692, 330] on button "Save" at bounding box center [700, 331] width 50 height 20
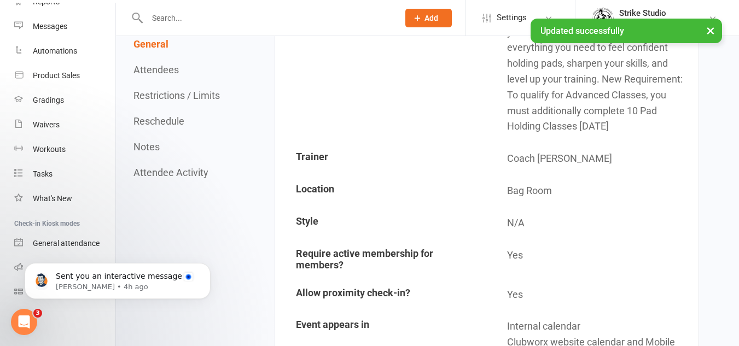
scroll to position [0, 0]
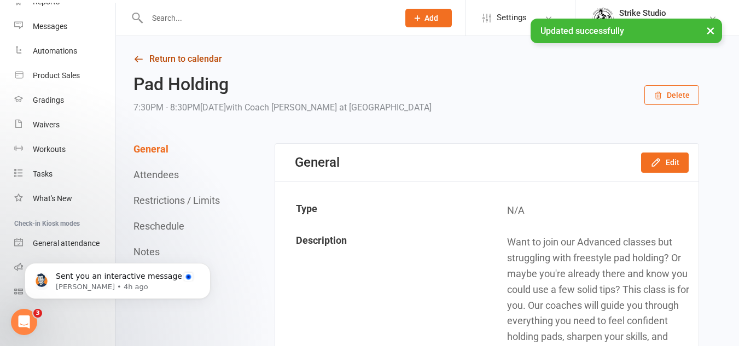
click at [188, 57] on link "Return to calendar" at bounding box center [415, 58] width 565 height 15
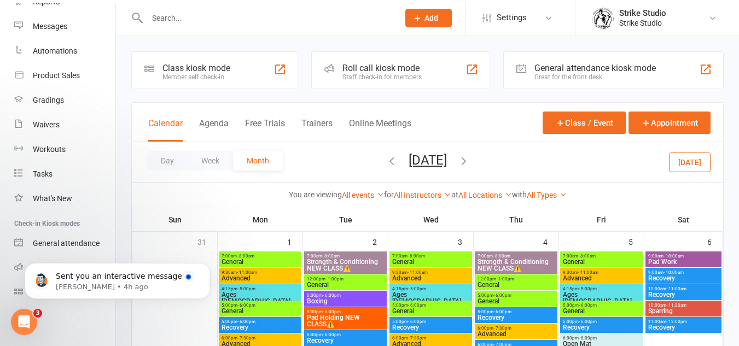
click at [397, 160] on span "September 2025 August 2025 Sun Mon Tue Wed Thu Fri Sat 27 28 29 30 31 01 02 03 …" at bounding box center [427, 162] width 60 height 19
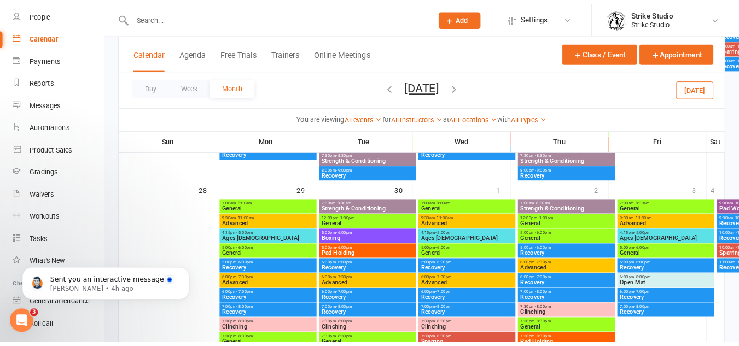
scroll to position [69, 0]
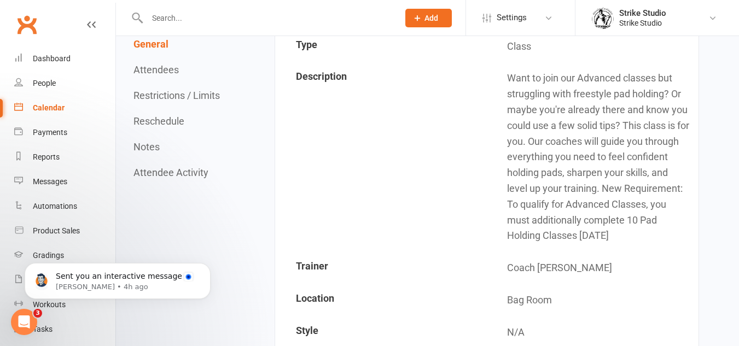
click at [387, 141] on td "Description" at bounding box center [381, 157] width 210 height 189
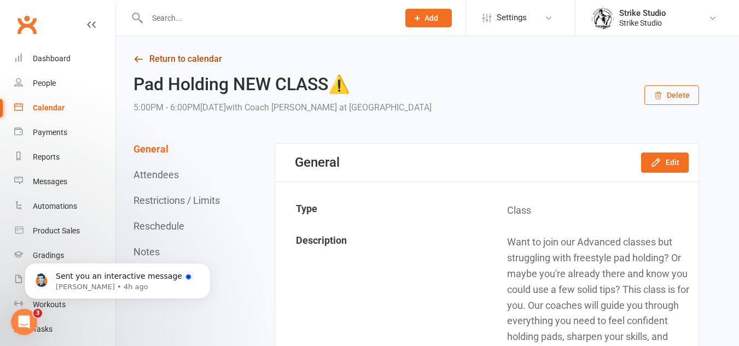
click at [198, 58] on link "Return to calendar" at bounding box center [415, 58] width 565 height 15
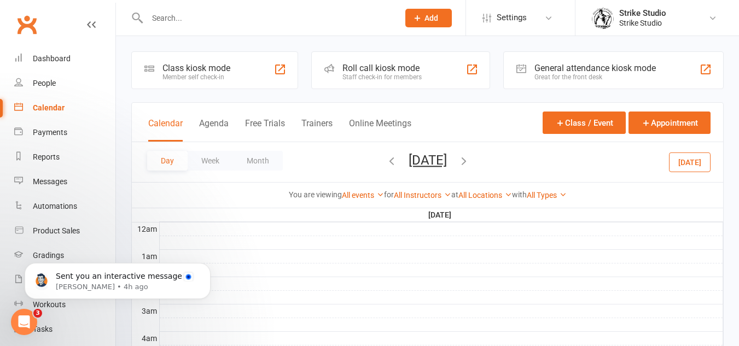
scroll to position [55, 0]
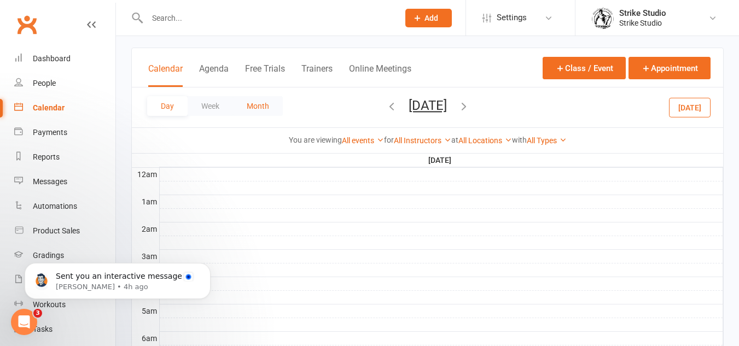
click at [249, 113] on button "Month" at bounding box center [258, 106] width 50 height 20
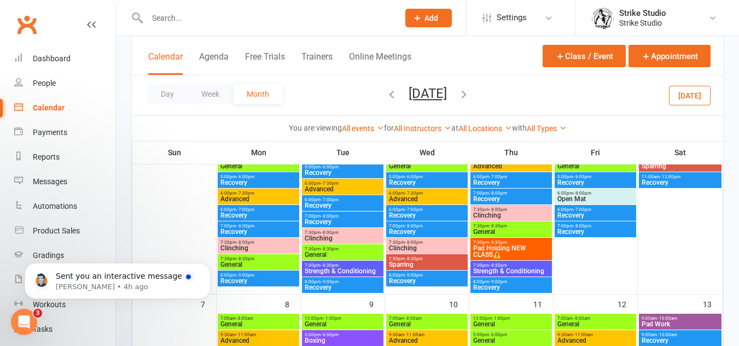
scroll to position [164, 0]
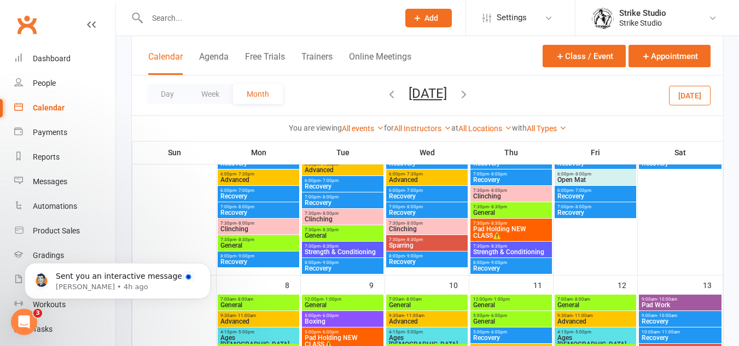
click at [347, 247] on span "7:30pm - 8:30pm" at bounding box center [342, 246] width 77 height 5
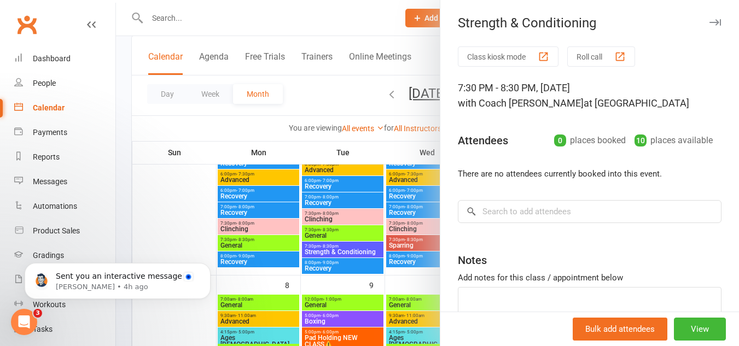
click at [359, 266] on div at bounding box center [427, 173] width 623 height 346
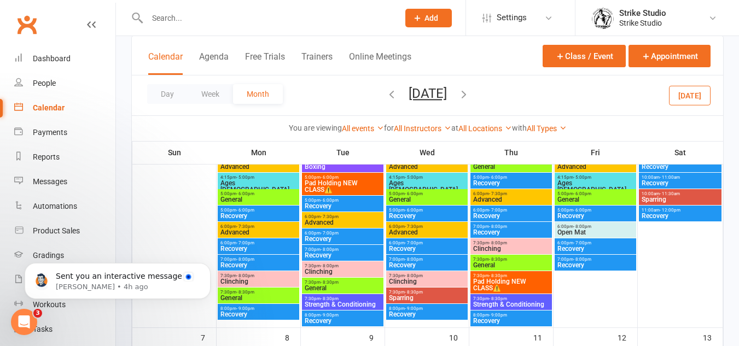
scroll to position [109, 0]
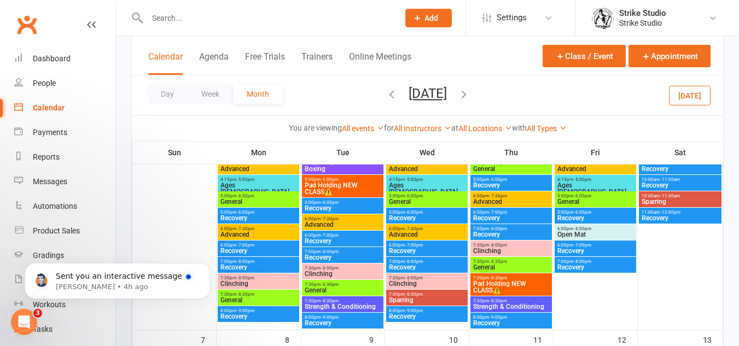
click at [385, 96] on icon "button" at bounding box center [391, 94] width 12 height 12
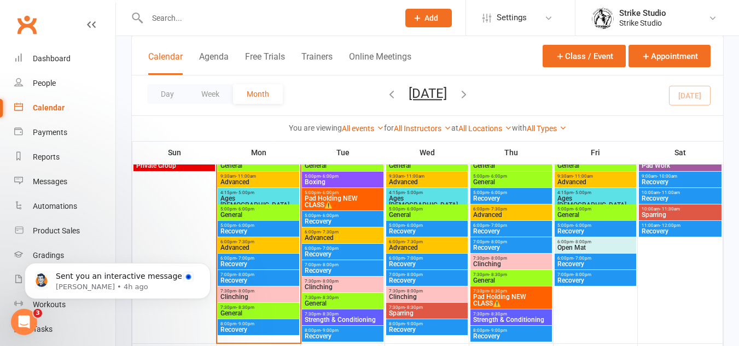
scroll to position [547, 0]
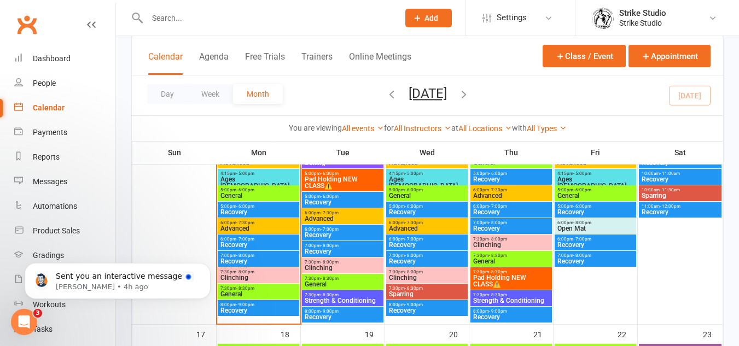
click at [330, 294] on span "- 8:30pm" at bounding box center [329, 294] width 18 height 5
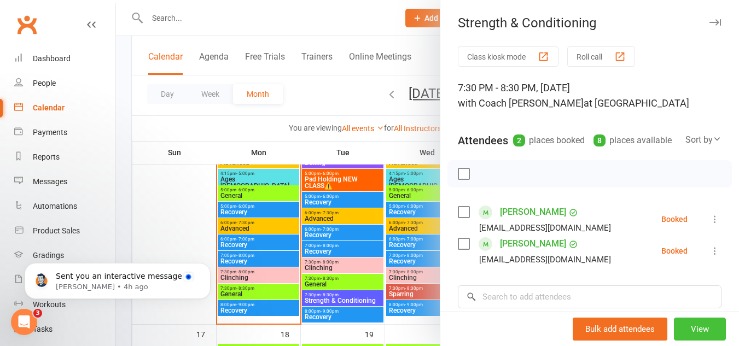
click at [683, 329] on button "View" at bounding box center [699, 329] width 52 height 23
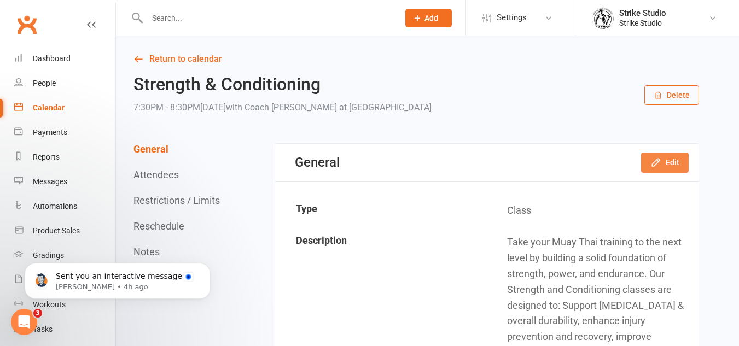
click at [659, 160] on icon "button" at bounding box center [655, 162] width 11 height 11
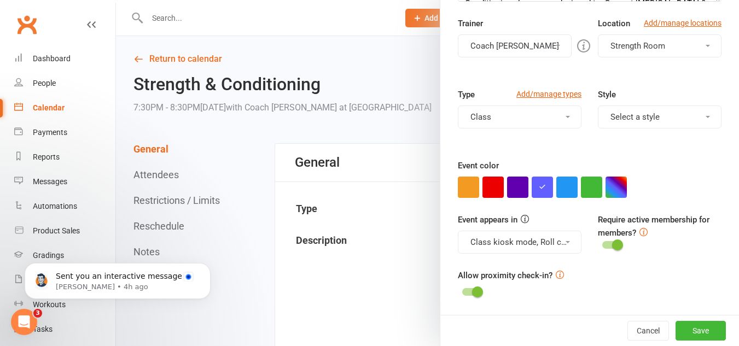
scroll to position [4, 0]
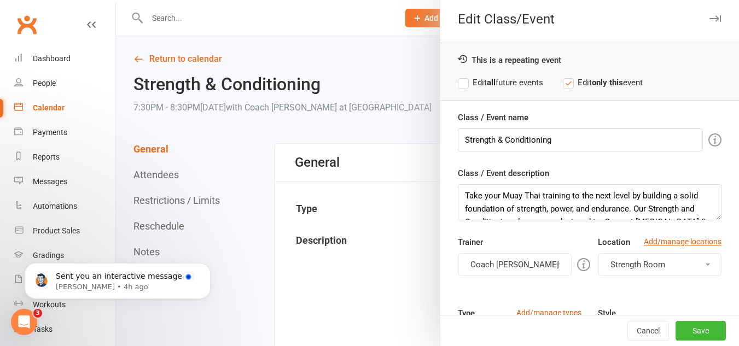
click at [499, 80] on label "Edit all future events" at bounding box center [500, 82] width 85 height 13
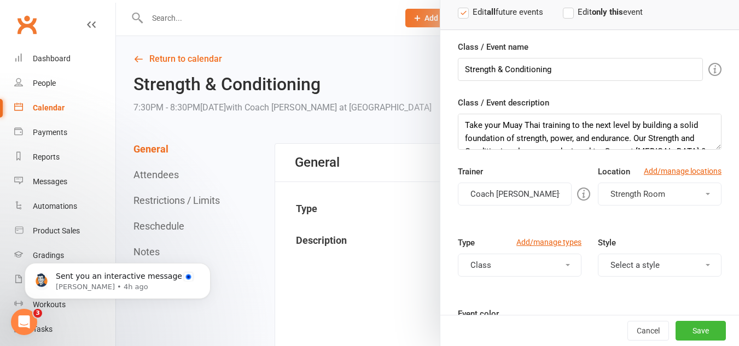
scroll to position [168, 0]
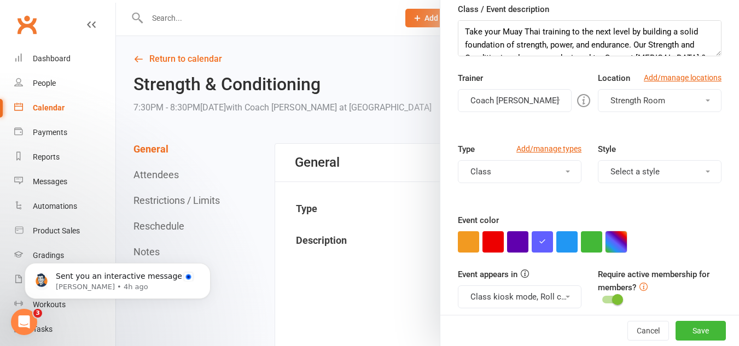
click at [617, 242] on button "button" at bounding box center [615, 241] width 21 height 21
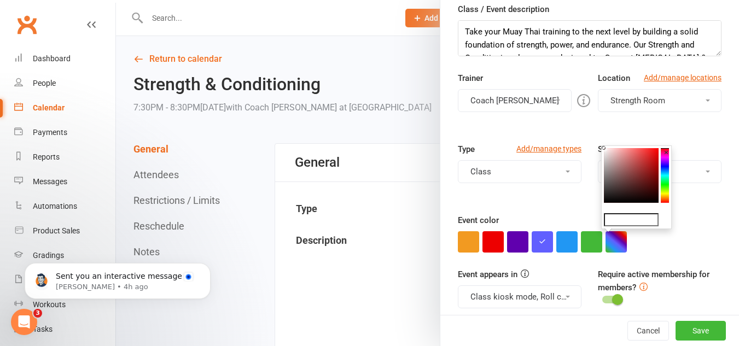
click at [618, 222] on input "text" at bounding box center [631, 219] width 55 height 13
paste input "#a8879d"
type input "#a8879d"
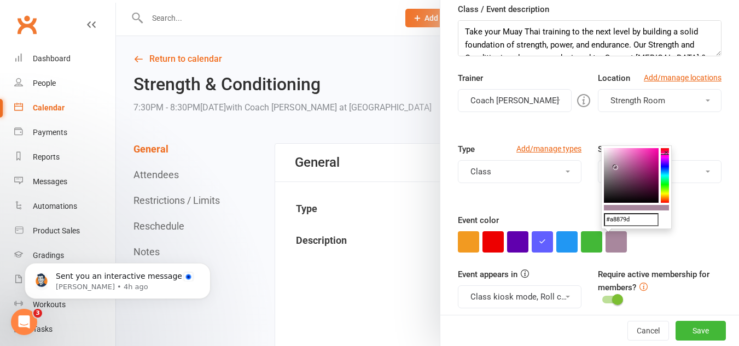
click at [711, 233] on div "Class / Event name Strength & Conditioning Class / Event description Take your …" at bounding box center [589, 158] width 298 height 423
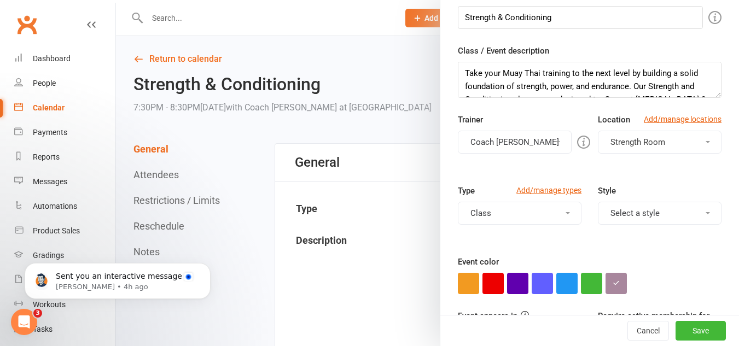
scroll to position [222, 0]
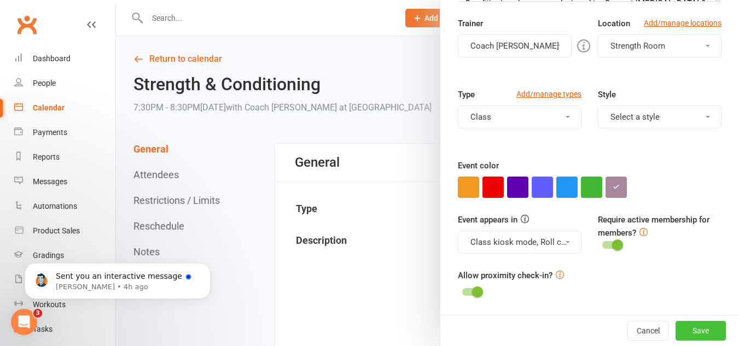
click at [675, 326] on button "Save" at bounding box center [700, 331] width 50 height 20
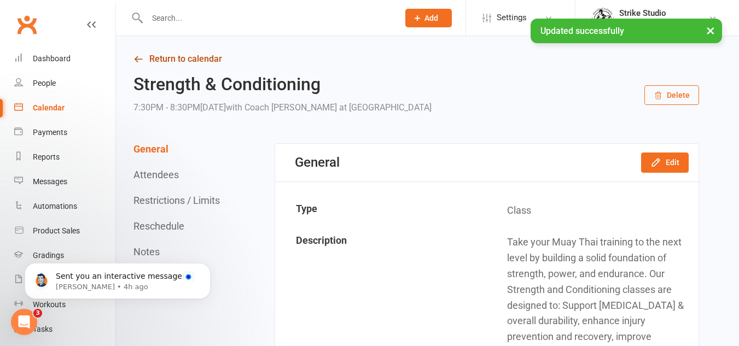
click at [192, 66] on link "Return to calendar" at bounding box center [415, 58] width 565 height 15
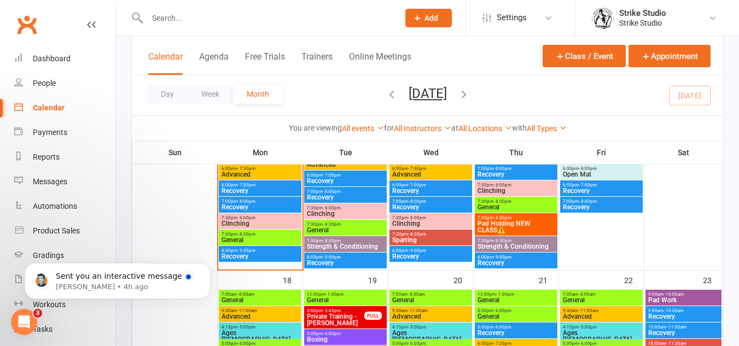
scroll to position [601, 0]
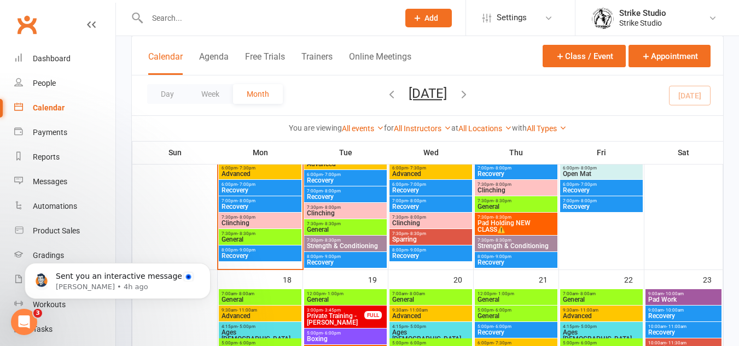
click at [361, 244] on span "Strength & Conditioning" at bounding box center [345, 246] width 78 height 7
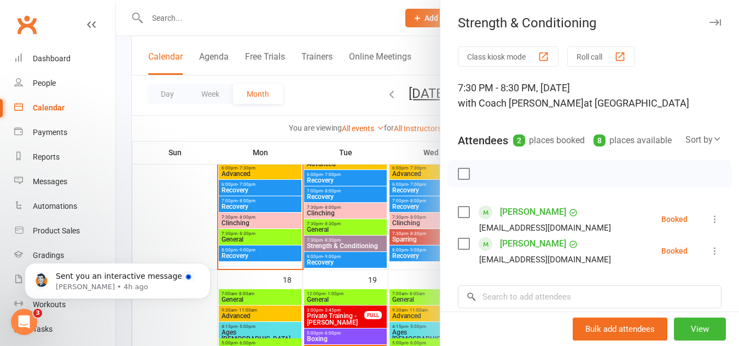
click at [371, 235] on div at bounding box center [427, 173] width 623 height 346
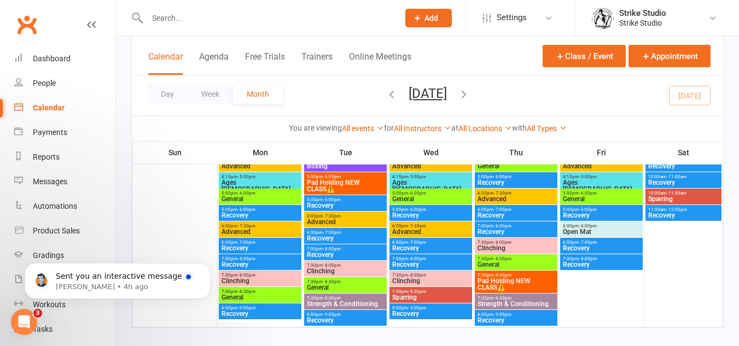
scroll to position [1202, 0]
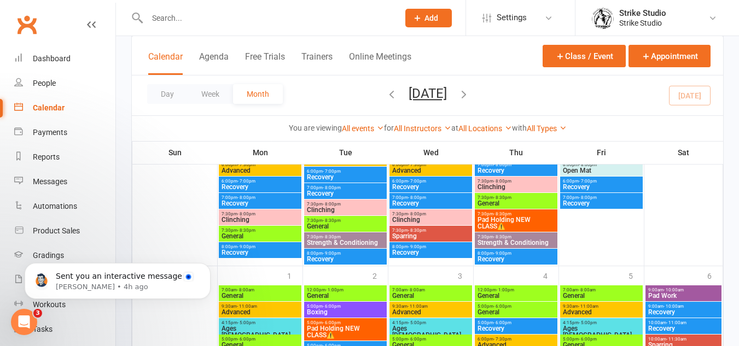
scroll to position [1038, 0]
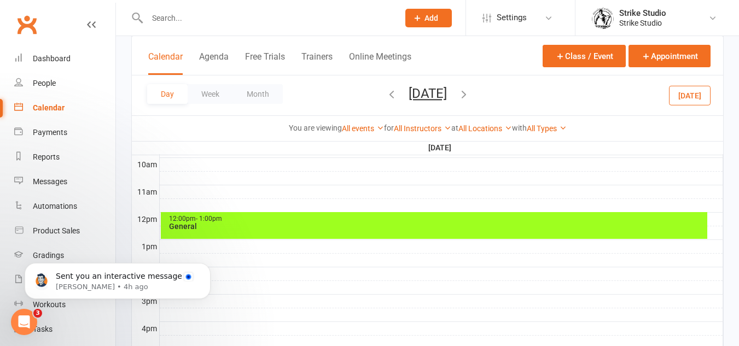
scroll to position [0, 0]
click at [600, 49] on button "Class / Event" at bounding box center [583, 56] width 83 height 22
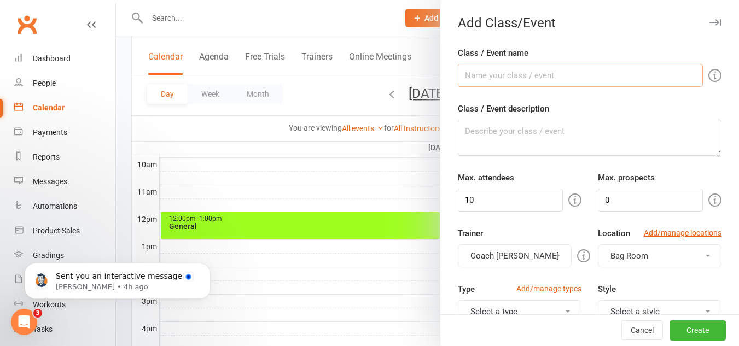
click at [552, 80] on input "Class / Event name" at bounding box center [580, 75] width 245 height 23
click at [251, 98] on div at bounding box center [427, 173] width 623 height 346
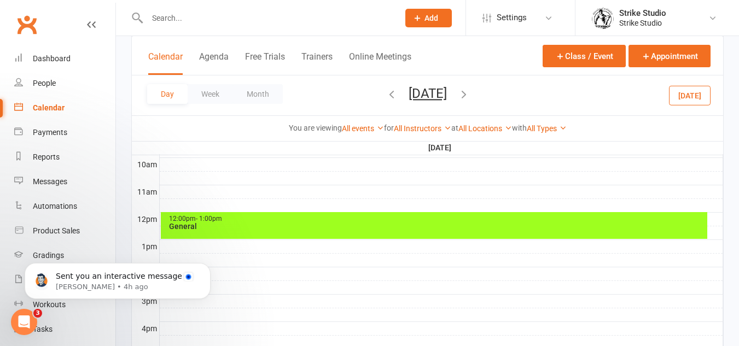
click at [265, 97] on button "Month" at bounding box center [258, 94] width 50 height 20
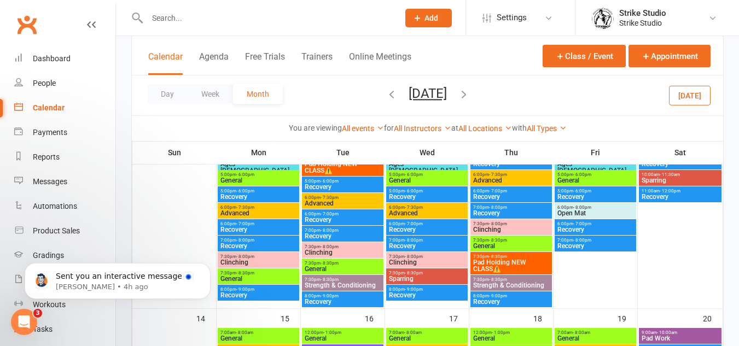
click at [511, 284] on span "Strength & Conditioning" at bounding box center [510, 285] width 77 height 7
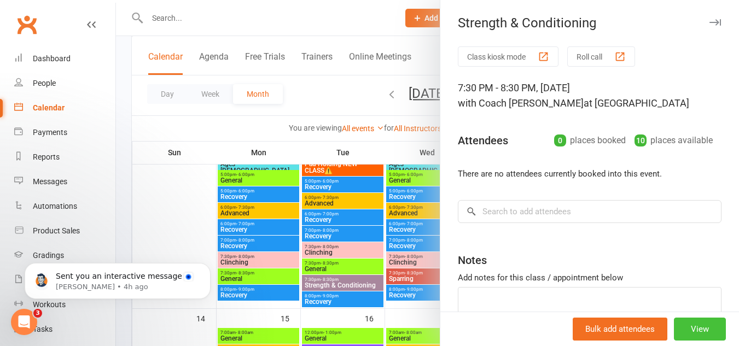
drag, startPoint x: 698, startPoint y: 344, endPoint x: 695, endPoint y: 330, distance: 15.1
click at [698, 342] on div "Bulk add attendees View" at bounding box center [589, 329] width 298 height 34
click at [695, 330] on button "View" at bounding box center [699, 329] width 52 height 23
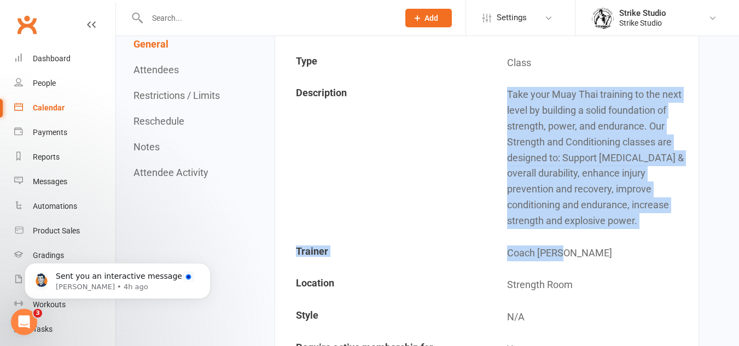
scroll to position [164, 0]
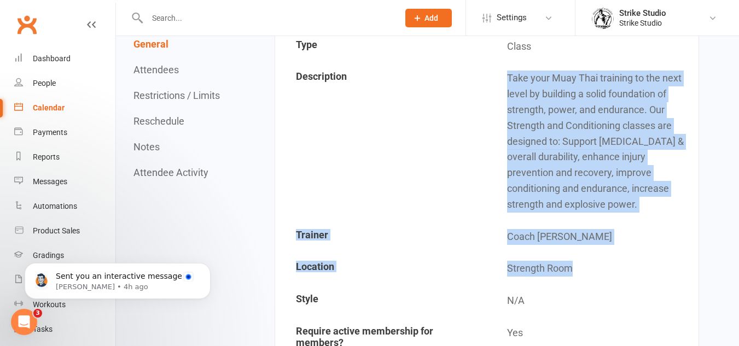
drag, startPoint x: 504, startPoint y: 239, endPoint x: 642, endPoint y: 224, distance: 139.2
click at [651, 238] on tbody "Type Class Description Take your Muay Thai training to the next level by buildi…" at bounding box center [486, 289] width 421 height 517
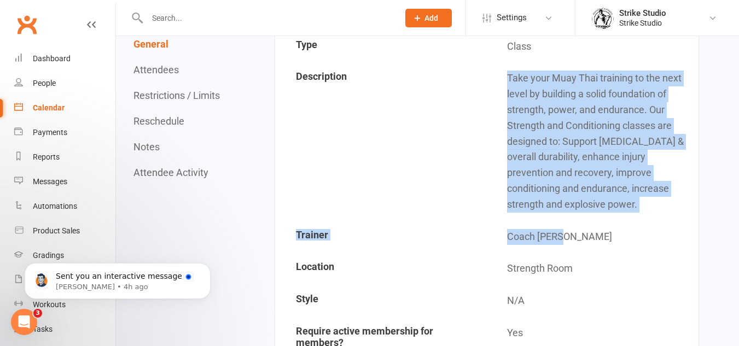
click at [651, 212] on td "Take your Muay Thai training to the next level by building a solid foundation o…" at bounding box center [592, 141] width 210 height 157
drag, startPoint x: 645, startPoint y: 204, endPoint x: 482, endPoint y: 74, distance: 208.9
click at [482, 74] on tr "Description Take your Muay Thai training to the next level by building a solid …" at bounding box center [486, 141] width 421 height 157
copy tr "Take your Muay Thai training to the next level by building a solid foundation o…"
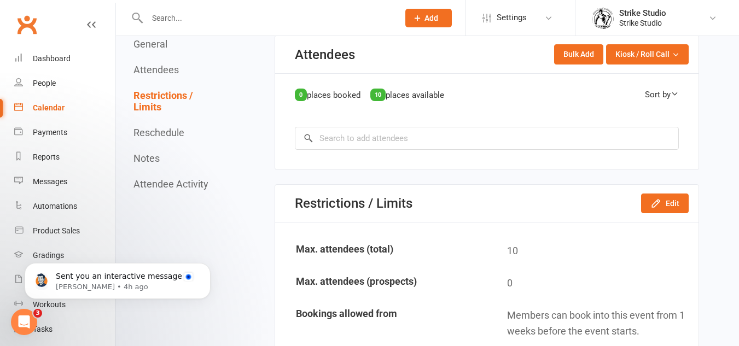
scroll to position [547, 0]
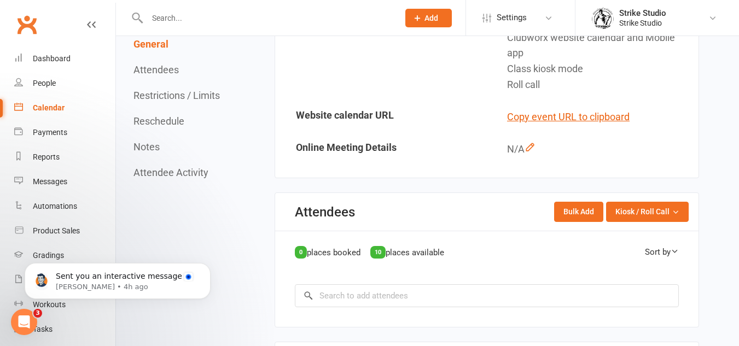
click at [175, 123] on button "Reschedule" at bounding box center [158, 120] width 51 height 11
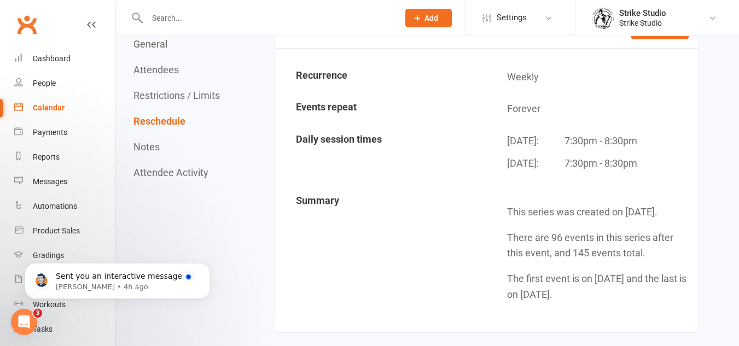
click at [211, 96] on button "Restrictions / Limits" at bounding box center [176, 95] width 86 height 11
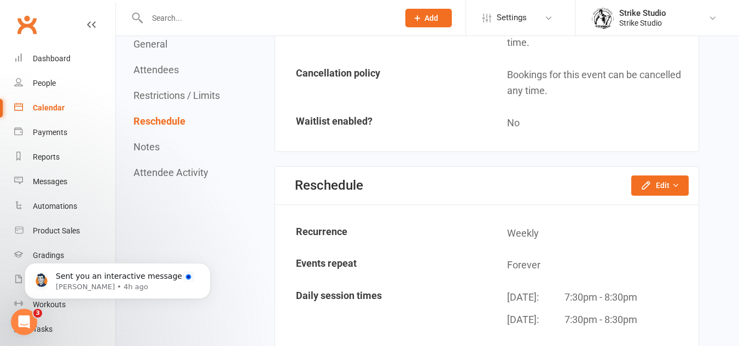
scroll to position [1033, 0]
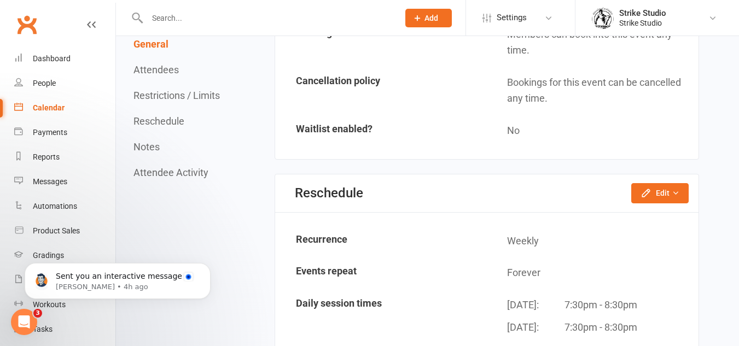
click at [210, 92] on button "Restrictions / Limits" at bounding box center [176, 95] width 86 height 11
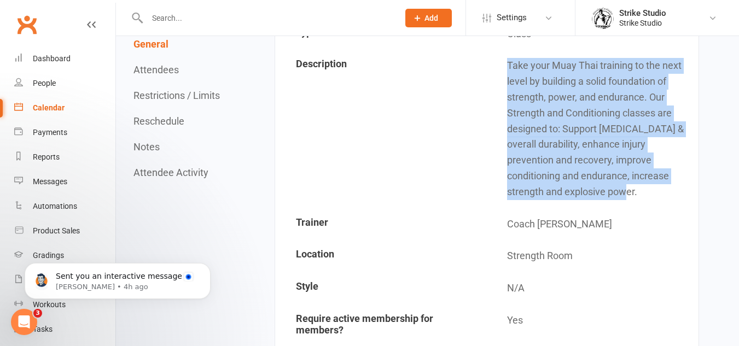
scroll to position [158, 0]
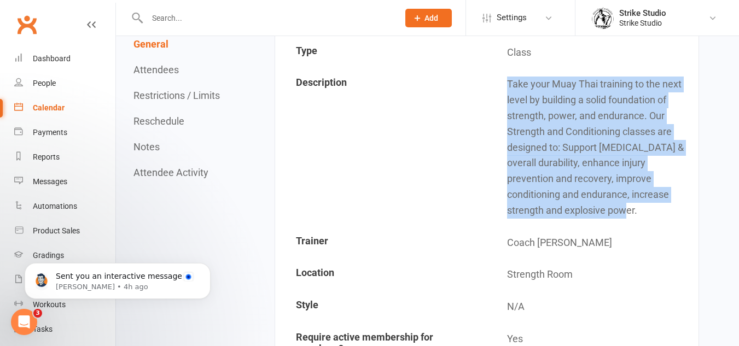
click at [45, 117] on link "Calendar" at bounding box center [64, 108] width 101 height 25
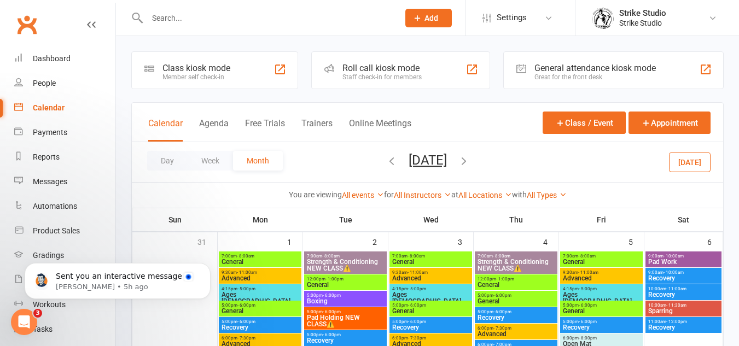
drag, startPoint x: 391, startPoint y: 163, endPoint x: 380, endPoint y: 163, distance: 10.4
click at [408, 164] on button "[DATE]" at bounding box center [427, 160] width 38 height 15
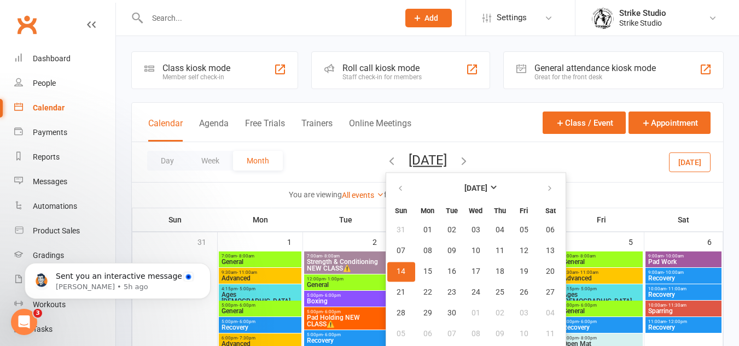
click at [385, 159] on icon "button" at bounding box center [391, 161] width 12 height 12
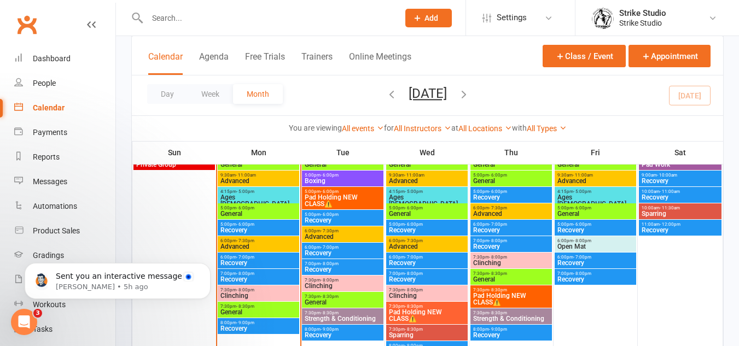
scroll to position [547, 0]
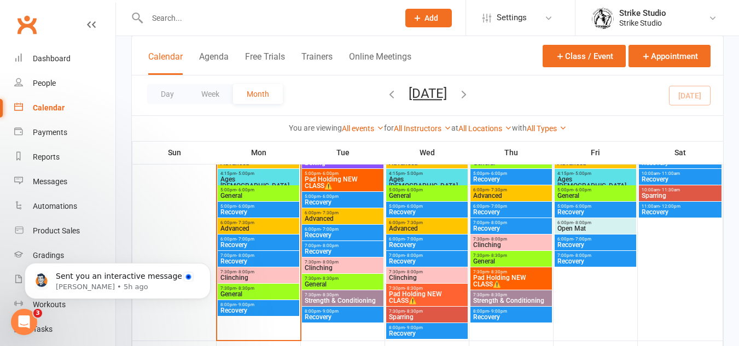
click at [426, 292] on span "Pad Holding NEW CLASS⚠️" at bounding box center [426, 297] width 77 height 13
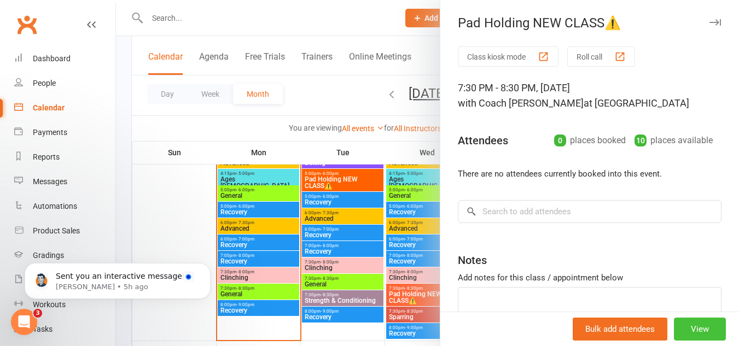
click at [692, 334] on button "View" at bounding box center [699, 329] width 52 height 23
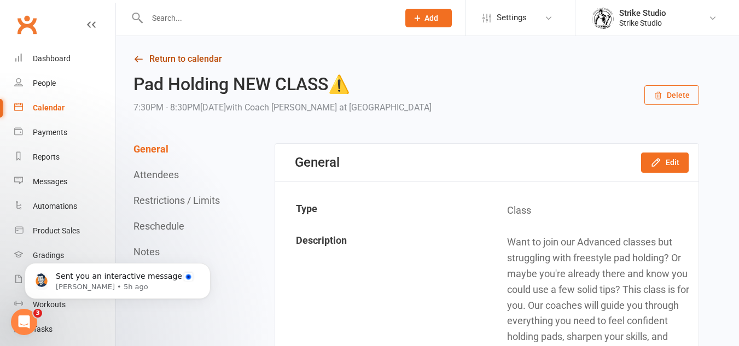
drag, startPoint x: 190, startPoint y: 62, endPoint x: 199, endPoint y: 60, distance: 9.0
click at [191, 62] on link "Return to calendar" at bounding box center [415, 58] width 565 height 15
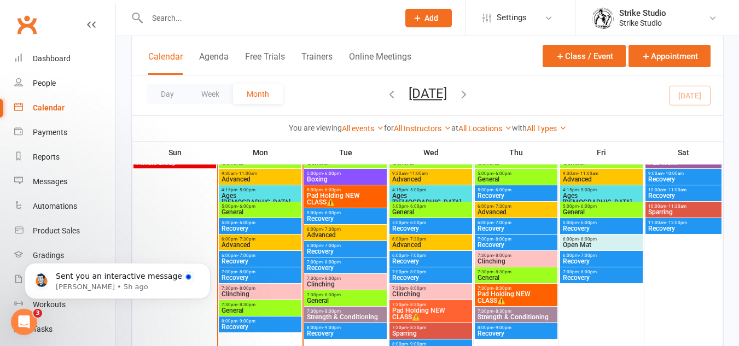
scroll to position [547, 0]
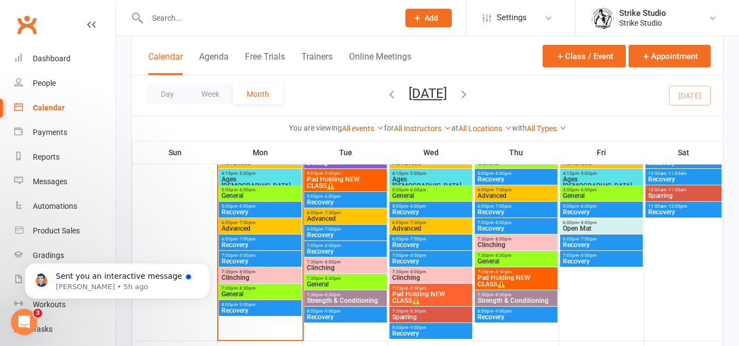
click at [520, 276] on span "Pad Holding NEW CLASS⚠️" at bounding box center [516, 280] width 78 height 13
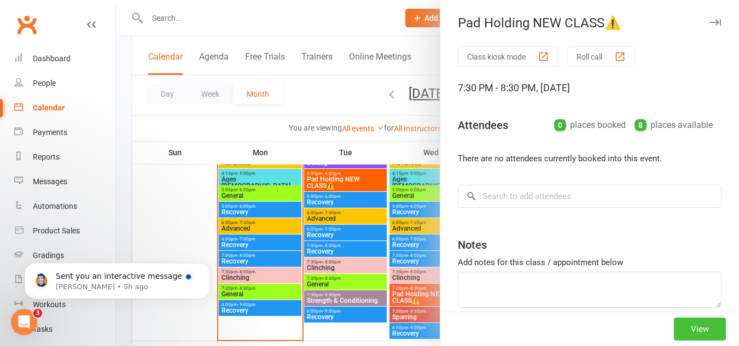
click at [695, 337] on button "View" at bounding box center [699, 329] width 52 height 23
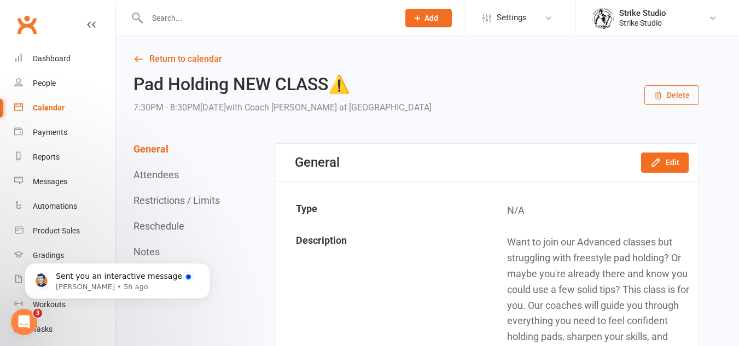
click at [678, 97] on button "Delete" at bounding box center [671, 95] width 55 height 20
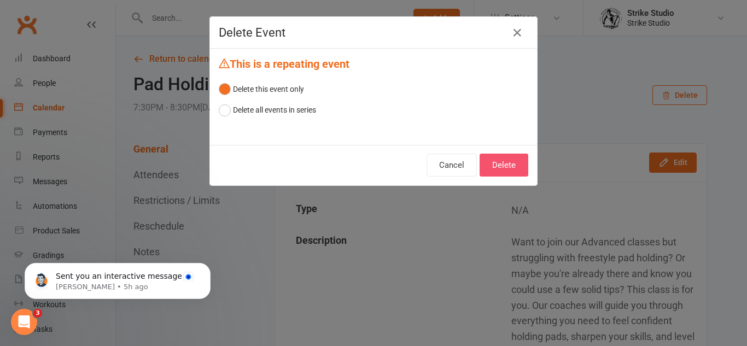
click at [505, 160] on button "Delete" at bounding box center [503, 165] width 49 height 23
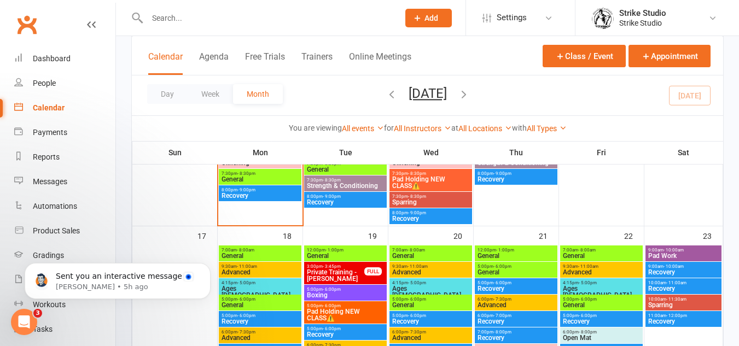
scroll to position [827, 0]
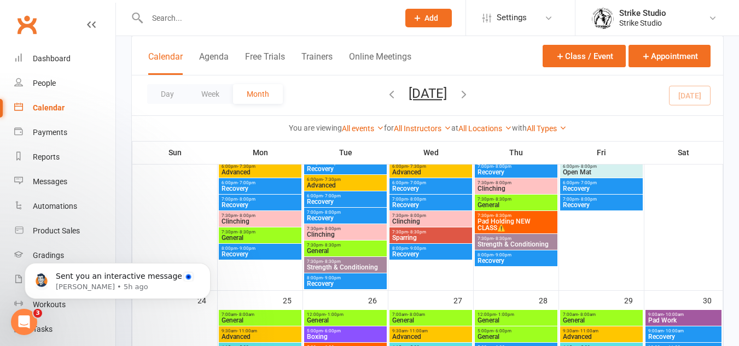
click at [530, 224] on span "Pad Holding NEW CLASS⚠️" at bounding box center [516, 224] width 78 height 13
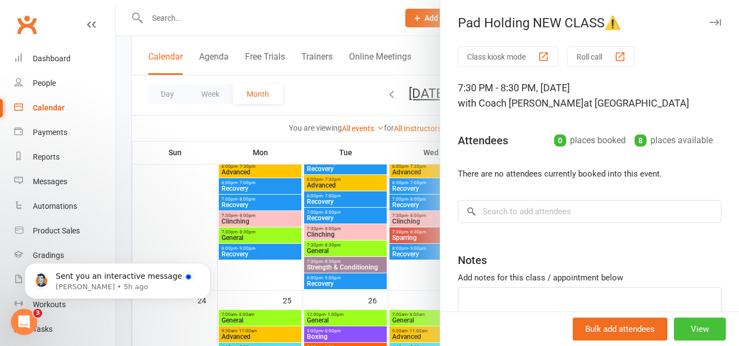
click at [705, 327] on button "View" at bounding box center [699, 329] width 52 height 23
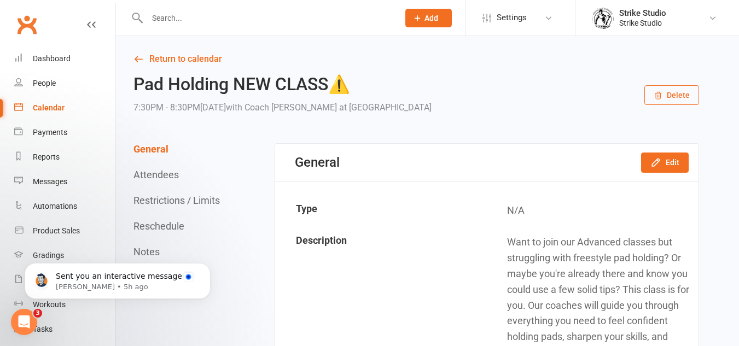
click at [672, 99] on button "Delete" at bounding box center [671, 95] width 55 height 20
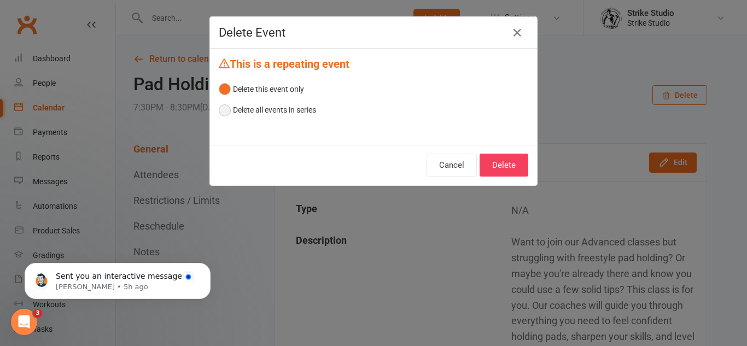
click at [302, 113] on button "Delete all events in series" at bounding box center [267, 109] width 97 height 21
click at [503, 161] on button "Delete" at bounding box center [503, 165] width 49 height 23
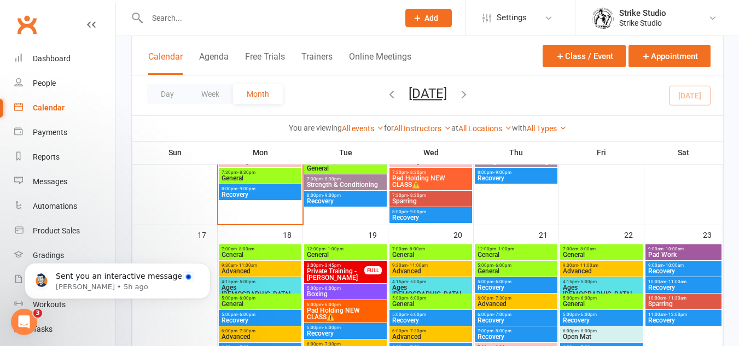
scroll to position [656, 0]
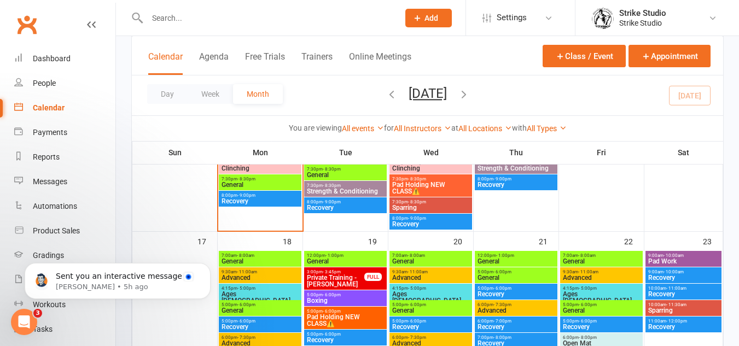
click at [420, 183] on span "Pad Holding NEW CLASS⚠️" at bounding box center [430, 187] width 78 height 13
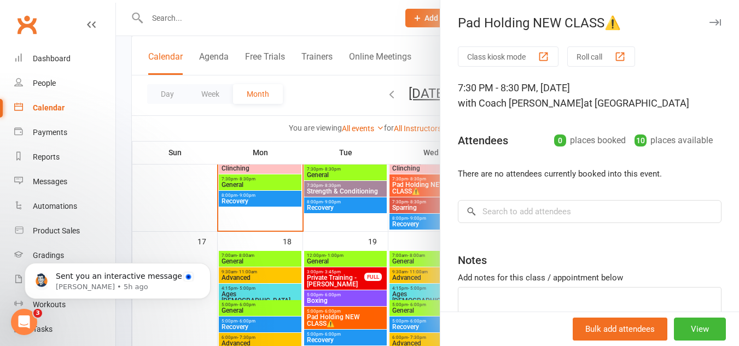
click at [331, 216] on div at bounding box center [427, 173] width 623 height 346
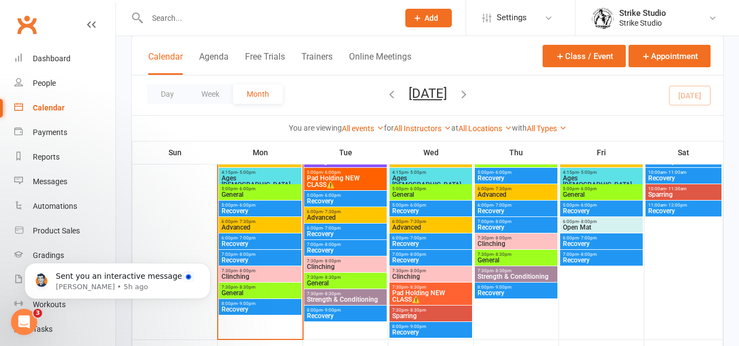
scroll to position [547, 0]
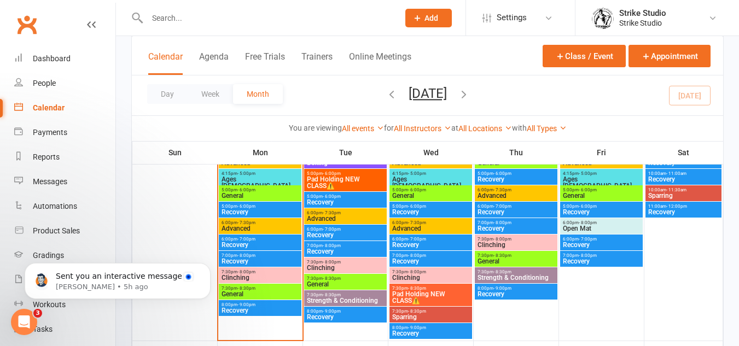
click at [452, 292] on span "Pad Holding NEW CLASS⚠️" at bounding box center [430, 297] width 78 height 13
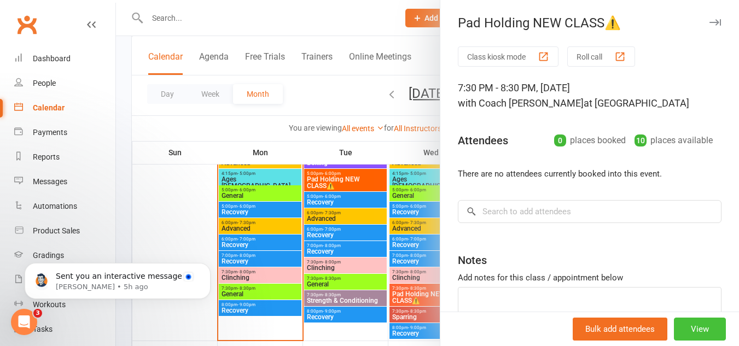
click at [694, 323] on button "View" at bounding box center [699, 329] width 52 height 23
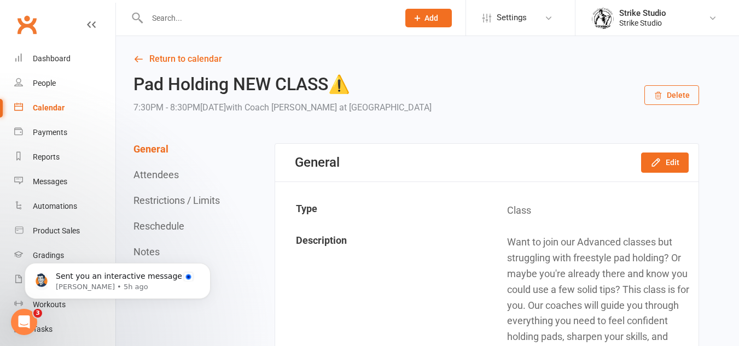
click at [189, 197] on button "Restrictions / Limits" at bounding box center [176, 200] width 86 height 11
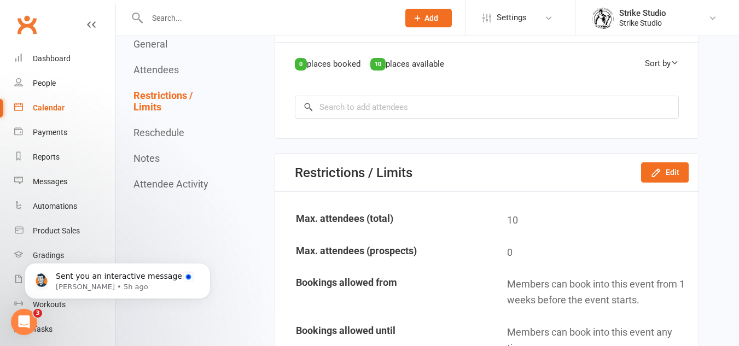
scroll to position [736, 0]
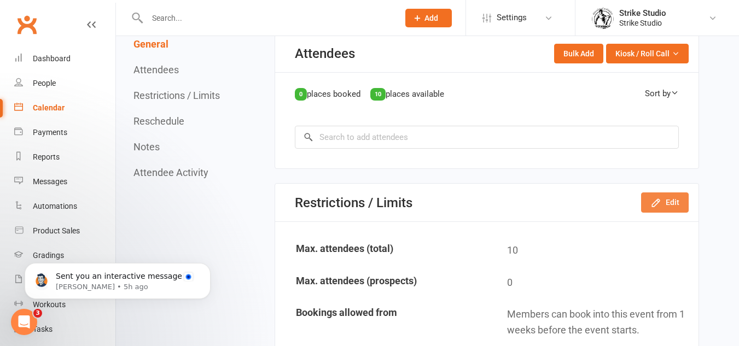
click at [661, 211] on button "Edit" at bounding box center [665, 202] width 48 height 20
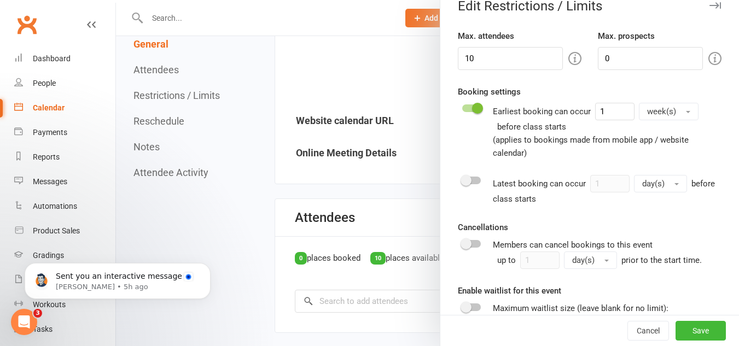
scroll to position [0, 0]
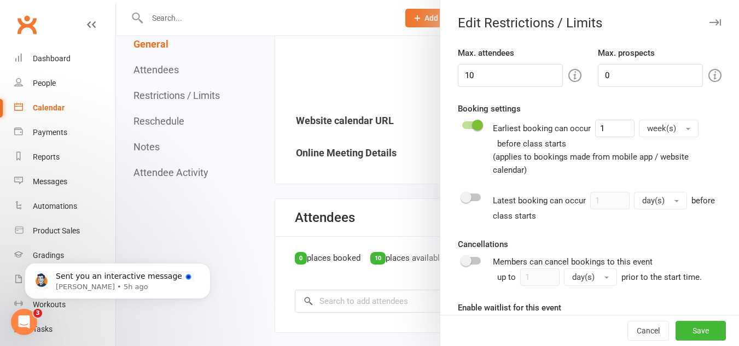
click at [361, 220] on div at bounding box center [427, 173] width 623 height 346
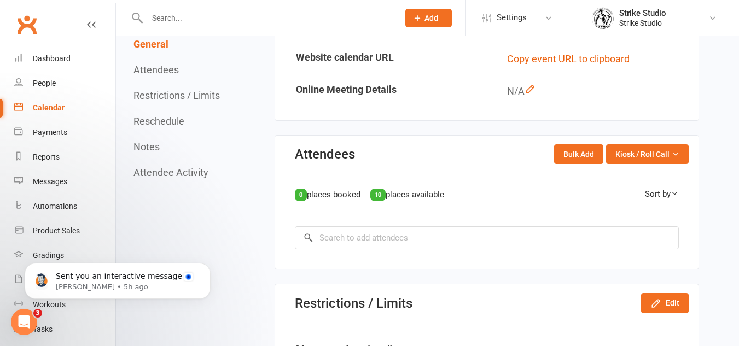
scroll to position [682, 0]
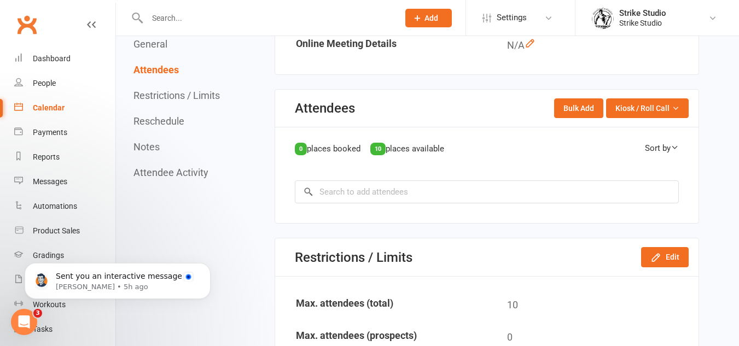
click at [218, 92] on button "Restrictions / Limits" at bounding box center [176, 95] width 86 height 11
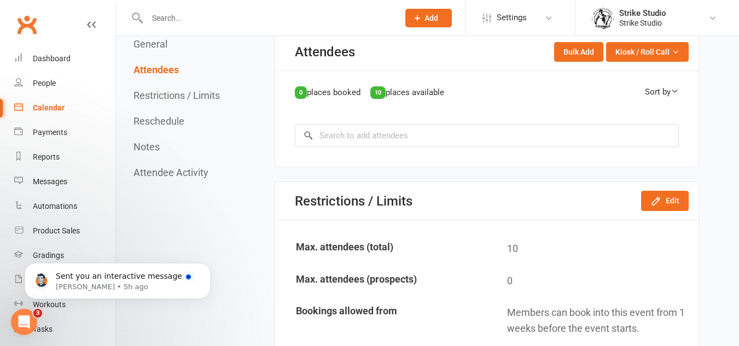
scroll to position [765, 0]
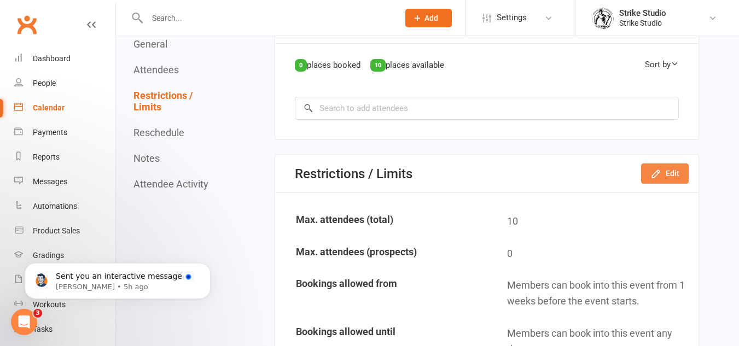
click at [659, 178] on icon "button" at bounding box center [655, 173] width 11 height 11
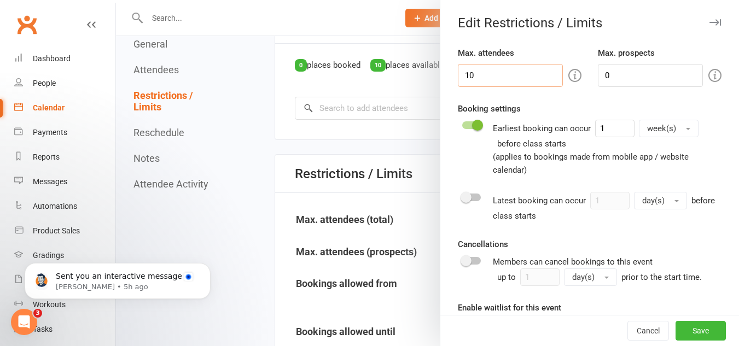
drag, startPoint x: 509, startPoint y: 70, endPoint x: 288, endPoint y: 42, distance: 223.2
click at [288, 0] on div "Edit Restrictions / Limits Max. attendees 10 Max. prospects 0 Booking settings …" at bounding box center [427, 0] width 623 height 0
type input "8"
click at [684, 325] on button "Save" at bounding box center [700, 331] width 50 height 20
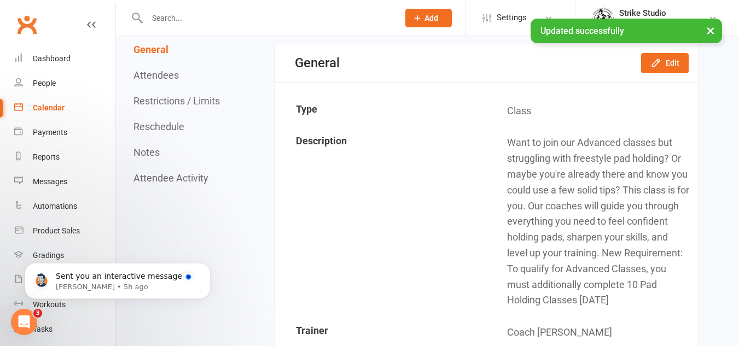
scroll to position [0, 0]
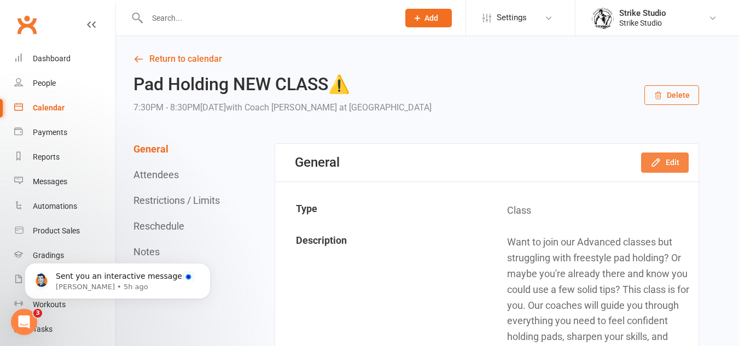
click at [667, 161] on button "Edit" at bounding box center [665, 163] width 48 height 20
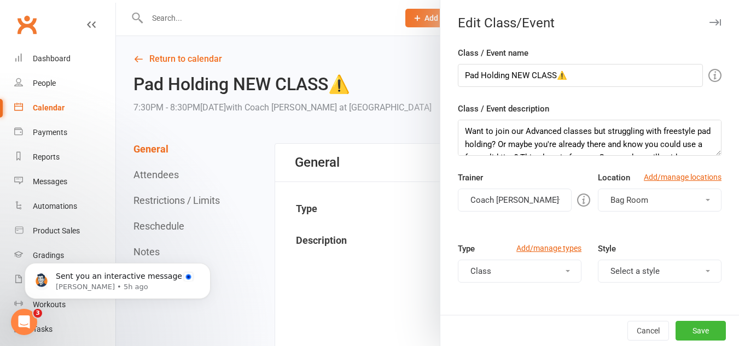
click at [233, 143] on div at bounding box center [427, 173] width 623 height 346
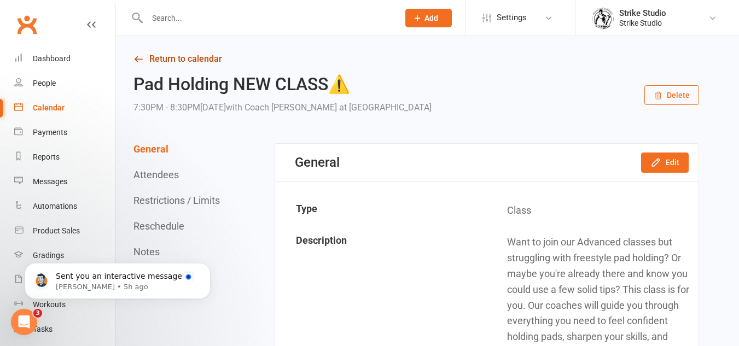
click at [194, 63] on link "Return to calendar" at bounding box center [415, 58] width 565 height 15
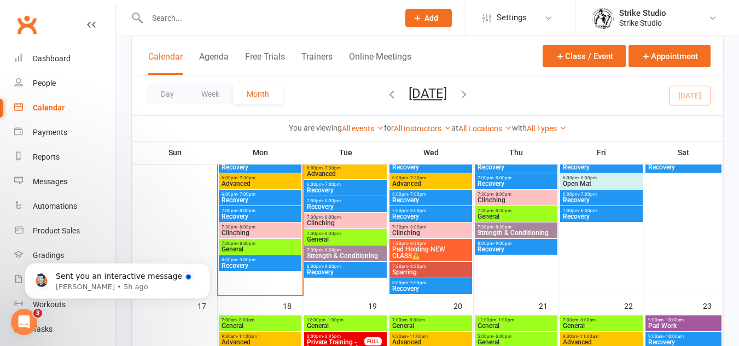
scroll to position [601, 0]
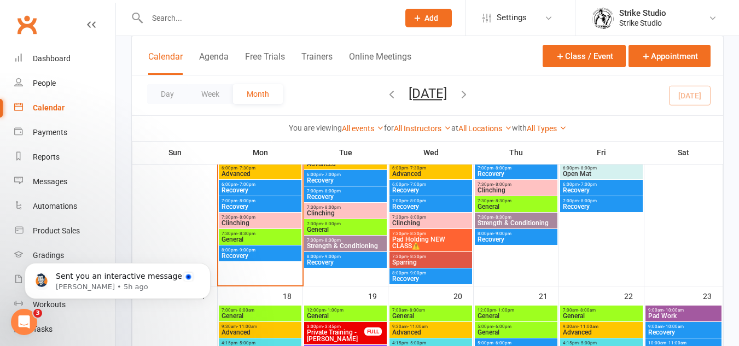
click at [451, 239] on span "Pad Holding NEW CLASS⚠️" at bounding box center [430, 242] width 78 height 13
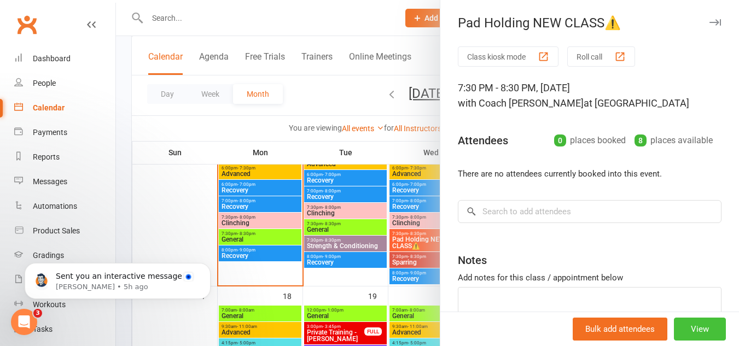
click at [691, 323] on button "View" at bounding box center [699, 329] width 52 height 23
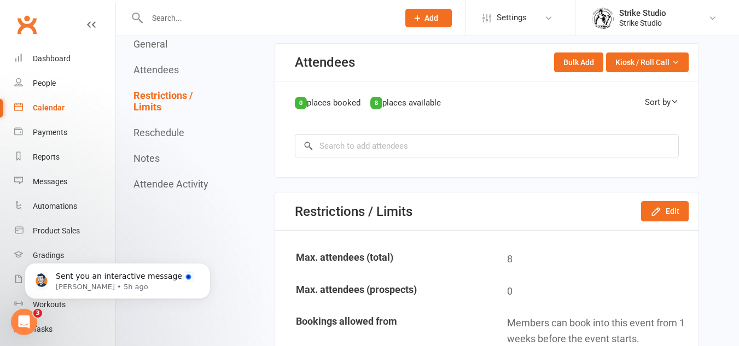
scroll to position [929, 0]
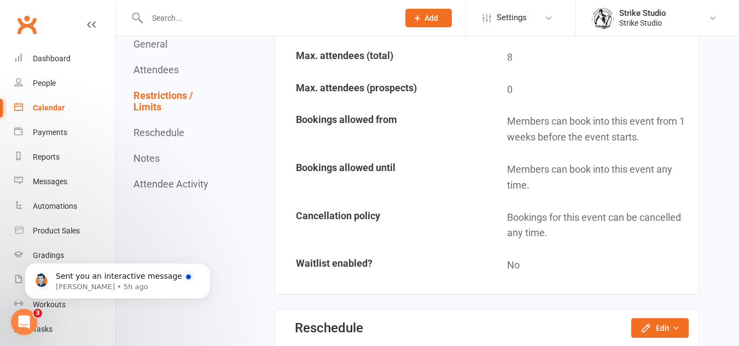
click at [174, 125] on div "General Attendees Restrictions / Limits Reschedule Notes Attendee Activity" at bounding box center [177, 113] width 89 height 151
drag, startPoint x: 178, startPoint y: 129, endPoint x: 229, endPoint y: 129, distance: 50.8
click at [178, 129] on button "Reschedule" at bounding box center [158, 132] width 51 height 11
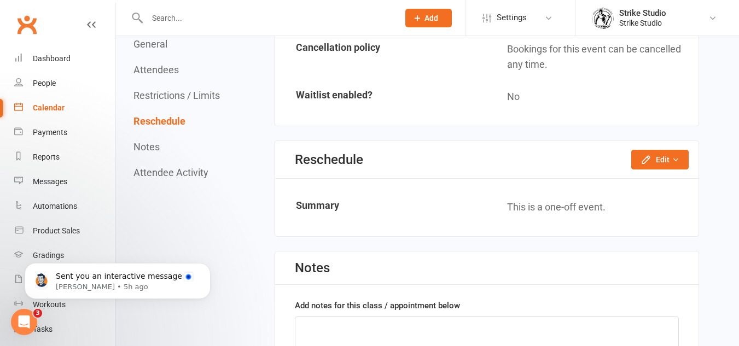
scroll to position [1115, 0]
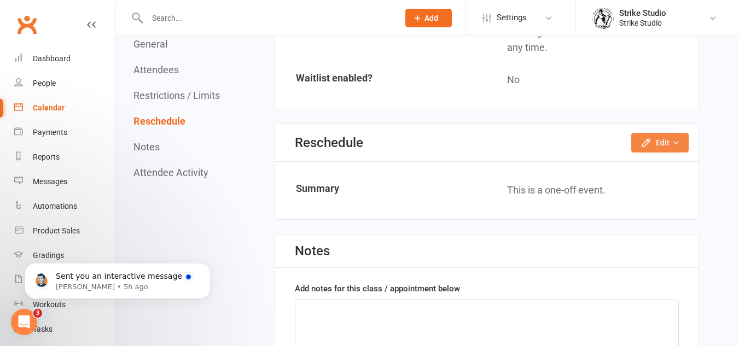
click at [661, 134] on button "Edit" at bounding box center [659, 143] width 57 height 20
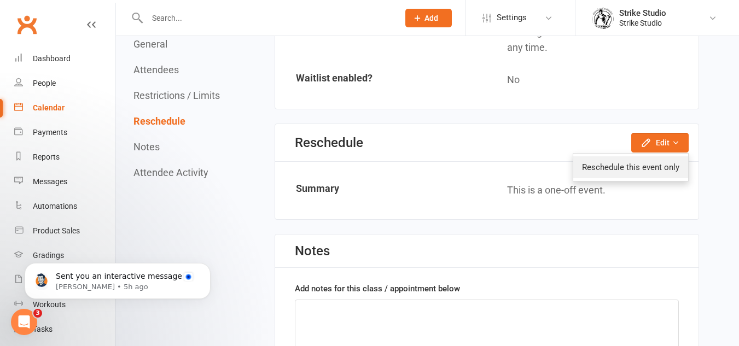
click at [633, 170] on link "Reschedule this event only" at bounding box center [630, 167] width 115 height 22
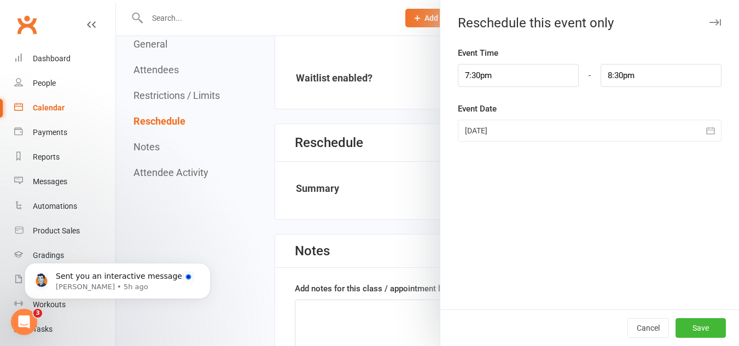
click at [577, 130] on div at bounding box center [589, 131] width 263 height 22
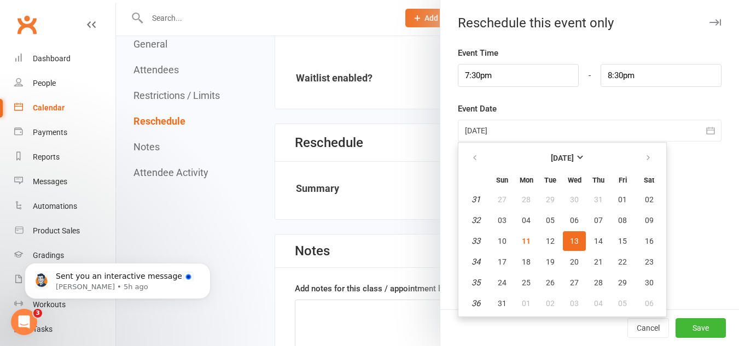
click at [577, 130] on div at bounding box center [589, 131] width 263 height 22
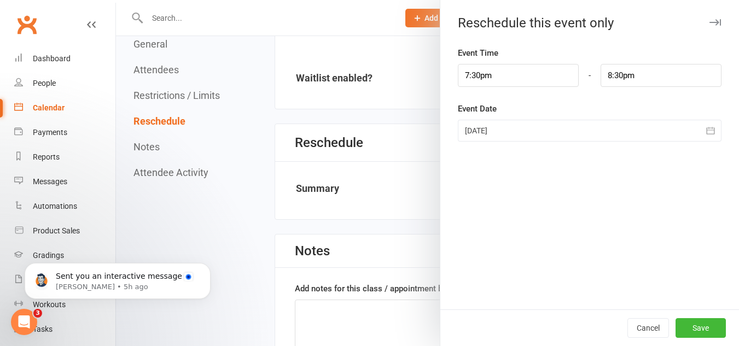
click at [525, 114] on div "Event Date 13 Aug 2025 August 2025 Sun Mon Tue Wed Thu Fri Sat 31 27 28 29 30 3…" at bounding box center [589, 121] width 263 height 39
click at [252, 220] on div at bounding box center [427, 173] width 623 height 346
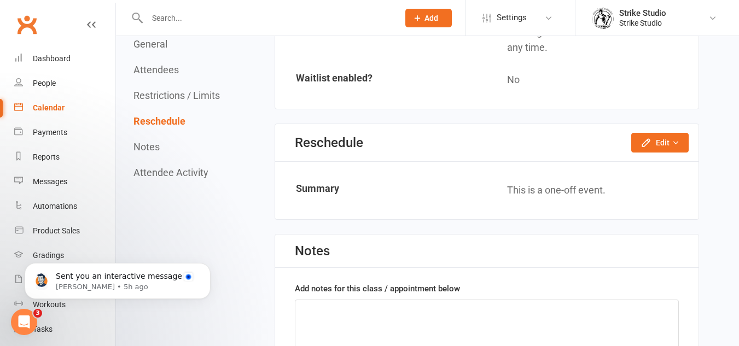
click at [180, 92] on button "Restrictions / Limits" at bounding box center [176, 95] width 86 height 11
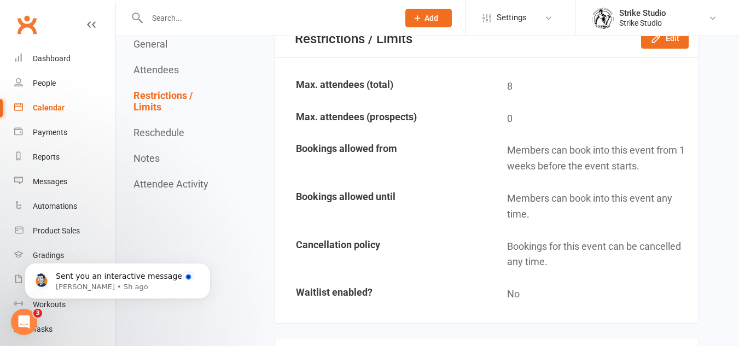
click at [148, 156] on button "Notes" at bounding box center [146, 158] width 26 height 11
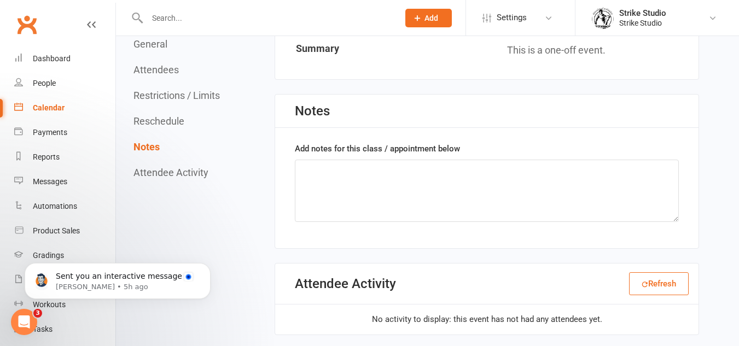
click at [152, 49] on button "General" at bounding box center [150, 43] width 34 height 11
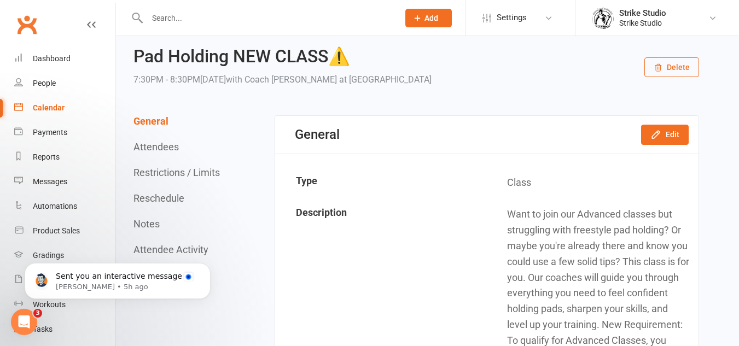
scroll to position [0, 0]
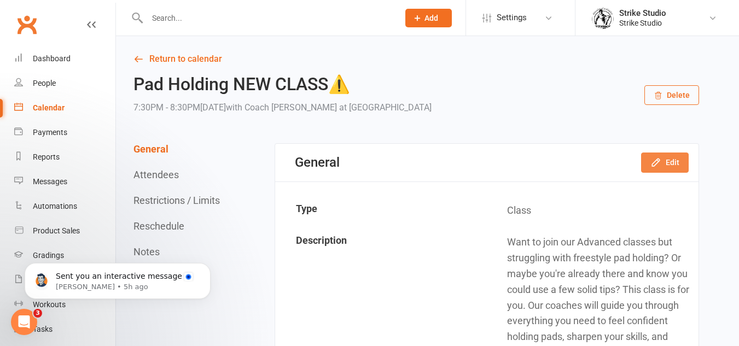
click at [657, 163] on icon "button" at bounding box center [655, 162] width 7 height 7
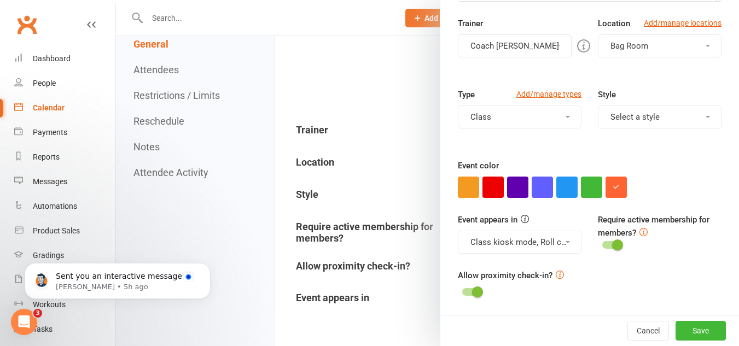
scroll to position [328, 0]
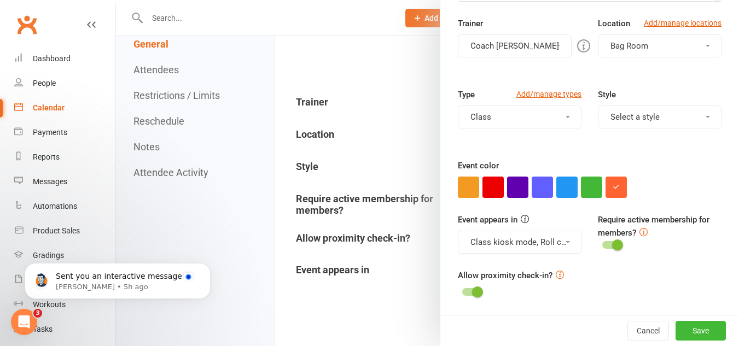
click at [267, 193] on div at bounding box center [427, 173] width 623 height 346
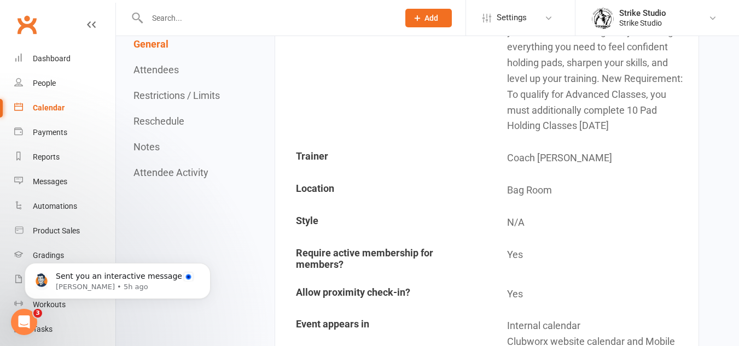
scroll to position [273, 0]
click at [428, 243] on td "Require active membership for members?" at bounding box center [381, 259] width 210 height 38
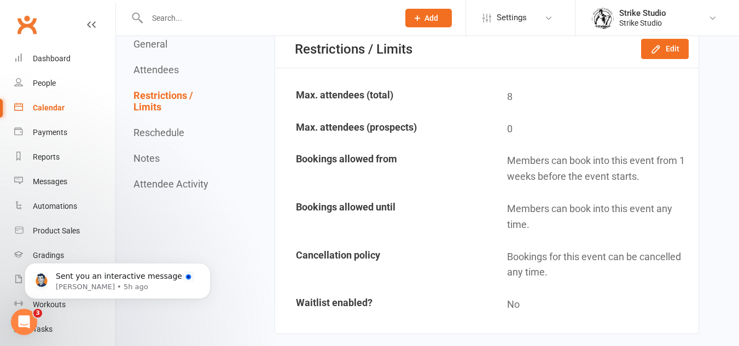
scroll to position [820, 0]
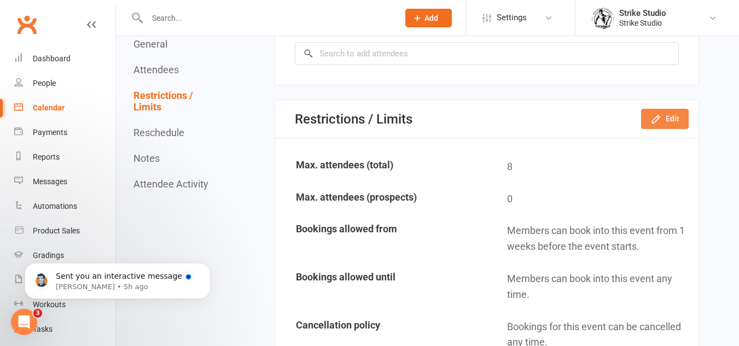
click at [670, 127] on button "Edit" at bounding box center [665, 119] width 48 height 20
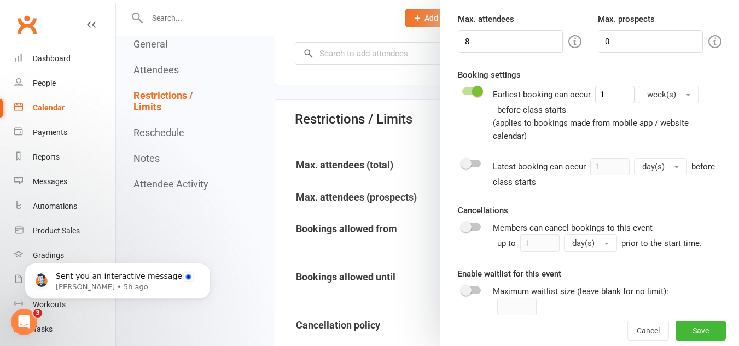
scroll to position [50, 0]
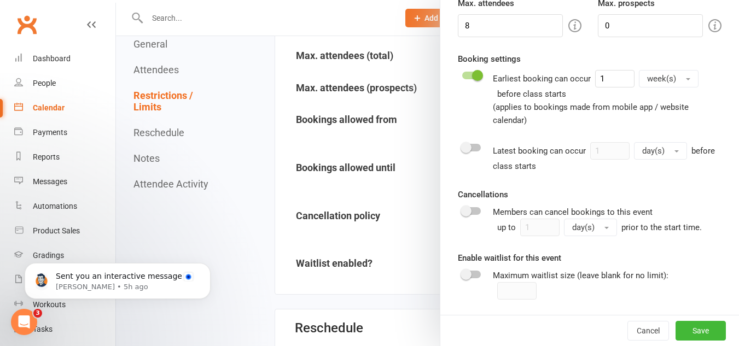
click at [368, 199] on div at bounding box center [427, 173] width 623 height 346
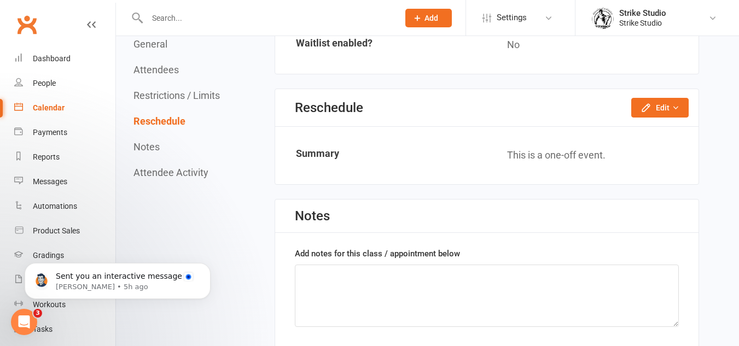
scroll to position [1203, 0]
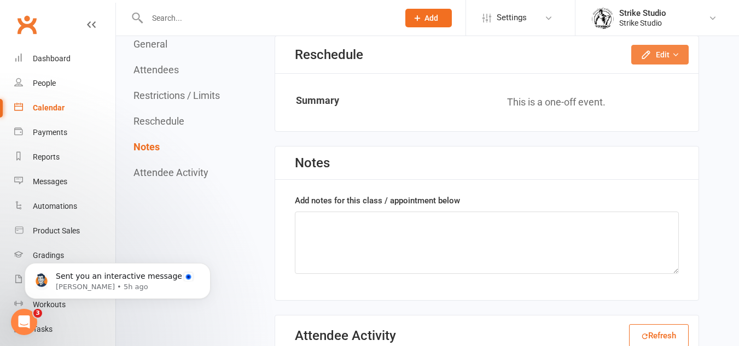
click at [673, 51] on button "Edit" at bounding box center [659, 55] width 57 height 20
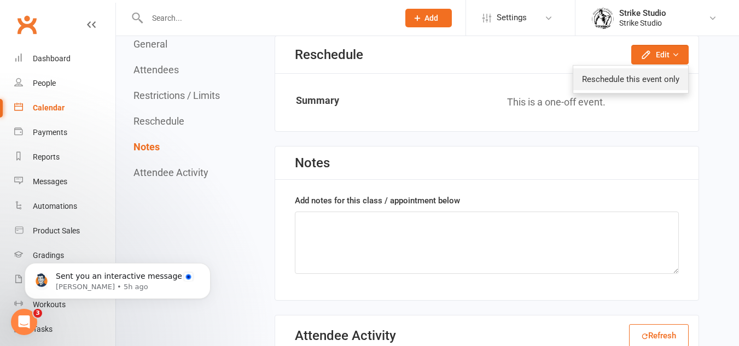
click at [641, 82] on link "Reschedule this event only" at bounding box center [630, 79] width 115 height 22
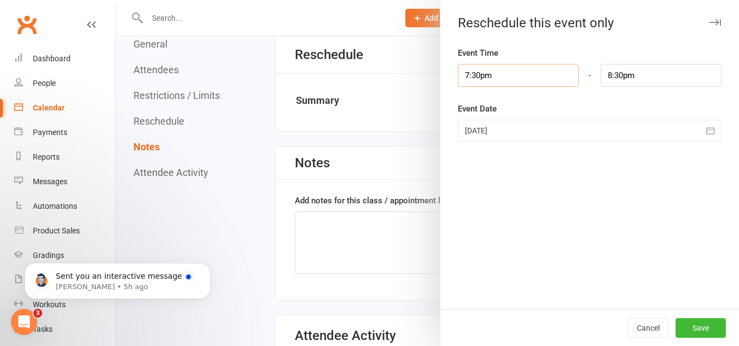
click at [560, 68] on input "7:30pm" at bounding box center [518, 75] width 121 height 23
click at [705, 128] on icon "button" at bounding box center [710, 130] width 11 height 11
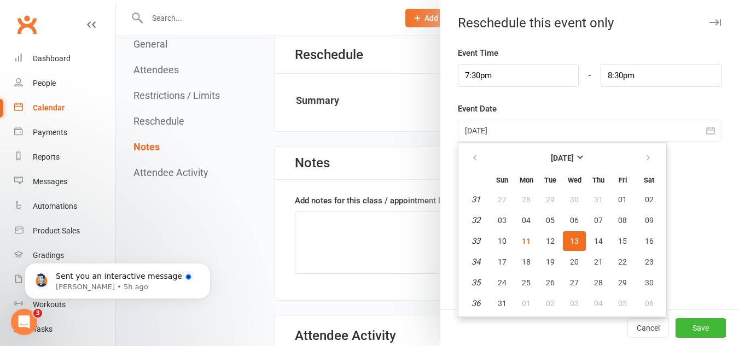
click at [705, 128] on icon "button" at bounding box center [710, 130] width 11 height 11
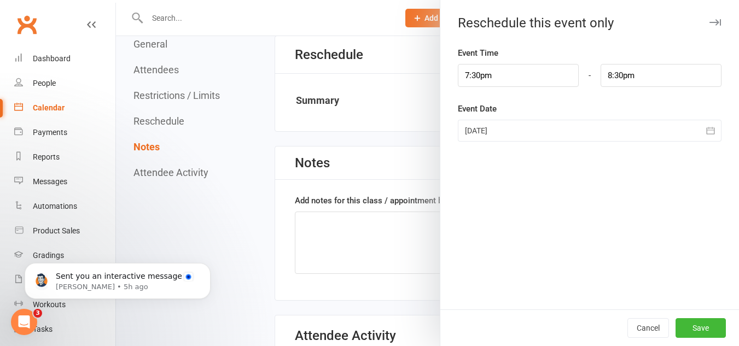
click at [705, 128] on icon "button" at bounding box center [710, 130] width 11 height 11
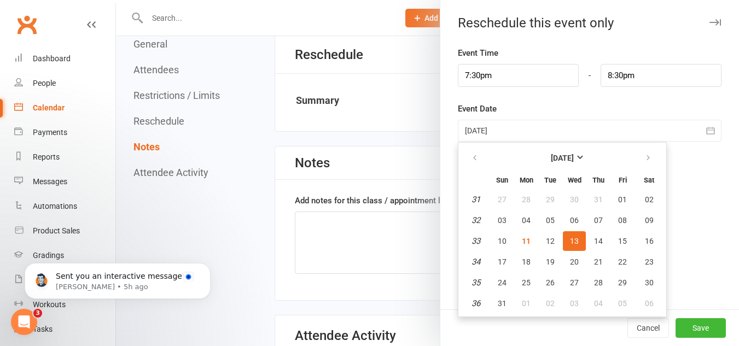
click at [607, 28] on div "Reschedule this event only" at bounding box center [589, 22] width 298 height 15
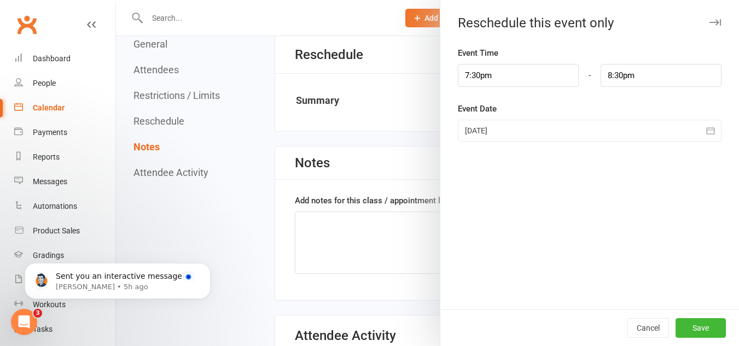
click at [709, 24] on icon "button" at bounding box center [714, 22] width 11 height 7
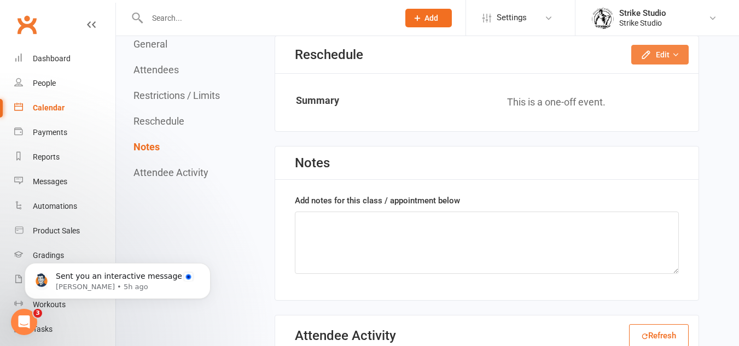
click at [658, 56] on button "Edit" at bounding box center [659, 55] width 57 height 20
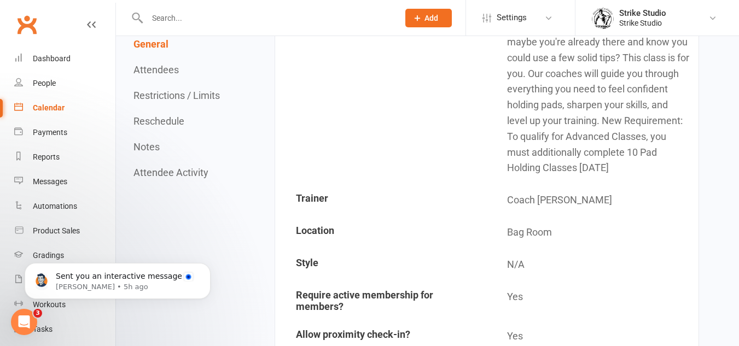
scroll to position [109, 0]
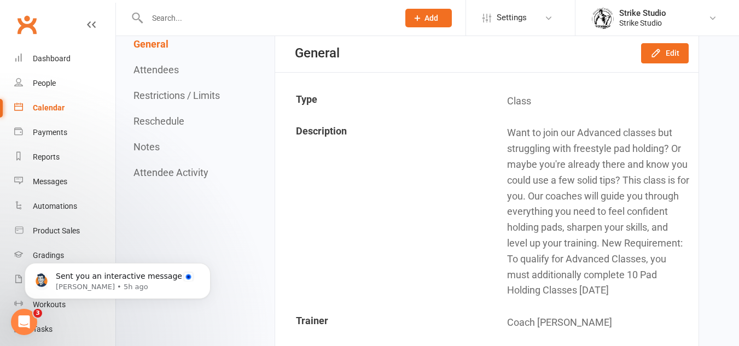
drag, startPoint x: 505, startPoint y: 127, endPoint x: 693, endPoint y: 296, distance: 253.6
click at [693, 296] on td "Want to join our Advanced classes but struggling with freestyle pad holding? Or…" at bounding box center [592, 212] width 210 height 189
copy td "Want to join our Advanced classes but struggling with freestyle pad holding? Or…"
drag, startPoint x: 38, startPoint y: 105, endPoint x: 273, endPoint y: 160, distance: 240.9
click at [39, 105] on div "Calendar" at bounding box center [49, 107] width 32 height 9
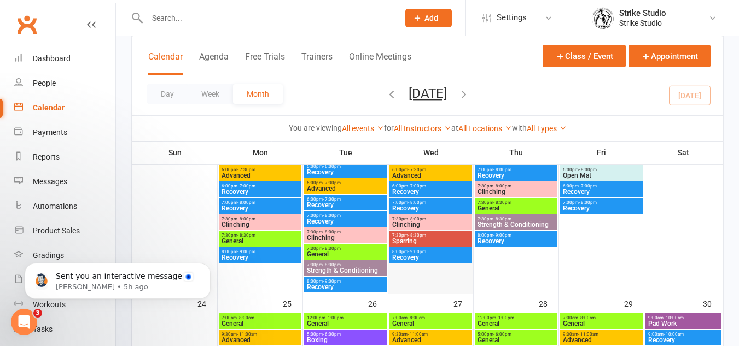
scroll to position [827, 0]
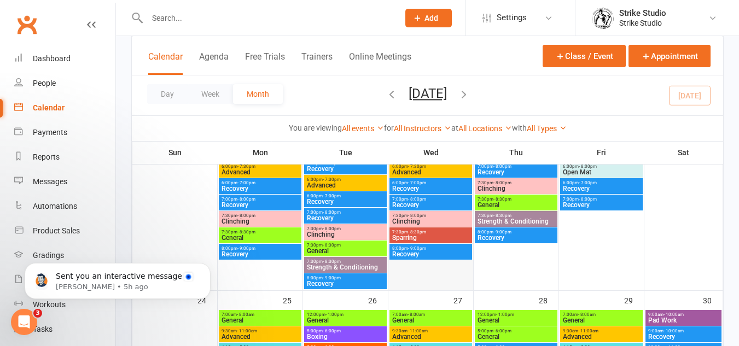
click at [441, 266] on div at bounding box center [430, 185] width 83 height 210
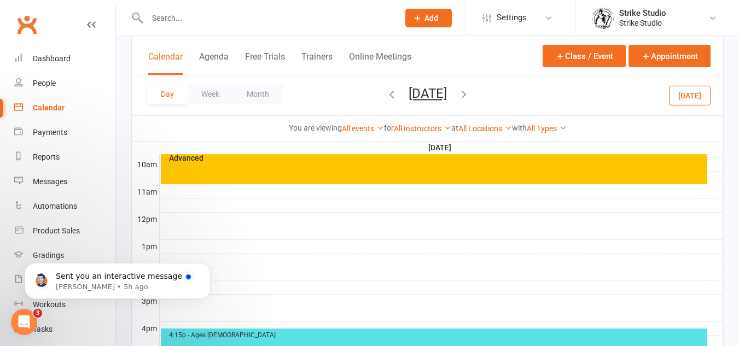
scroll to position [0, 0]
click at [610, 57] on button "Class / Event" at bounding box center [583, 56] width 83 height 22
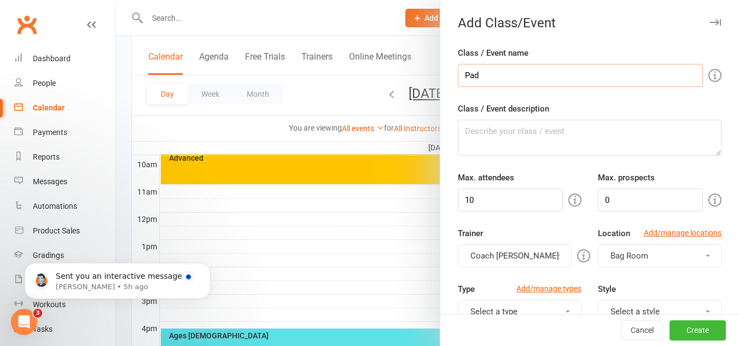
type input "Pad Holding NEW CLASS⚠️"
click at [572, 134] on textarea "Class / Event description" at bounding box center [589, 138] width 263 height 36
paste textarea "Want to join our Advanced classes but struggling with freestyle pad holding? Or…"
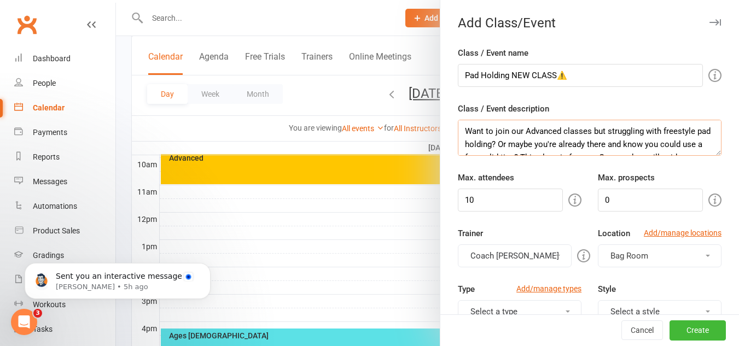
scroll to position [60, 0]
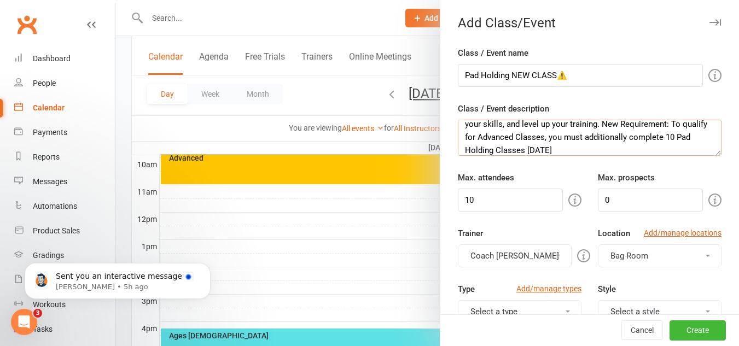
type textarea "Want to join our Advanced classes but struggling with freestyle pad holding? Or…"
drag, startPoint x: 479, startPoint y: 200, endPoint x: 465, endPoint y: 190, distance: 17.3
click at [449, 204] on div "Max. attendees 10" at bounding box center [519, 191] width 140 height 40
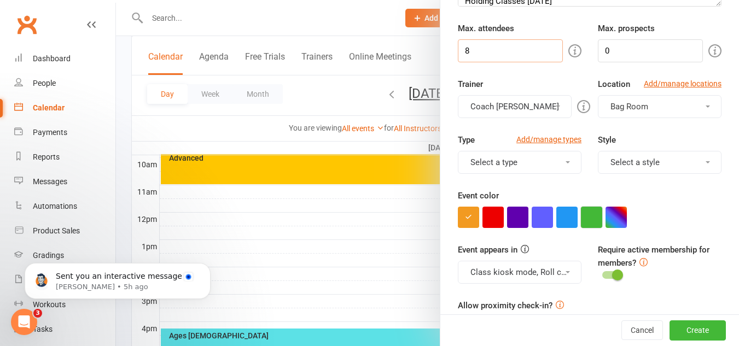
scroll to position [164, 0]
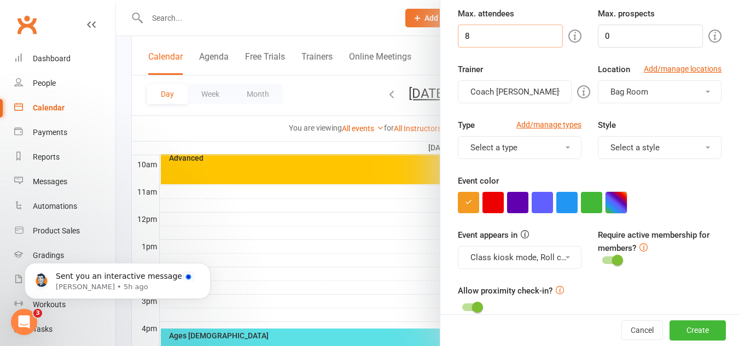
type input "8"
click at [617, 207] on button "button" at bounding box center [615, 202] width 21 height 21
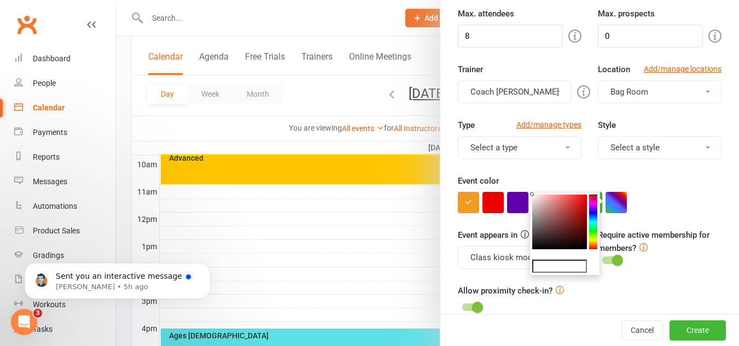
click at [571, 265] on input "text" at bounding box center [559, 266] width 55 height 13
paste input "ff6100"
type input "ff6100"
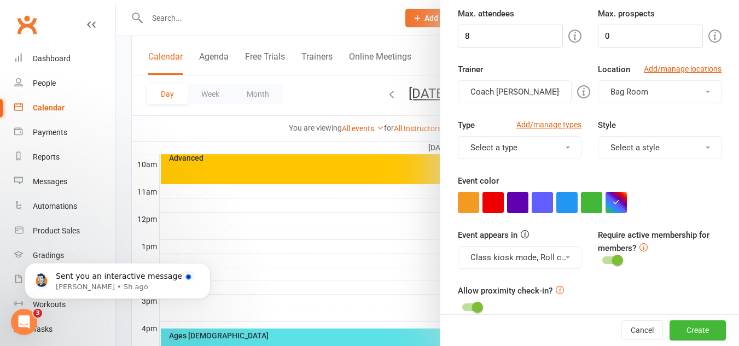
click at [687, 201] on div at bounding box center [589, 202] width 263 height 21
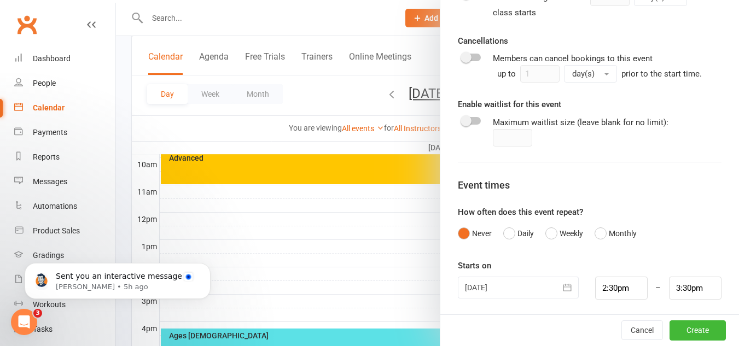
scroll to position [598, 0]
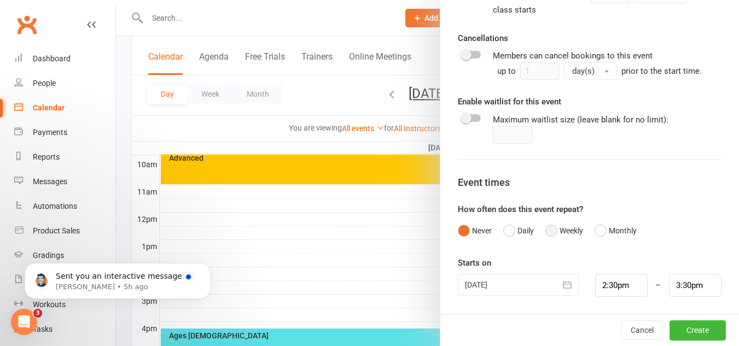
click at [560, 229] on button "Weekly" at bounding box center [564, 230] width 38 height 21
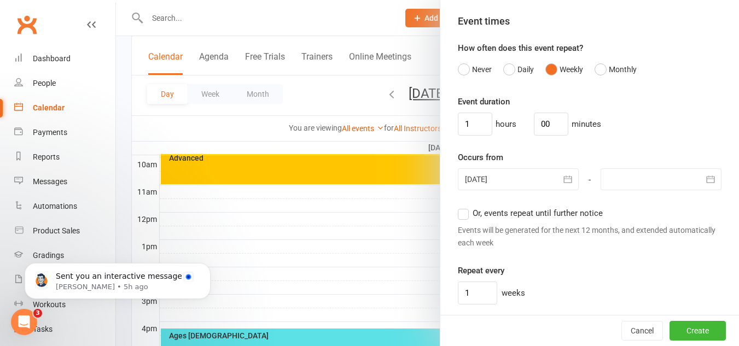
scroll to position [762, 0]
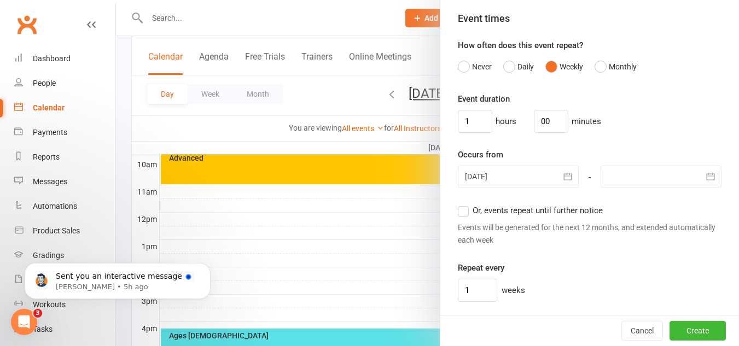
click at [524, 177] on div at bounding box center [518, 177] width 121 height 22
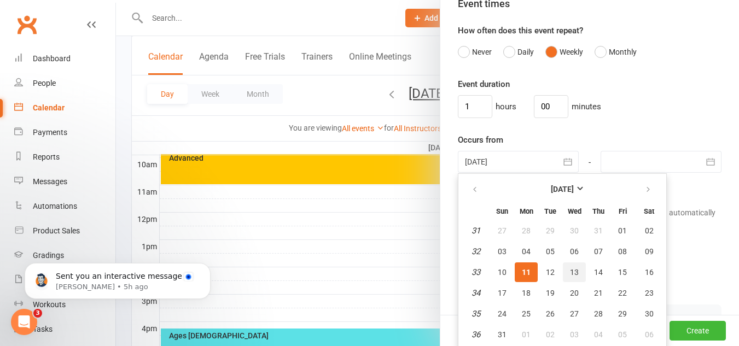
click at [571, 274] on span "13" at bounding box center [574, 272] width 9 height 9
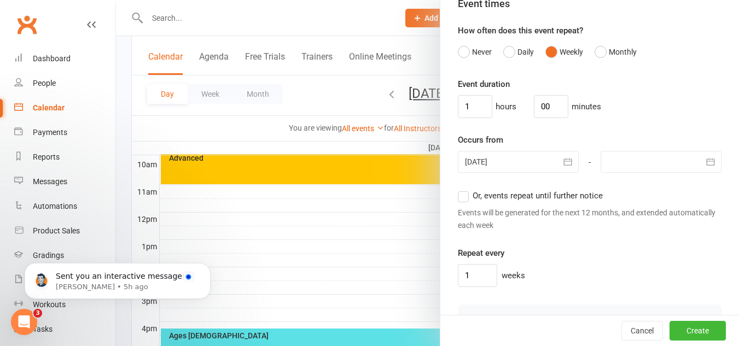
type input "13 Aug 2025"
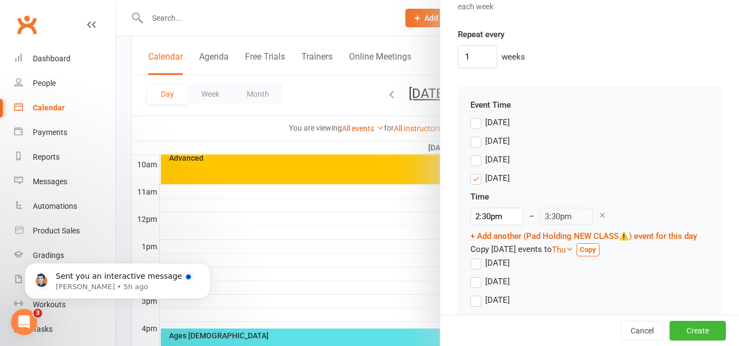
scroll to position [1036, 0]
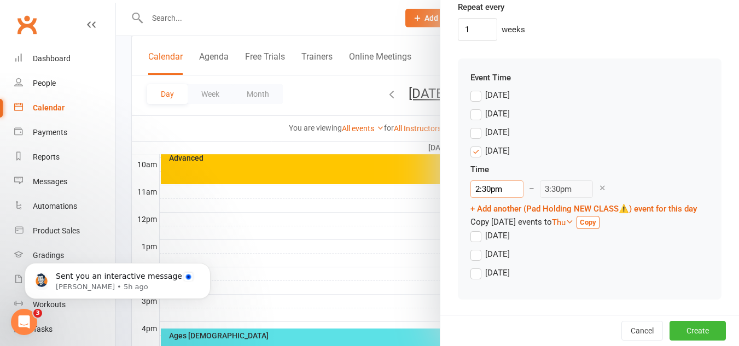
click at [491, 180] on input "2:30pm" at bounding box center [496, 188] width 53 height 17
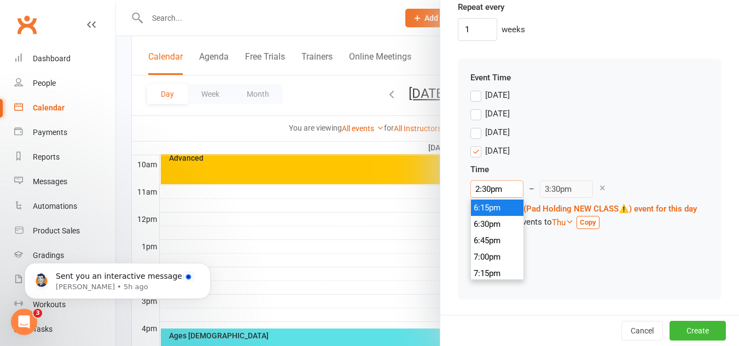
scroll to position [1208, 0]
type input "7:30pm"
type input "8:30pm"
click at [495, 270] on li "7:30pm" at bounding box center [497, 278] width 52 height 16
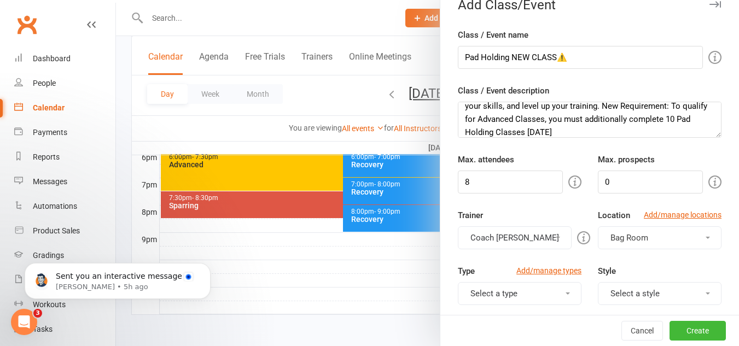
scroll to position [0, 0]
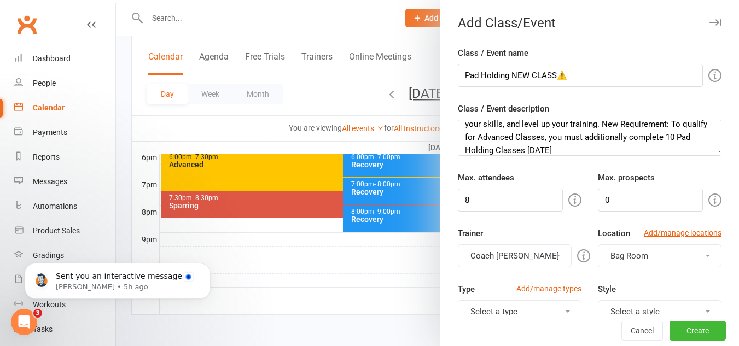
click at [510, 259] on button "Coach [PERSON_NAME]" at bounding box center [515, 255] width 114 height 23
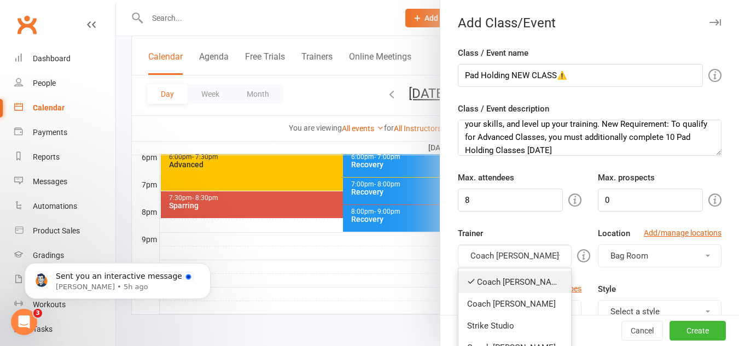
click at [521, 281] on link "Coach [PERSON_NAME]" at bounding box center [514, 282] width 113 height 22
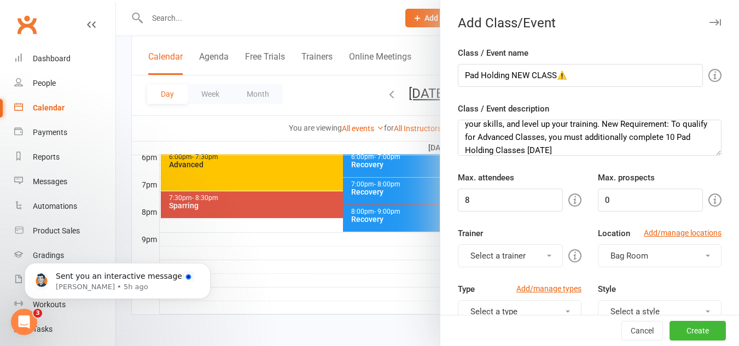
click at [522, 260] on button "Select a trainer" at bounding box center [510, 255] width 105 height 23
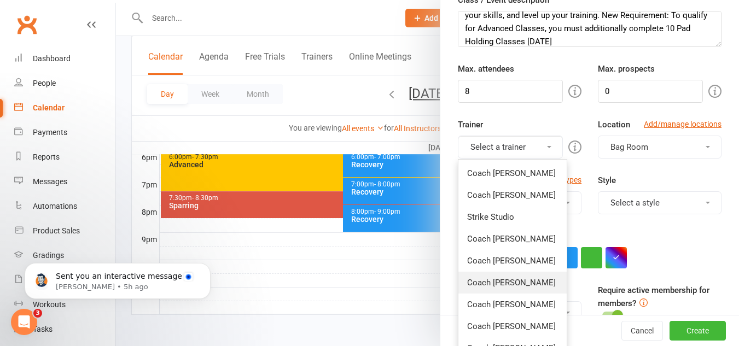
scroll to position [109, 0]
click at [517, 281] on link "Coach [PERSON_NAME]" at bounding box center [512, 282] width 108 height 22
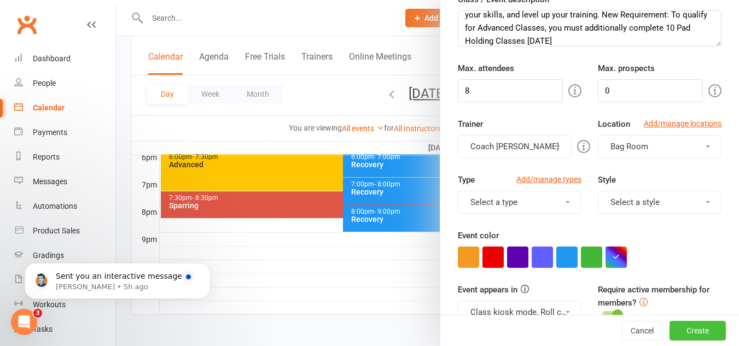
click at [696, 333] on button "Create" at bounding box center [697, 331] width 56 height 20
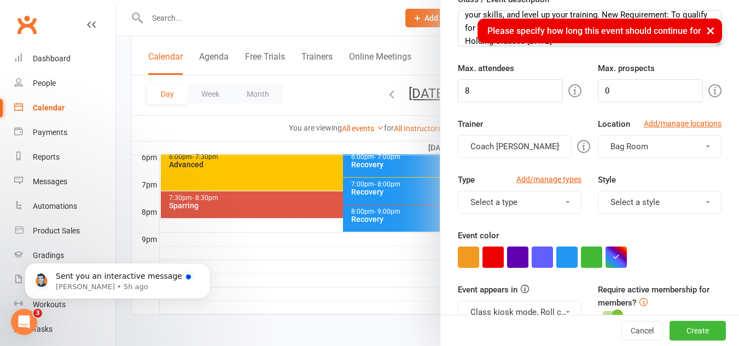
click at [632, 35] on div "× Please specify how long this event should continue for" at bounding box center [599, 31] width 244 height 25
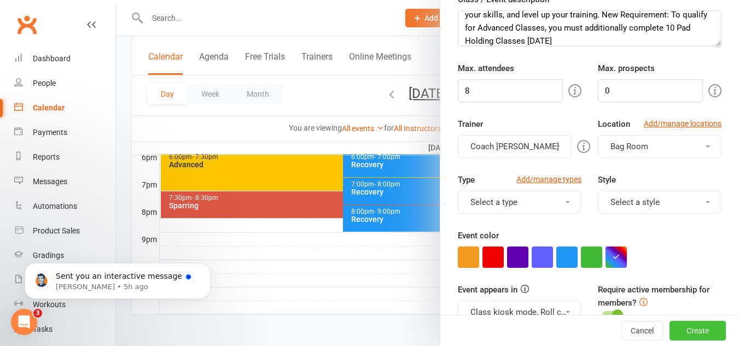
click at [682, 331] on button "Create" at bounding box center [697, 331] width 56 height 20
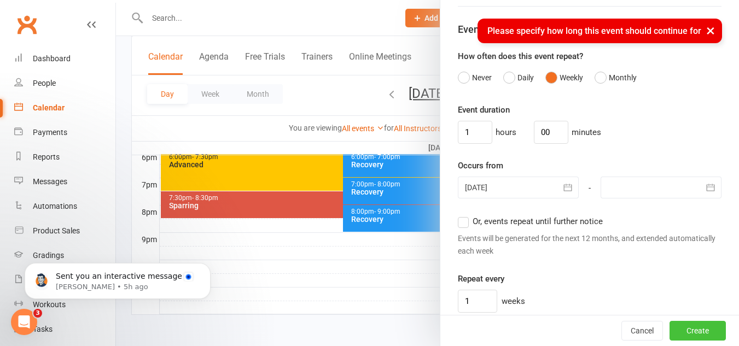
scroll to position [765, 0]
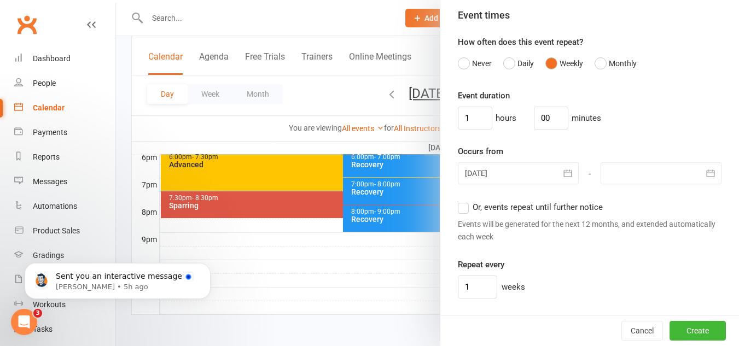
click at [537, 206] on span "Or, events repeat until further notice" at bounding box center [537, 206] width 130 height 11
click at [465, 201] on input "Or, events repeat until further notice" at bounding box center [461, 201] width 7 height 0
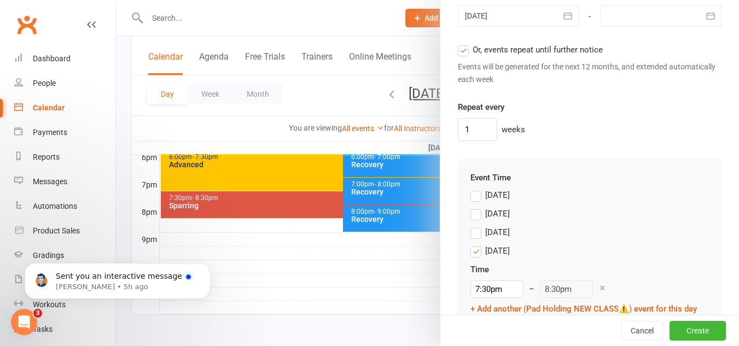
scroll to position [1036, 0]
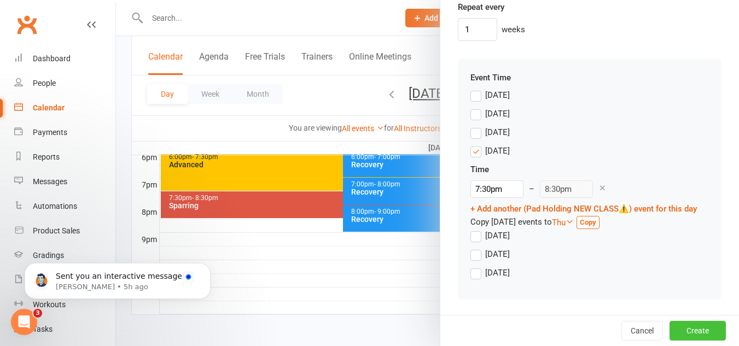
click at [693, 327] on button "Create" at bounding box center [697, 331] width 56 height 20
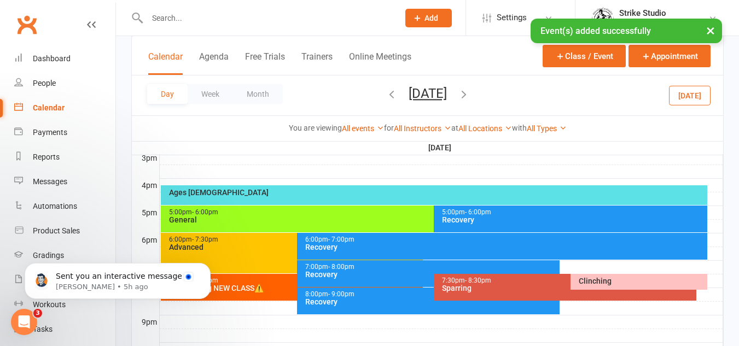
scroll to position [564, 0]
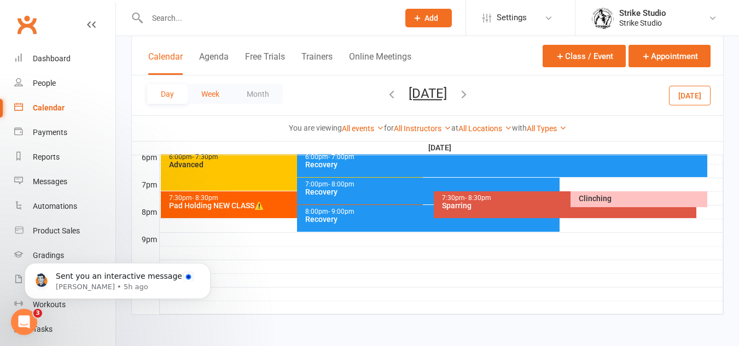
click at [215, 94] on button "Week" at bounding box center [210, 94] width 45 height 20
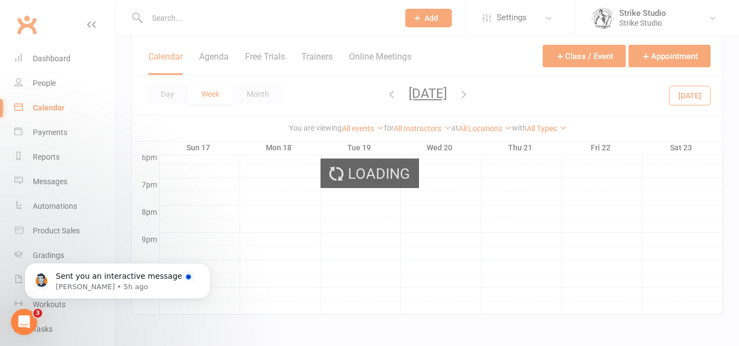
click at [269, 96] on div "Loading" at bounding box center [369, 173] width 739 height 346
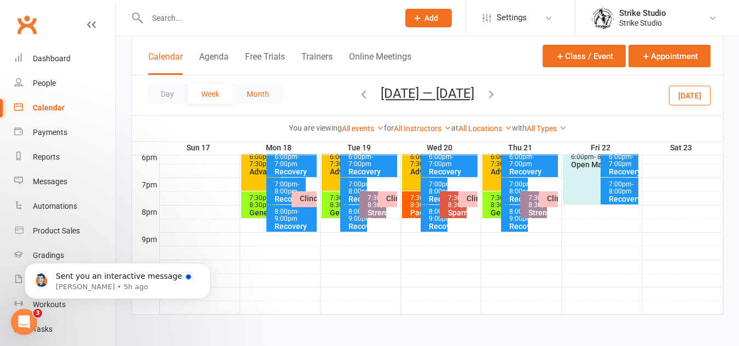
click at [259, 96] on button "Month" at bounding box center [258, 94] width 50 height 20
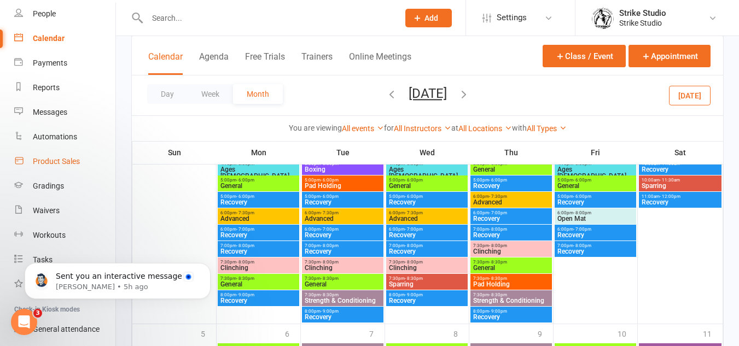
scroll to position [929, 0]
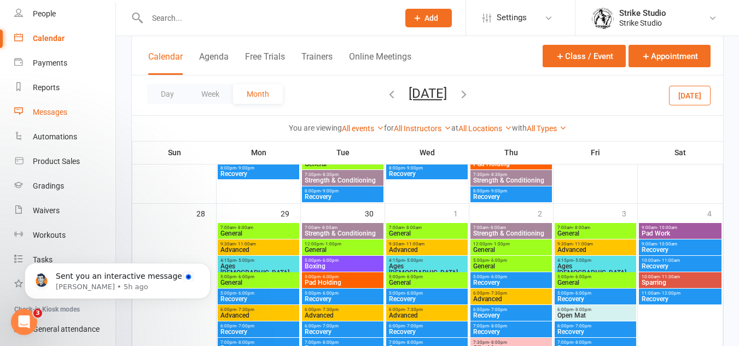
click at [59, 107] on link "Messages" at bounding box center [64, 112] width 101 height 25
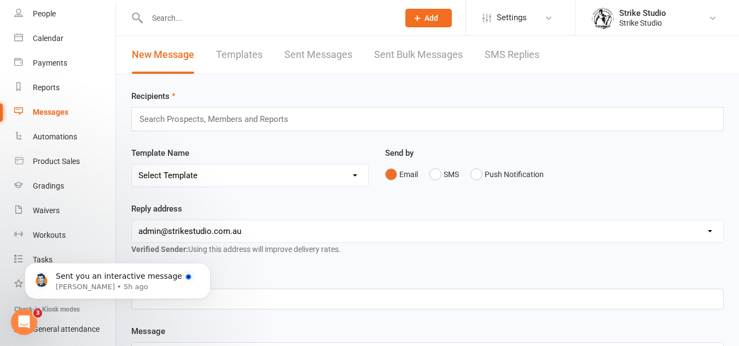
click at [241, 58] on link "Templates" at bounding box center [239, 55] width 46 height 38
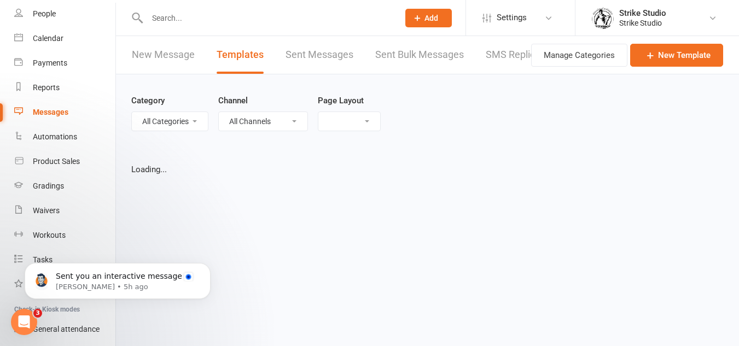
select select "list"
select select "100"
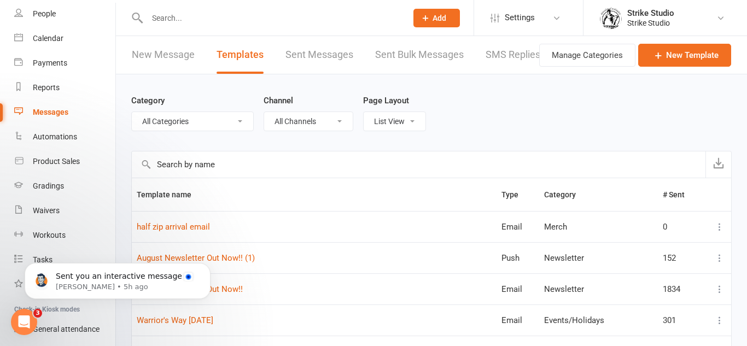
click at [449, 159] on input "text" at bounding box center [418, 164] width 573 height 26
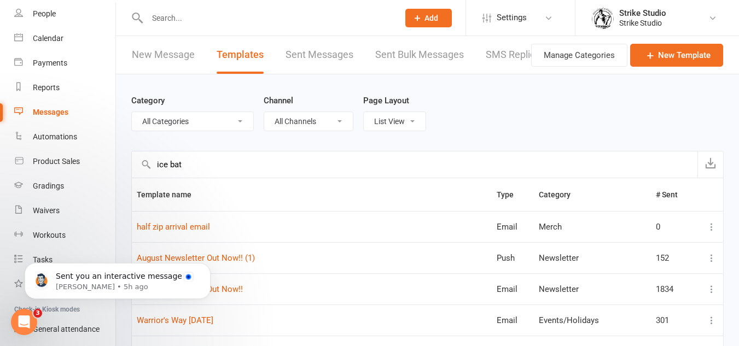
type input "ice bath"
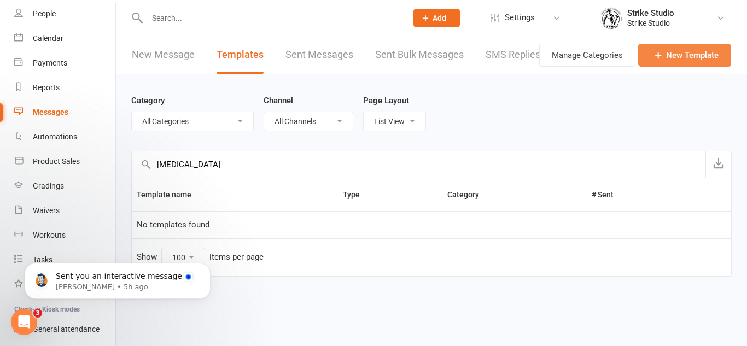
click at [726, 57] on link "New Template" at bounding box center [684, 55] width 93 height 23
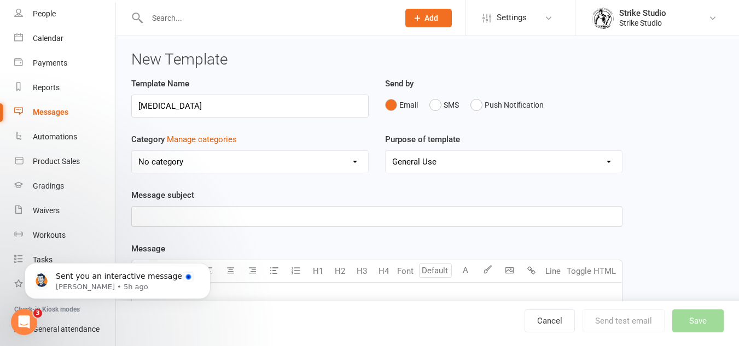
type input "Ice Bath"
click at [294, 163] on select "No category Competitors Events/Holidays General Info/Updates For Members Merch …" at bounding box center [250, 162] width 236 height 22
select select "5882"
click at [132, 151] on select "No category Competitors Events/Holidays General Info/Updates For Members Merch …" at bounding box center [250, 162] width 236 height 22
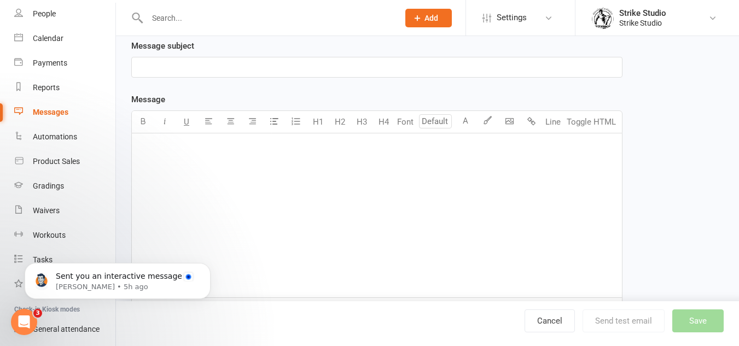
scroll to position [164, 0]
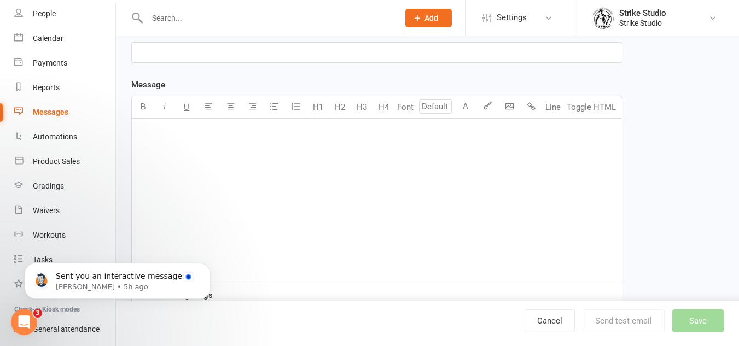
click at [310, 56] on p "﻿" at bounding box center [376, 52] width 477 height 13
click at [296, 144] on div "﻿" at bounding box center [377, 201] width 490 height 164
click at [512, 106] on body "Prospect Member Non-attending contact Class / event Appointment Grading event T…" at bounding box center [369, 143] width 739 height 608
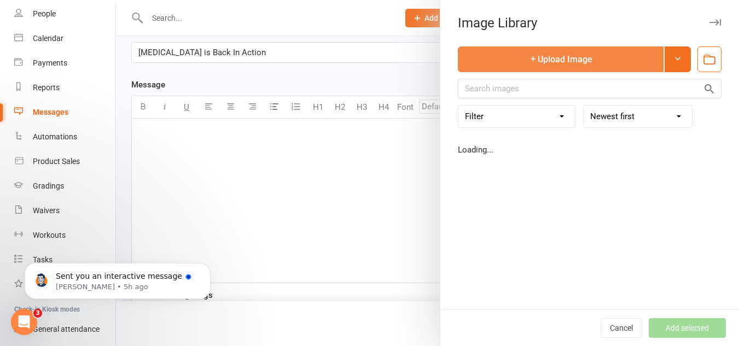
click at [595, 58] on button "Upload Image" at bounding box center [561, 59] width 206 height 26
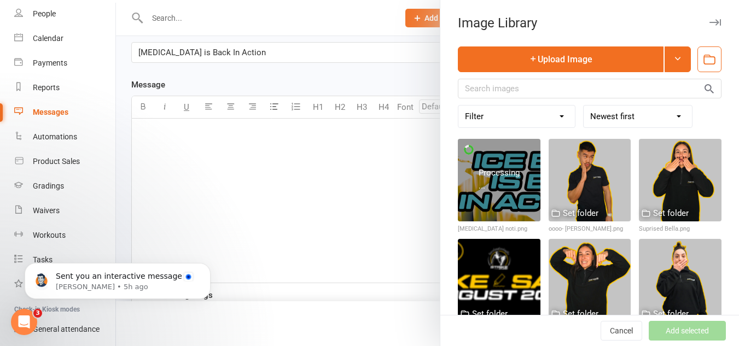
click at [337, 174] on div at bounding box center [427, 173] width 623 height 346
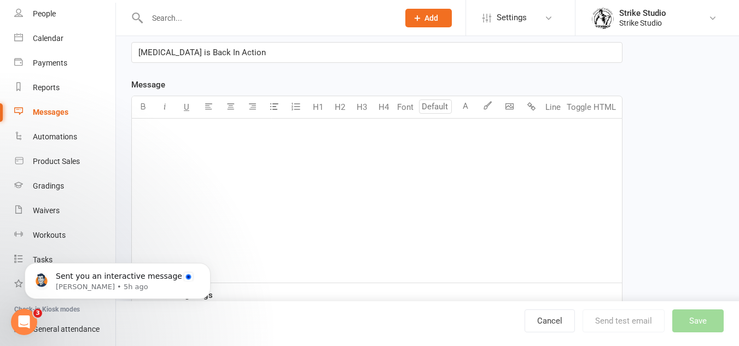
click at [323, 153] on div "﻿" at bounding box center [377, 201] width 490 height 164
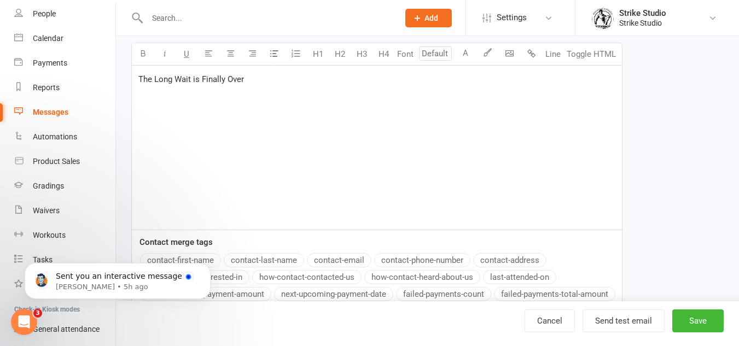
scroll to position [273, 0]
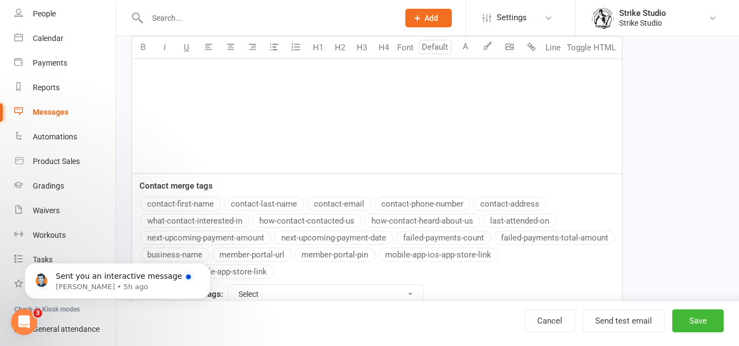
click at [195, 206] on button "contact-first-name" at bounding box center [180, 204] width 81 height 14
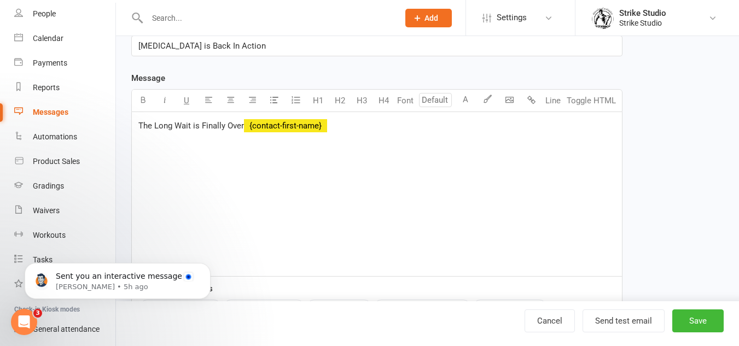
scroll to position [164, 0]
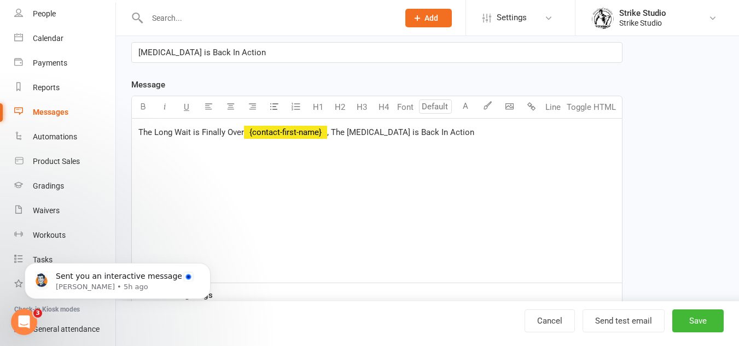
click at [332, 133] on span ", The Ice Bath is Back In Action" at bounding box center [400, 132] width 147 height 10
click at [511, 144] on div "The Long Wait is Finally Over ﻿ {contact-first-name} , The Ice Bath is Back In …" at bounding box center [377, 201] width 490 height 164
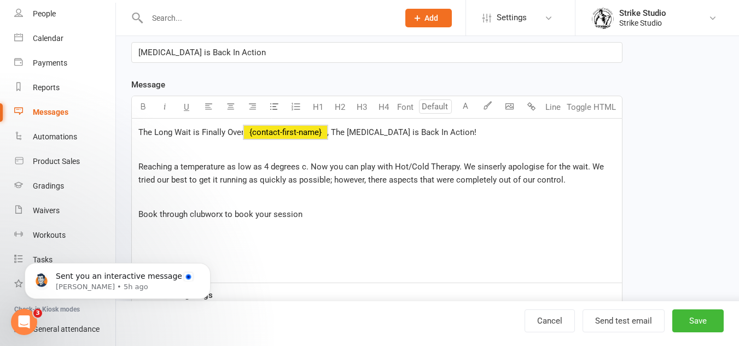
copy div "The Long Wait is Finally Over ﻿ {contact-first-name} , The Ice Bath is Back In …"
click at [366, 231] on div "The Long Wait is Finally Over ﻿ {contact-first-name} , The Ice Bath is Back In …" at bounding box center [377, 201] width 490 height 164
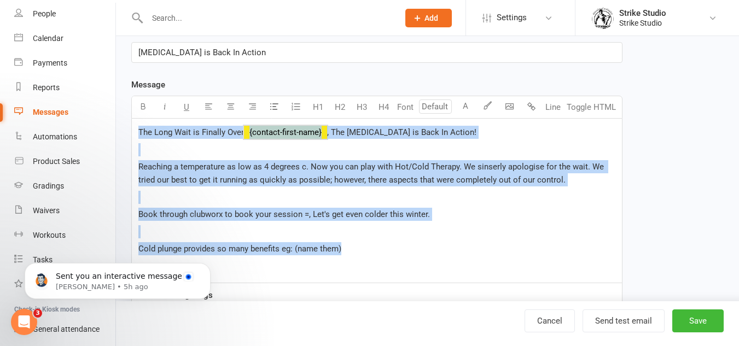
copy div "The Long Wait is Finally Over ﻿ {contact-first-name} , The Ice Bath is Back In …"
click at [466, 243] on p "Cold plunge provides so many benefits eg: (name them)" at bounding box center [376, 248] width 477 height 13
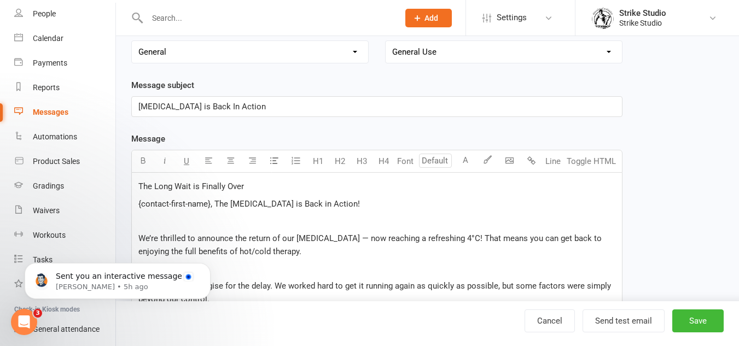
scroll to position [128, 0]
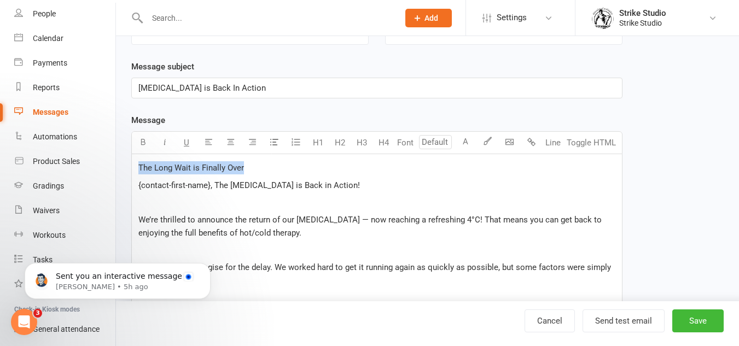
drag, startPoint x: 220, startPoint y: 164, endPoint x: 133, endPoint y: 160, distance: 86.5
click at [383, 145] on button "H4" at bounding box center [383, 143] width 22 height 22
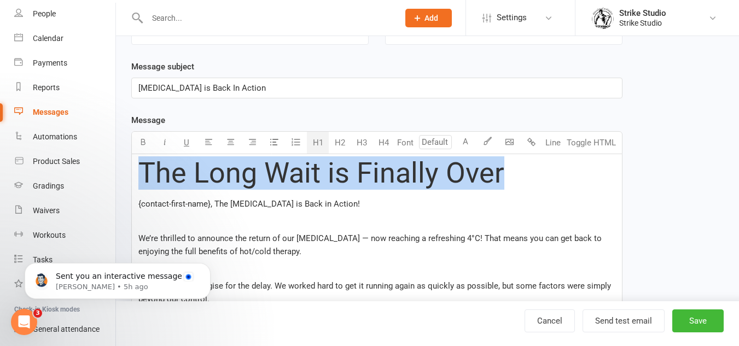
click at [320, 140] on button "H1" at bounding box center [318, 143] width 22 height 22
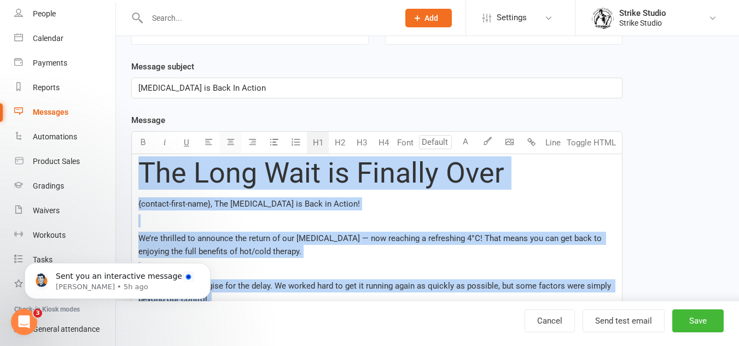
click at [232, 142] on icon "button" at bounding box center [230, 142] width 8 height 8
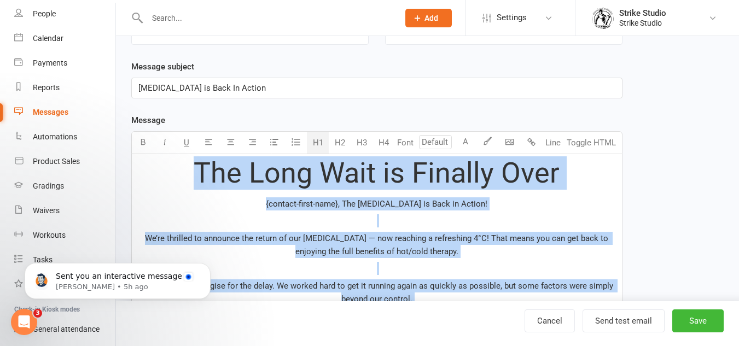
drag, startPoint x: 417, startPoint y: 192, endPoint x: 438, endPoint y: 185, distance: 23.2
click at [547, 184] on span "The Long Wait is Finally Over" at bounding box center [377, 172] width 366 height 33
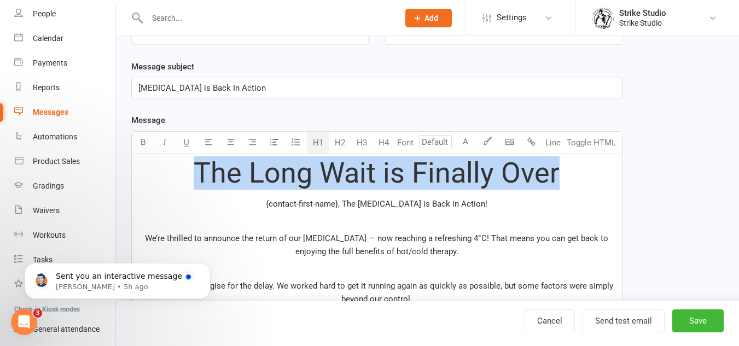
drag, startPoint x: 567, startPoint y: 177, endPoint x: 194, endPoint y: 161, distance: 373.2
click at [194, 161] on h1 "The Long Wait is Finally Over" at bounding box center [376, 172] width 477 height 31
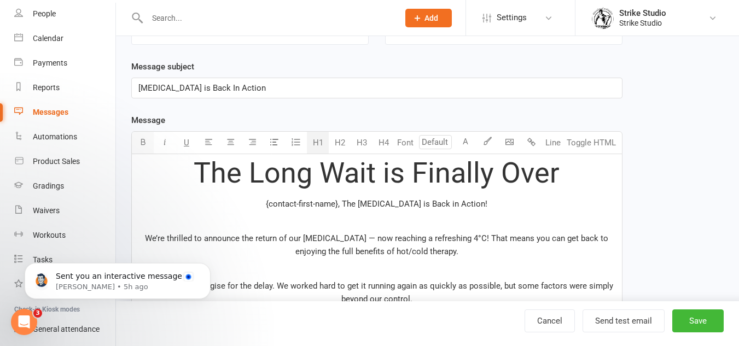
click at [139, 142] on icon "button" at bounding box center [143, 142] width 8 height 8
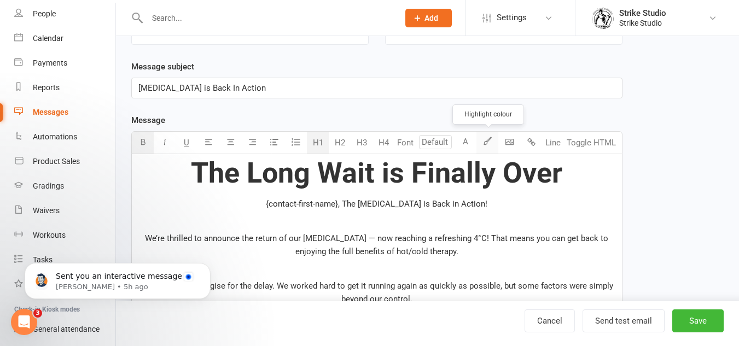
click at [484, 141] on icon "button" at bounding box center [487, 141] width 8 height 8
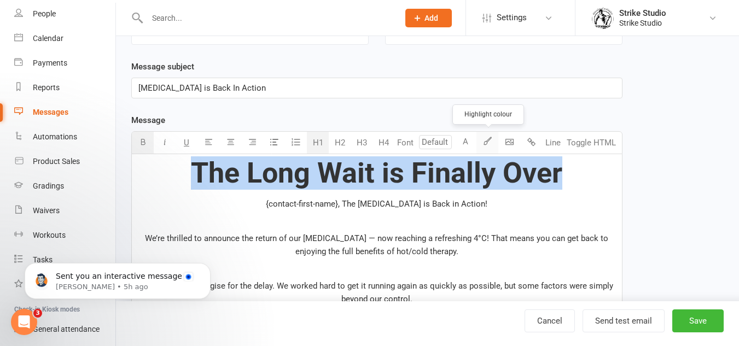
click at [484, 141] on icon "button" at bounding box center [487, 141] width 8 height 8
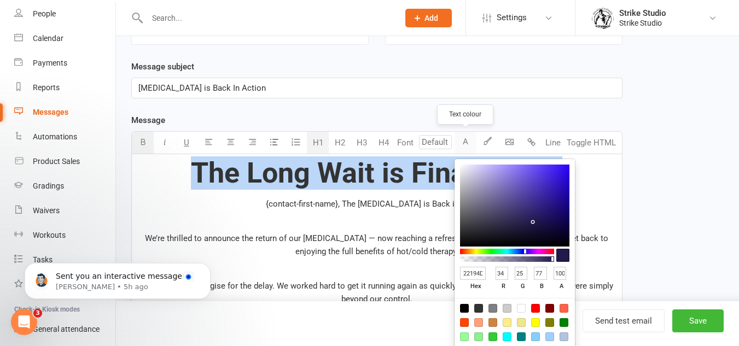
click at [461, 141] on button "A" at bounding box center [465, 143] width 22 height 22
click at [484, 140] on icon "button" at bounding box center [487, 141] width 8 height 8
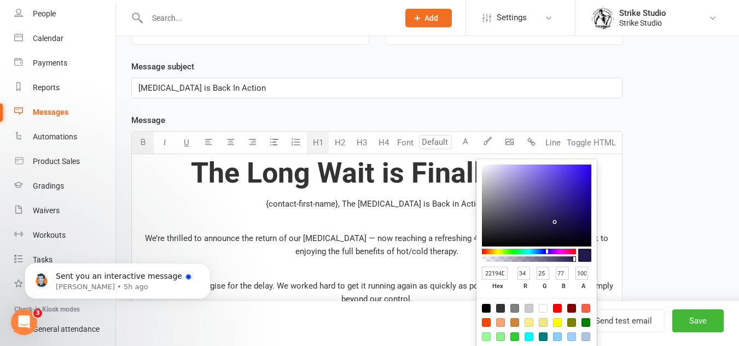
click at [493, 271] on input "22194D" at bounding box center [495, 274] width 26 height 14
click at [491, 271] on input "22194D" at bounding box center [495, 274] width 26 height 14
type input "ffc"
type input "255"
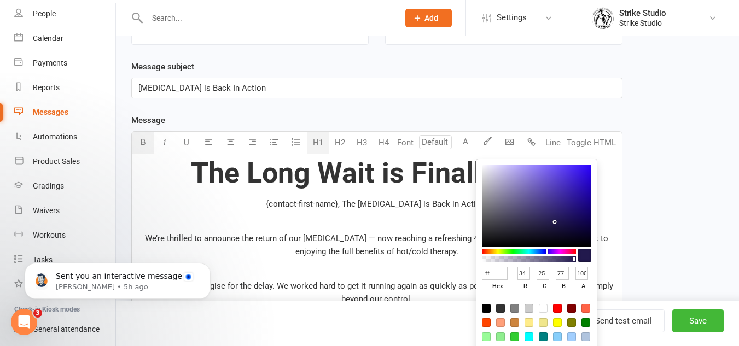
type input "204"
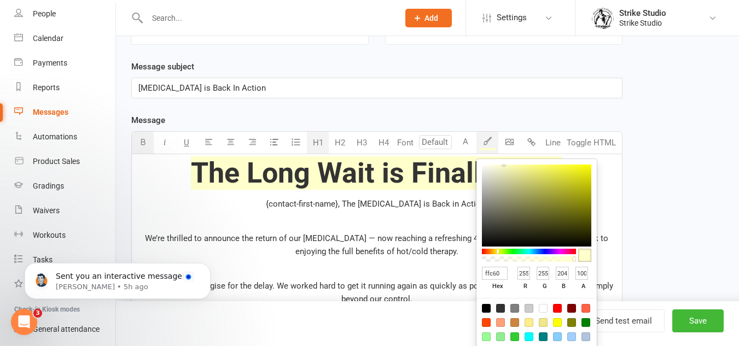
type input "ffc600"
type input "198"
type input "0"
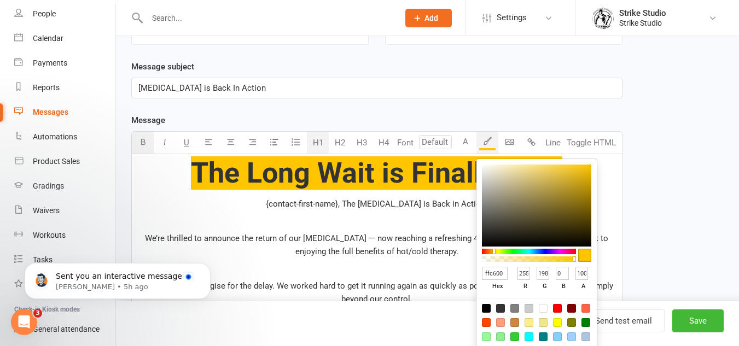
type input "ffc600"
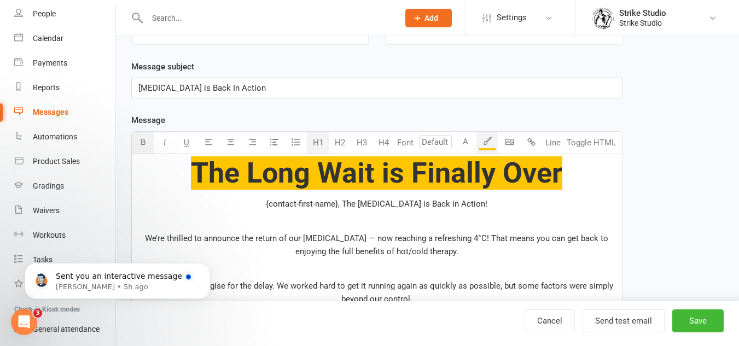
click at [417, 171] on span "The Long Wait is Finally Over" at bounding box center [376, 172] width 371 height 33
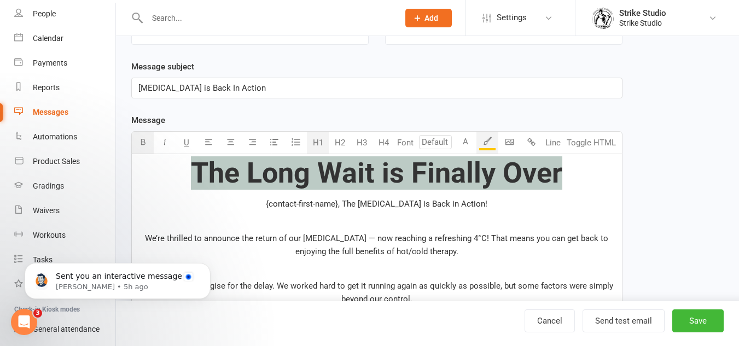
drag, startPoint x: 576, startPoint y: 177, endPoint x: 198, endPoint y: 185, distance: 377.3
click at [198, 185] on h1 "The Long Wait is Finally Over" at bounding box center [376, 172] width 477 height 31
click at [467, 137] on button "A" at bounding box center [465, 143] width 22 height 22
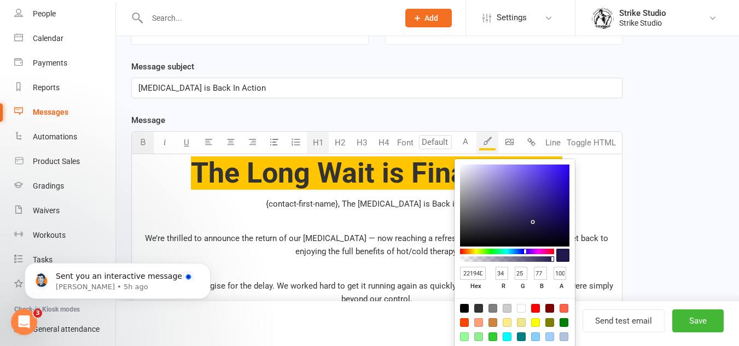
click at [465, 310] on div at bounding box center [464, 308] width 9 height 9
type input "000000"
type input "0"
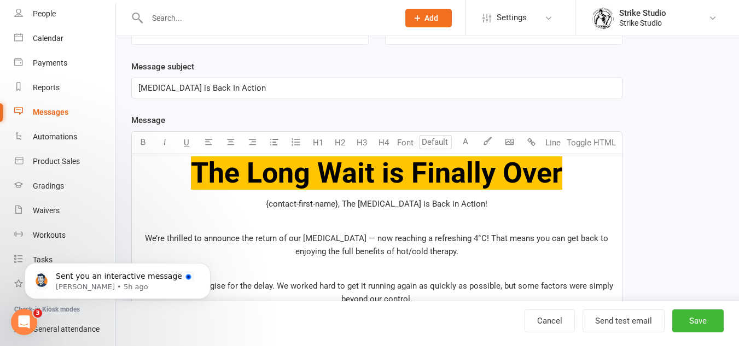
click at [576, 187] on h1 "The Long Wait is Finally Over" at bounding box center [376, 172] width 477 height 31
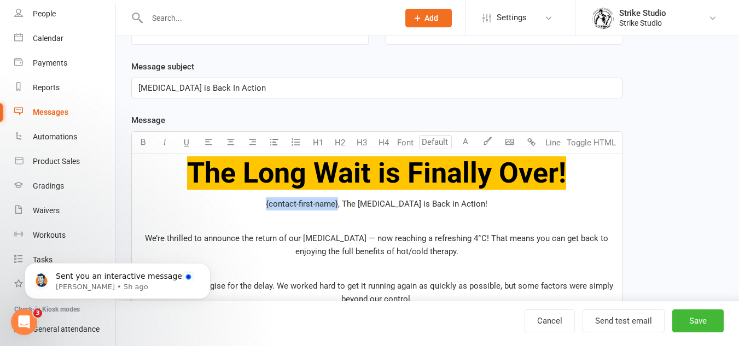
drag, startPoint x: 355, startPoint y: 200, endPoint x: 273, endPoint y: 207, distance: 81.8
click at [273, 208] on p "{contact-first-name}, The Ice Bath is Back in Action!" at bounding box center [376, 203] width 477 height 13
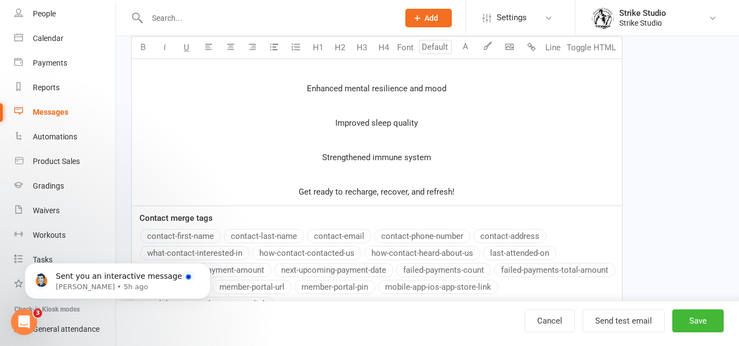
click at [203, 238] on div "Message Text colour U H1 H2 H3 H4 Font A Line Toggle HTML The Long Wait is Fina…" at bounding box center [376, 39] width 491 height 616
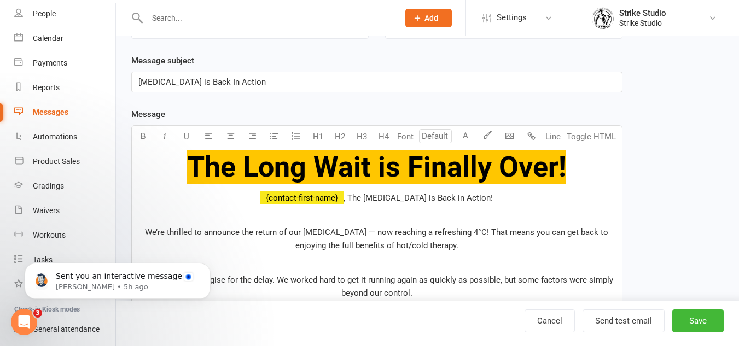
scroll to position [159, 0]
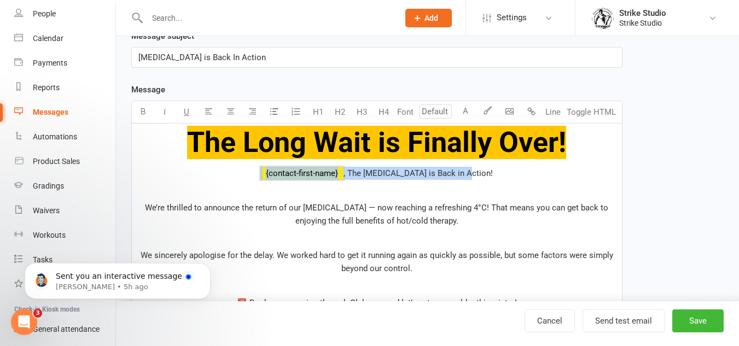
drag, startPoint x: 466, startPoint y: 164, endPoint x: 271, endPoint y: 160, distance: 195.2
click at [271, 160] on div "The Long Wait is Finally Over! ﻿ ﻿ {contact-first-name} , The Ice Bath is Back …" at bounding box center [377, 341] width 490 height 435
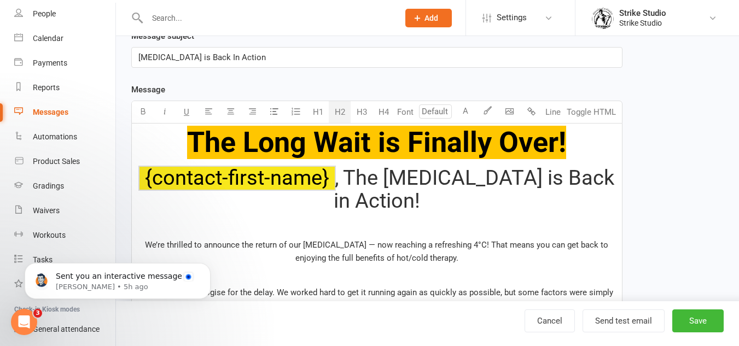
click at [338, 110] on button "H2" at bounding box center [340, 112] width 22 height 22
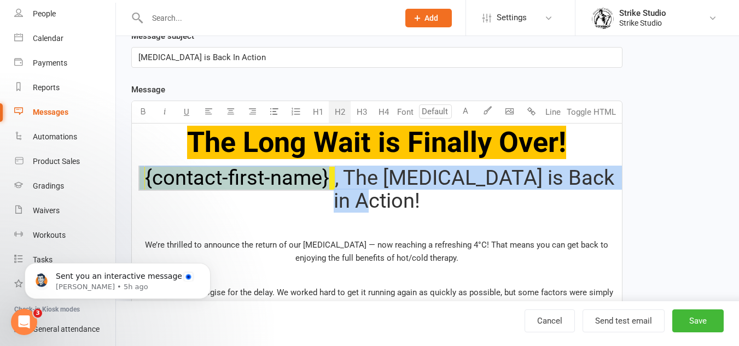
click at [370, 176] on span ", The Ice Bath is Back in Action!" at bounding box center [475, 189] width 285 height 47
drag, startPoint x: 477, startPoint y: 201, endPoint x: 183, endPoint y: 183, distance: 294.7
click at [183, 183] on h2 "﻿ ﻿ {contact-first-name} , The Ice Bath is Back in Action!" at bounding box center [376, 190] width 477 height 46
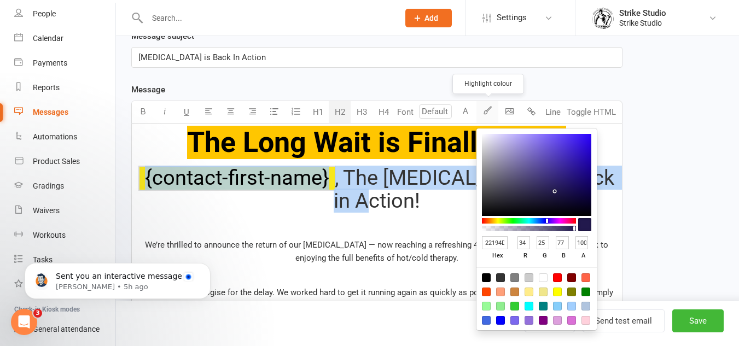
click at [491, 107] on icon "button" at bounding box center [487, 110] width 8 height 8
click at [454, 212] on h2 "﻿ ﻿ {contact-first-name} , The Ice Bath is Back in Action!" at bounding box center [376, 190] width 477 height 46
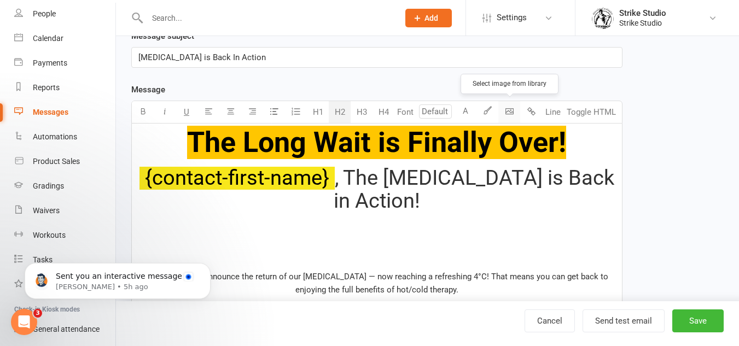
click at [506, 119] on body "Prospect Member Non-attending contact Class / event Appointment Grading event T…" at bounding box center [369, 317] width 739 height 947
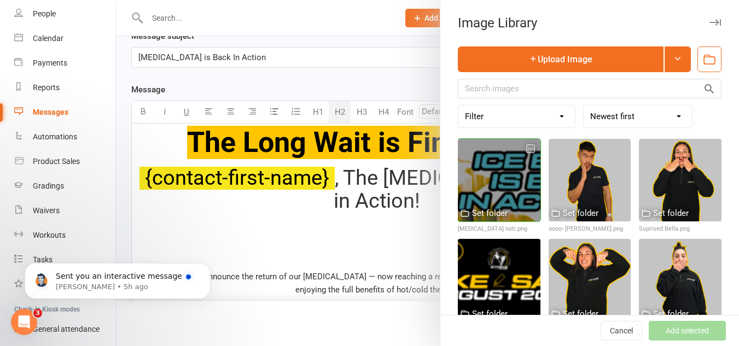
click at [491, 168] on div at bounding box center [499, 180] width 83 height 83
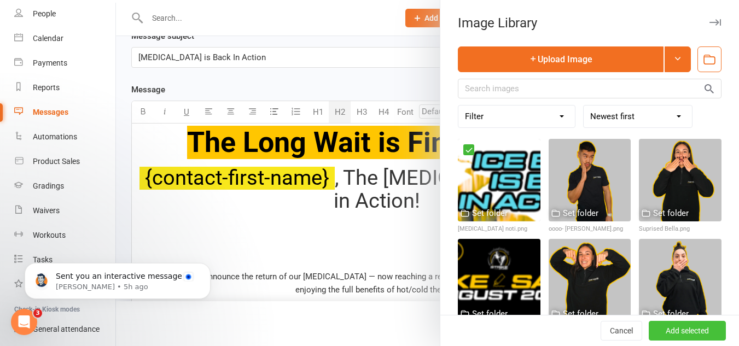
click at [681, 331] on button "Add selected" at bounding box center [686, 331] width 77 height 20
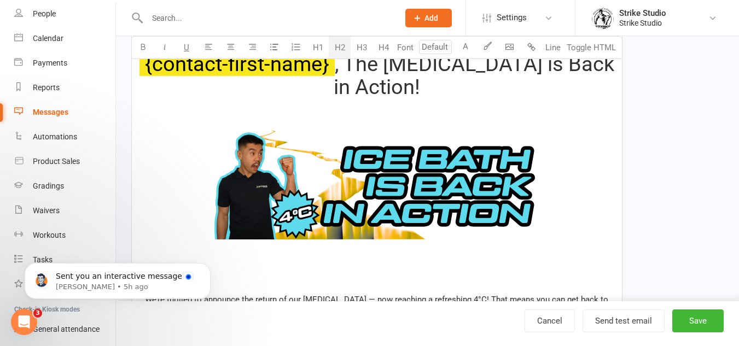
scroll to position [268, 0]
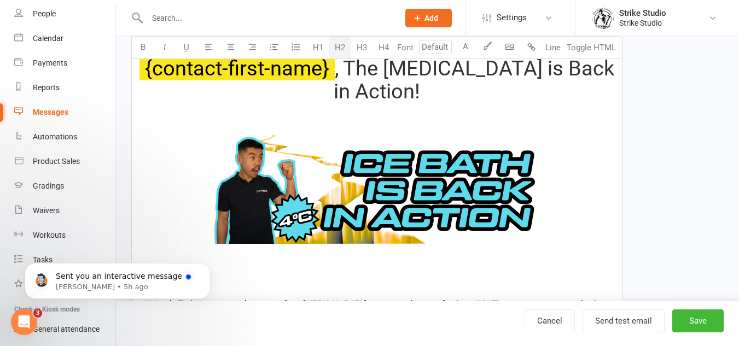
click at [419, 192] on img at bounding box center [377, 188] width 328 height 109
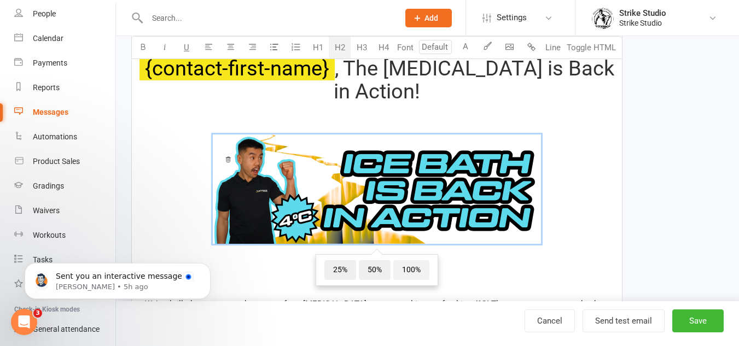
click at [403, 272] on span "100%" at bounding box center [411, 270] width 36 height 20
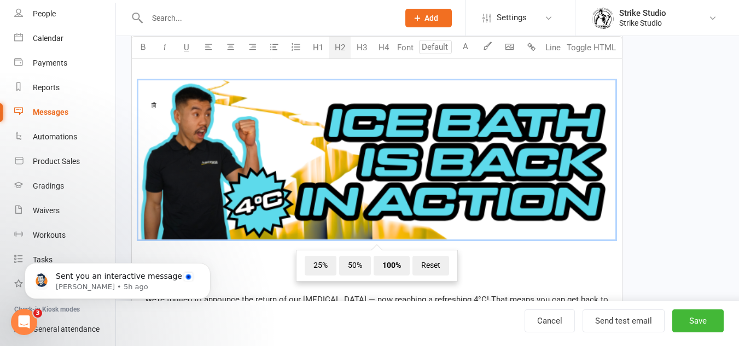
scroll to position [323, 0]
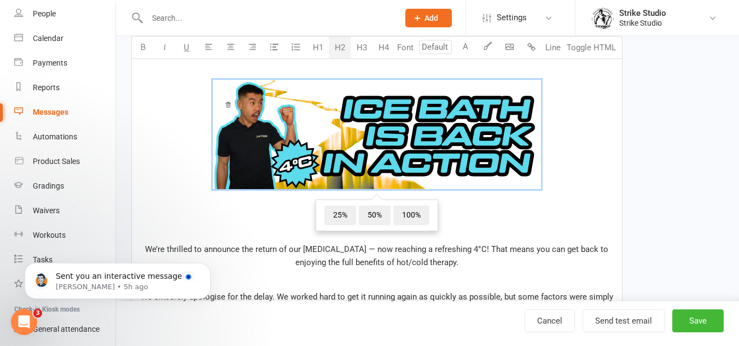
click at [517, 156] on img at bounding box center [377, 134] width 328 height 109
click at [590, 165] on span "﻿ 25% 50% 100%" at bounding box center [376, 137] width 477 height 114
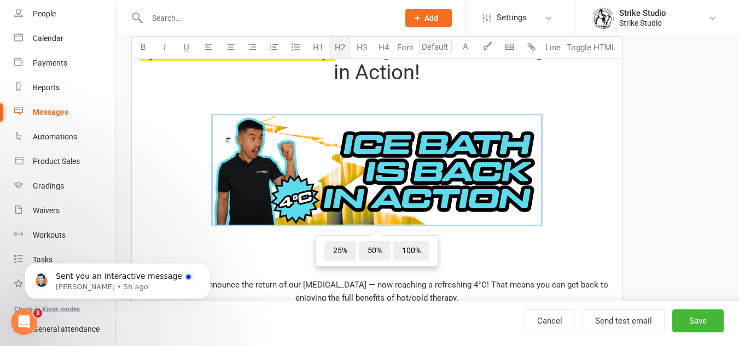
scroll to position [268, 0]
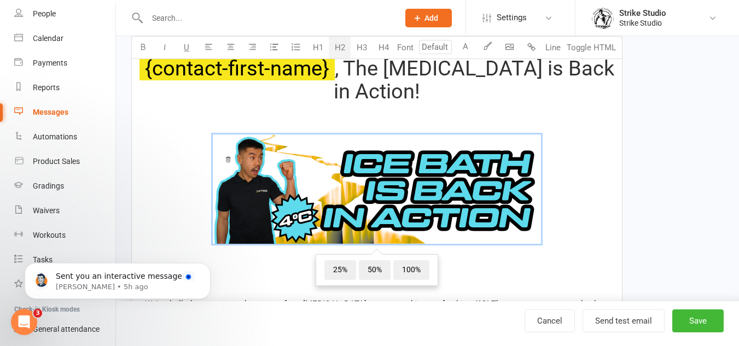
click at [411, 101] on h2 "﻿ ﻿ {contact-first-name} , The Ice Bath is Back in Action!" at bounding box center [376, 80] width 477 height 46
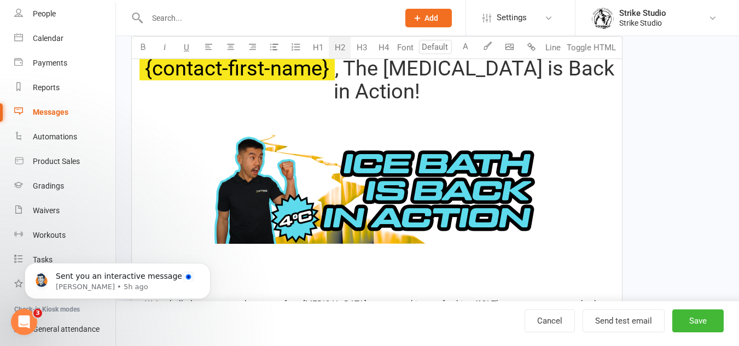
click at [440, 186] on img at bounding box center [377, 188] width 328 height 109
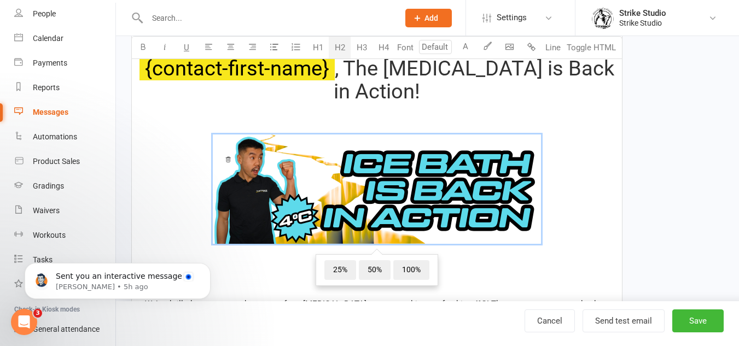
click at [518, 179] on img at bounding box center [377, 188] width 328 height 109
click at [564, 207] on span "﻿ 25% 50% 100%" at bounding box center [376, 191] width 477 height 114
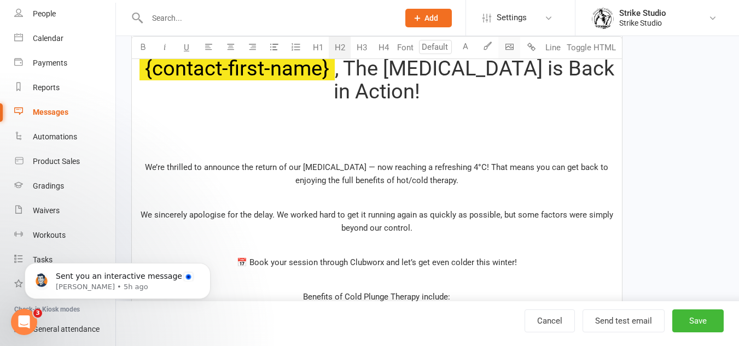
click at [501, 46] on body "Prospect Member Non-attending contact Class / event Appointment Grading event T…" at bounding box center [369, 207] width 739 height 947
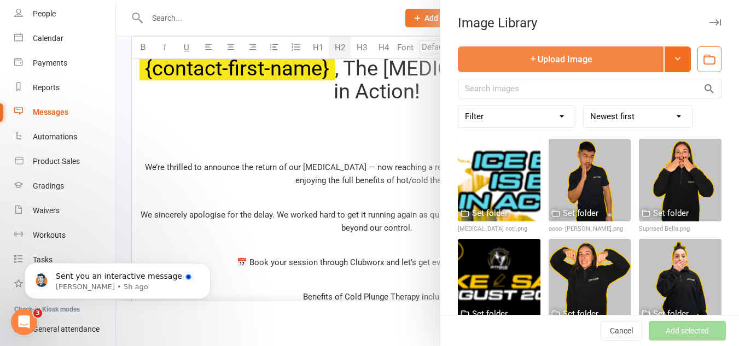
click at [589, 66] on button "Upload Image" at bounding box center [561, 59] width 206 height 26
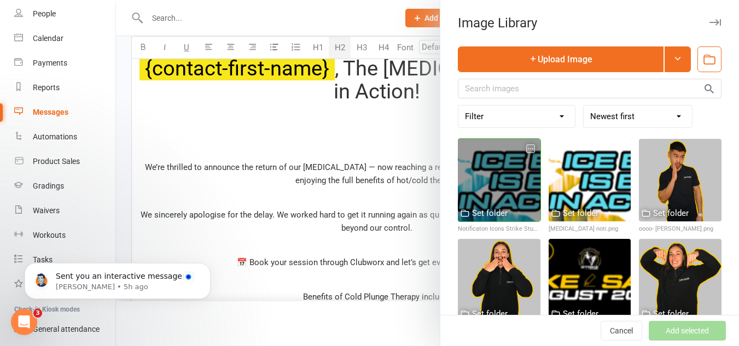
drag, startPoint x: 495, startPoint y: 186, endPoint x: 519, endPoint y: 209, distance: 33.3
click at [495, 186] on div at bounding box center [499, 180] width 83 height 83
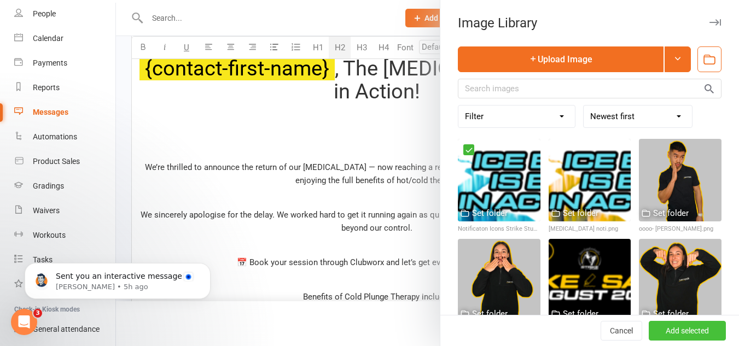
click at [693, 327] on button "Add selected" at bounding box center [686, 331] width 77 height 20
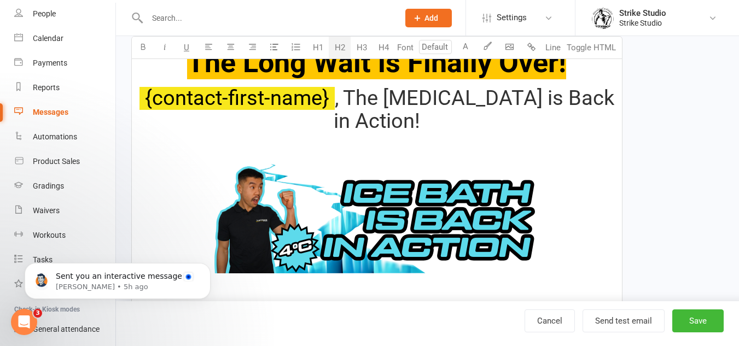
scroll to position [214, 0]
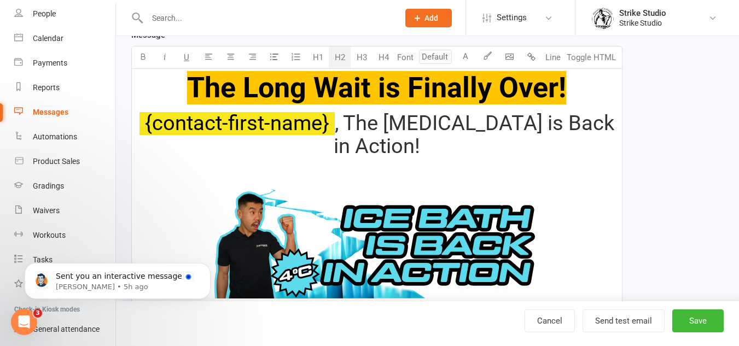
click at [449, 157] on h2 "﻿ ﻿ {contact-first-name} , The Ice Bath is Back in Action!" at bounding box center [376, 135] width 477 height 46
click at [445, 179] on h2 "﻿ ﻿ ﻿" at bounding box center [376, 247] width 477 height 160
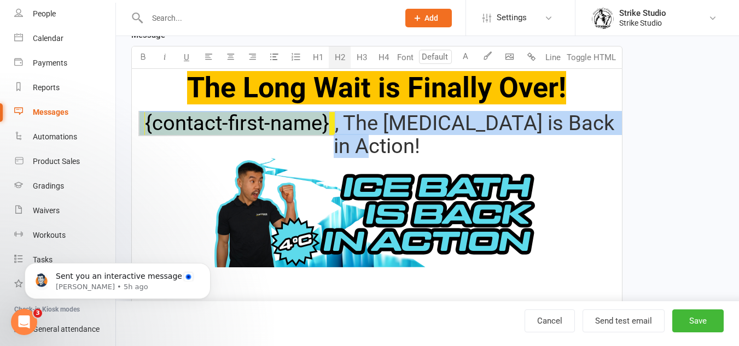
drag, startPoint x: 429, startPoint y: 138, endPoint x: 161, endPoint y: 112, distance: 269.2
click at [161, 112] on h2 "﻿ ﻿ {contact-first-name} , The Ice Bath is Back in Action! ﻿ ﻿" at bounding box center [376, 203] width 477 height 183
click at [484, 125] on span ", The Ice Bath is Back in Action!" at bounding box center [475, 134] width 285 height 47
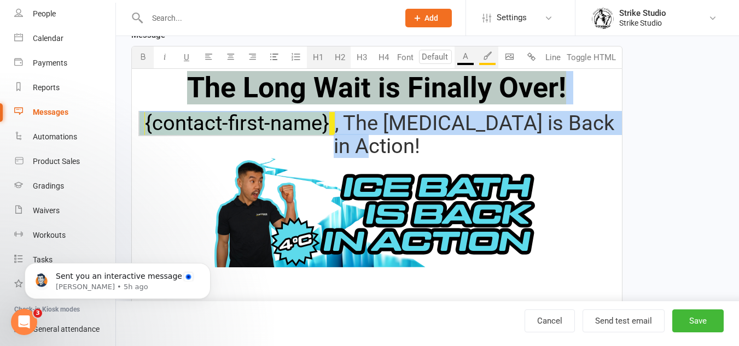
drag, startPoint x: 445, startPoint y: 150, endPoint x: 177, endPoint y: 79, distance: 277.7
click at [495, 58] on button "button" at bounding box center [487, 57] width 22 height 22
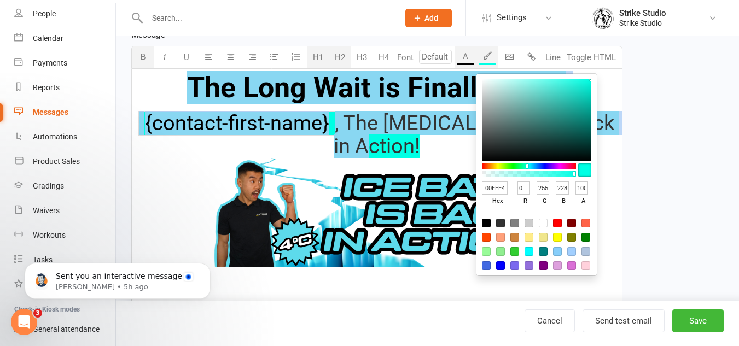
type input "00FFE4"
type input "0"
type input "255"
type input "228"
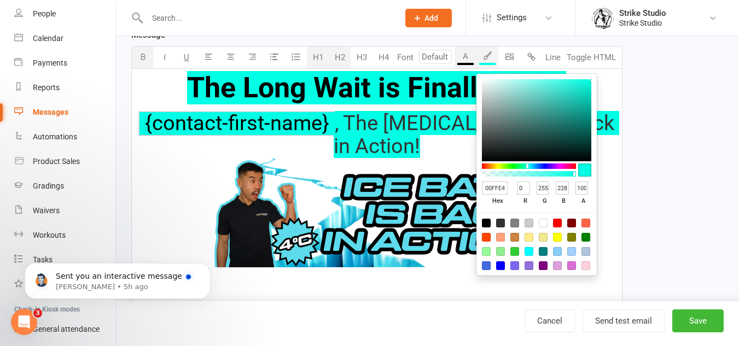
type input "007AFF"
type input "122"
type input "255"
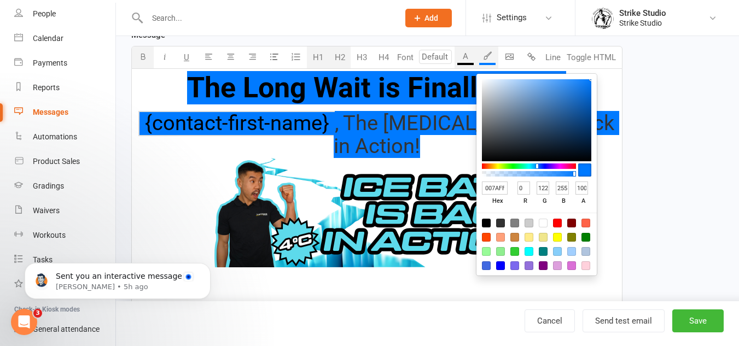
type input "009DFF"
type input "157"
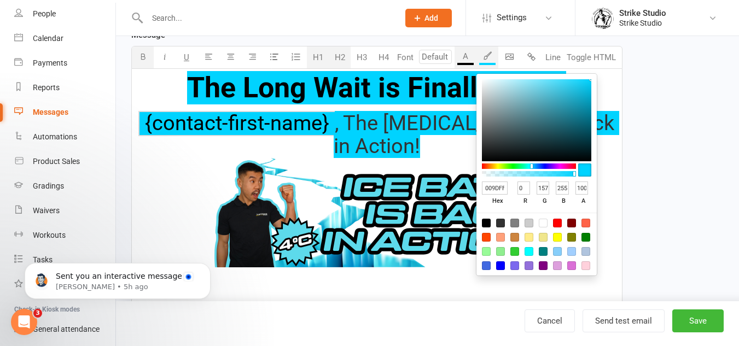
type input "00D3FF"
type input "211"
type input "00DBFF"
type input "219"
type input "00EDFF"
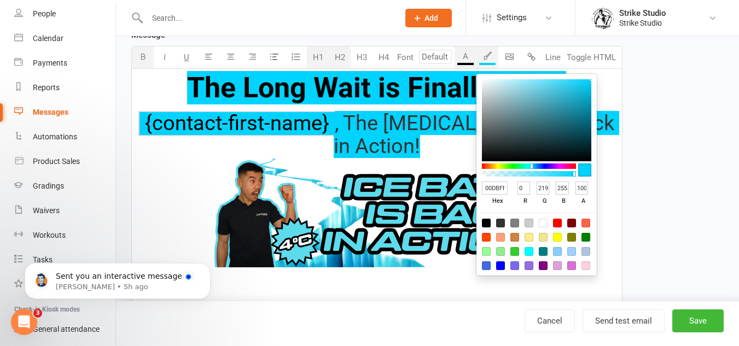
type input "237"
type input "00FFE4"
type input "255"
type input "228"
type input "00FFCA"
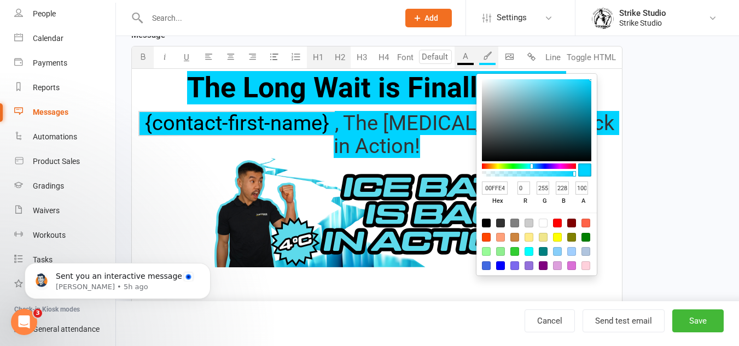
type input "202"
type input "00FFC1"
type input "193"
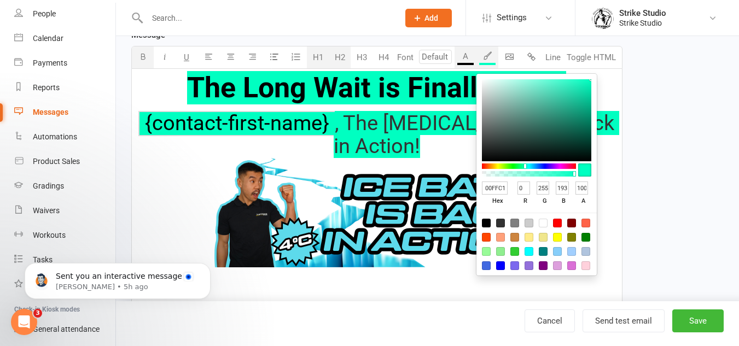
click at [525, 168] on div at bounding box center [529, 165] width 94 height 5
click at [493, 185] on input "00FFC1" at bounding box center [495, 188] width 26 height 14
paste input "5ddaeb"
type input "5ddaeb"
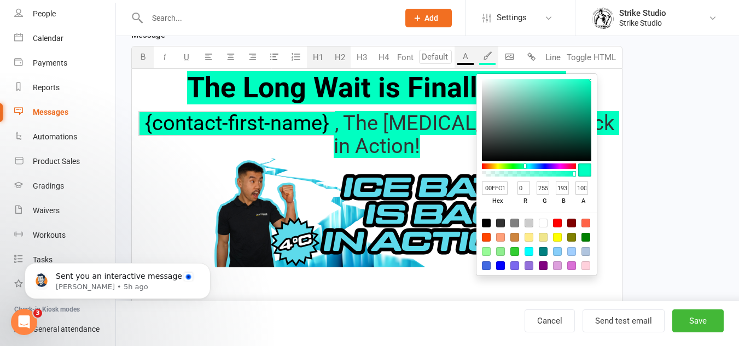
type input "93"
type input "218"
type input "235"
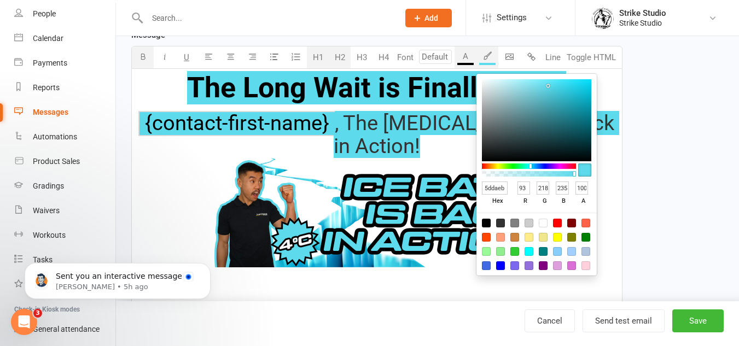
type input "5ddaeb"
click at [386, 146] on span ", The Ice Bath is Back in Action!" at bounding box center [475, 134] width 285 height 47
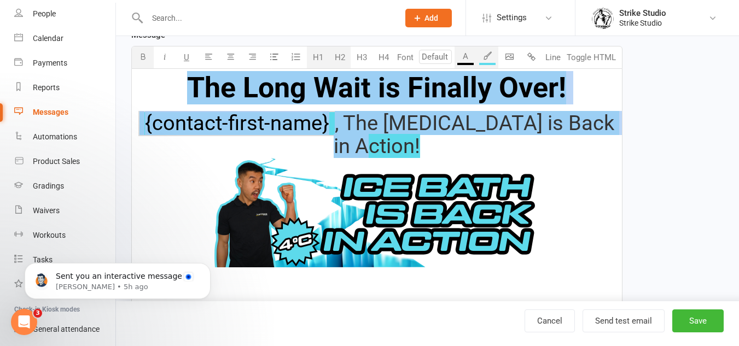
drag, startPoint x: 424, startPoint y: 141, endPoint x: 192, endPoint y: 89, distance: 237.1
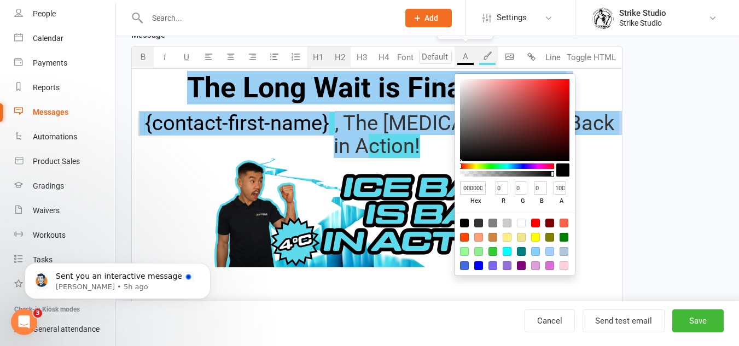
click at [463, 58] on button "A" at bounding box center [465, 57] width 22 height 22
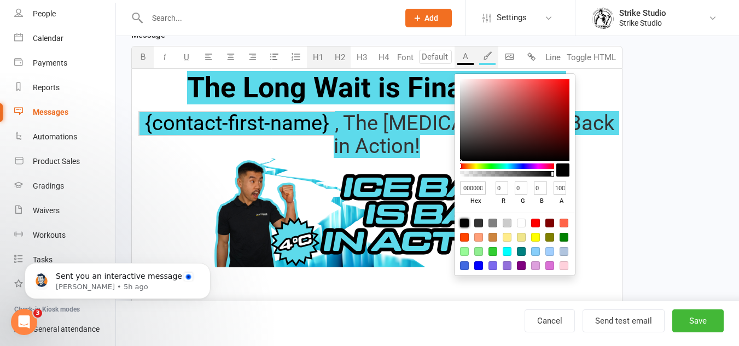
click at [466, 224] on div at bounding box center [464, 223] width 9 height 9
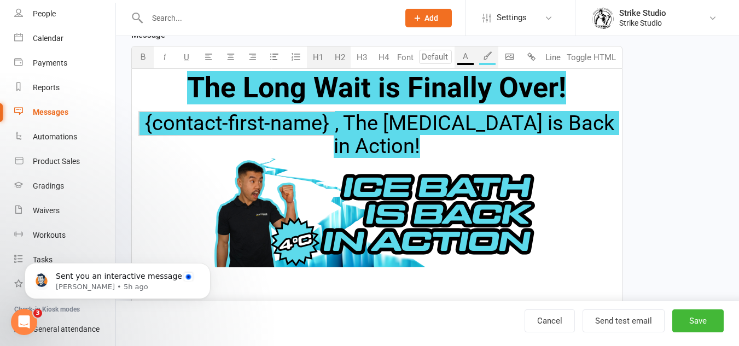
click at [395, 151] on span ", The Ice Bath is Back in Action!" at bounding box center [475, 134] width 285 height 47
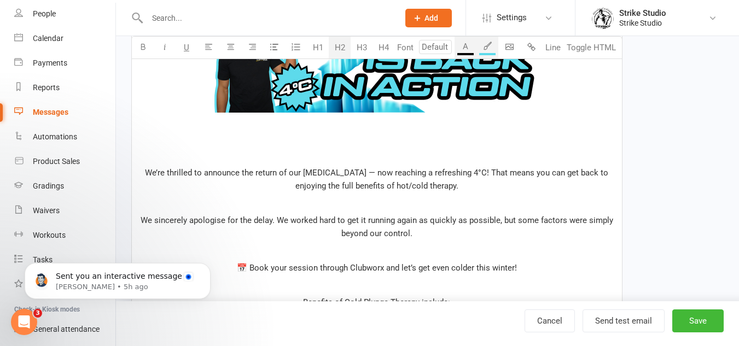
scroll to position [378, 0]
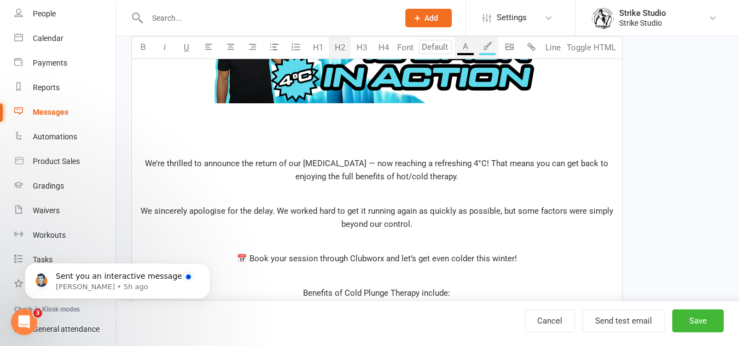
click at [349, 159] on span "We’re thrilled to announce the return of our ice bath — now reaching a refreshi…" at bounding box center [377, 170] width 465 height 23
click at [356, 149] on p "﻿" at bounding box center [376, 145] width 477 height 13
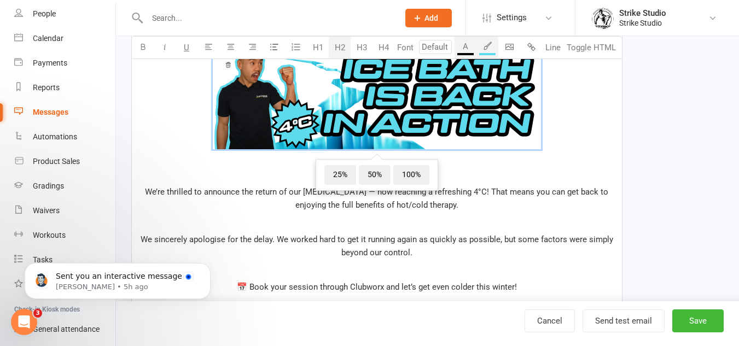
scroll to position [319, 0]
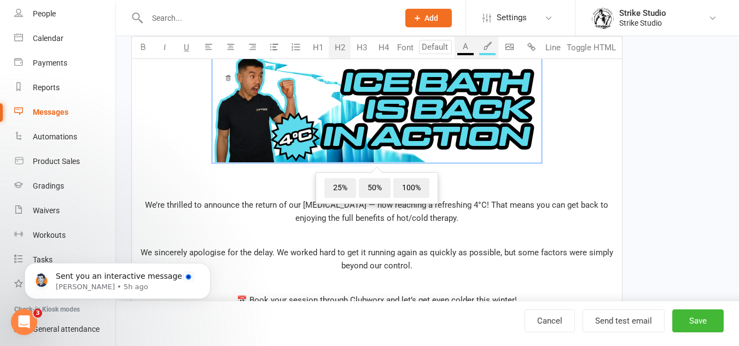
click at [149, 186] on h2 "﻿ ﻿ {contact-first-name} , The Ice Bath is Back in Action! ﻿ 25% 50% 100% ﻿" at bounding box center [376, 98] width 477 height 183
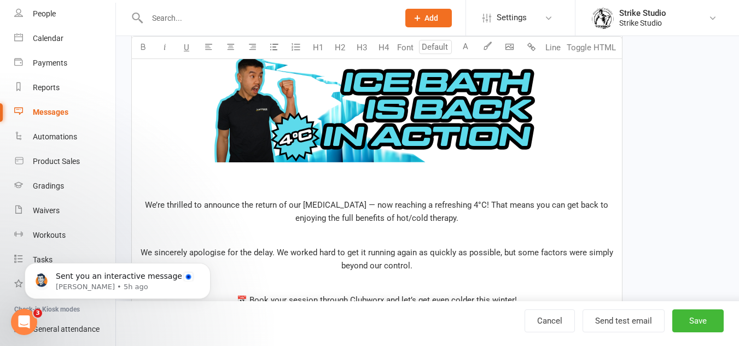
click at [140, 204] on p "We’re thrilled to announce the return of our ice bath — now reaching a refreshi…" at bounding box center [376, 211] width 477 height 26
drag, startPoint x: 277, startPoint y: 175, endPoint x: 388, endPoint y: 180, distance: 111.1
click at [278, 175] on h2 "﻿ ﻿ {contact-first-name} , The Ice Bath is Back in Action! ﻿ ﻿" at bounding box center [376, 98] width 477 height 183
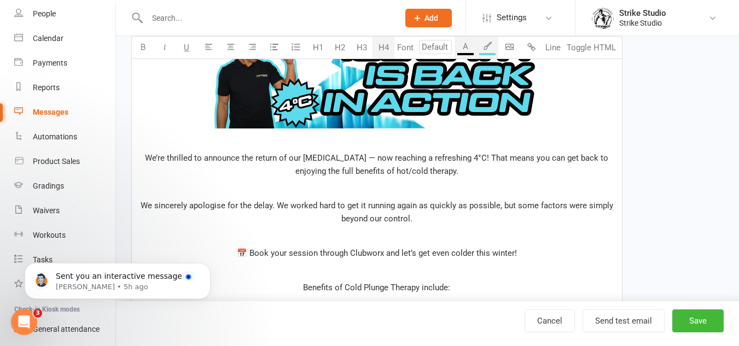
click at [379, 45] on button "H4" at bounding box center [383, 48] width 22 height 22
click at [413, 157] on span "We’re thrilled to announce the return of our ice bath — now reaching a refreshi…" at bounding box center [377, 164] width 465 height 23
click at [338, 161] on span "We’re thrilled to announce the return of our ice bath — now reaching a refreshi…" at bounding box center [377, 164] width 465 height 23
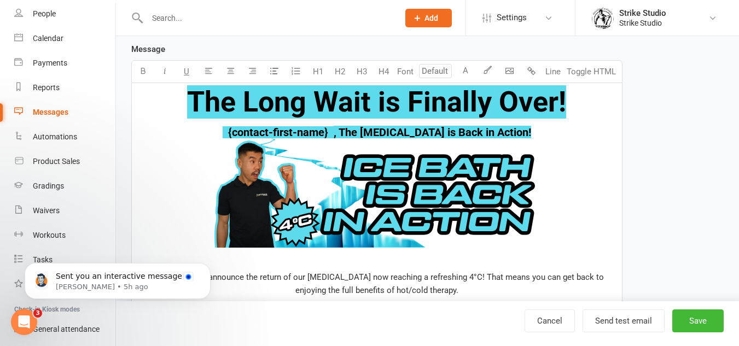
scroll to position [219, 0]
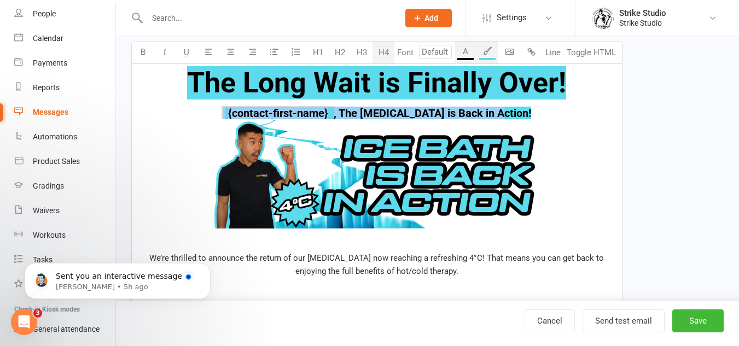
drag, startPoint x: 521, startPoint y: 106, endPoint x: 205, endPoint y: 107, distance: 316.0
click at [205, 107] on div "The Long Wait is Finally Over! ﻿ ﻿ {contact-first-name} , The Ice Bath is Back …" at bounding box center [377, 336] width 490 height 544
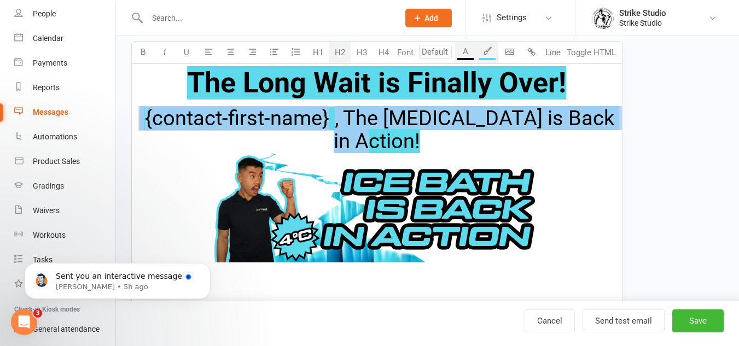
click at [338, 49] on button "H2" at bounding box center [340, 53] width 22 height 22
click at [470, 126] on span ", The Ice Bath is Back in Action!" at bounding box center [475, 129] width 285 height 47
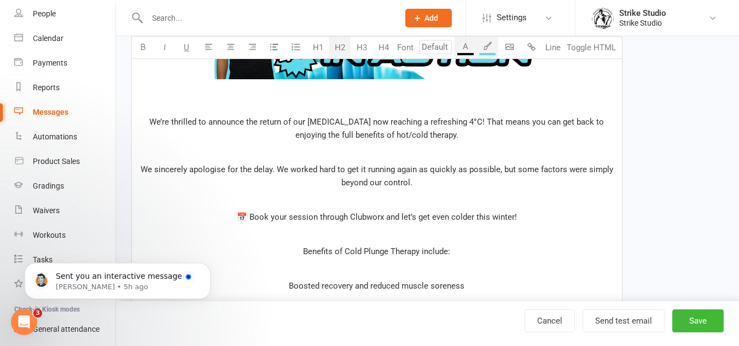
scroll to position [383, 0]
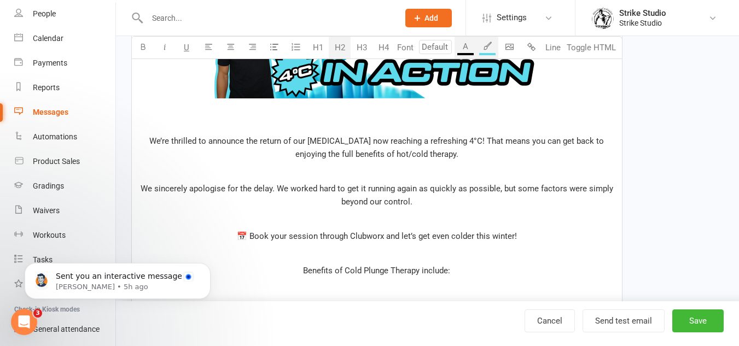
click at [401, 115] on h2 "﻿ ﻿ {contact-first-name} , The Ice Bath is Back in Action! ﻿ ﻿" at bounding box center [376, 34] width 477 height 183
click at [295, 151] on p "We’re thrilled to announce the return of our ice bath now reaching a refreshing…" at bounding box center [376, 147] width 477 height 26
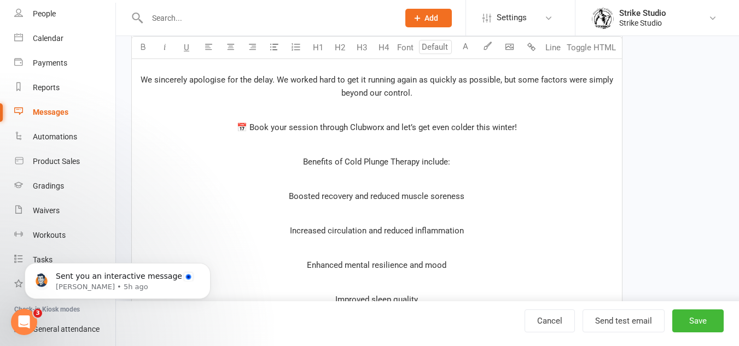
scroll to position [492, 0]
click at [513, 126] on span "📅 Book your session through Clubworx and let’s get even colder this winter!" at bounding box center [377, 127] width 280 height 10
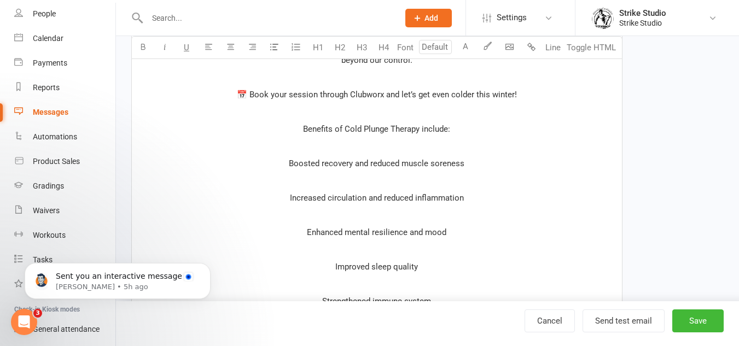
scroll to position [547, 0]
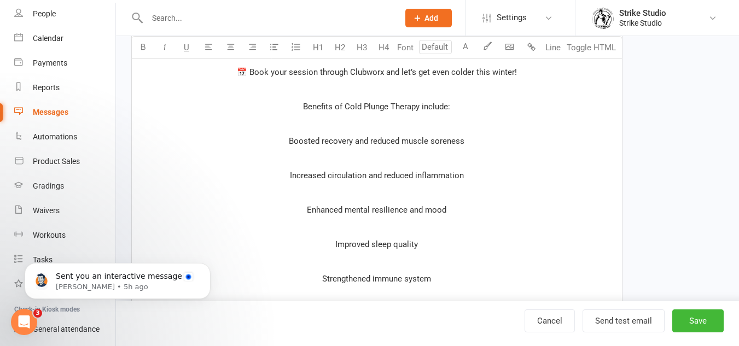
click at [411, 119] on p "﻿" at bounding box center [376, 124] width 477 height 13
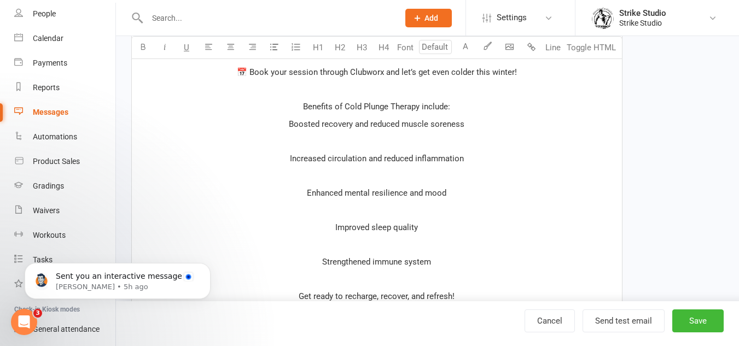
click at [413, 142] on p "﻿" at bounding box center [376, 140] width 477 height 13
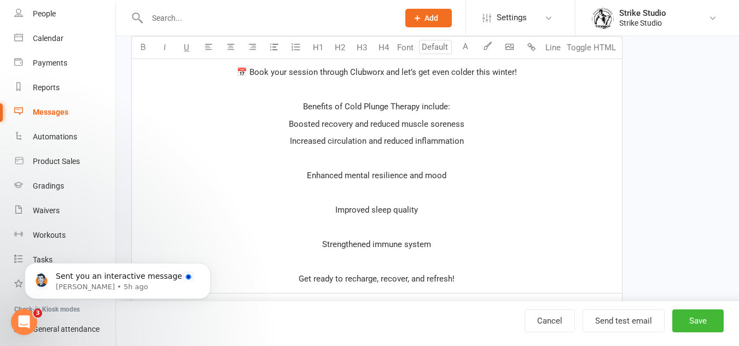
click at [420, 155] on p "﻿" at bounding box center [376, 158] width 477 height 13
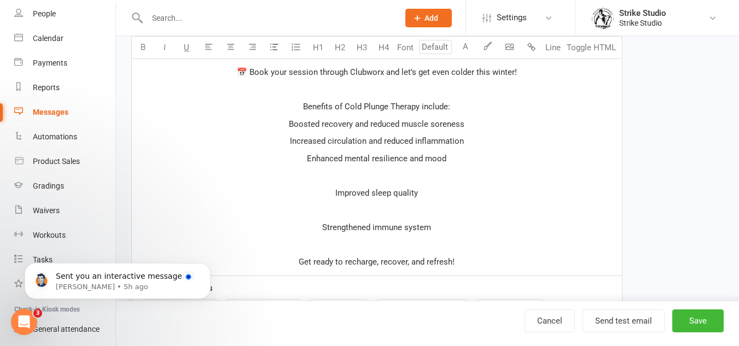
click at [418, 181] on p "﻿" at bounding box center [376, 175] width 477 height 13
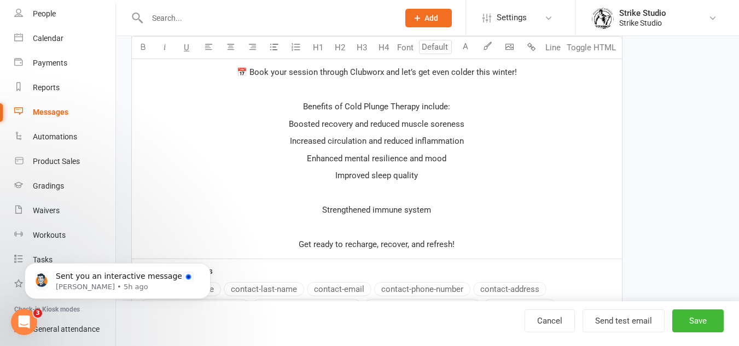
click at [400, 187] on p "﻿" at bounding box center [376, 192] width 477 height 13
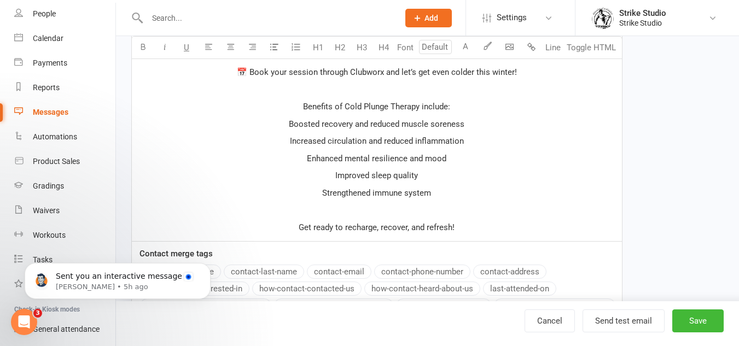
click at [413, 215] on p "﻿" at bounding box center [376, 209] width 477 height 13
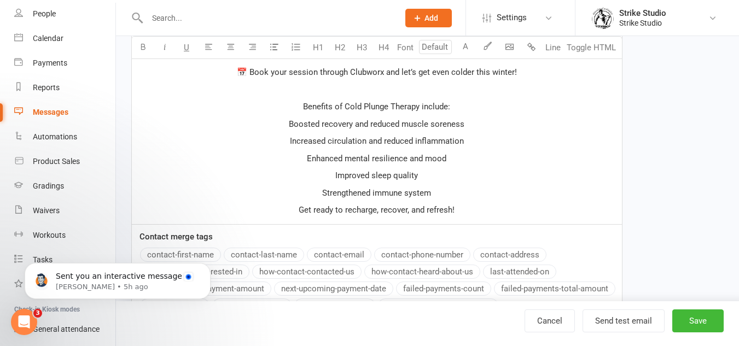
click at [444, 194] on p "Strengthened immune system" at bounding box center [376, 192] width 477 height 13
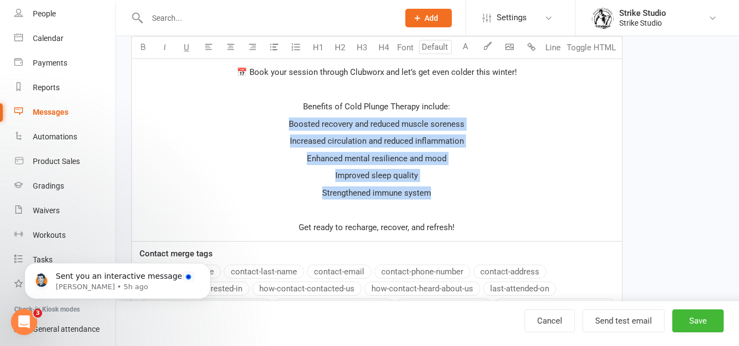
drag, startPoint x: 444, startPoint y: 194, endPoint x: 267, endPoint y: 122, distance: 190.5
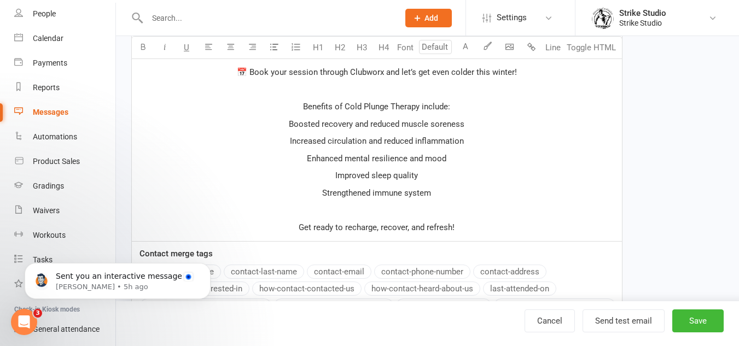
click at [455, 107] on p "Benefits of Cold Plunge Therapy include:" at bounding box center [376, 106] width 477 height 13
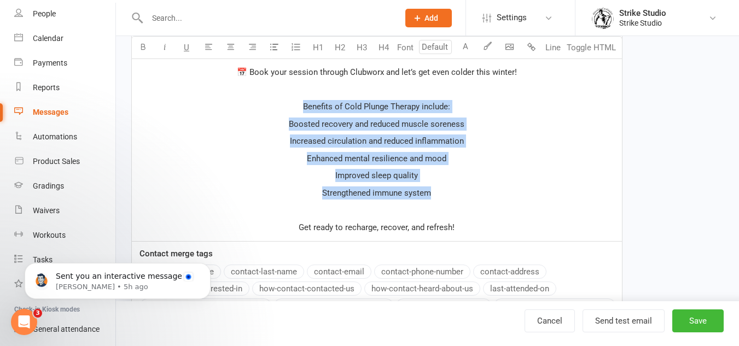
drag, startPoint x: 300, startPoint y: 106, endPoint x: 466, endPoint y: 196, distance: 188.8
click at [364, 48] on button "H3" at bounding box center [361, 48] width 22 height 22
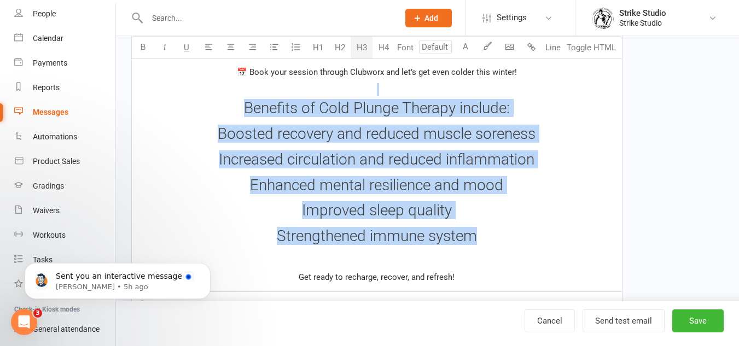
click at [479, 127] on span "Boosted recovery and reduced muscle soreness" at bounding box center [377, 134] width 318 height 18
click at [517, 112] on h3 "Benefits of Cold Plunge Therapy include:" at bounding box center [376, 108] width 477 height 17
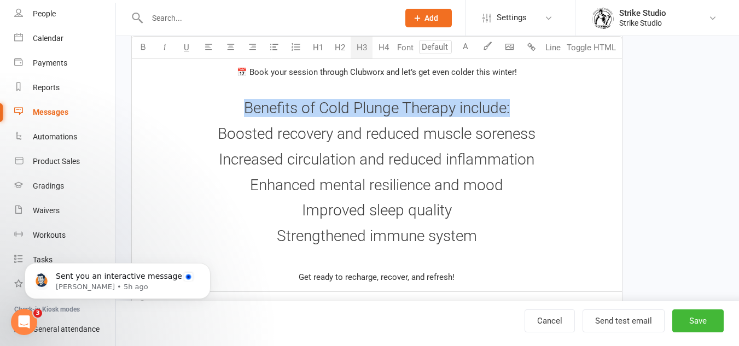
drag, startPoint x: 520, startPoint y: 108, endPoint x: 175, endPoint y: 114, distance: 345.0
click at [175, 114] on h3 "Benefits of Cold Plunge Therapy include:" at bounding box center [376, 108] width 477 height 17
click at [192, 115] on h3 "Benefits of Cold Plunge Therapy include:" at bounding box center [376, 108] width 477 height 17
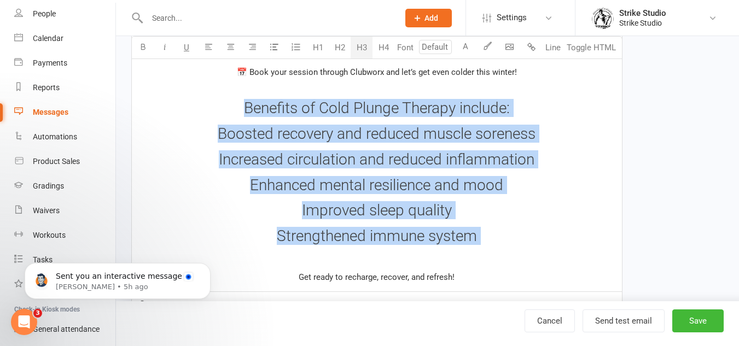
drag, startPoint x: 221, startPoint y: 105, endPoint x: 557, endPoint y: 260, distance: 370.3
click at [557, 260] on div "The Long Wait is Finally Over! ﻿ ﻿ {contact-first-name} , The Ice Bath is Back …" at bounding box center [377, 13] width 490 height 555
click at [467, 48] on button "A" at bounding box center [465, 48] width 22 height 22
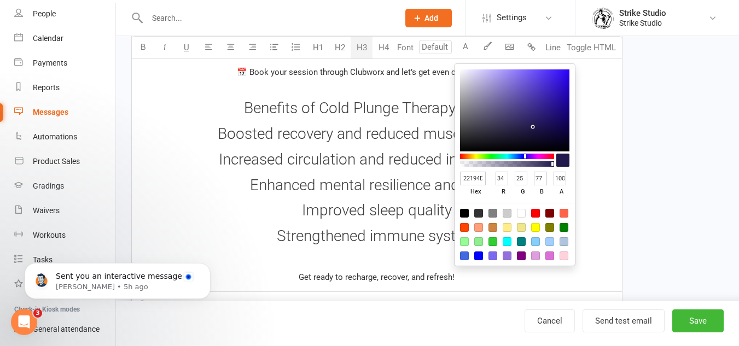
click at [466, 216] on div at bounding box center [464, 213] width 9 height 9
type input "000000"
type input "0"
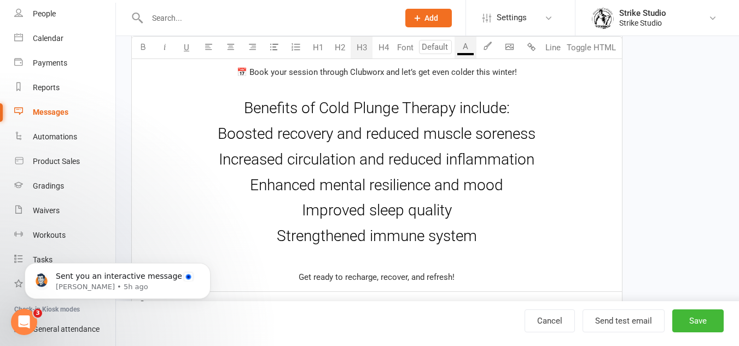
click at [380, 185] on span "Enhanced mental resilience and mood" at bounding box center [376, 185] width 253 height 18
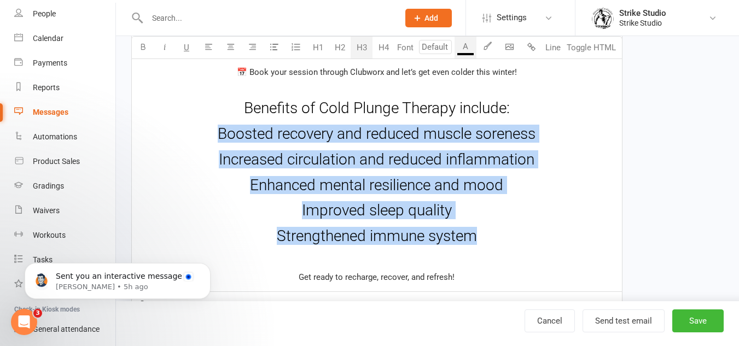
drag, startPoint x: 210, startPoint y: 133, endPoint x: 531, endPoint y: 239, distance: 337.8
click at [531, 239] on div "The Long Wait is Finally Over! ﻿ ﻿ {contact-first-name} , The Ice Bath is Back …" at bounding box center [377, 13] width 490 height 555
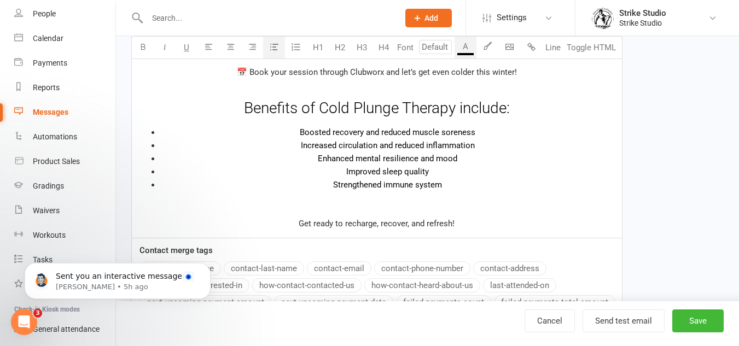
click at [272, 49] on icon "button" at bounding box center [274, 47] width 8 height 8
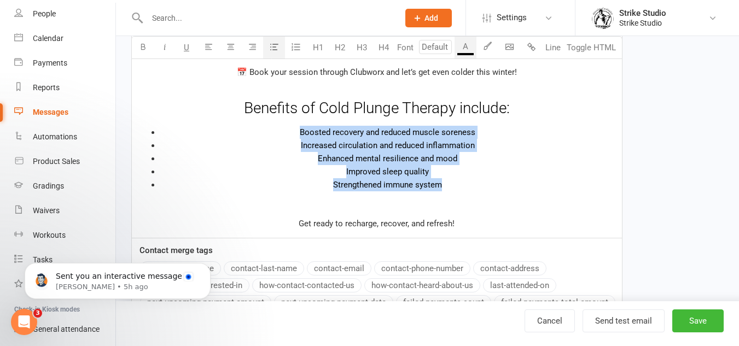
click at [529, 135] on li "Boosted recovery and reduced muscle soreness" at bounding box center [387, 132] width 455 height 13
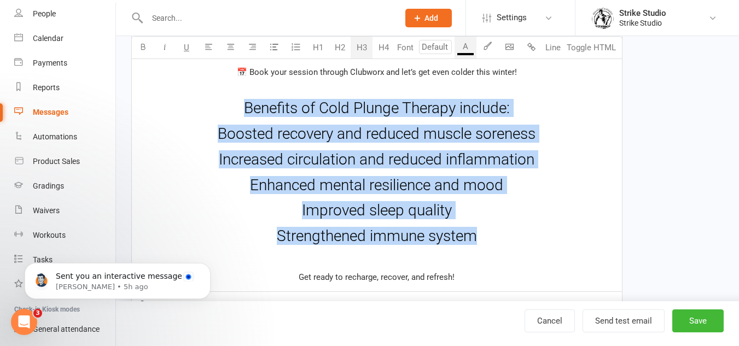
drag, startPoint x: 503, startPoint y: 211, endPoint x: 510, endPoint y: 211, distance: 6.6
click at [504, 211] on h3 "Improved sleep quality" at bounding box center [376, 210] width 477 height 17
click at [507, 242] on h3 "Strengthened immune system" at bounding box center [376, 236] width 477 height 17
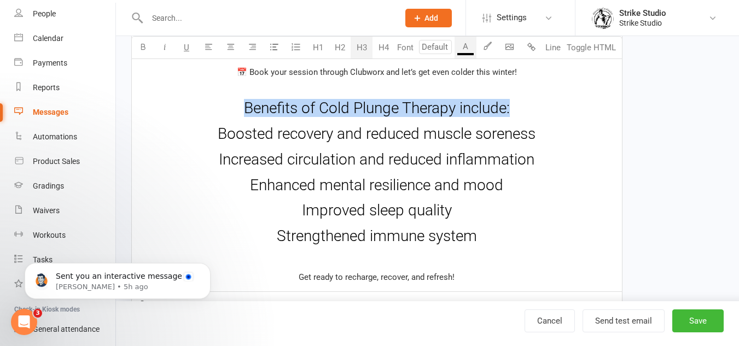
drag, startPoint x: 424, startPoint y: 109, endPoint x: 200, endPoint y: 112, distance: 223.6
click at [200, 112] on h3 "Benefits of Cold Plunge Therapy include:" at bounding box center [376, 108] width 477 height 17
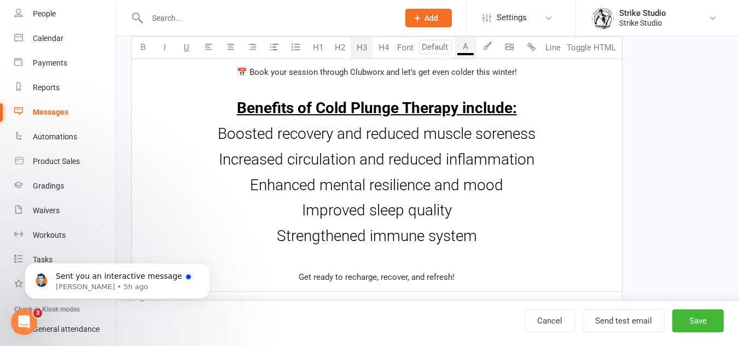
click at [434, 171] on div "The Long Wait is Finally Over! ﻿ ﻿ {contact-first-name} , The Ice Bath is Back …" at bounding box center [377, 13] width 490 height 555
click at [501, 237] on h3 "Strengthened immune system" at bounding box center [376, 236] width 477 height 17
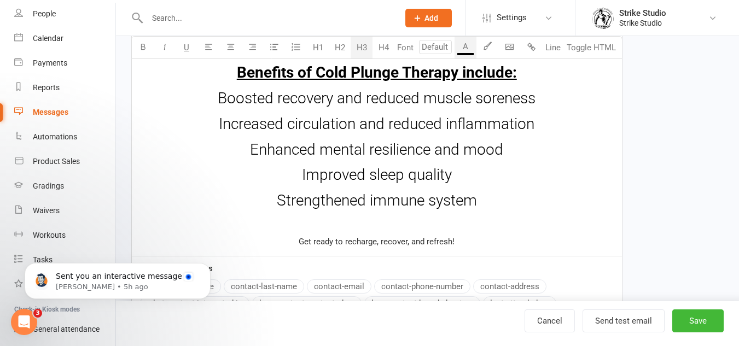
scroll to position [601, 0]
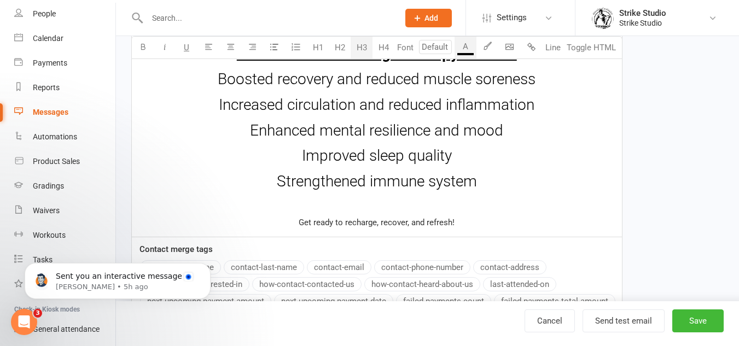
click at [475, 227] on p "Get ready to recharge, recover, and refresh!" at bounding box center [376, 222] width 477 height 13
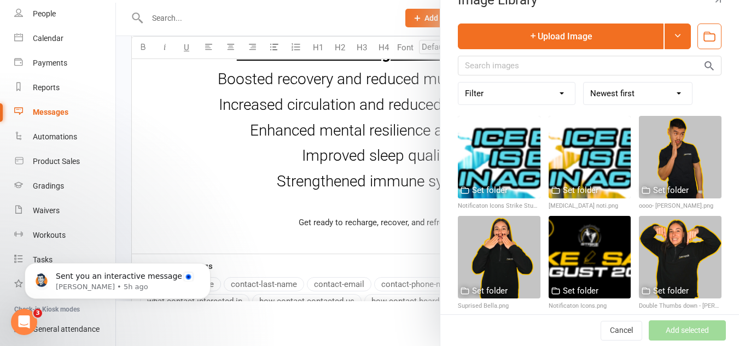
scroll to position [0, 0]
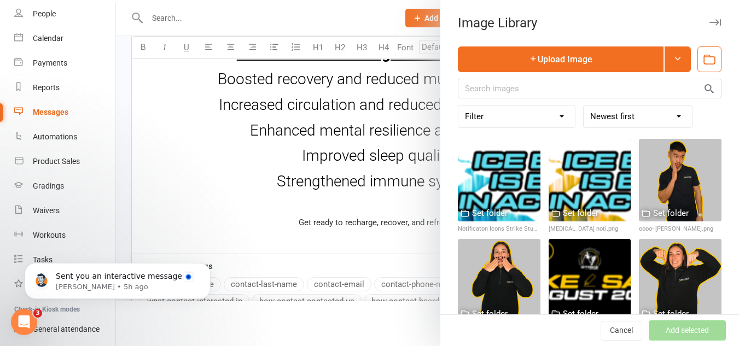
click at [523, 123] on select "Filter Fighter Promotions GIFS for Emails Icons for App Notifications Logos Los…" at bounding box center [516, 117] width 116 height 22
click at [527, 114] on select "Filter Fighter Promotions GIFS for Emails Icons for App Notifications Logos Los…" at bounding box center [516, 117] width 116 height 22
click at [704, 57] on icon "button" at bounding box center [709, 60] width 11 height 7
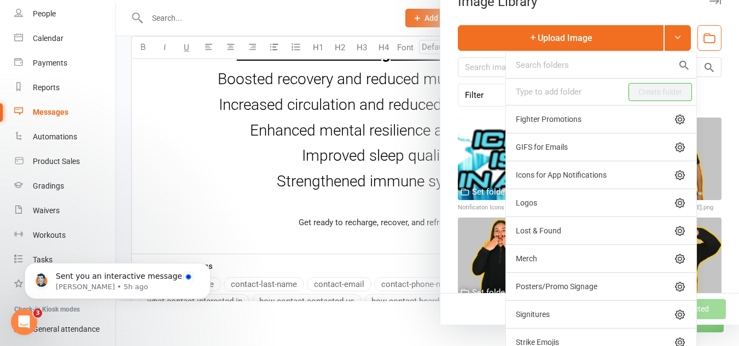
scroll to position [32, 0]
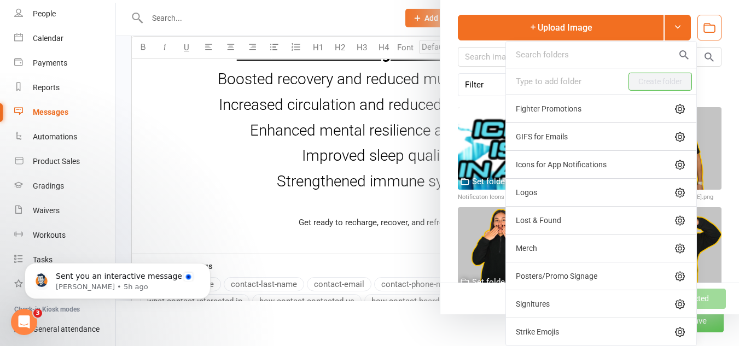
click at [572, 301] on div "Signitures" at bounding box center [595, 304] width 159 height 9
select select "127"
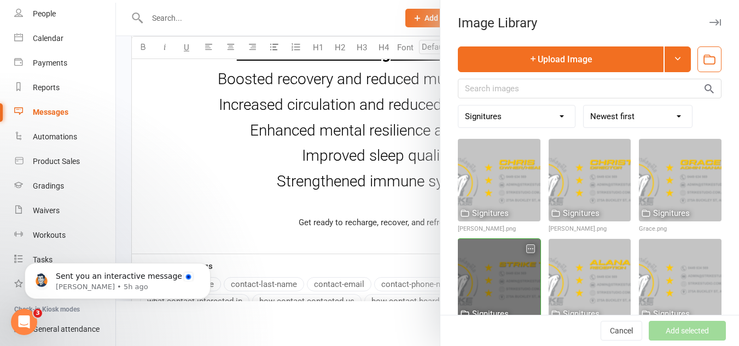
click at [491, 275] on div at bounding box center [499, 280] width 83 height 83
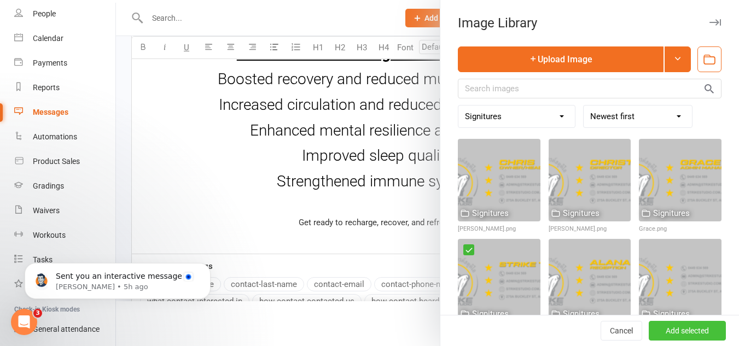
click at [672, 325] on button "Add selected" at bounding box center [686, 331] width 77 height 20
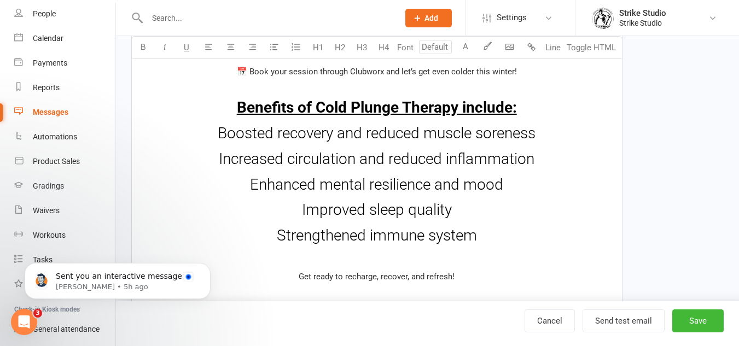
scroll to position [547, 0]
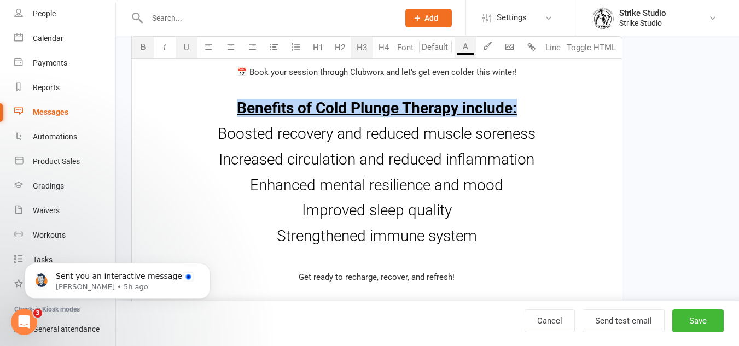
drag, startPoint x: 238, startPoint y: 111, endPoint x: 569, endPoint y: 99, distance: 331.5
click at [569, 99] on div "The Long Wait is Finally Over! ﻿ ﻿ {contact-first-name} , The Ice Bath is Back …" at bounding box center [377, 85] width 490 height 699
click at [485, 48] on icon "button" at bounding box center [487, 46] width 8 height 8
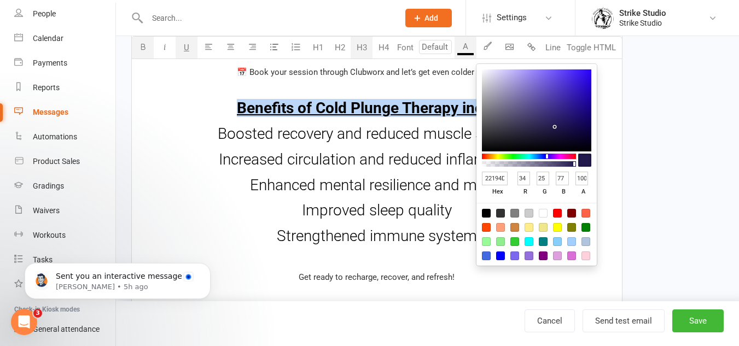
click at [491, 181] on input "22194D" at bounding box center [495, 179] width 26 height 14
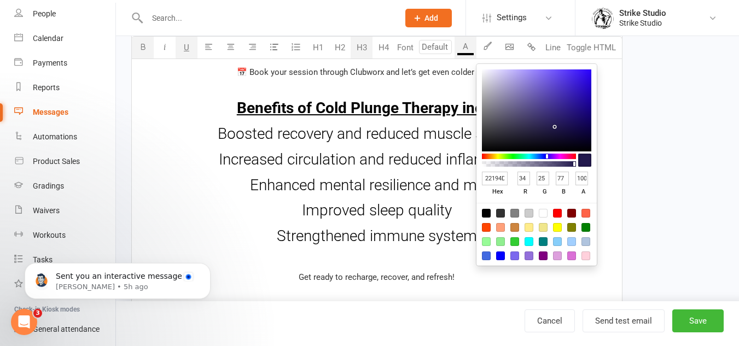
click at [491, 181] on input "22194D" at bounding box center [495, 179] width 26 height 14
paste input "5ddaeb"
type input "5ddaeb"
type input "93"
type input "218"
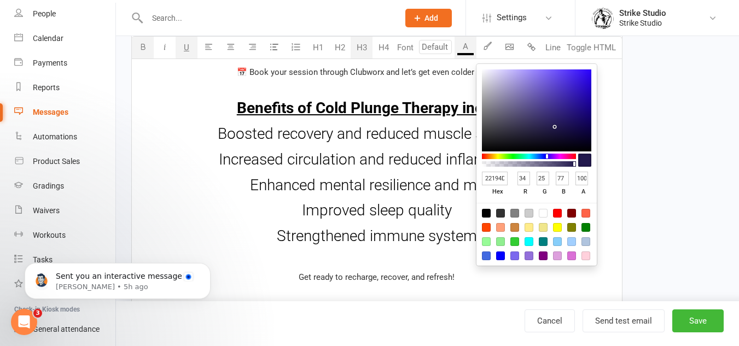
type input "235"
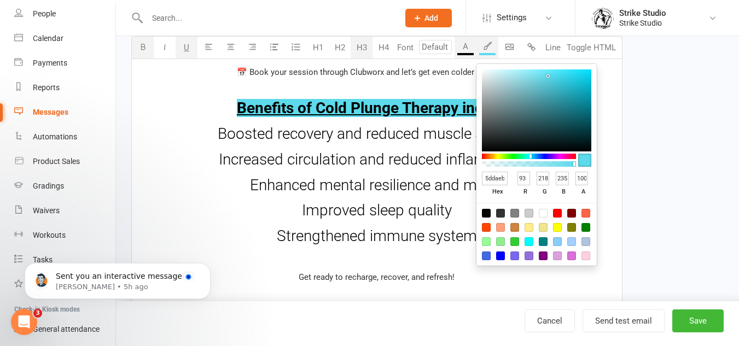
scroll to position [0, 1]
click at [397, 165] on span "Increased circulation and reduced inflammation" at bounding box center [376, 159] width 315 height 18
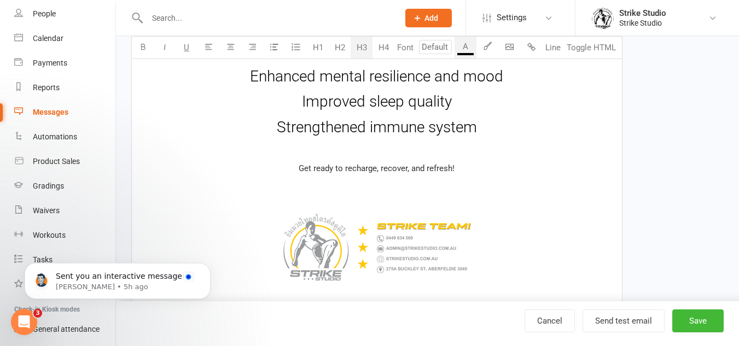
scroll to position [656, 0]
click at [421, 148] on p "﻿" at bounding box center [376, 150] width 477 height 13
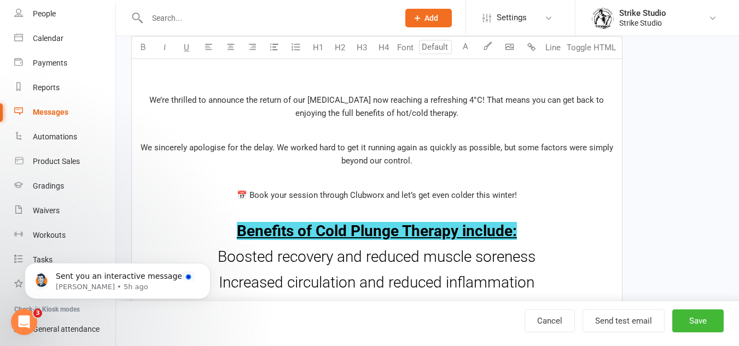
scroll to position [437, 0]
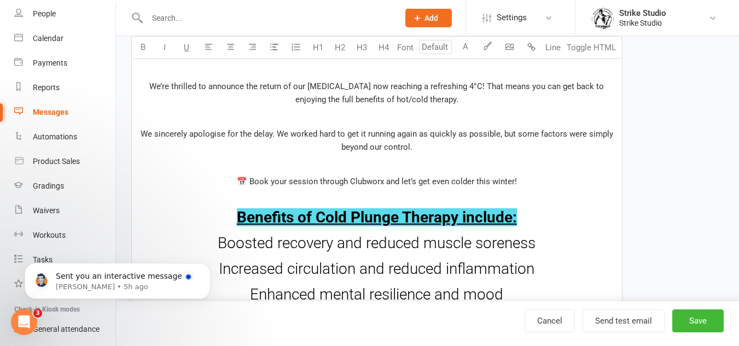
click at [466, 196] on p "﻿" at bounding box center [376, 198] width 477 height 13
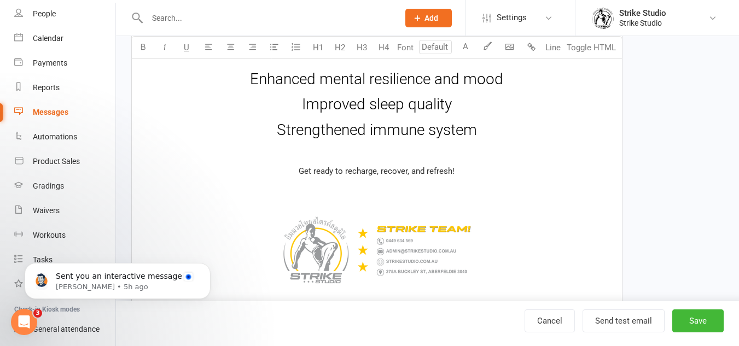
scroll to position [656, 0]
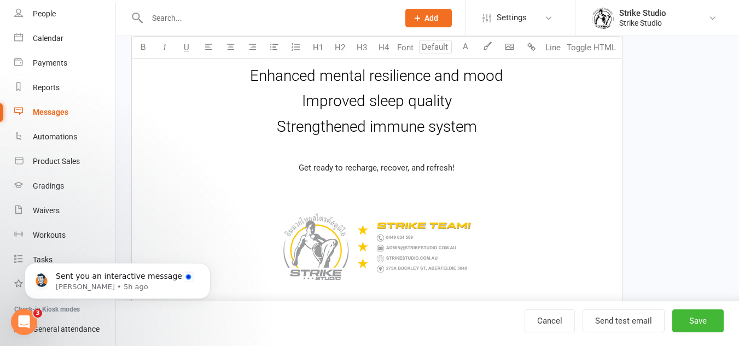
click at [410, 147] on p "﻿" at bounding box center [376, 150] width 477 height 13
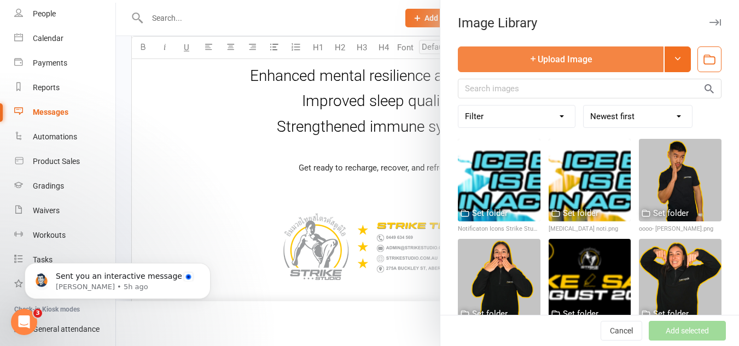
click at [602, 51] on button "Upload Image" at bounding box center [561, 59] width 206 height 26
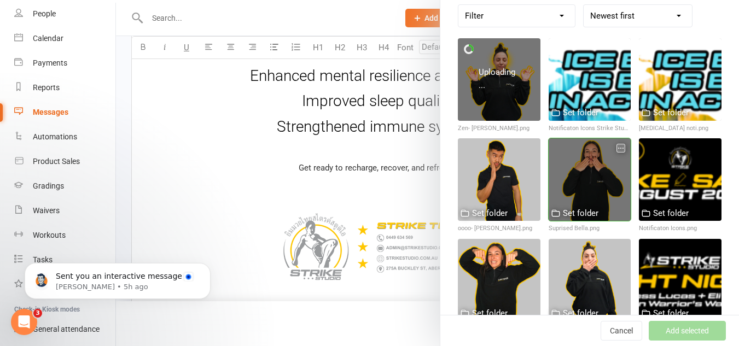
scroll to position [109, 0]
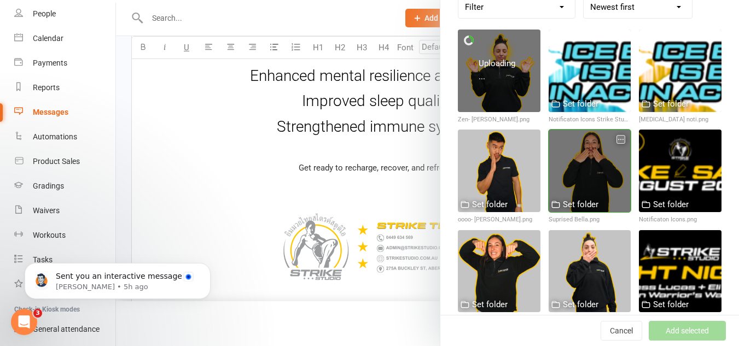
click at [563, 200] on div "Set folder" at bounding box center [581, 204] width 36 height 13
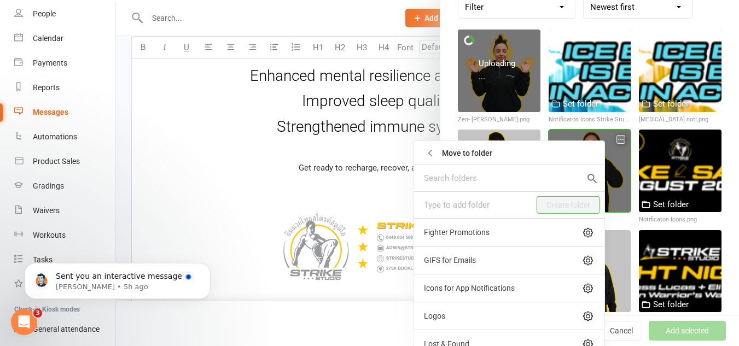
click at [565, 203] on div "Create folder" at bounding box center [509, 205] width 190 height 26
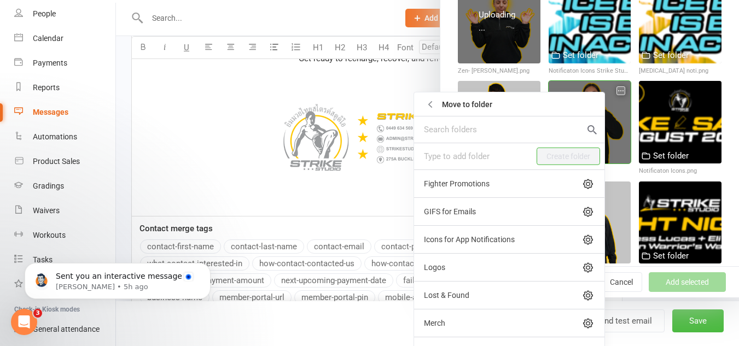
scroll to position [129, 0]
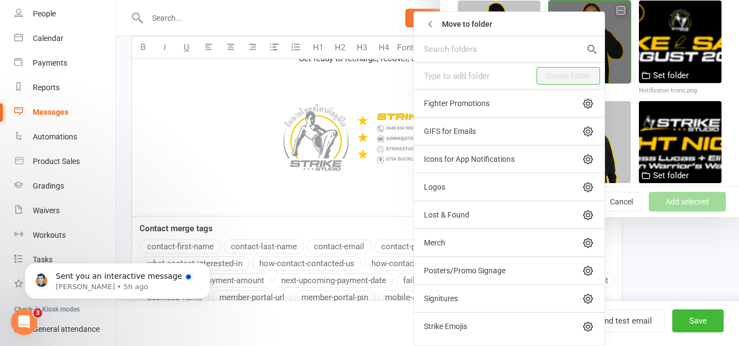
click at [441, 327] on div "Strike Emojis" at bounding box center [503, 326] width 159 height 9
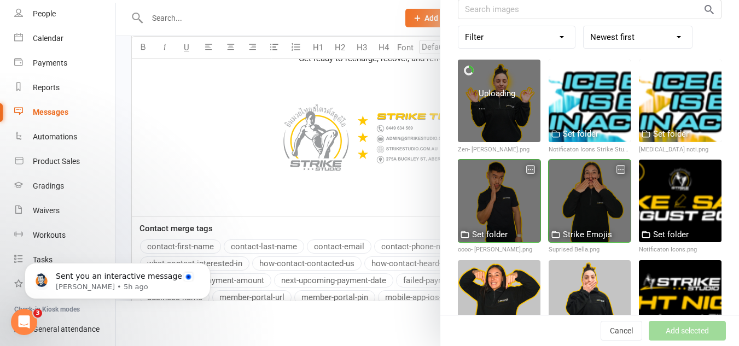
scroll to position [55, 0]
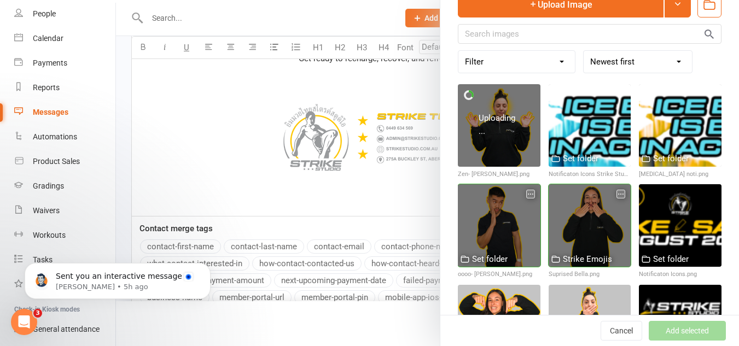
click at [482, 253] on div "Set folder" at bounding box center [490, 259] width 36 height 13
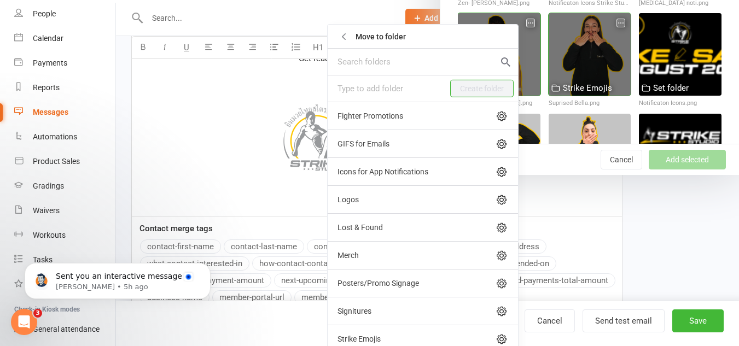
scroll to position [184, 0]
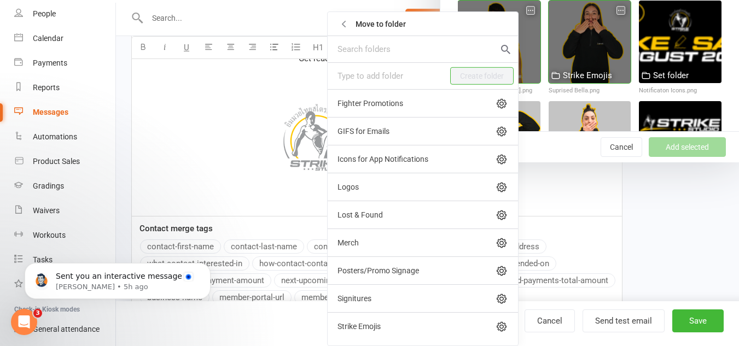
click at [368, 326] on div "Strike Emojis" at bounding box center [416, 326] width 159 height 9
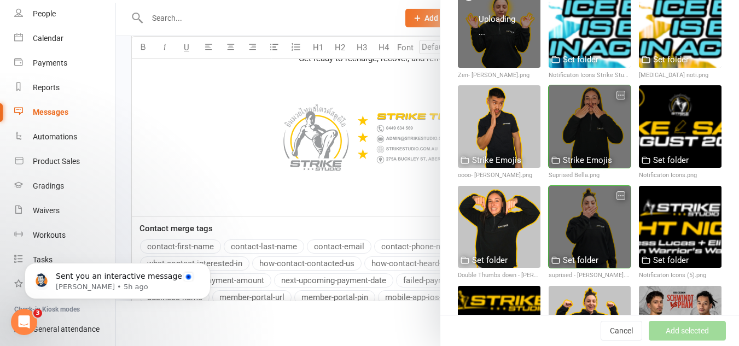
scroll to position [164, 0]
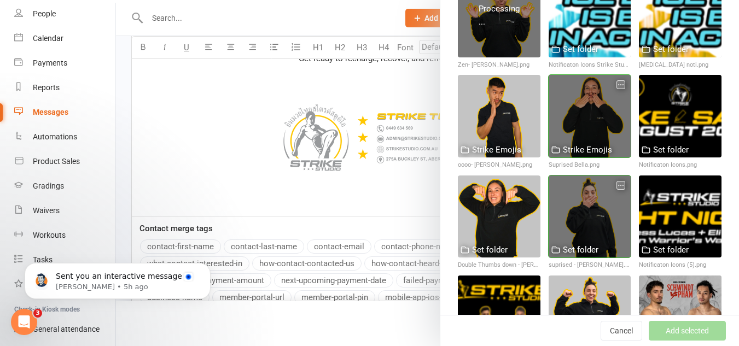
click at [576, 243] on div "Set folder" at bounding box center [581, 249] width 36 height 13
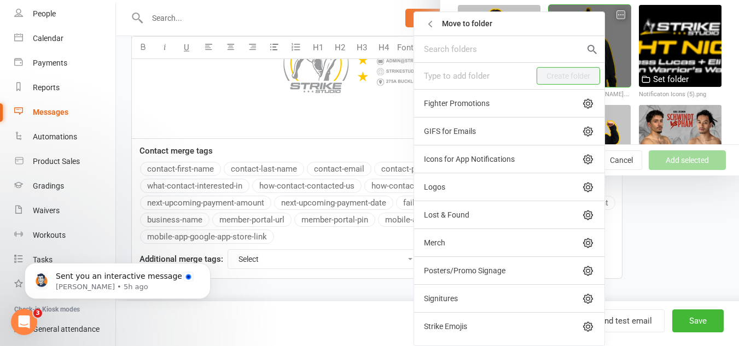
scroll to position [844, 0]
click at [441, 325] on div "Strike Emojis" at bounding box center [503, 326] width 159 height 9
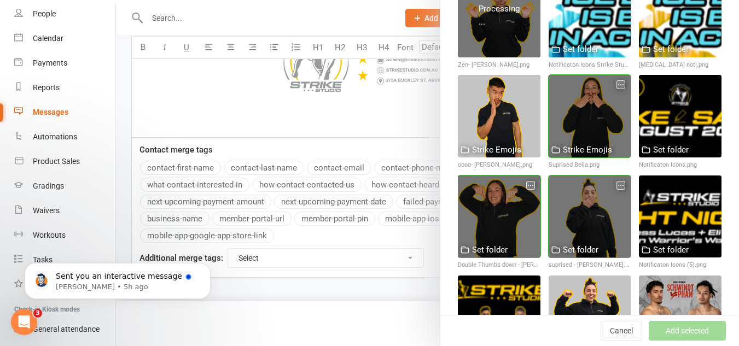
scroll to position [0, 0]
click at [485, 243] on div "Set folder" at bounding box center [490, 249] width 36 height 13
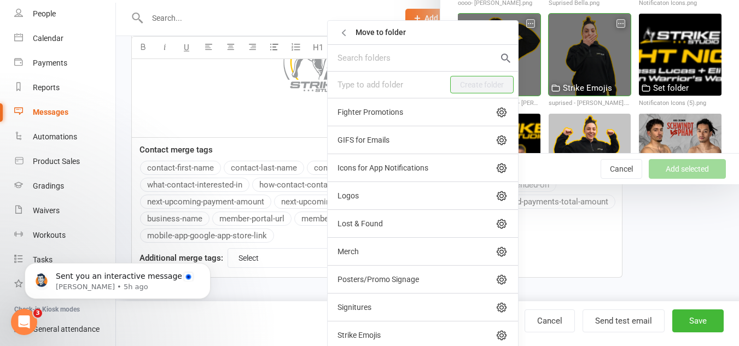
scroll to position [171, 0]
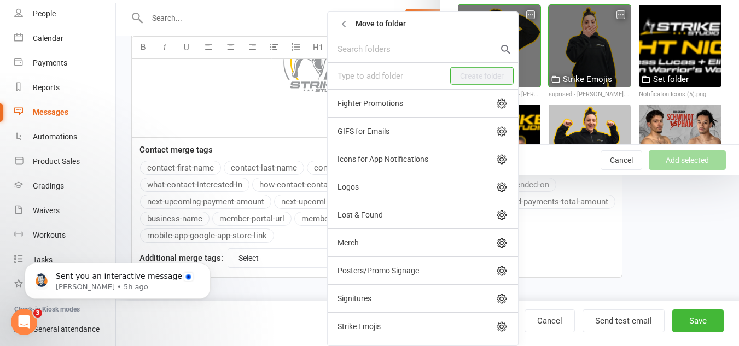
click at [363, 320] on div "Strike Emojis" at bounding box center [422, 326] width 190 height 28
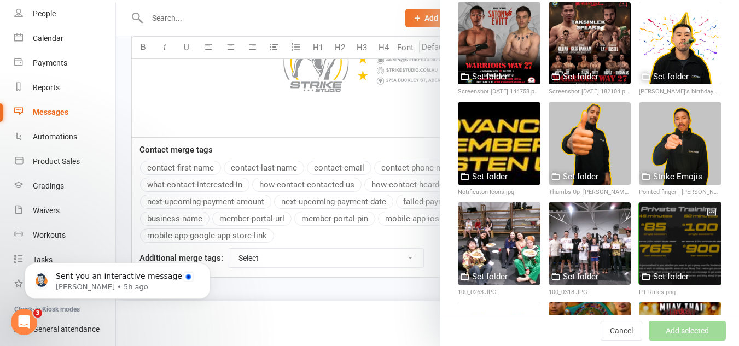
scroll to position [547, 0]
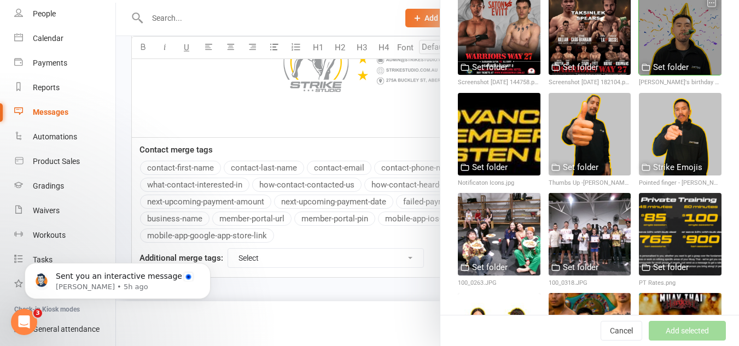
click at [663, 61] on div "Set folder" at bounding box center [671, 67] width 36 height 13
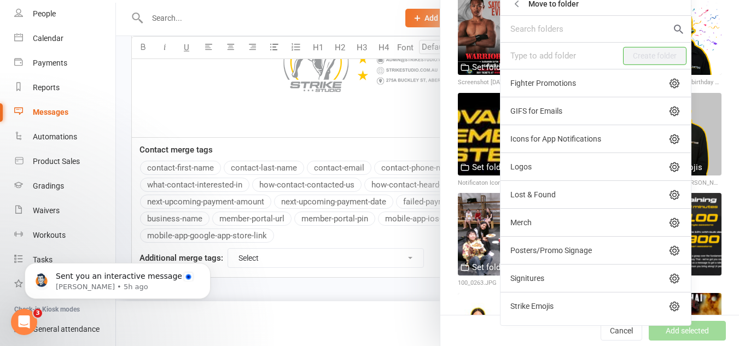
click at [540, 298] on div "Strike Emojis" at bounding box center [595, 306] width 190 height 28
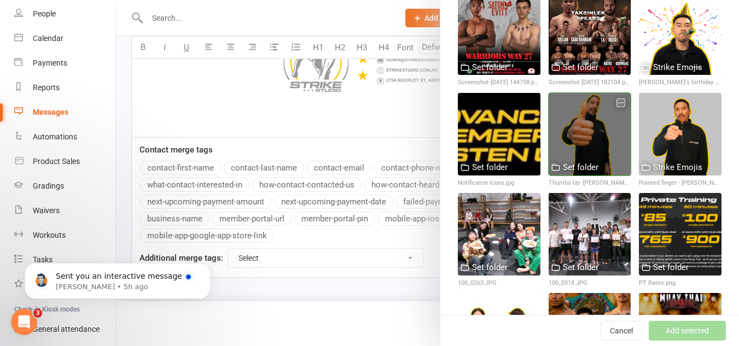
click at [617, 99] on icon "button" at bounding box center [621, 103] width 8 height 8
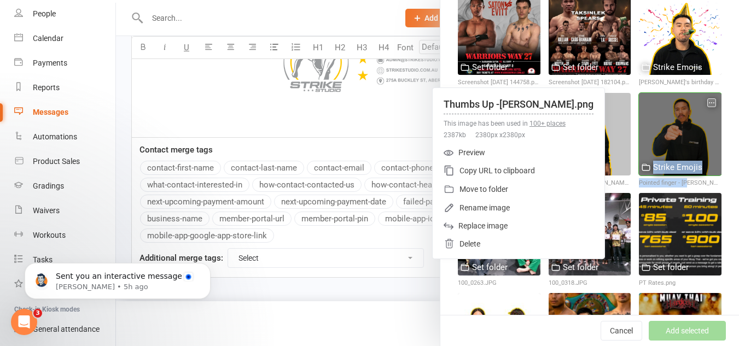
drag, startPoint x: 631, startPoint y: 142, endPoint x: 677, endPoint y: 148, distance: 46.3
click at [677, 161] on div "Strike Emojis" at bounding box center [671, 167] width 61 height 13
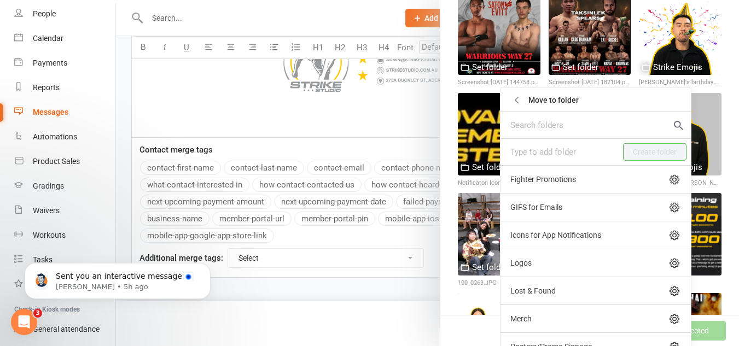
click at [710, 137] on div "Upload Image Filter Fighter Promotions GIFS for Emails Icons for App Notificati…" at bounding box center [589, 102] width 298 height 1205
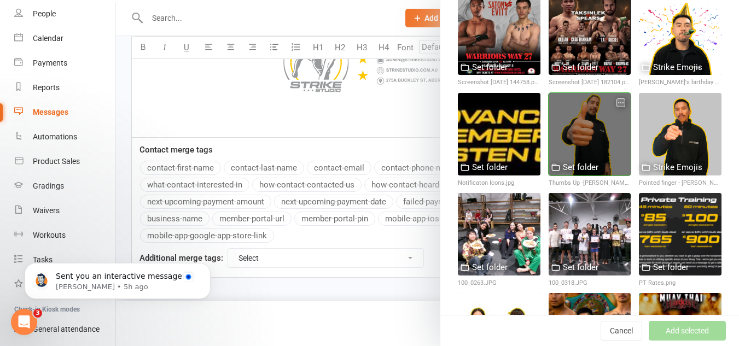
click at [584, 161] on div "Set folder" at bounding box center [581, 167] width 36 height 13
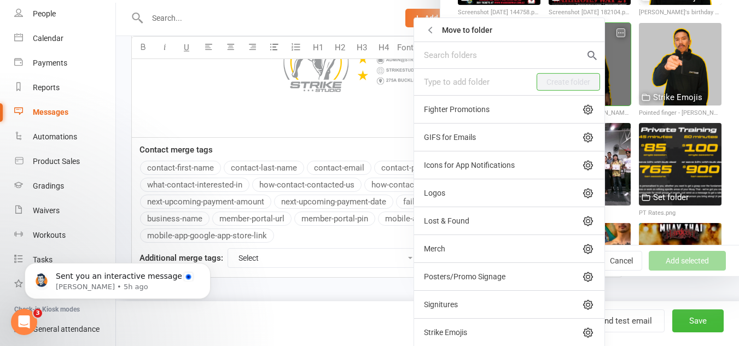
scroll to position [76, 0]
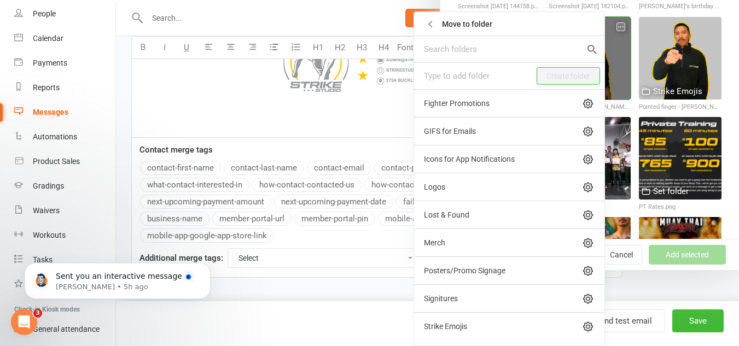
click at [450, 323] on div "Strike Emojis" at bounding box center [503, 326] width 159 height 9
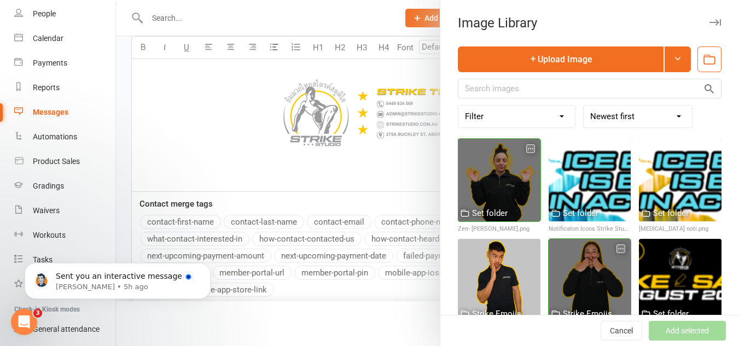
scroll to position [789, 0]
click at [493, 212] on div "Set folder" at bounding box center [490, 213] width 36 height 13
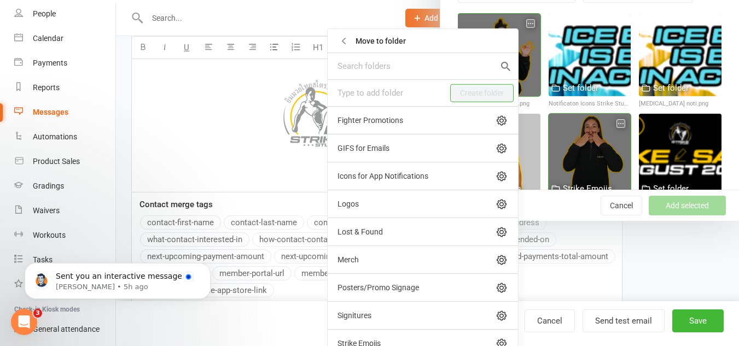
scroll to position [142, 0]
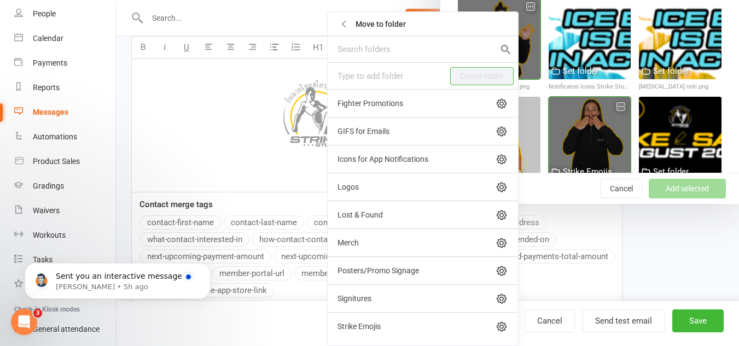
click at [366, 323] on div "Strike Emojis" at bounding box center [416, 326] width 159 height 9
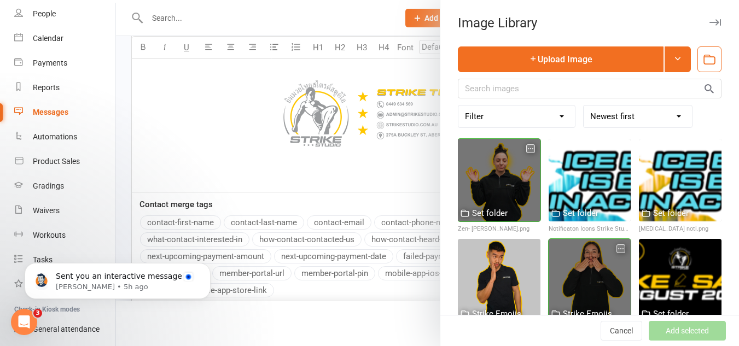
scroll to position [0, 0]
click at [704, 62] on button "button" at bounding box center [709, 59] width 24 height 26
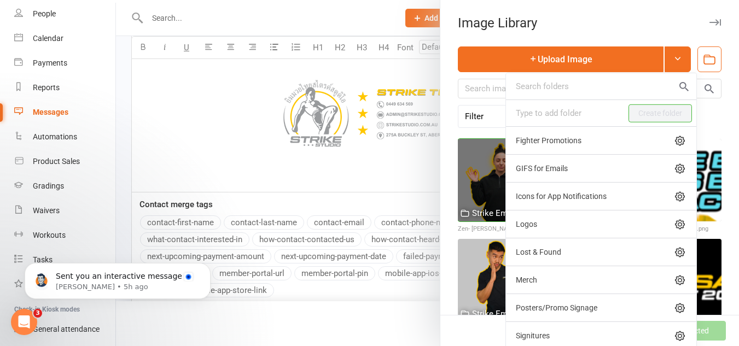
scroll to position [32, 0]
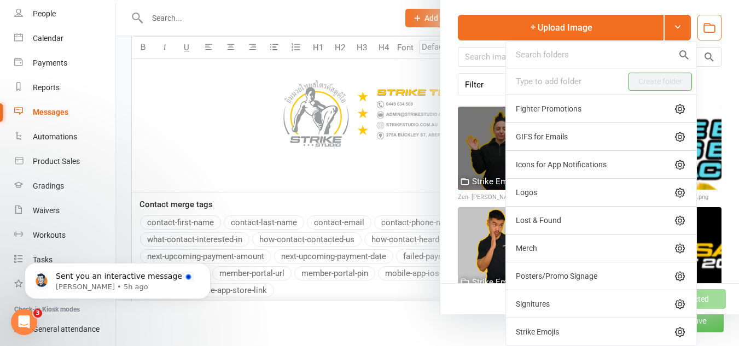
click at [544, 326] on div "Strike Emojis" at bounding box center [601, 332] width 190 height 28
select select "155"
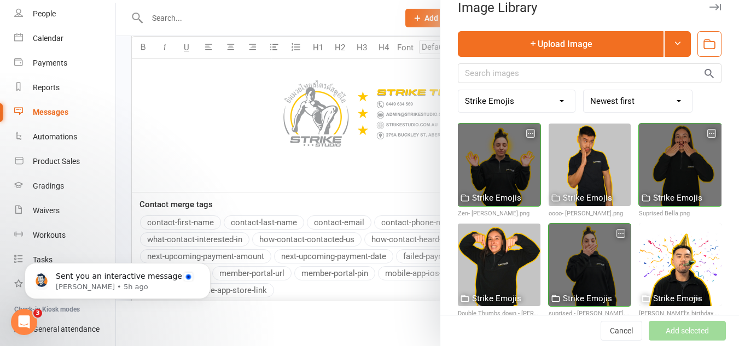
scroll to position [0, 0]
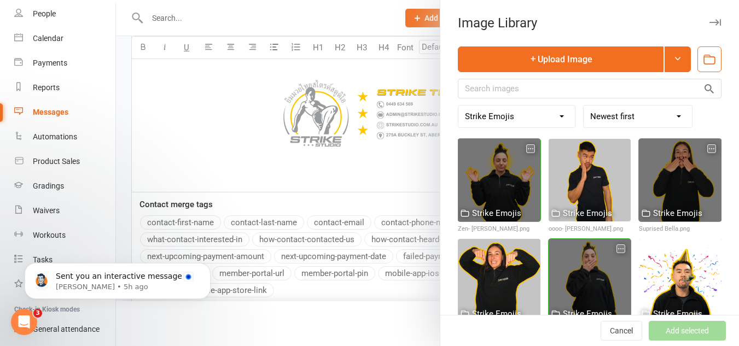
click at [497, 178] on div at bounding box center [499, 180] width 83 height 83
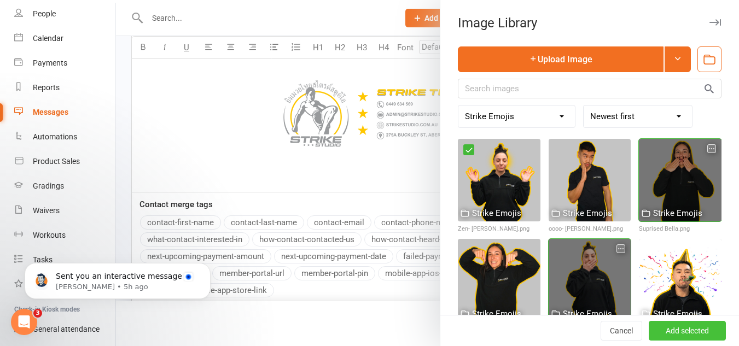
click at [700, 335] on button "Add selected" at bounding box center [686, 331] width 77 height 20
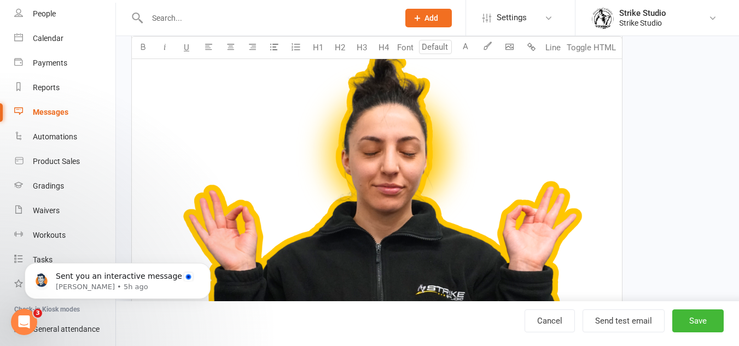
click at [374, 132] on img at bounding box center [376, 262] width 477 height 477
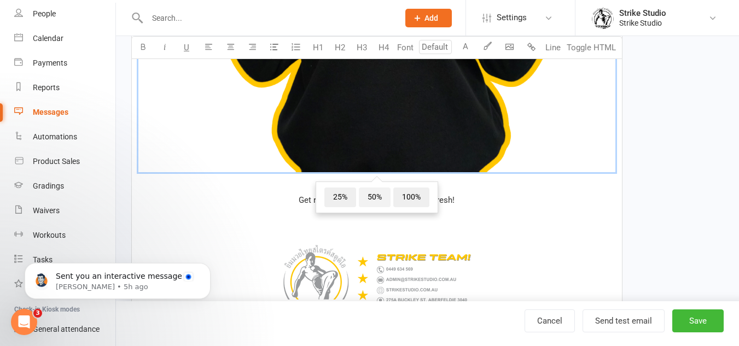
click at [375, 198] on span "50%" at bounding box center [375, 198] width 32 height 20
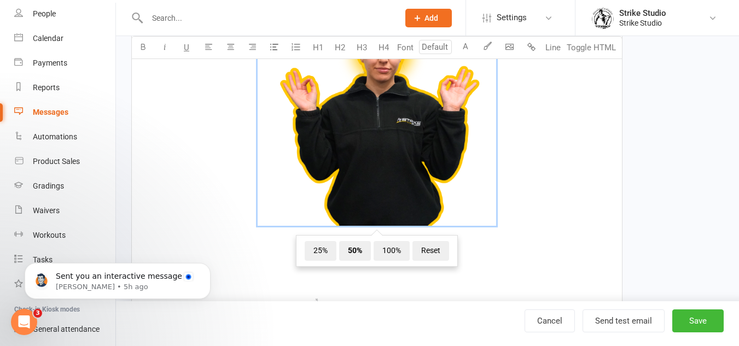
click at [532, 191] on span "﻿ 25% 50% 100% Reset" at bounding box center [376, 108] width 477 height 242
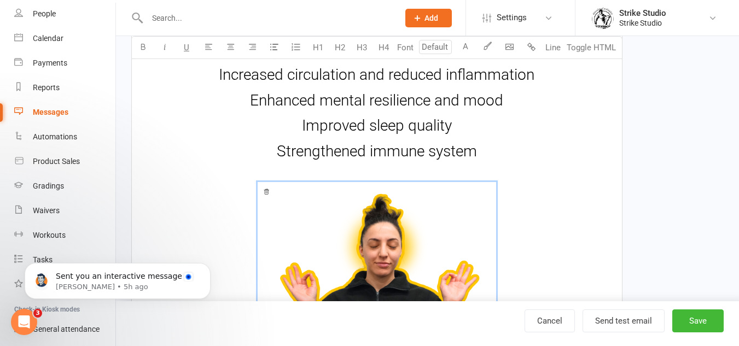
scroll to position [607, 0]
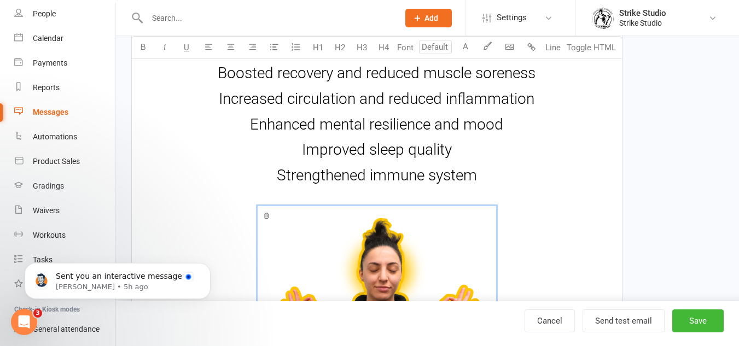
click at [481, 170] on h3 "Strengthened immune system" at bounding box center [376, 175] width 477 height 17
click at [459, 201] on p "﻿ ﻿ ﻿" at bounding box center [376, 327] width 477 height 268
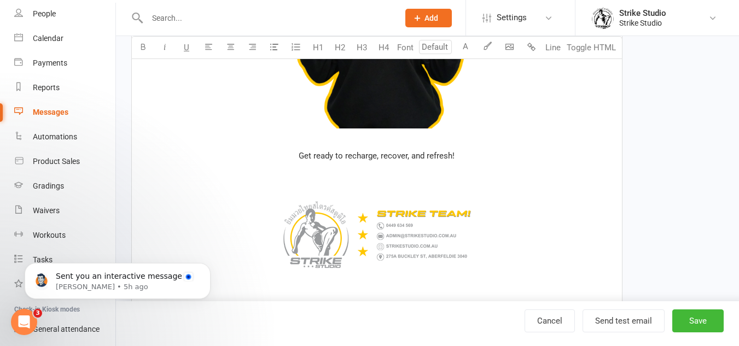
scroll to position [0, 0]
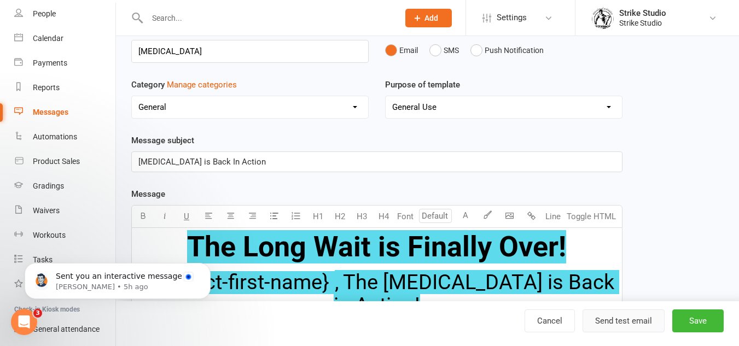
click at [621, 319] on button "Send test email" at bounding box center [623, 320] width 82 height 23
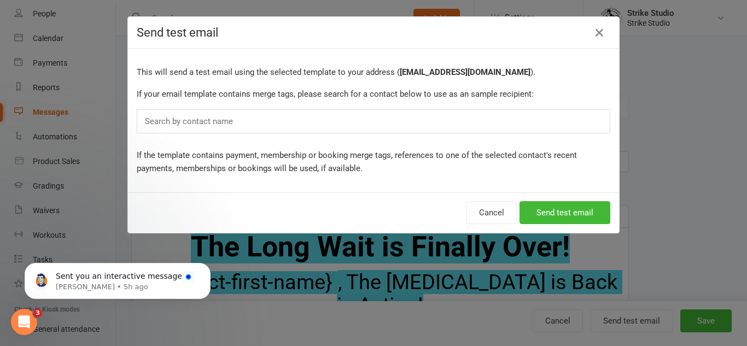
click at [341, 132] on div "Search by contact name" at bounding box center [373, 121] width 473 height 24
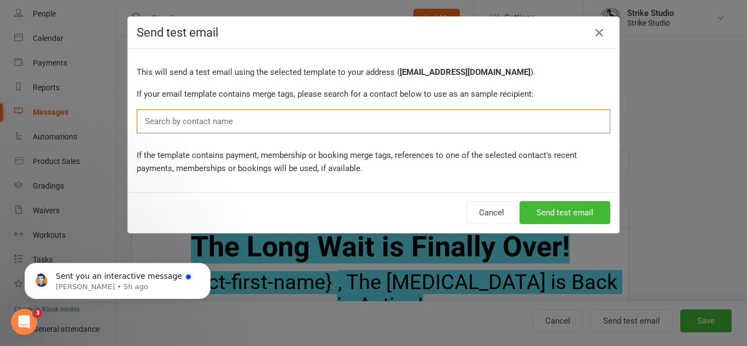
click at [347, 124] on div "Search by contact name" at bounding box center [373, 121] width 473 height 24
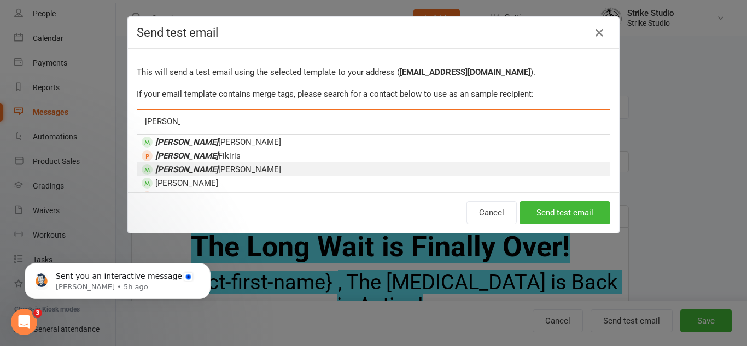
type input "christina"
click at [247, 171] on li "Christina Anastasi" at bounding box center [373, 169] width 472 height 14
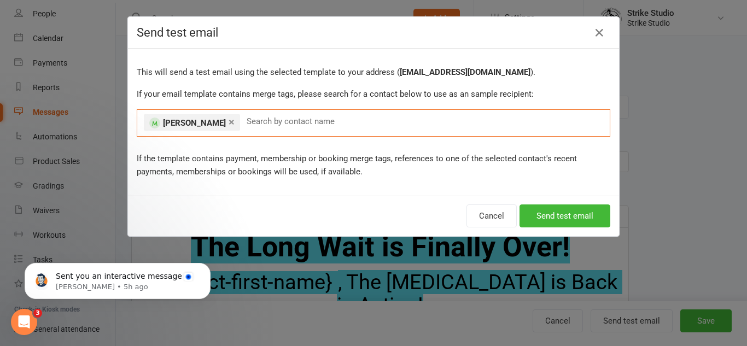
click at [559, 204] on div "Cancel Send test email" at bounding box center [373, 216] width 491 height 40
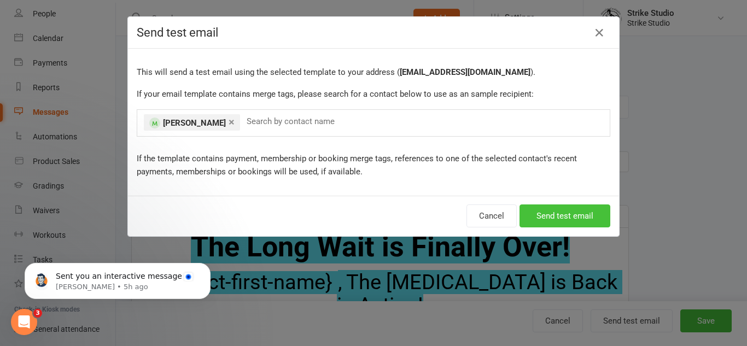
click at [564, 210] on button "Send test email" at bounding box center [564, 215] width 91 height 23
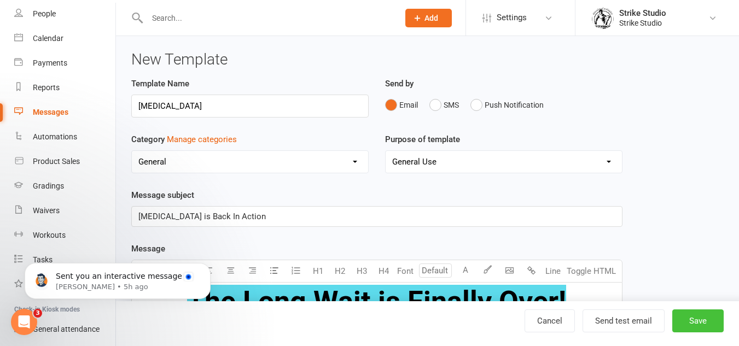
click at [711, 317] on button "Save" at bounding box center [697, 320] width 51 height 23
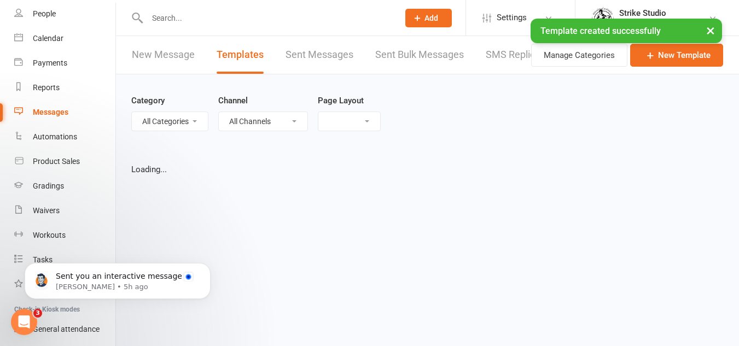
select select "list"
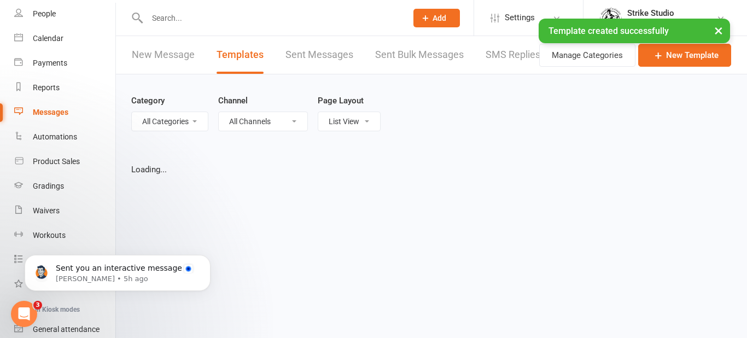
select select "100"
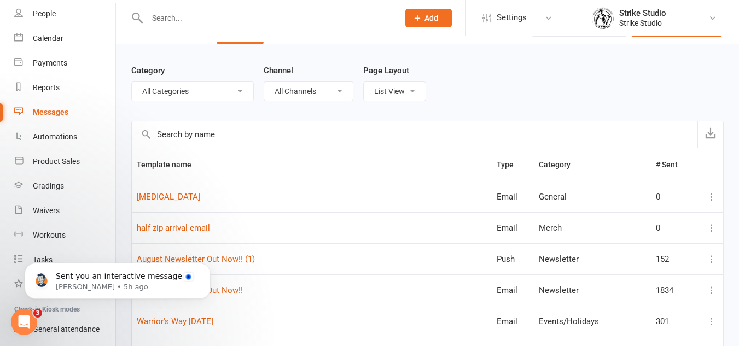
scroll to position [55, 0]
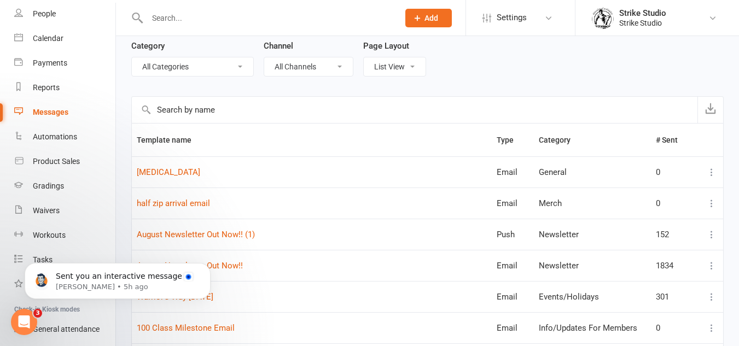
click at [707, 167] on icon at bounding box center [711, 172] width 11 height 11
click at [649, 239] on link "Duplicate" at bounding box center [655, 237] width 108 height 22
click at [166, 173] on link "Ice Bath (1)" at bounding box center [174, 172] width 75 height 10
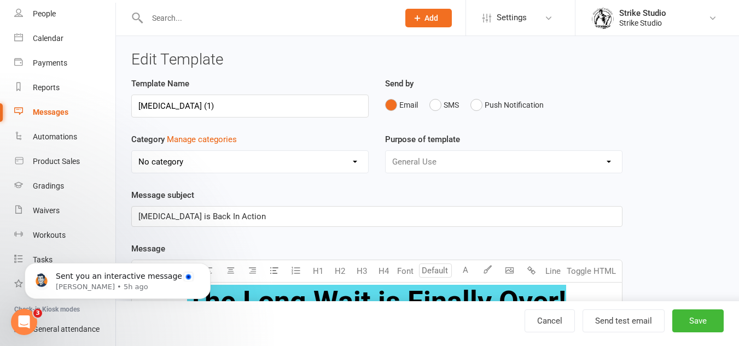
select select "5882"
drag, startPoint x: 173, startPoint y: 107, endPoint x: 191, endPoint y: 107, distance: 18.0
click at [191, 107] on input "Ice Bath (1)" at bounding box center [249, 106] width 237 height 23
type input "Ice Bath noti"
click at [508, 107] on button "Push Notification" at bounding box center [506, 105] width 73 height 21
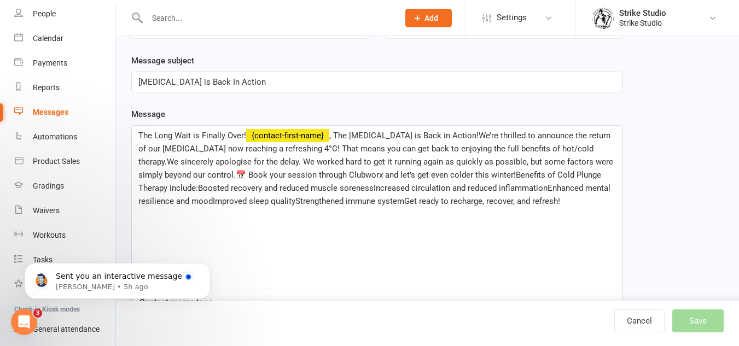
scroll to position [164, 0]
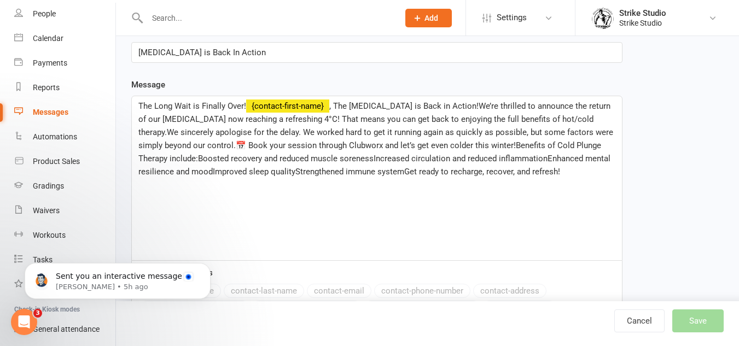
click at [336, 103] on span ", The Ice Bath is Back in Action!We’re thrilled to announce the return of our i…" at bounding box center [376, 138] width 477 height 75
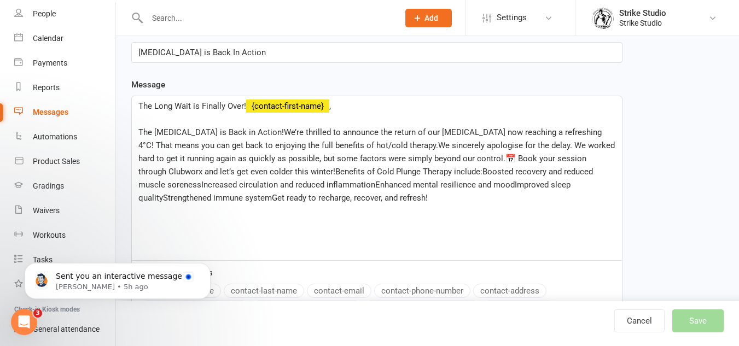
click at [550, 132] on span "The Ice Bath is Back in Action!We’re thrilled to announce the return of our ice…" at bounding box center [377, 164] width 478 height 75
click at [359, 147] on span "The Ice Bath is Back in Action!We’re thrilled to announce the return of our ice…" at bounding box center [377, 164] width 478 height 75
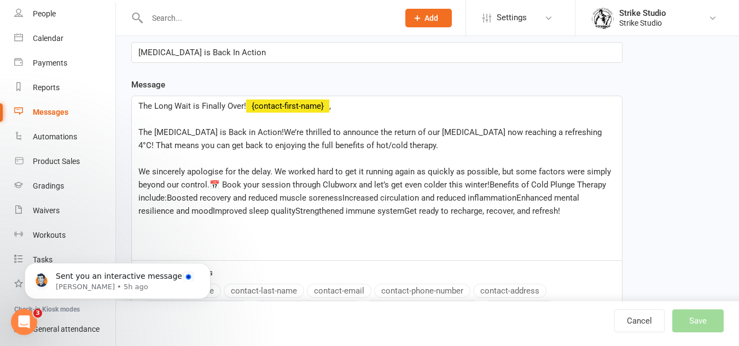
click at [211, 183] on span "We sincerely apologise for the delay. We worked hard to get it running again as…" at bounding box center [375, 191] width 475 height 49
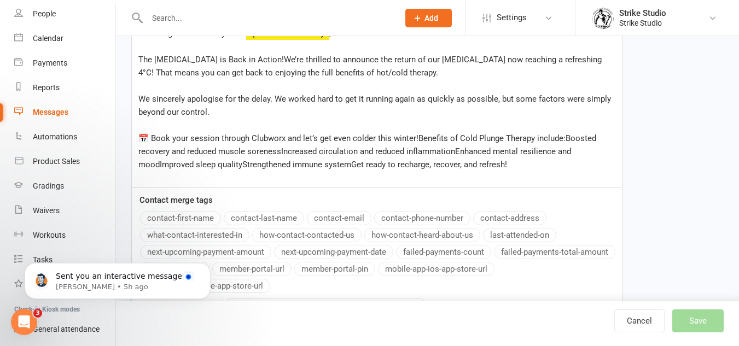
scroll to position [273, 0]
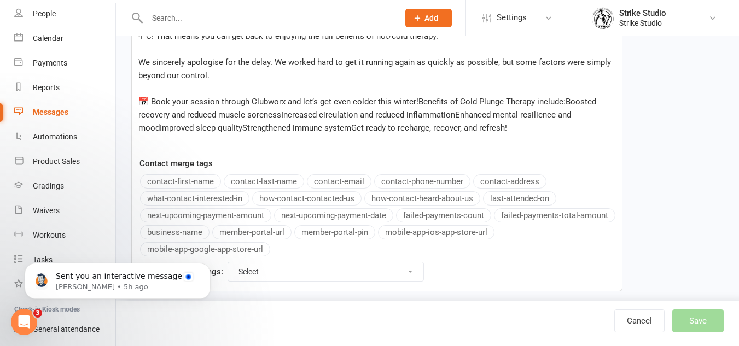
click at [418, 100] on span "📅 Book your session through Clubworx and let’s get even colder this winter!Bene…" at bounding box center [368, 115] width 460 height 36
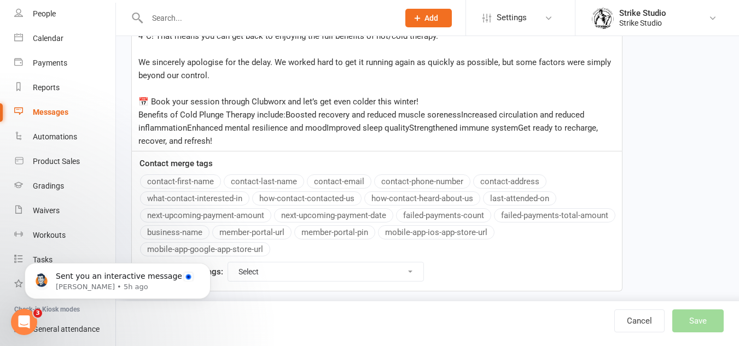
click at [187, 130] on span "Benefits of Cold Plunge Therapy include:Boosted recovery and reduced muscle sor…" at bounding box center [368, 128] width 461 height 36
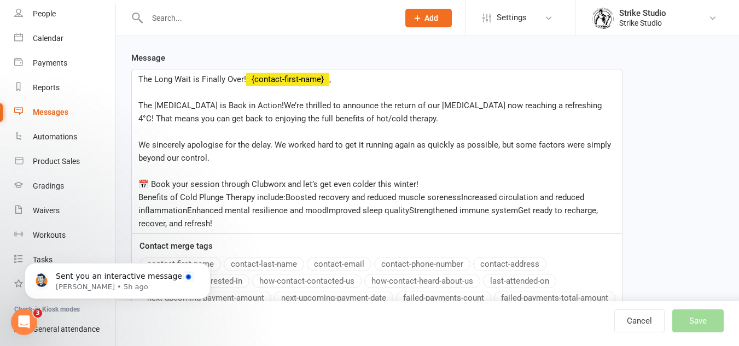
scroll to position [109, 0]
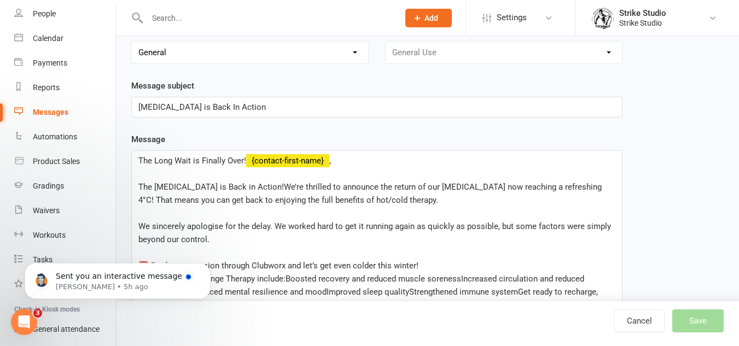
click at [292, 227] on span "We sincerely apologise for the delay. We worked hard to get it running again as…" at bounding box center [375, 232] width 475 height 23
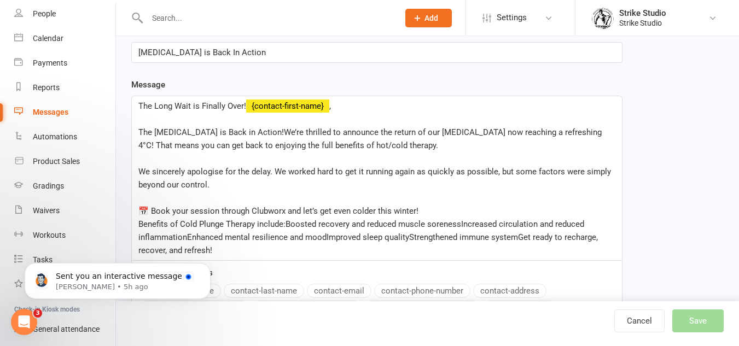
click at [139, 224] on span "Benefits of Cold Plunge Therapy include:Boosted recovery and reduced muscle sor…" at bounding box center [368, 237] width 461 height 36
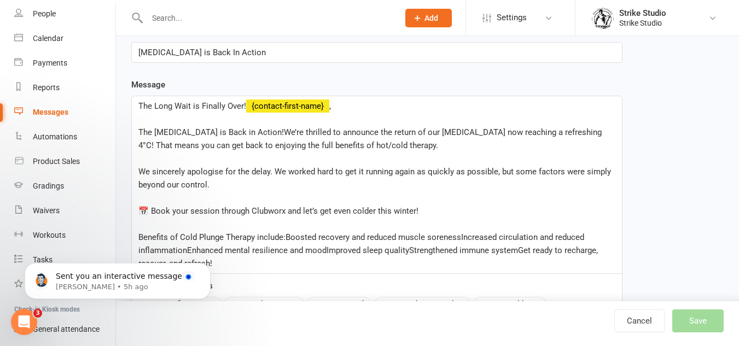
click at [285, 236] on span "Benefits of Cold Plunge Therapy include:Boosted recovery and reduced muscle sor…" at bounding box center [368, 250] width 461 height 36
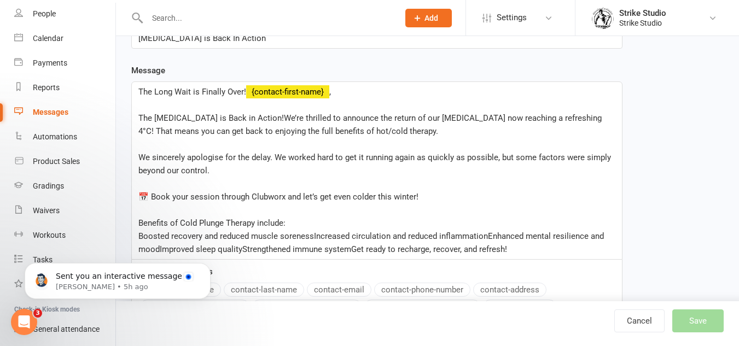
scroll to position [219, 0]
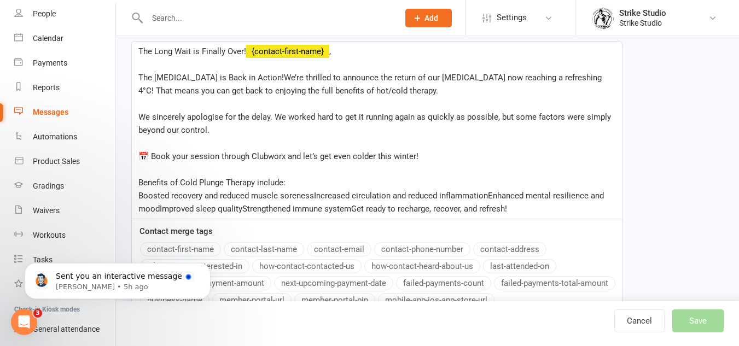
click at [313, 196] on span "Boosted recovery and reduced muscle sorenessIncreased circulation and reduced i…" at bounding box center [371, 202] width 467 height 23
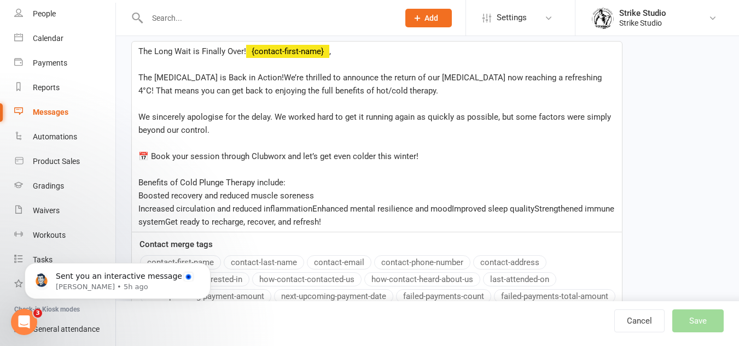
click at [312, 208] on span "Increased circulation and reduced inflammationEnhanced mental resilience and mo…" at bounding box center [377, 215] width 478 height 23
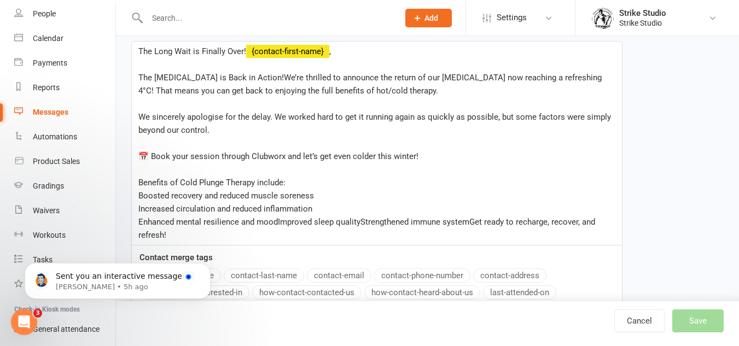
click at [278, 225] on span "Enhanced mental resilience and moodImproved sleep qualityStrengthened immune sy…" at bounding box center [367, 228] width 459 height 23
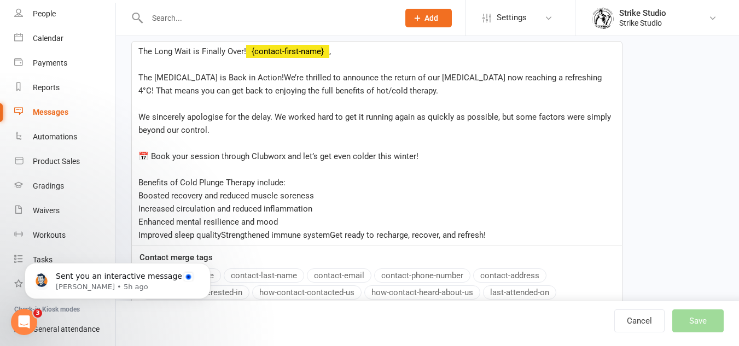
click at [221, 237] on span "Improved sleep qualityStrengthened immune systemGet ready to recharge, recover,…" at bounding box center [311, 235] width 347 height 10
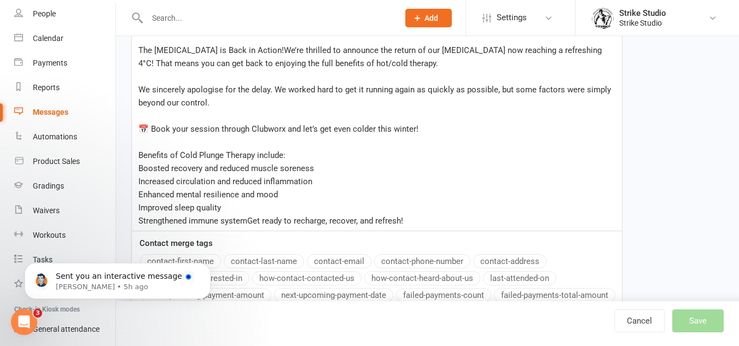
scroll to position [273, 0]
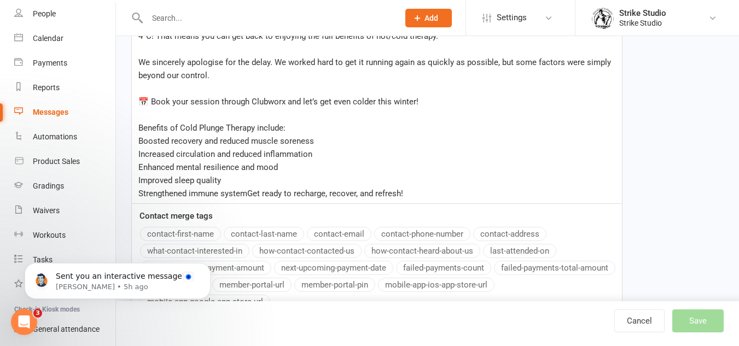
click at [249, 195] on span "Strengthened immune systemGet ready to recharge, recover, and refresh!" at bounding box center [270, 194] width 265 height 10
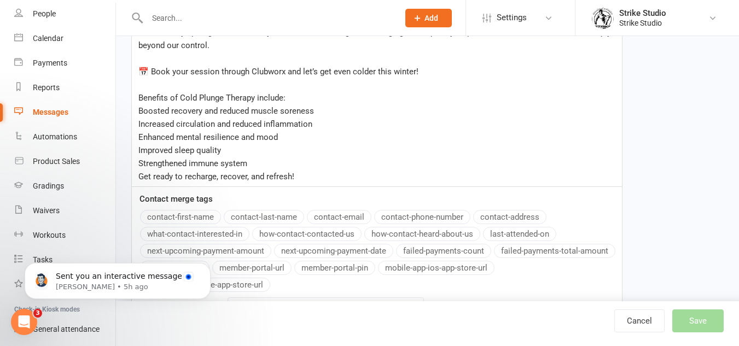
scroll to position [328, 0]
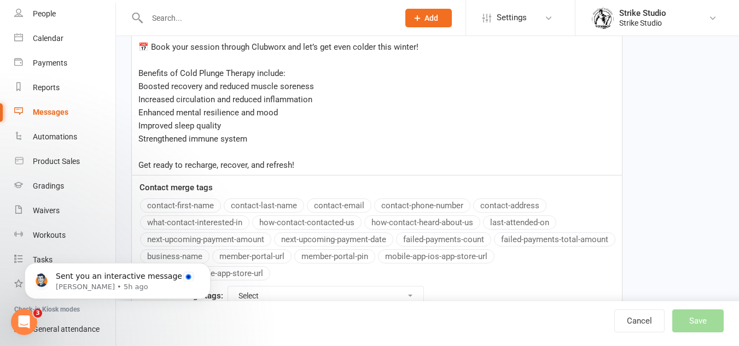
click at [348, 165] on p "Get ready to recharge, recover, and refresh!" at bounding box center [376, 165] width 477 height 13
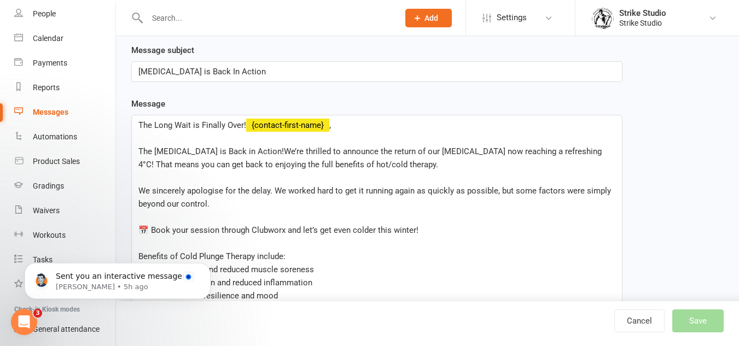
scroll to position [164, 0]
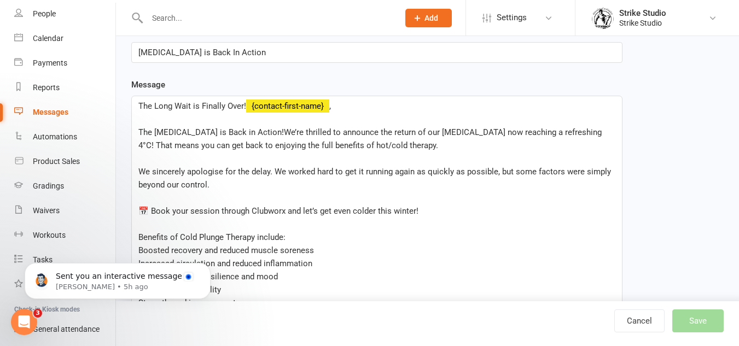
click at [247, 133] on span "The Ice Bath is Back in Action!We’re thrilled to announce the return of our ice…" at bounding box center [370, 138] width 465 height 23
click at [250, 133] on span "The Ice Bath is Back in Action!We’re thrilled to announce the return of our ice…" at bounding box center [370, 138] width 465 height 23
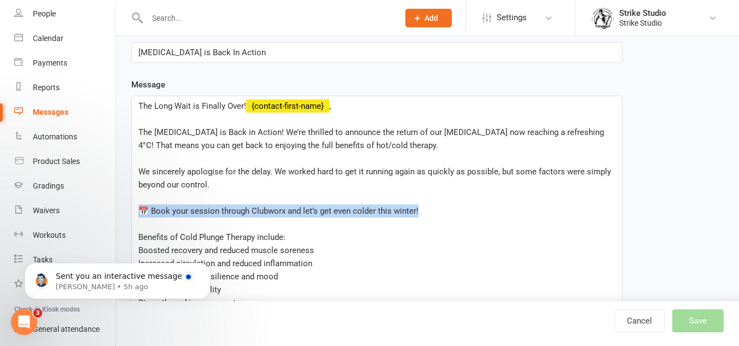
drag, startPoint x: 421, startPoint y: 210, endPoint x: 136, endPoint y: 216, distance: 285.4
click at [136, 216] on div "The Long Wait is Finally Over! ﻿ {contact-first-name} , ﻿ The Ice Bath is Back …" at bounding box center [377, 217] width 490 height 243
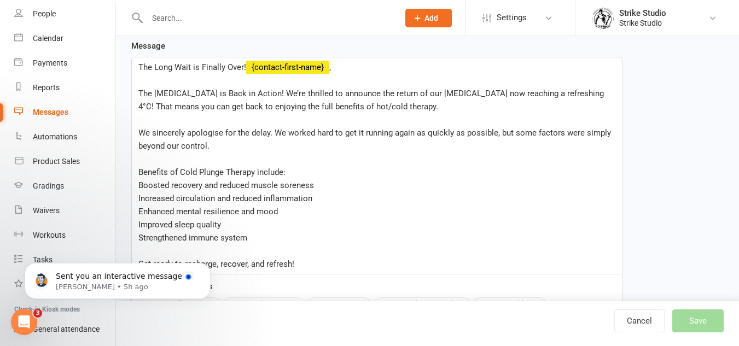
scroll to position [219, 0]
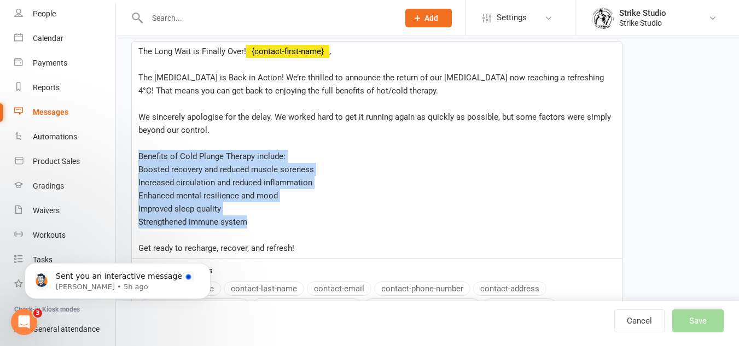
drag, startPoint x: 253, startPoint y: 225, endPoint x: 139, endPoint y: 150, distance: 136.9
click at [139, 150] on div "The Long Wait is Finally Over! ﻿ {contact-first-name} , ﻿ The Ice Bath is Back …" at bounding box center [377, 150] width 490 height 216
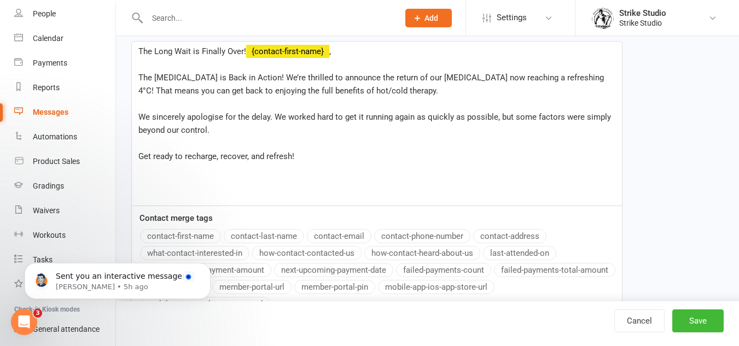
click at [226, 145] on p "﻿" at bounding box center [376, 143] width 477 height 13
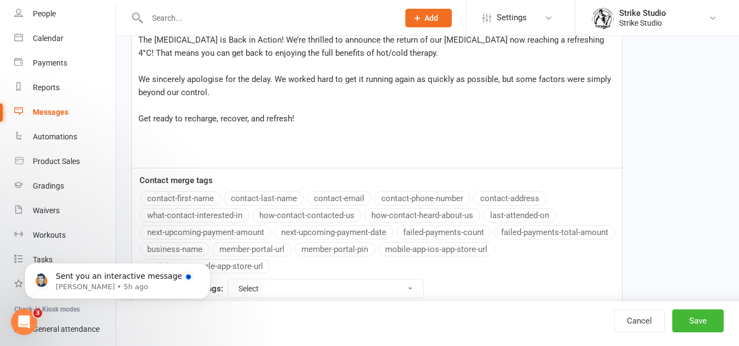
scroll to position [273, 0]
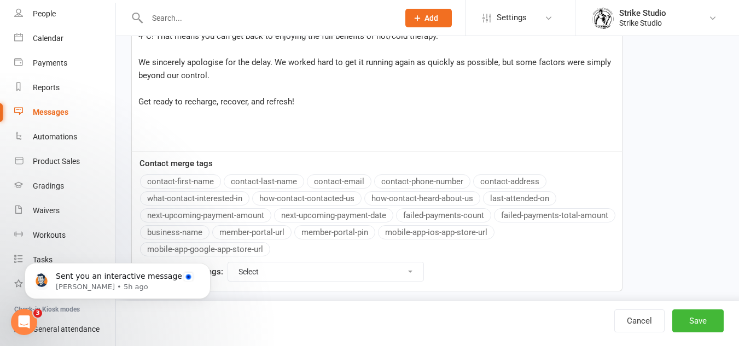
click at [274, 122] on div "The Long Wait is Finally Over! ﻿ {contact-first-name} , ﻿ The Ice Bath is Back …" at bounding box center [377, 69] width 490 height 164
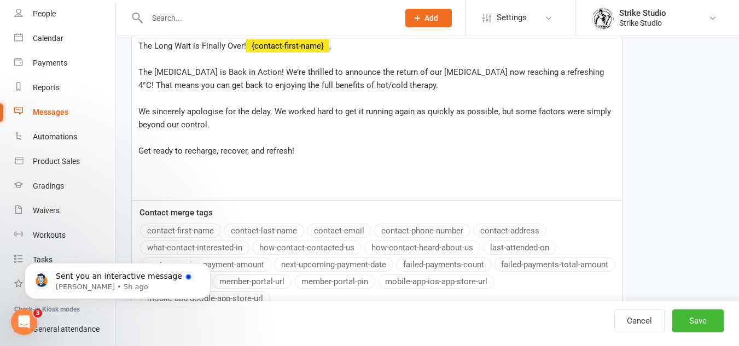
scroll to position [164, 0]
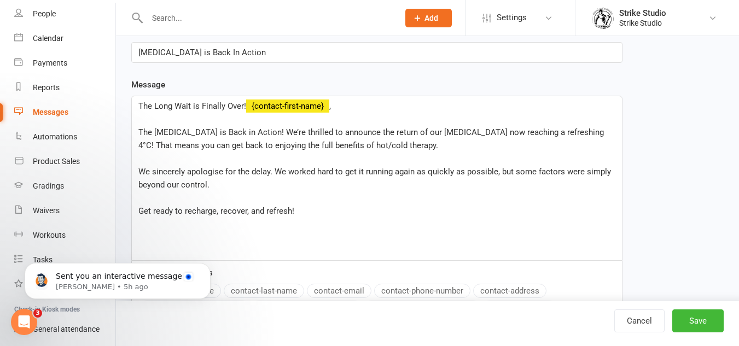
click at [352, 127] on span "The Ice Bath is Back in Action! We’re thrilled to announce the return of our ic…" at bounding box center [371, 138] width 467 height 23
click at [136, 130] on div "The Long Wait is Finally Over! ﻿ {contact-first-name} , ﻿ The Ice Bath is Back …" at bounding box center [377, 178] width 490 height 164
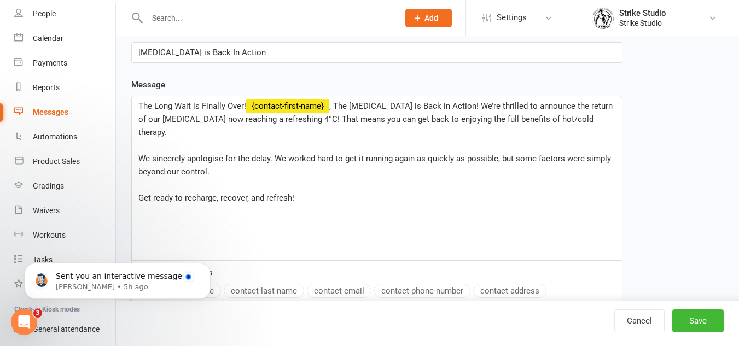
click at [245, 106] on span "The Long Wait is Finally Over!" at bounding box center [192, 106] width 108 height 10
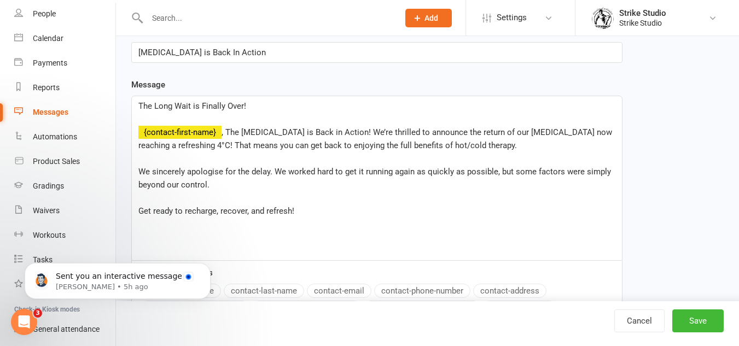
click at [437, 168] on span "We sincerely apologise for the delay. We worked hard to get it running again as…" at bounding box center [375, 178] width 475 height 23
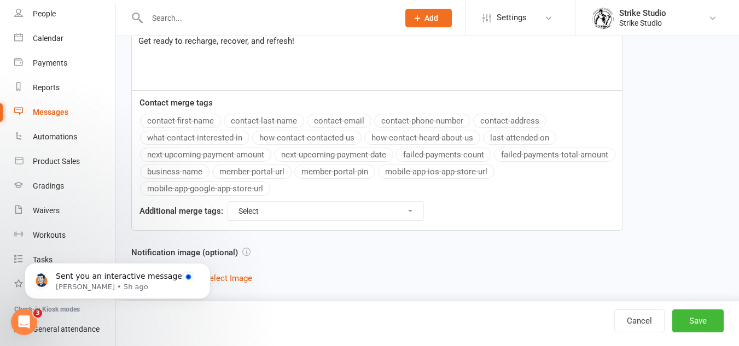
click html "Sent you an interactive message Toby • 5h ago"
click at [230, 278] on button "Select Image" at bounding box center [228, 278] width 48 height 13
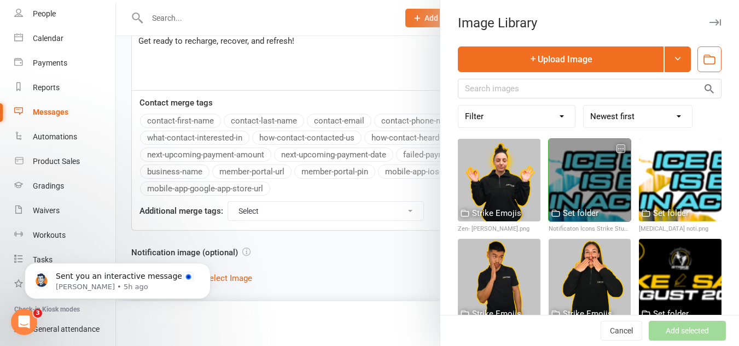
click at [607, 184] on div at bounding box center [589, 180] width 83 height 83
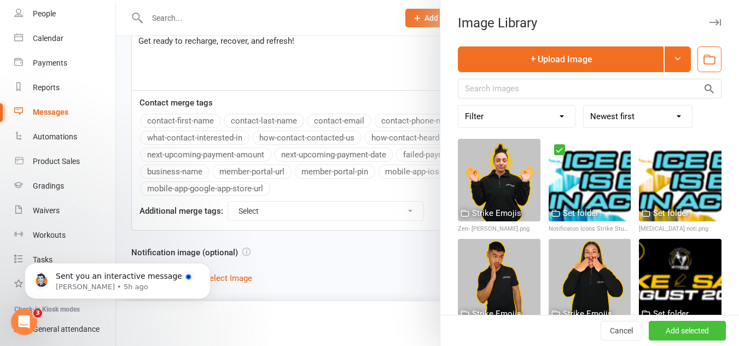
click at [681, 337] on button "Add selected" at bounding box center [686, 331] width 77 height 20
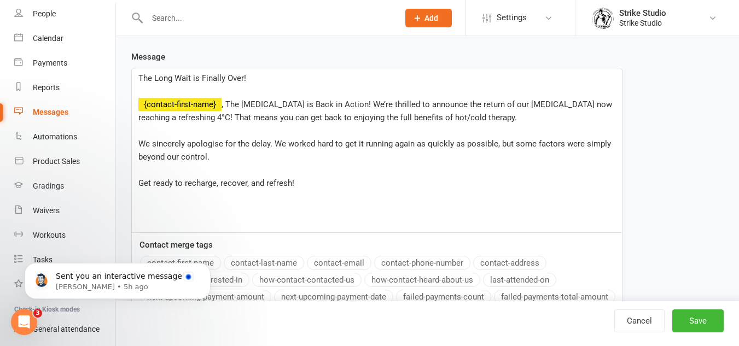
scroll to position [404, 0]
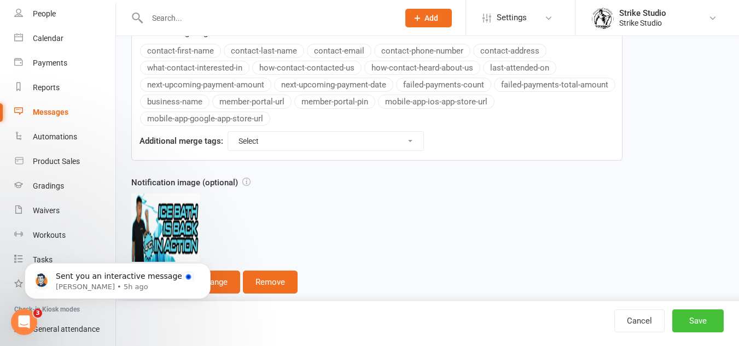
click at [705, 317] on button "Save" at bounding box center [697, 320] width 51 height 23
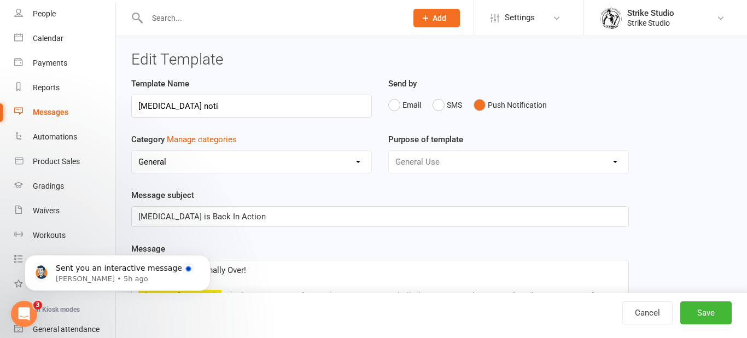
select select "100"
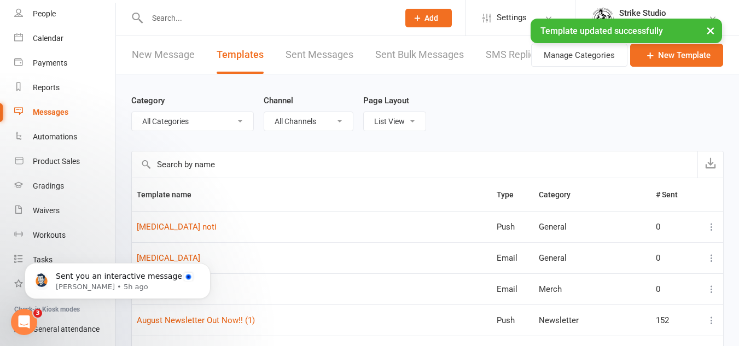
click at [175, 61] on link "New Message" at bounding box center [163, 55] width 63 height 38
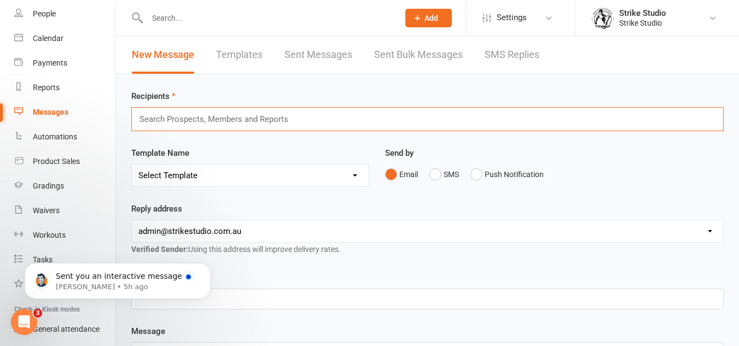
click at [236, 114] on input "text" at bounding box center [218, 119] width 160 height 14
type input "h"
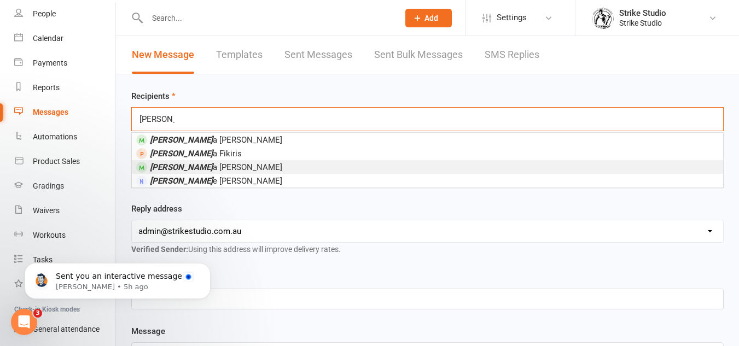
type input "christin"
click at [227, 169] on li "Christin a Anastasi" at bounding box center [427, 167] width 591 height 14
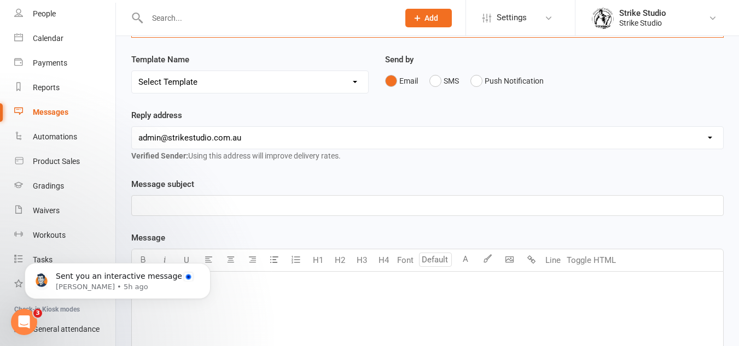
scroll to position [109, 0]
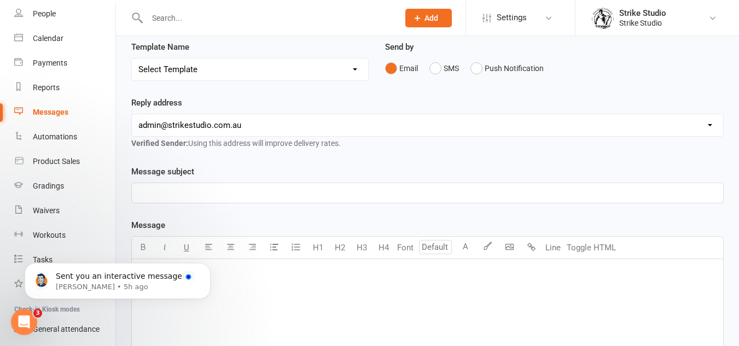
click at [276, 62] on select "Select Template [Email] Aspiring fighters meeting notes [Email] Exciting Opport…" at bounding box center [250, 69] width 236 height 22
click at [132, 58] on select "Select Template [Email] Aspiring fighters meeting notes [Email] Exciting Opport…" at bounding box center [250, 69] width 236 height 22
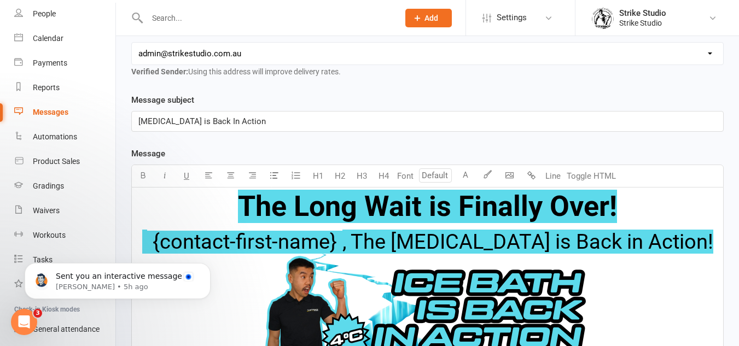
scroll to position [21, 0]
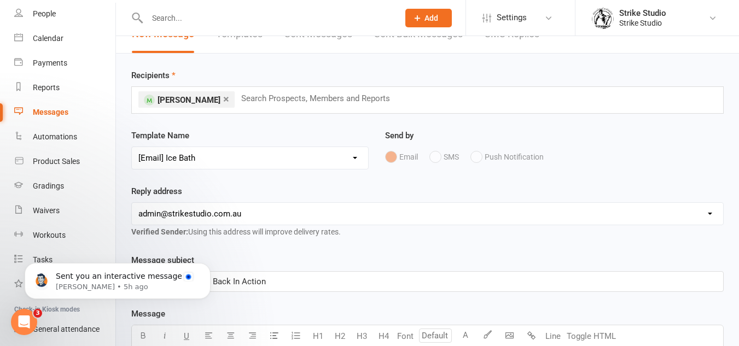
click at [260, 157] on select "Select Template [Email] Aspiring fighters meeting notes [Email] Exciting Opport…" at bounding box center [250, 158] width 236 height 22
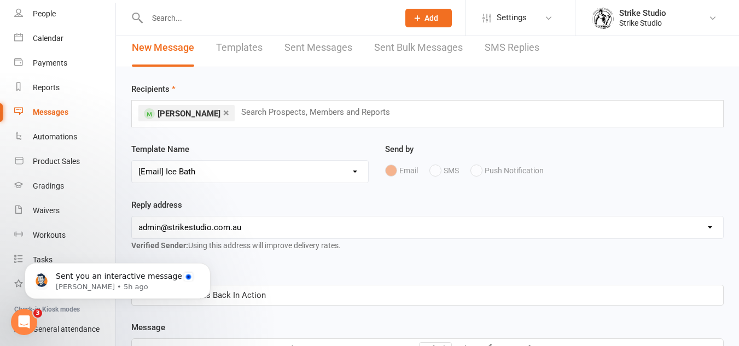
scroll to position [0, 0]
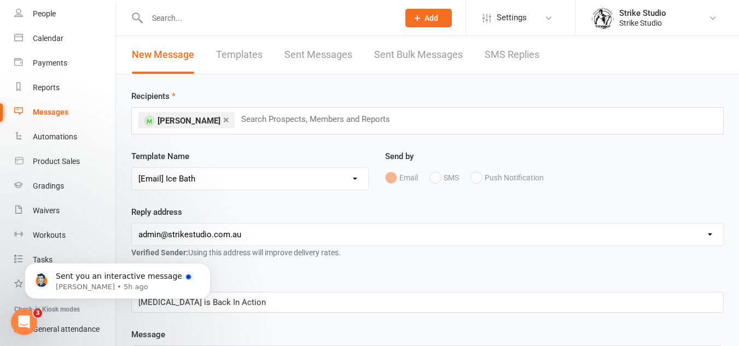
click at [217, 172] on select "Select Template [Email] Aspiring fighters meeting notes [Email] Exciting Opport…" at bounding box center [250, 179] width 236 height 22
select select "42"
click at [132, 168] on select "Select Template [Email] Aspiring fighters meeting notes [Email] Exciting Opport…" at bounding box center [250, 179] width 236 height 22
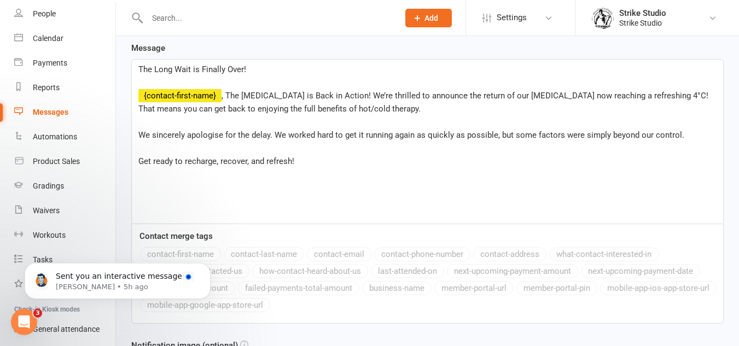
scroll to position [406, 0]
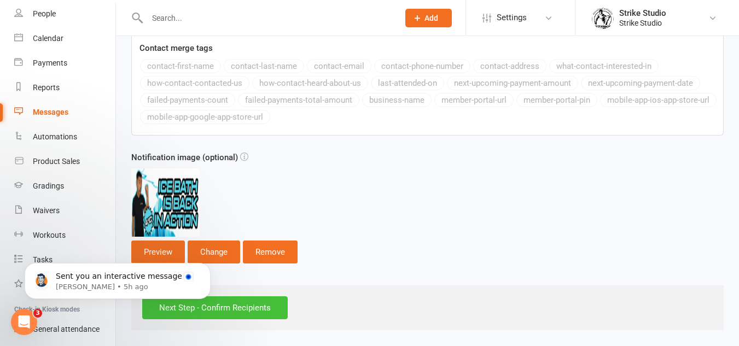
click at [238, 302] on input "Next Step - Confirm Recipients" at bounding box center [214, 307] width 145 height 23
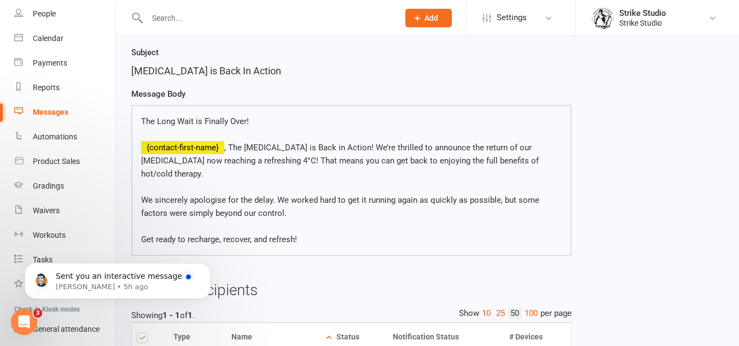
scroll to position [202, 0]
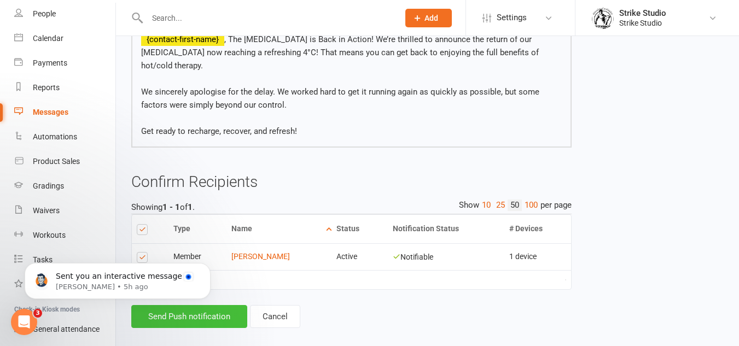
click at [233, 306] on button "Send Push notification" at bounding box center [189, 316] width 116 height 23
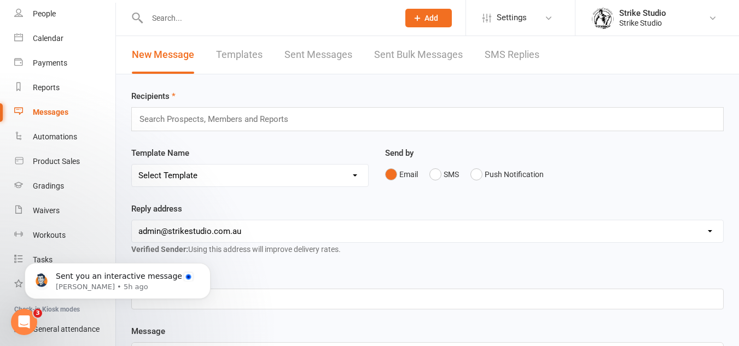
drag, startPoint x: 426, startPoint y: 120, endPoint x: 746, endPoint y: 103, distance: 320.8
click at [651, 115] on div "Search Prospects, Members and Reports" at bounding box center [427, 119] width 592 height 24
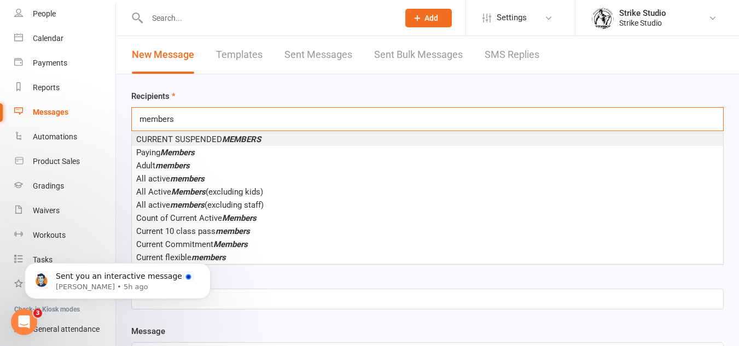
type input "members"
drag, startPoint x: 231, startPoint y: 136, endPoint x: 234, endPoint y: 128, distance: 8.1
click at [232, 134] on em "MEMBERS" at bounding box center [241, 139] width 39 height 10
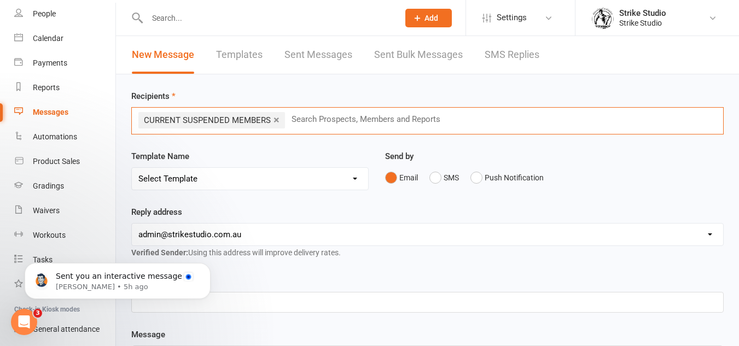
type input "c"
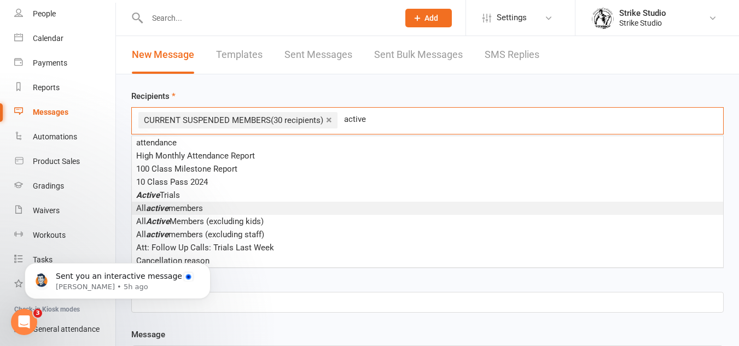
type input "active"
click at [231, 208] on li "All active members" at bounding box center [427, 208] width 591 height 13
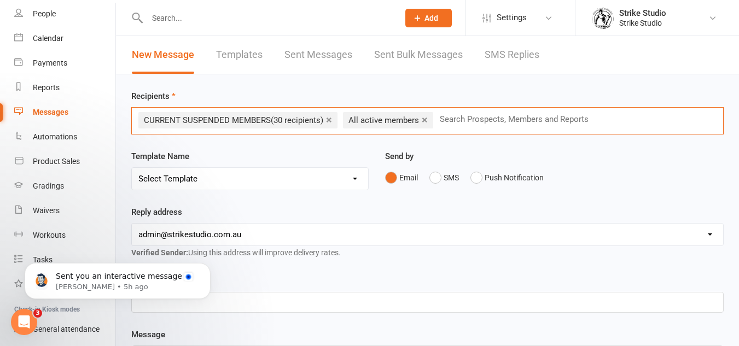
click at [325, 166] on div "Template Name Select Template [Email] Aspiring fighters meeting notes [Email] E…" at bounding box center [249, 170] width 237 height 40
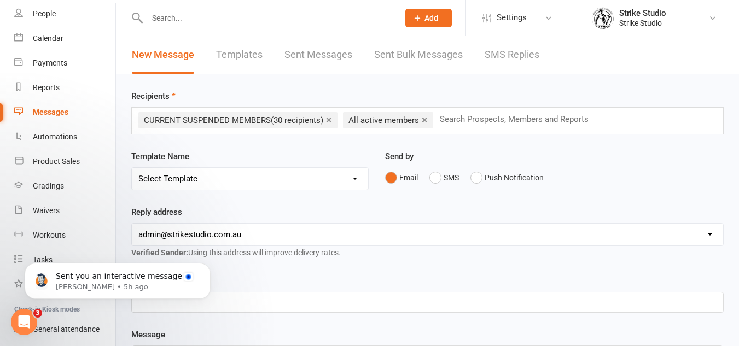
drag, startPoint x: 327, startPoint y: 170, endPoint x: 339, endPoint y: 173, distance: 12.9
click at [327, 170] on select "Select Template [Email] Aspiring fighters meeting notes [Email] Exciting Opport…" at bounding box center [250, 179] width 236 height 22
select select "41"
click at [132, 168] on select "Select Template [Email] Aspiring fighters meeting notes [Email] Exciting Opport…" at bounding box center [250, 179] width 236 height 22
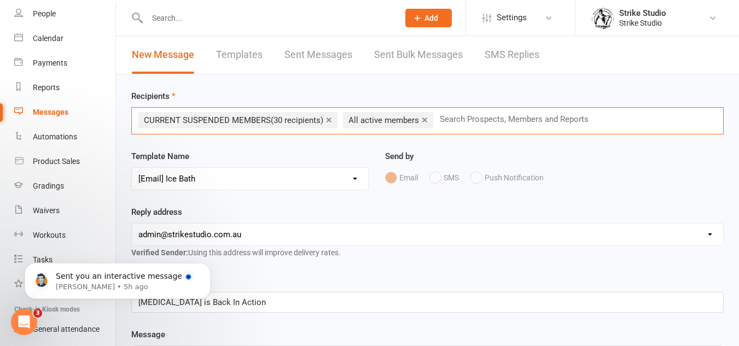
click at [464, 121] on input "text" at bounding box center [518, 119] width 160 height 14
click at [457, 119] on input "members" at bounding box center [457, 119] width 39 height 14
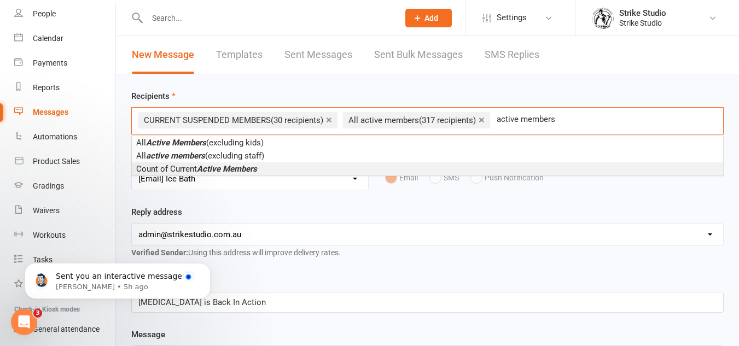
type input "active members"
click at [373, 168] on li "Count of Current Active Members" at bounding box center [427, 168] width 591 height 13
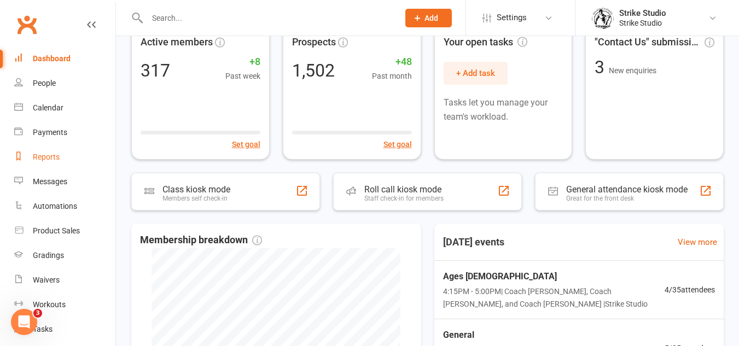
scroll to position [43, 0]
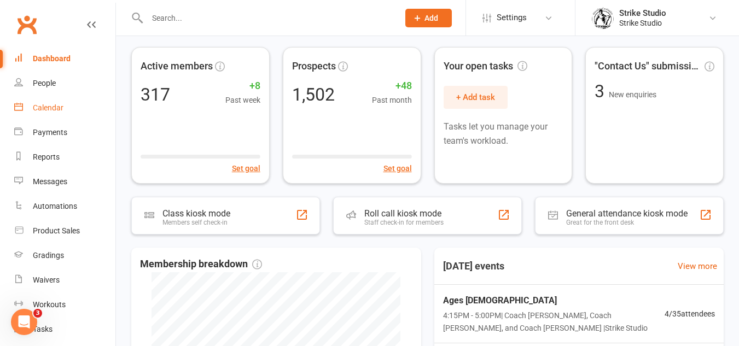
click at [49, 112] on div "Calendar" at bounding box center [48, 107] width 31 height 9
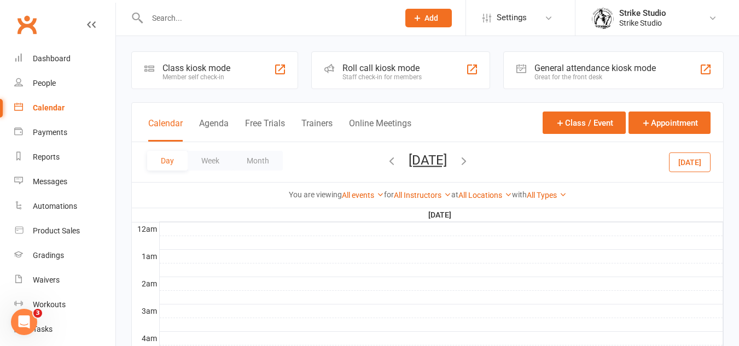
click at [254, 155] on button "Month" at bounding box center [258, 161] width 50 height 20
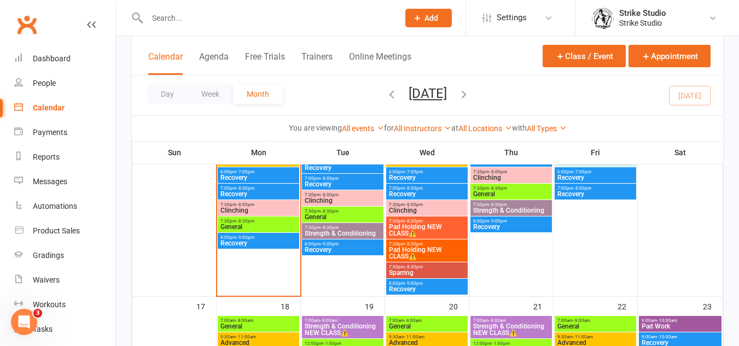
scroll to position [601, 0]
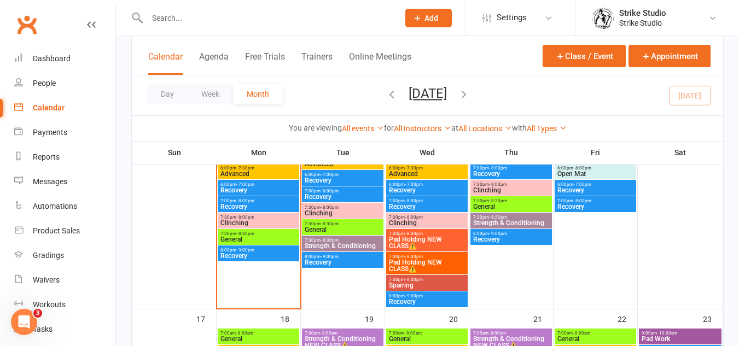
click at [426, 259] on span "Pad Holding NEW CLASS⚠️" at bounding box center [426, 265] width 77 height 13
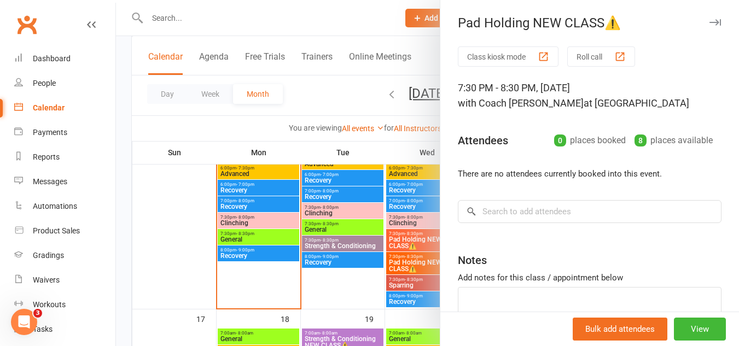
drag, startPoint x: 378, startPoint y: 261, endPoint x: 386, endPoint y: 247, distance: 16.7
click at [378, 257] on div at bounding box center [427, 173] width 623 height 346
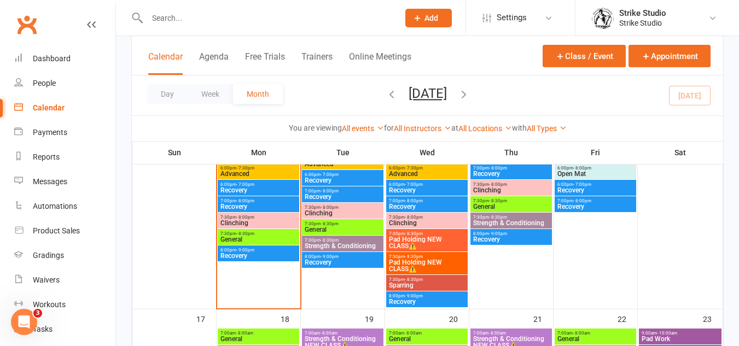
click at [403, 243] on span "Pad Holding NEW CLASS⚠️" at bounding box center [426, 242] width 77 height 13
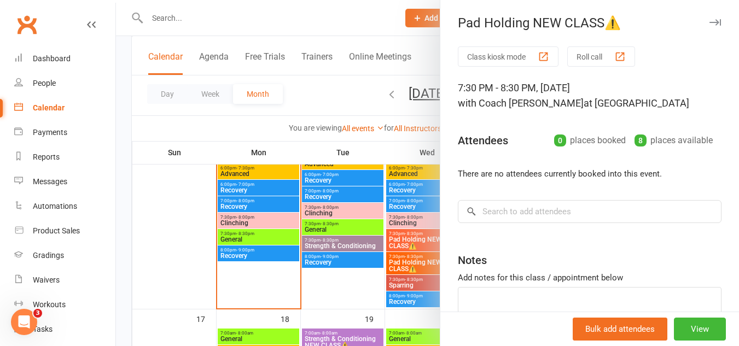
click at [403, 243] on div at bounding box center [427, 173] width 623 height 346
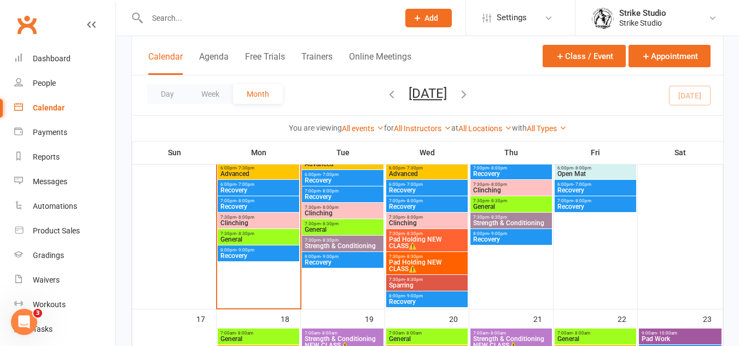
click at [440, 265] on span "Pad Holding NEW CLASS⚠️" at bounding box center [426, 265] width 77 height 13
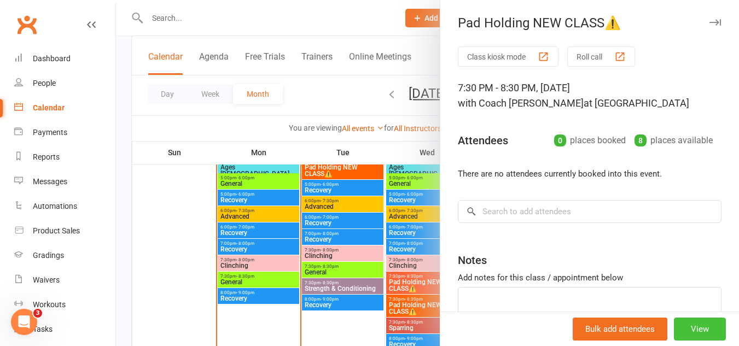
click at [694, 321] on button "View" at bounding box center [699, 329] width 52 height 23
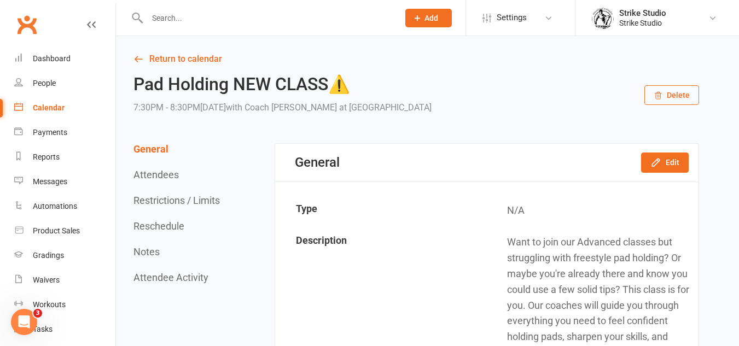
click at [684, 99] on button "Delete" at bounding box center [671, 95] width 55 height 20
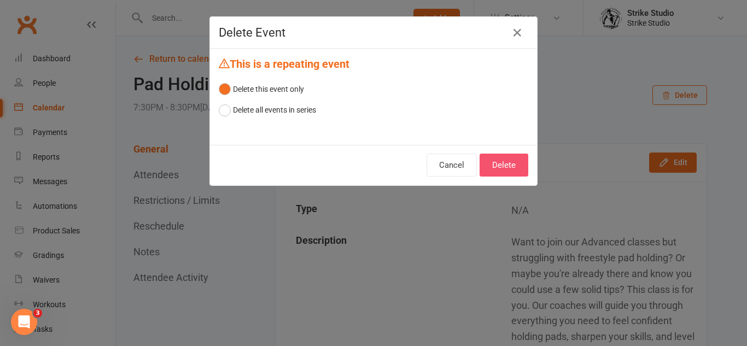
click at [513, 162] on button "Delete" at bounding box center [503, 165] width 49 height 23
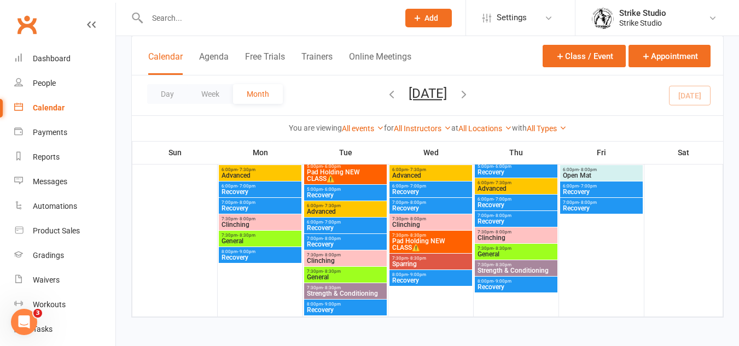
scroll to position [1310, 0]
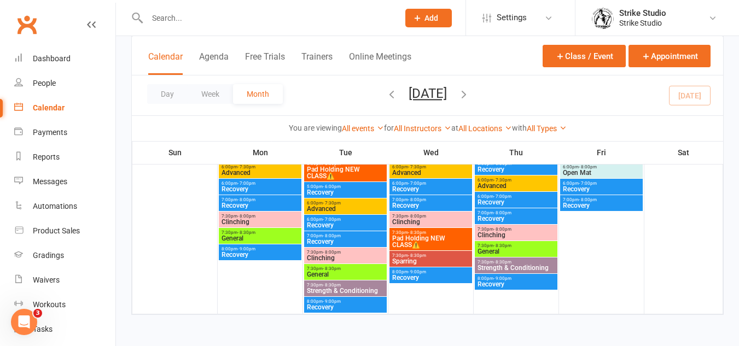
click at [470, 95] on icon "button" at bounding box center [464, 94] width 12 height 12
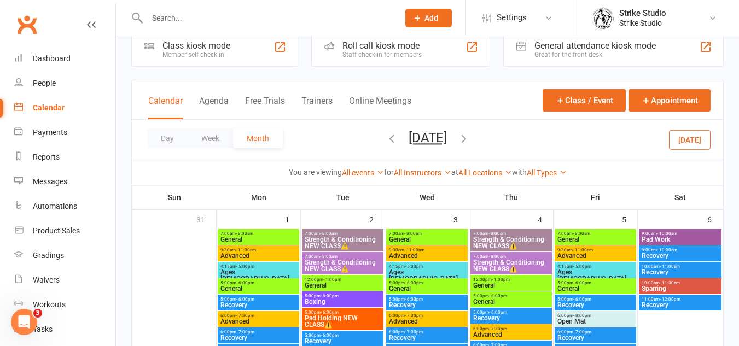
scroll to position [2, 0]
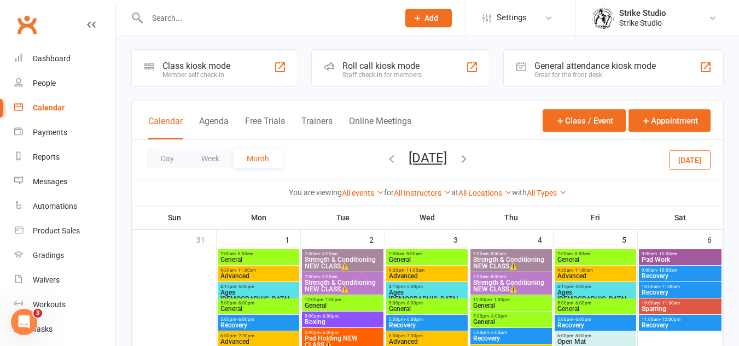
click at [385, 155] on icon "button" at bounding box center [391, 159] width 12 height 12
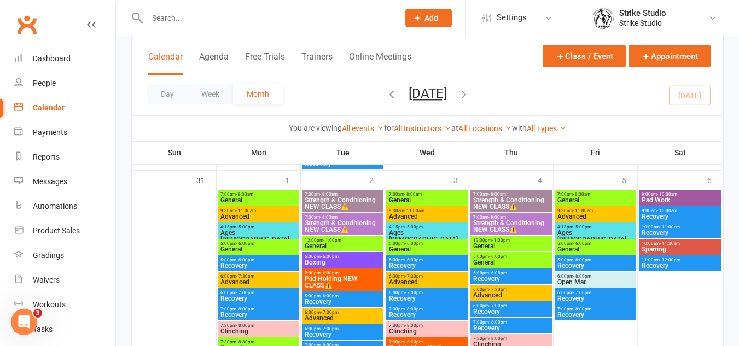
scroll to position [1205, 0]
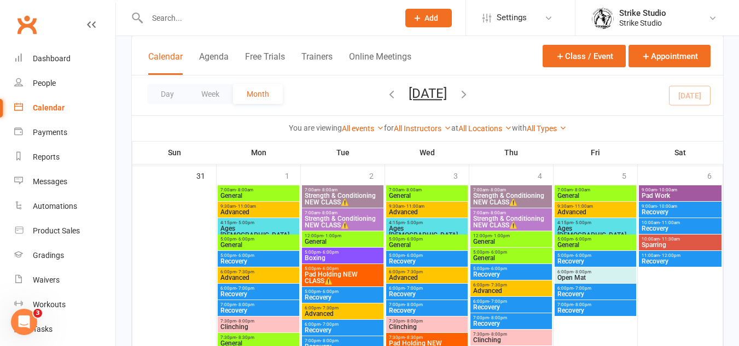
click at [517, 219] on span "Strength & Conditioning NEW CLASS⚠️" at bounding box center [510, 221] width 77 height 13
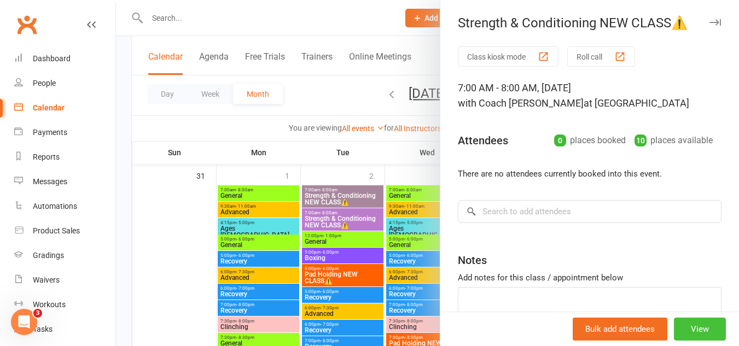
click at [692, 328] on button "View" at bounding box center [699, 329] width 52 height 23
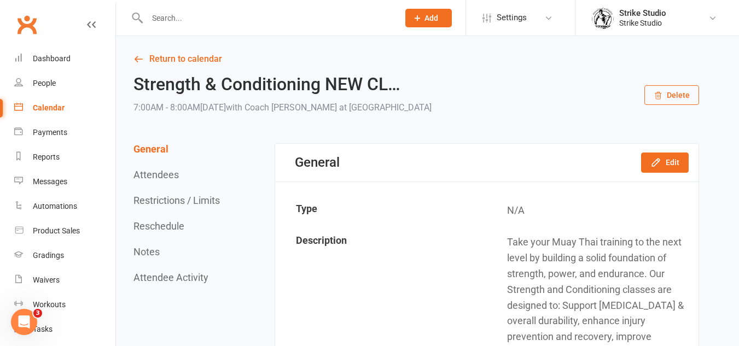
click at [671, 98] on button "Delete" at bounding box center [671, 95] width 55 height 20
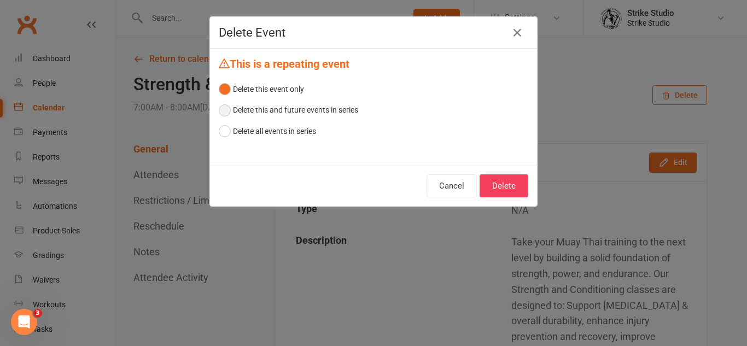
click at [328, 107] on button "Delete this and future events in series" at bounding box center [288, 109] width 139 height 21
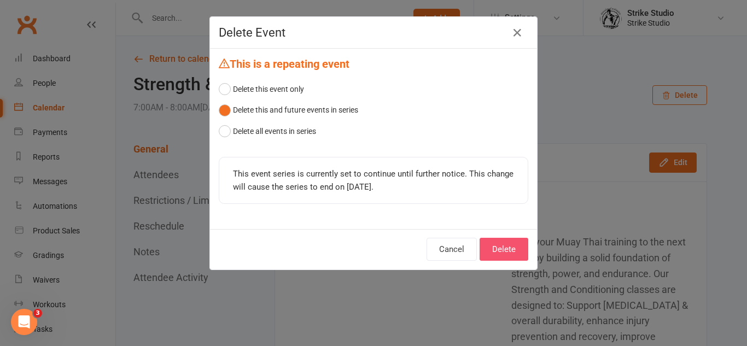
click at [521, 251] on button "Delete" at bounding box center [503, 249] width 49 height 23
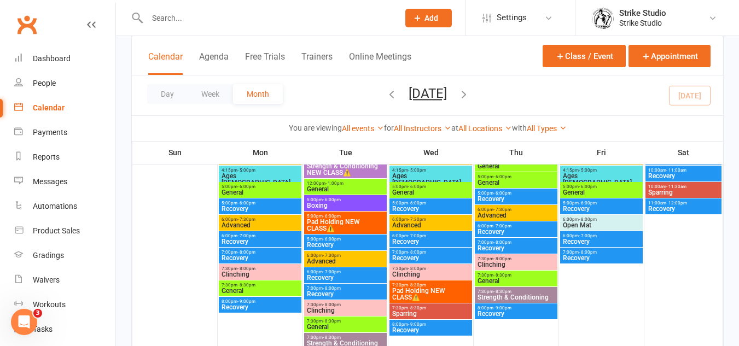
scroll to position [1203, 0]
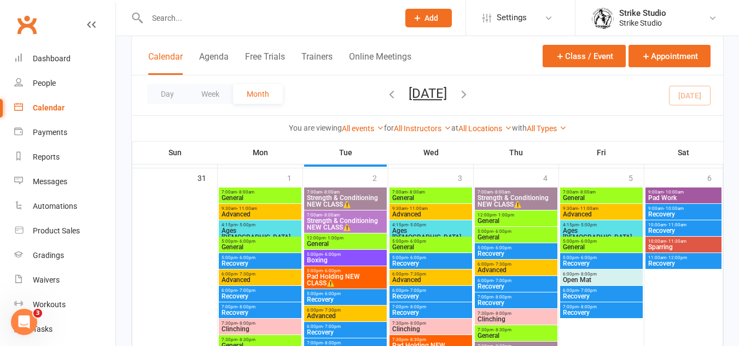
click at [349, 222] on span "Strength & Conditioning NEW CLASS⚠️" at bounding box center [345, 224] width 78 height 13
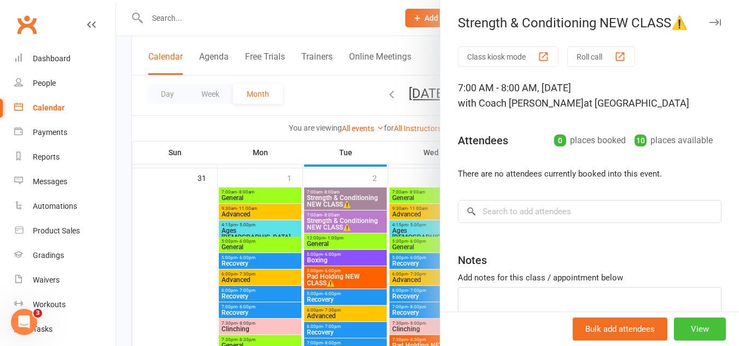
click at [681, 334] on button "View" at bounding box center [699, 329] width 52 height 23
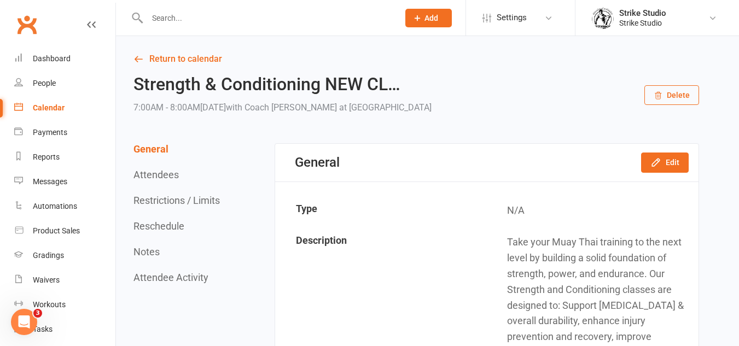
click at [665, 94] on button "Delete" at bounding box center [671, 95] width 55 height 20
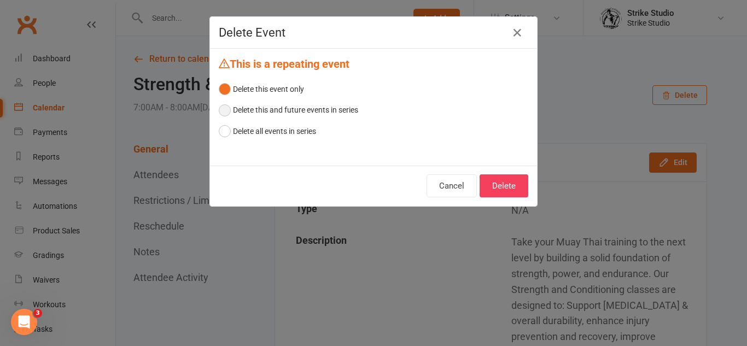
click at [296, 112] on button "Delete this and future events in series" at bounding box center [288, 109] width 139 height 21
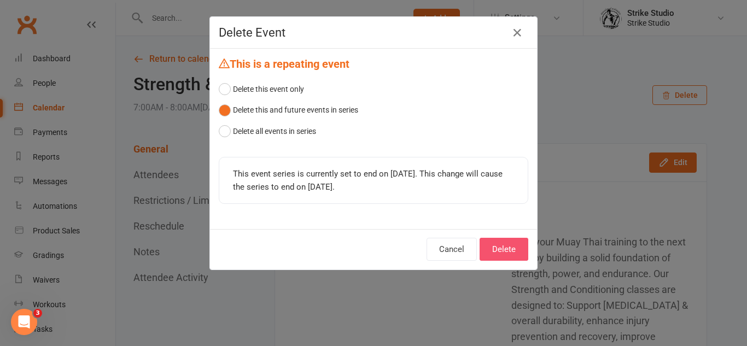
click at [503, 249] on button "Delete" at bounding box center [503, 249] width 49 height 23
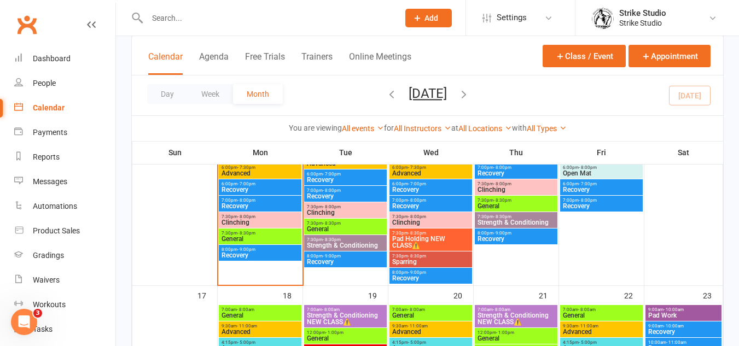
scroll to position [711, 0]
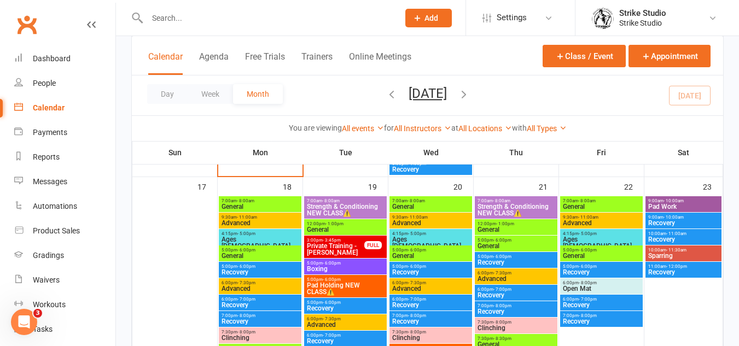
click at [365, 212] on span "Strength & Conditioning NEW CLASS⚠️" at bounding box center [345, 209] width 78 height 13
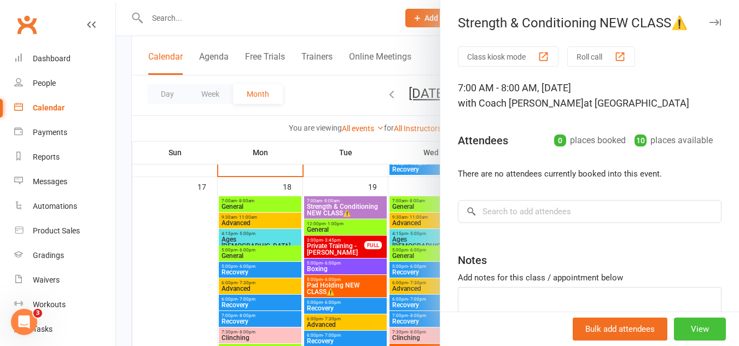
click at [694, 326] on button "View" at bounding box center [699, 329] width 52 height 23
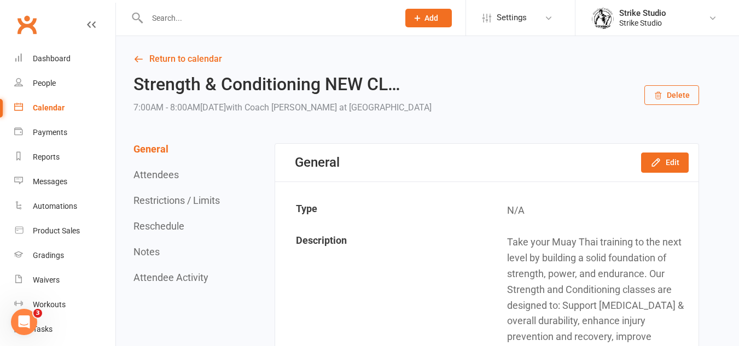
click at [671, 99] on button "Delete" at bounding box center [671, 95] width 55 height 20
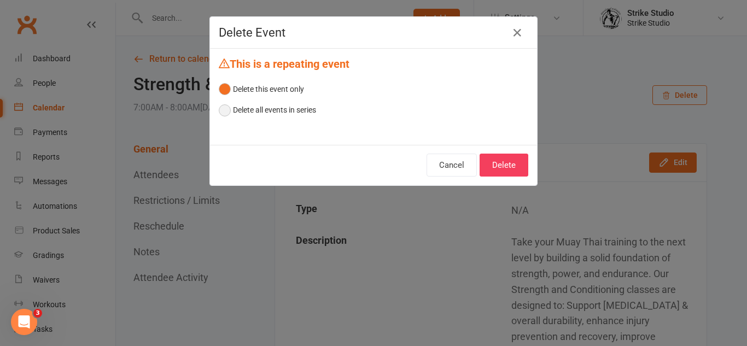
click at [284, 112] on button "Delete all events in series" at bounding box center [267, 109] width 97 height 21
click at [282, 88] on button "Delete this event only" at bounding box center [261, 89] width 85 height 21
click at [509, 168] on button "Delete" at bounding box center [503, 165] width 49 height 23
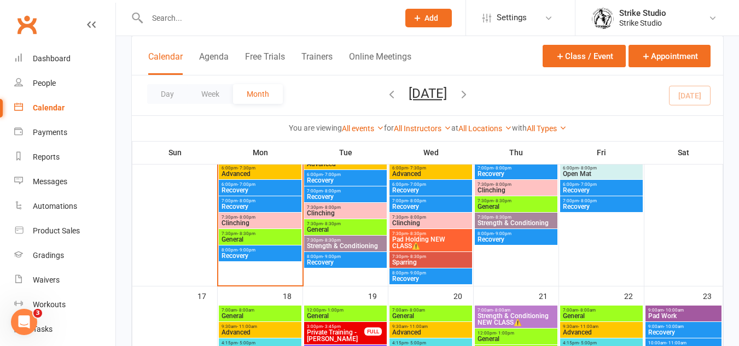
scroll to position [656, 0]
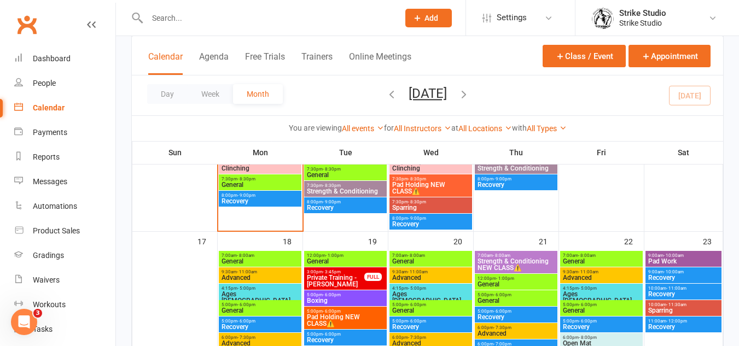
click at [522, 259] on span "Strength & Conditioning NEW CLASS⚠️" at bounding box center [516, 264] width 78 height 13
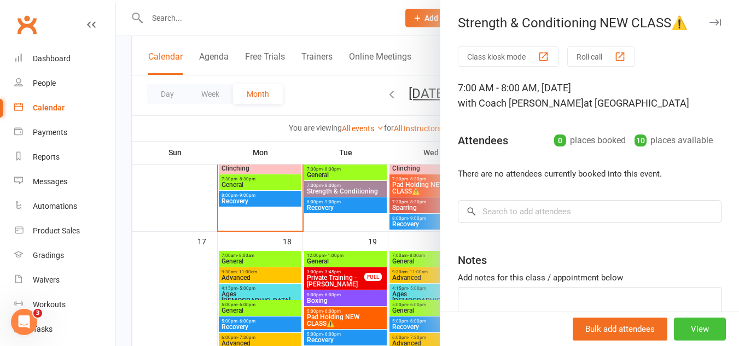
click at [694, 340] on button "View" at bounding box center [699, 329] width 52 height 23
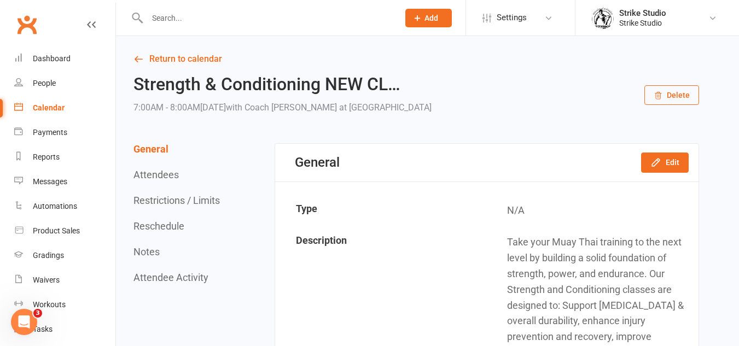
click at [677, 96] on button "Delete" at bounding box center [671, 95] width 55 height 20
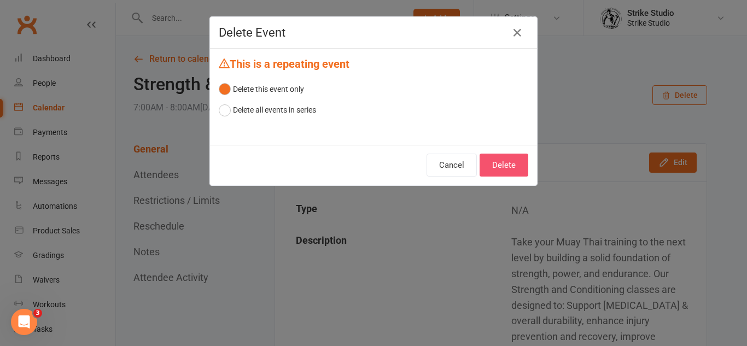
click at [495, 159] on button "Delete" at bounding box center [503, 165] width 49 height 23
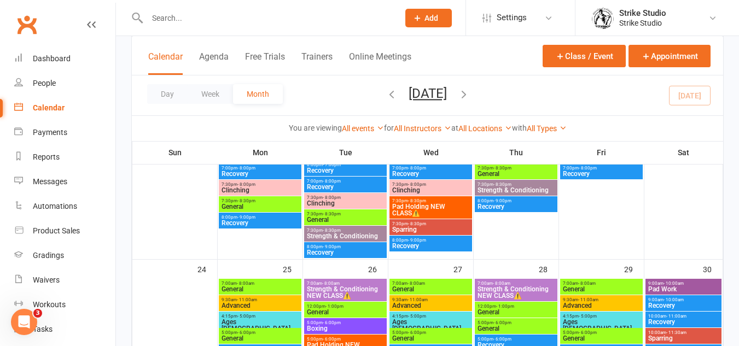
scroll to position [875, 0]
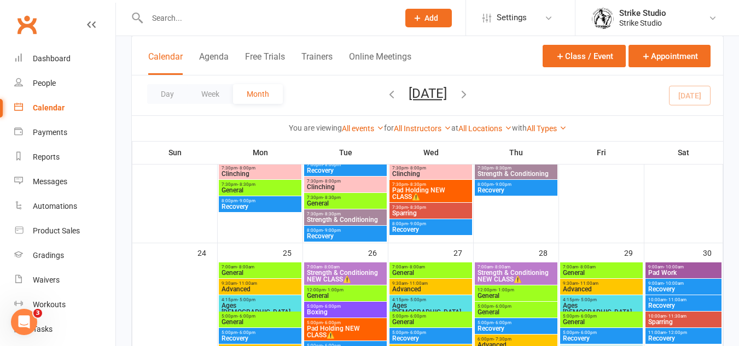
click at [353, 272] on span "Strength & Conditioning NEW CLASS⚠️" at bounding box center [345, 276] width 78 height 13
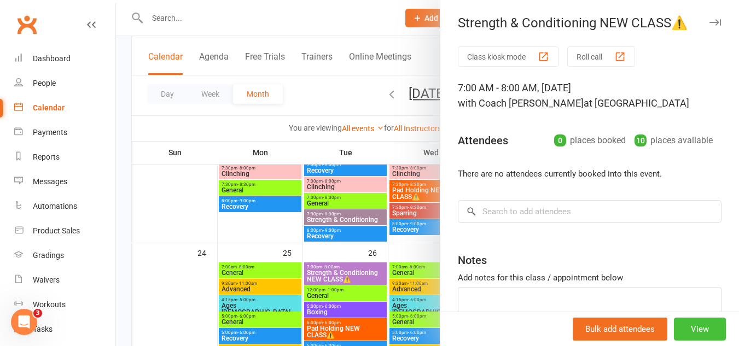
click at [686, 326] on button "View" at bounding box center [699, 329] width 52 height 23
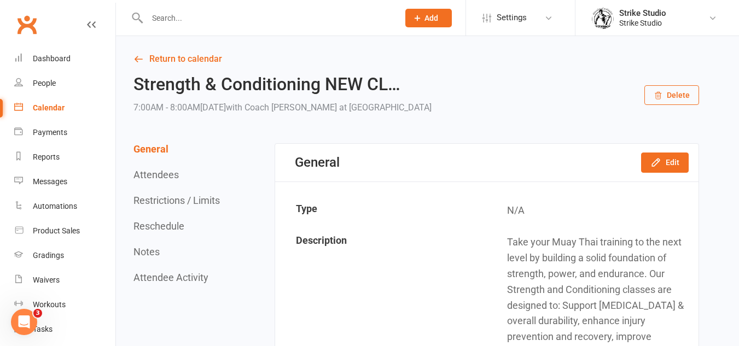
click at [691, 99] on button "Delete" at bounding box center [671, 95] width 55 height 20
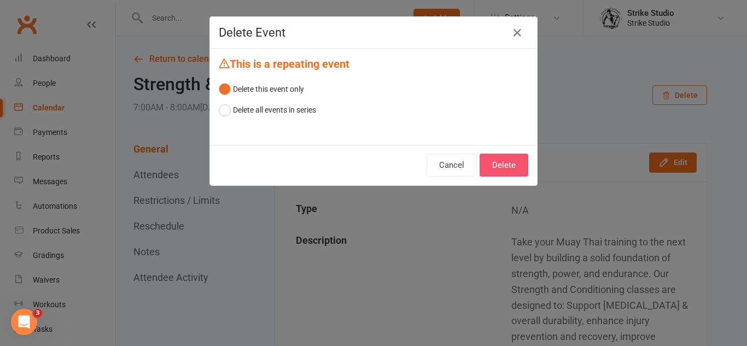
click at [524, 167] on button "Delete" at bounding box center [503, 165] width 49 height 23
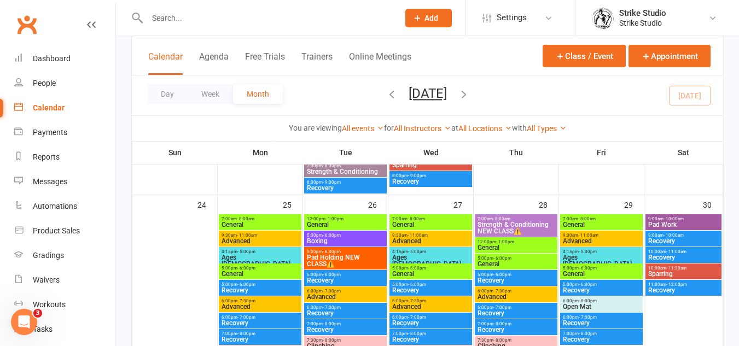
scroll to position [929, 0]
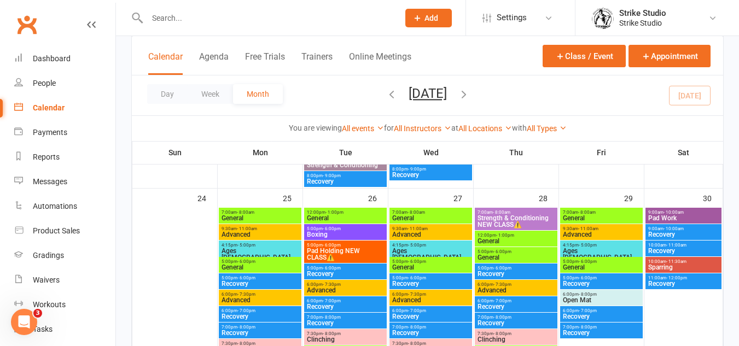
click at [513, 218] on span "Strength & Conditioning NEW CLASS⚠️" at bounding box center [516, 221] width 78 height 13
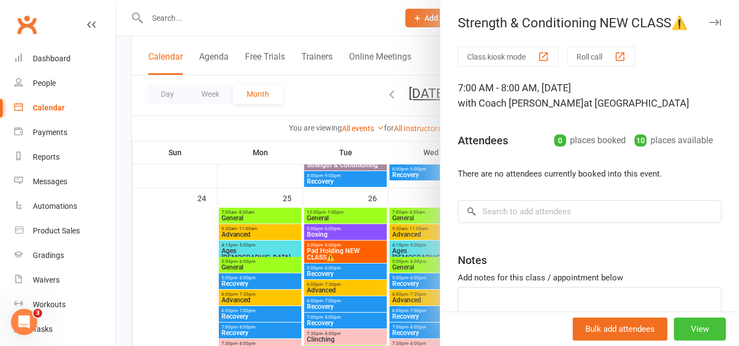
click at [680, 332] on button "View" at bounding box center [699, 329] width 52 height 23
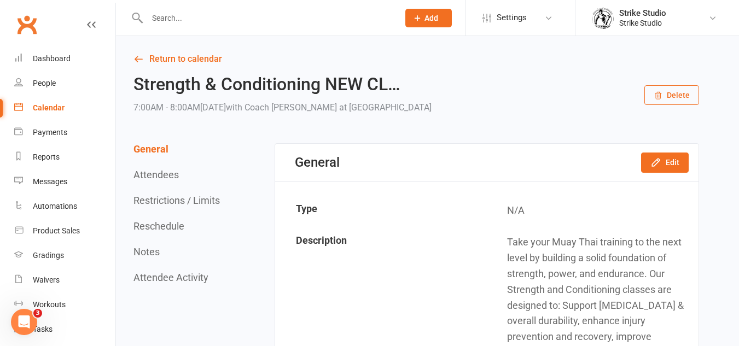
click at [663, 101] on button "Delete" at bounding box center [671, 95] width 55 height 20
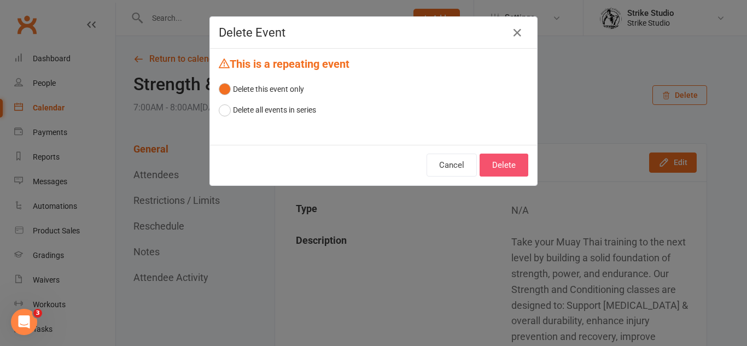
click at [512, 162] on button "Delete" at bounding box center [503, 165] width 49 height 23
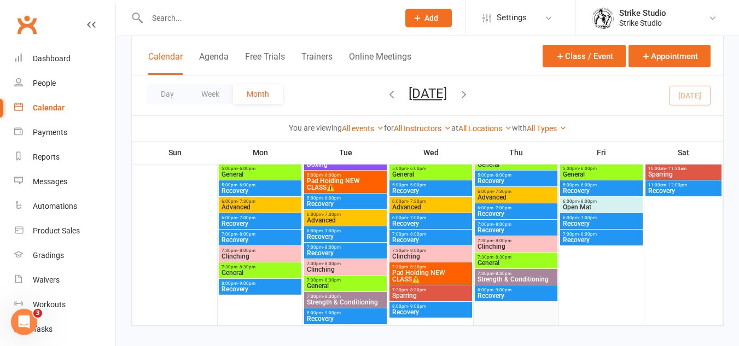
scroll to position [1257, 0]
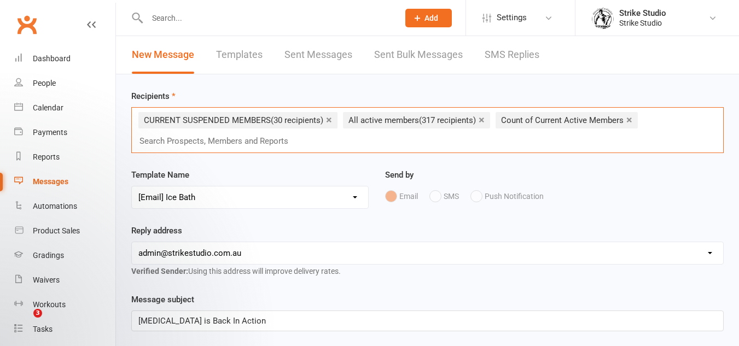
select select "41"
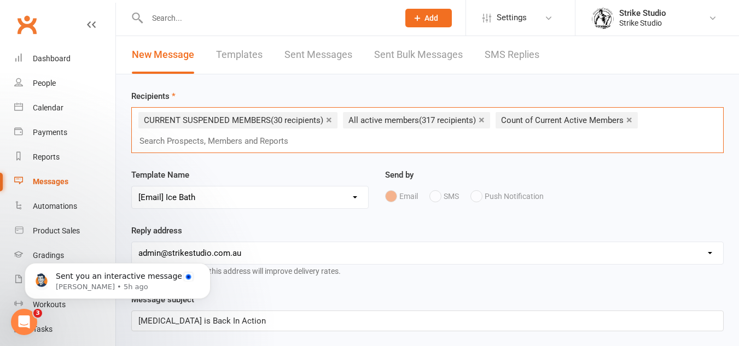
scroll to position [69, 0]
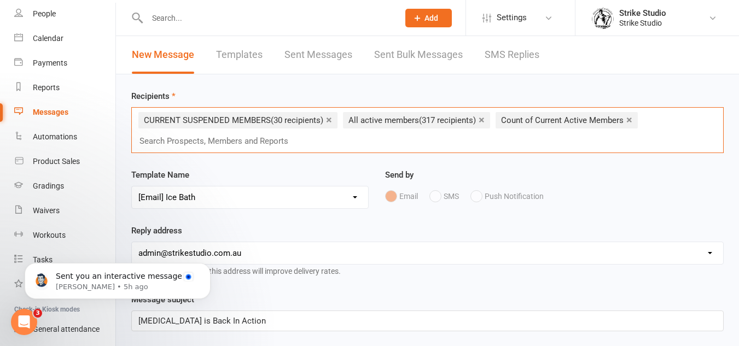
click at [482, 122] on link "×" at bounding box center [481, 119] width 6 height 17
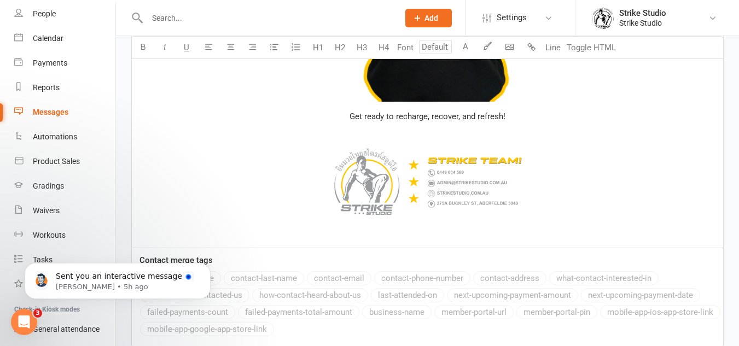
scroll to position [1114, 0]
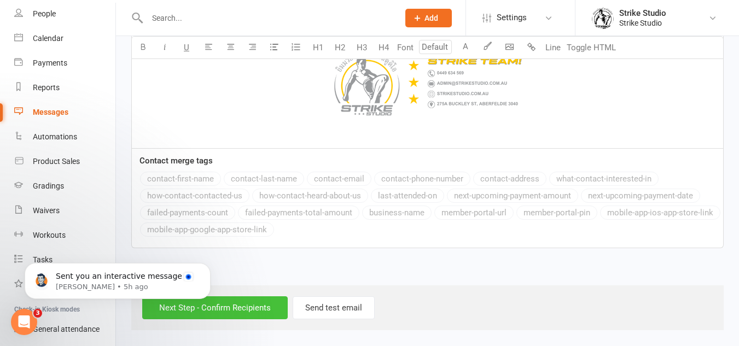
click at [230, 307] on input "Next Step - Confirm Recipients" at bounding box center [214, 307] width 145 height 23
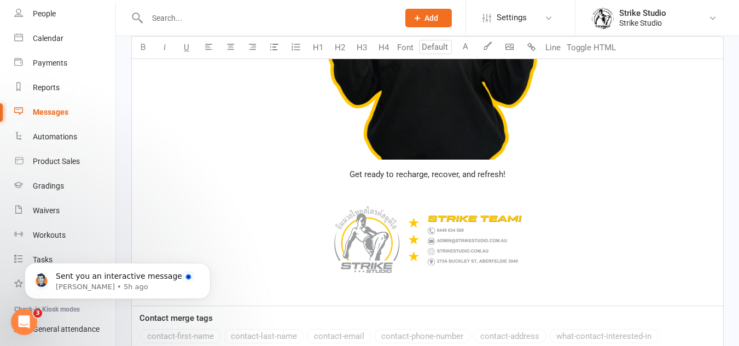
scroll to position [895, 0]
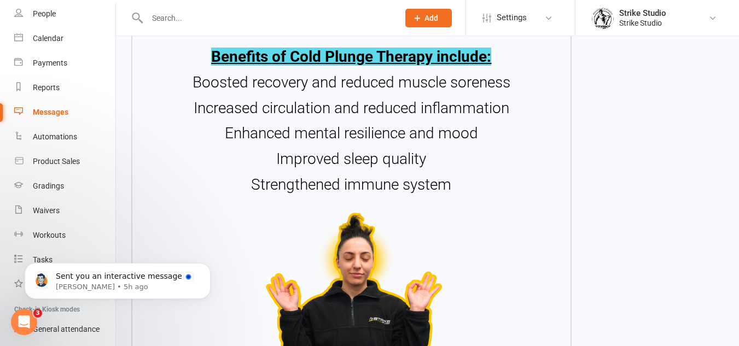
scroll to position [109, 0]
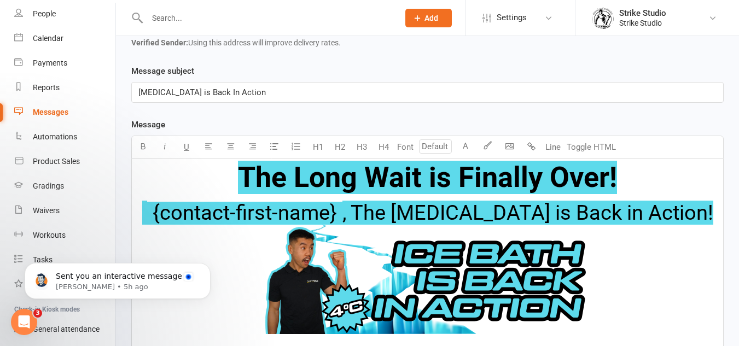
scroll to position [273, 0]
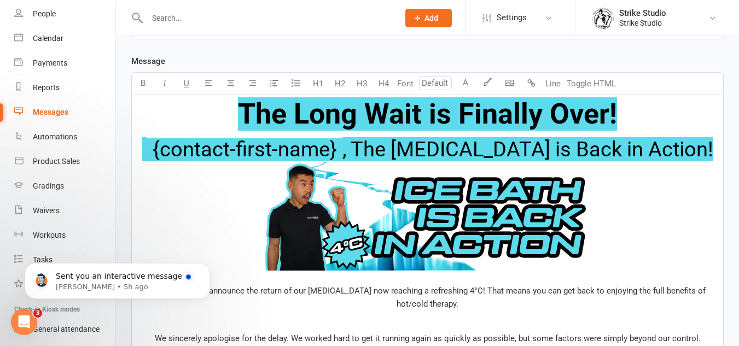
click at [681, 151] on h2 "﻿ {contact-first-name} , The [MEDICAL_DATA] is Back in Action! ﻿" at bounding box center [427, 206] width 578 height 137
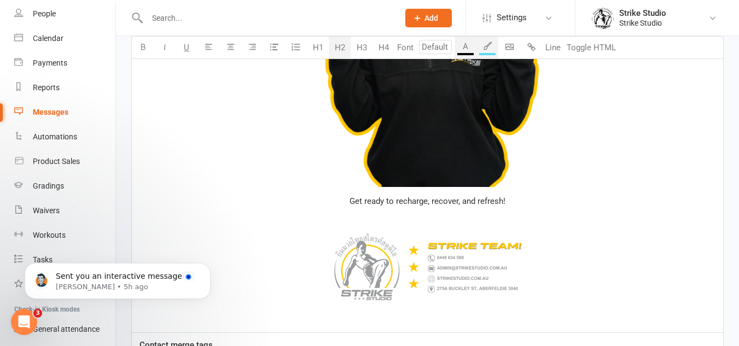
scroll to position [1169, 0]
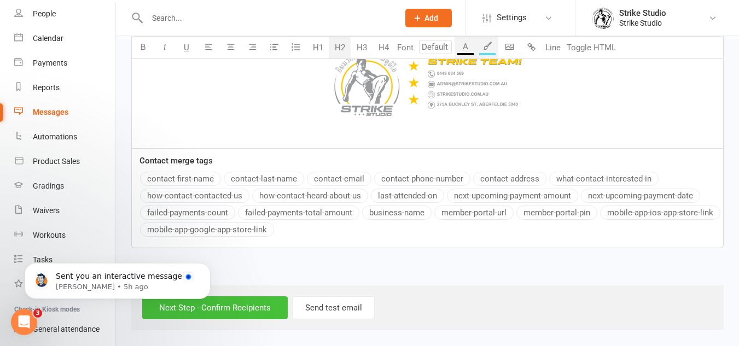
click at [247, 307] on input "Next Step - Confirm Recipients" at bounding box center [214, 307] width 145 height 23
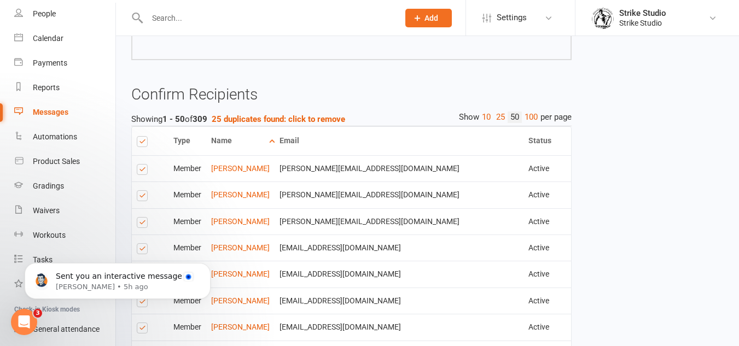
scroll to position [984, 0]
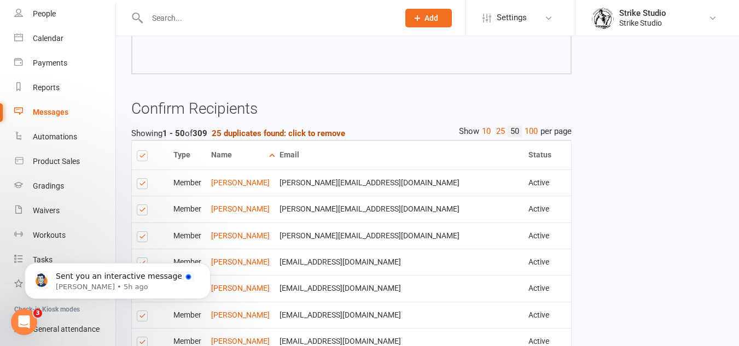
click at [293, 135] on strong "25 duplicates found: click to remove" at bounding box center [278, 133] width 133 height 10
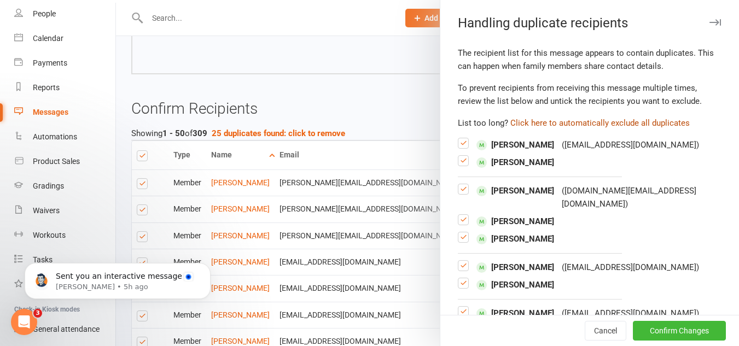
click at [542, 120] on button "Click here to automatically exclude all duplicates" at bounding box center [599, 122] width 179 height 13
click at [681, 325] on button "Confirm Changes" at bounding box center [678, 331] width 93 height 20
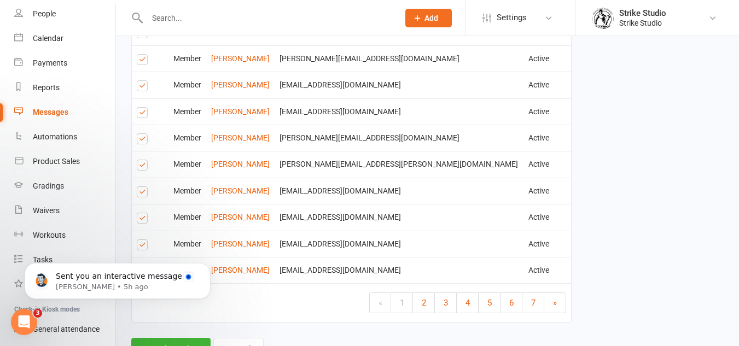
scroll to position [2239, 0]
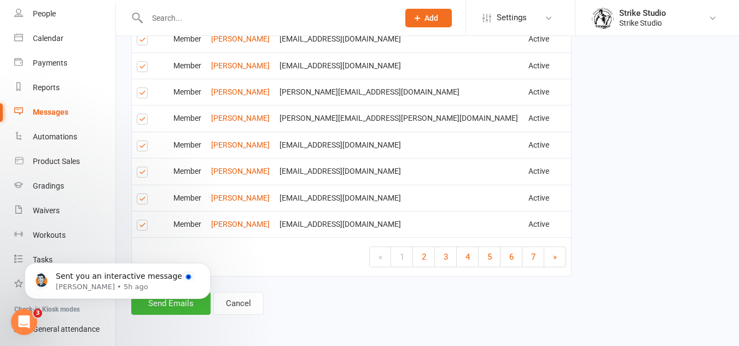
click at [189, 309] on body "Sent you an interactive message [PERSON_NAME] • 5h ago" at bounding box center [118, 278] width 210 height 68
click at [178, 308] on body "Sent you an interactive message [PERSON_NAME] • 5h ago" at bounding box center [118, 278] width 210 height 68
click at [20, 312] on div "Open Intercom Messenger" at bounding box center [24, 322] width 36 height 36
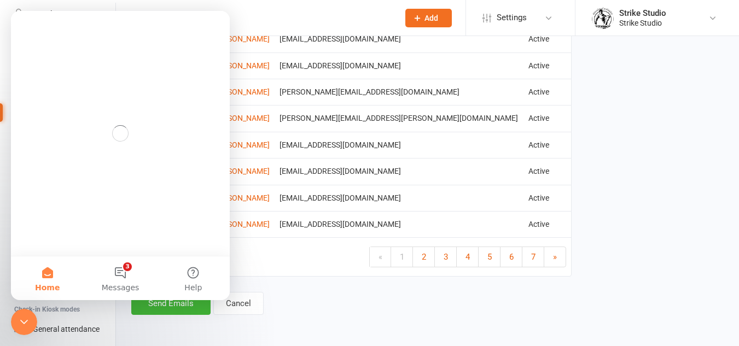
scroll to position [0, 0]
click at [23, 325] on icon "Close Intercom Messenger" at bounding box center [23, 321] width 13 height 13
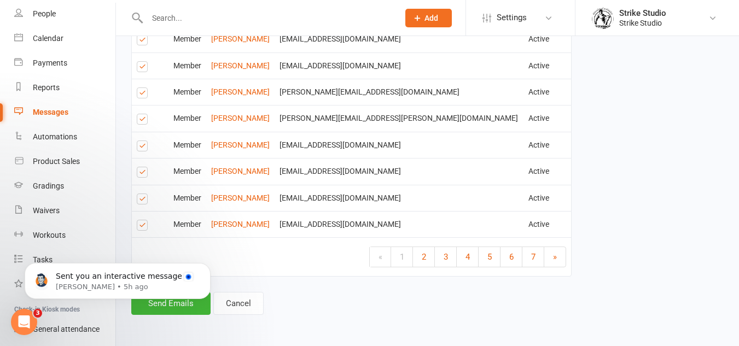
click at [187, 306] on body "Sent you an interactive message [PERSON_NAME] • 5h ago" at bounding box center [118, 278] width 210 height 68
click at [177, 276] on p "Sent you an interactive message" at bounding box center [126, 276] width 141 height 11
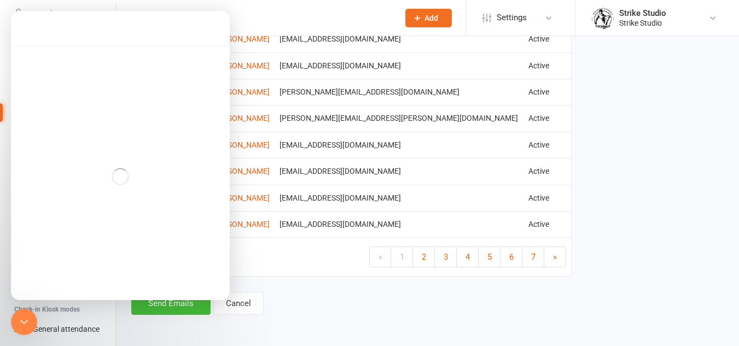
click at [318, 292] on footer "Send Emails Cancel" at bounding box center [351, 303] width 440 height 23
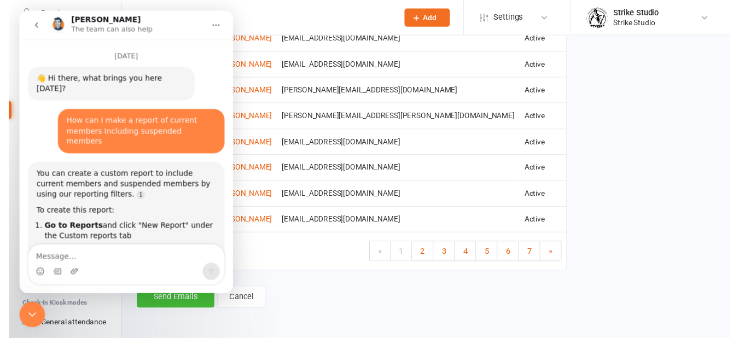
scroll to position [27, 0]
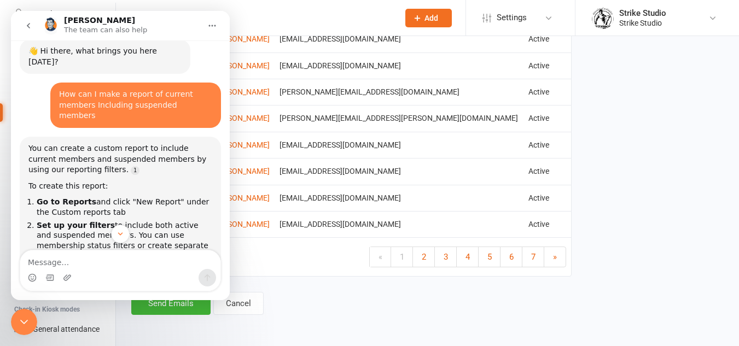
click at [25, 328] on icon "Close Intercom Messenger" at bounding box center [23, 321] width 13 height 13
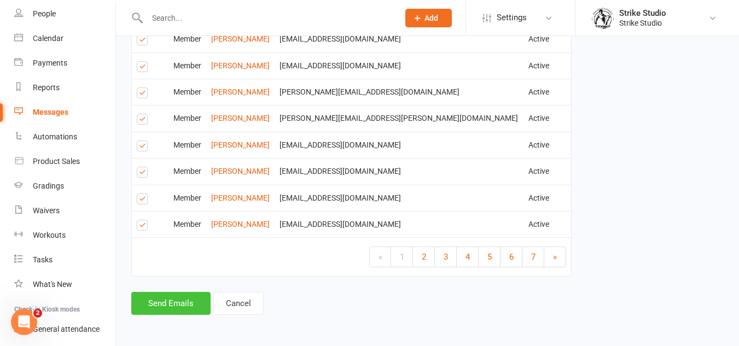
click at [197, 308] on button "Send Emails" at bounding box center [170, 303] width 79 height 23
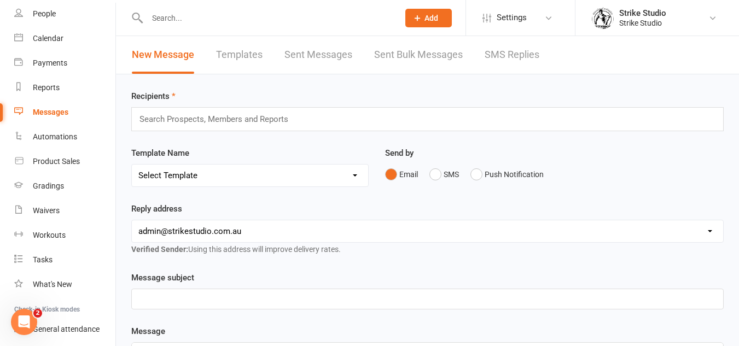
click at [294, 173] on select "Select Template [Email] Aspiring fighters meeting notes [Email] Exciting Opport…" at bounding box center [250, 176] width 236 height 22
select select "42"
click at [132, 165] on select "Select Template [Email] Aspiring fighters meeting notes [Email] Exciting Opport…" at bounding box center [250, 176] width 236 height 22
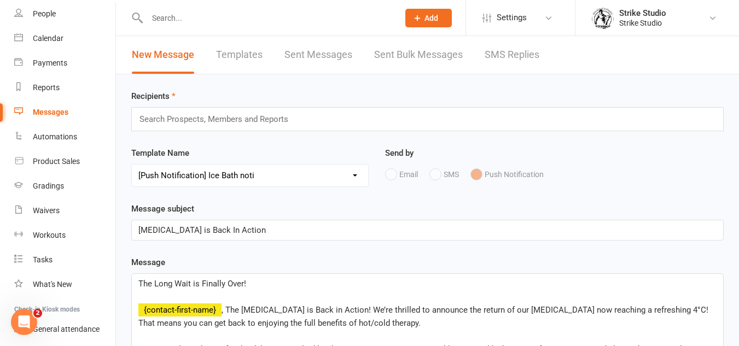
click at [229, 108] on div "Search Prospects, Members and Reports" at bounding box center [427, 119] width 592 height 24
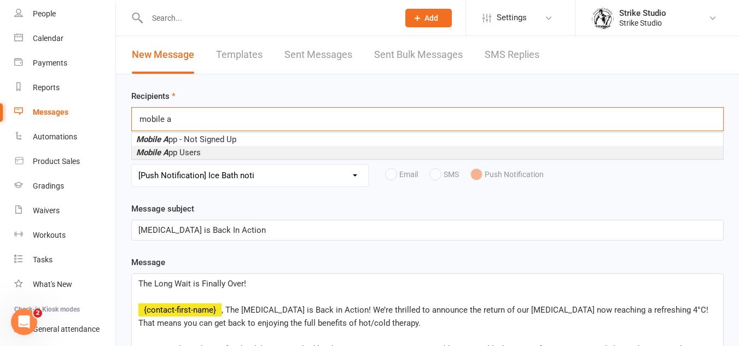
type input "mobile a"
click at [232, 151] on li "Mobile A pp Users" at bounding box center [427, 152] width 591 height 13
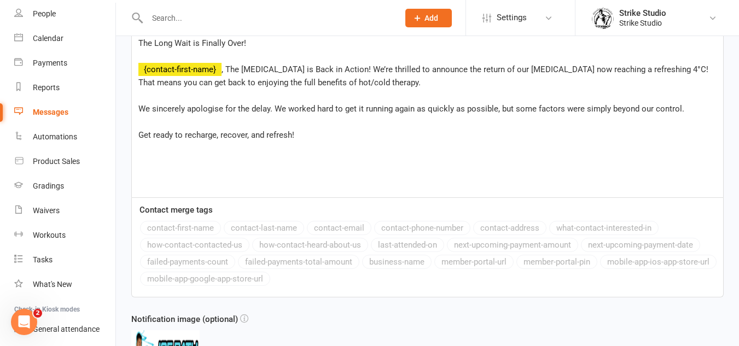
scroll to position [406, 0]
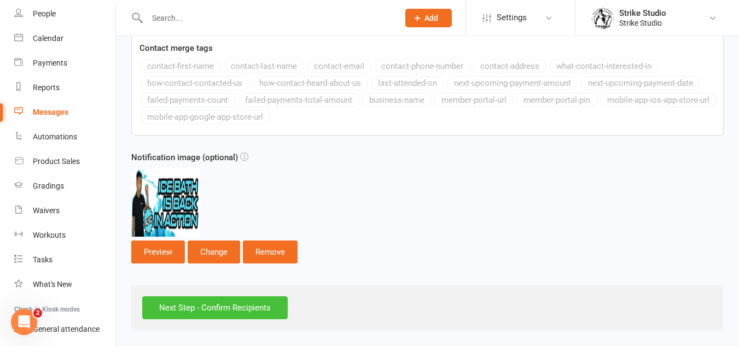
click at [216, 310] on input "Next Step - Confirm Recipients" at bounding box center [214, 307] width 145 height 23
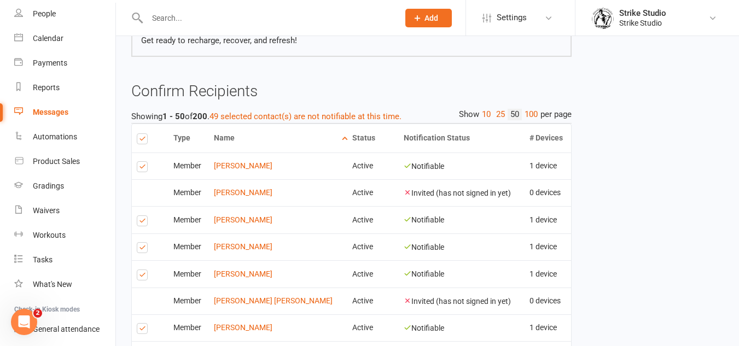
scroll to position [273, 0]
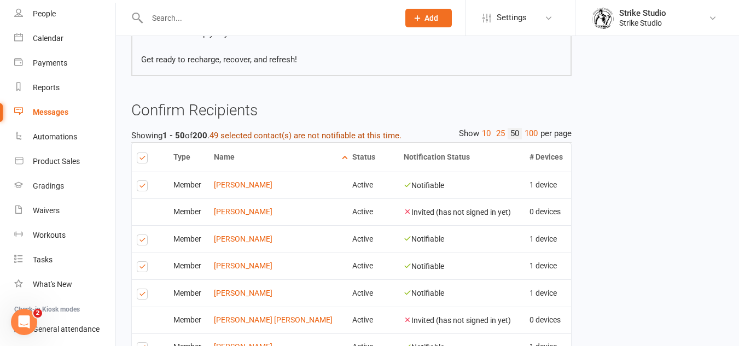
click at [349, 129] on button "49 selected contact(s) are not notifiable at this time." at bounding box center [305, 135] width 192 height 13
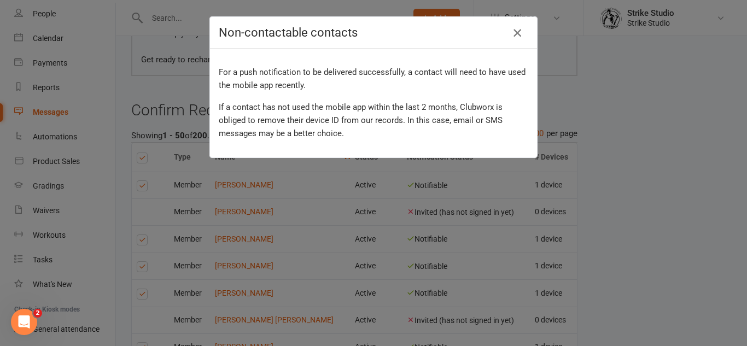
click at [516, 34] on icon "button" at bounding box center [517, 32] width 13 height 13
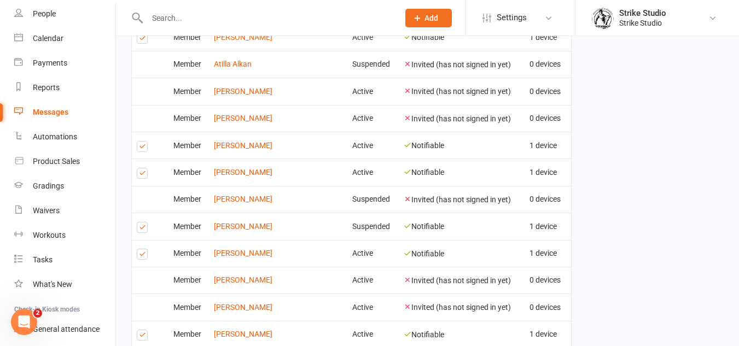
scroll to position [1544, 0]
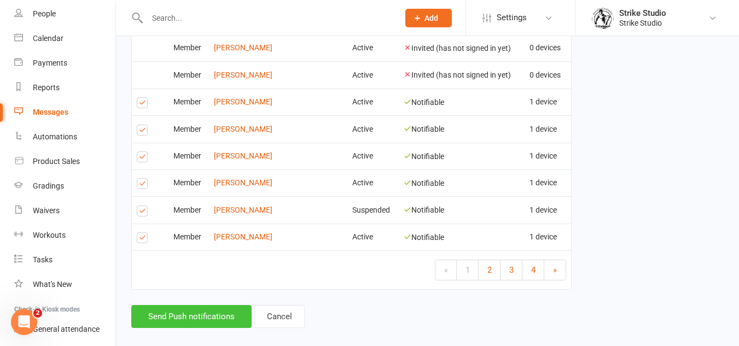
click at [184, 309] on button "Send Push notifications" at bounding box center [191, 316] width 120 height 23
